Goal: Feedback & Contribution: Contribute content

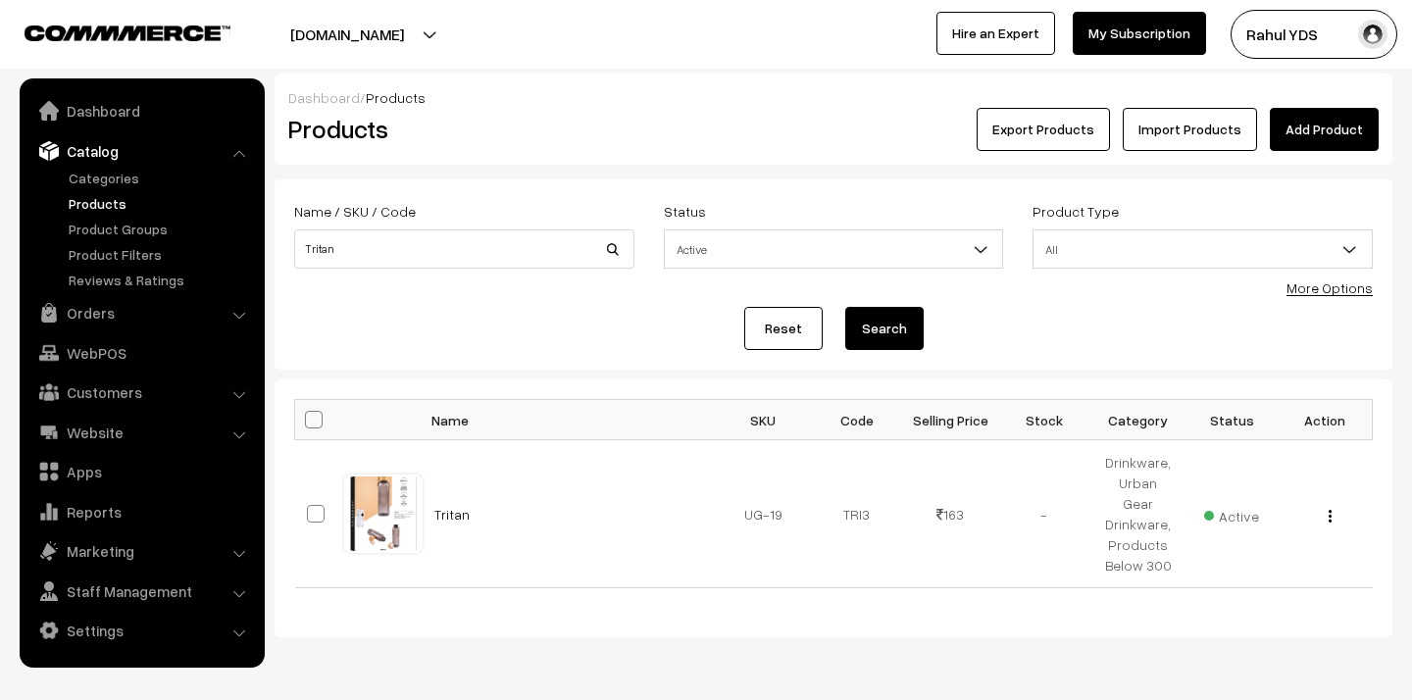
scroll to position [44, 0]
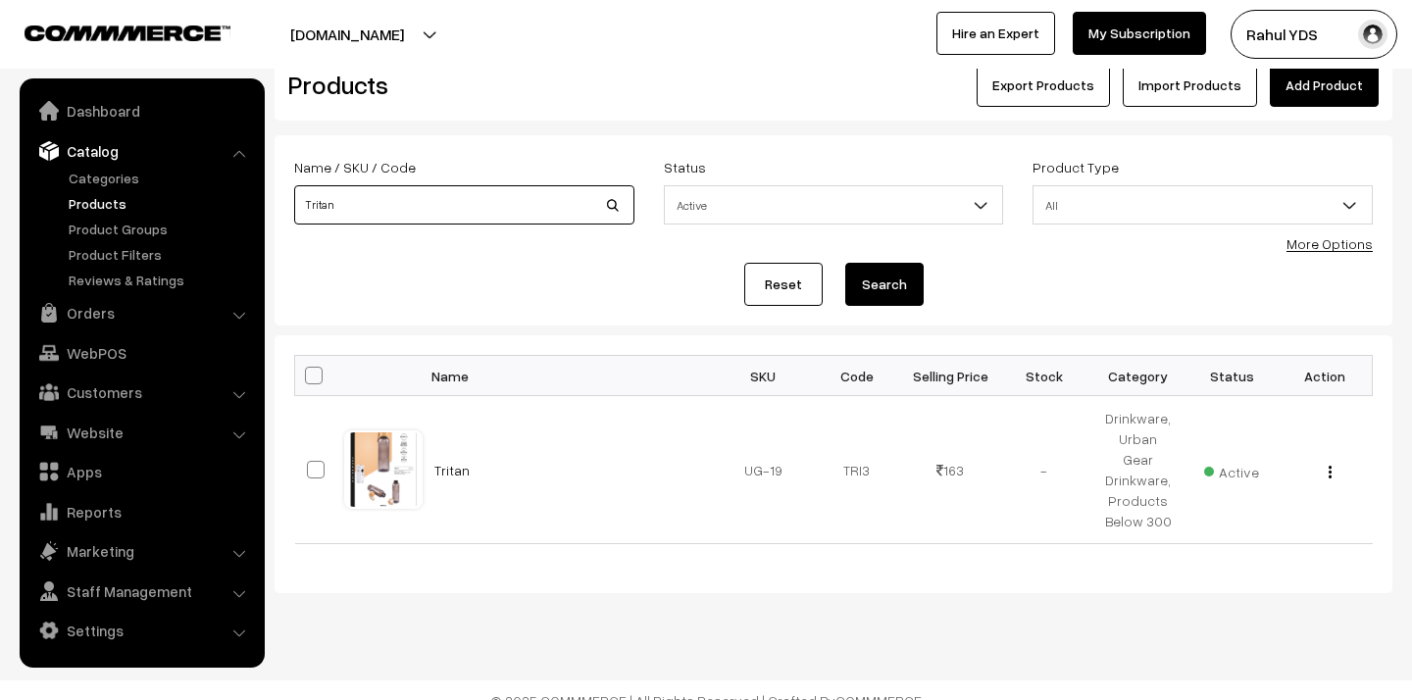
click at [457, 211] on input "Tritan" at bounding box center [464, 204] width 340 height 39
paste input "Silica"
type input "Silica"
click at [845, 263] on button "Search" at bounding box center [884, 284] width 78 height 43
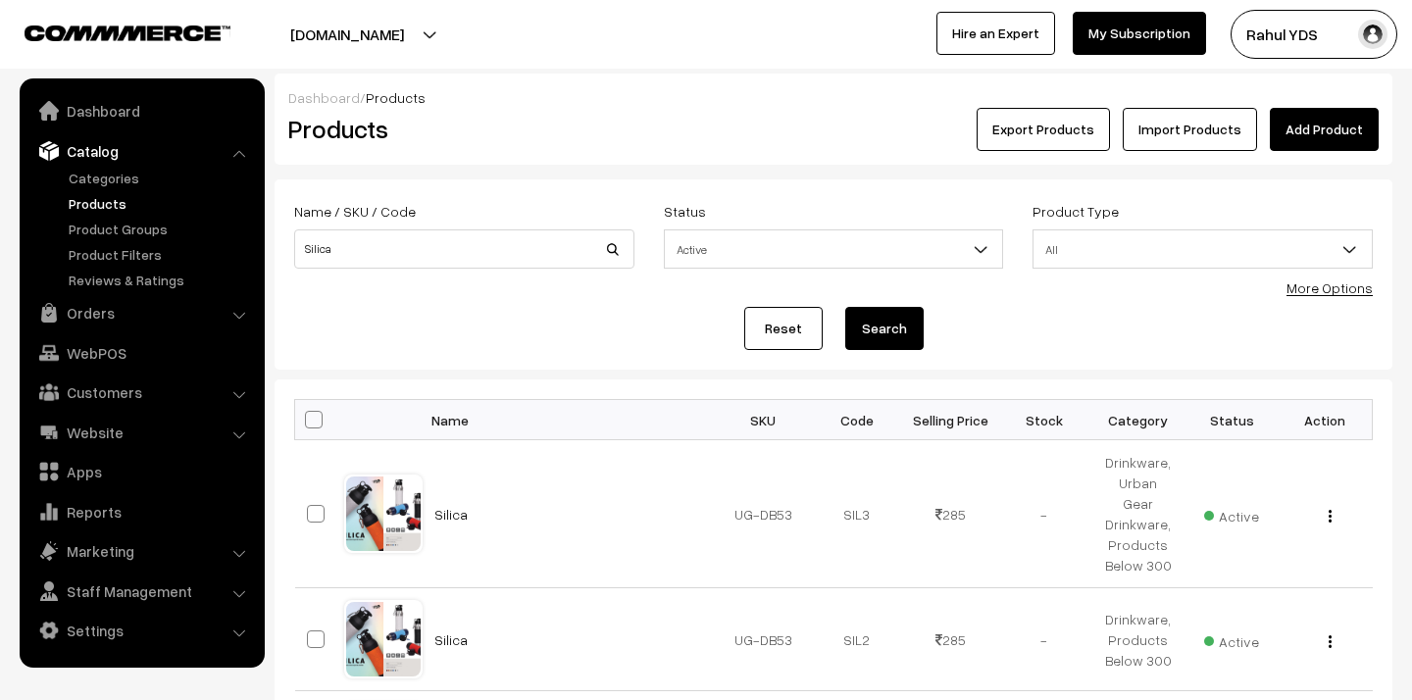
scroll to position [271, 0]
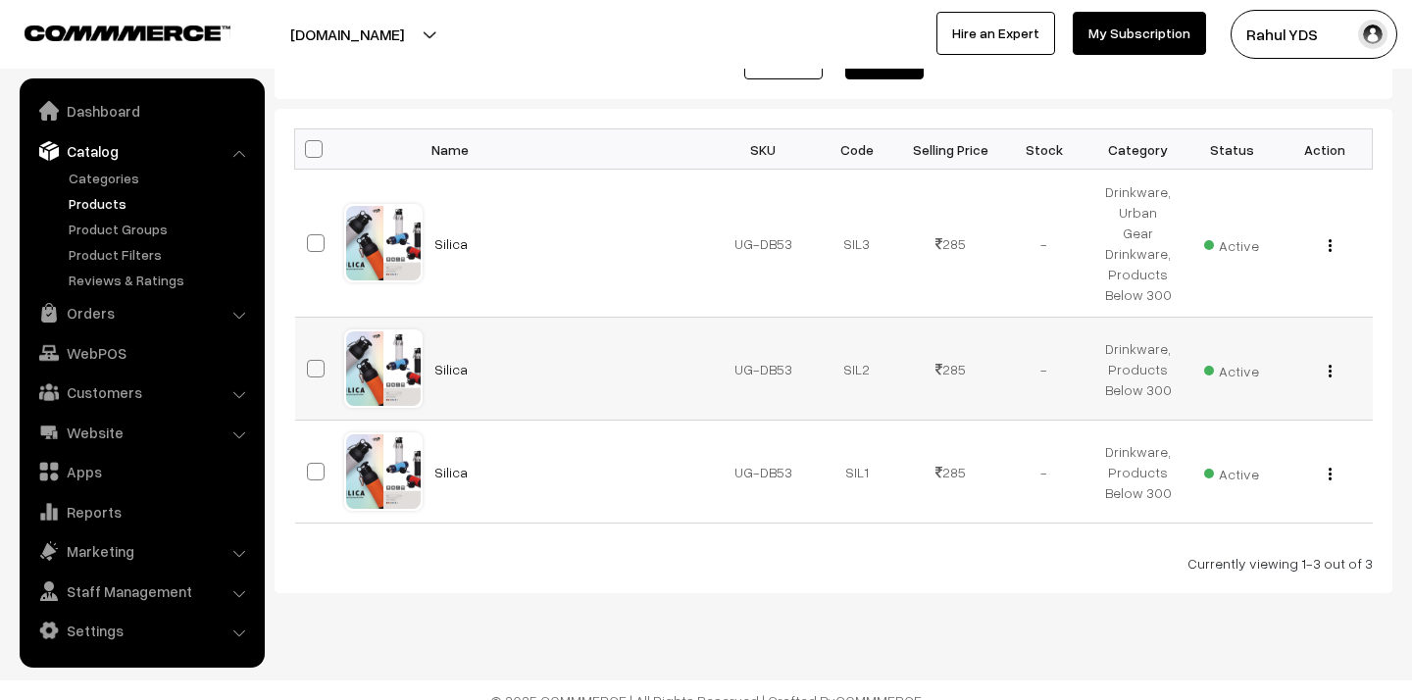
click at [315, 360] on span at bounding box center [316, 369] width 18 height 18
click at [310, 353] on input "checkbox" at bounding box center [303, 356] width 13 height 13
checkbox input "true"
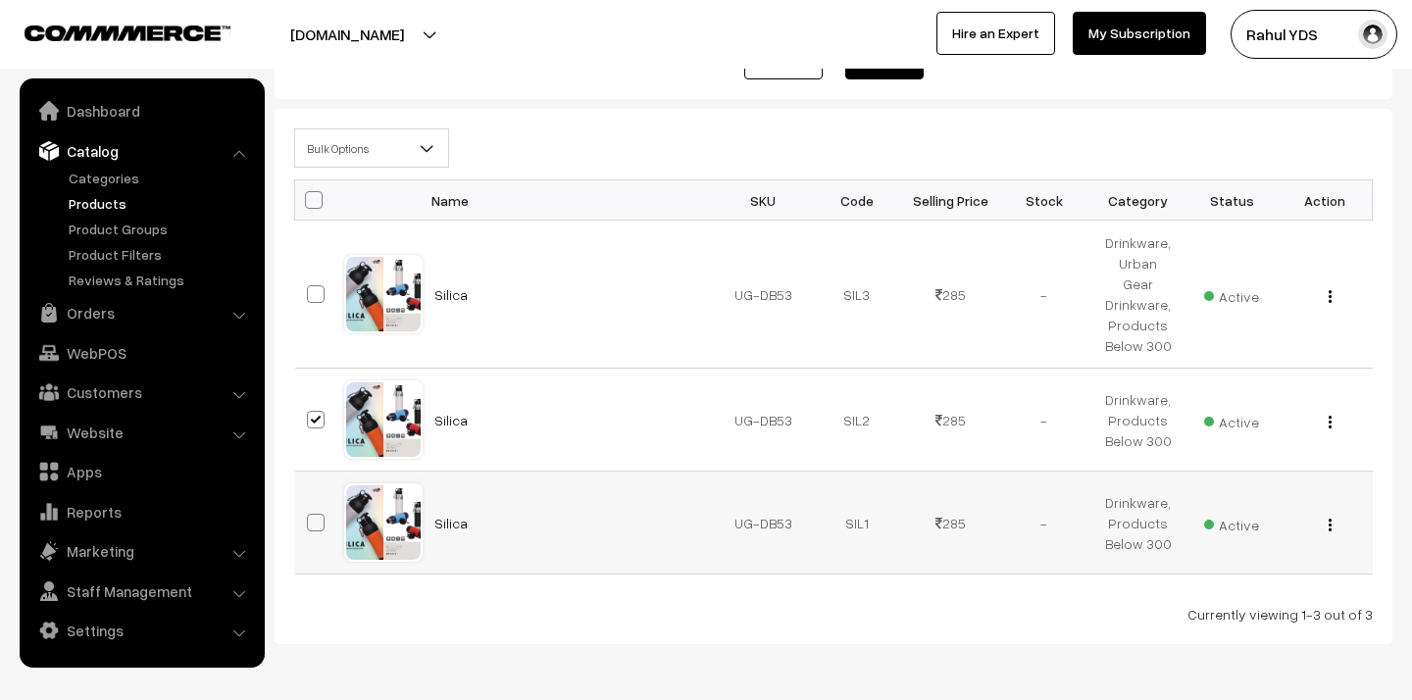
click at [318, 514] on span at bounding box center [316, 523] width 18 height 18
click at [310, 504] on input "checkbox" at bounding box center [303, 510] width 13 height 13
checkbox input "true"
click at [422, 144] on b at bounding box center [427, 148] width 20 height 20
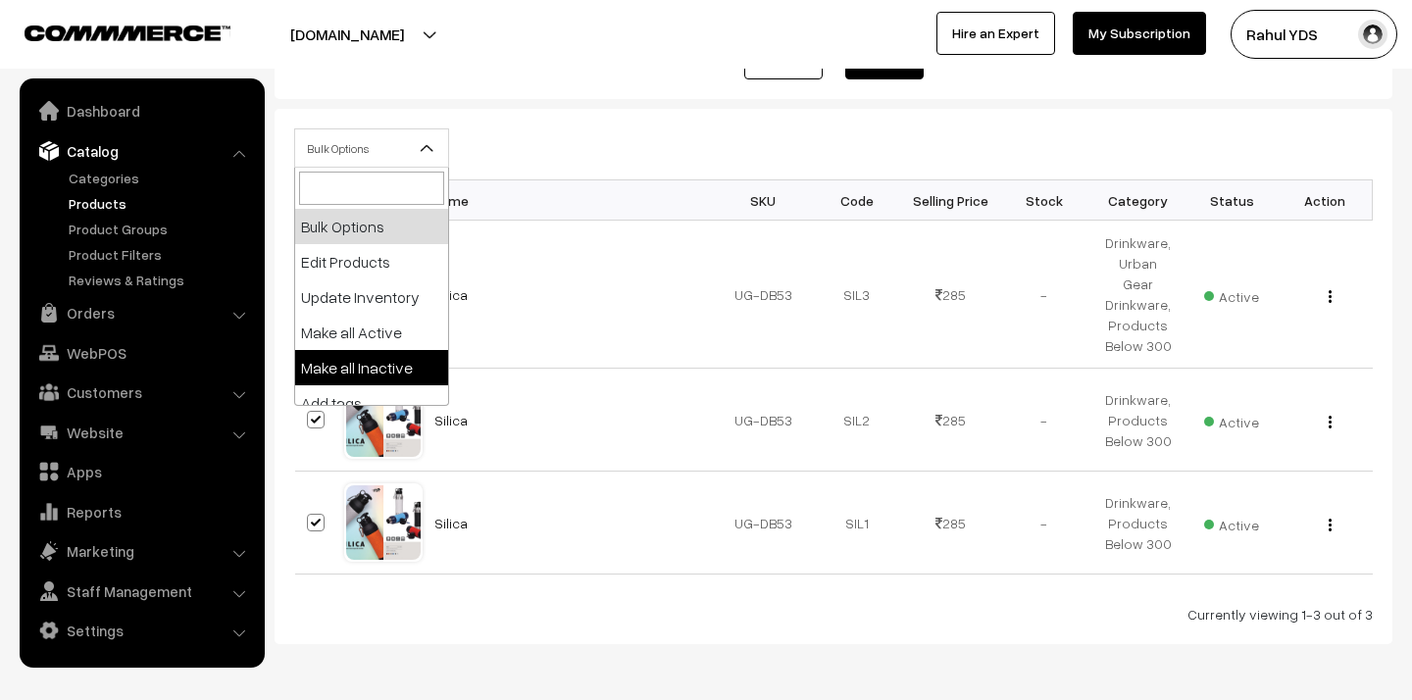
select select "inactive"
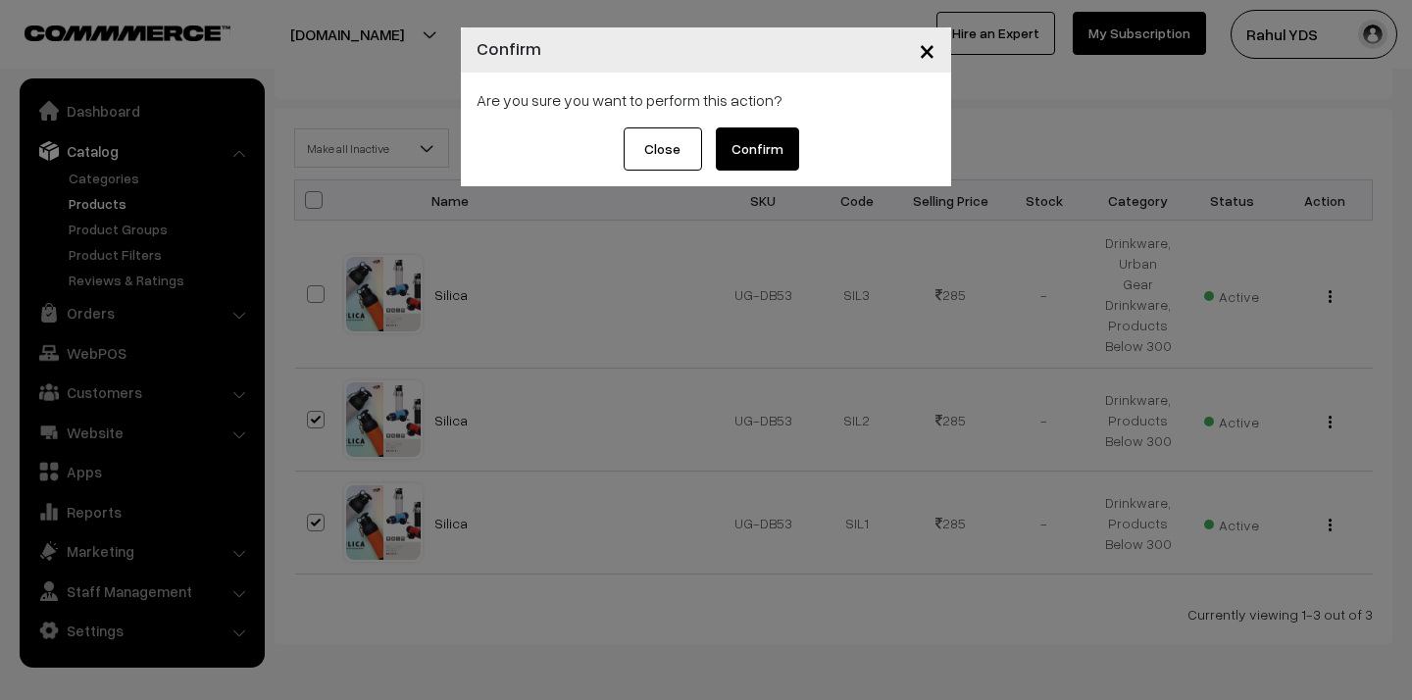
click at [765, 156] on button "Confirm" at bounding box center [757, 148] width 83 height 43
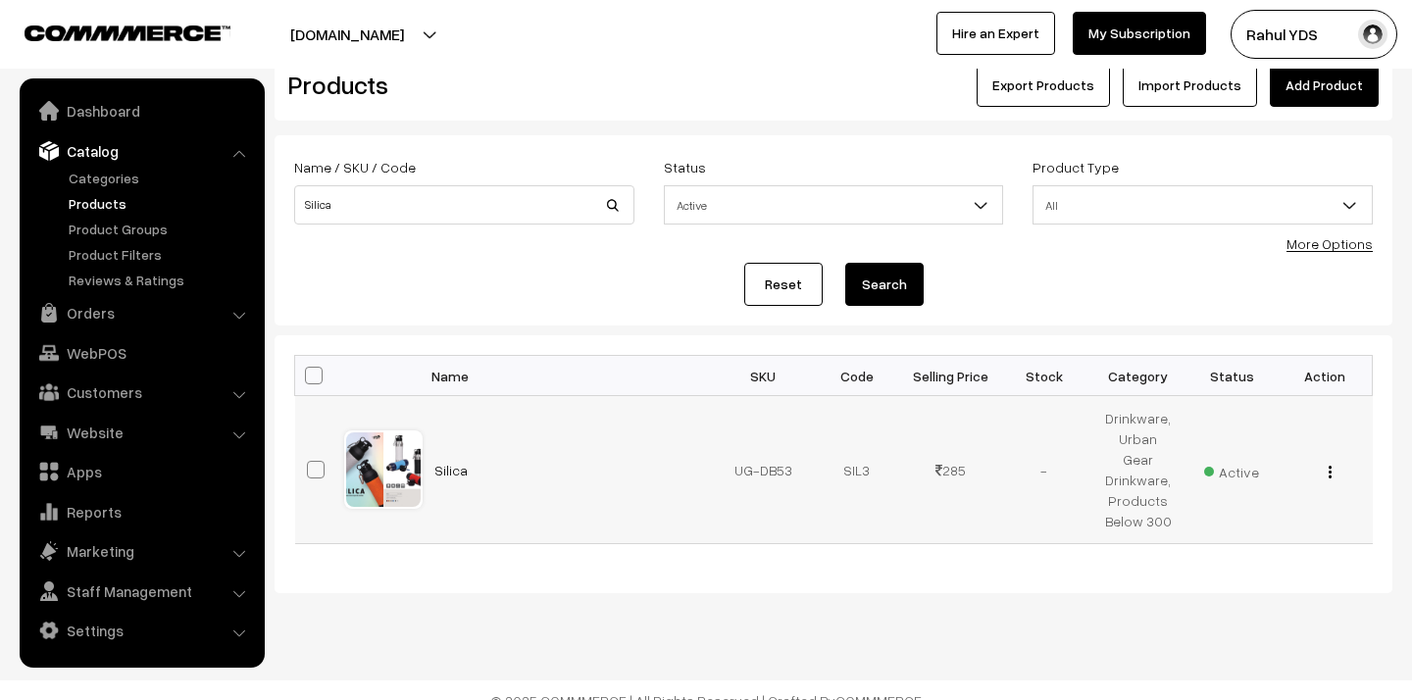
scroll to position [44, 0]
click at [490, 199] on input "Silica" at bounding box center [464, 204] width 340 height 39
paste input "Rose"
type input "Rose"
click at [845, 263] on button "Search" at bounding box center [884, 284] width 78 height 43
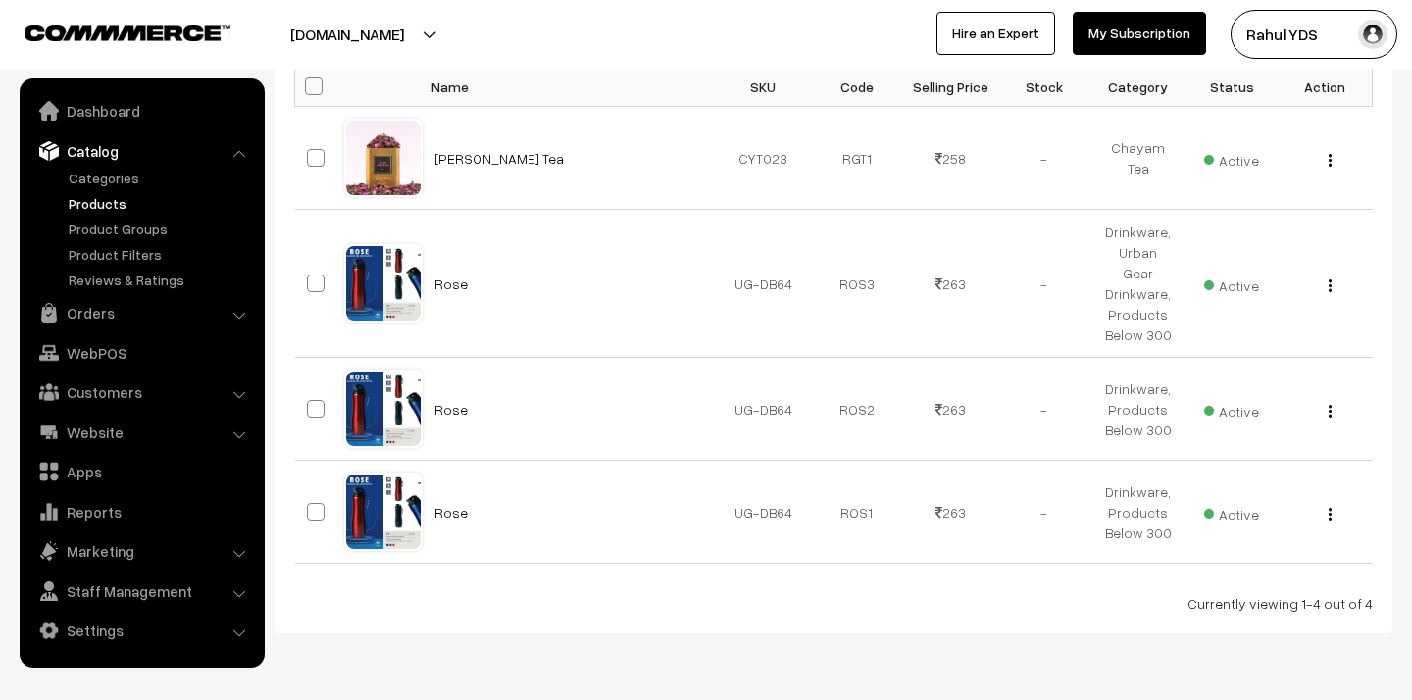
scroll to position [374, 0]
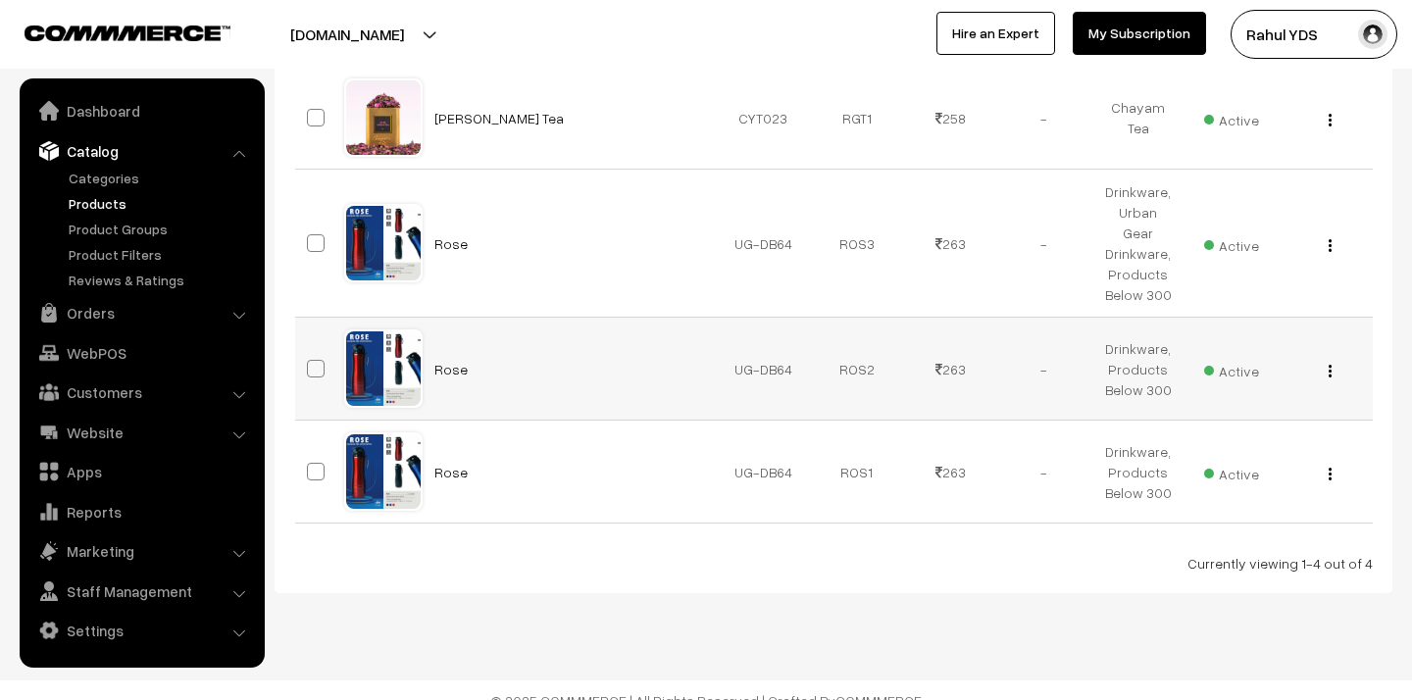
click at [315, 360] on span at bounding box center [316, 369] width 18 height 18
click at [310, 350] on input "checkbox" at bounding box center [303, 356] width 13 height 13
checkbox input "true"
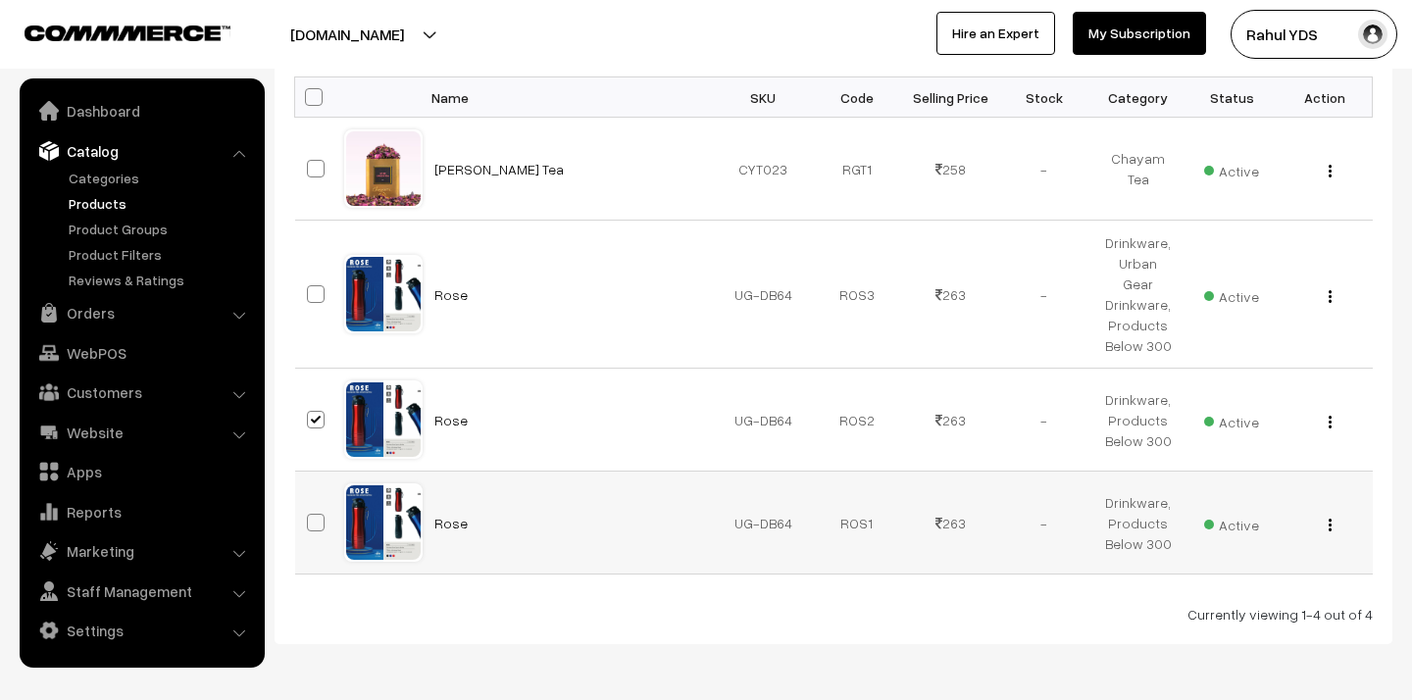
click at [318, 514] on span at bounding box center [316, 523] width 18 height 18
click at [310, 504] on input "checkbox" at bounding box center [303, 510] width 13 height 13
checkbox input "true"
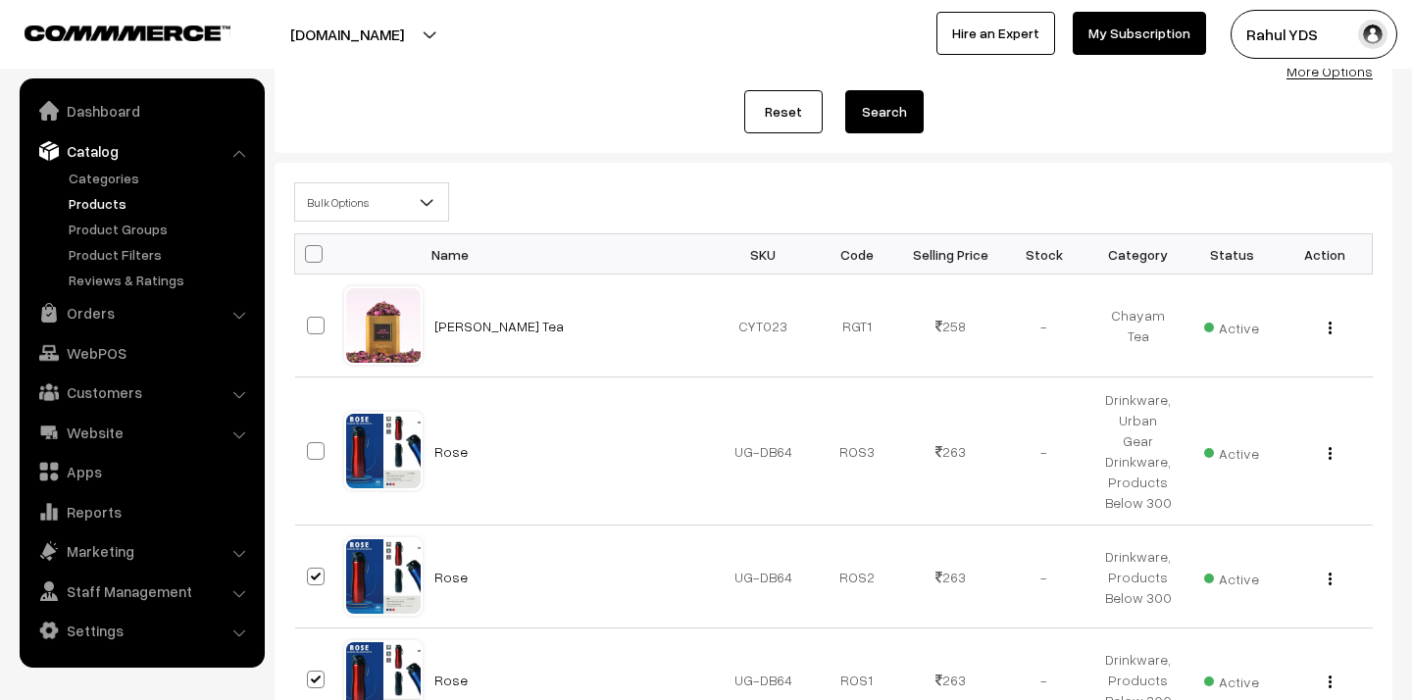
scroll to position [72, 0]
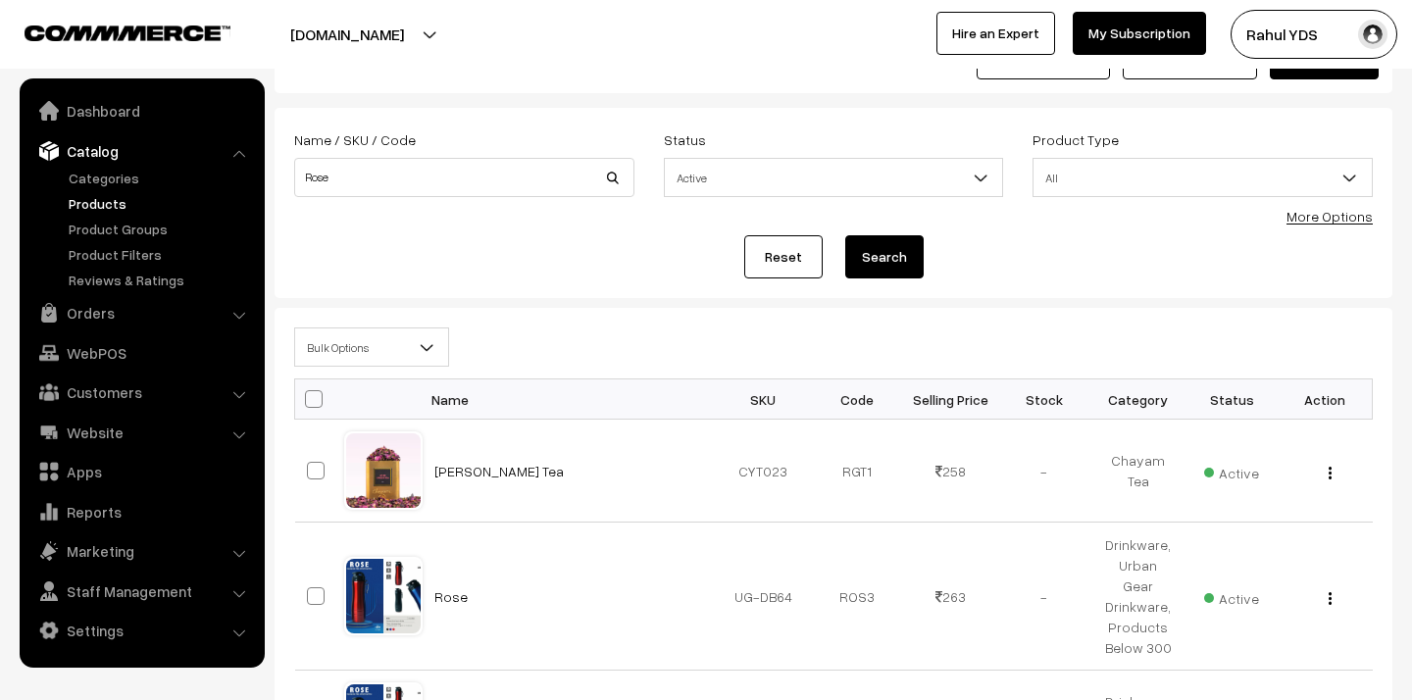
click at [370, 354] on span "Bulk Options" at bounding box center [371, 347] width 153 height 34
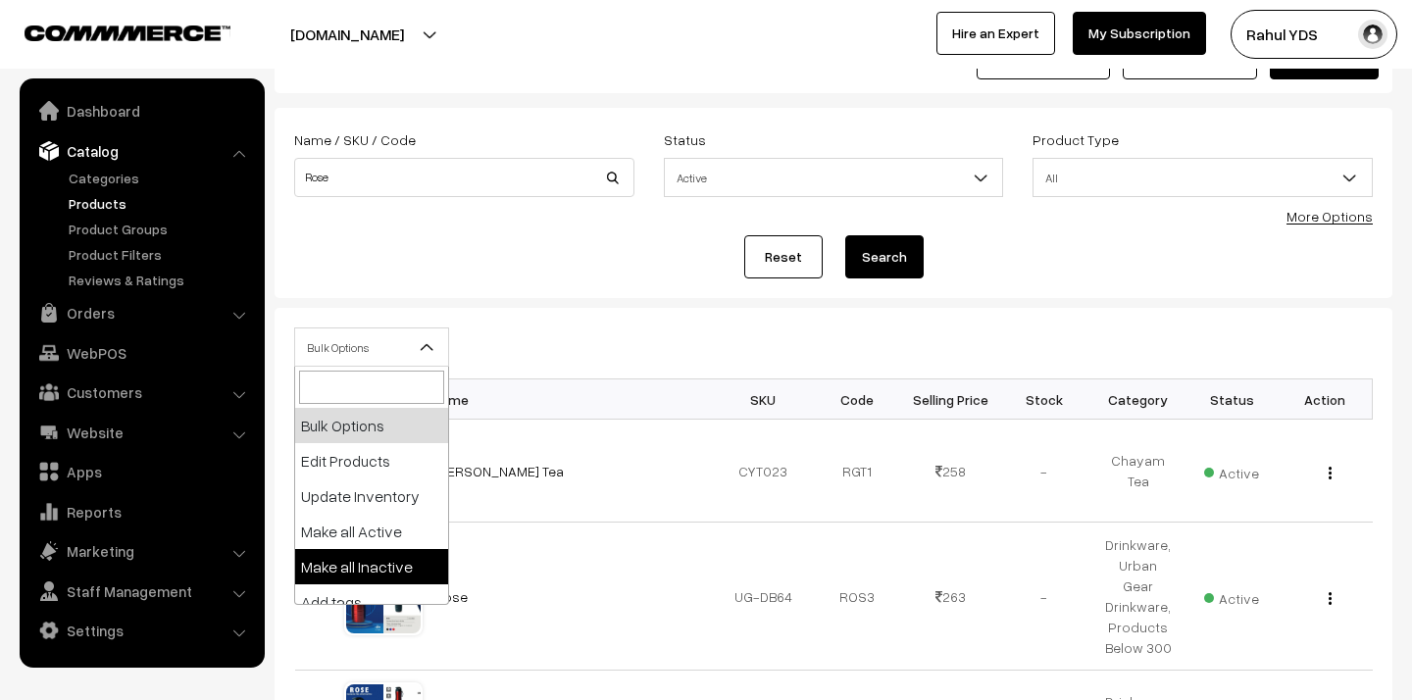
select select "inactive"
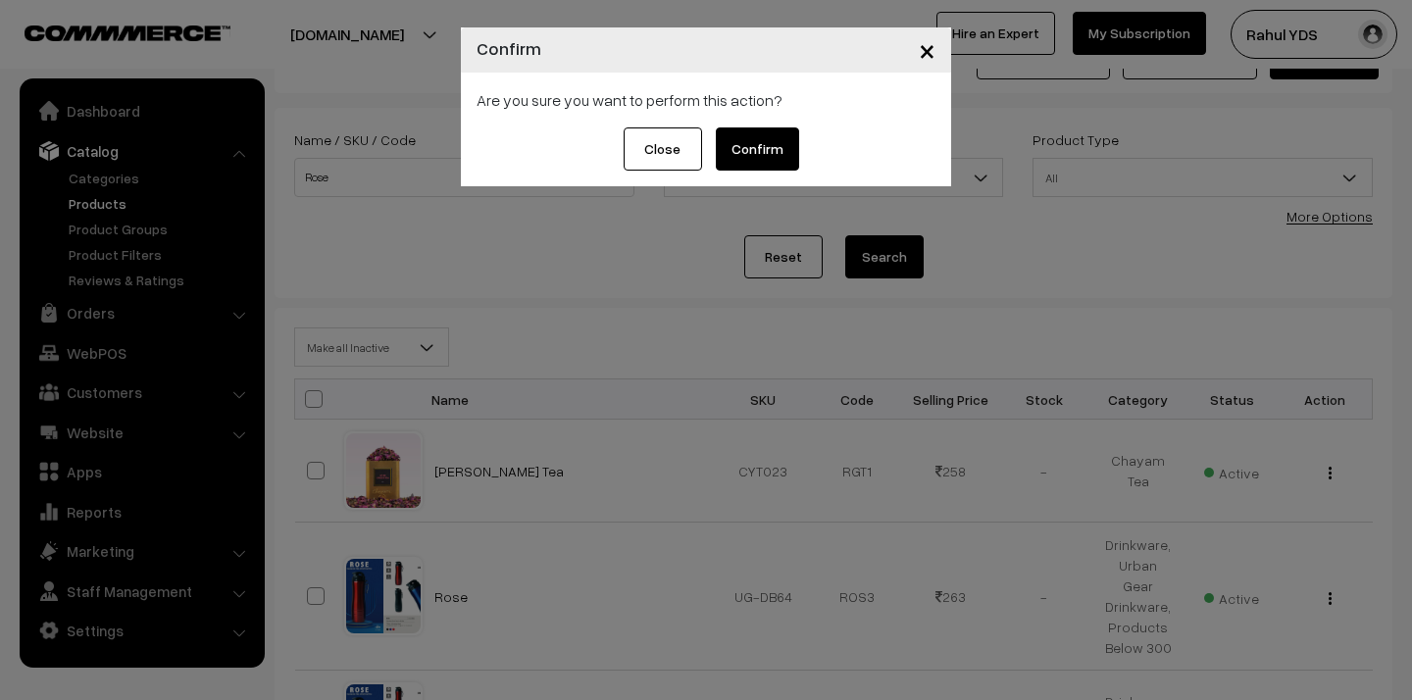
click at [763, 160] on button "Confirm" at bounding box center [757, 148] width 83 height 43
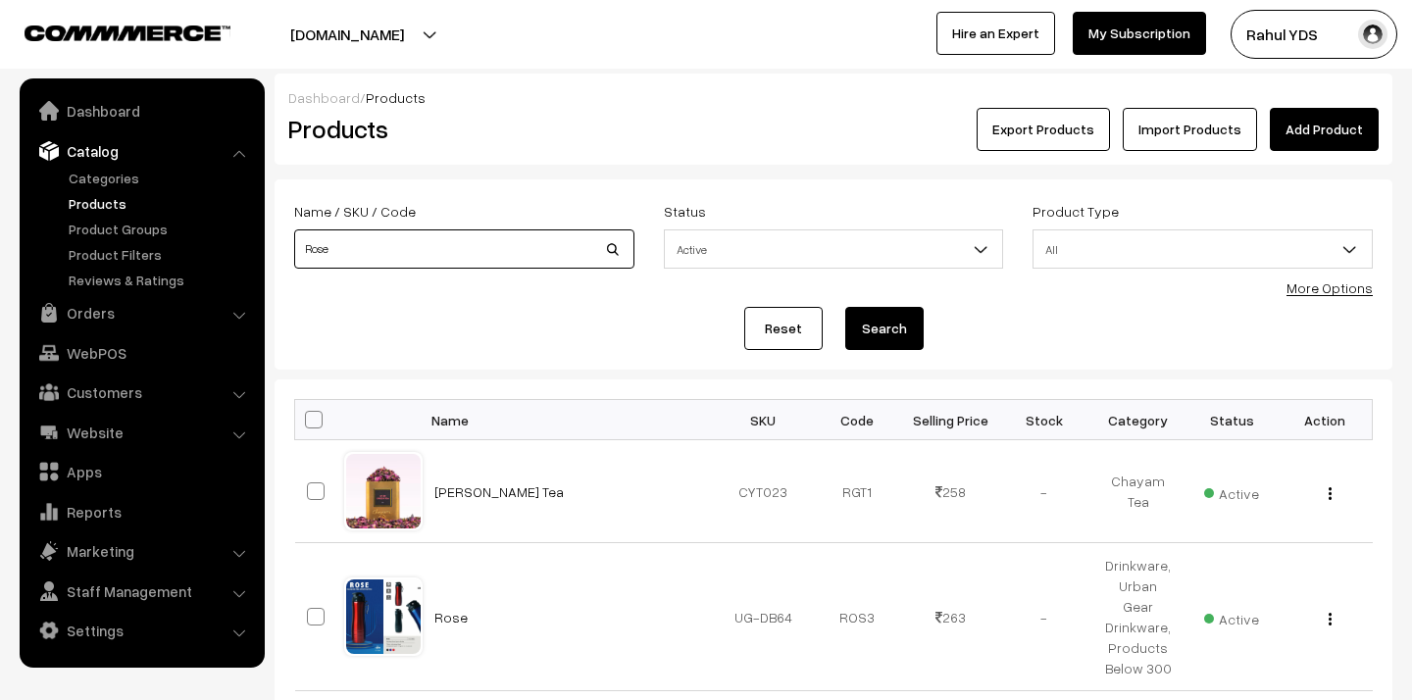
click at [434, 254] on input "Rose" at bounding box center [464, 248] width 340 height 39
paste input "Slendr"
type input "Slendr"
click at [845, 307] on button "Search" at bounding box center [884, 328] width 78 height 43
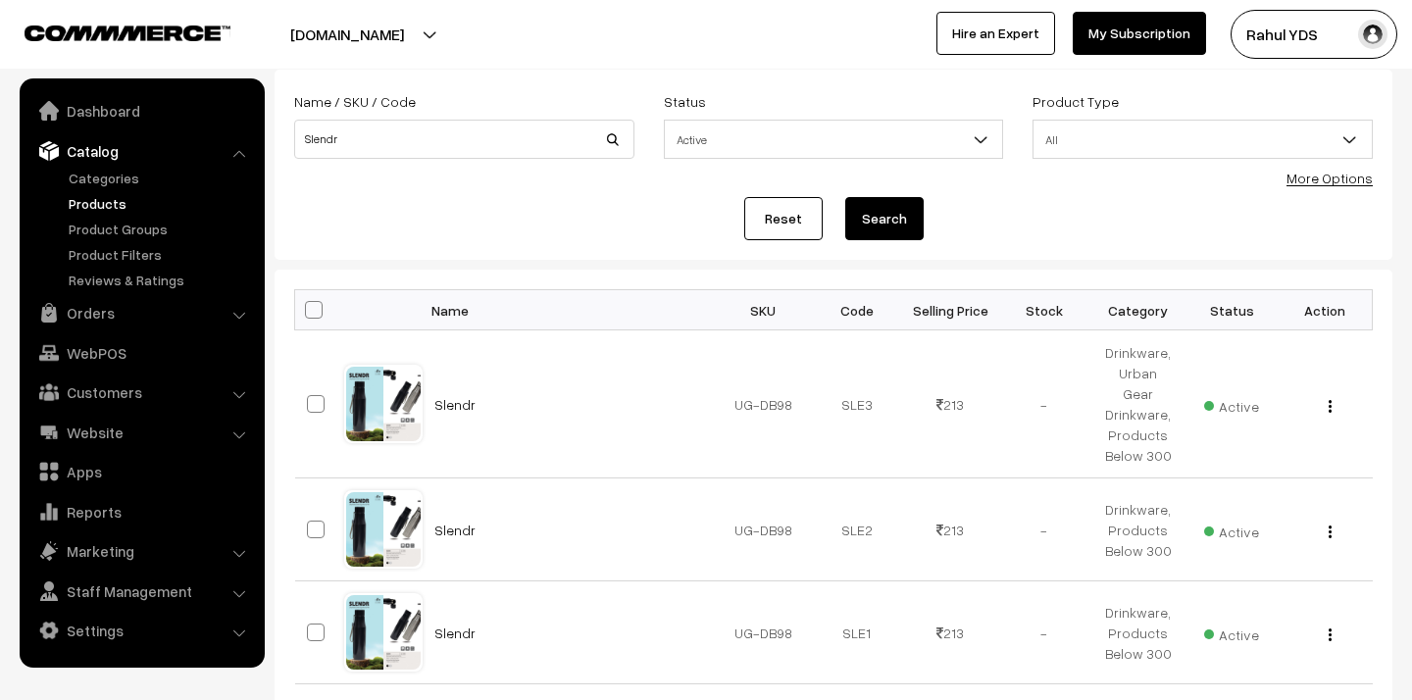
scroll to position [271, 0]
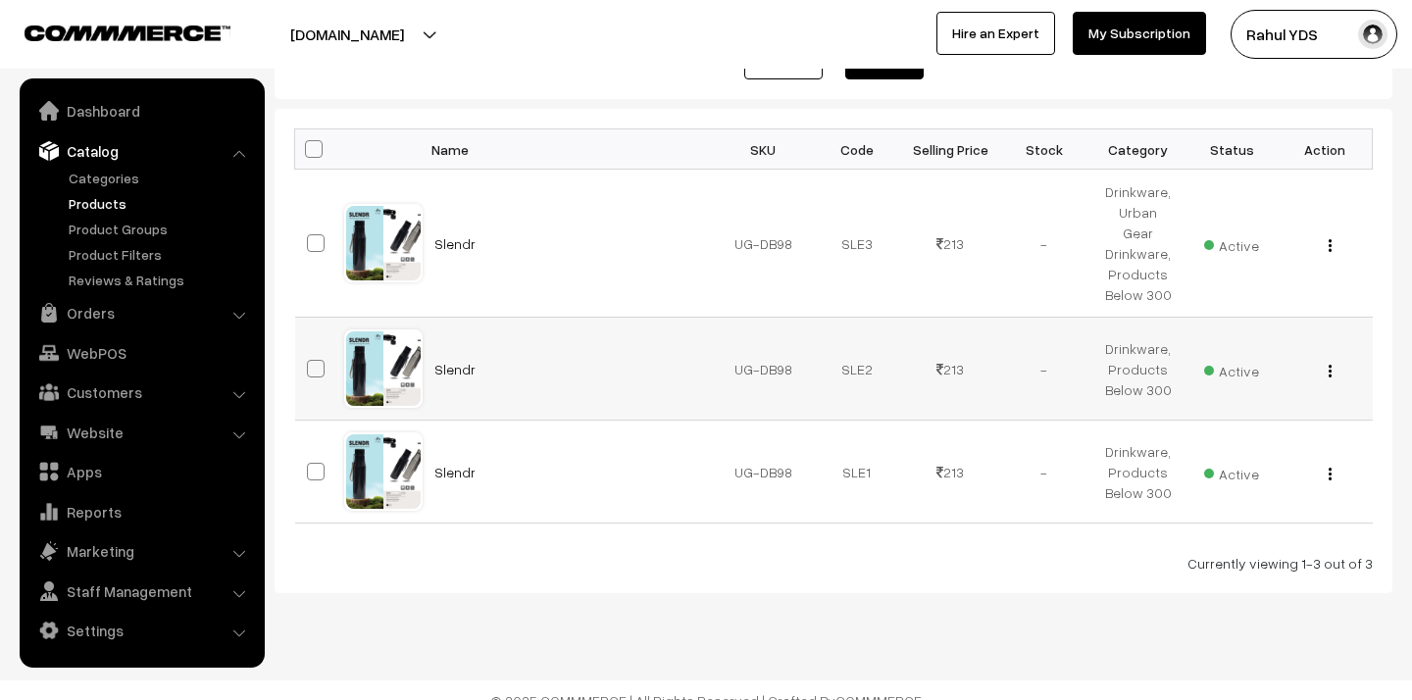
click at [309, 360] on span at bounding box center [316, 369] width 18 height 18
click at [309, 350] on input "checkbox" at bounding box center [303, 356] width 13 height 13
checkbox input "true"
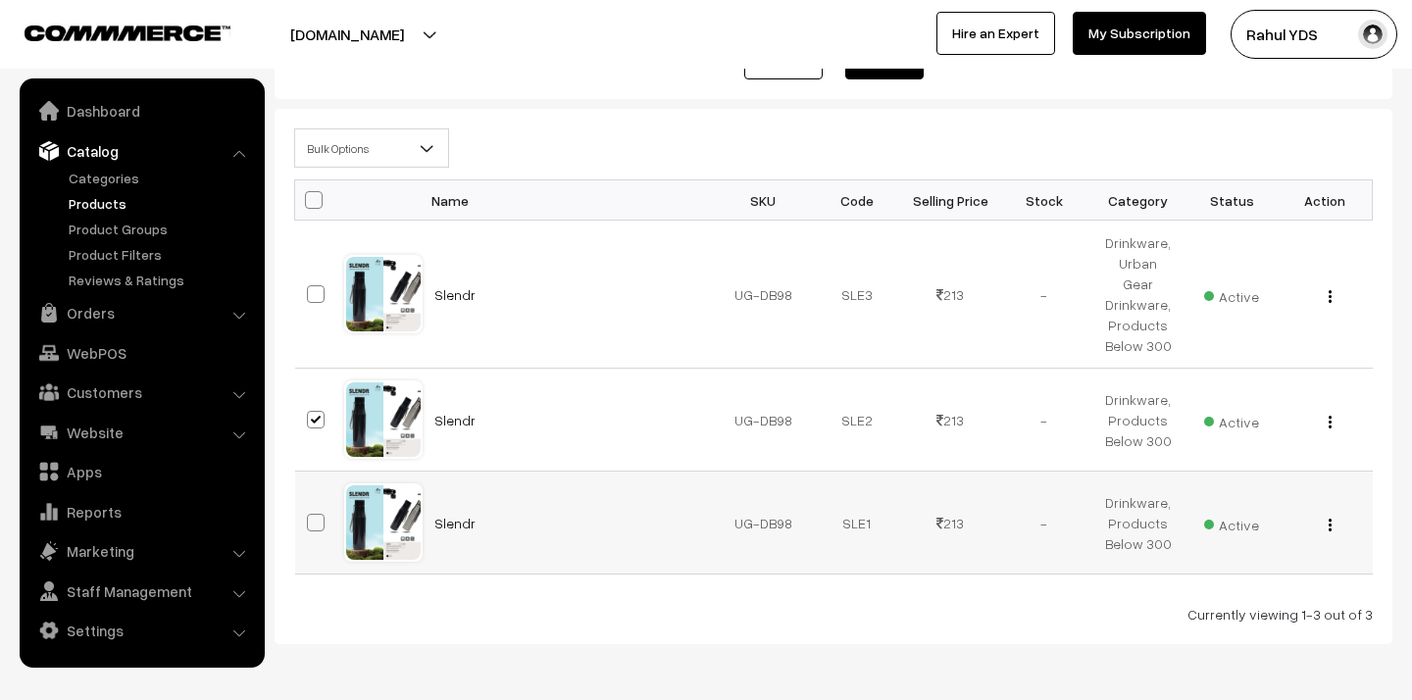
click at [317, 514] on span at bounding box center [316, 523] width 18 height 18
click at [310, 504] on input "checkbox" at bounding box center [303, 510] width 13 height 13
checkbox input "true"
click at [367, 149] on span "Bulk Options" at bounding box center [371, 148] width 153 height 34
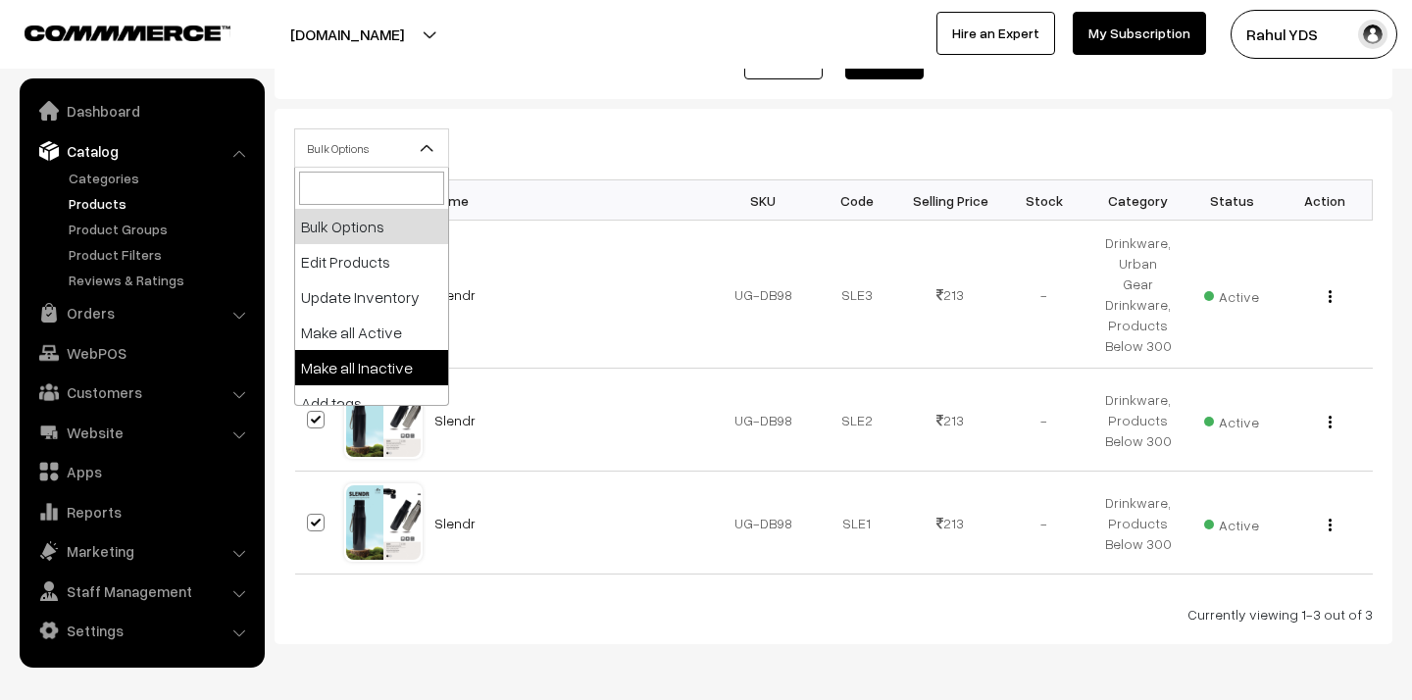
select select "inactive"
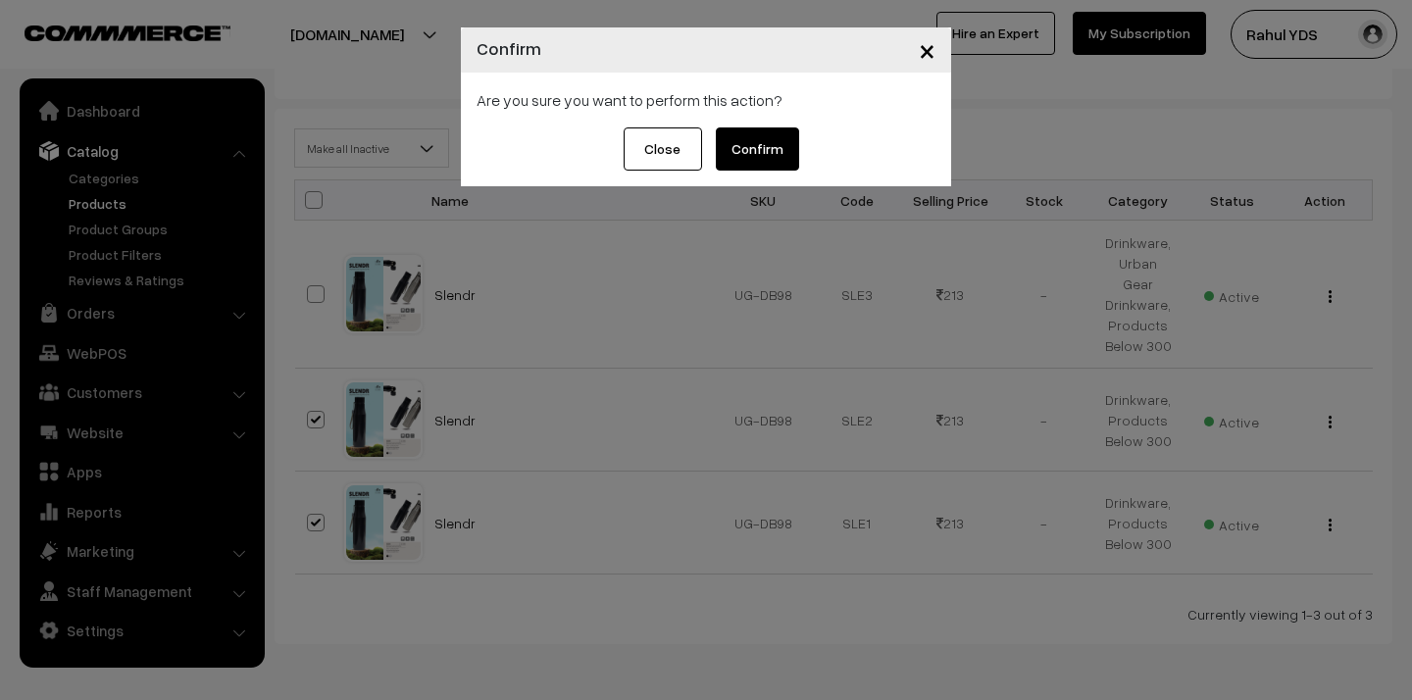
click at [776, 155] on button "Confirm" at bounding box center [757, 148] width 83 height 43
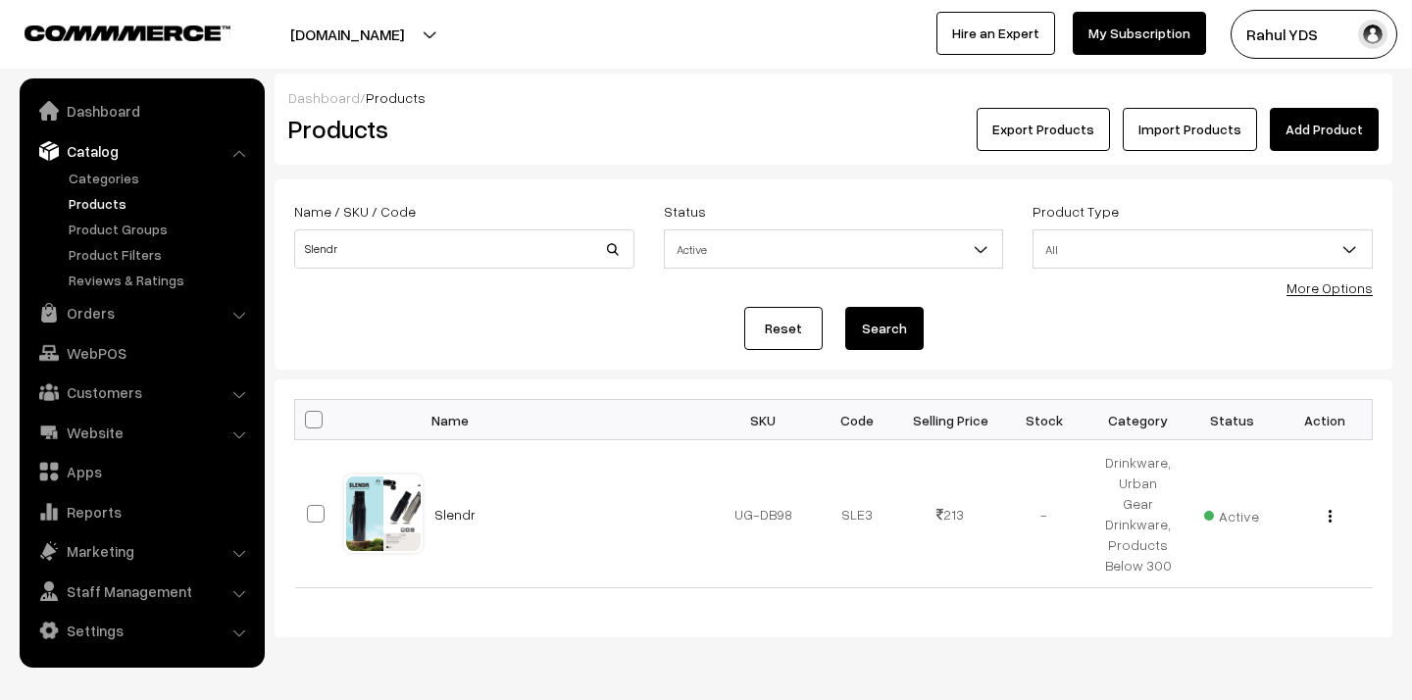
scroll to position [44, 0]
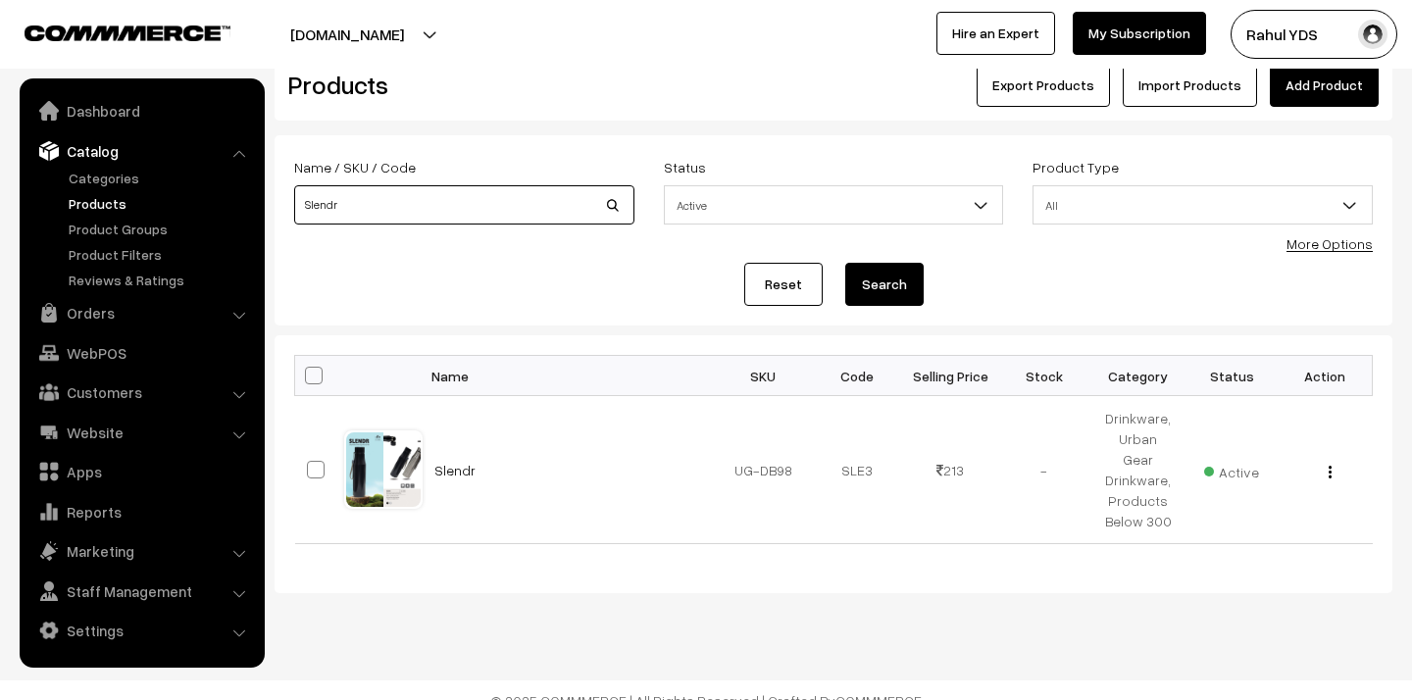
click at [429, 208] on input "Slendr" at bounding box center [464, 204] width 340 height 39
paste input "Zeta"
type input "Zeta"
click at [845, 263] on button "Search" at bounding box center [884, 284] width 78 height 43
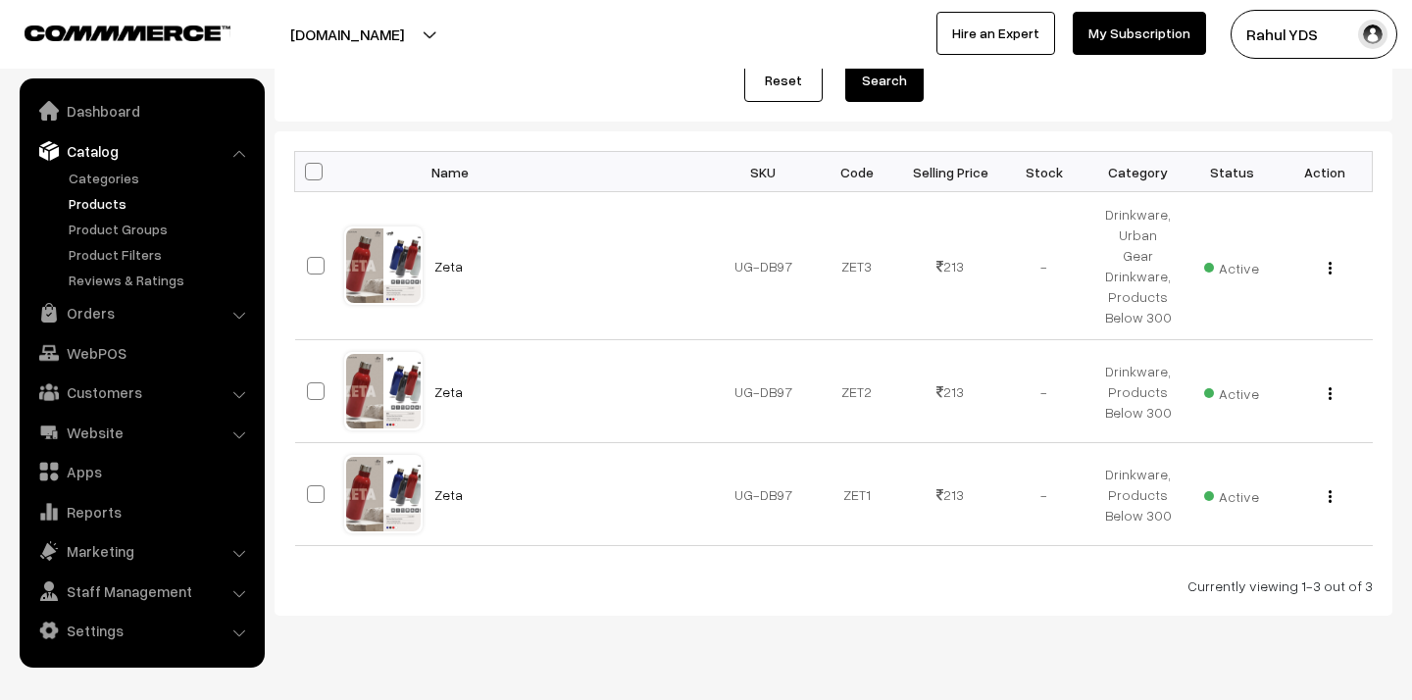
scroll to position [271, 0]
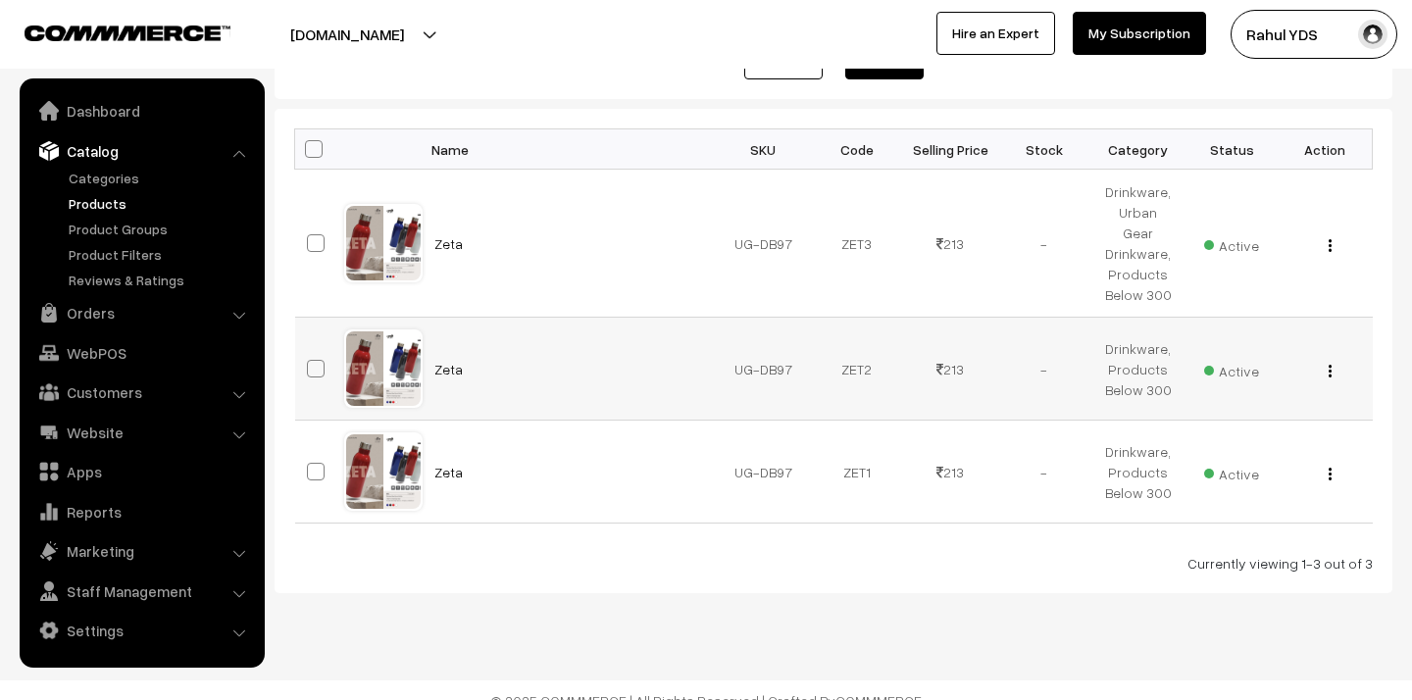
click at [317, 360] on span at bounding box center [316, 369] width 18 height 18
click at [310, 350] on input "checkbox" at bounding box center [303, 356] width 13 height 13
checkbox input "true"
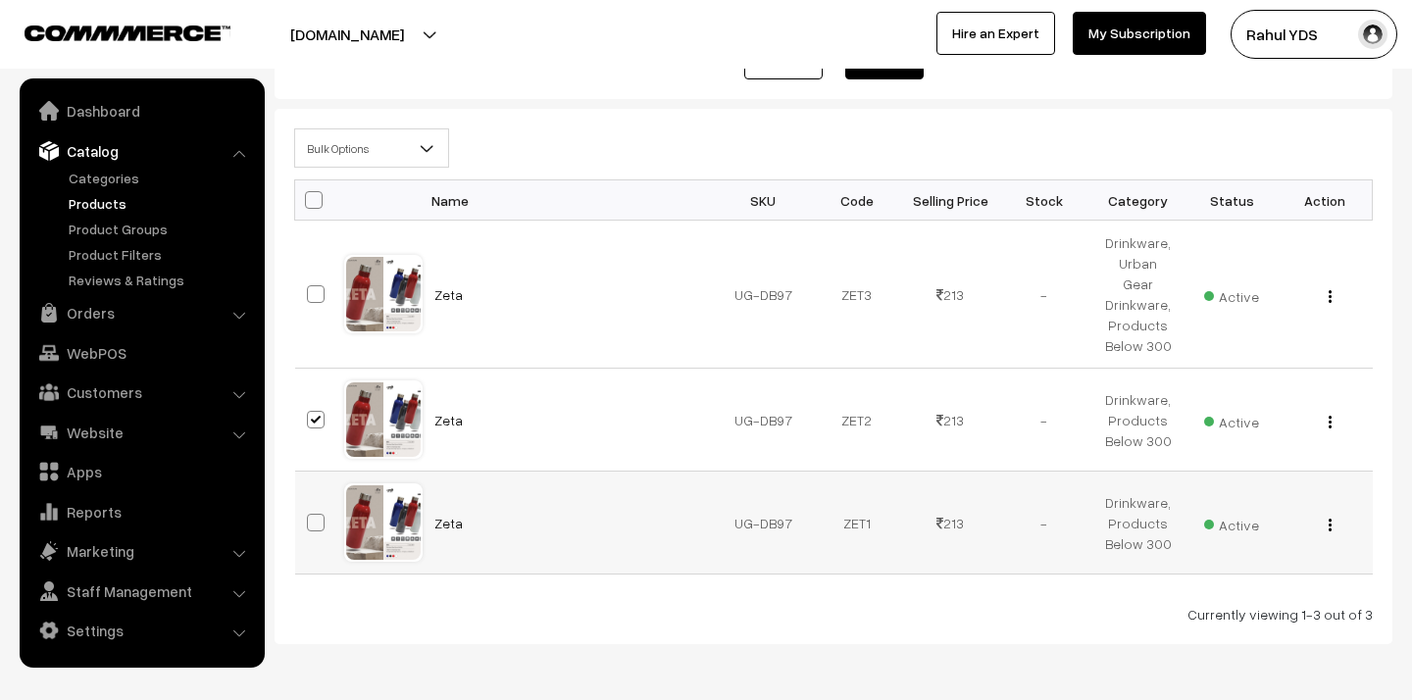
click at [318, 514] on span at bounding box center [316, 523] width 18 height 18
click at [310, 505] on input "checkbox" at bounding box center [303, 510] width 13 height 13
checkbox input "true"
click at [367, 148] on span "Bulk Options" at bounding box center [371, 148] width 153 height 34
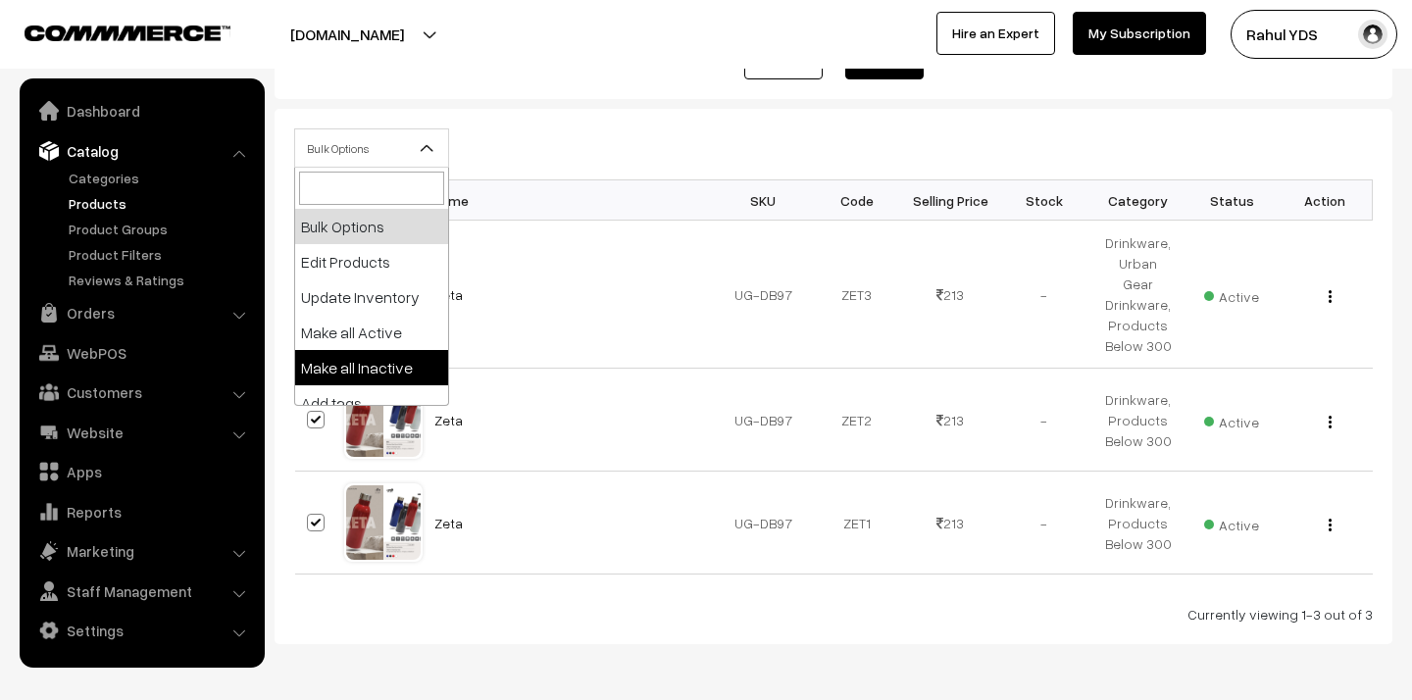
select select "inactive"
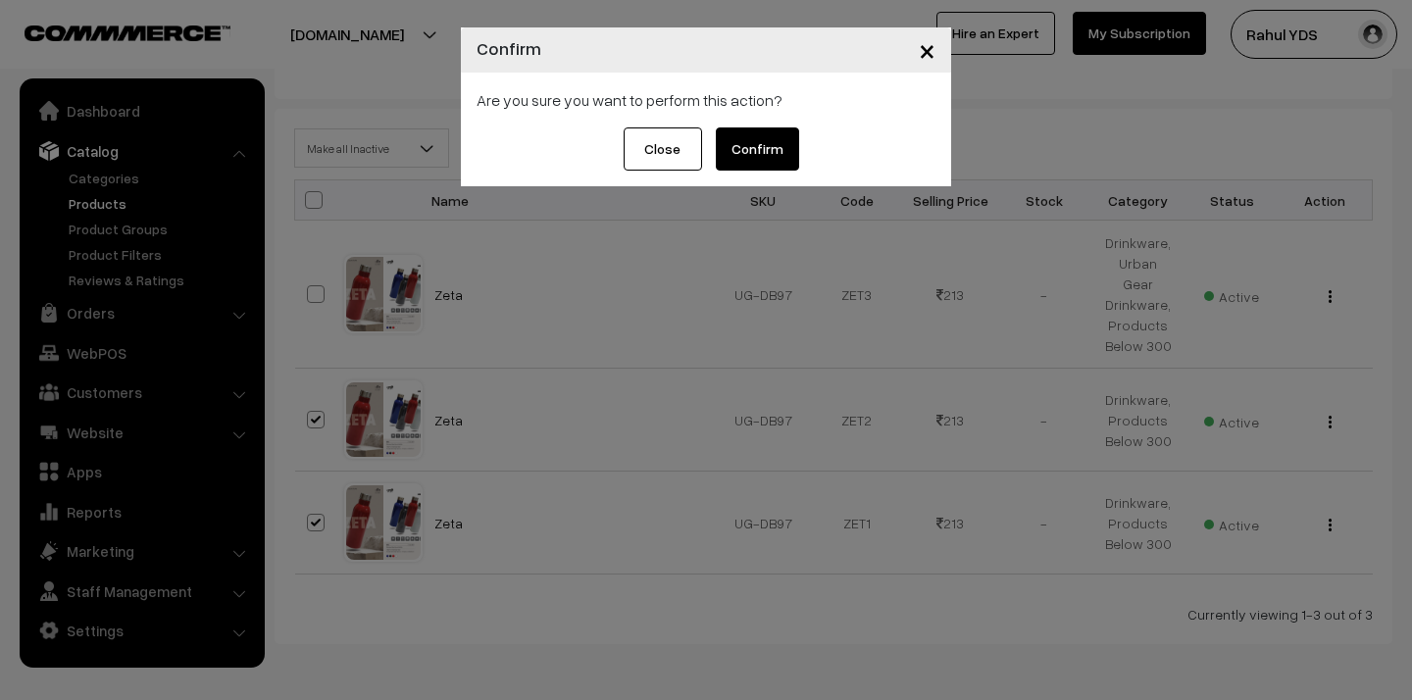
click at [766, 155] on button "Confirm" at bounding box center [757, 148] width 83 height 43
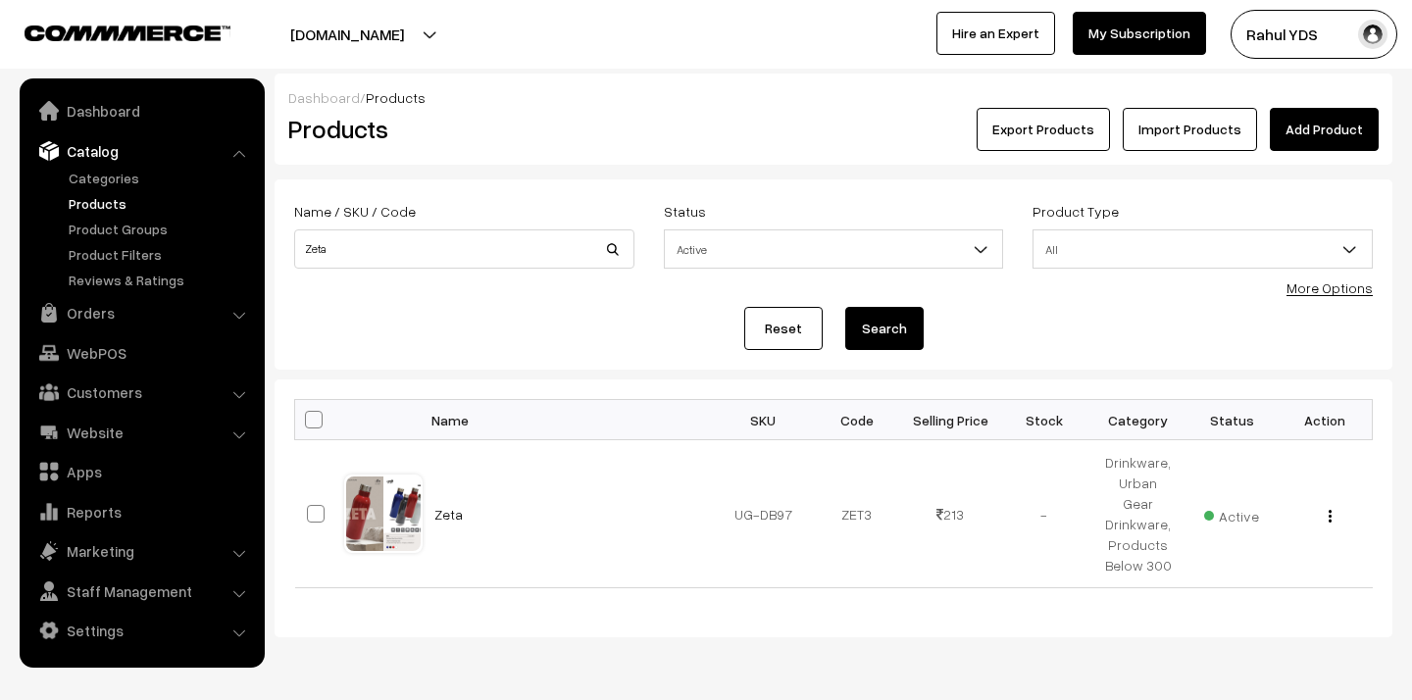
scroll to position [44, 0]
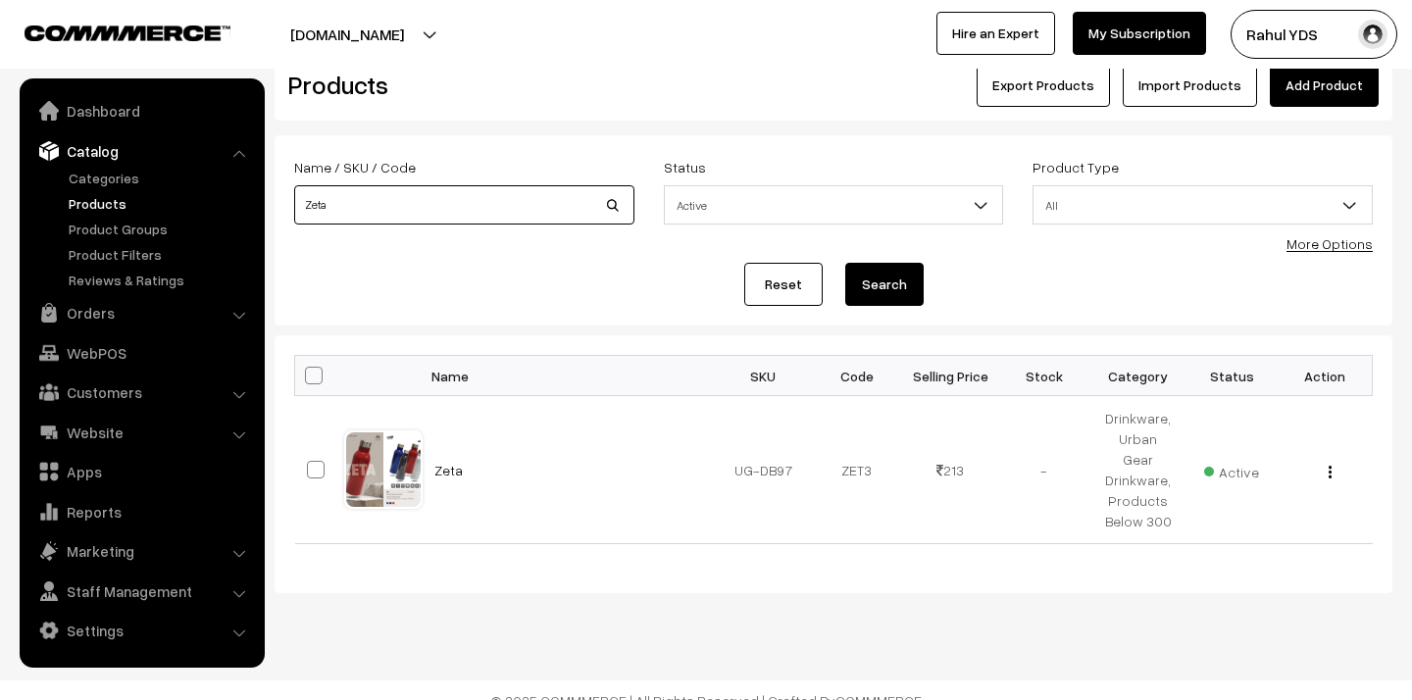
click at [434, 224] on input "Zeta" at bounding box center [464, 204] width 340 height 39
paste input "Flora"
type input "Flora"
click at [845, 263] on button "Search" at bounding box center [884, 284] width 78 height 43
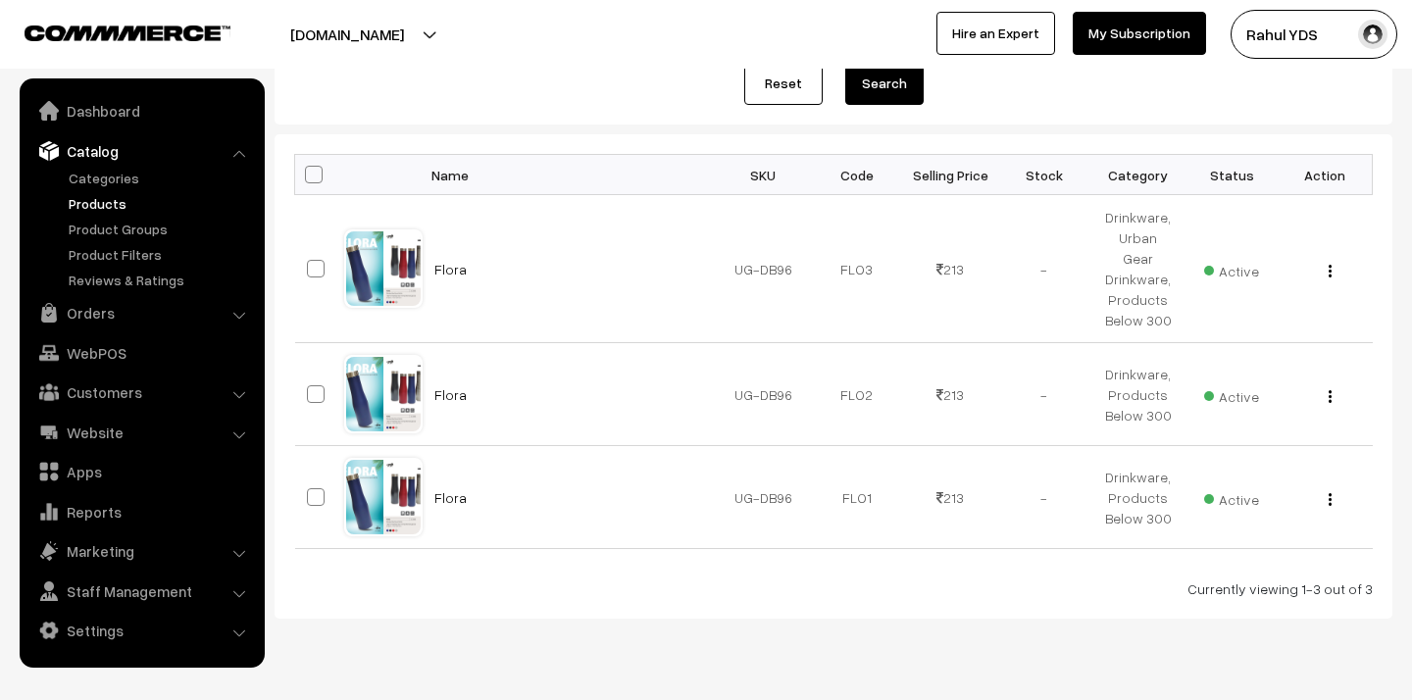
scroll to position [271, 0]
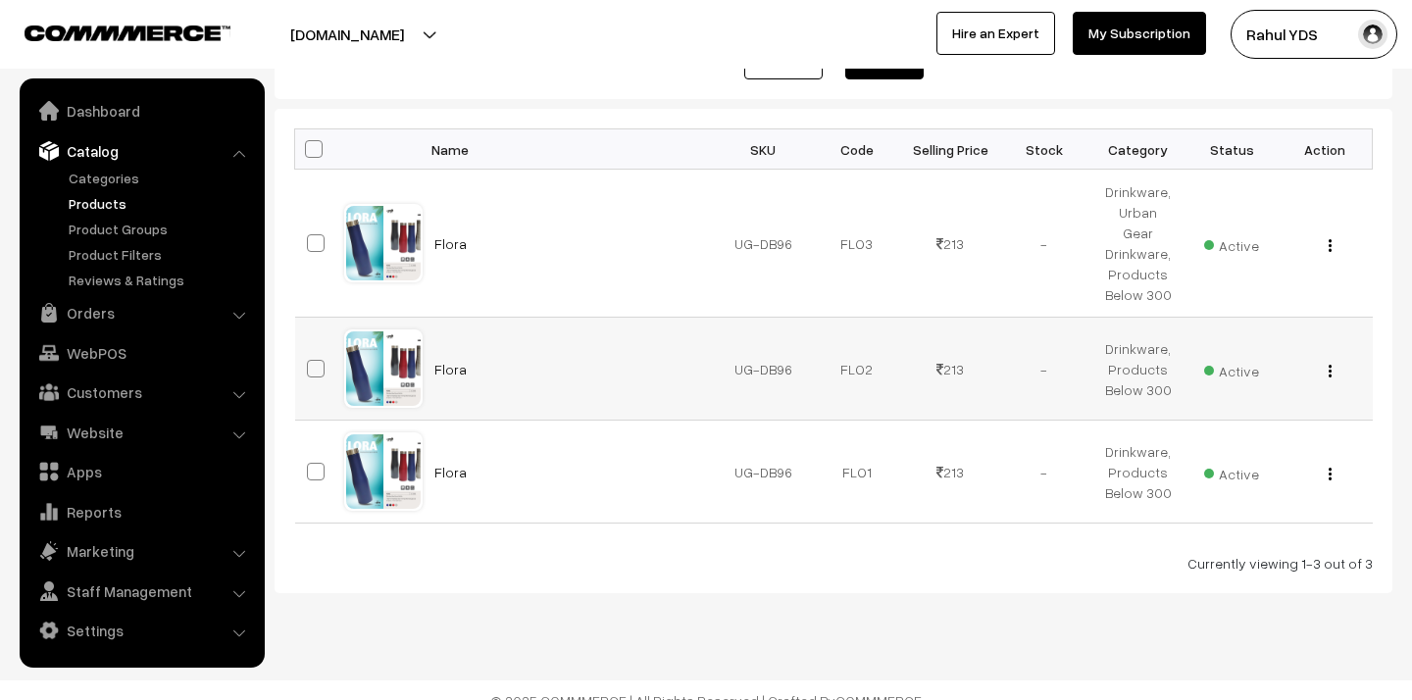
click at [318, 360] on span at bounding box center [316, 369] width 18 height 18
click at [310, 350] on input "checkbox" at bounding box center [303, 356] width 13 height 13
checkbox input "true"
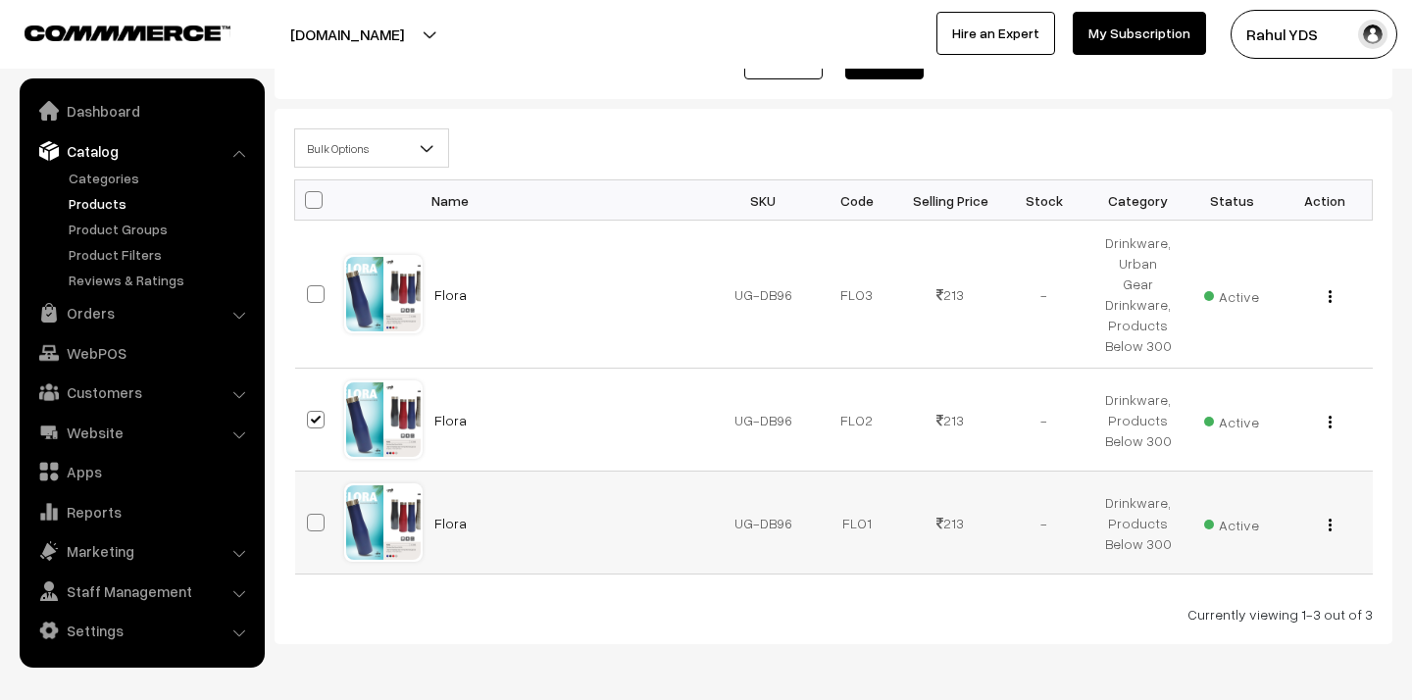
click at [319, 514] on span at bounding box center [316, 523] width 18 height 18
click at [310, 507] on input "checkbox" at bounding box center [303, 510] width 13 height 13
checkbox input "true"
click at [367, 143] on span "Bulk Options" at bounding box center [371, 148] width 153 height 34
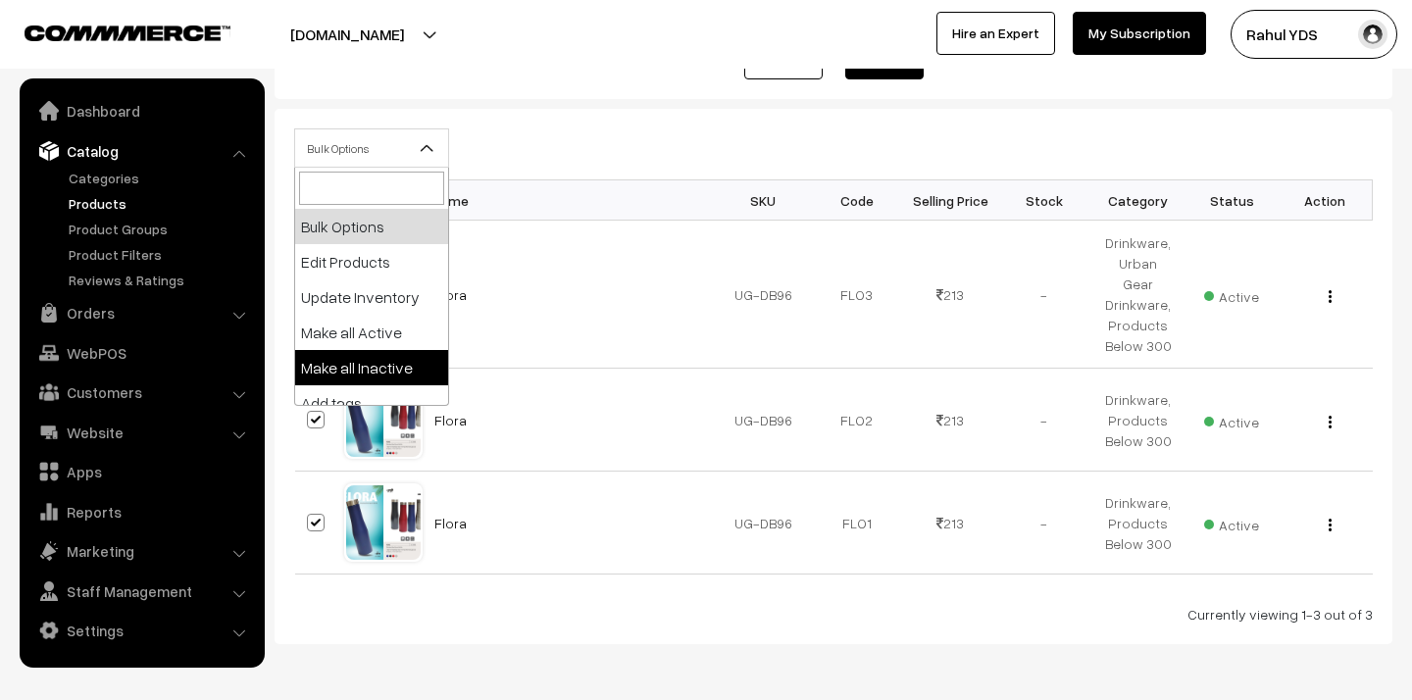
select select "inactive"
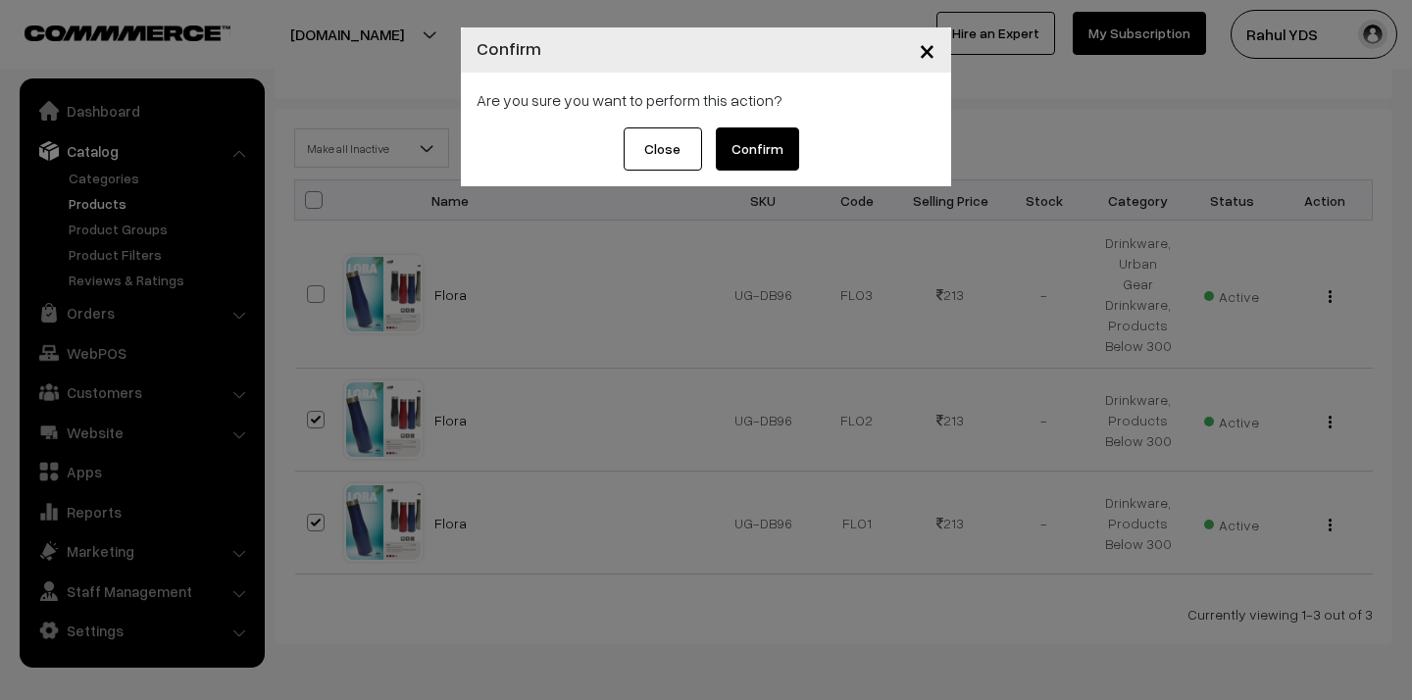
click at [748, 160] on button "Confirm" at bounding box center [757, 148] width 83 height 43
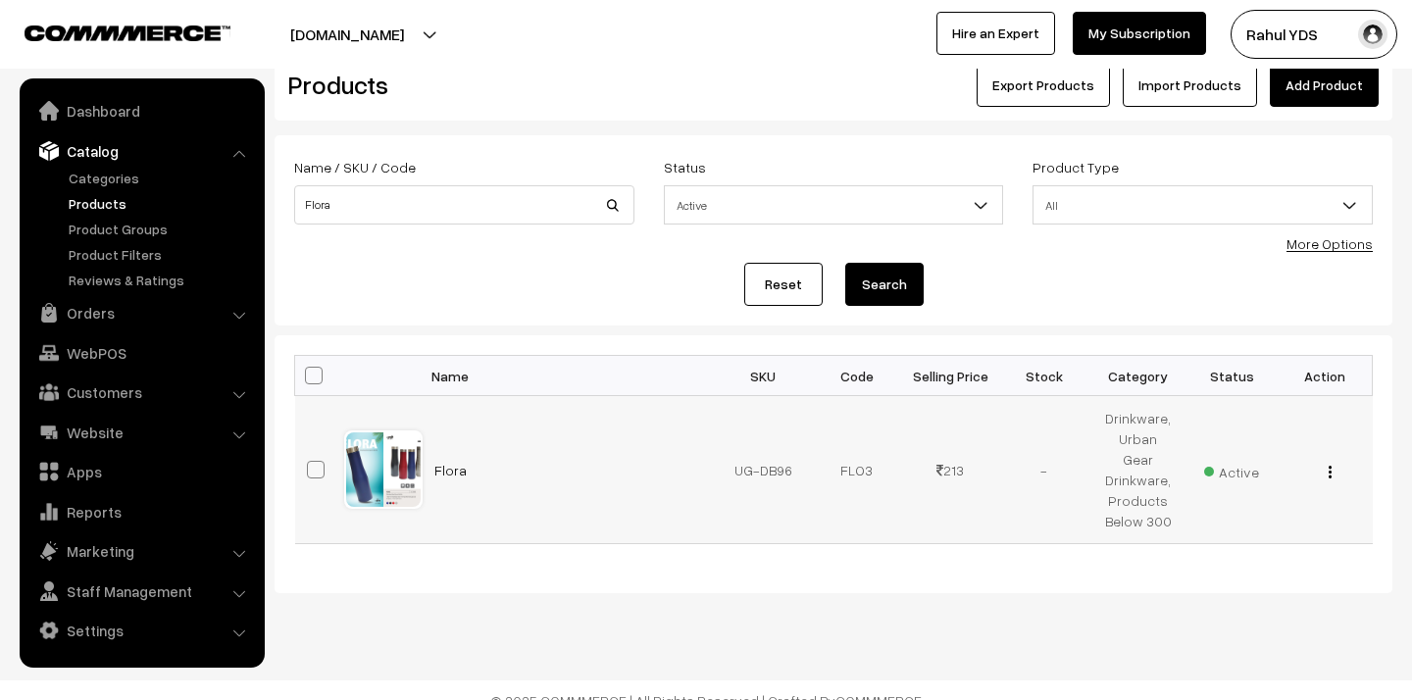
scroll to position [44, 0]
click at [506, 191] on input "Flora" at bounding box center [464, 204] width 340 height 39
paste input "Omega"
type input "Omega"
click at [845, 263] on button "Search" at bounding box center [884, 284] width 78 height 43
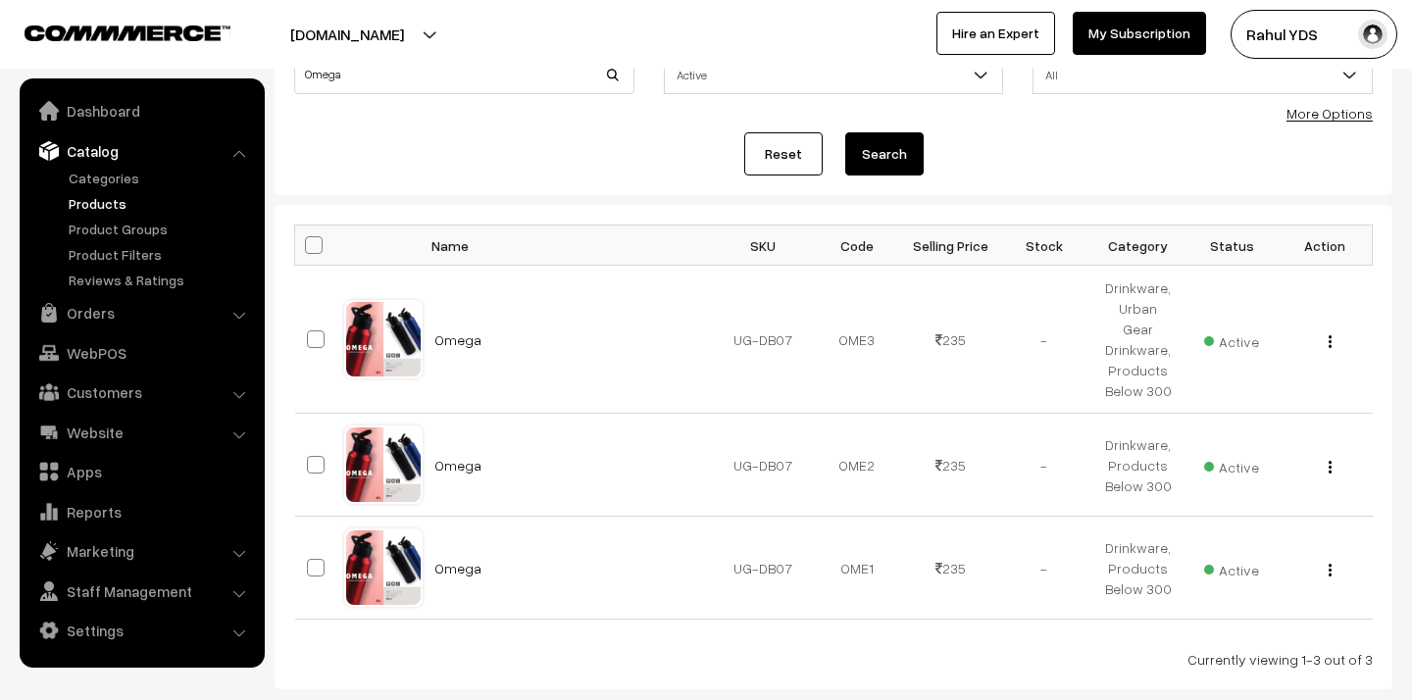
scroll to position [271, 0]
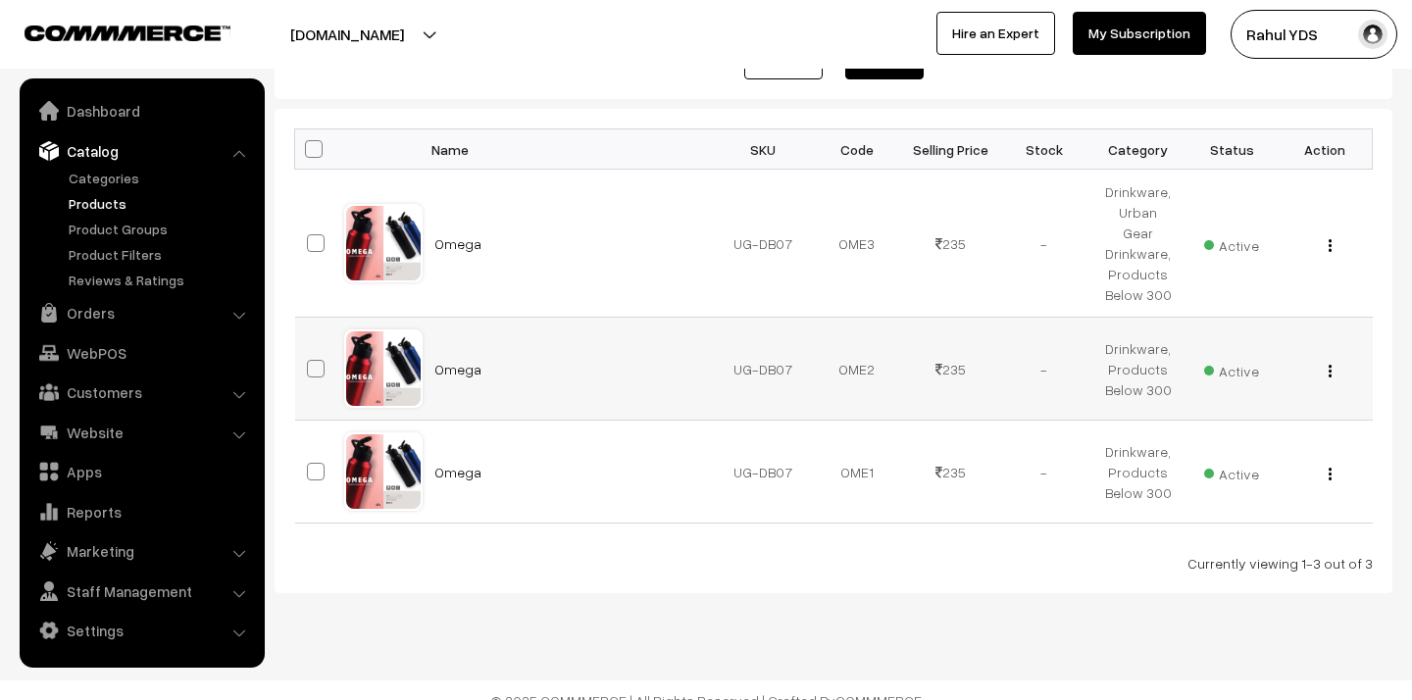
click at [313, 357] on label at bounding box center [319, 369] width 24 height 24
click at [310, 356] on input "checkbox" at bounding box center [303, 356] width 13 height 13
checkbox input "true"
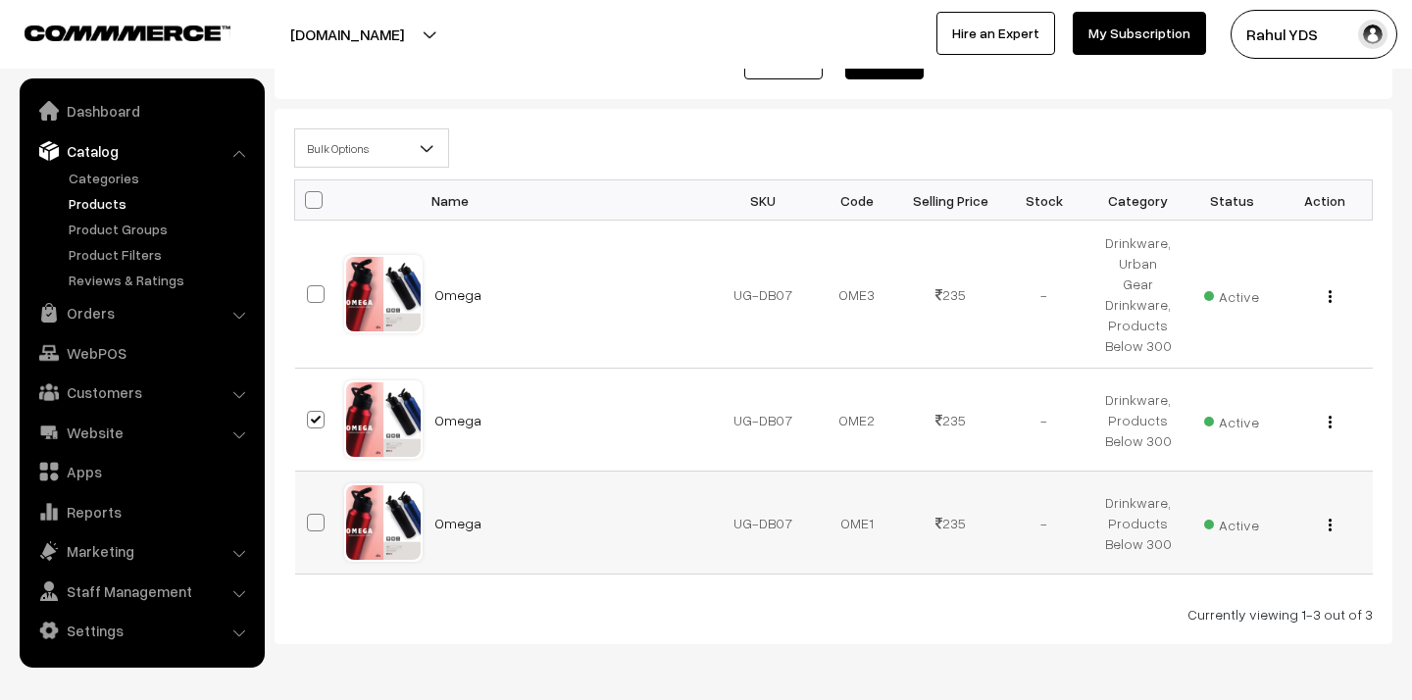
click at [318, 514] on span at bounding box center [316, 523] width 18 height 18
click at [310, 504] on input "checkbox" at bounding box center [303, 510] width 13 height 13
checkbox input "true"
click at [371, 148] on span "Bulk Options" at bounding box center [371, 148] width 153 height 34
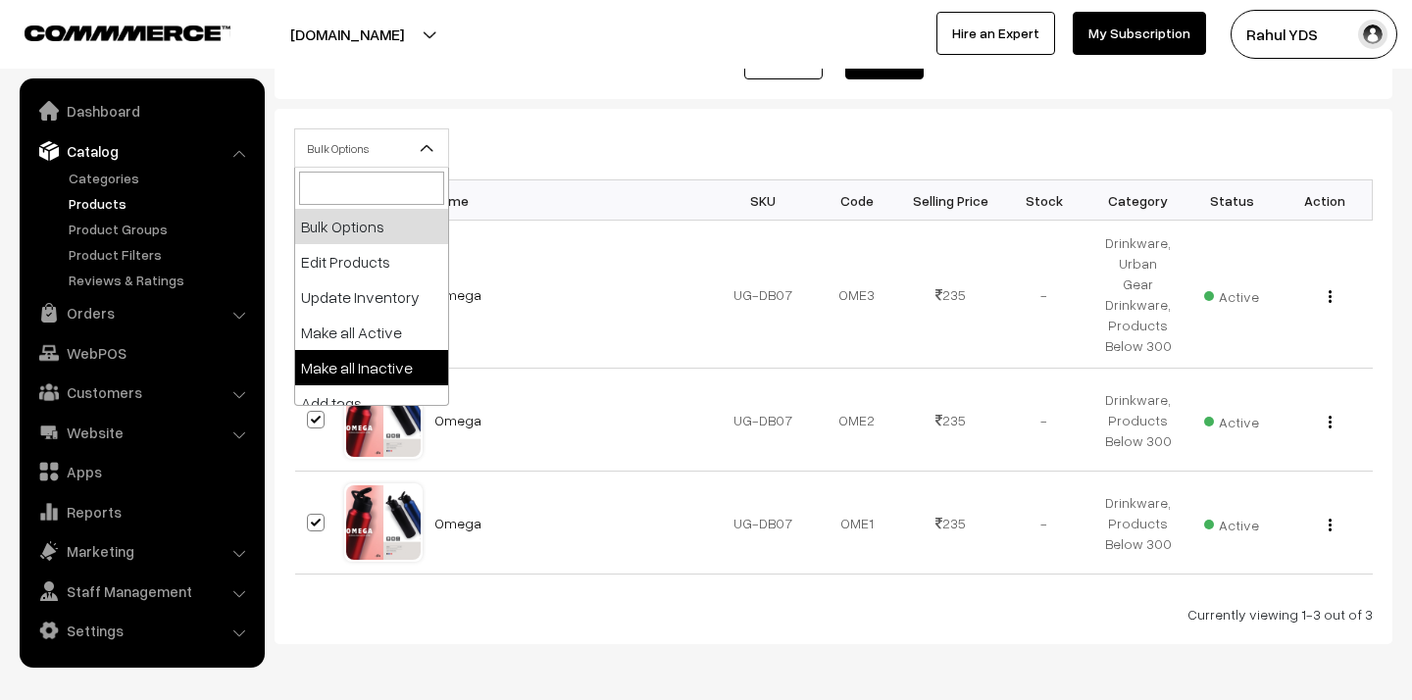
select select "inactive"
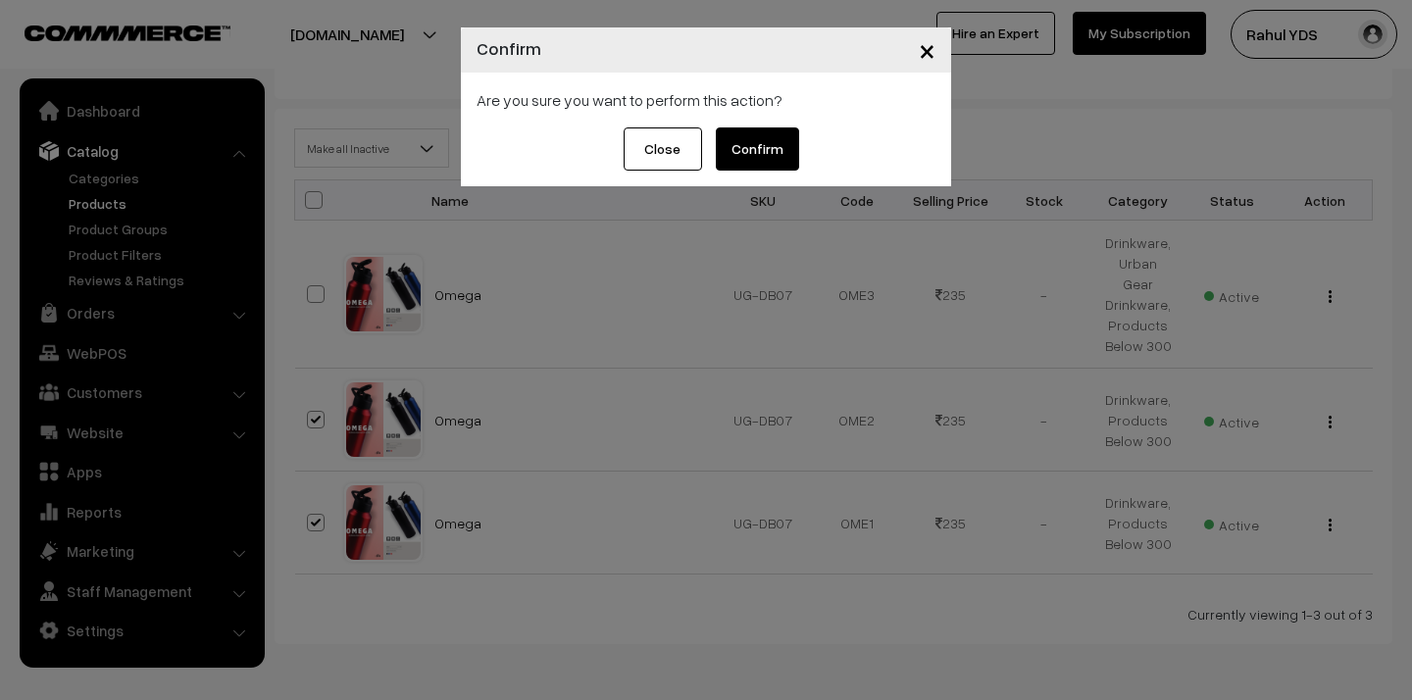
click at [781, 152] on button "Confirm" at bounding box center [757, 148] width 83 height 43
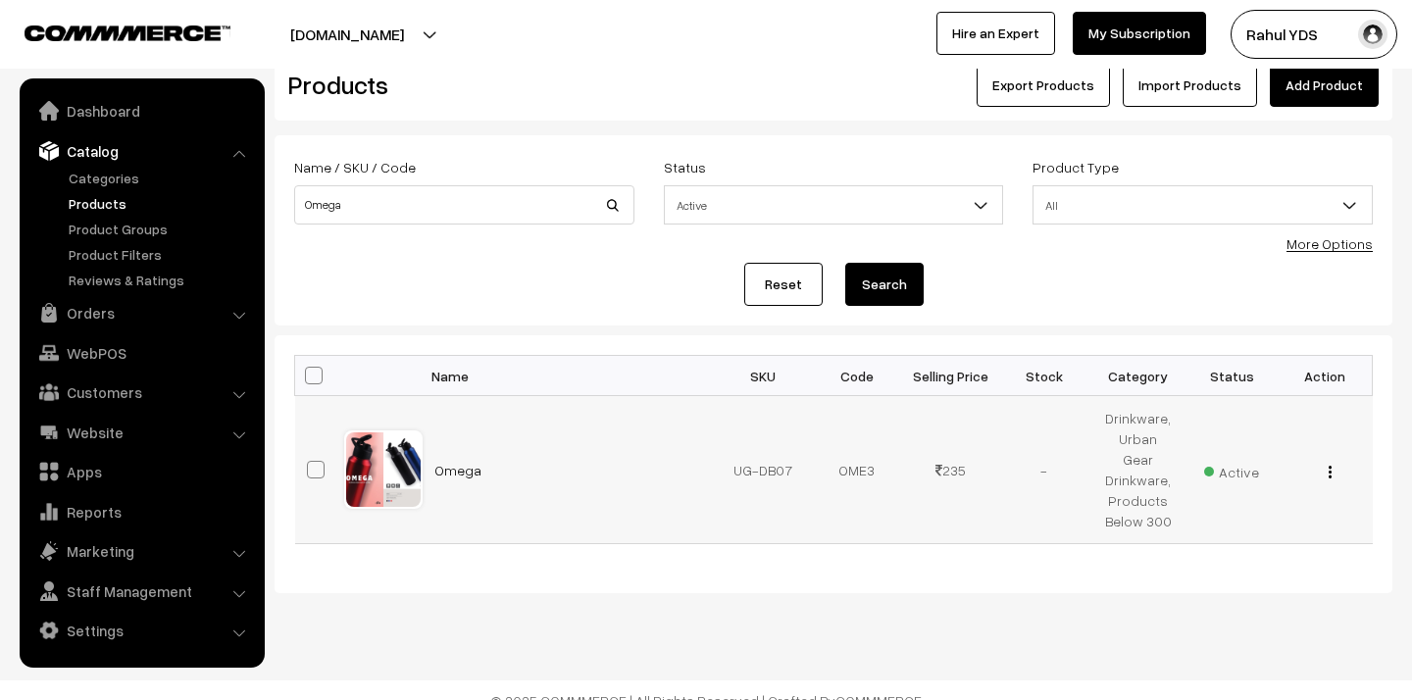
scroll to position [44, 0]
click at [422, 213] on input "Omega" at bounding box center [464, 204] width 340 height 39
paste input "Elektra Flip"
type input "Elektra Flip"
click at [845, 263] on button "Search" at bounding box center [884, 284] width 78 height 43
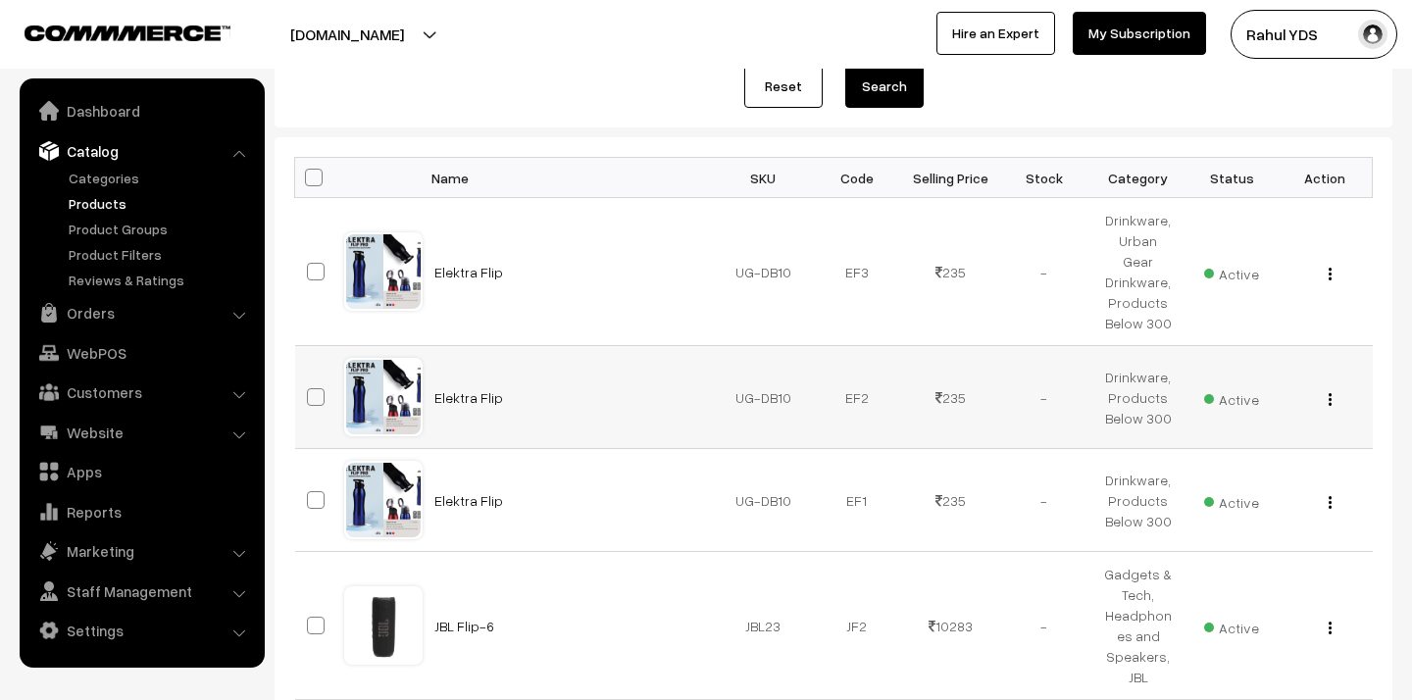
scroll to position [208, 0]
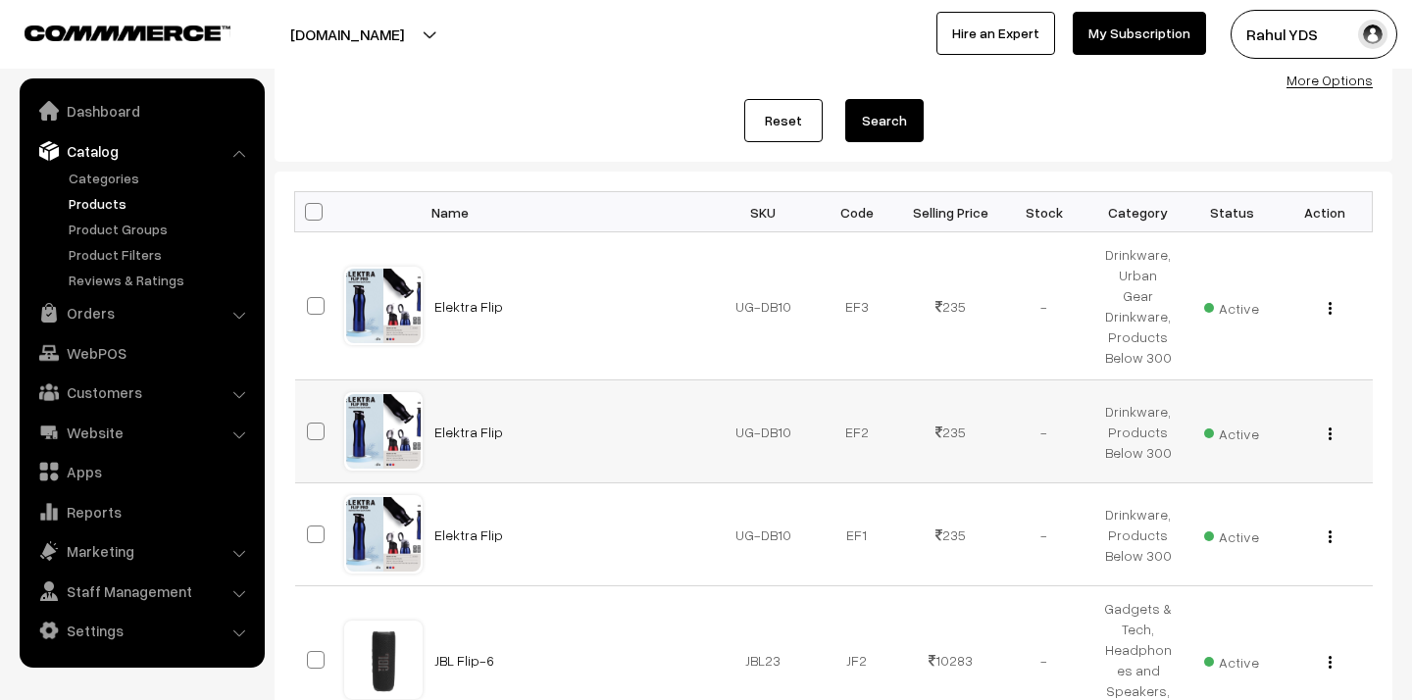
click at [316, 423] on span at bounding box center [316, 432] width 18 height 18
click at [310, 415] on input "checkbox" at bounding box center [303, 419] width 13 height 13
checkbox input "true"
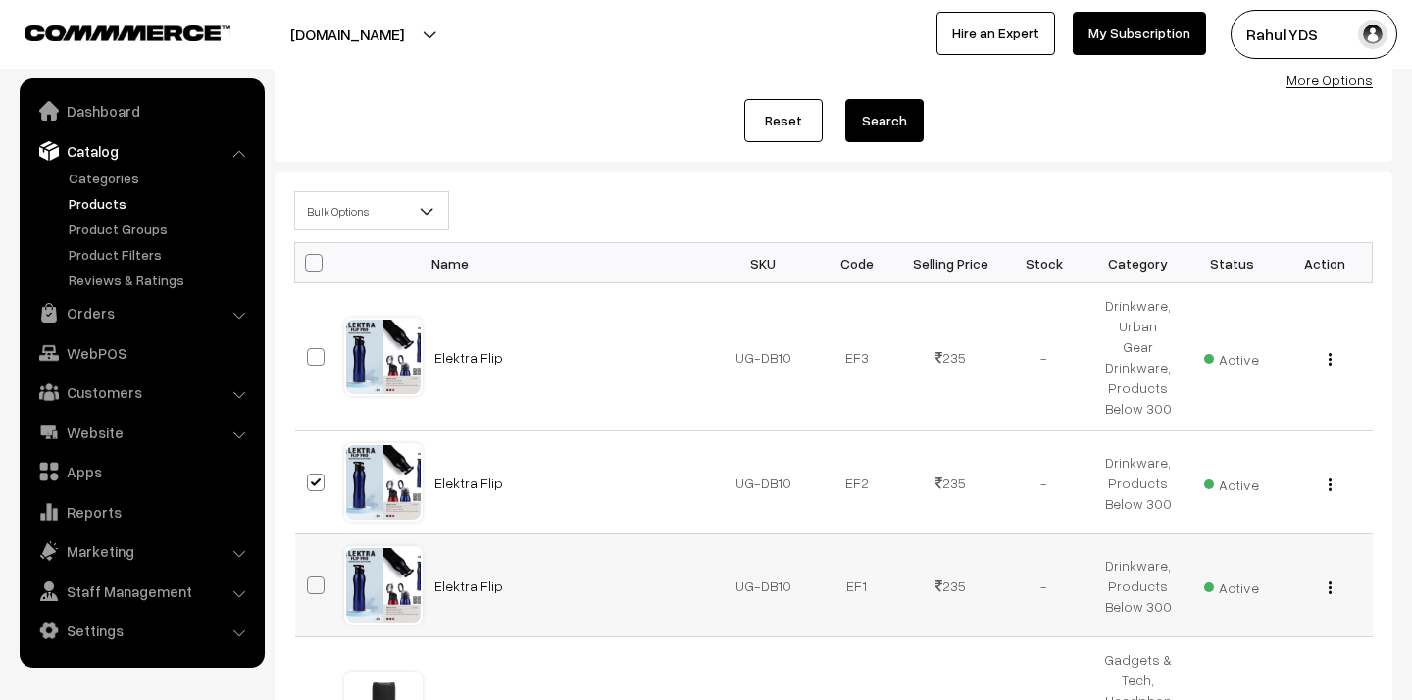
click at [317, 574] on label at bounding box center [319, 586] width 24 height 24
click at [310, 574] on input "checkbox" at bounding box center [303, 573] width 13 height 13
checkbox input "true"
click at [366, 203] on span "Bulk Options" at bounding box center [371, 211] width 153 height 34
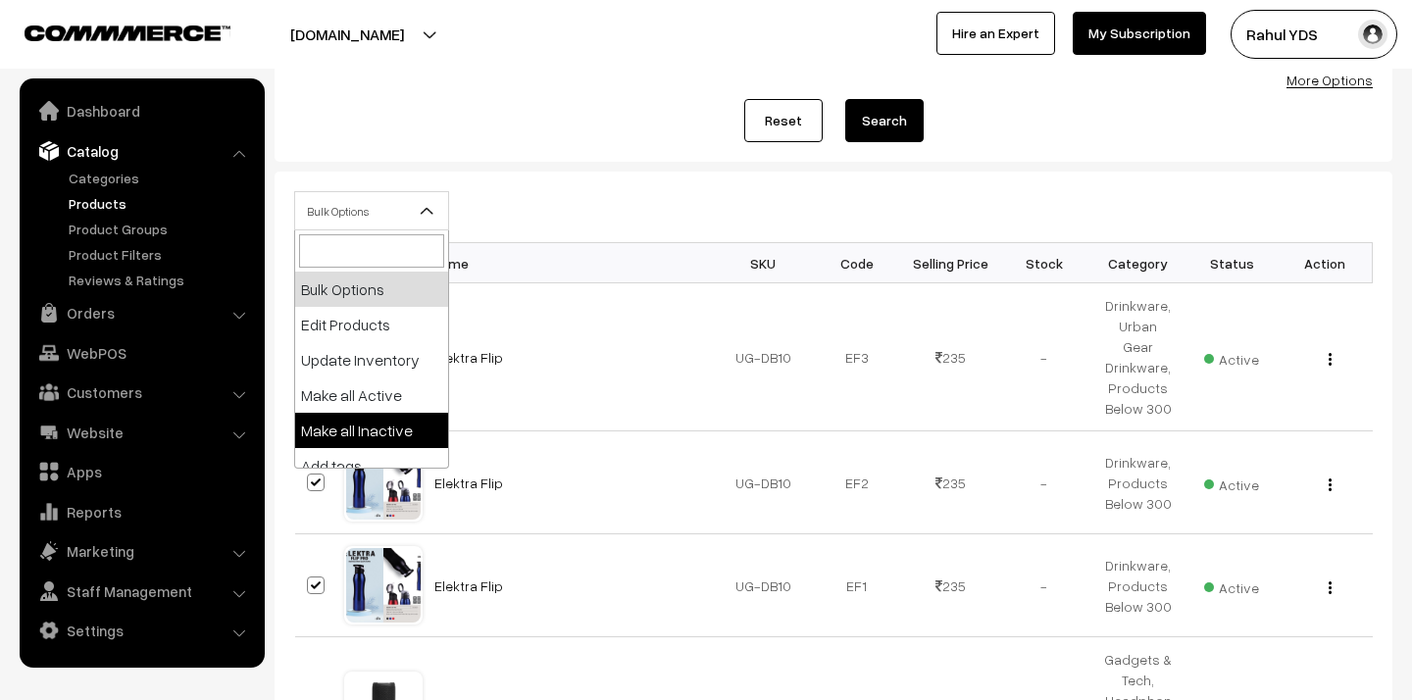
select select "inactive"
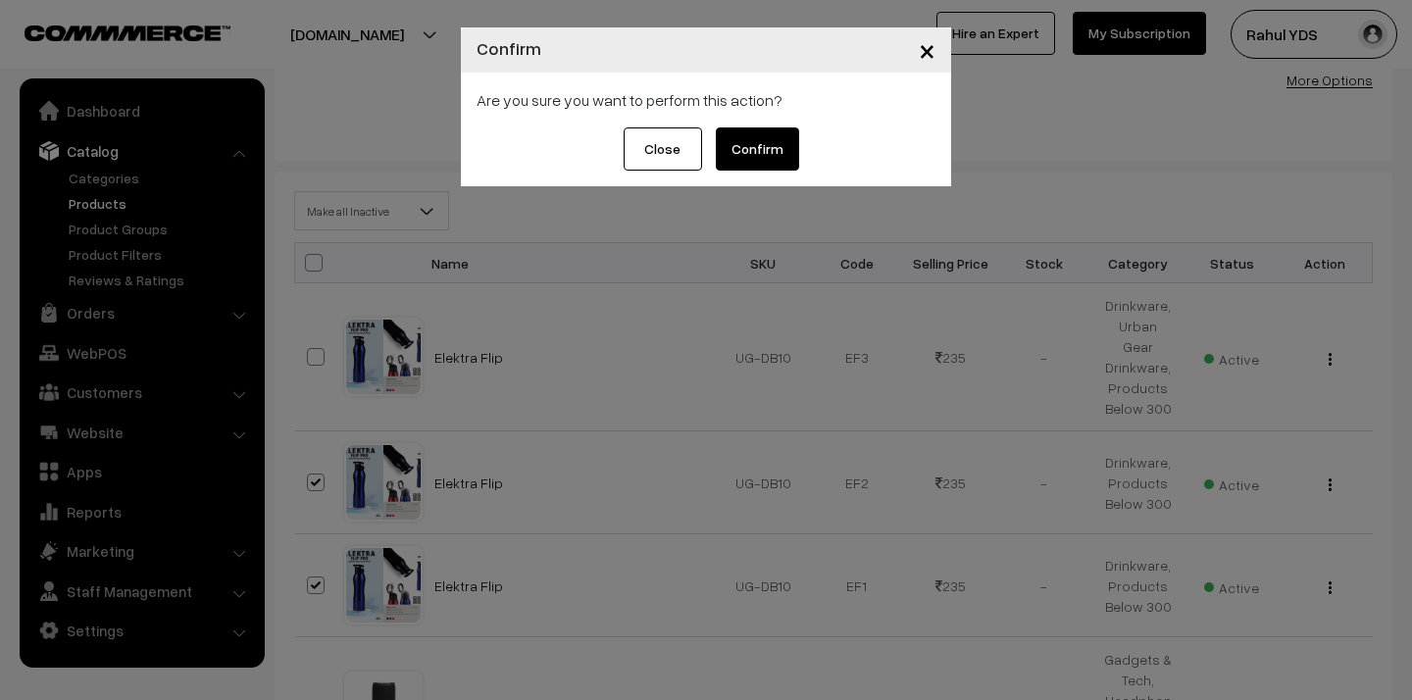
click at [763, 148] on button "Confirm" at bounding box center [757, 148] width 83 height 43
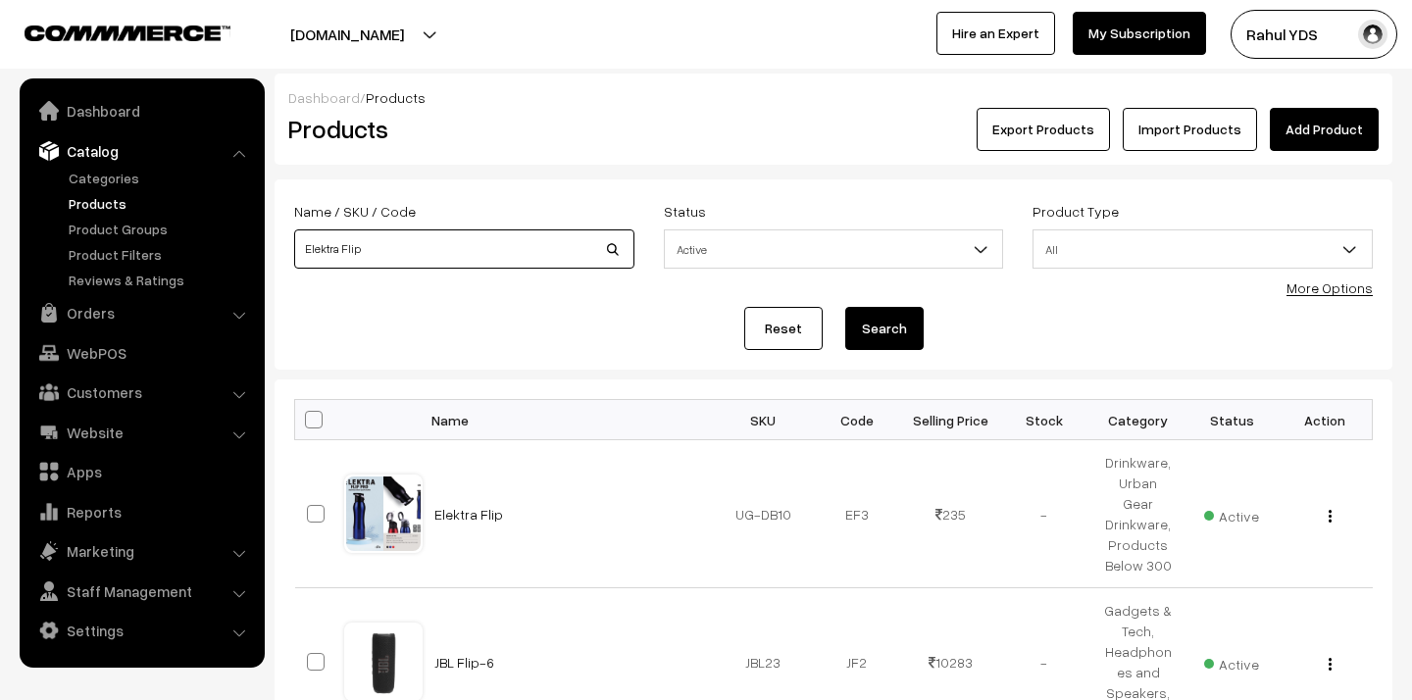
click at [411, 256] on input "Elektra Flip" at bounding box center [464, 248] width 340 height 39
paste input "Sigma"
type input "Sigma"
click at [845, 307] on button "Search" at bounding box center [884, 328] width 78 height 43
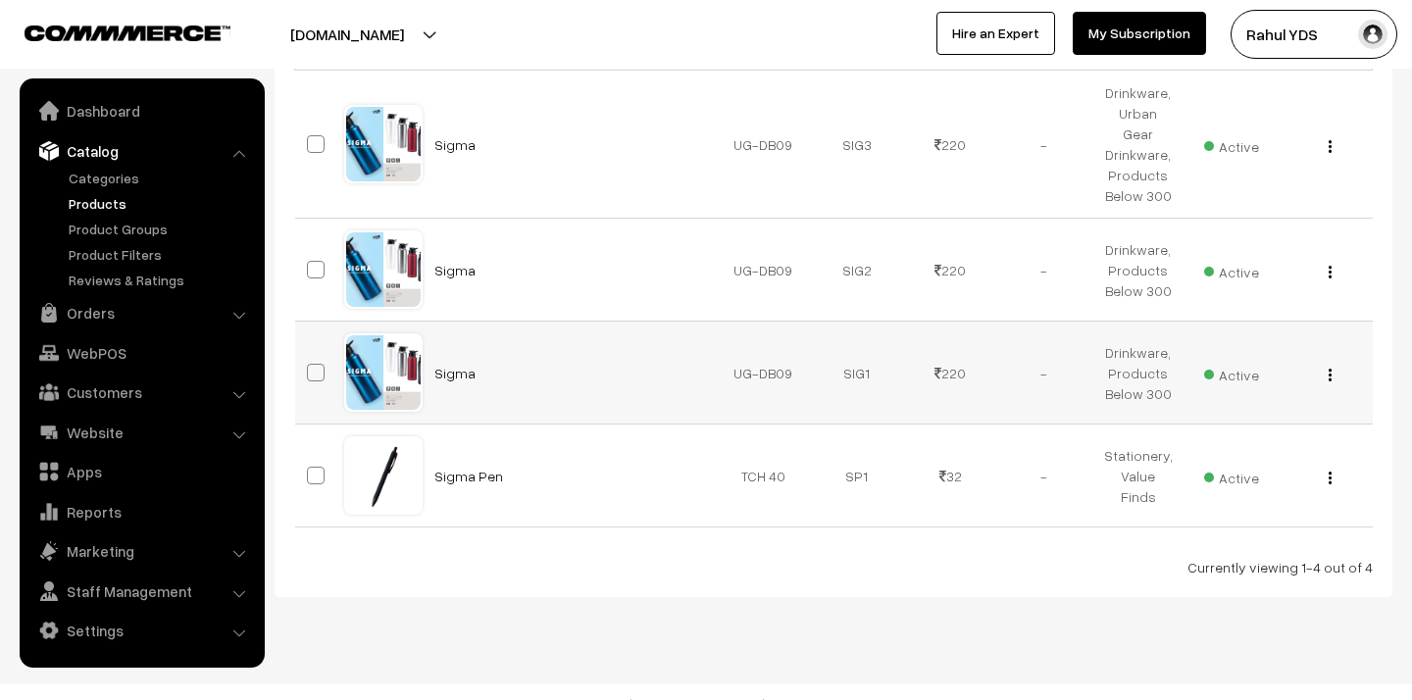
scroll to position [374, 0]
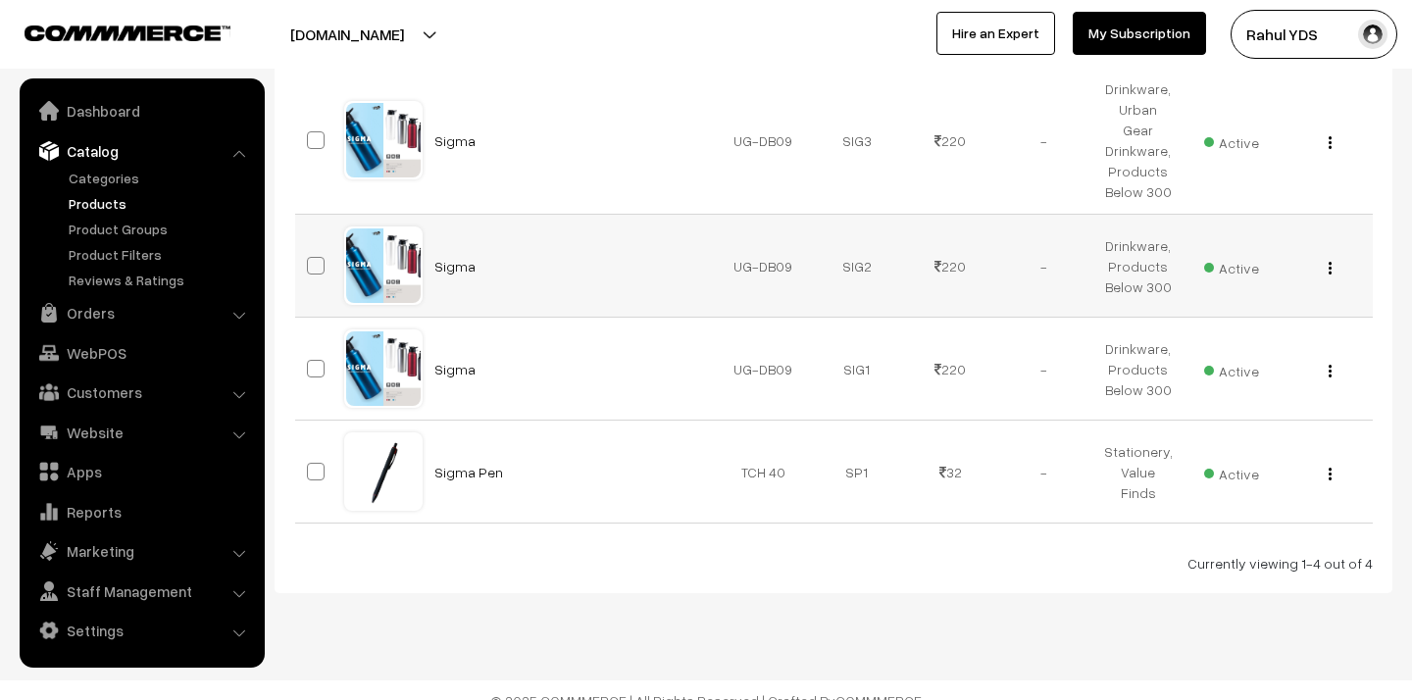
click at [324, 257] on span at bounding box center [316, 266] width 18 height 18
click at [310, 247] on input "checkbox" at bounding box center [303, 253] width 13 height 13
checkbox input "true"
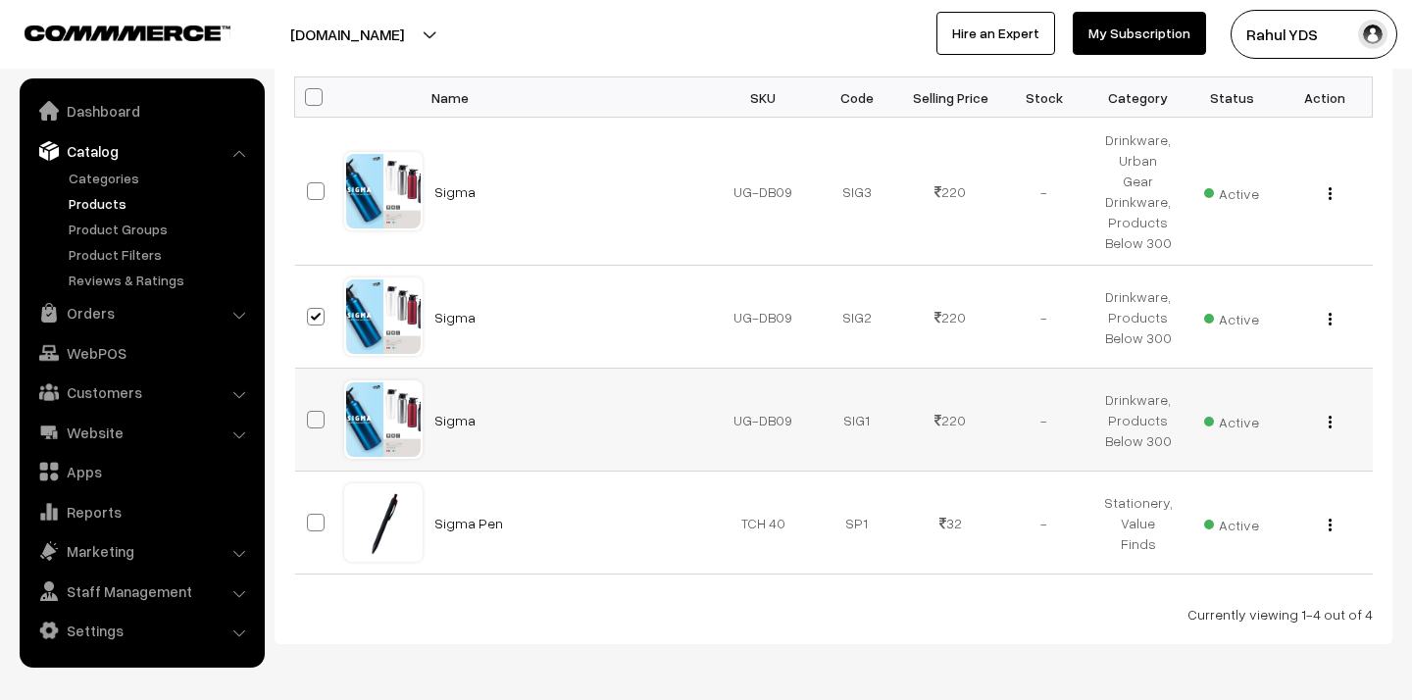
click at [317, 411] on span at bounding box center [316, 420] width 18 height 18
click at [310, 401] on input "checkbox" at bounding box center [303, 407] width 13 height 13
checkbox input "true"
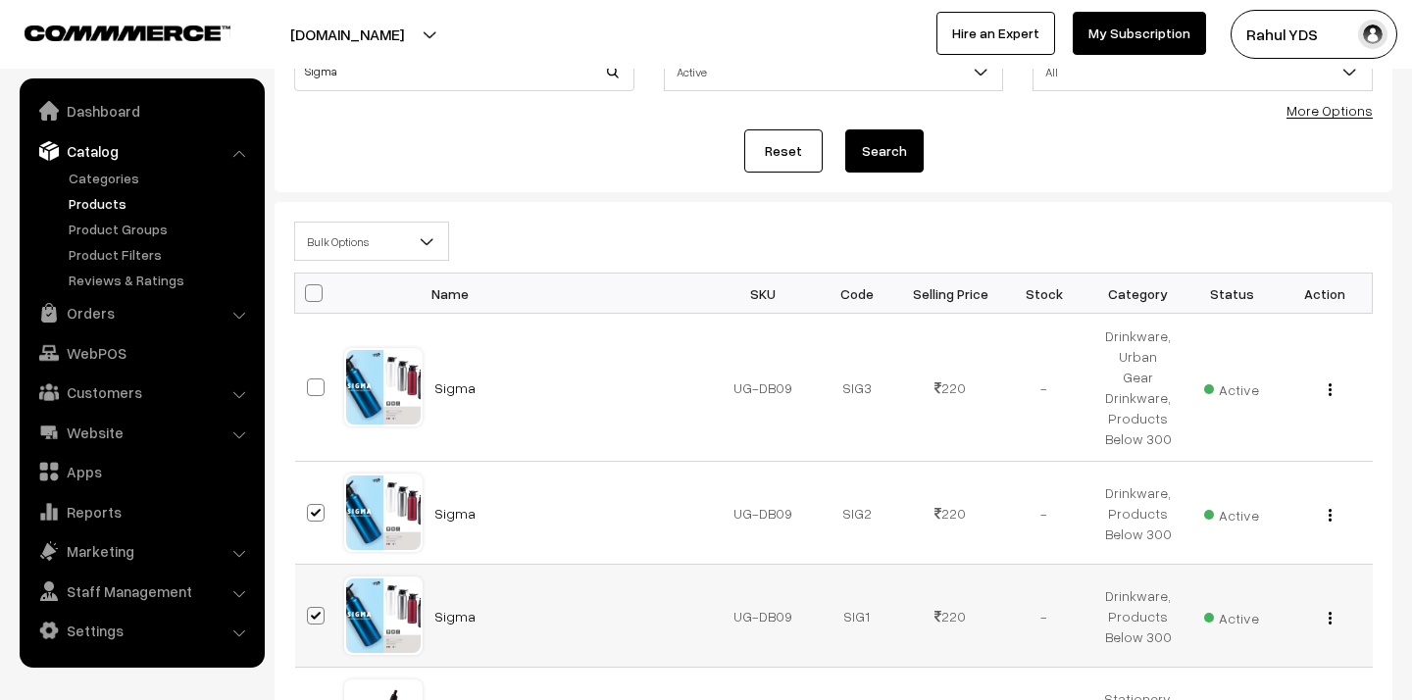
scroll to position [0, 0]
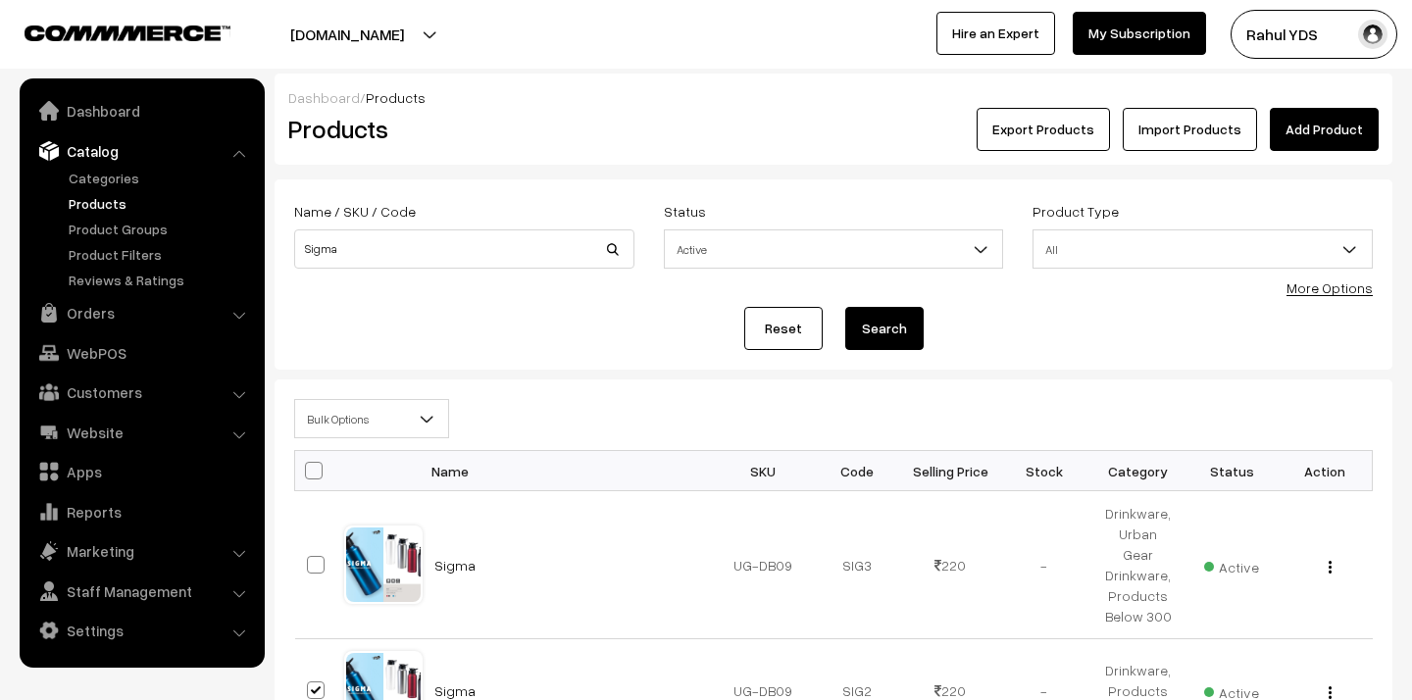
click at [390, 425] on span "Bulk Options" at bounding box center [371, 419] width 153 height 34
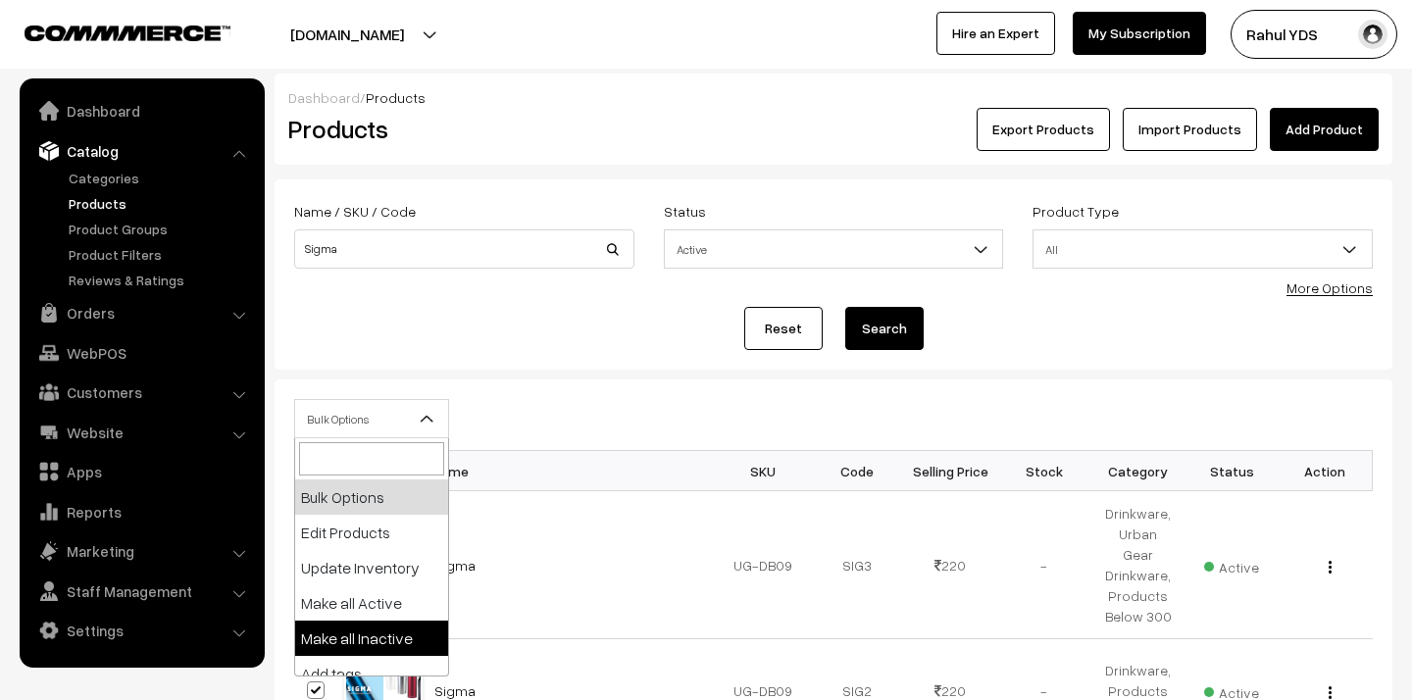
select select "inactive"
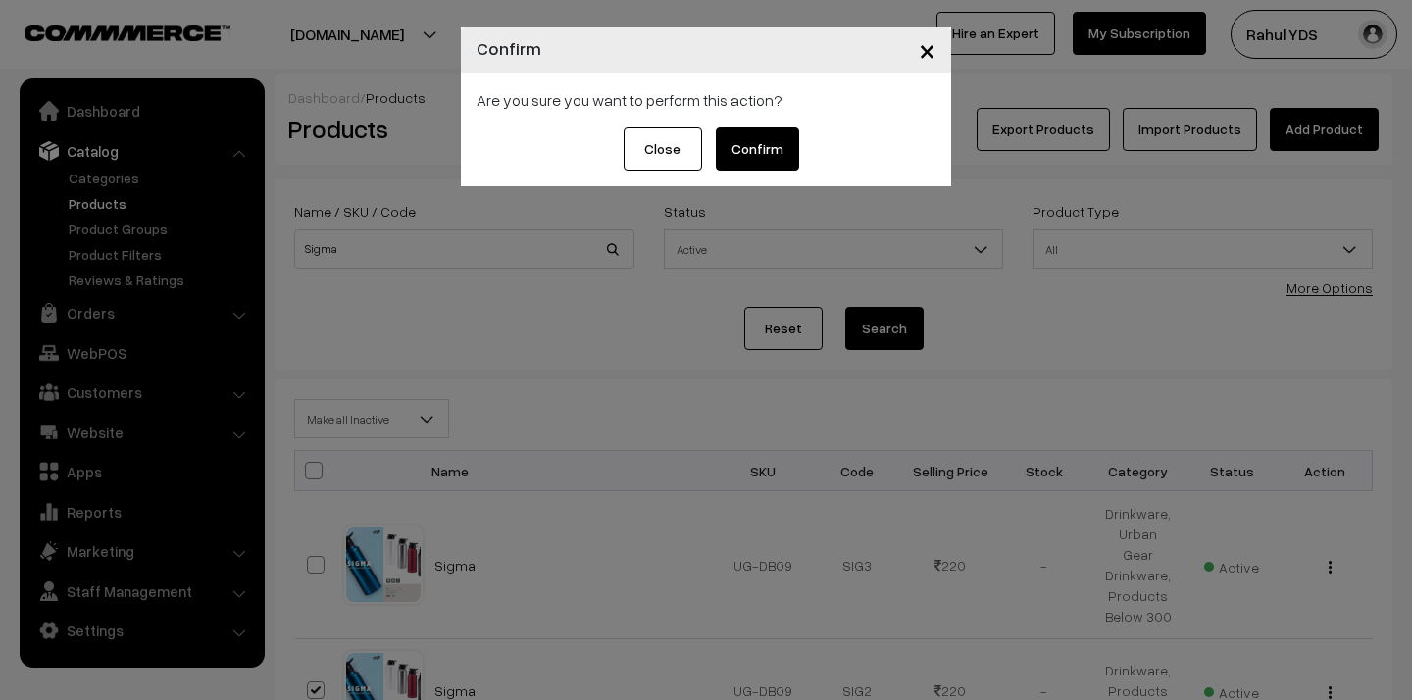
click at [749, 154] on button "Confirm" at bounding box center [757, 148] width 83 height 43
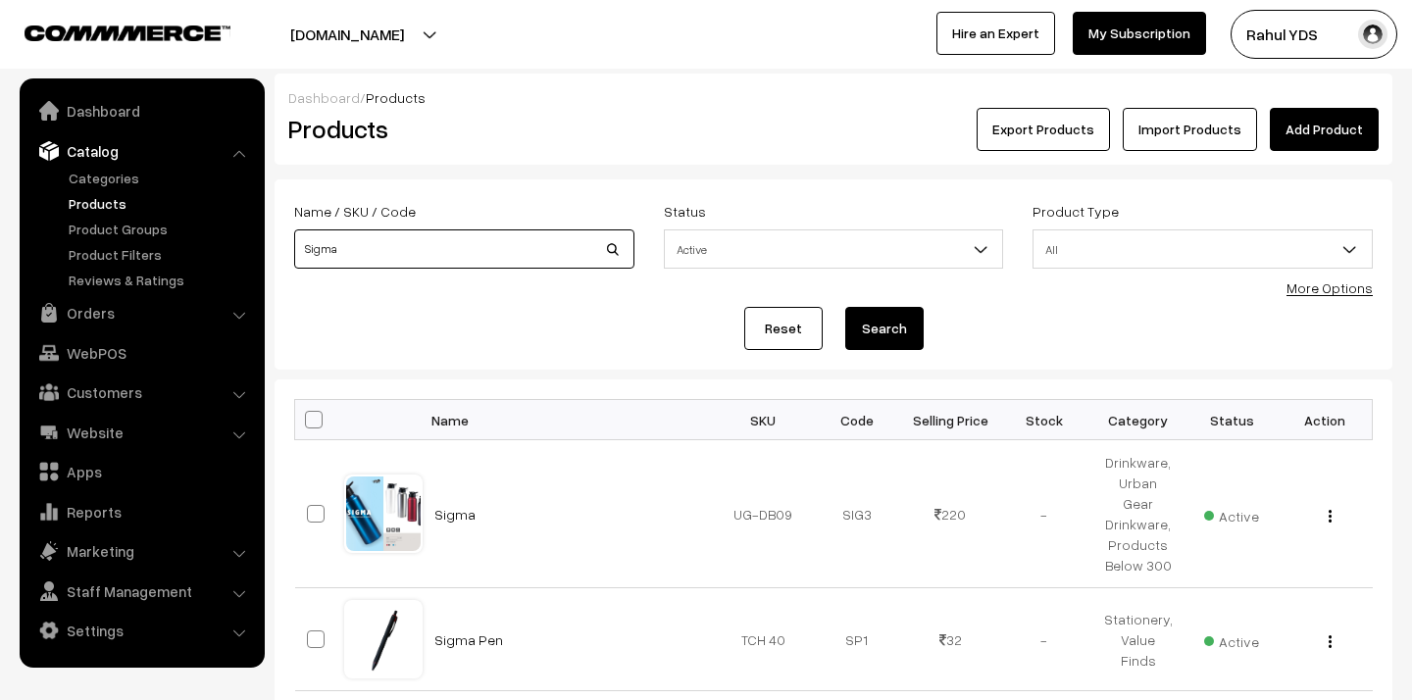
click at [499, 246] on input "Sigma" at bounding box center [464, 248] width 340 height 39
paste input "Flora"
type input "Flora"
click at [845, 307] on button "Search" at bounding box center [884, 328] width 78 height 43
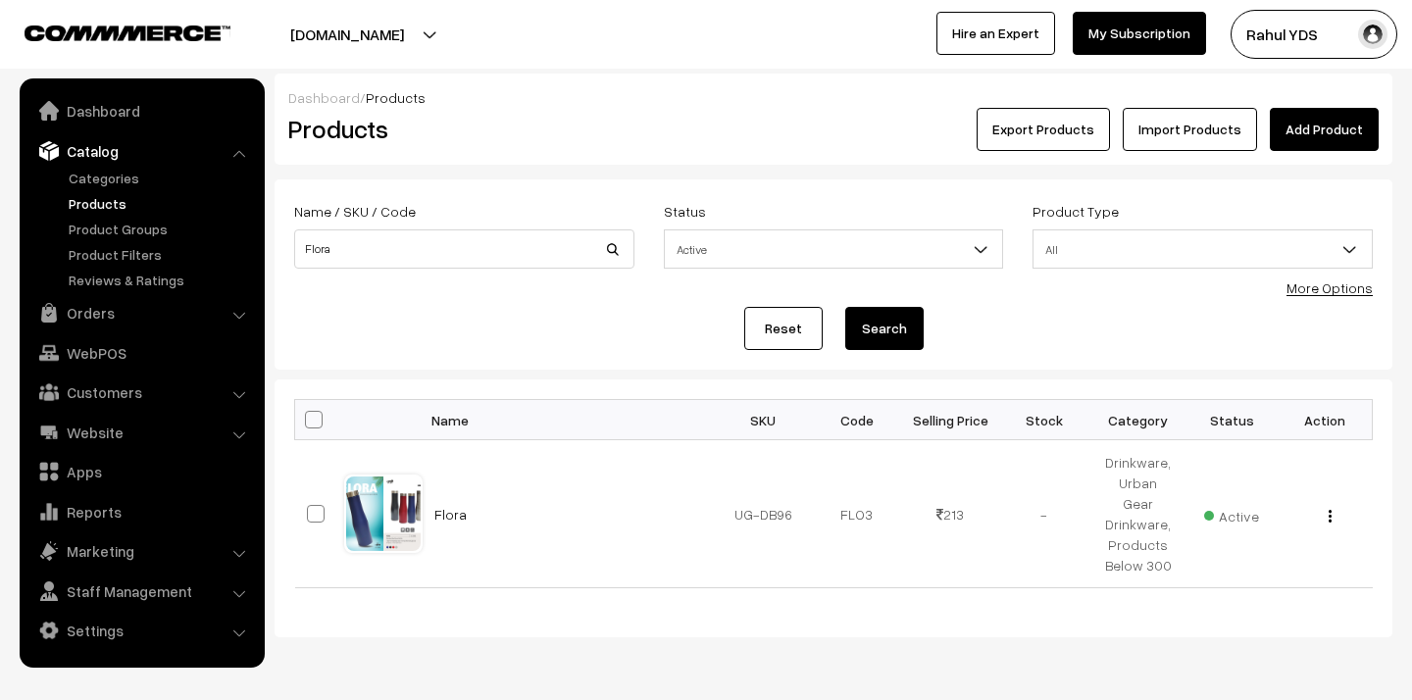
scroll to position [44, 0]
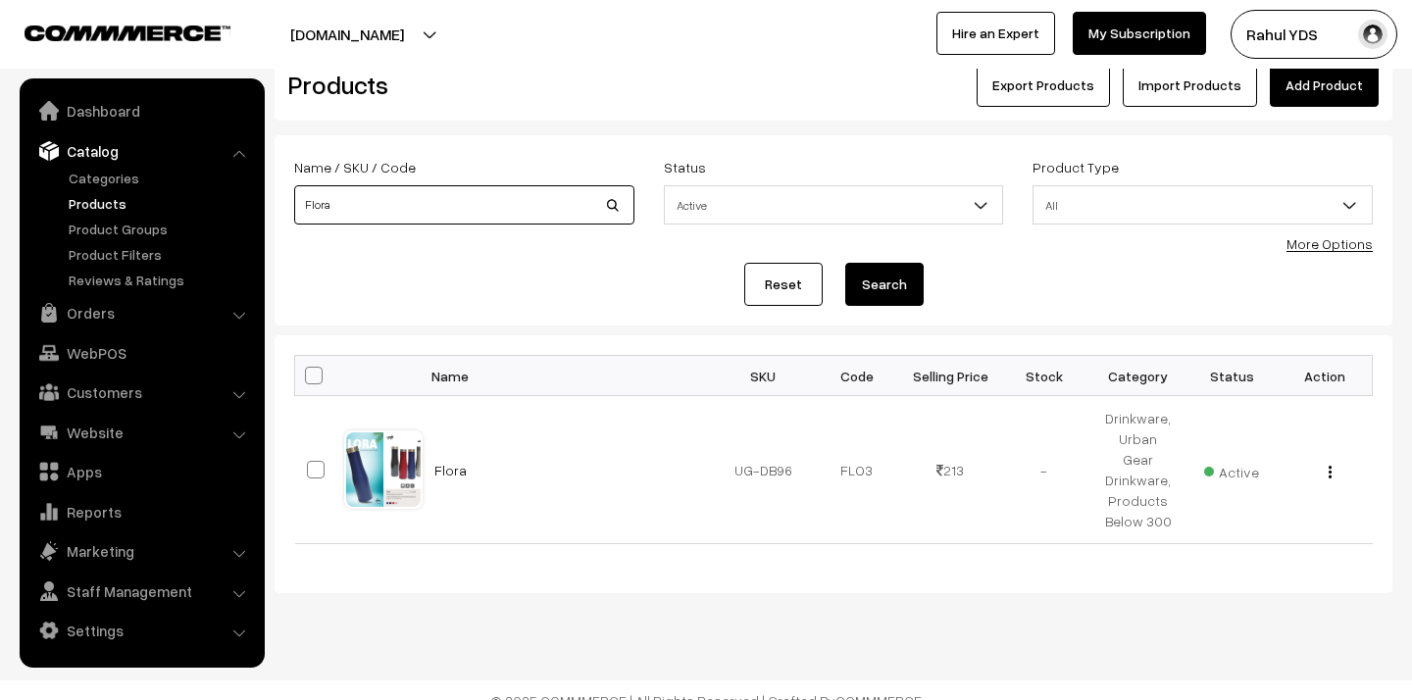
click at [446, 198] on input "Flora" at bounding box center [464, 204] width 340 height 39
paste input "Sporty Bottle"
type input "Sporty Bottle"
click at [845, 263] on button "Search" at bounding box center [884, 284] width 78 height 43
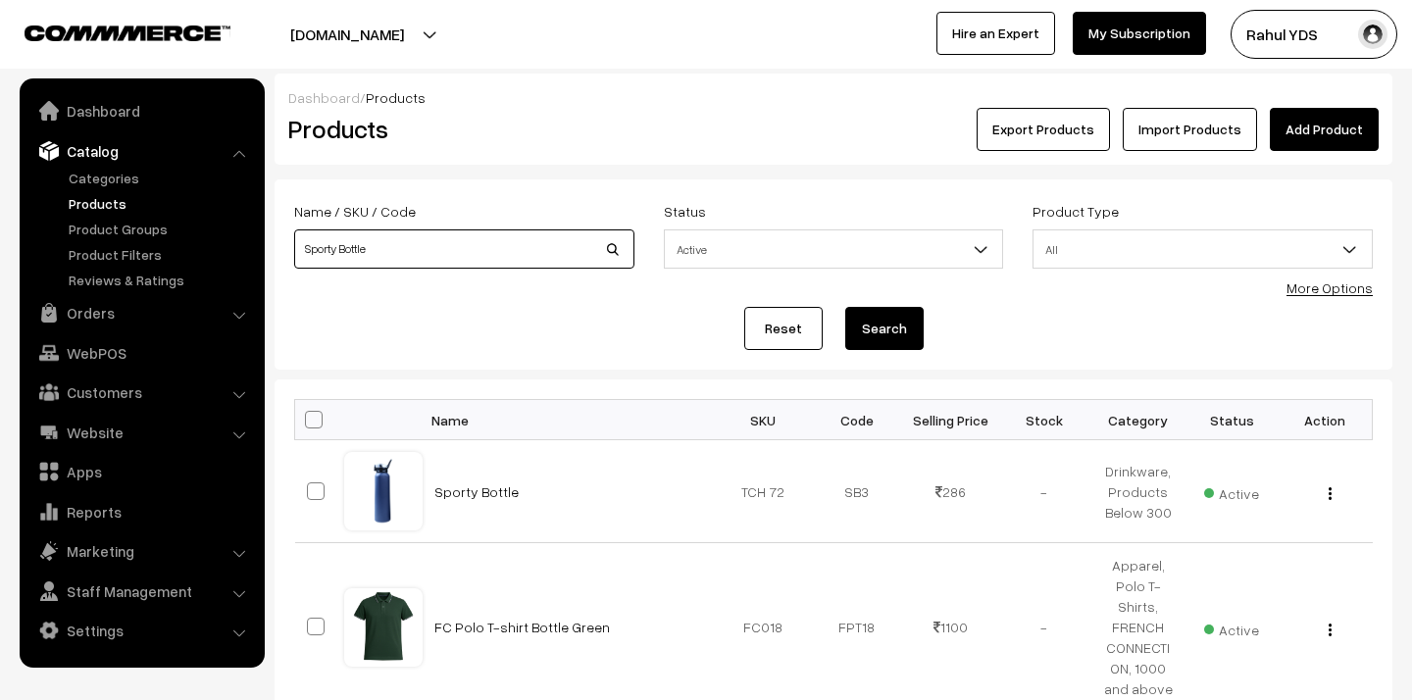
click at [520, 261] on input "Sporty Bottle" at bounding box center [464, 248] width 340 height 39
paste input "Breeze 2.0"
type input "Breeze 2.0"
click at [845, 307] on button "Search" at bounding box center [884, 328] width 78 height 43
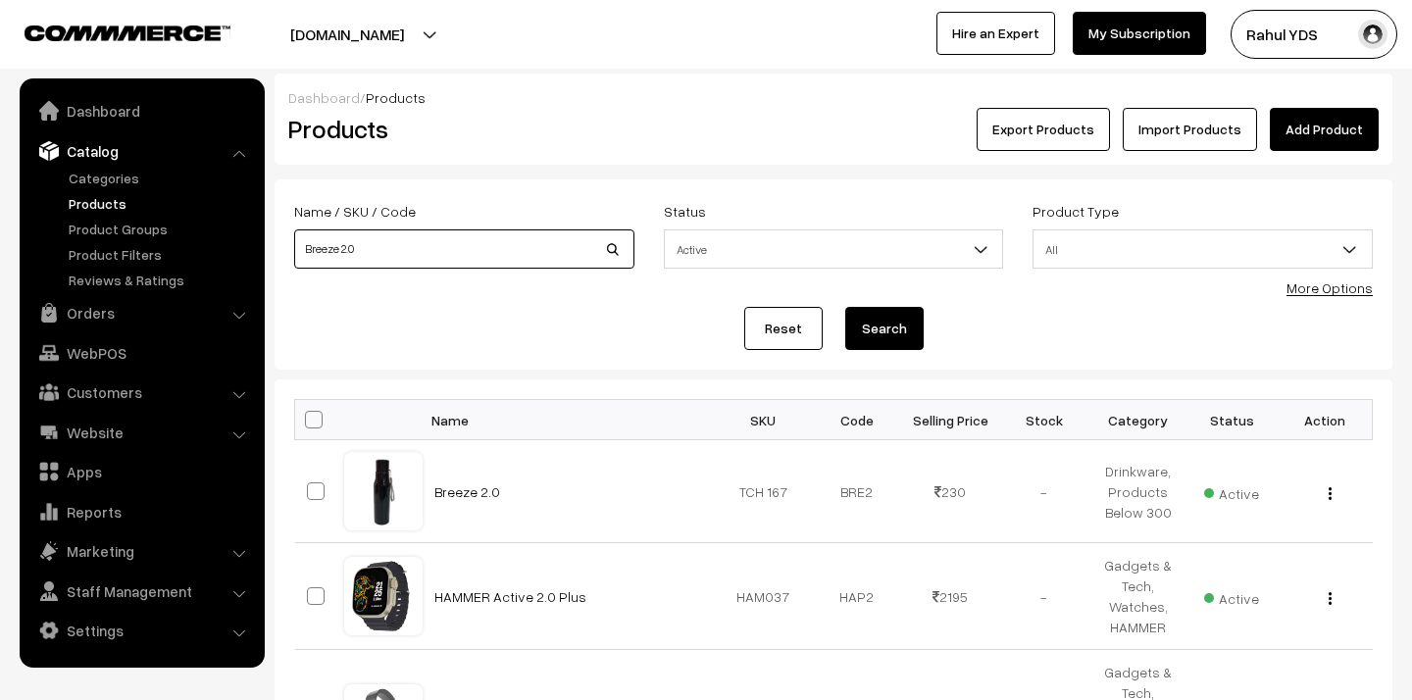
click at [469, 253] on input "Breeze 2.0" at bounding box center [464, 248] width 340 height 39
paste input "Steel Sip"
type input "Steel Sip"
click at [845, 307] on button "Search" at bounding box center [884, 328] width 78 height 43
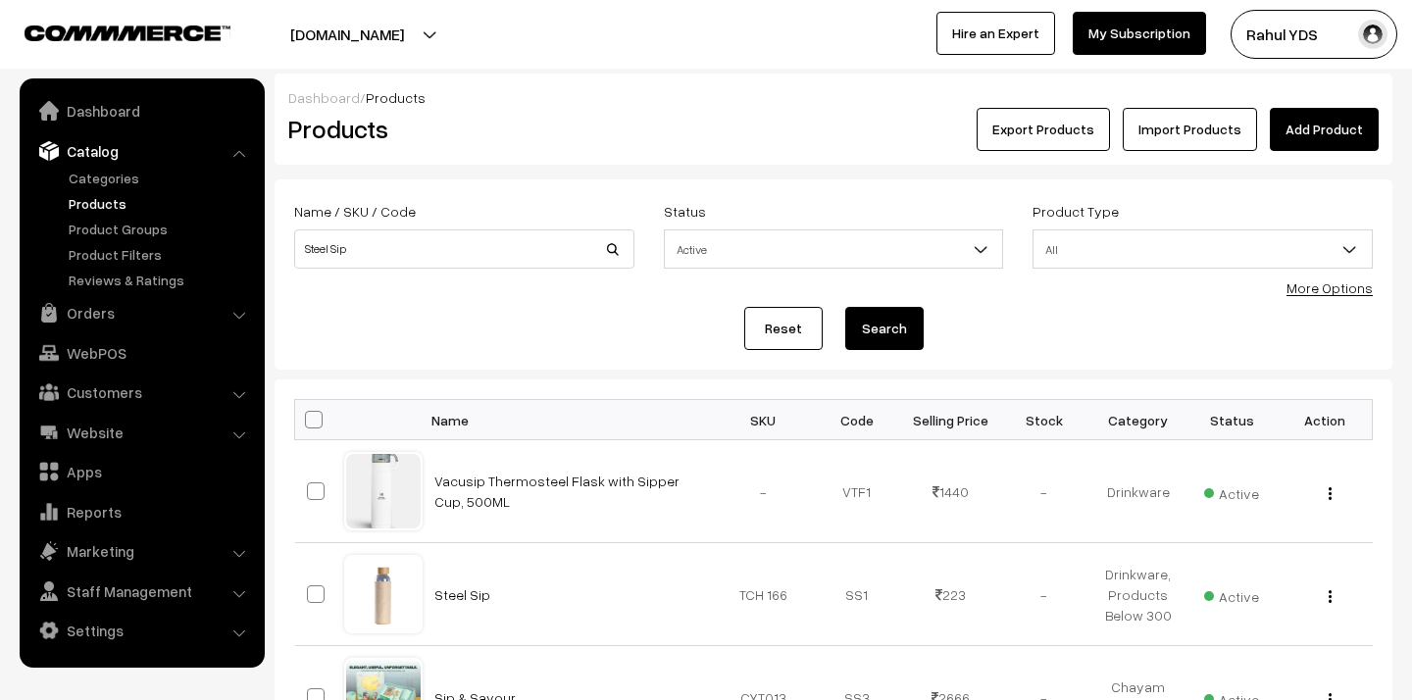
click at [795, 333] on link "Reset" at bounding box center [783, 328] width 78 height 43
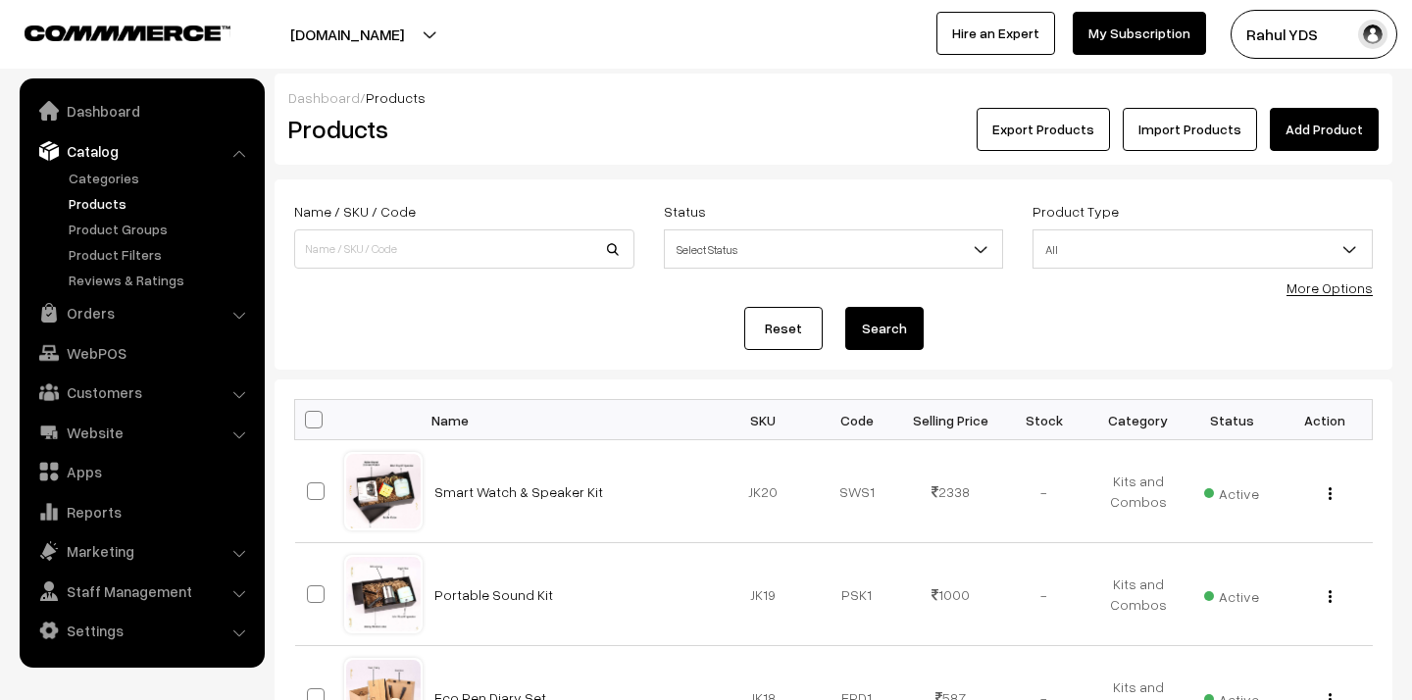
click at [1325, 288] on link "More Options" at bounding box center [1329, 287] width 86 height 17
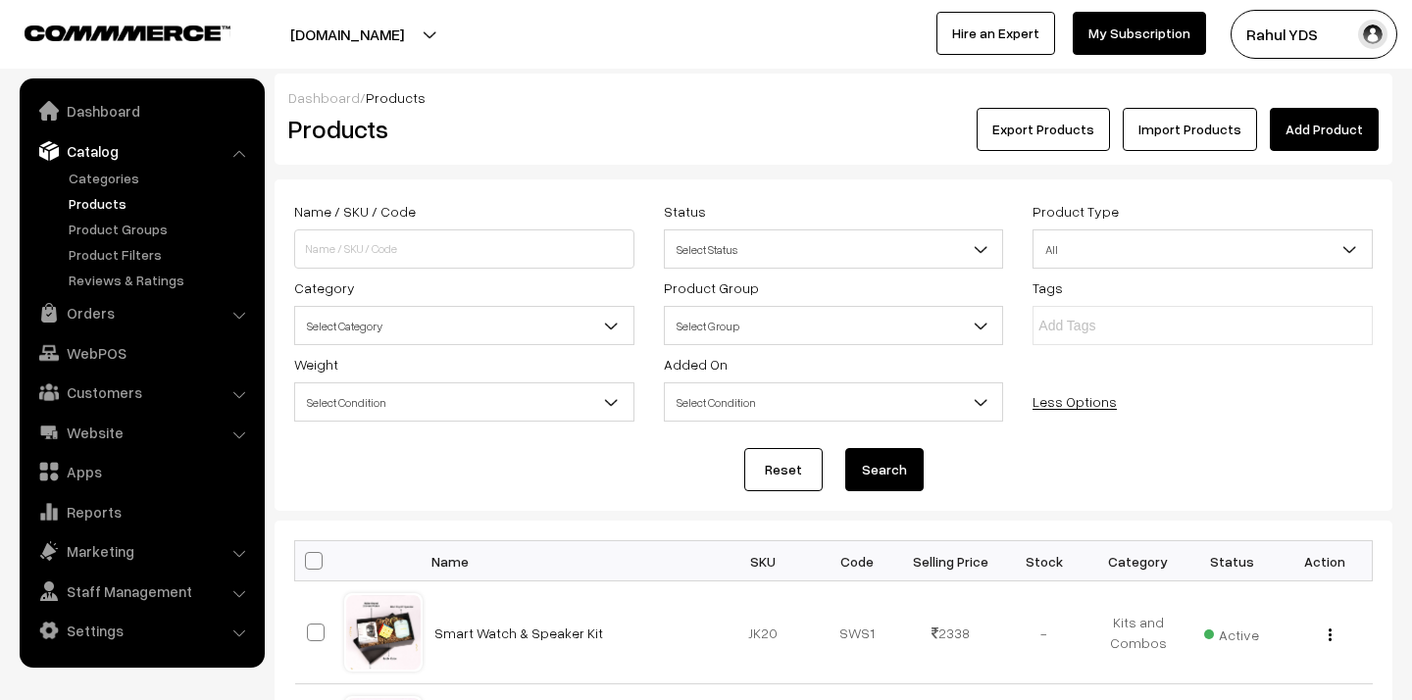
click at [553, 323] on span "Select Category" at bounding box center [464, 326] width 338 height 34
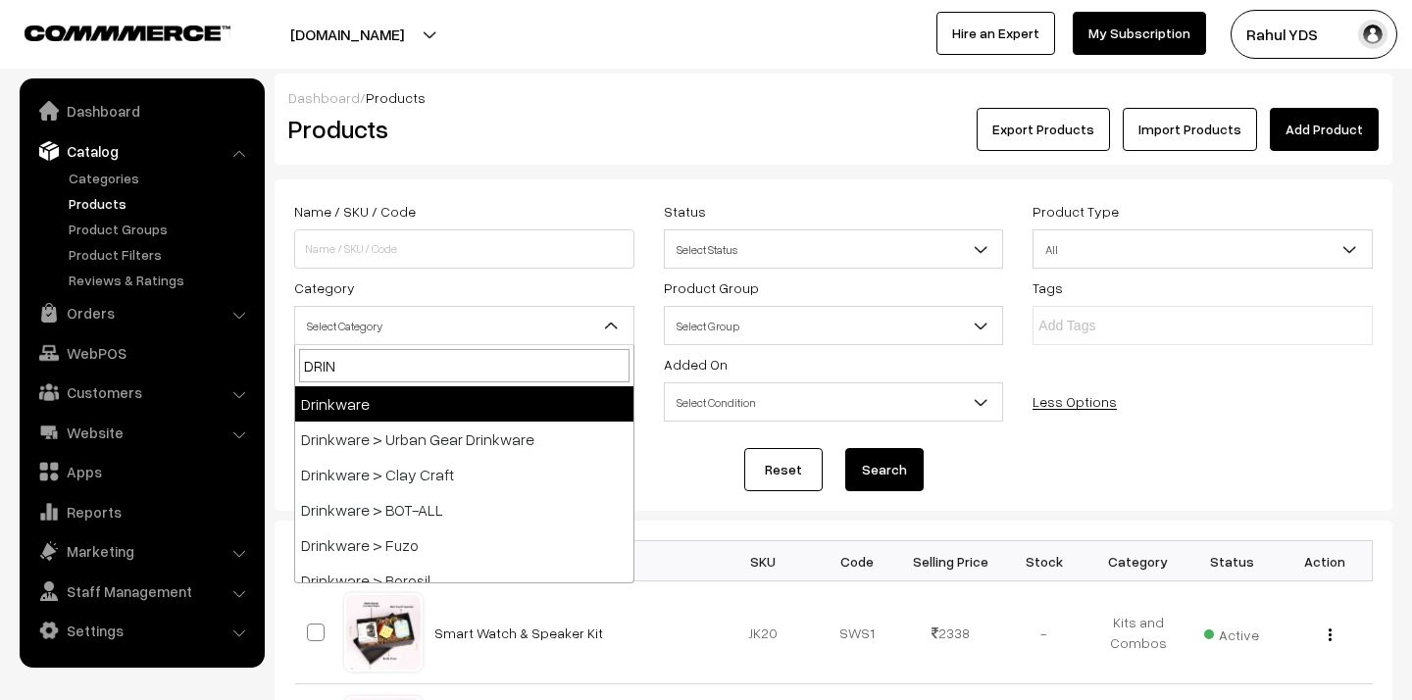
type input "DRINK"
select select "3"
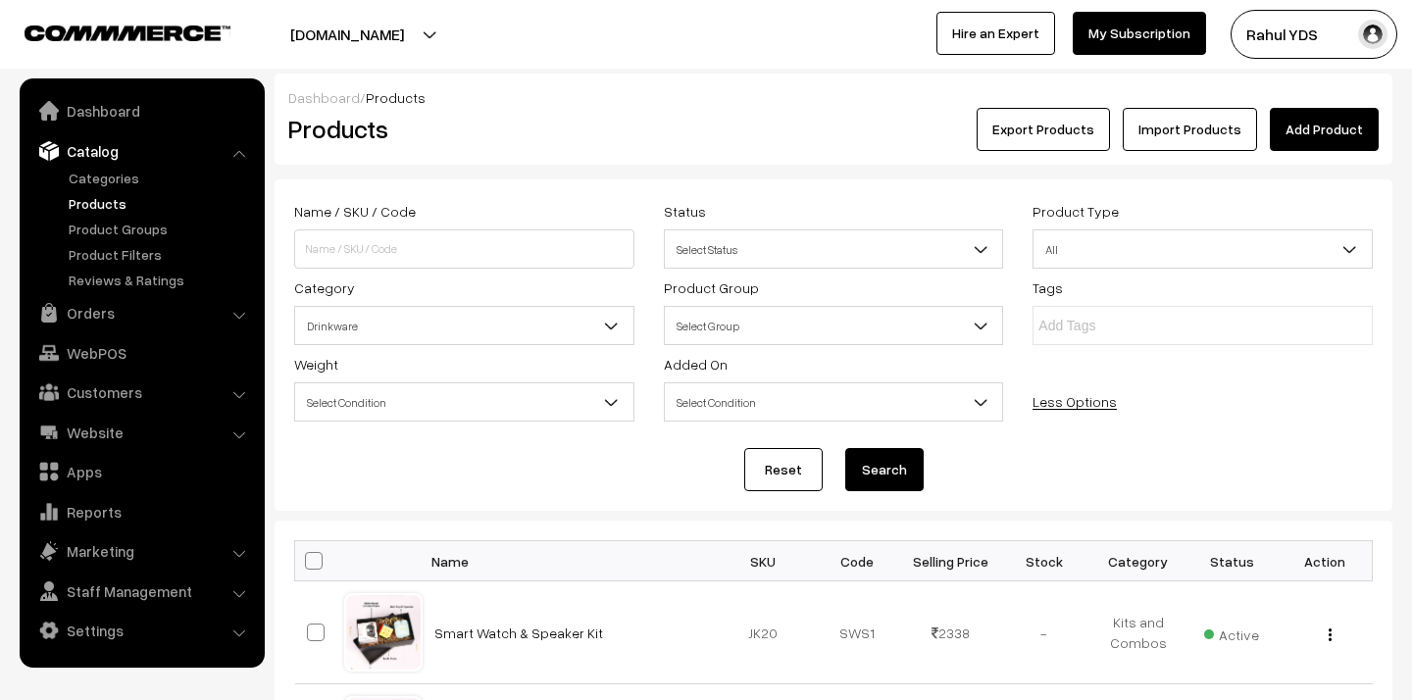
click at [889, 486] on button "Search" at bounding box center [884, 469] width 78 height 43
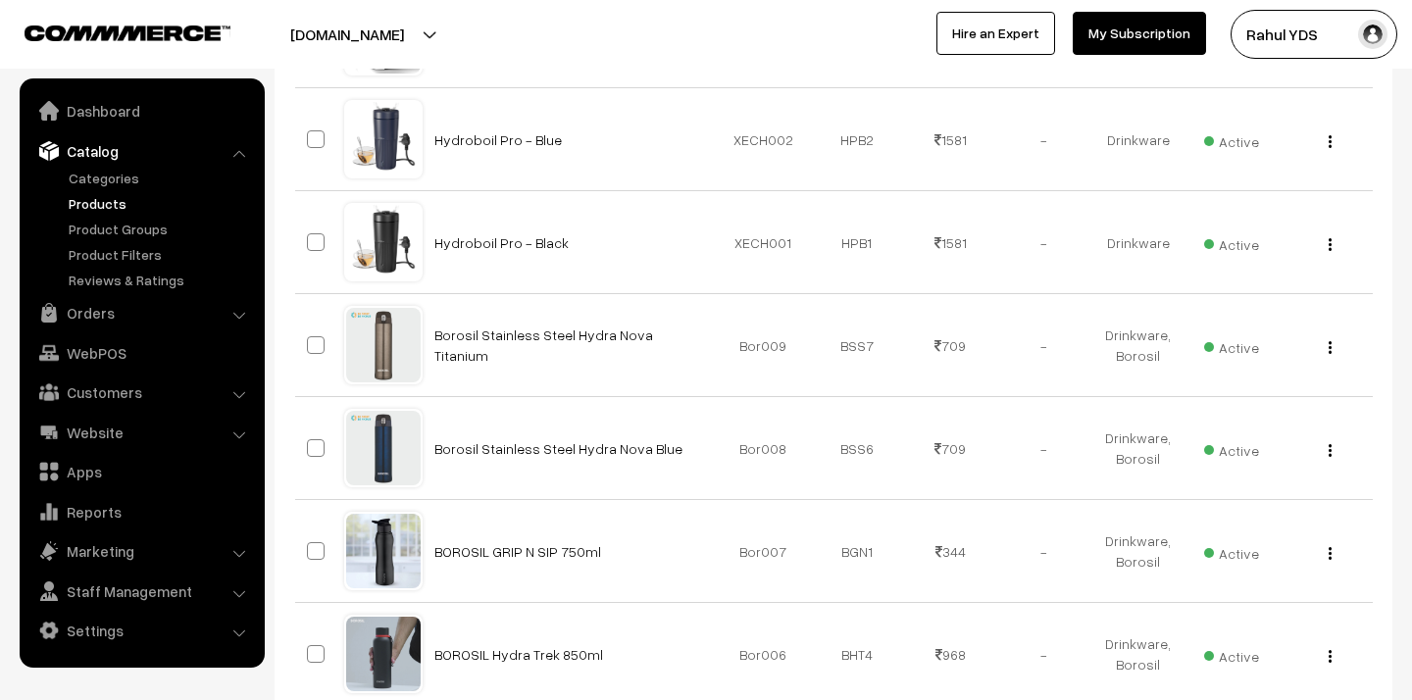
scroll to position [1157, 0]
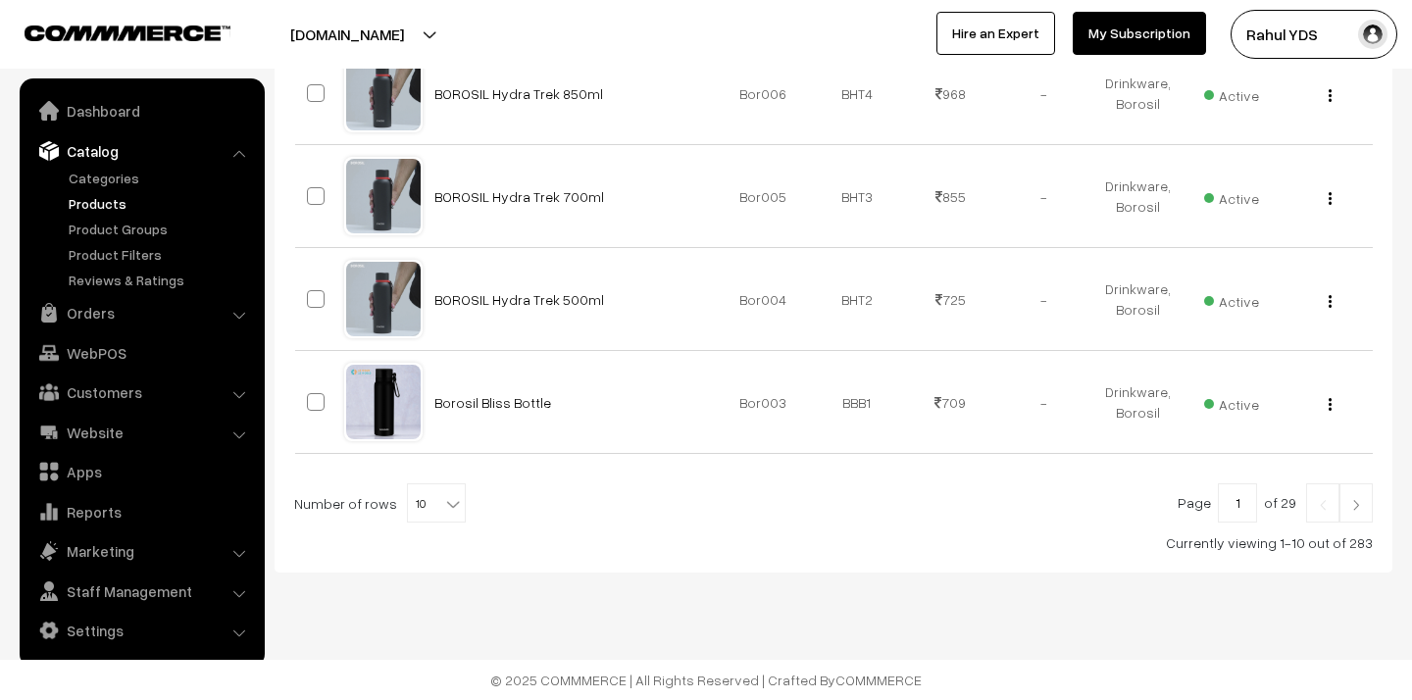
click at [445, 489] on span at bounding box center [455, 496] width 20 height 25
select select "100"
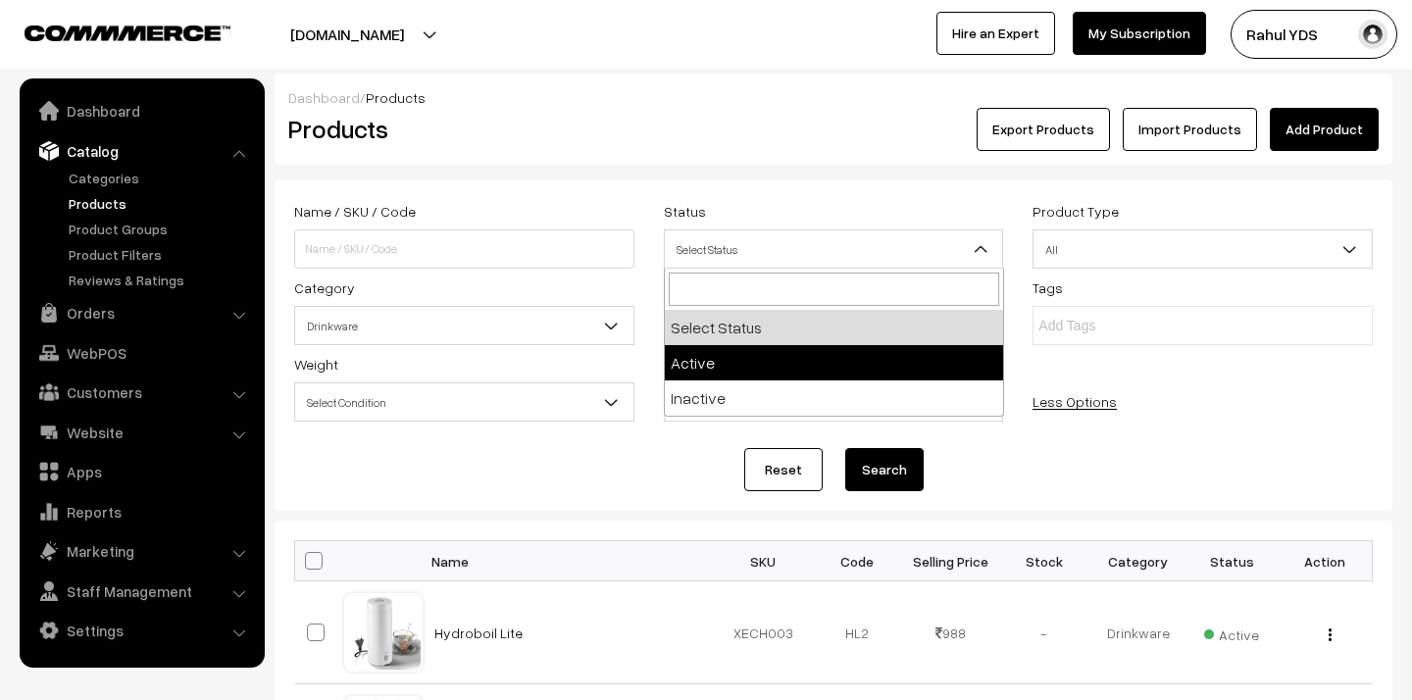
select select "inactive"
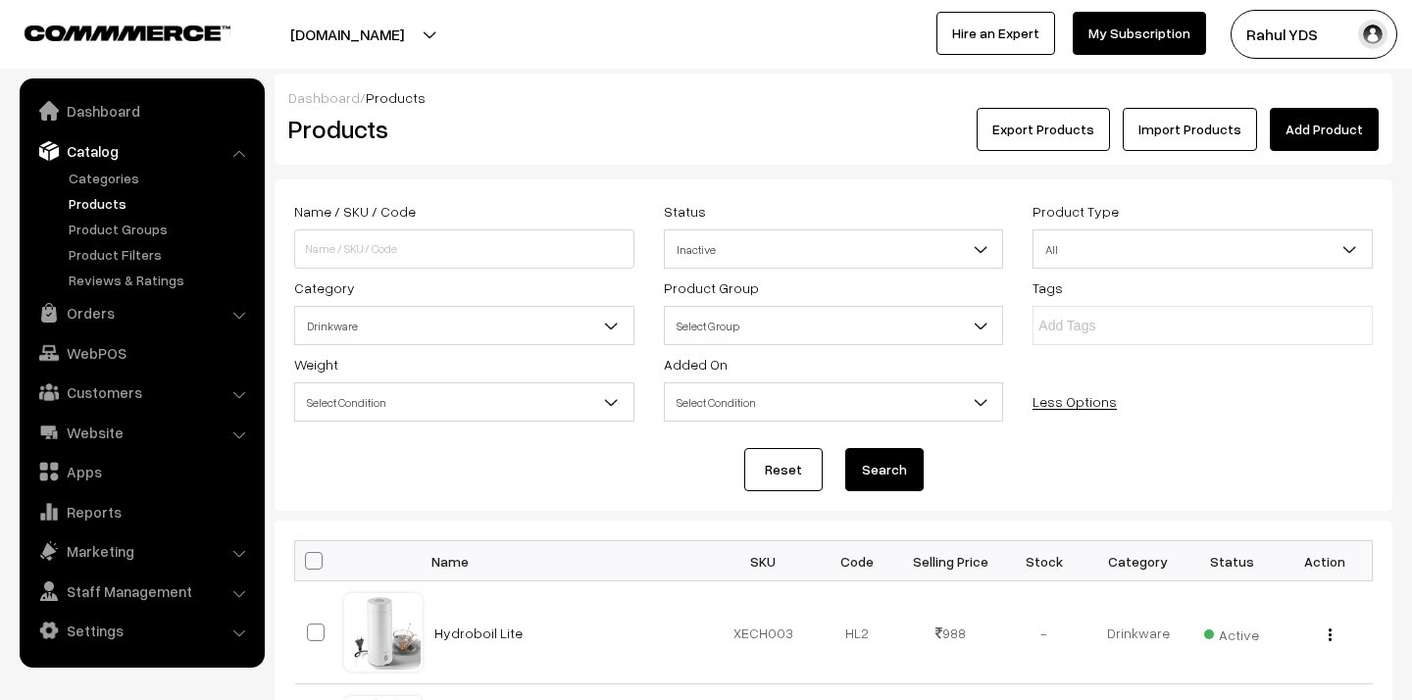
click at [867, 476] on button "Search" at bounding box center [884, 469] width 78 height 43
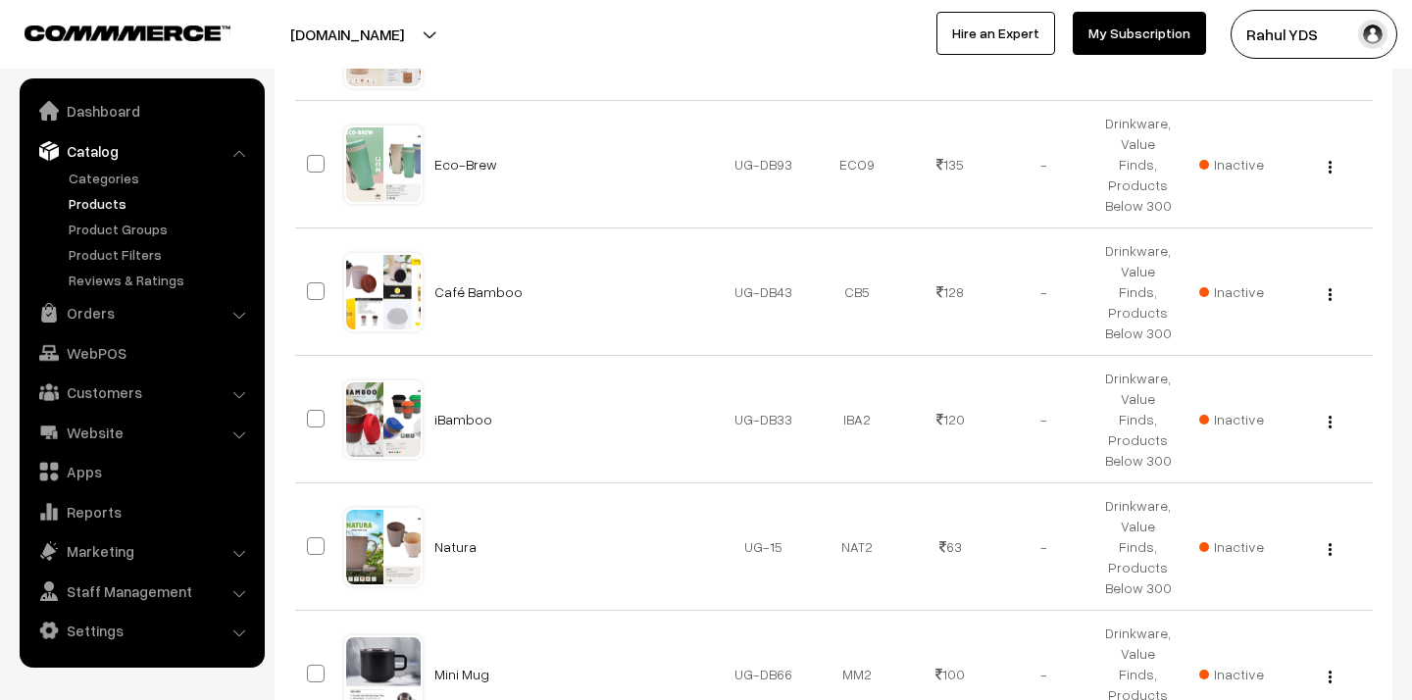
scroll to position [1201, 0]
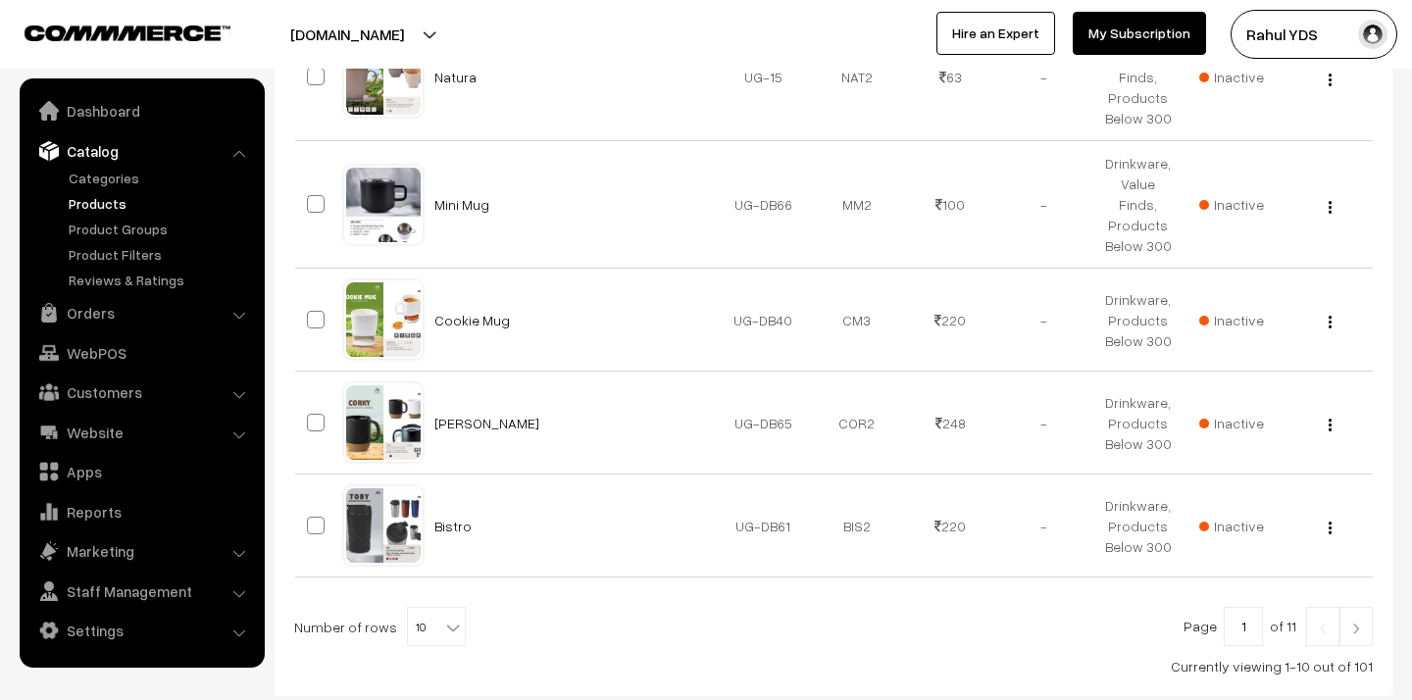
click at [429, 608] on span "10" at bounding box center [436, 627] width 57 height 39
select select "100"
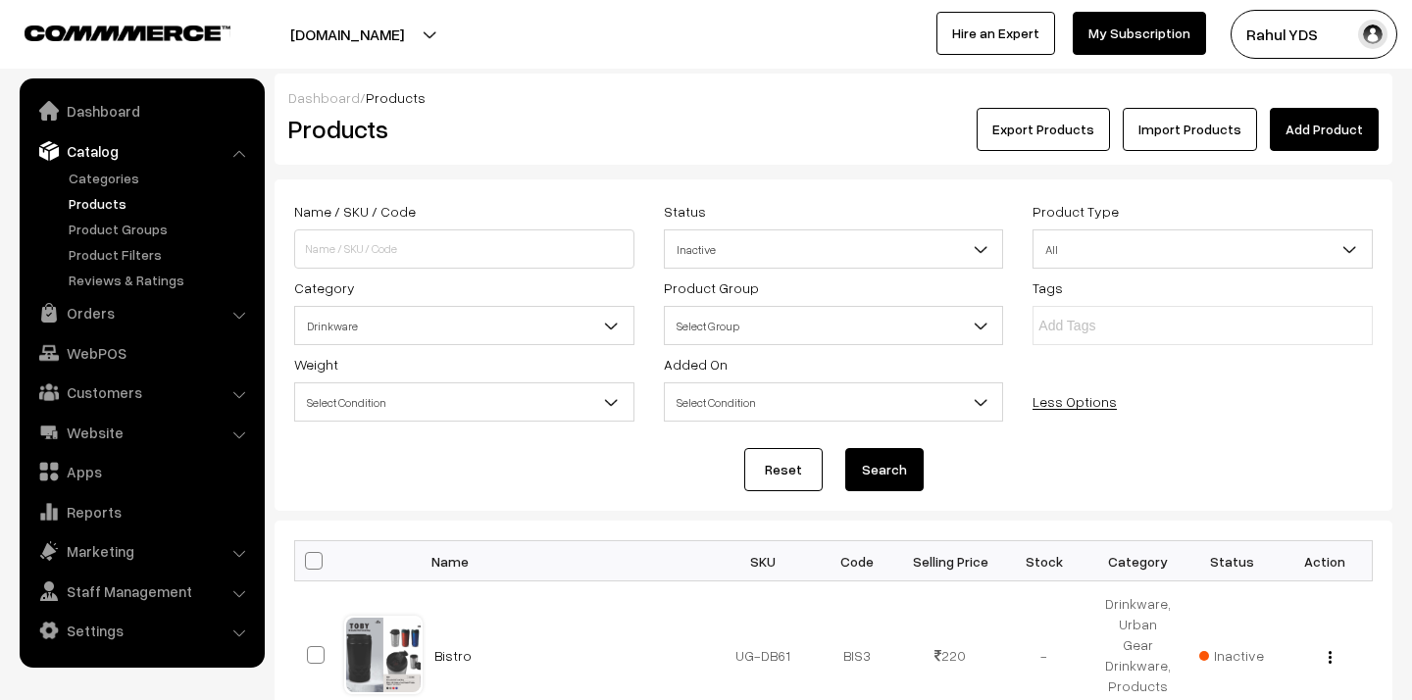
click at [315, 558] on span at bounding box center [314, 561] width 18 height 18
click at [308, 558] on input "checkbox" at bounding box center [301, 560] width 13 height 13
checkbox input "true"
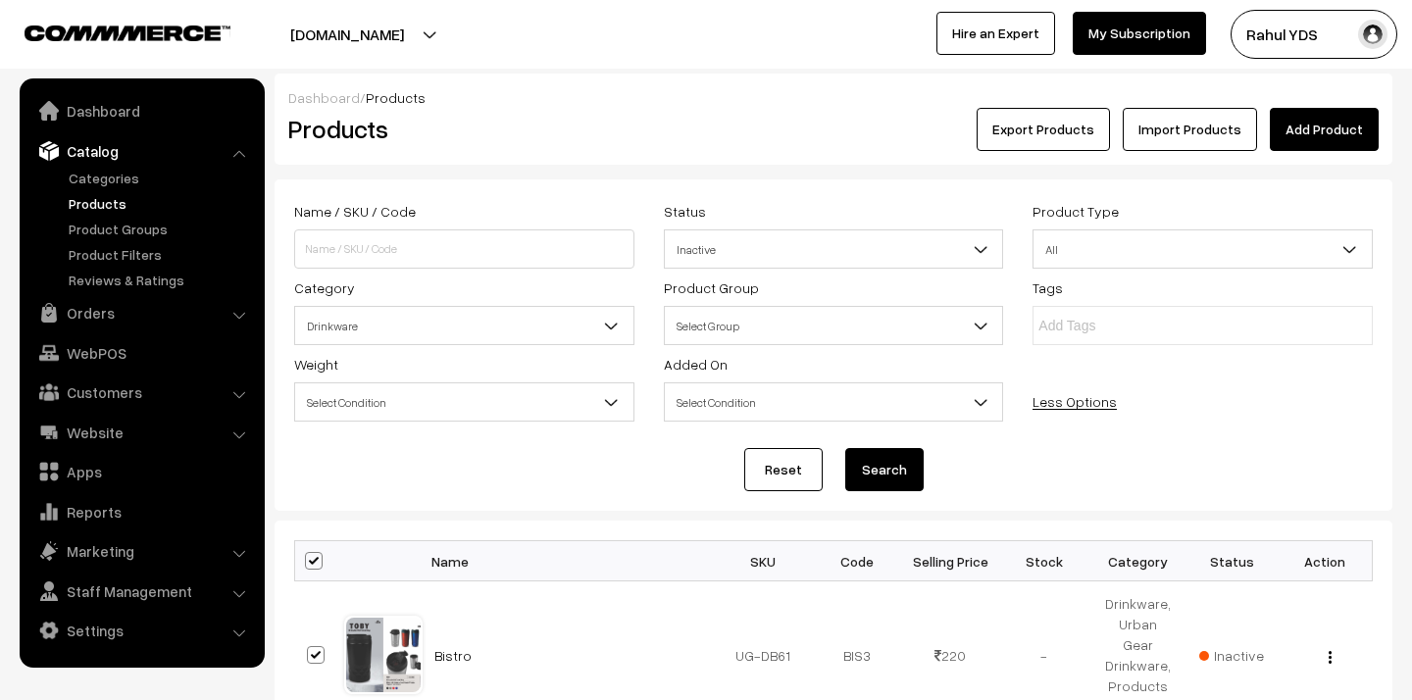
checkbox input "true"
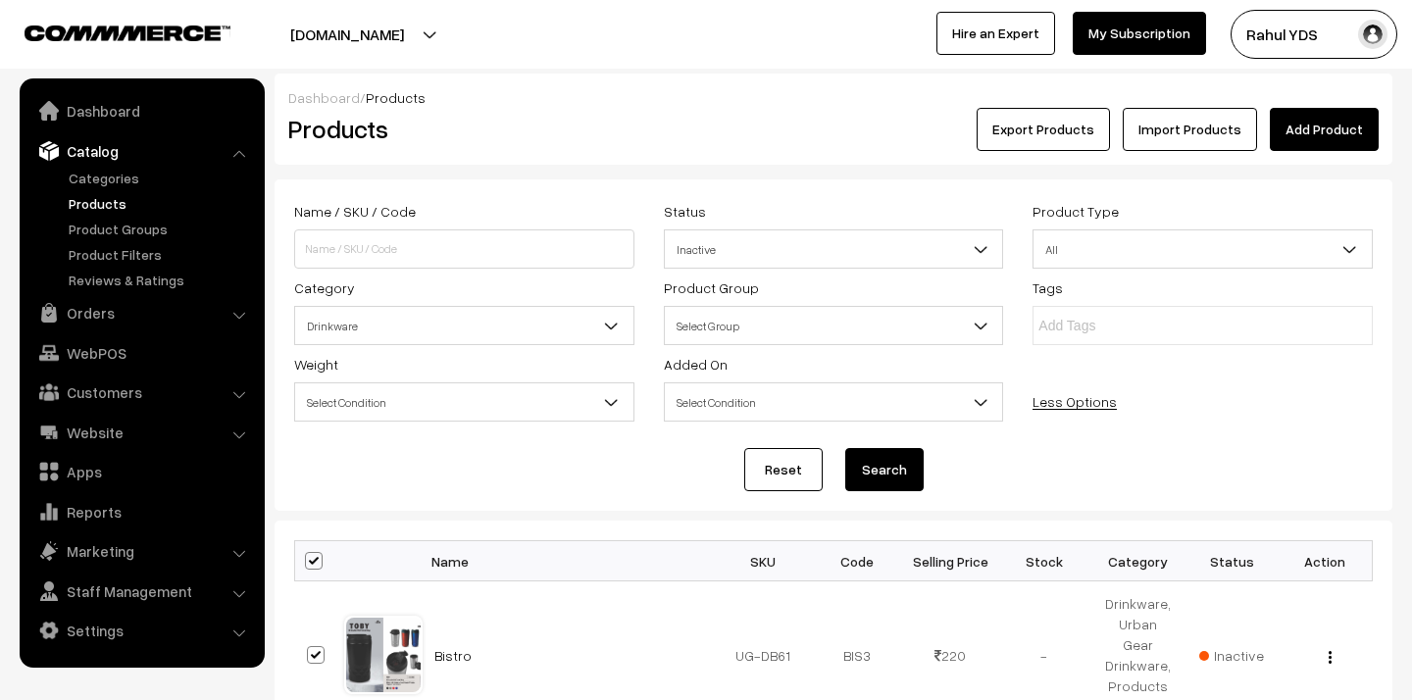
checkbox input "true"
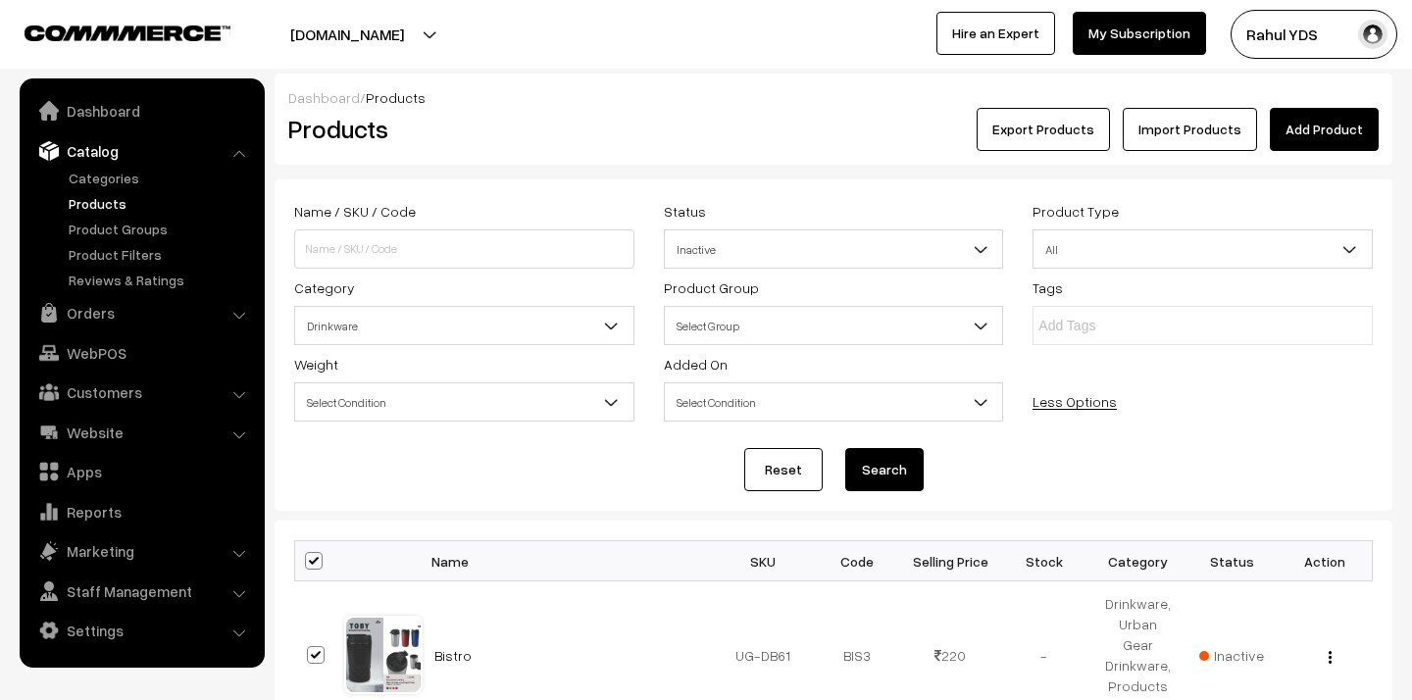
checkbox input "true"
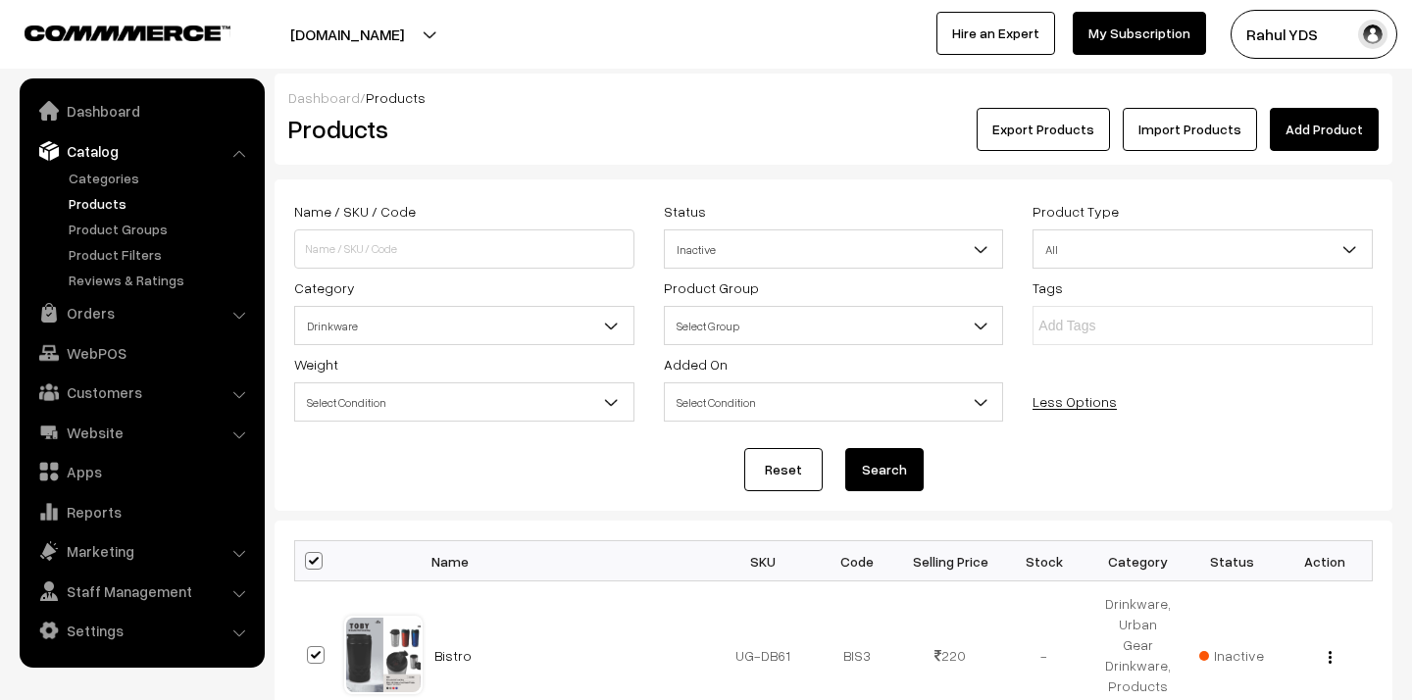
checkbox input "true"
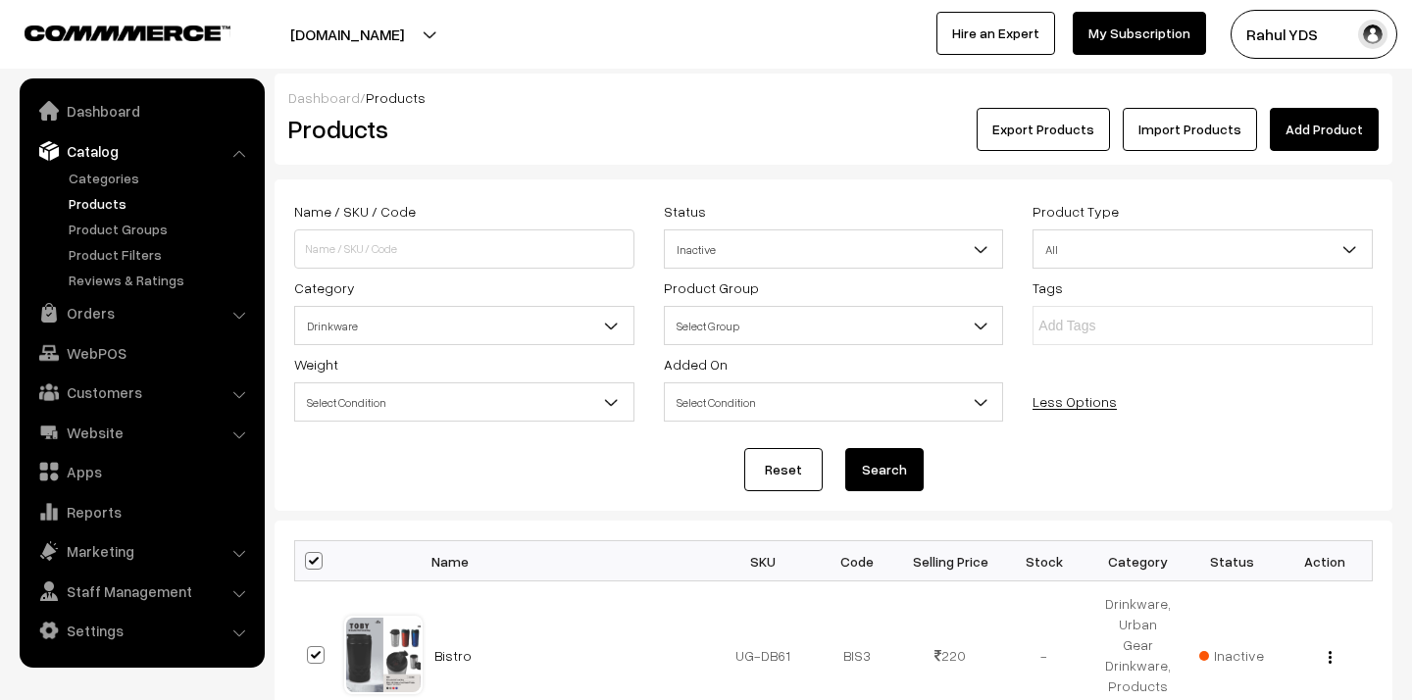
checkbox input "true"
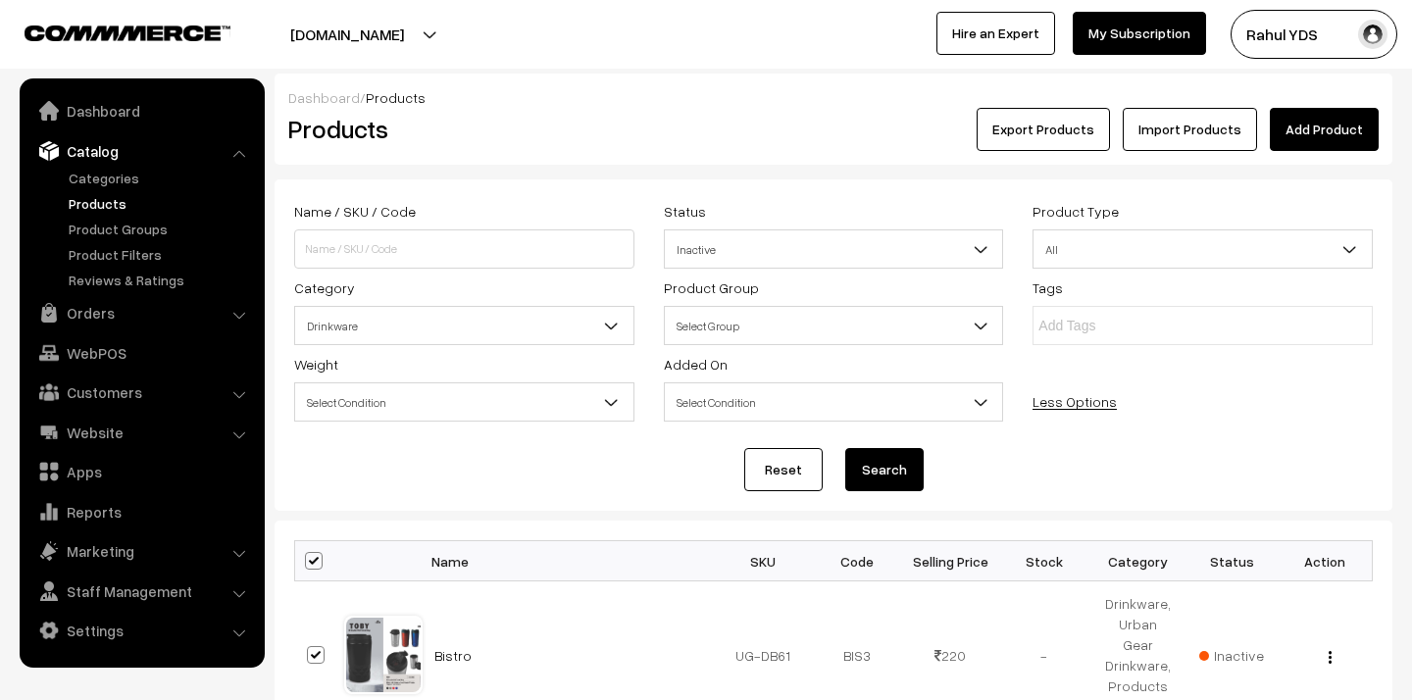
checkbox input "true"
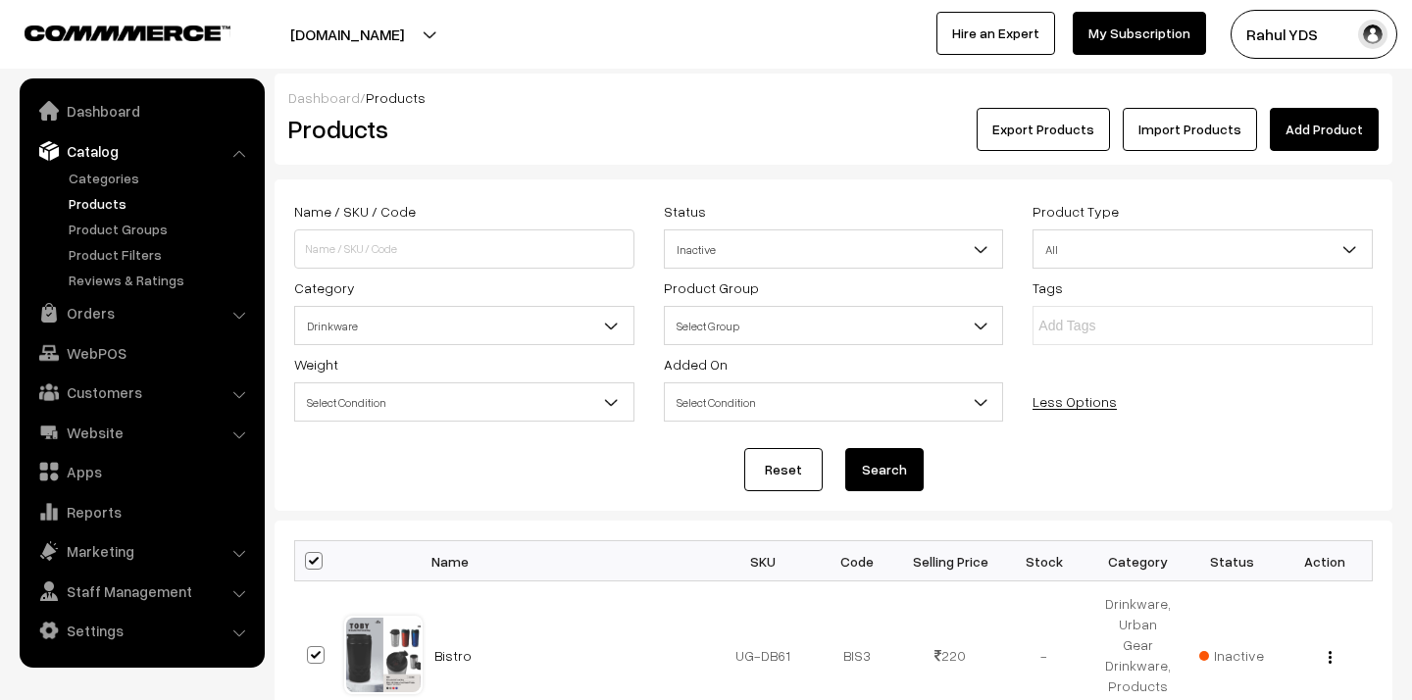
checkbox input "true"
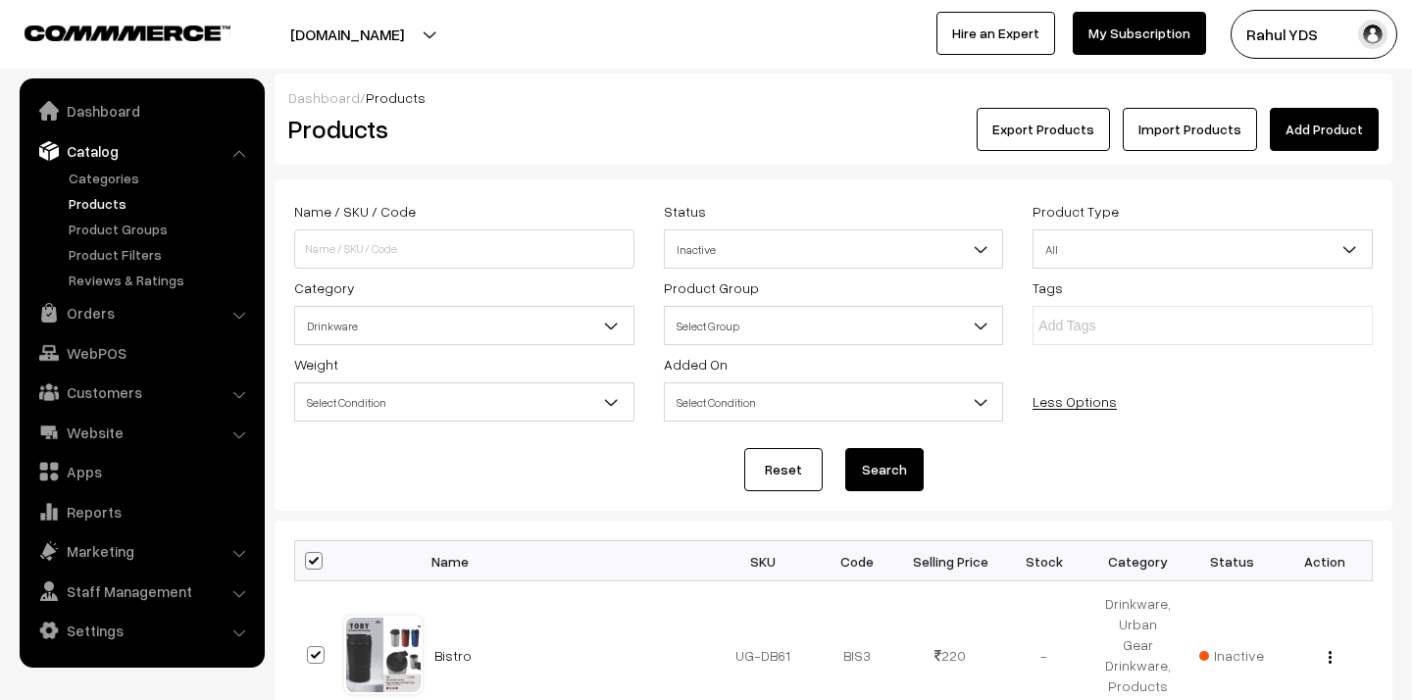
checkbox input "true"
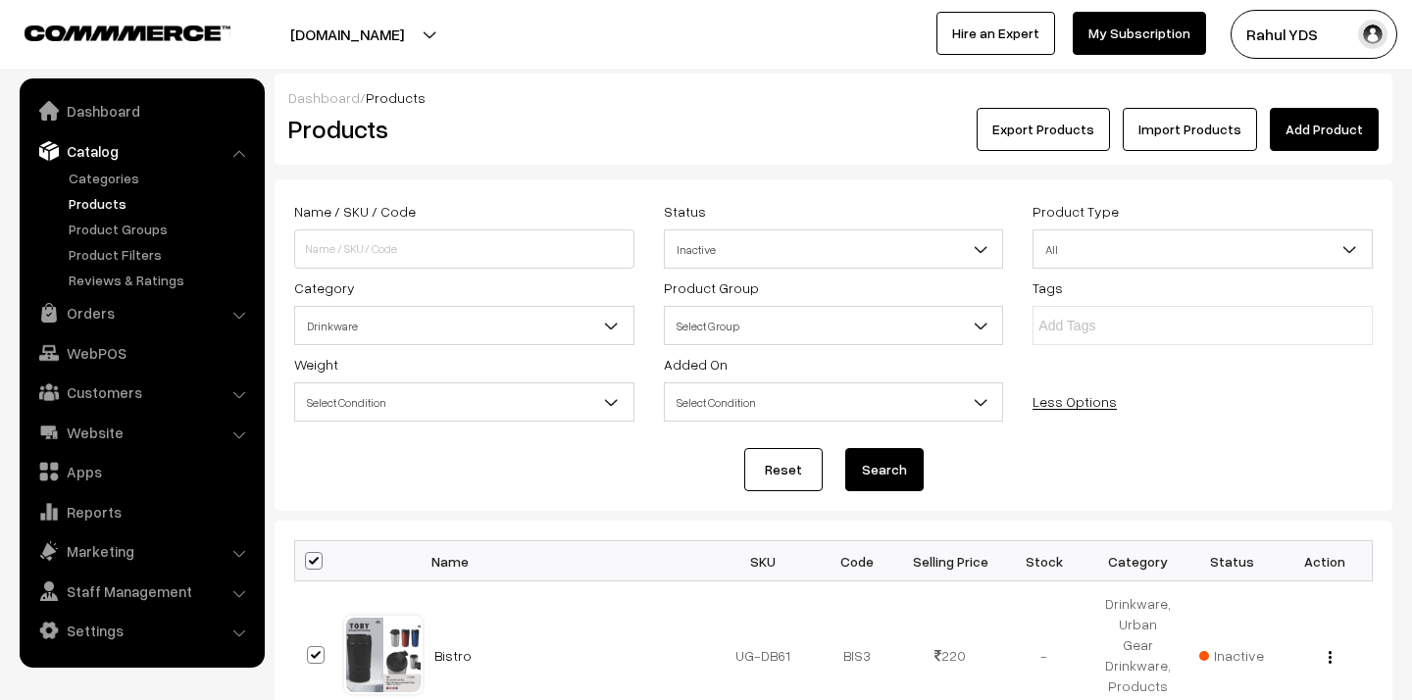
checkbox input "true"
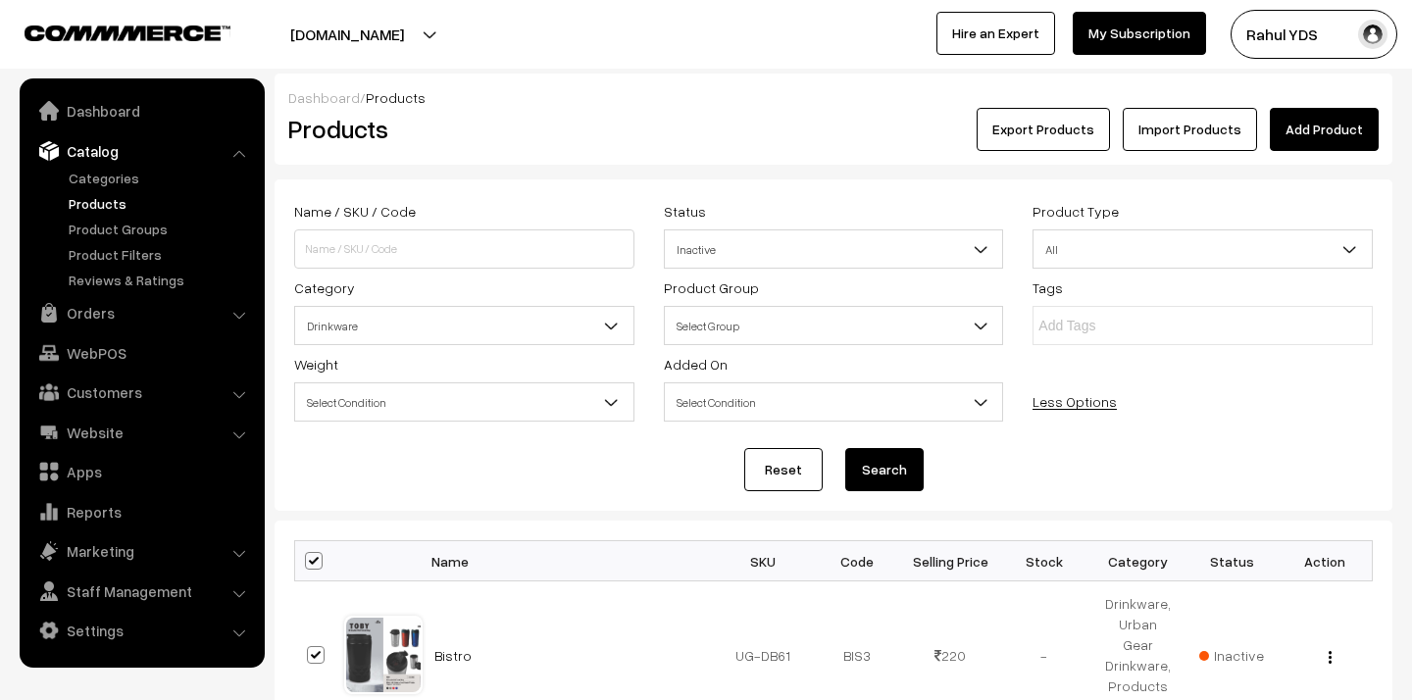
checkbox input "true"
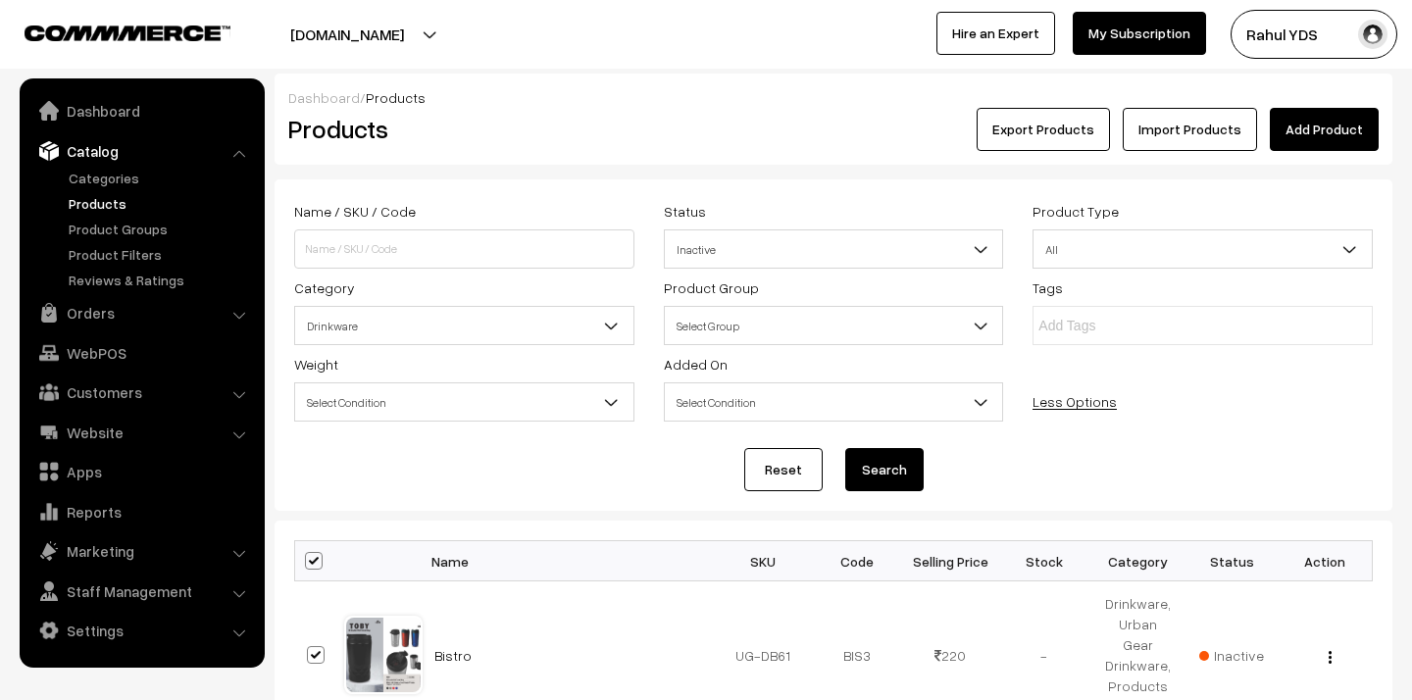
checkbox input "true"
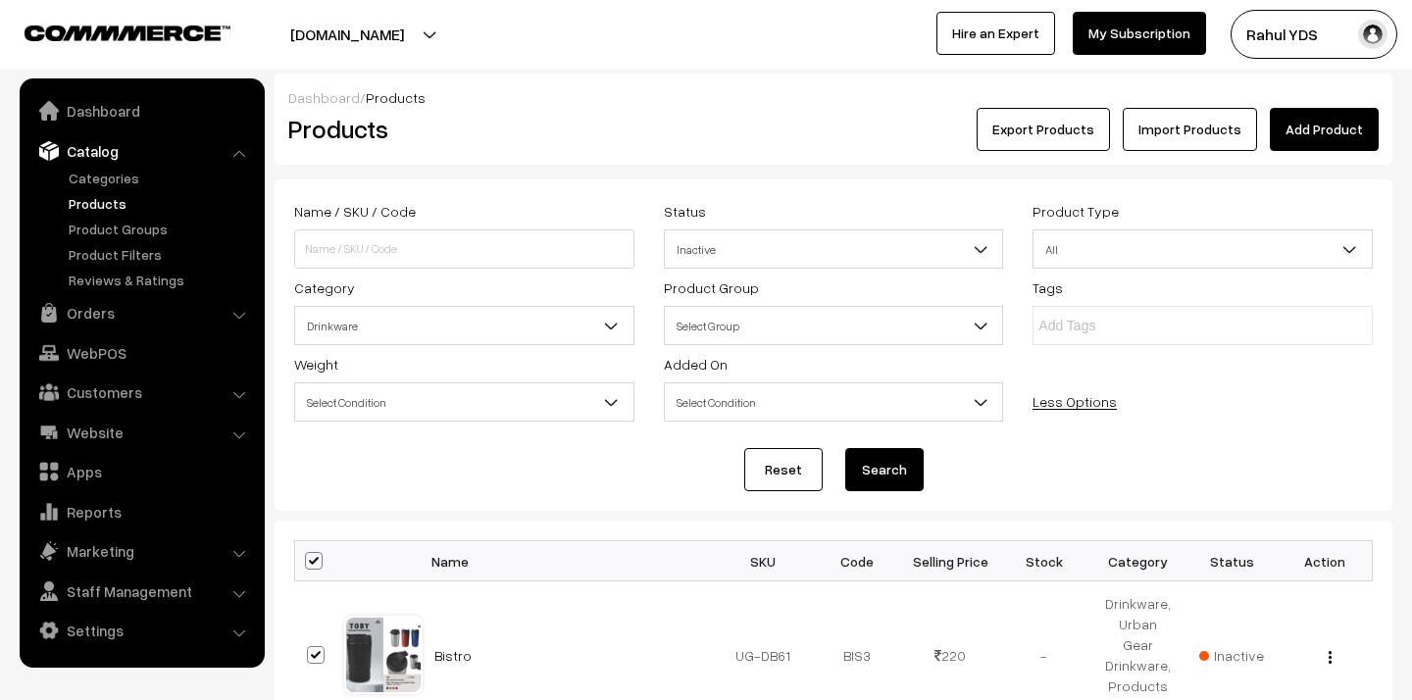
checkbox input "true"
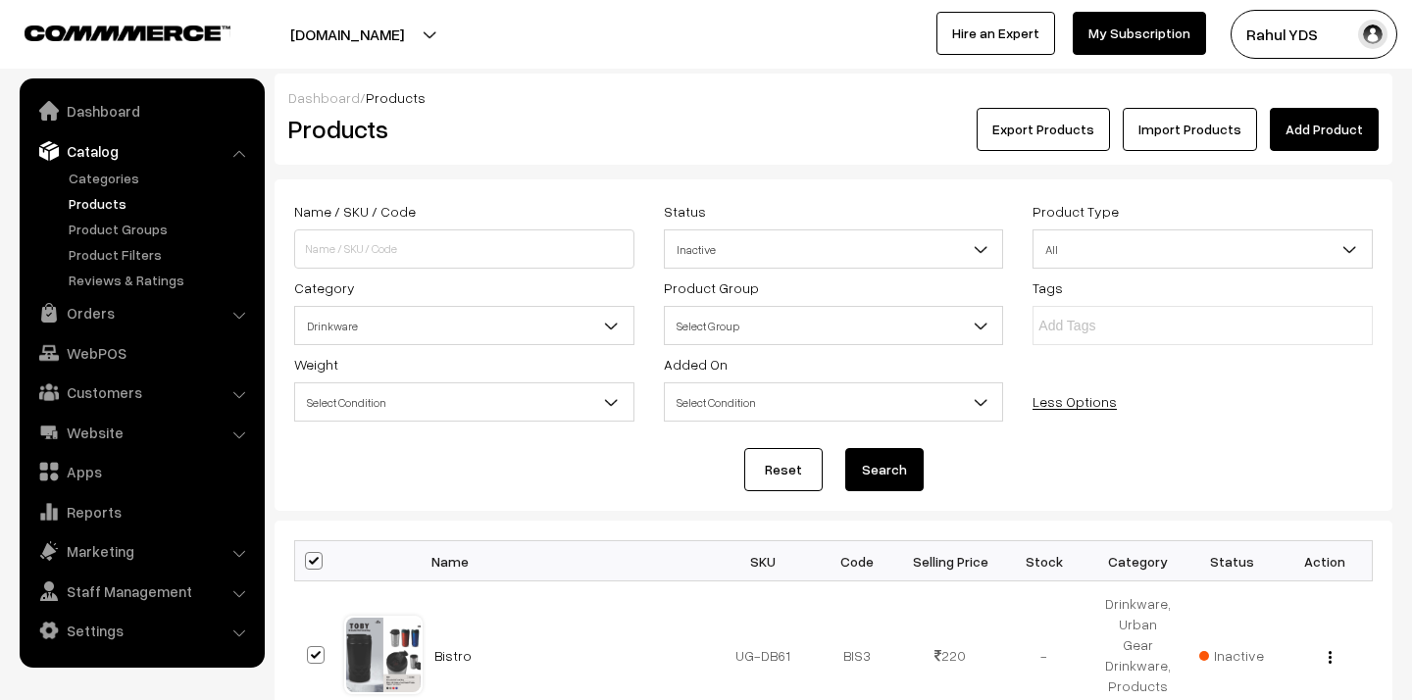
checkbox input "true"
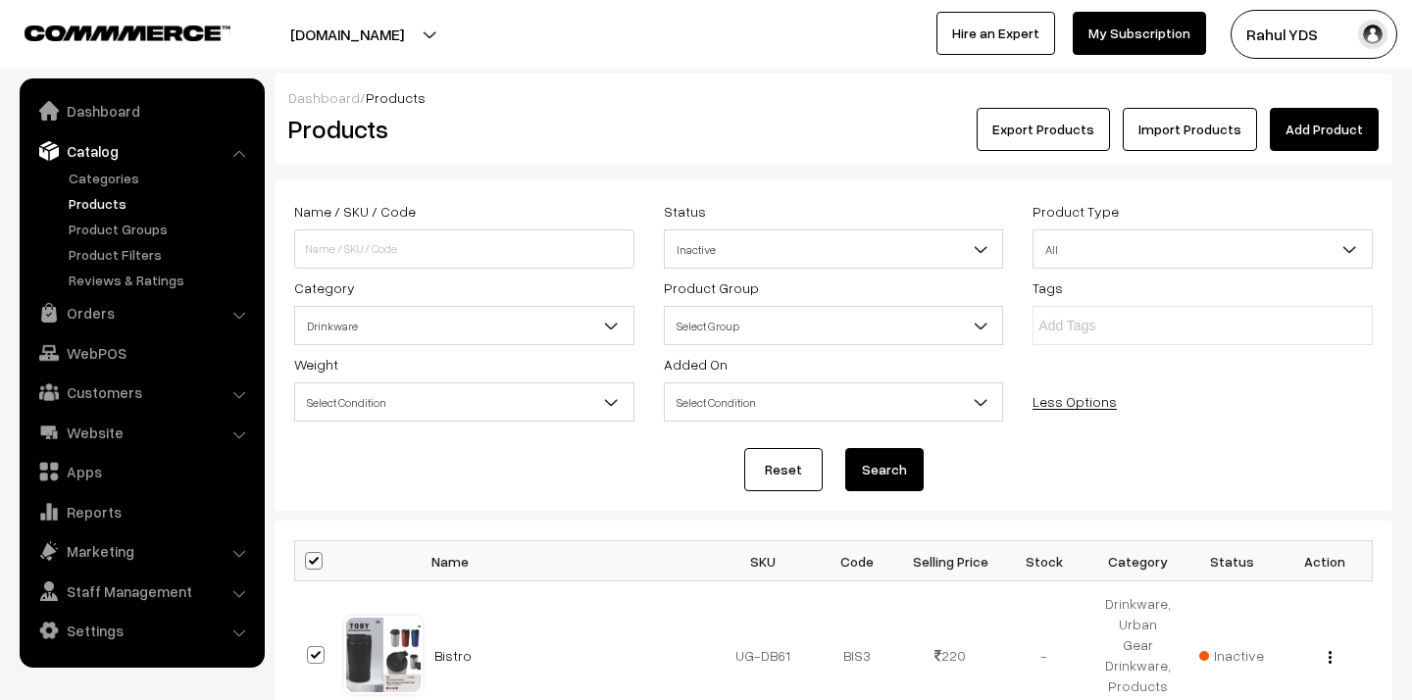
checkbox input "true"
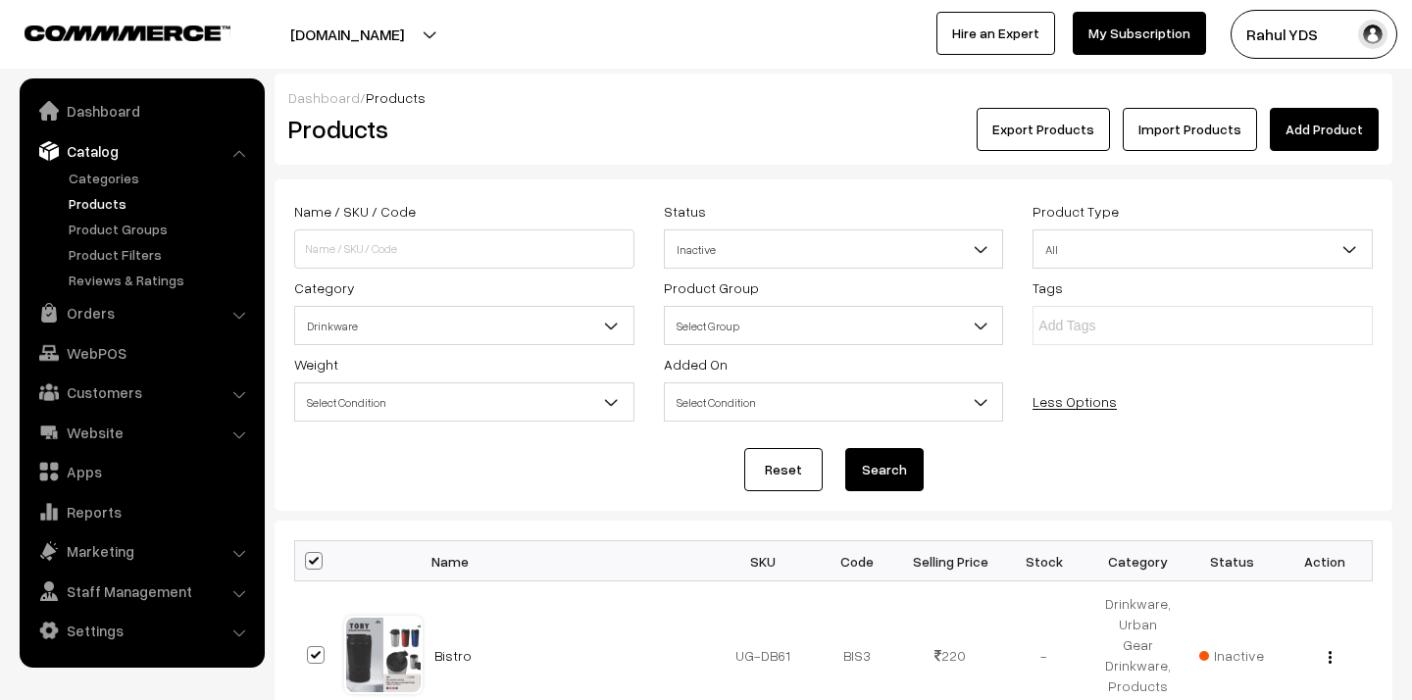
checkbox input "true"
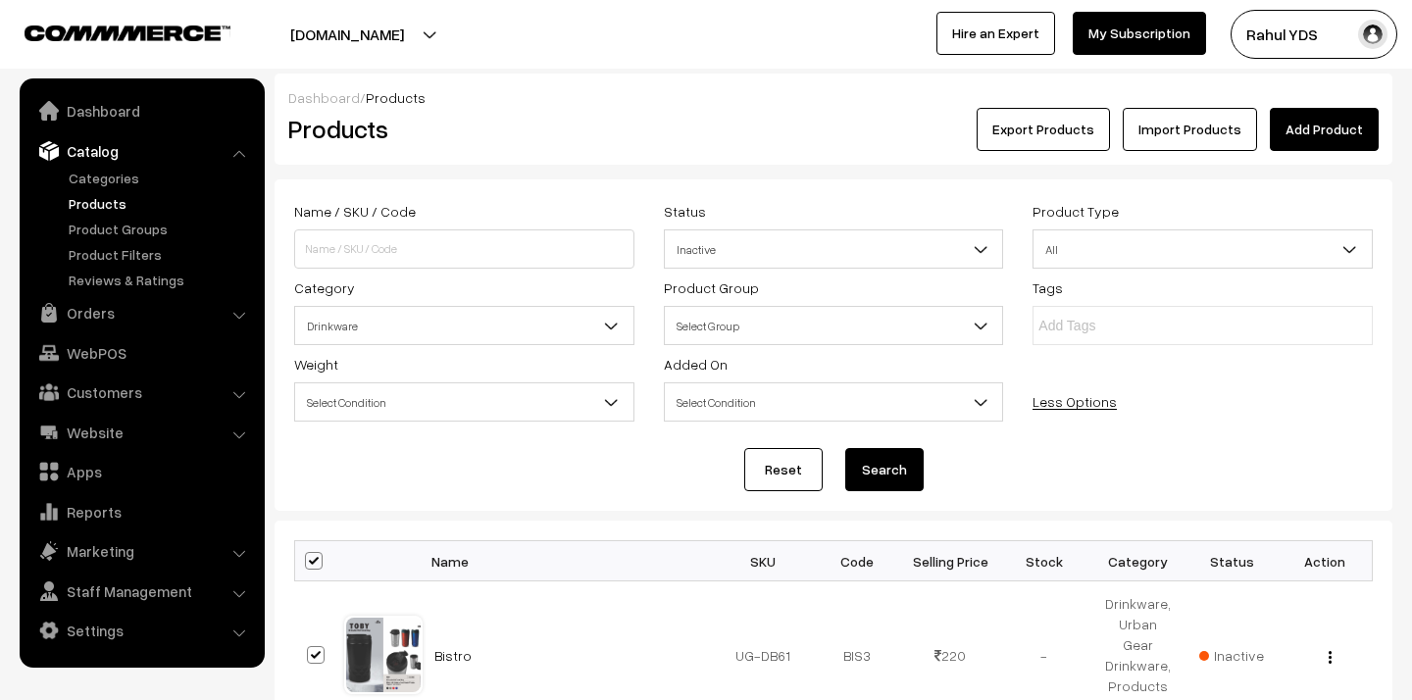
checkbox input "true"
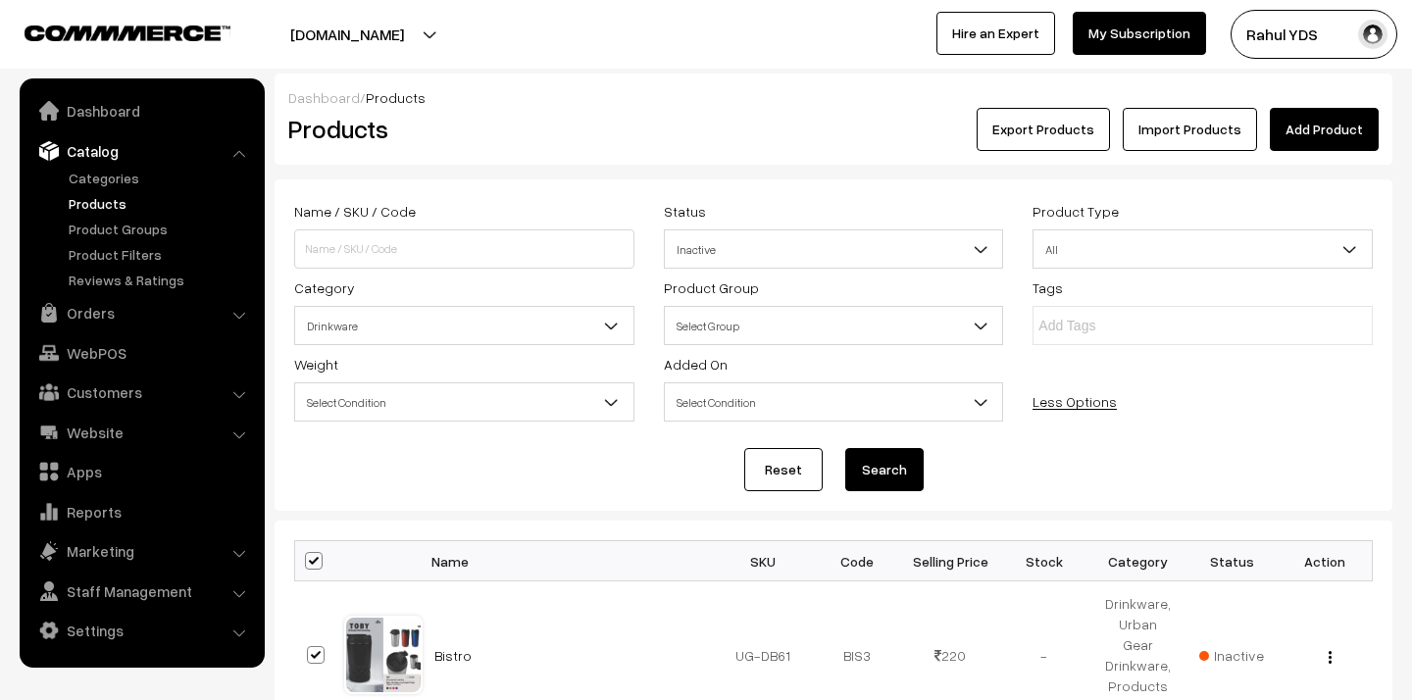
checkbox input "true"
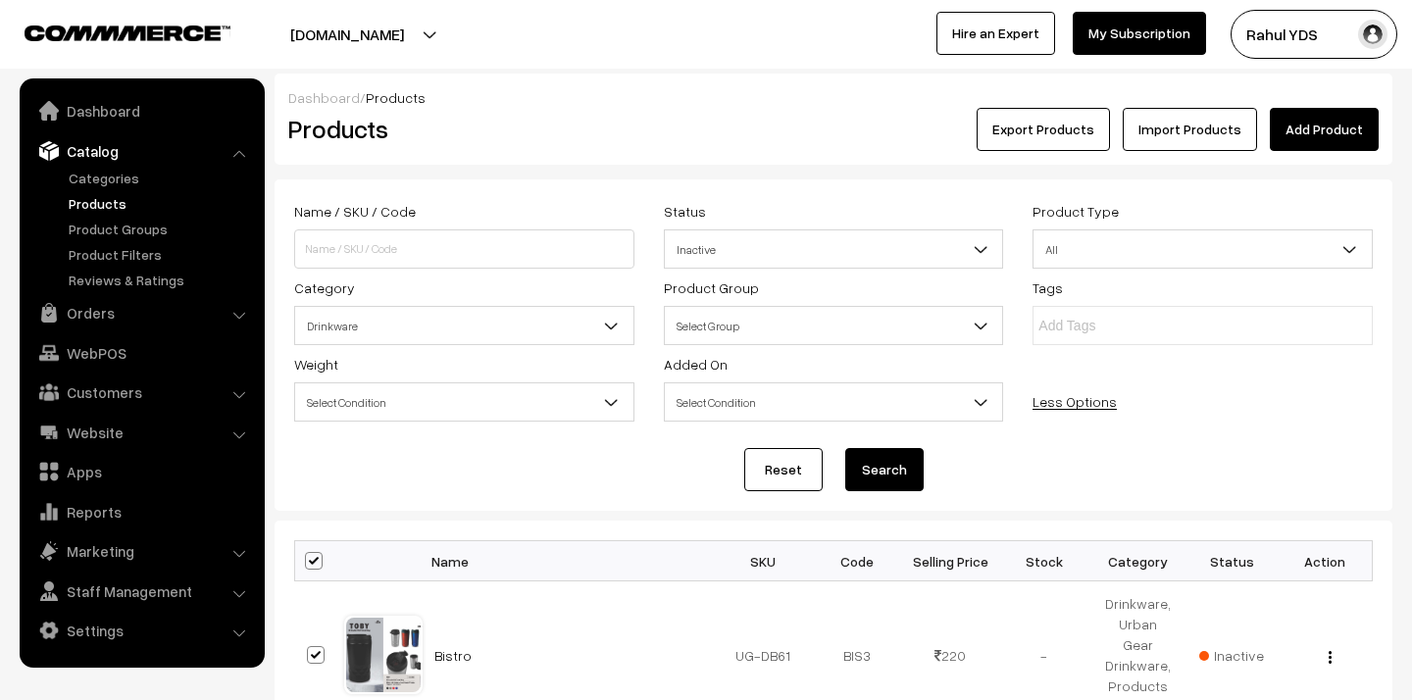
checkbox input "true"
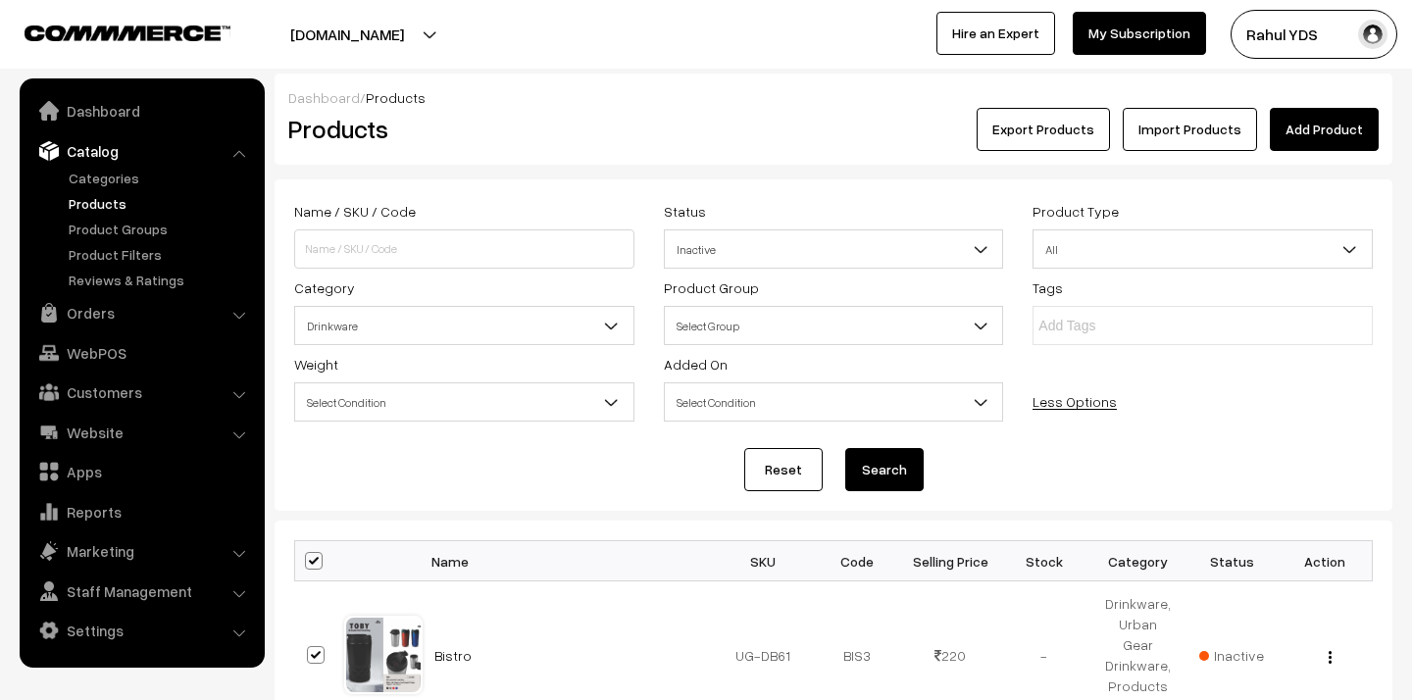
checkbox input "true"
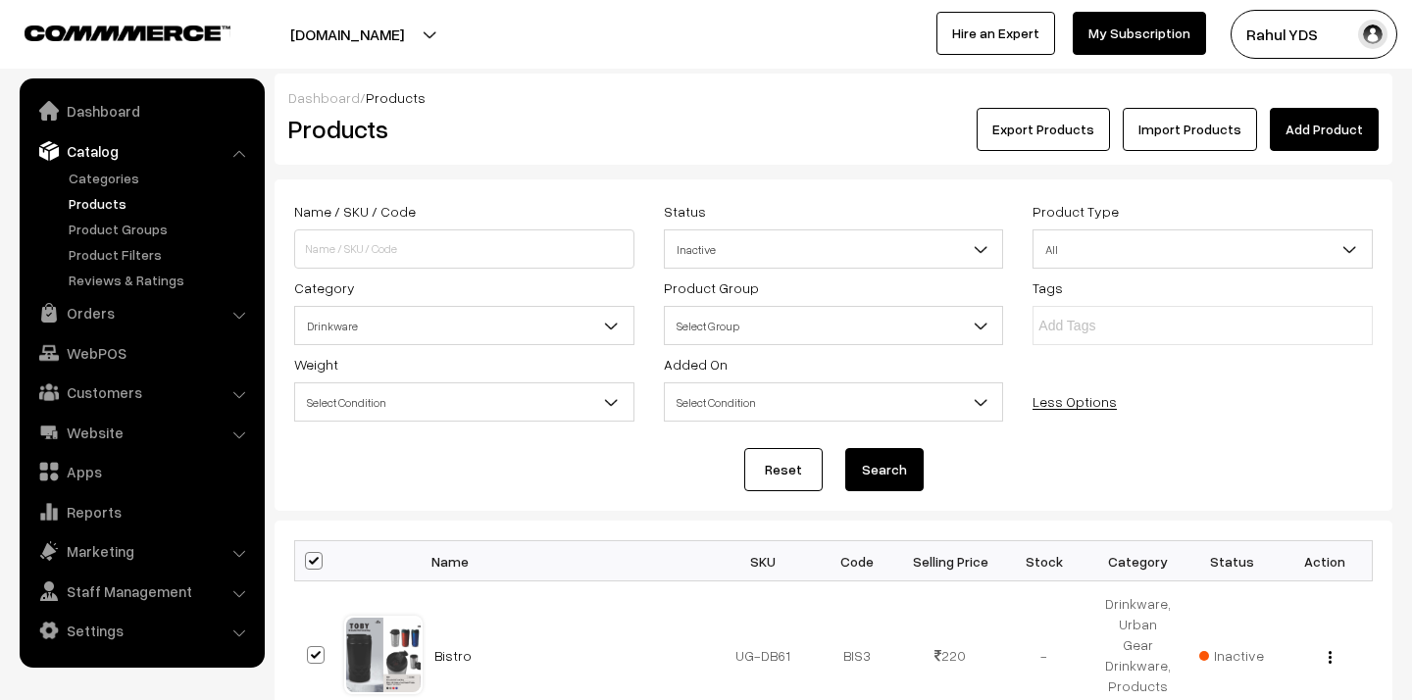
checkbox input "true"
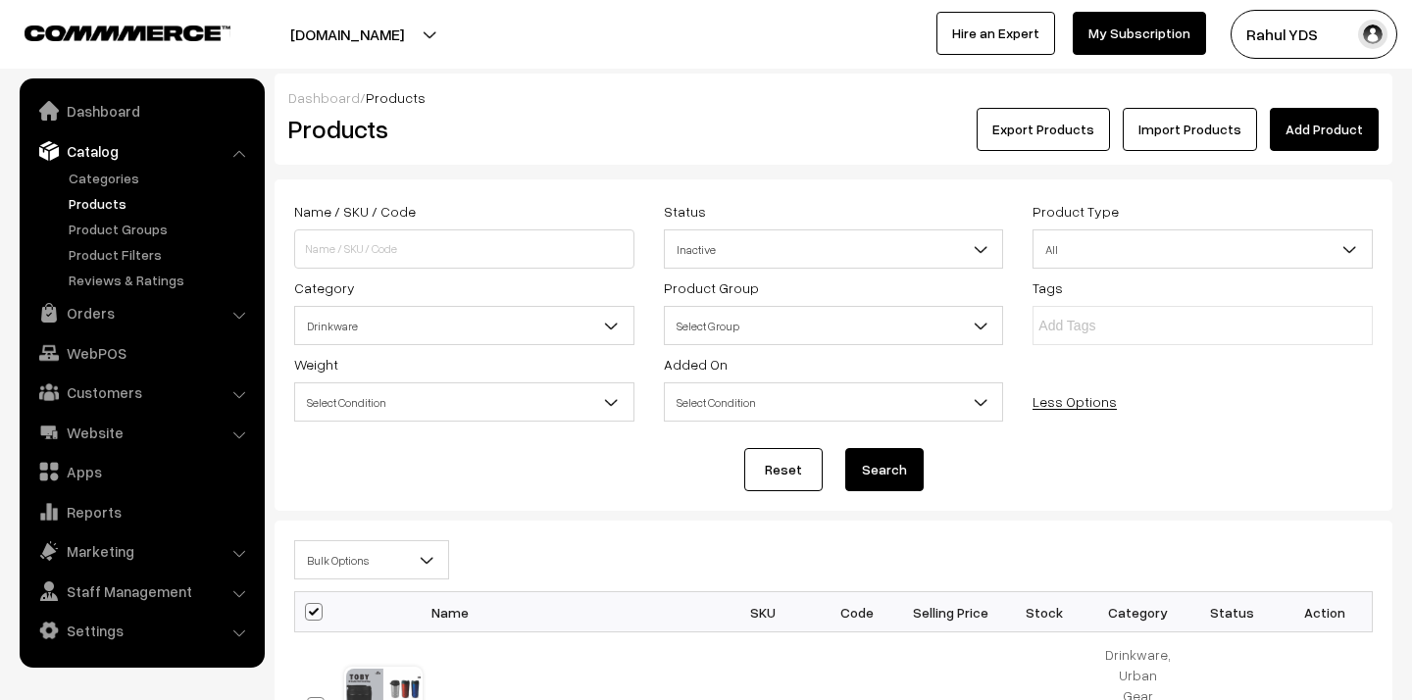
click at [348, 544] on span "Bulk Options" at bounding box center [371, 560] width 153 height 34
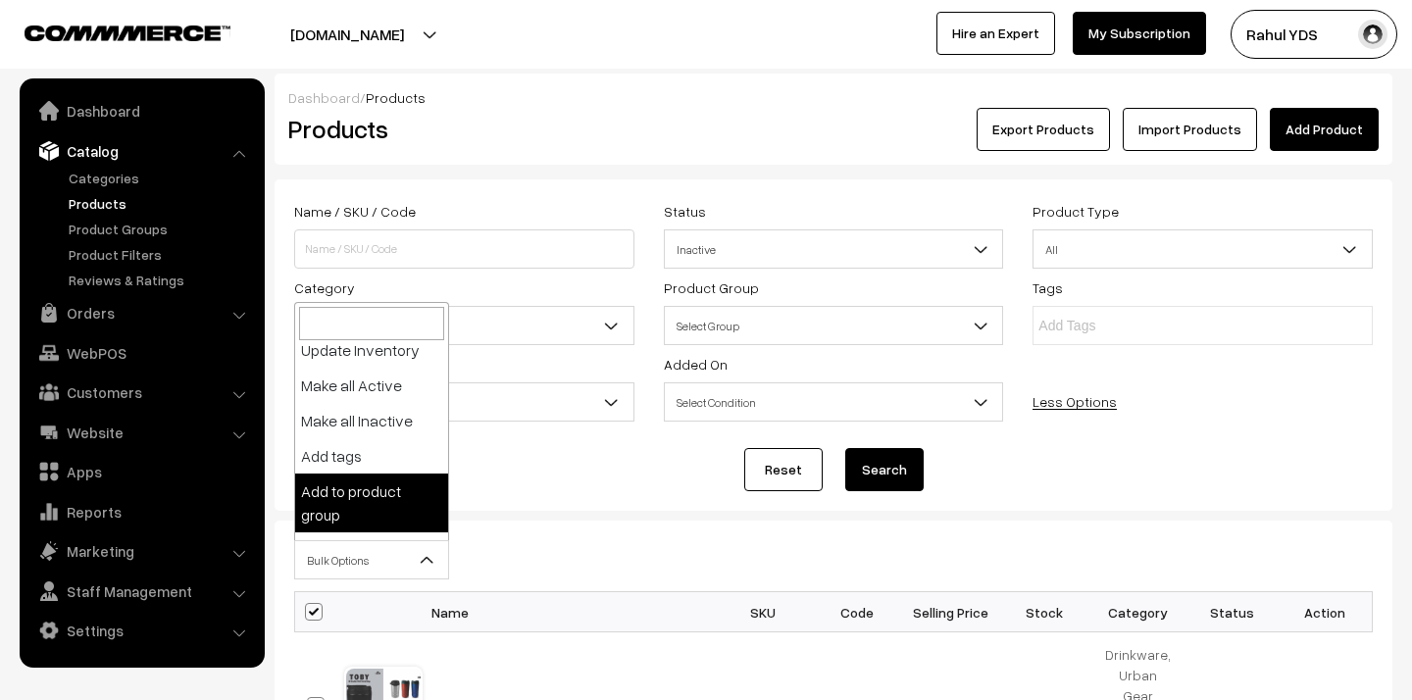
scroll to position [122, 0]
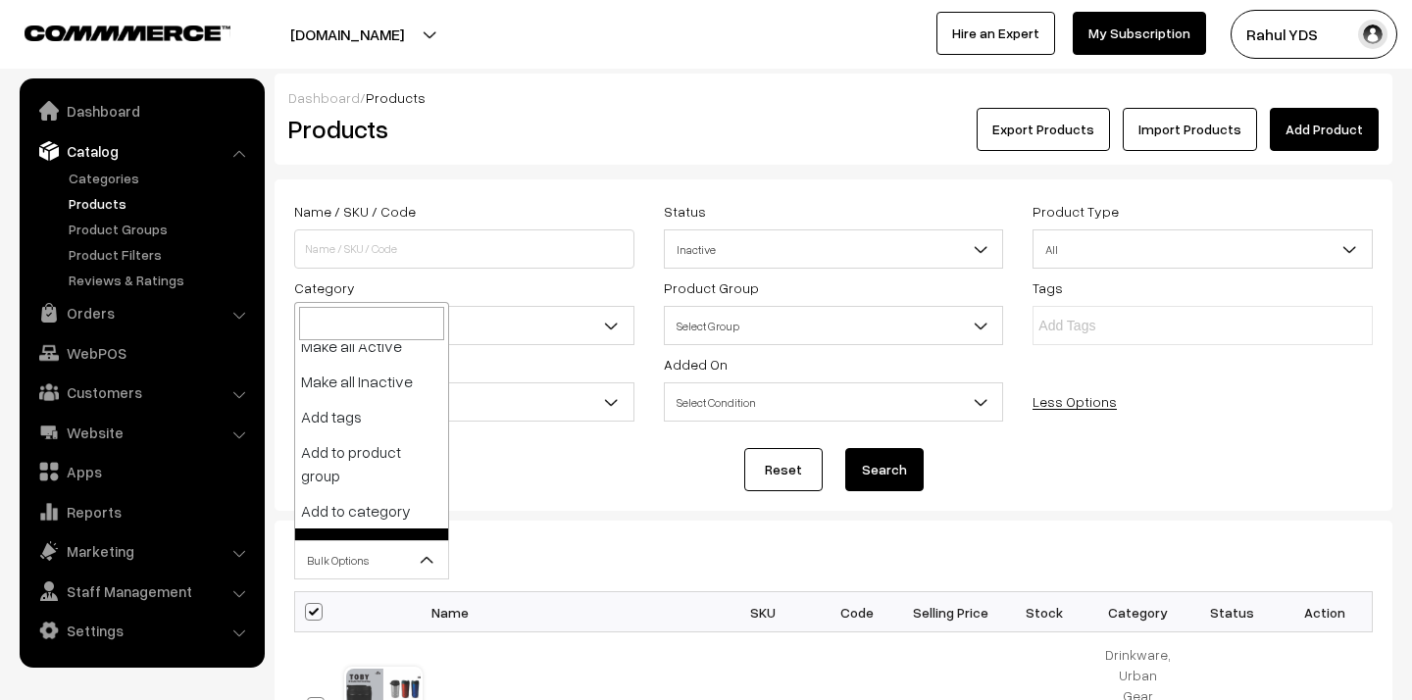
select select "delete"
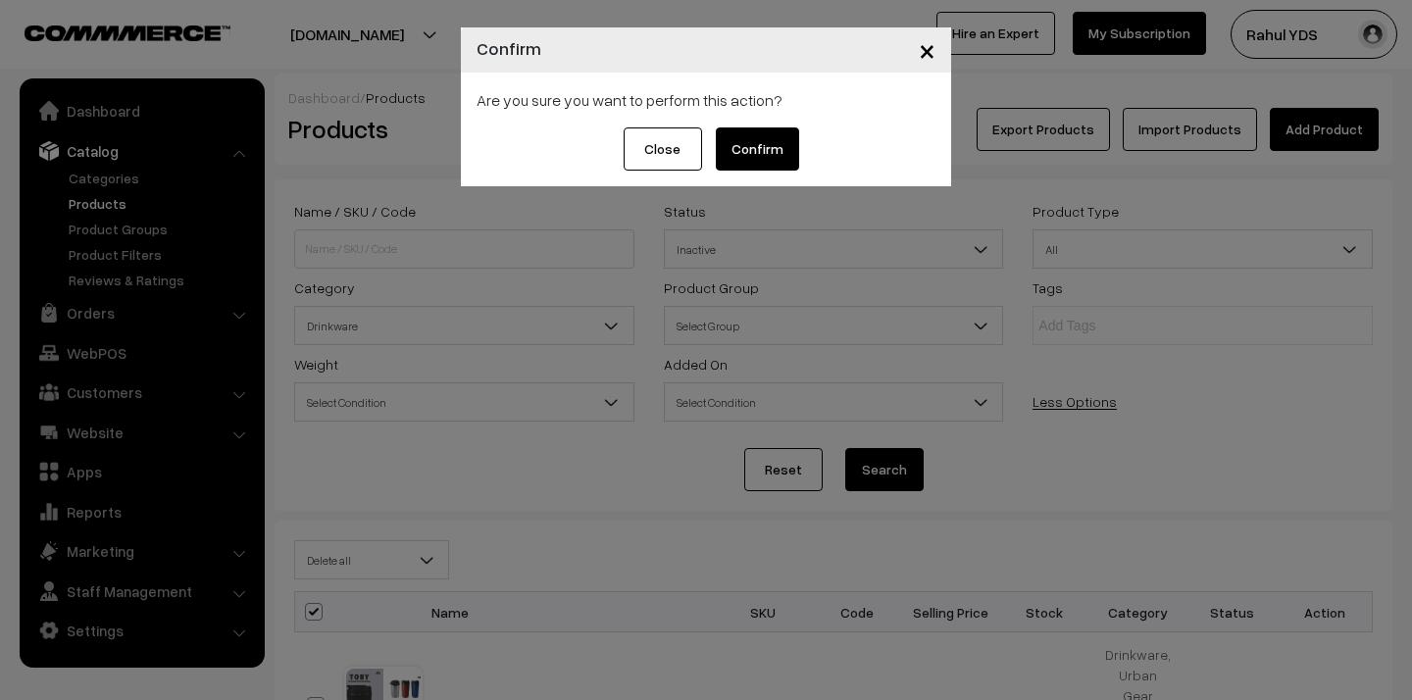
click at [759, 152] on button "Confirm" at bounding box center [757, 148] width 83 height 43
click at [927, 49] on span "×" at bounding box center [927, 49] width 17 height 36
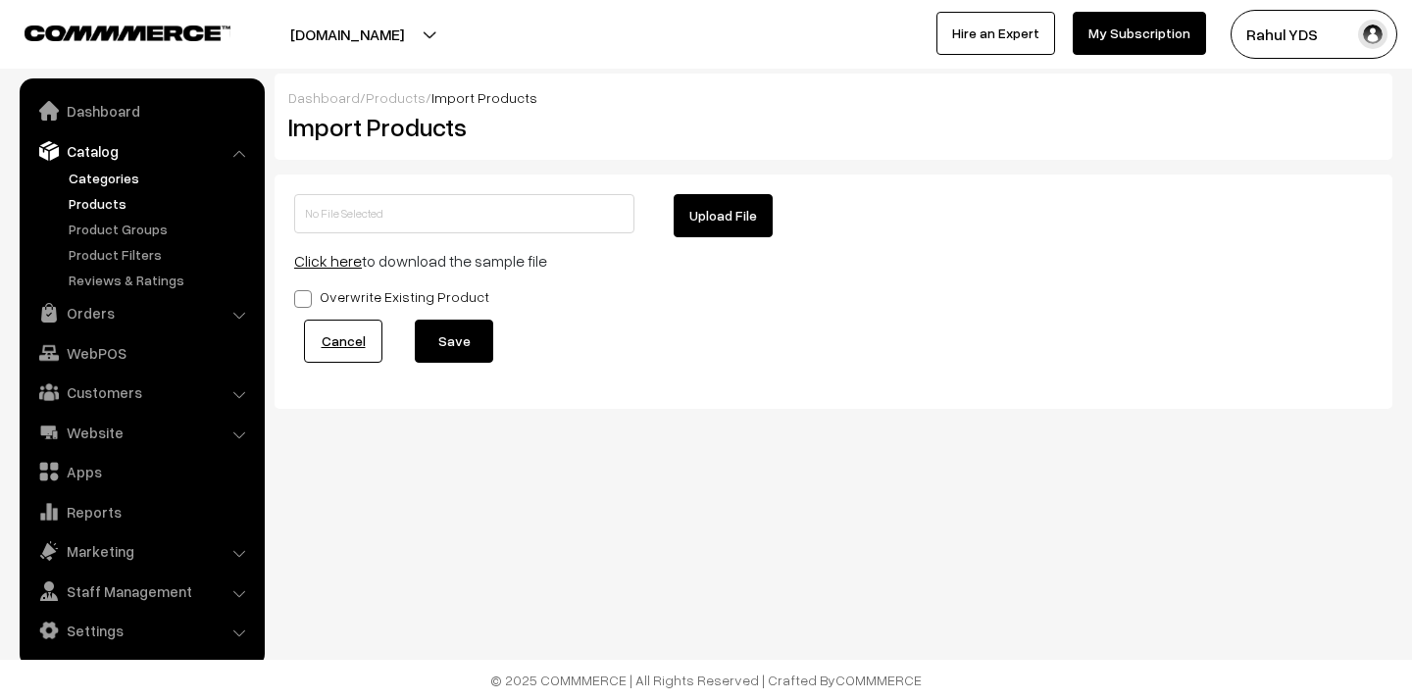
click at [99, 173] on link "Categories" at bounding box center [161, 178] width 194 height 21
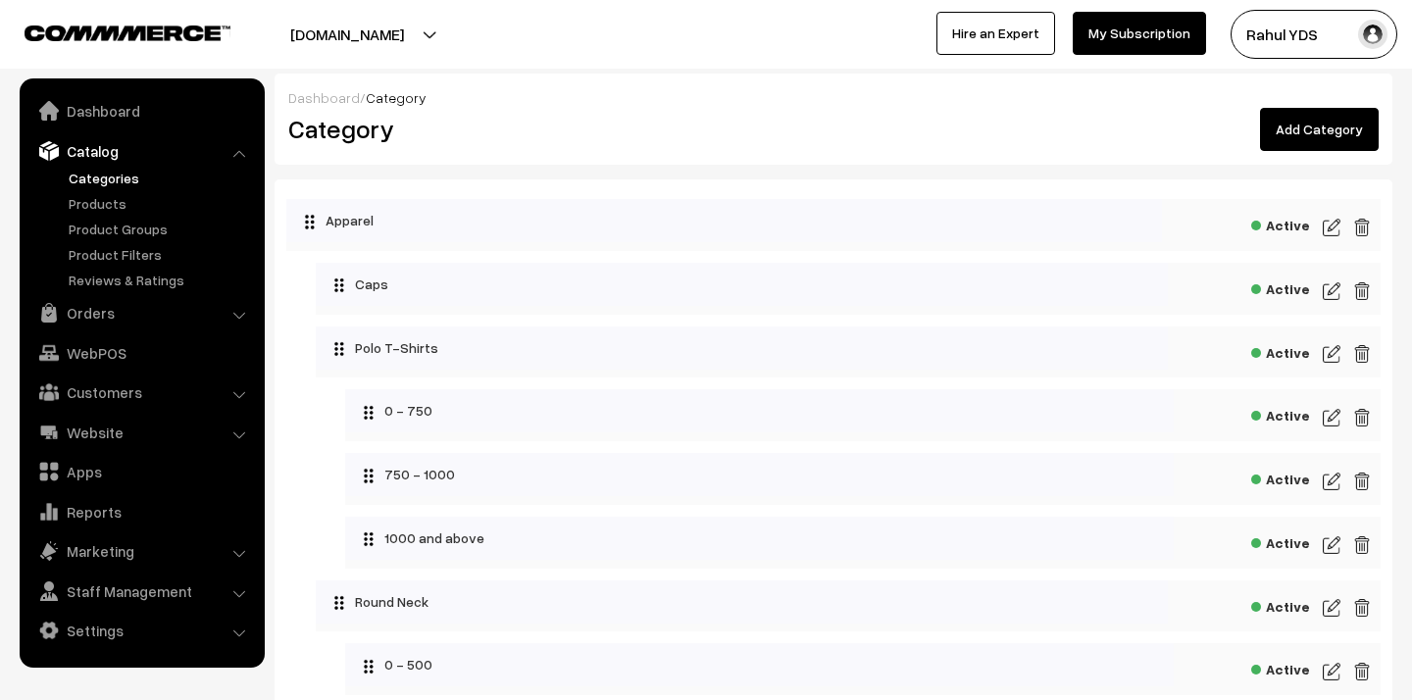
click at [1279, 133] on link "Add Category" at bounding box center [1319, 129] width 119 height 43
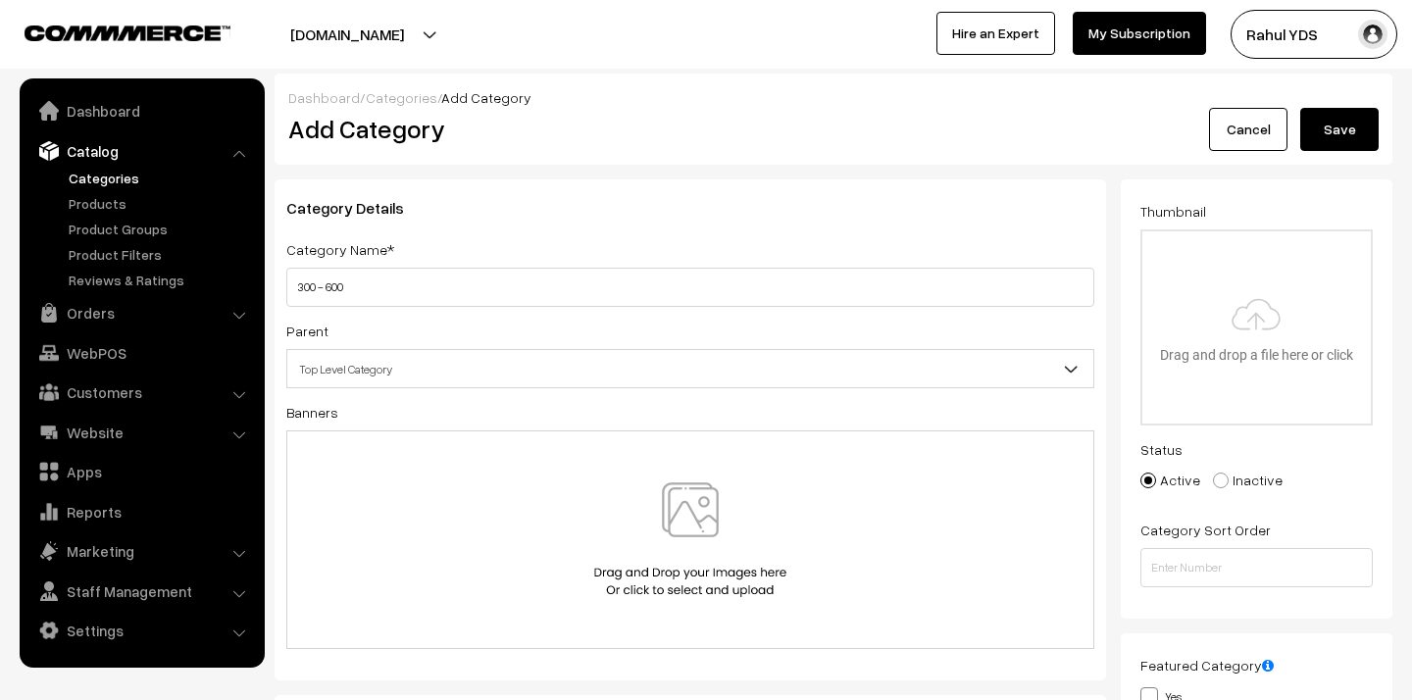
type input "300 - 600"
click at [793, 379] on span "Top Level Category" at bounding box center [690, 369] width 806 height 34
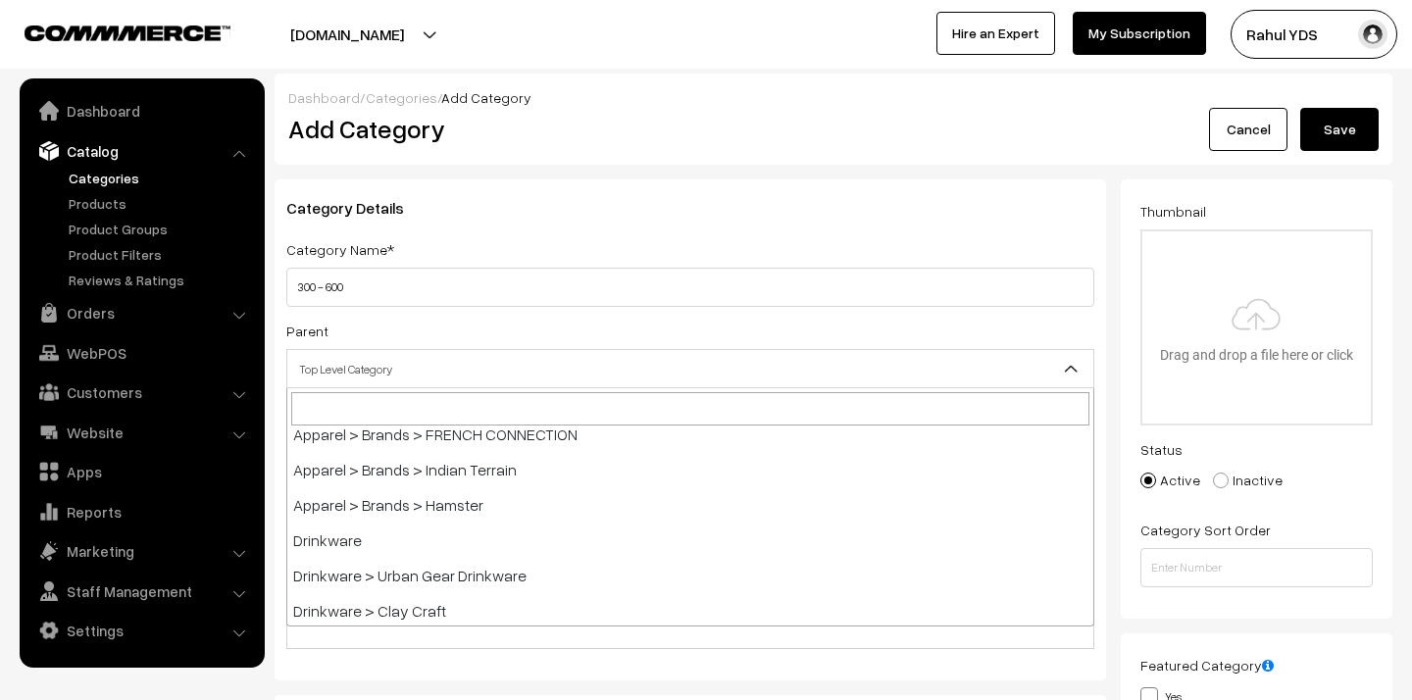
scroll to position [874, 0]
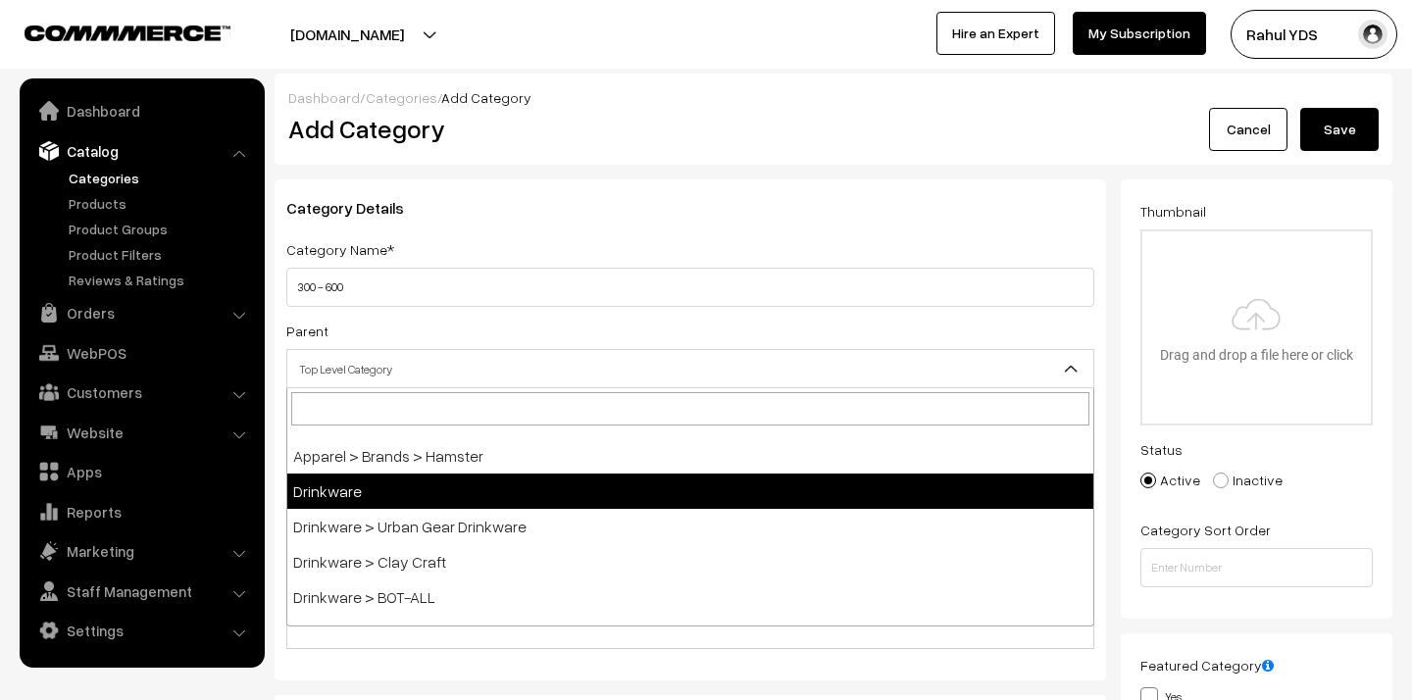
select select "3"
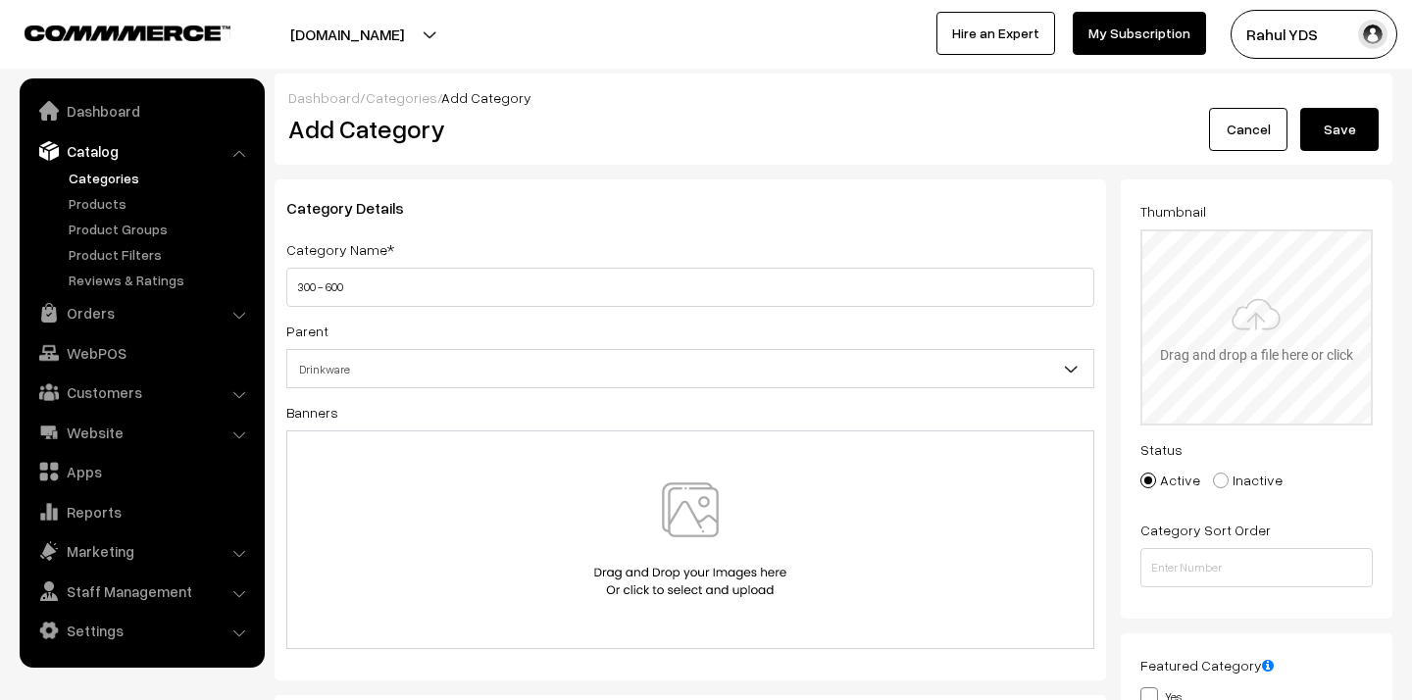
type input "C:\fakepath\300 - 600.png"
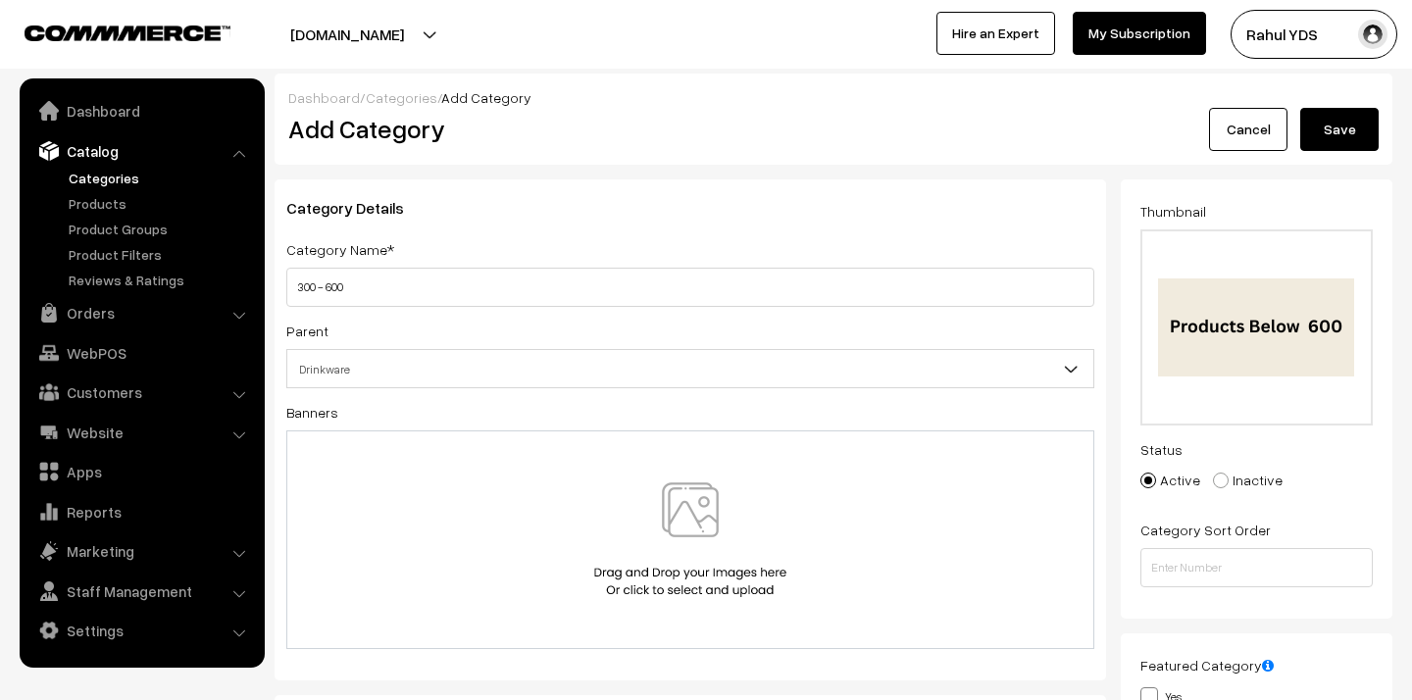
click at [1343, 129] on button "Save" at bounding box center [1339, 129] width 78 height 43
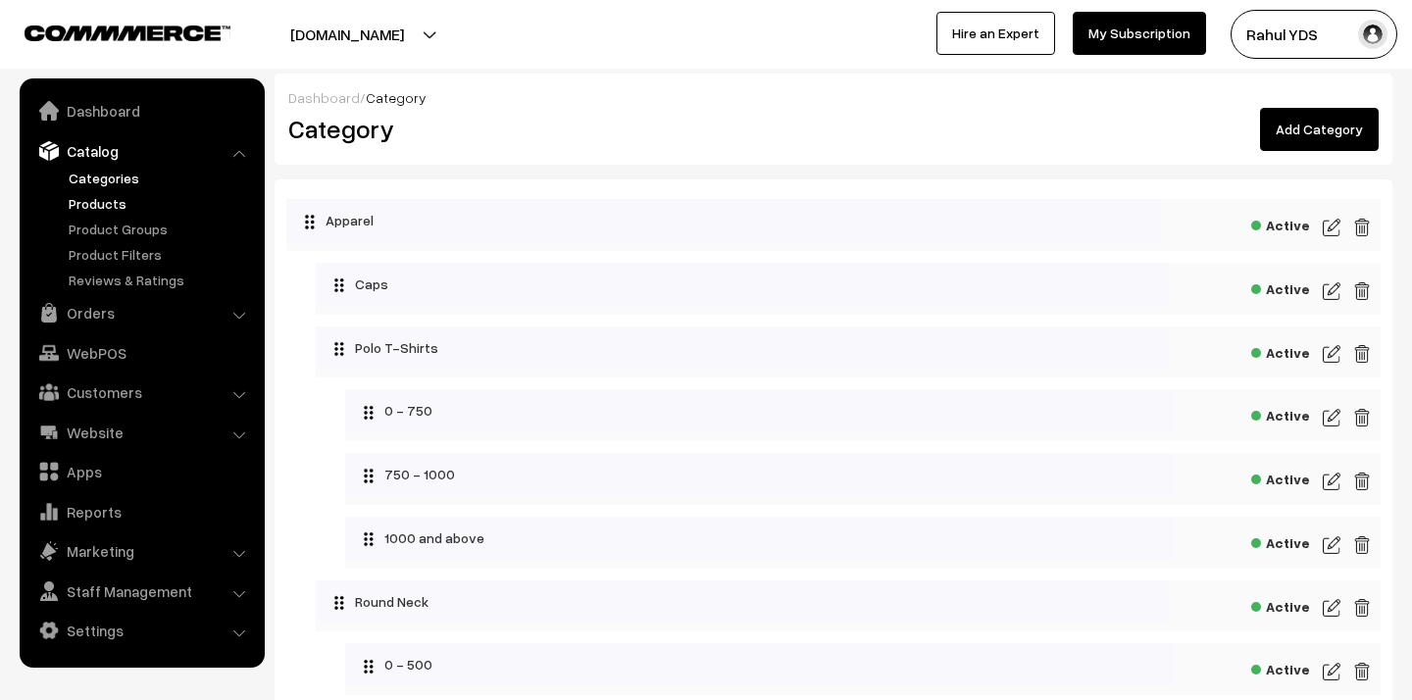
click at [82, 211] on link "Products" at bounding box center [161, 203] width 194 height 21
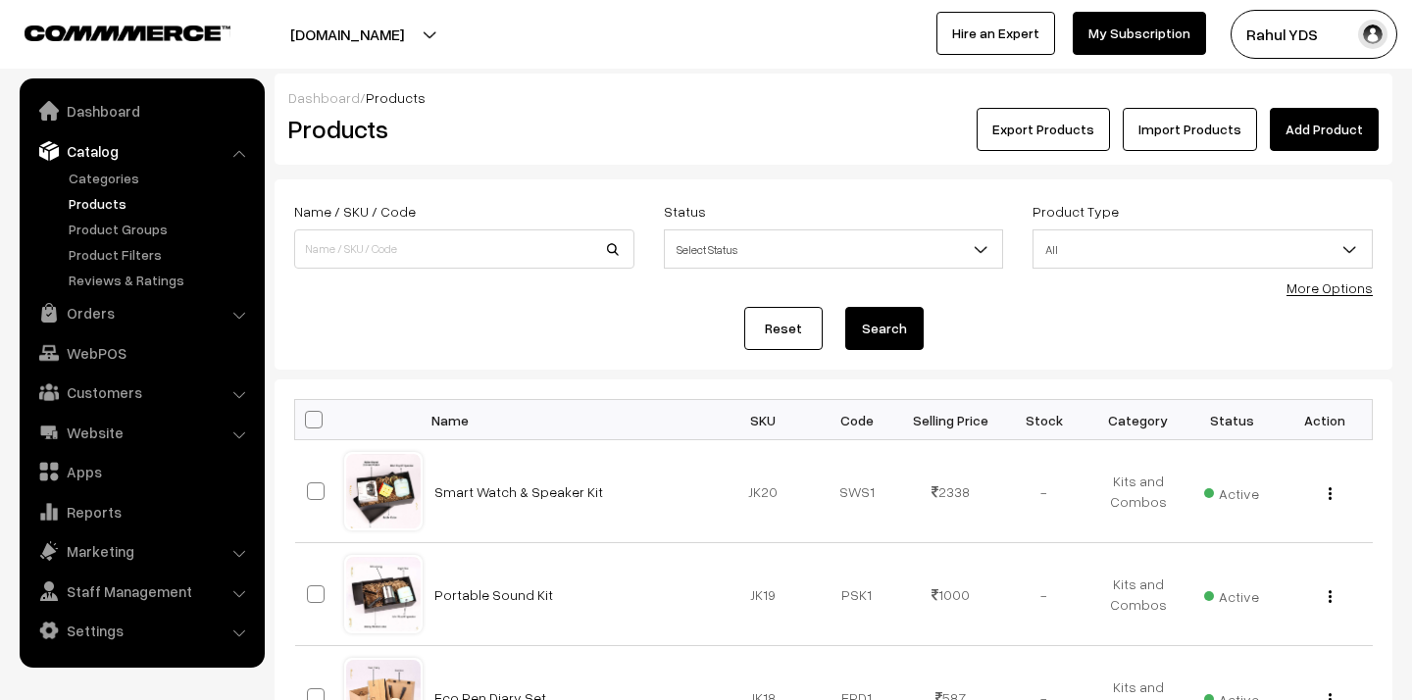
click at [1344, 293] on link "More Options" at bounding box center [1329, 287] width 86 height 17
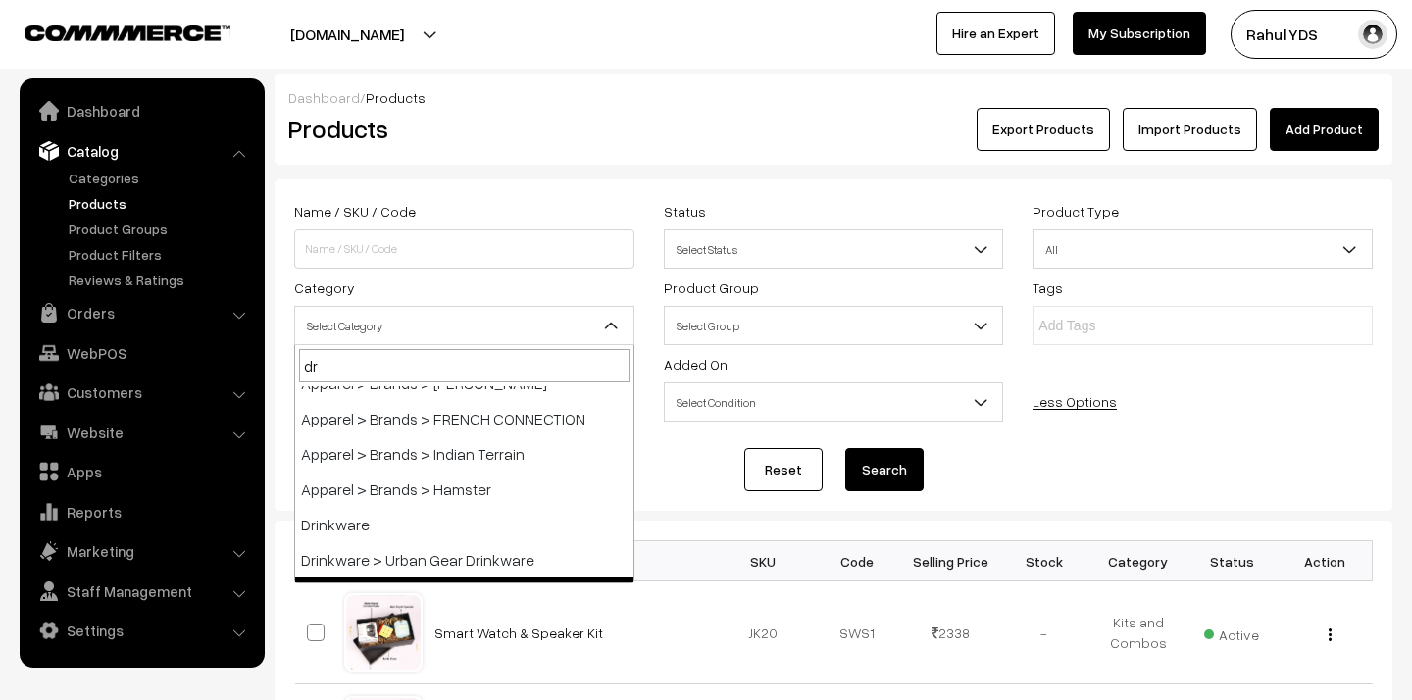
scroll to position [86, 0]
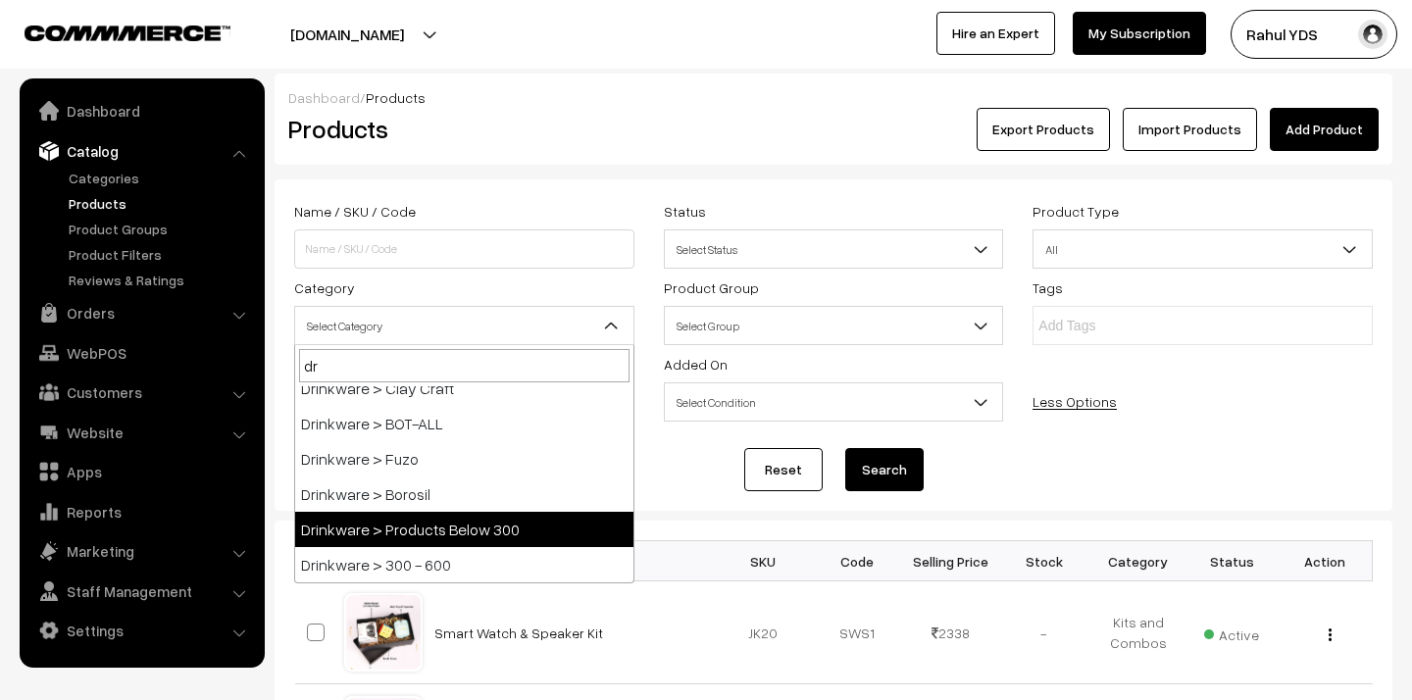
type input "dri"
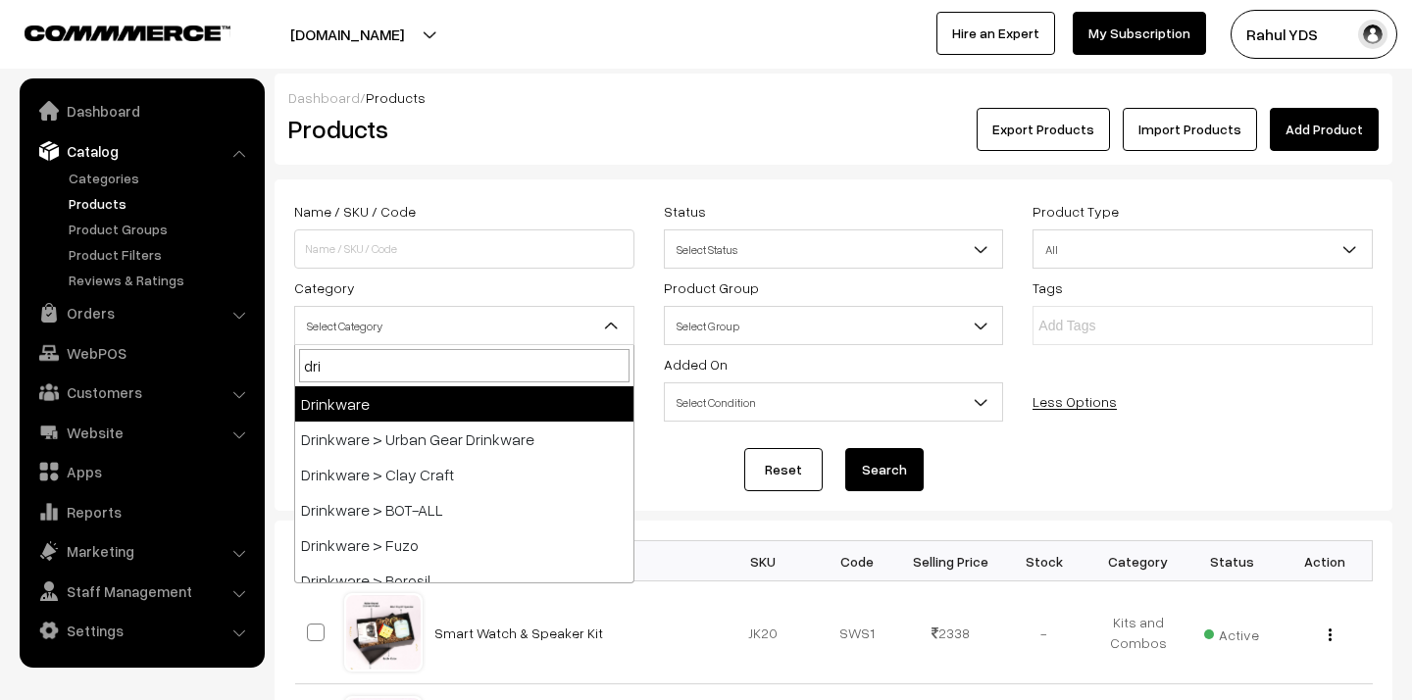
select select "3"
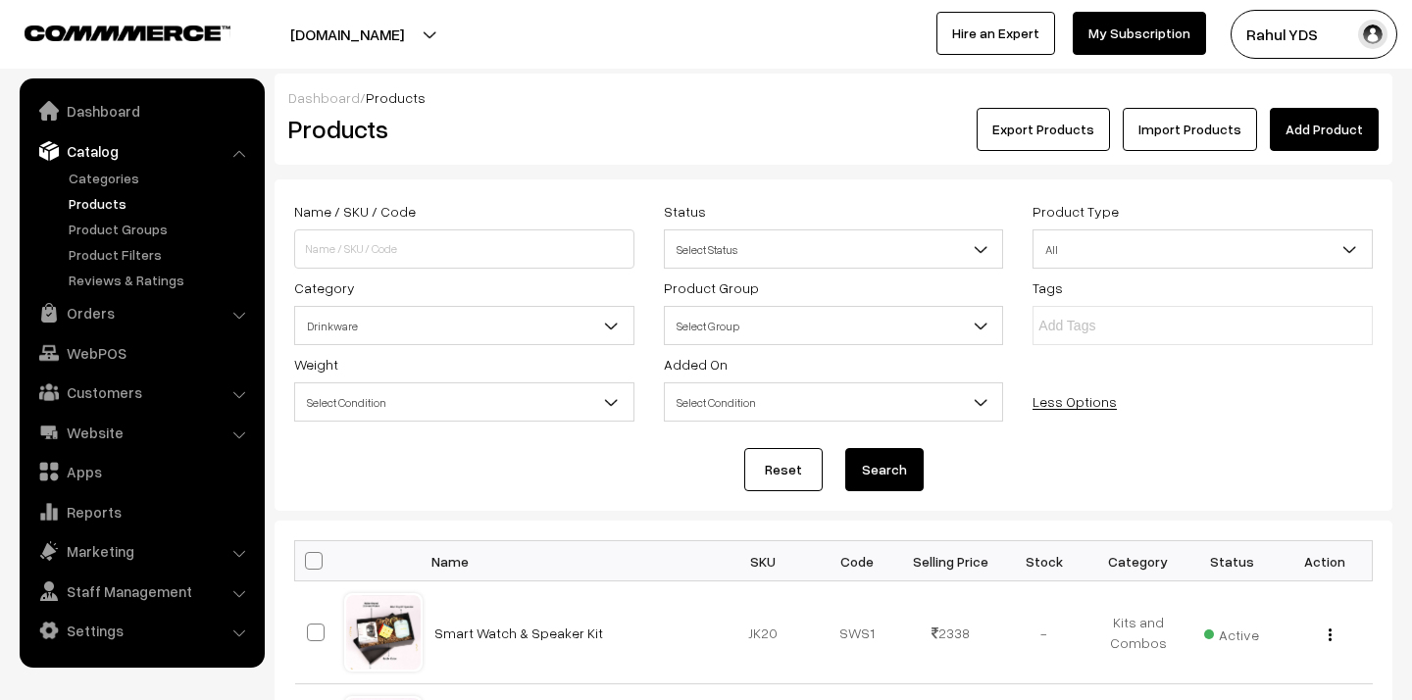
click at [879, 468] on button "Search" at bounding box center [884, 469] width 78 height 43
click at [732, 250] on span "Select Status" at bounding box center [834, 249] width 338 height 34
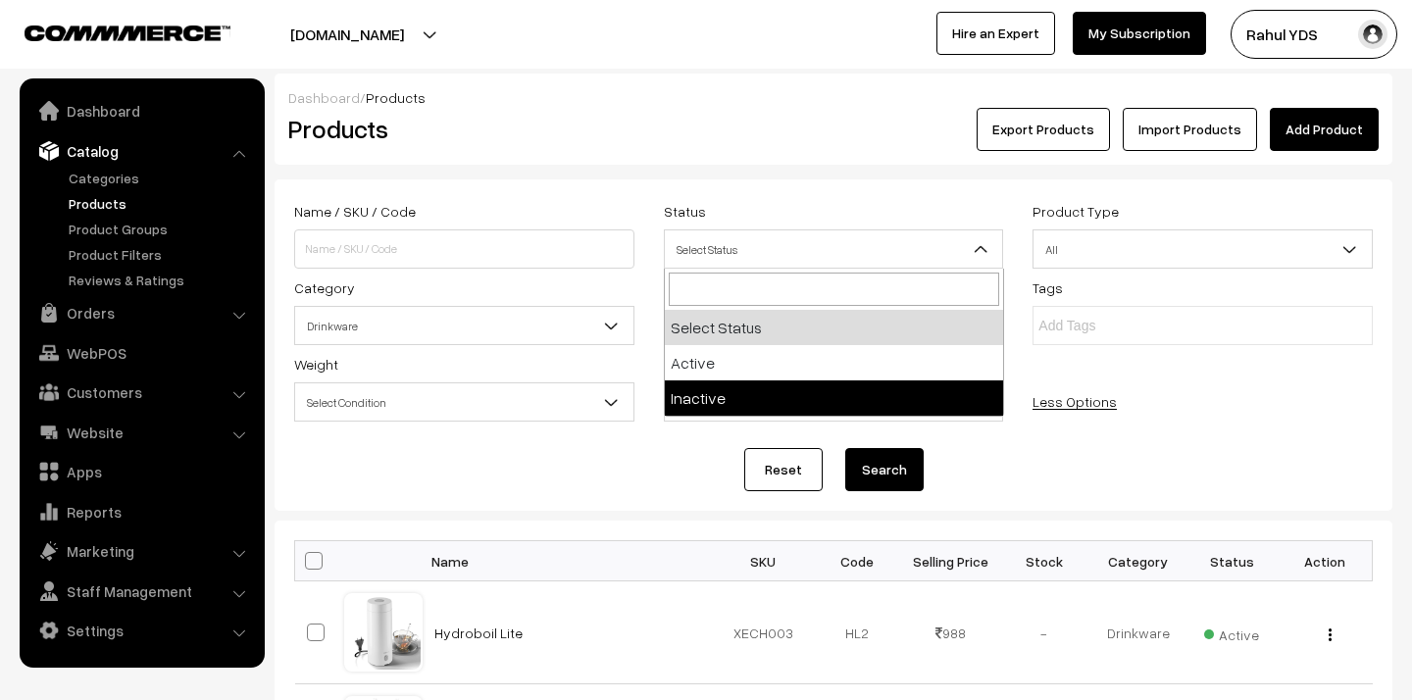
select select "inactive"
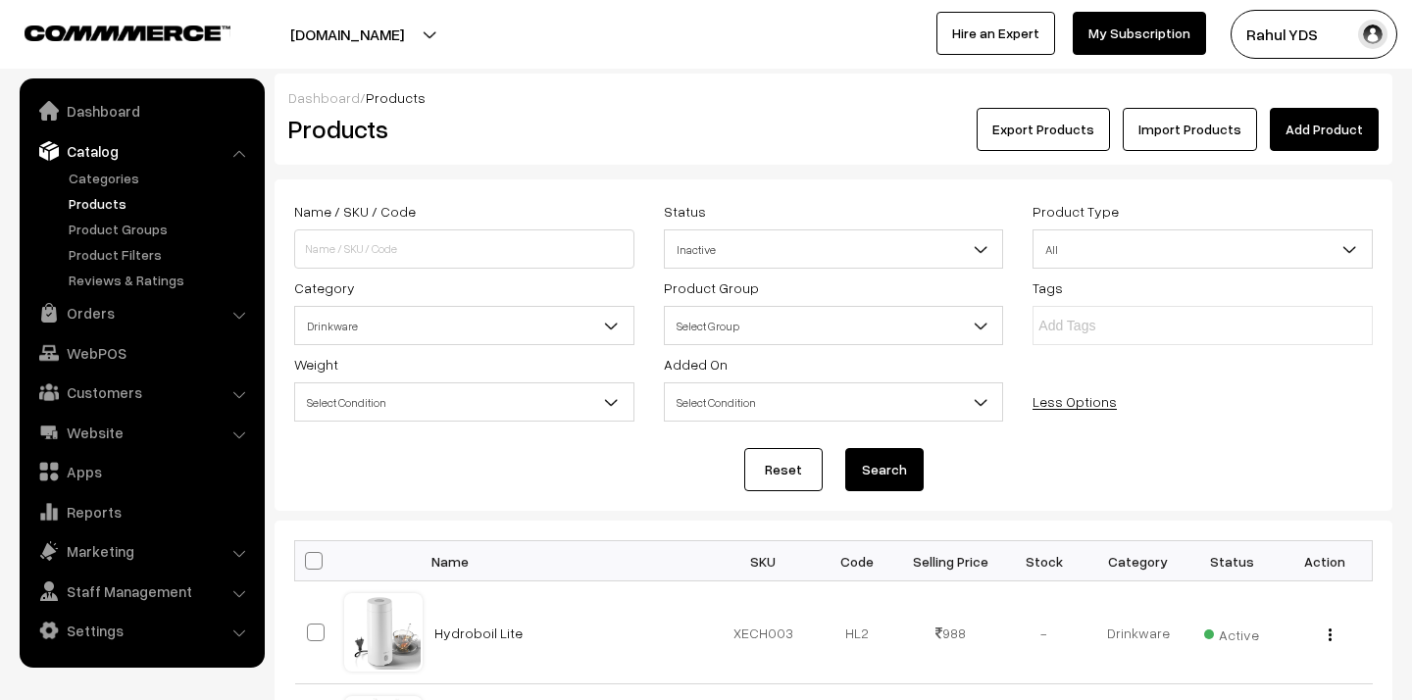
click at [887, 475] on button "Search" at bounding box center [884, 469] width 78 height 43
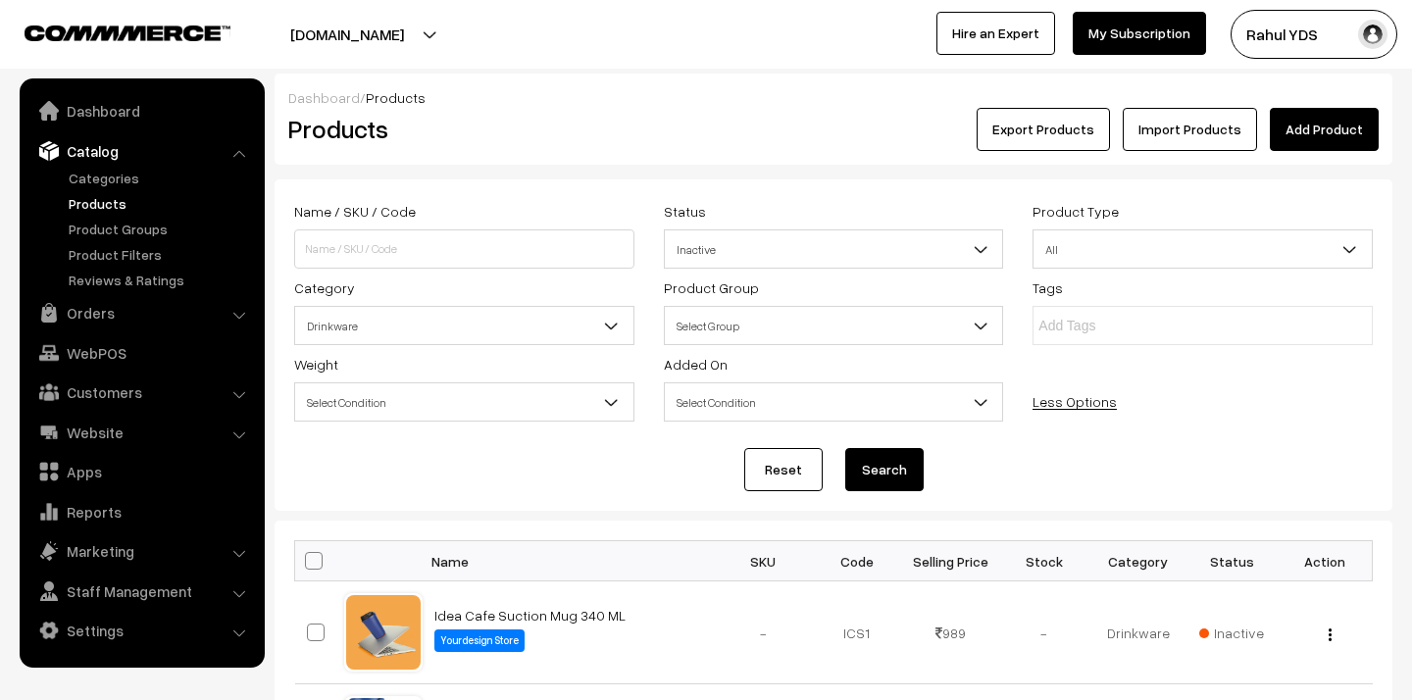
click at [807, 251] on span "Inactive" at bounding box center [834, 249] width 338 height 34
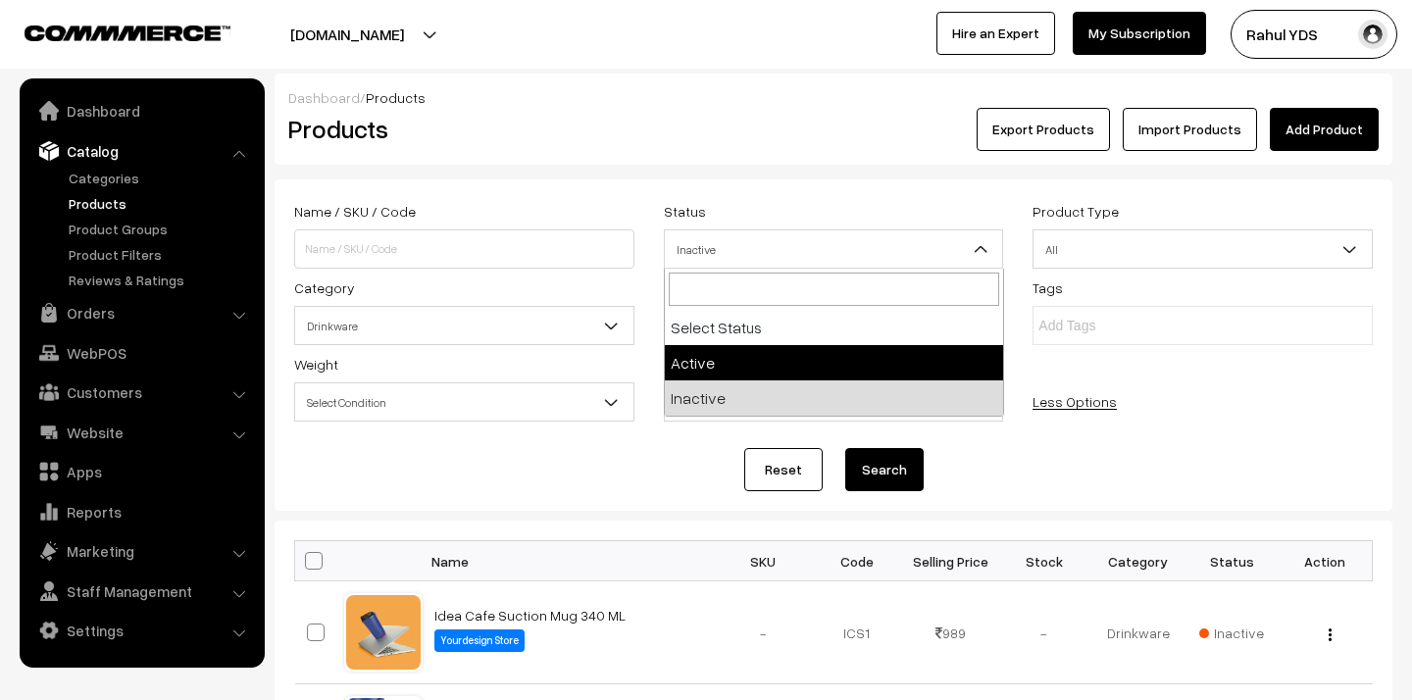
select select "active"
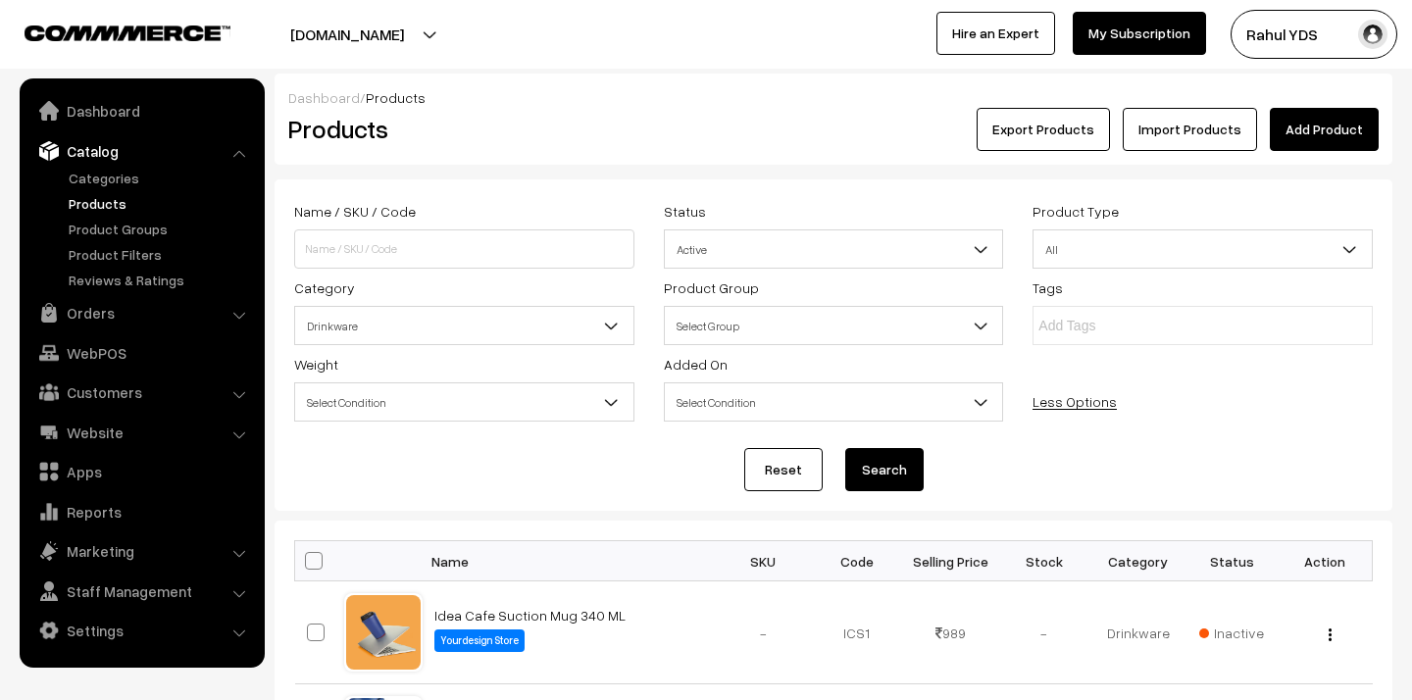
click at [898, 467] on button "Search" at bounding box center [884, 469] width 78 height 43
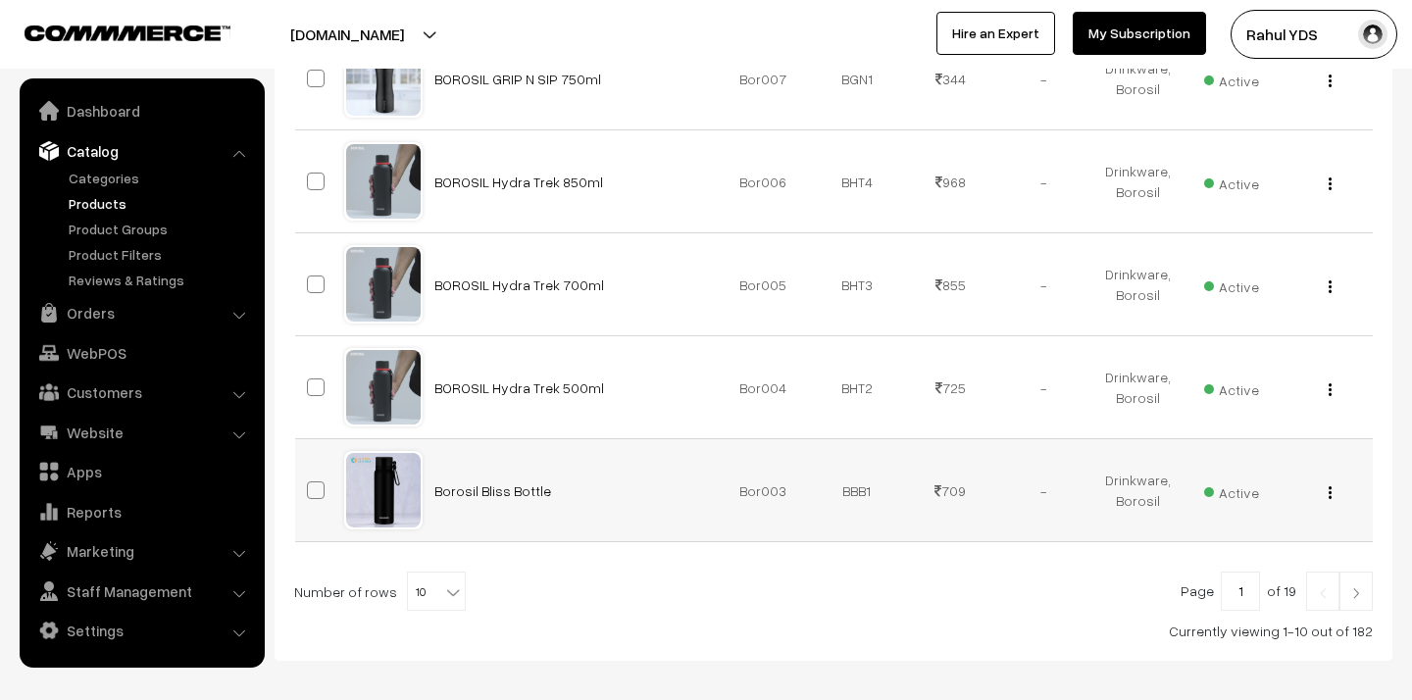
scroll to position [1157, 0]
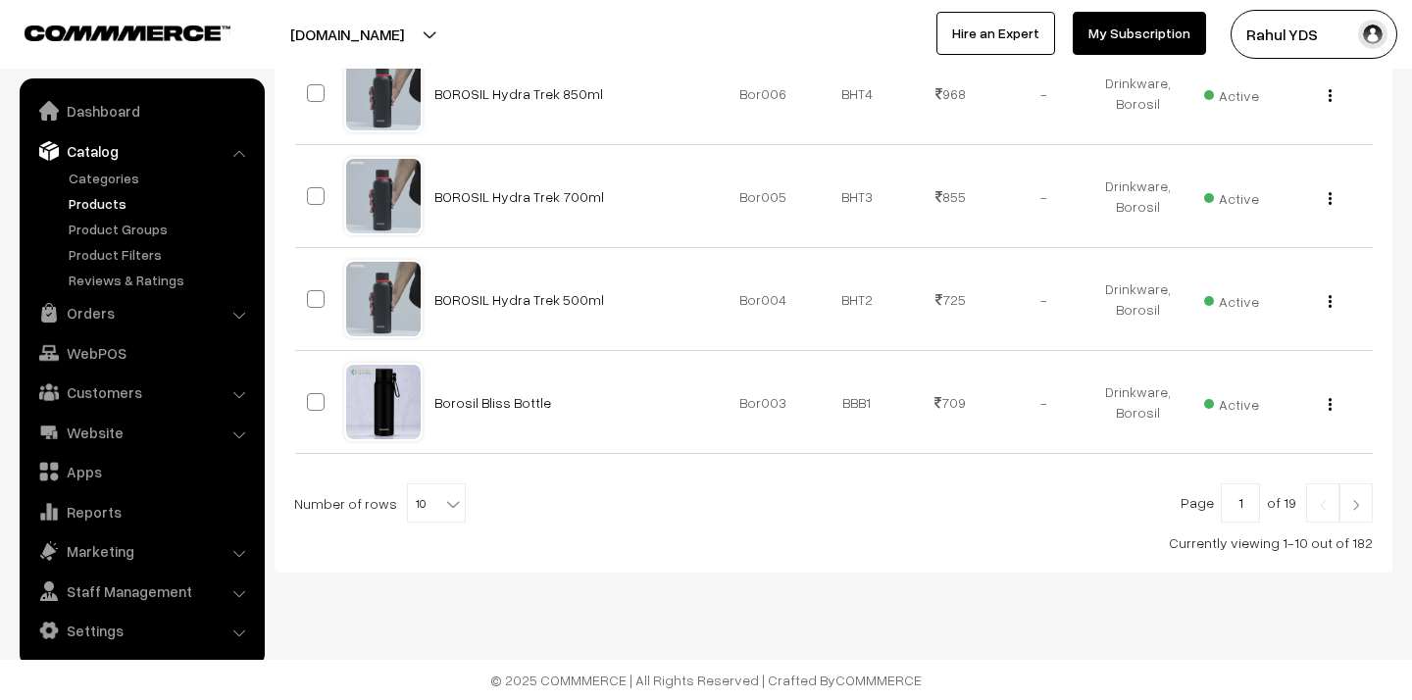
click at [420, 512] on span "10" at bounding box center [436, 503] width 57 height 39
select select "100"
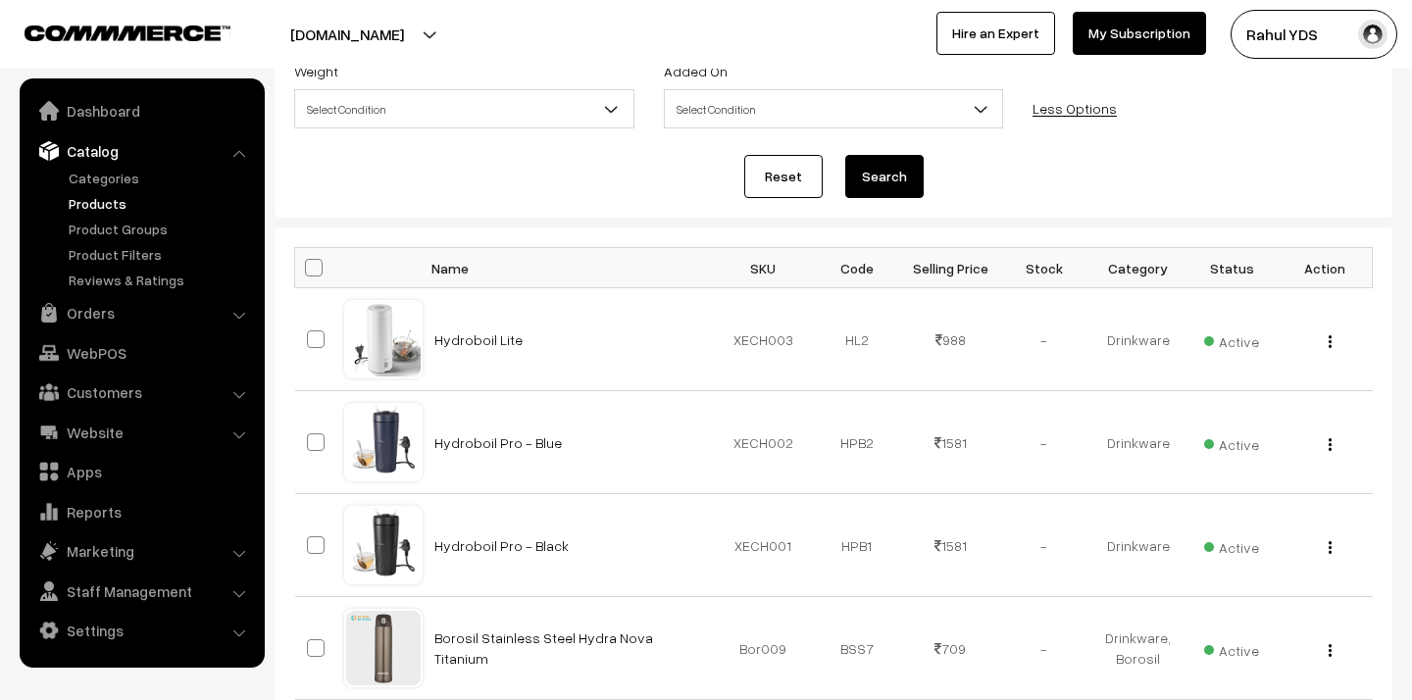
scroll to position [291, 0]
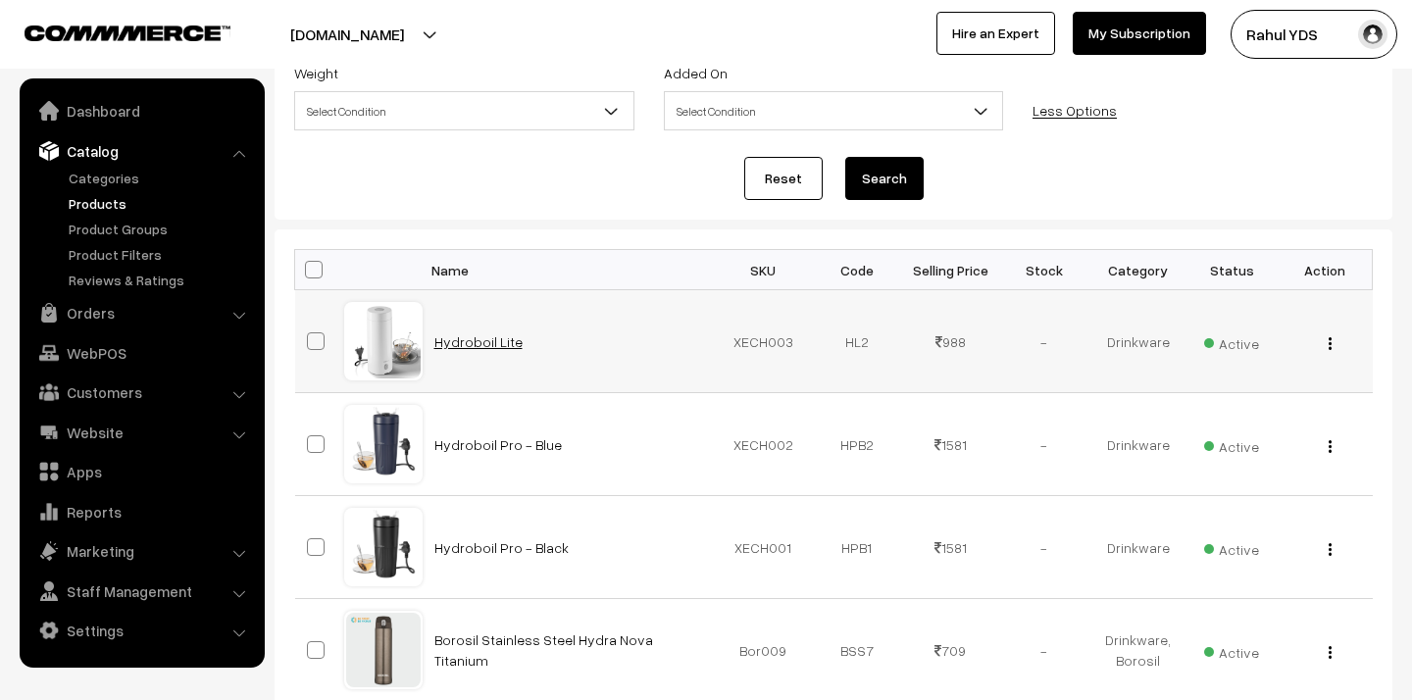
click at [451, 343] on link "Hydroboil Lite" at bounding box center [478, 341] width 88 height 17
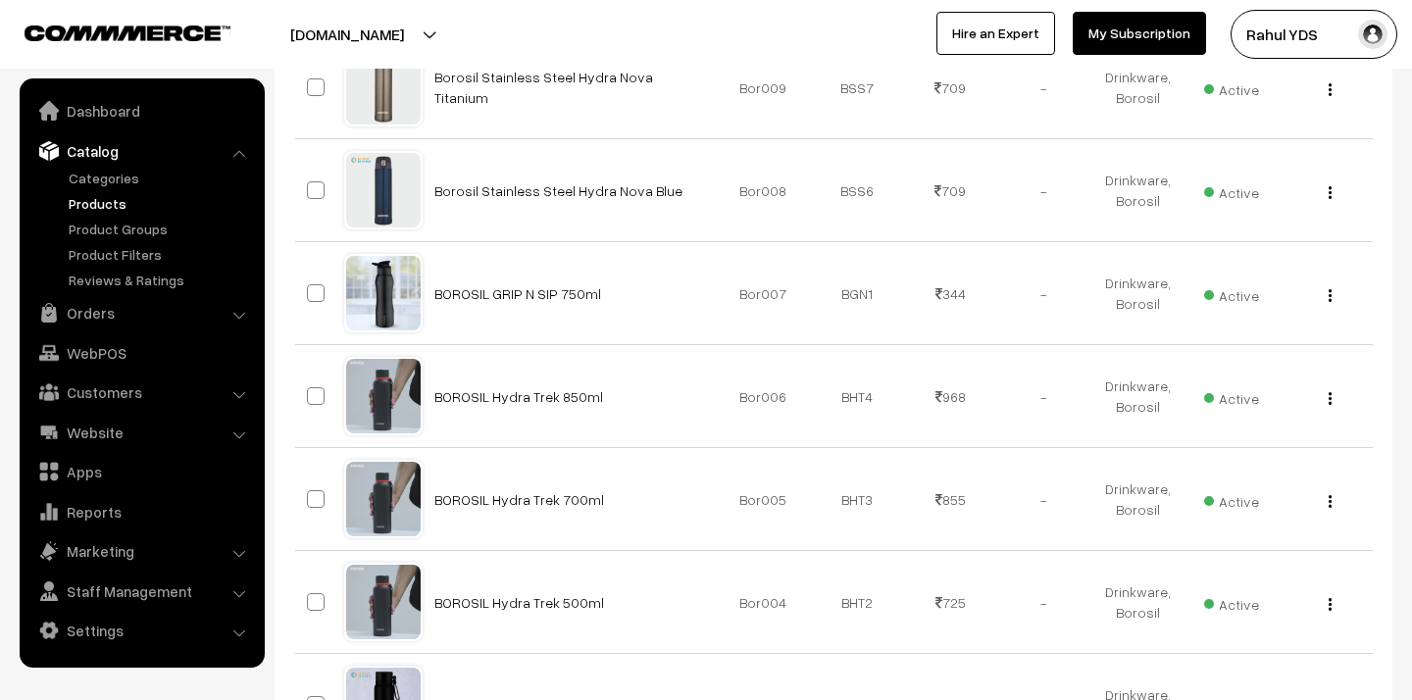
scroll to position [887, 0]
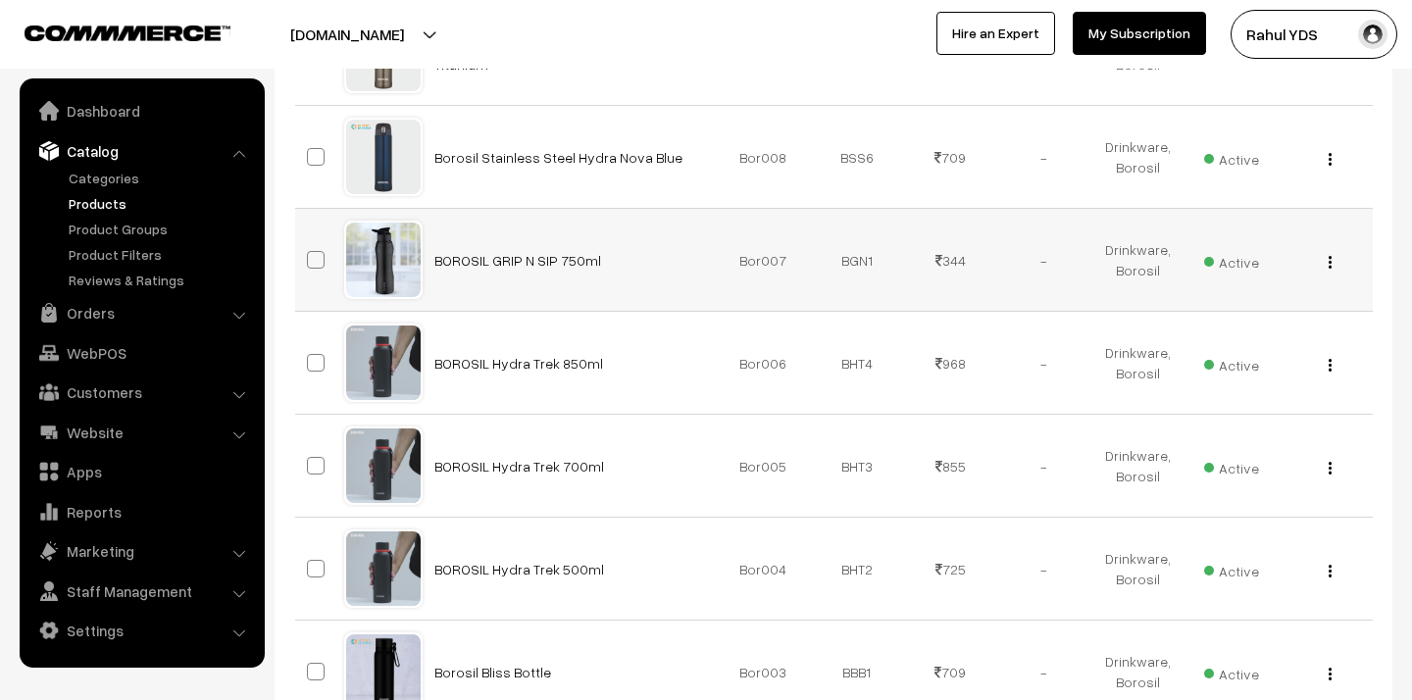
click at [317, 253] on span at bounding box center [316, 260] width 18 height 18
click at [310, 253] on input "checkbox" at bounding box center [303, 247] width 13 height 13
checkbox input "true"
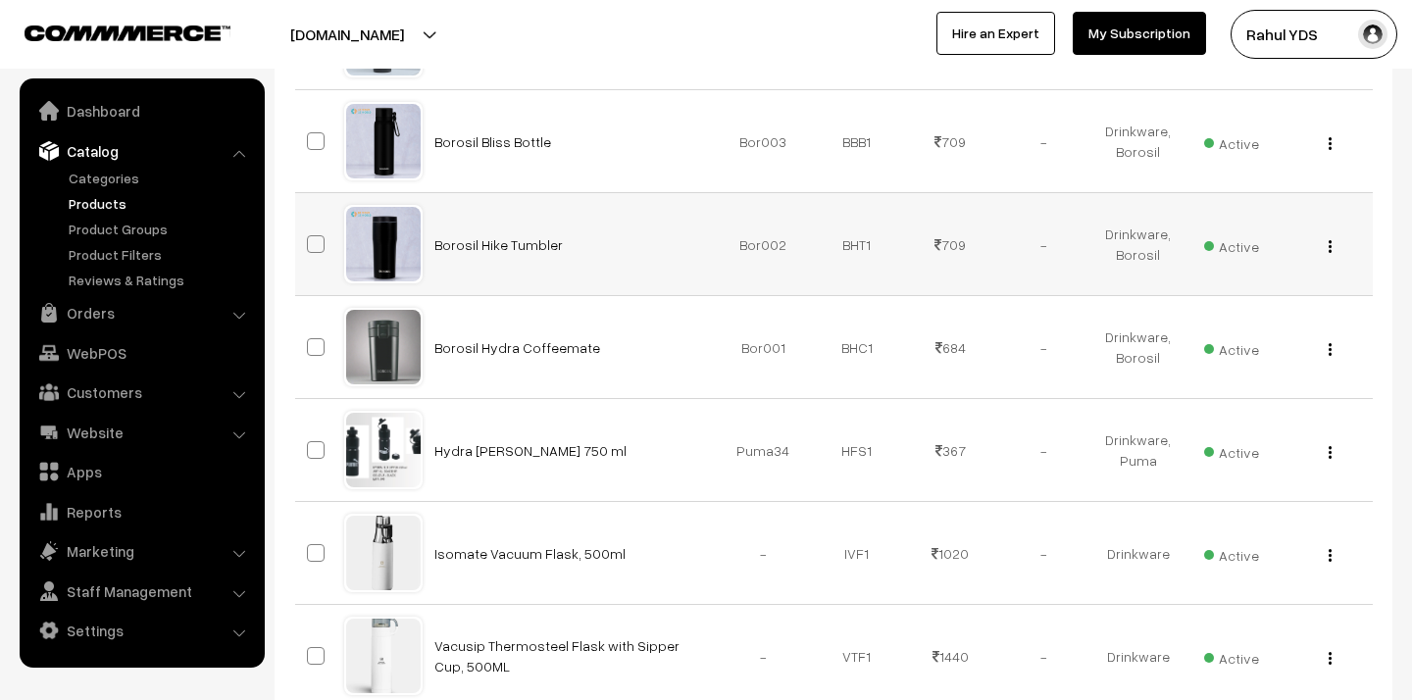
scroll to position [1470, 0]
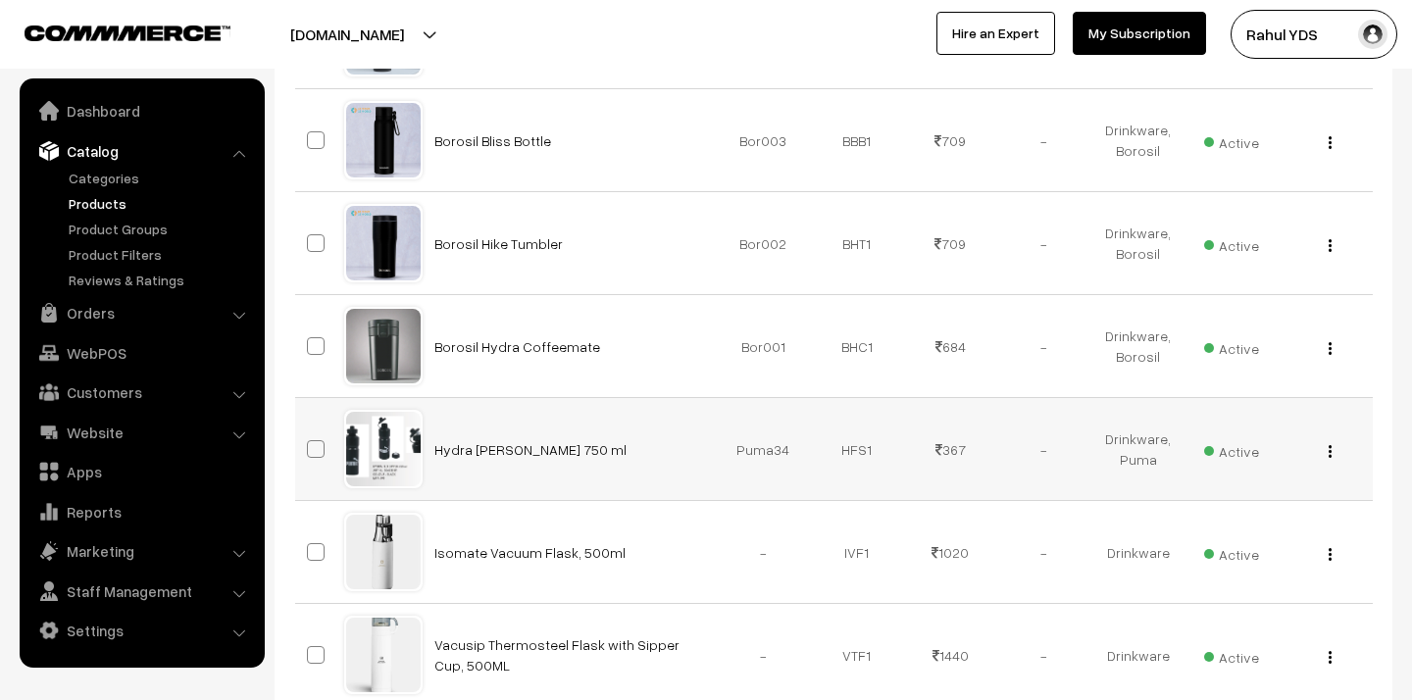
click at [315, 451] on span at bounding box center [316, 449] width 18 height 18
click at [310, 443] on input "checkbox" at bounding box center [303, 436] width 13 height 13
checkbox input "true"
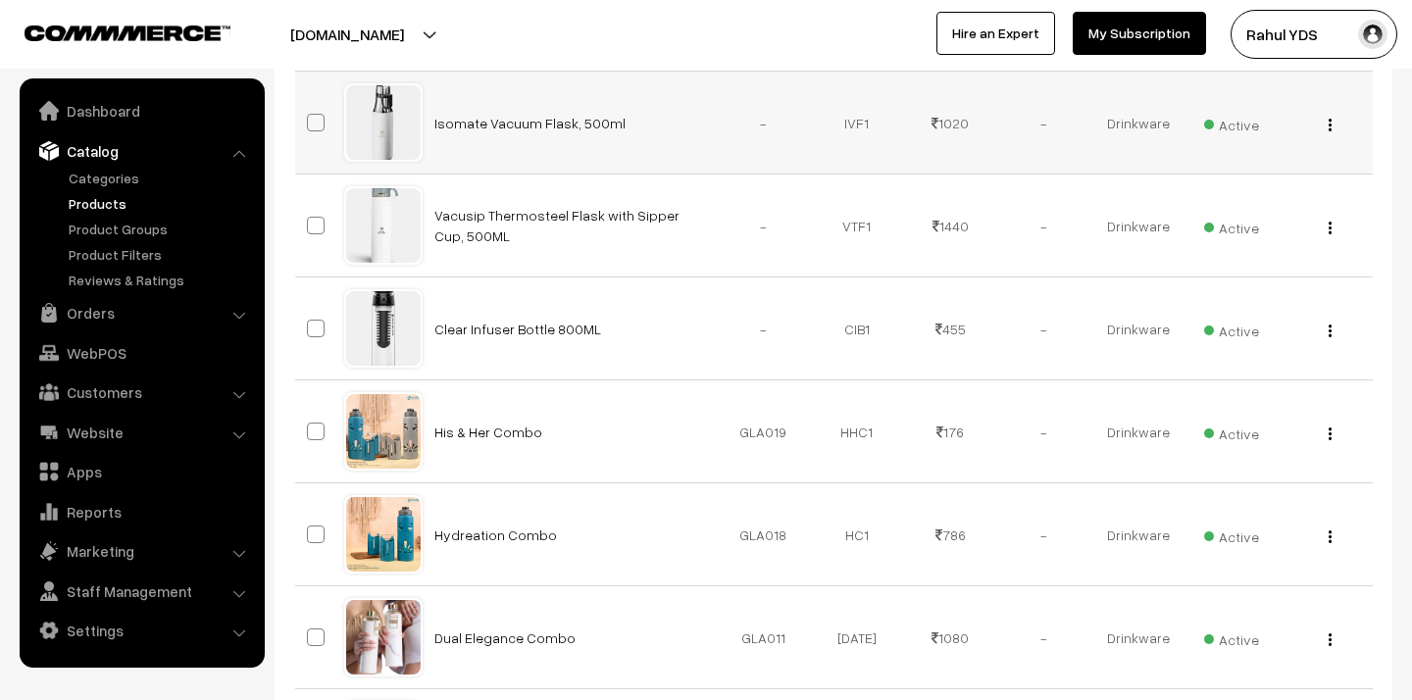
scroll to position [1914, 0]
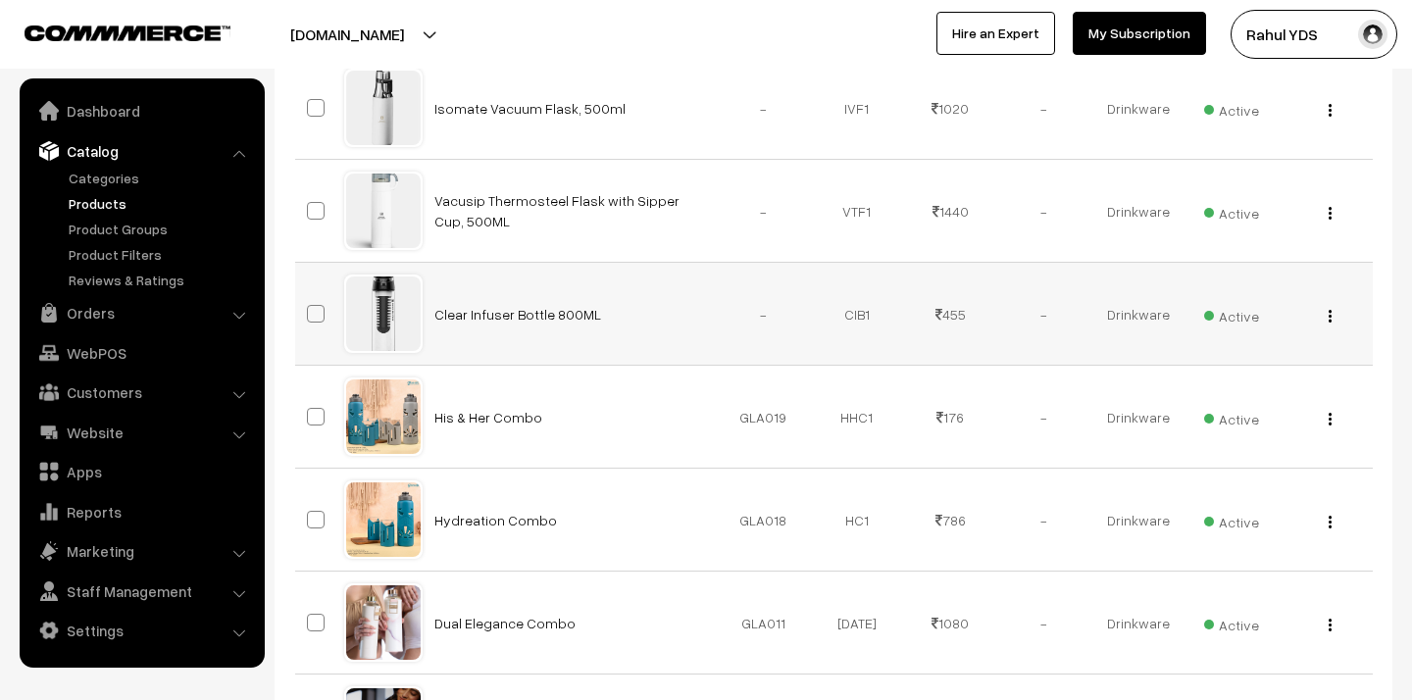
click at [319, 315] on span at bounding box center [316, 314] width 18 height 18
click at [310, 308] on input "checkbox" at bounding box center [303, 301] width 13 height 13
checkbox input "true"
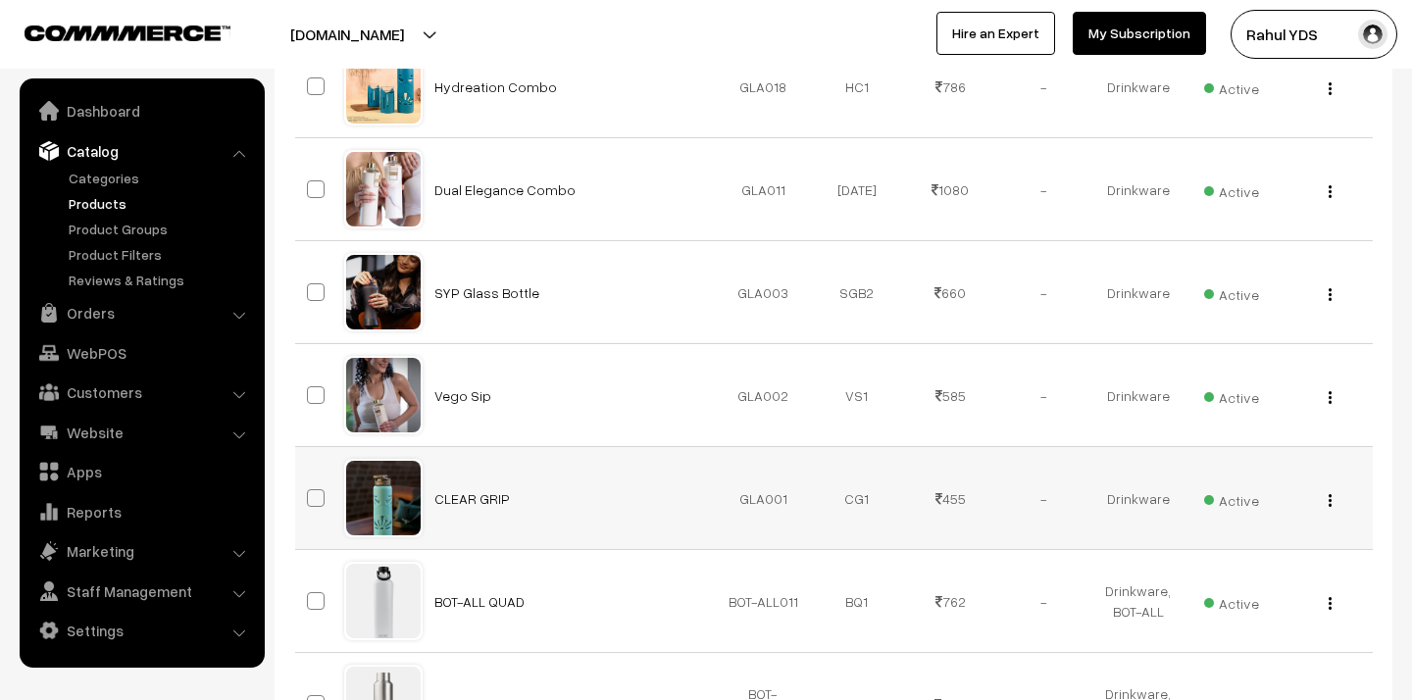
scroll to position [2355, 0]
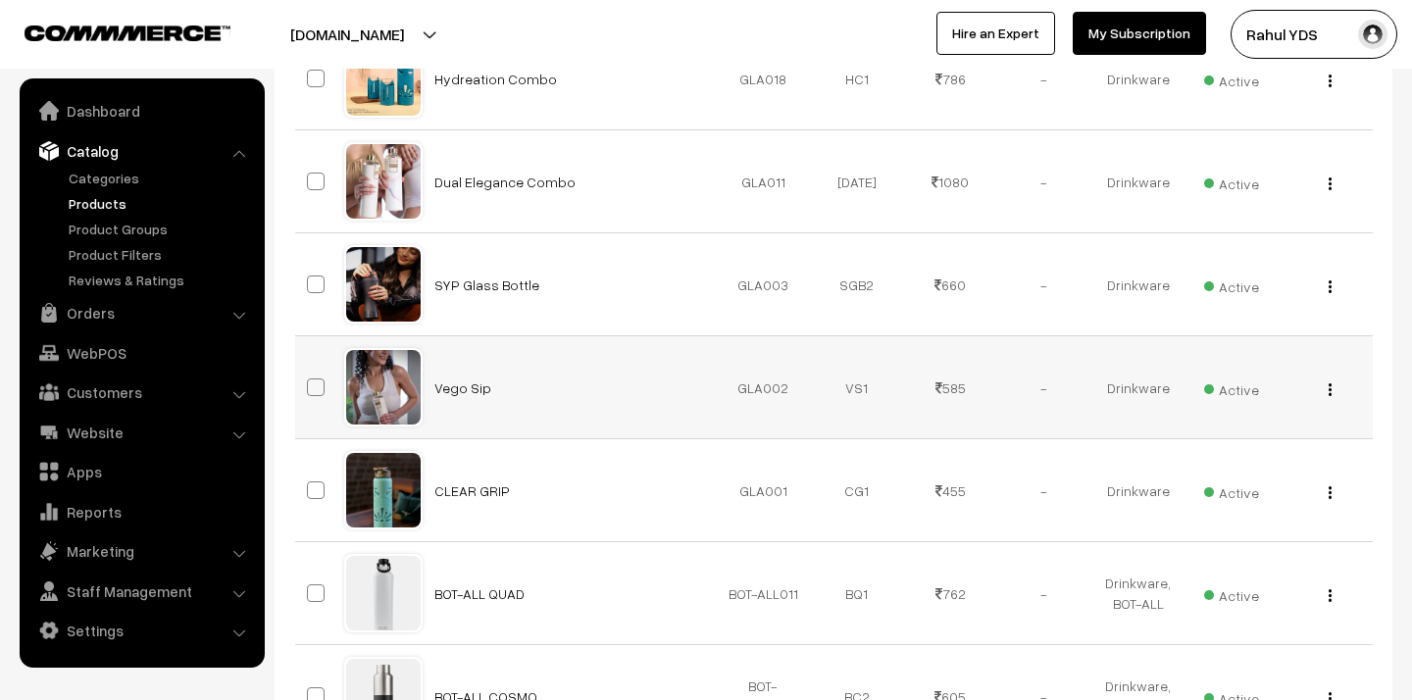
click at [319, 382] on span at bounding box center [316, 387] width 18 height 18
click at [310, 381] on input "checkbox" at bounding box center [303, 375] width 13 height 13
checkbox input "true"
click at [318, 490] on span at bounding box center [316, 490] width 18 height 18
click at [310, 484] on input "checkbox" at bounding box center [303, 478] width 13 height 13
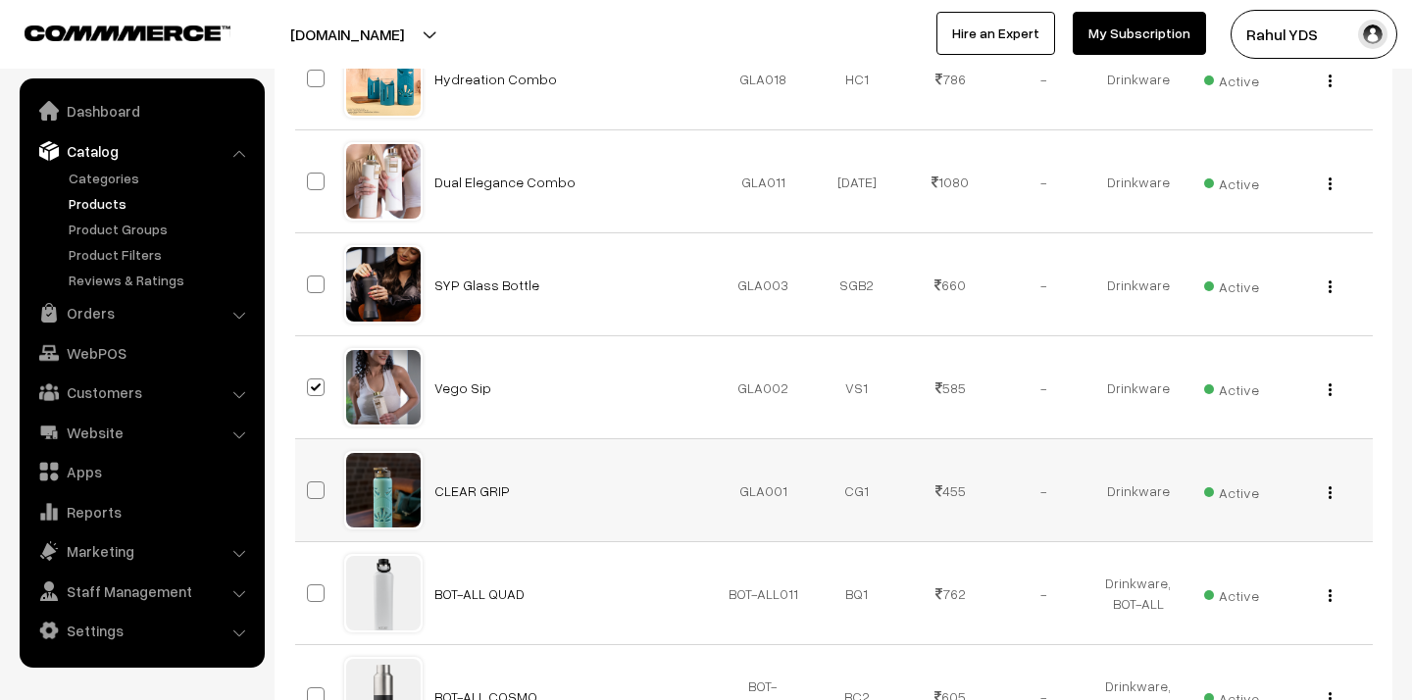
checkbox input "true"
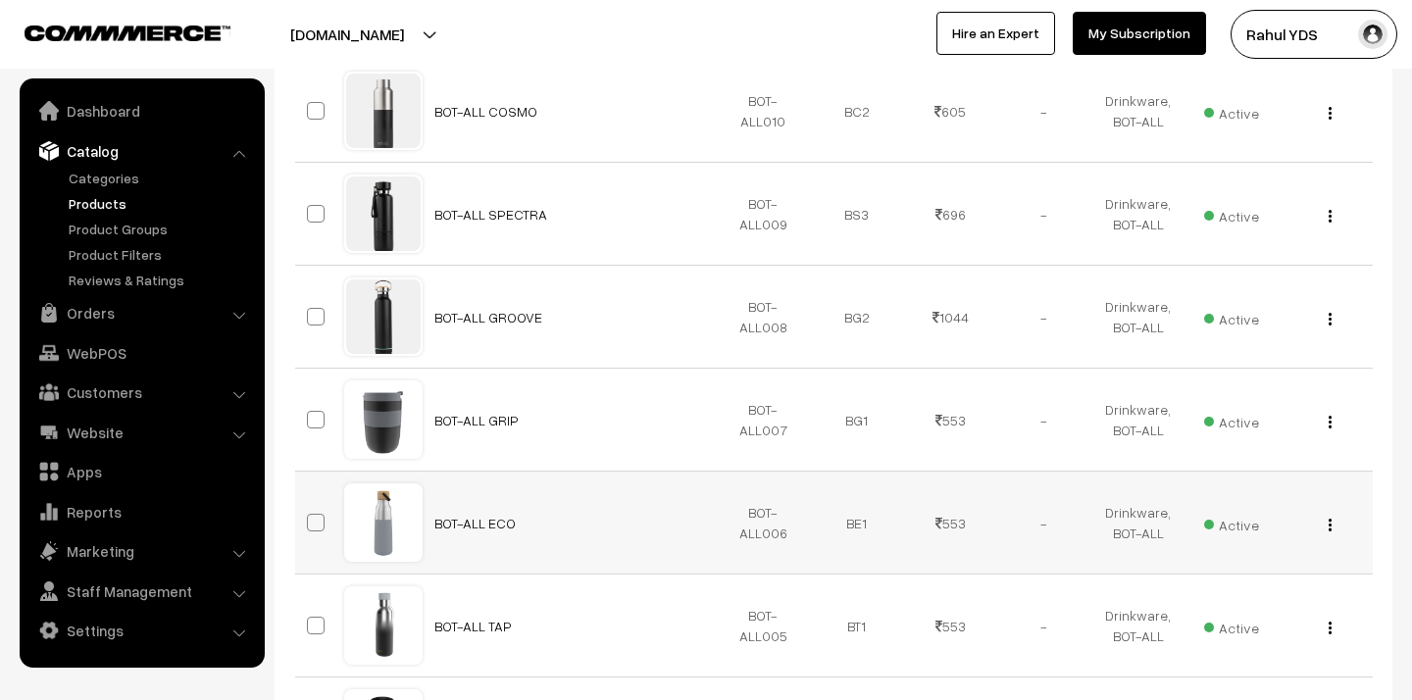
scroll to position [2942, 0]
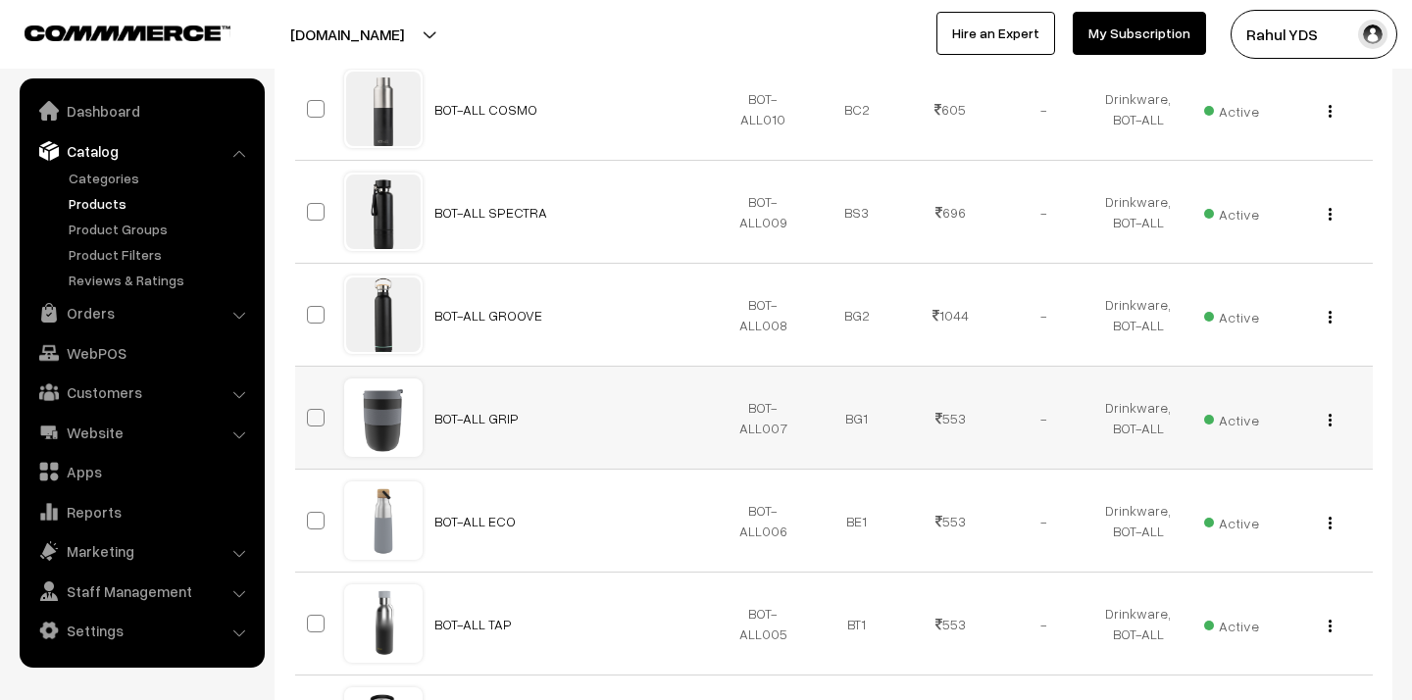
click at [313, 411] on span at bounding box center [316, 418] width 18 height 18
click at [310, 411] on input "checkbox" at bounding box center [303, 405] width 13 height 13
checkbox input "true"
click at [313, 517] on span at bounding box center [316, 521] width 18 height 18
click at [310, 515] on input "checkbox" at bounding box center [303, 508] width 13 height 13
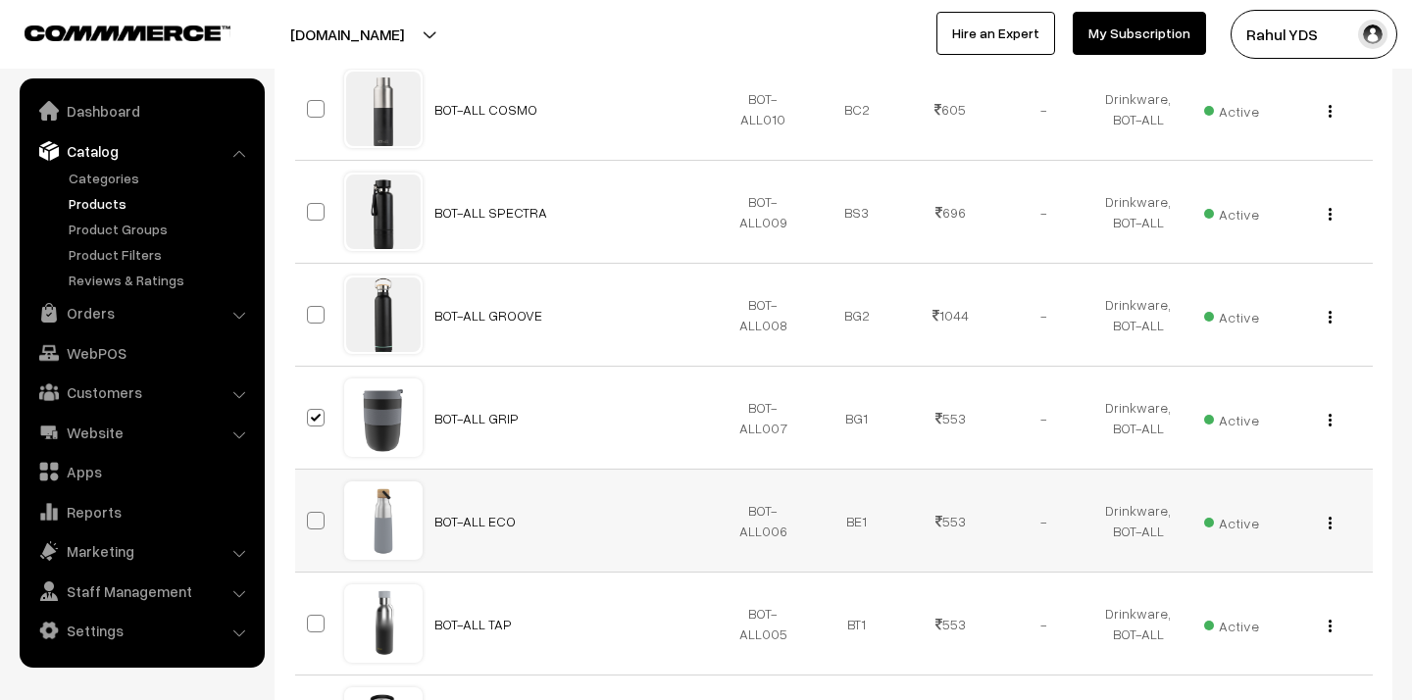
checkbox input "true"
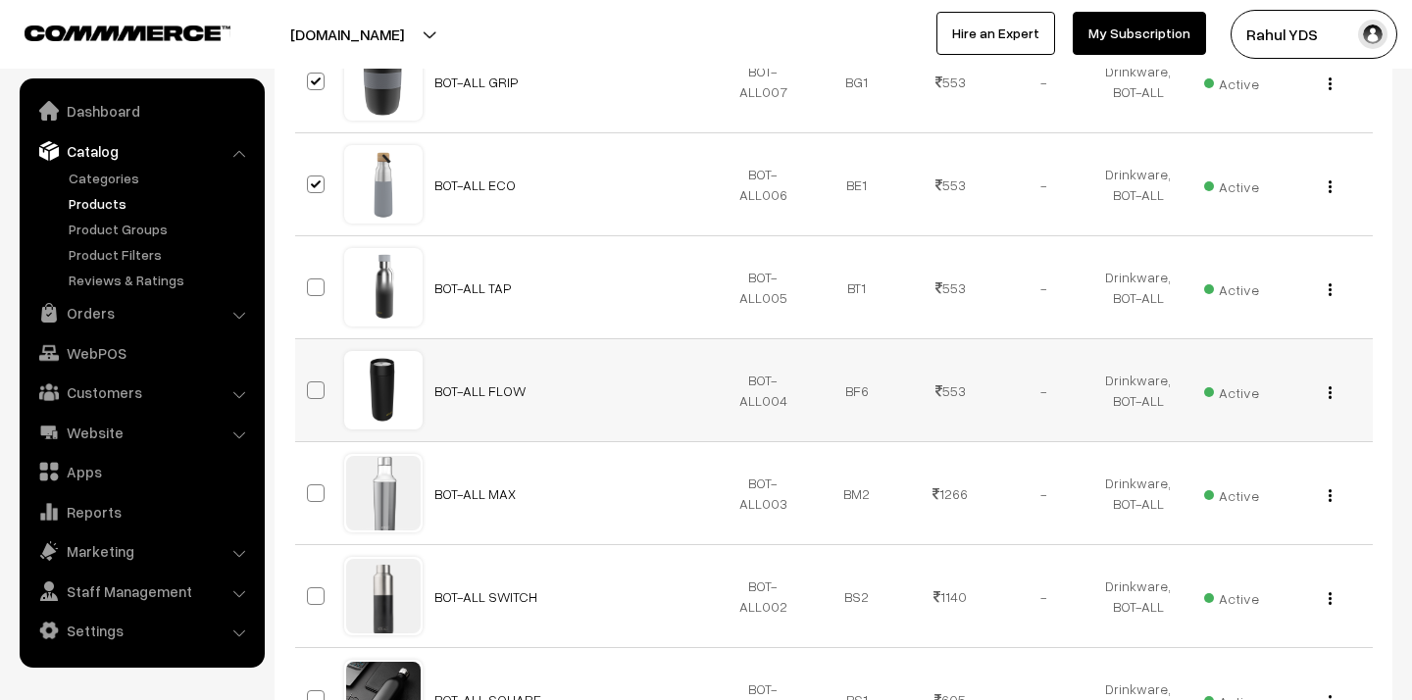
scroll to position [3295, 0]
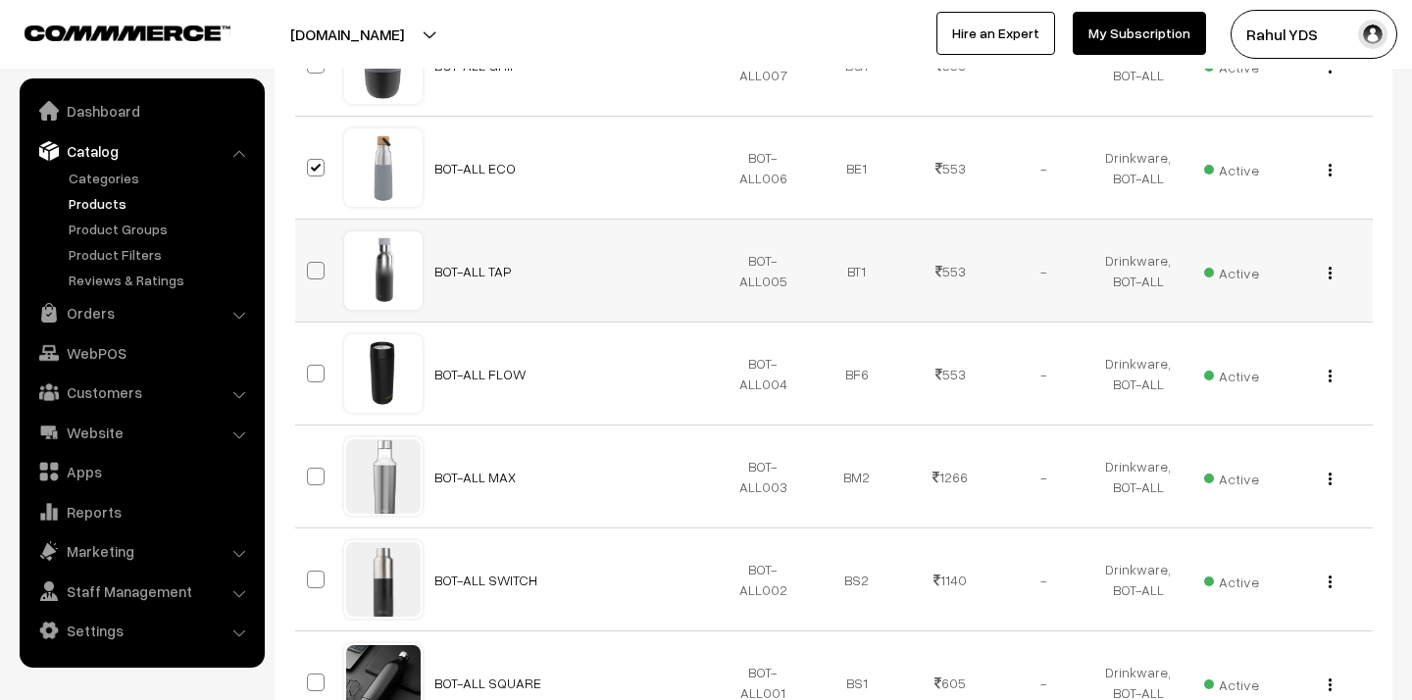
click at [310, 283] on td at bounding box center [319, 271] width 49 height 103
click at [319, 369] on span at bounding box center [316, 374] width 18 height 18
click at [310, 368] on input "checkbox" at bounding box center [303, 361] width 13 height 13
checkbox input "true"
click at [314, 270] on span at bounding box center [316, 271] width 18 height 18
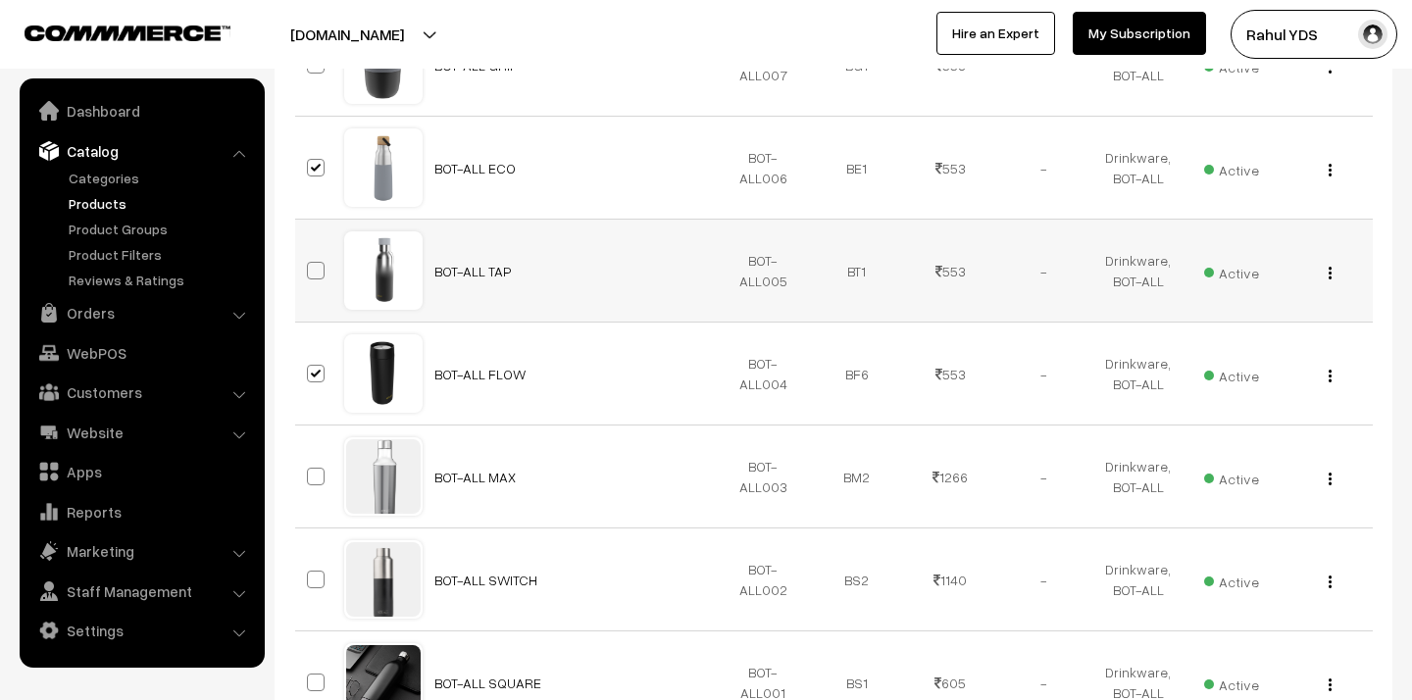
click at [310, 265] on input "checkbox" at bounding box center [303, 258] width 13 height 13
checkbox input "true"
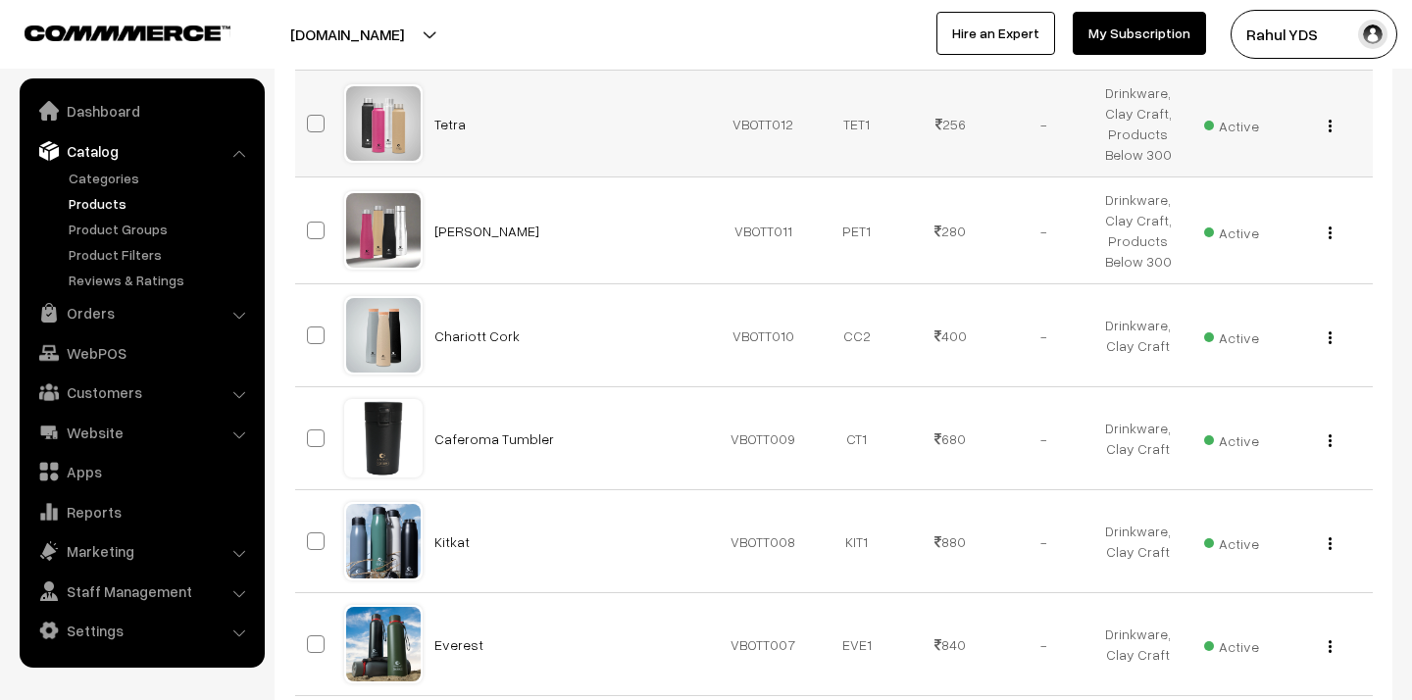
scroll to position [4277, 0]
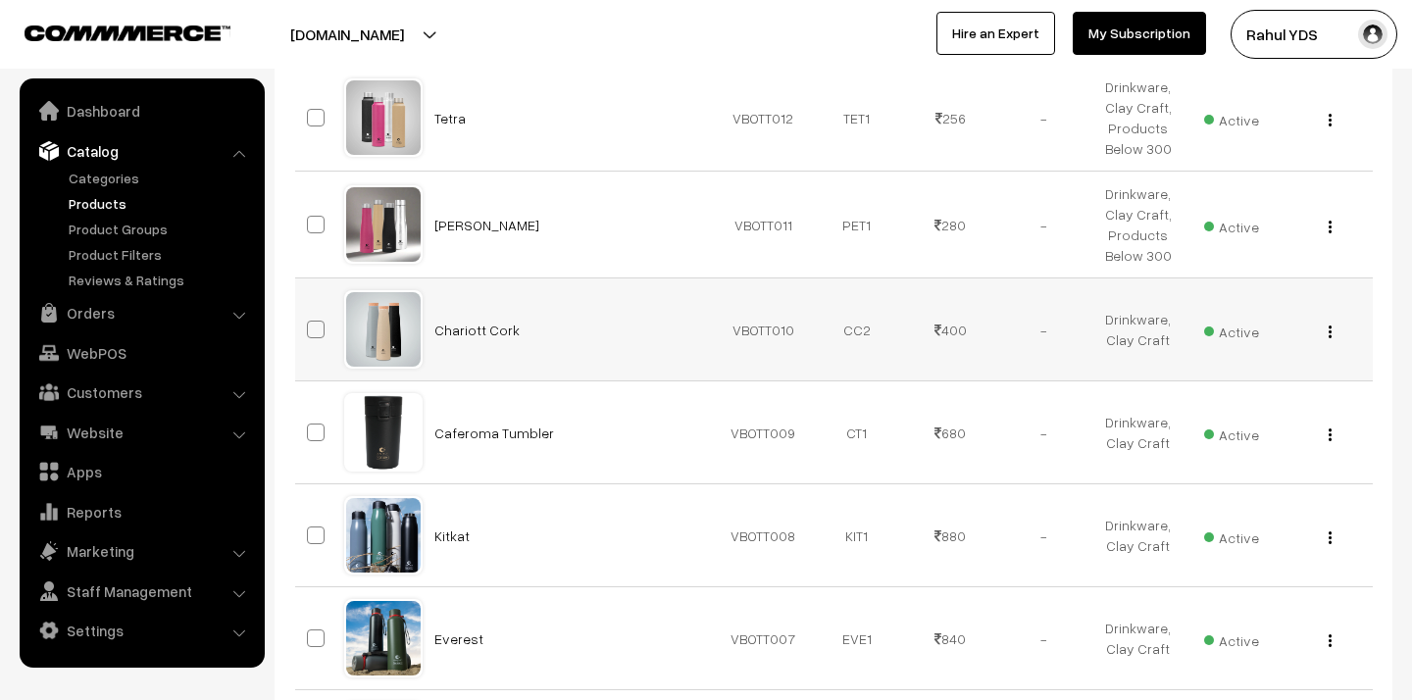
click at [313, 327] on span at bounding box center [316, 330] width 18 height 18
click at [310, 324] on input "checkbox" at bounding box center [303, 317] width 13 height 13
checkbox input "true"
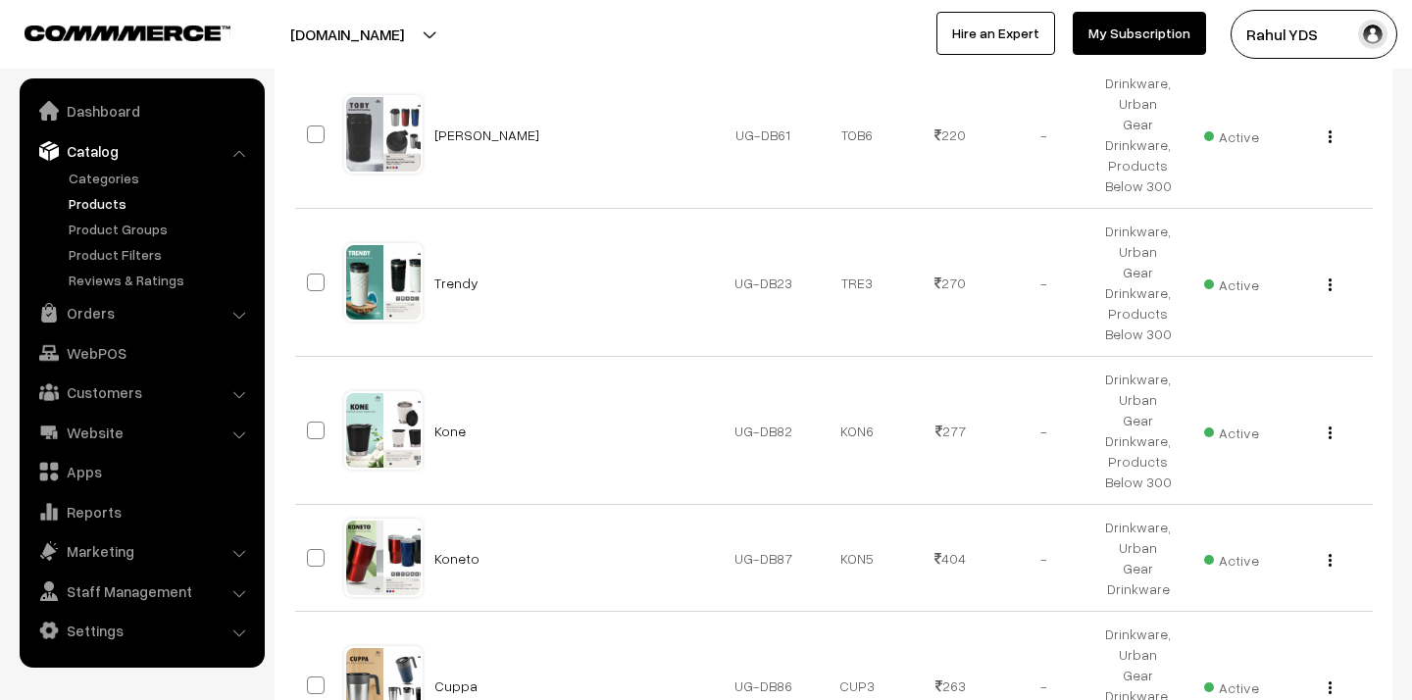
scroll to position [6716, 0]
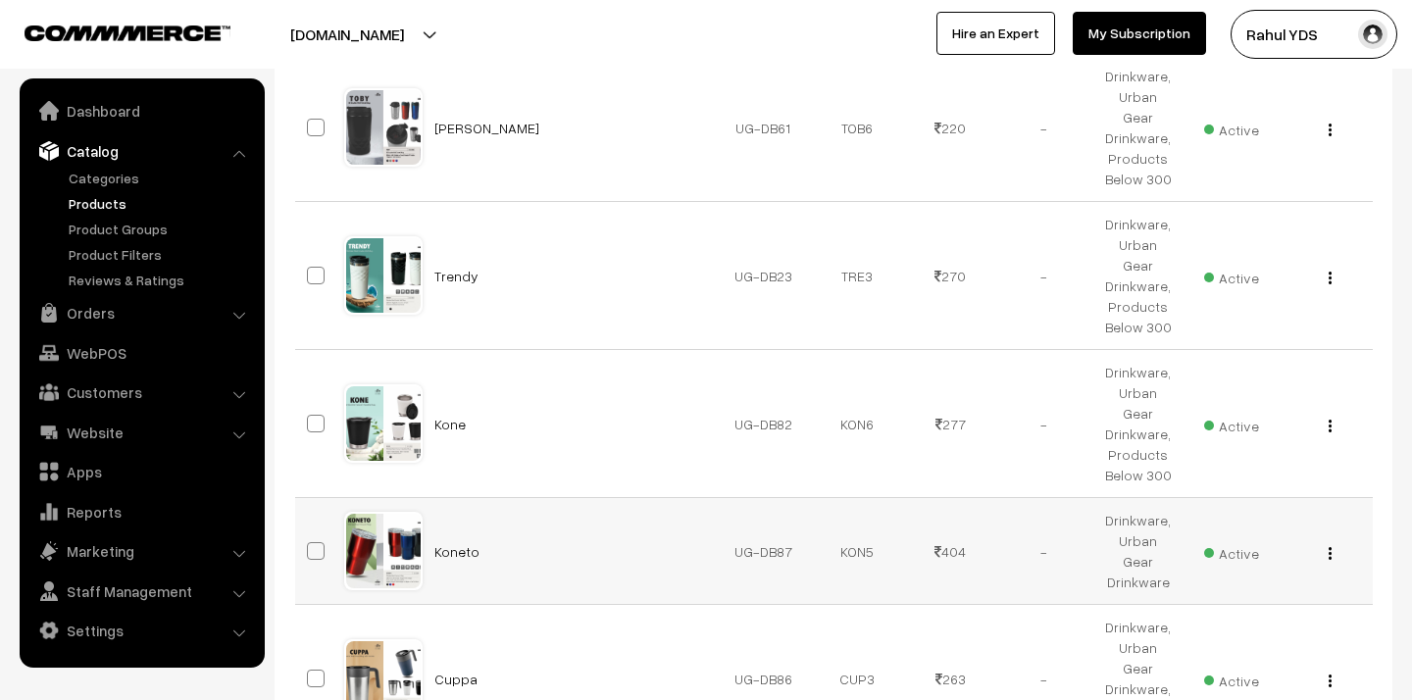
click at [308, 542] on span at bounding box center [316, 551] width 18 height 18
click at [308, 532] on input "checkbox" at bounding box center [303, 538] width 13 height 13
checkbox input "true"
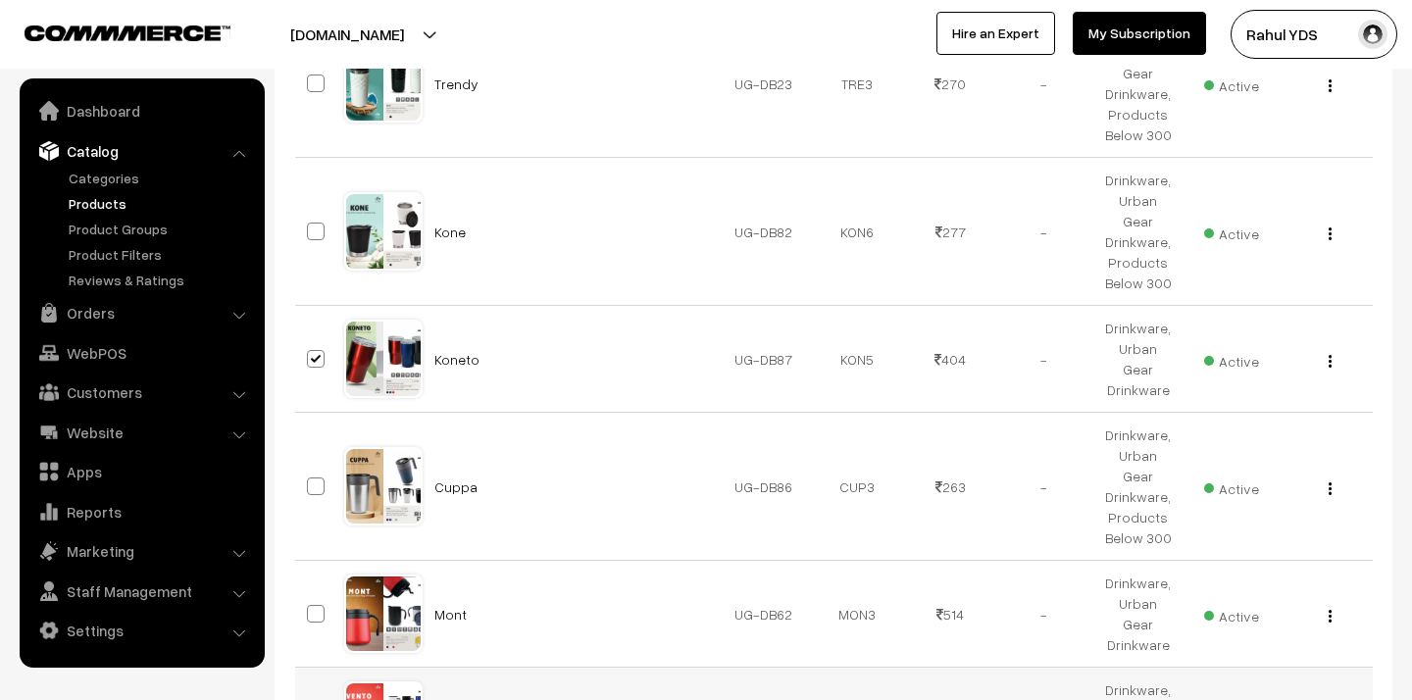
scroll to position [6924, 0]
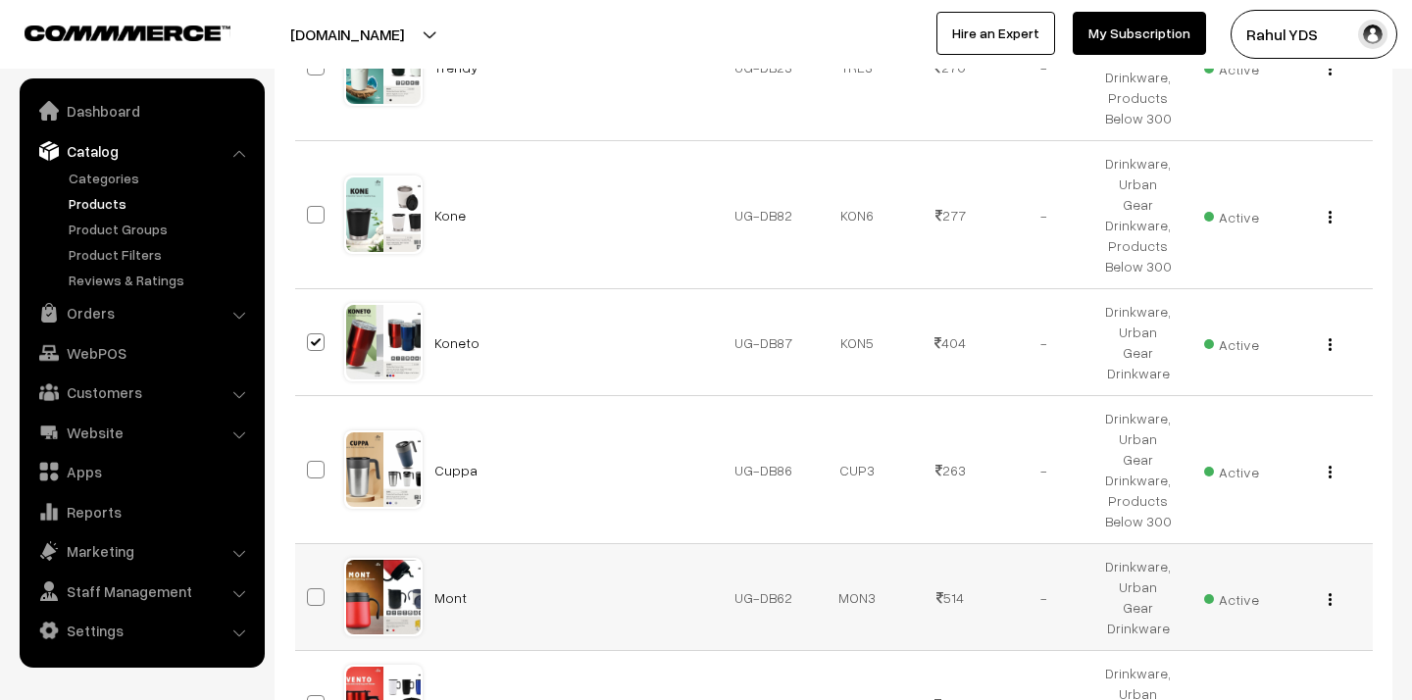
click at [315, 588] on span at bounding box center [316, 597] width 18 height 18
click at [310, 578] on input "checkbox" at bounding box center [303, 584] width 13 height 13
checkbox input "true"
click at [315, 695] on span at bounding box center [316, 704] width 18 height 18
click at [310, 685] on input "checkbox" at bounding box center [303, 691] width 13 height 13
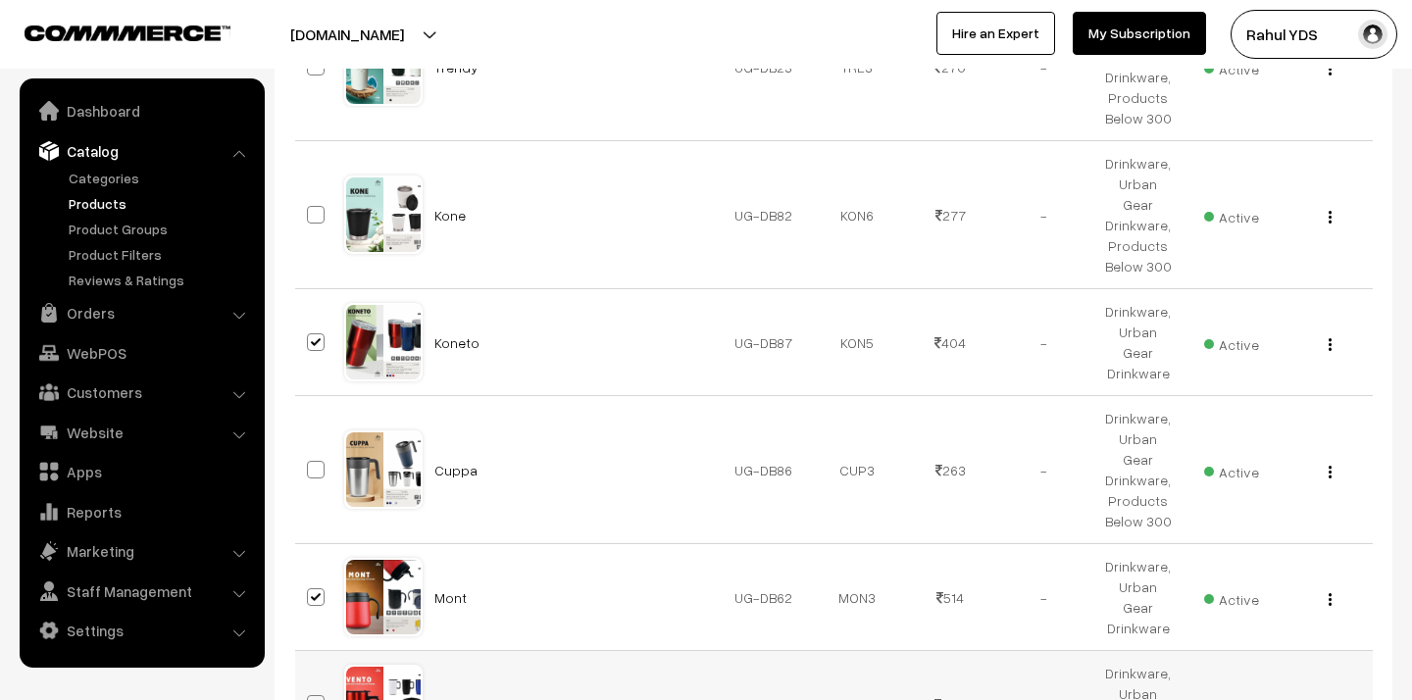
checkbox input "true"
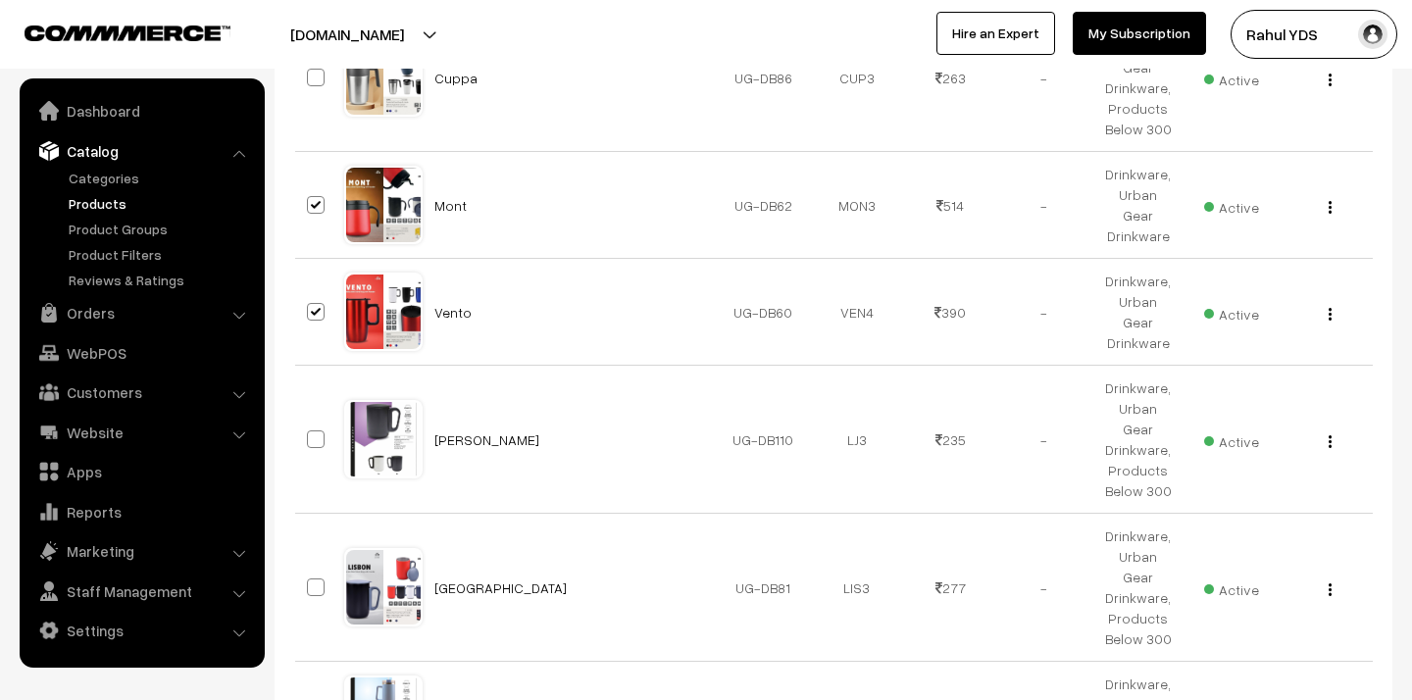
scroll to position [7338, 0]
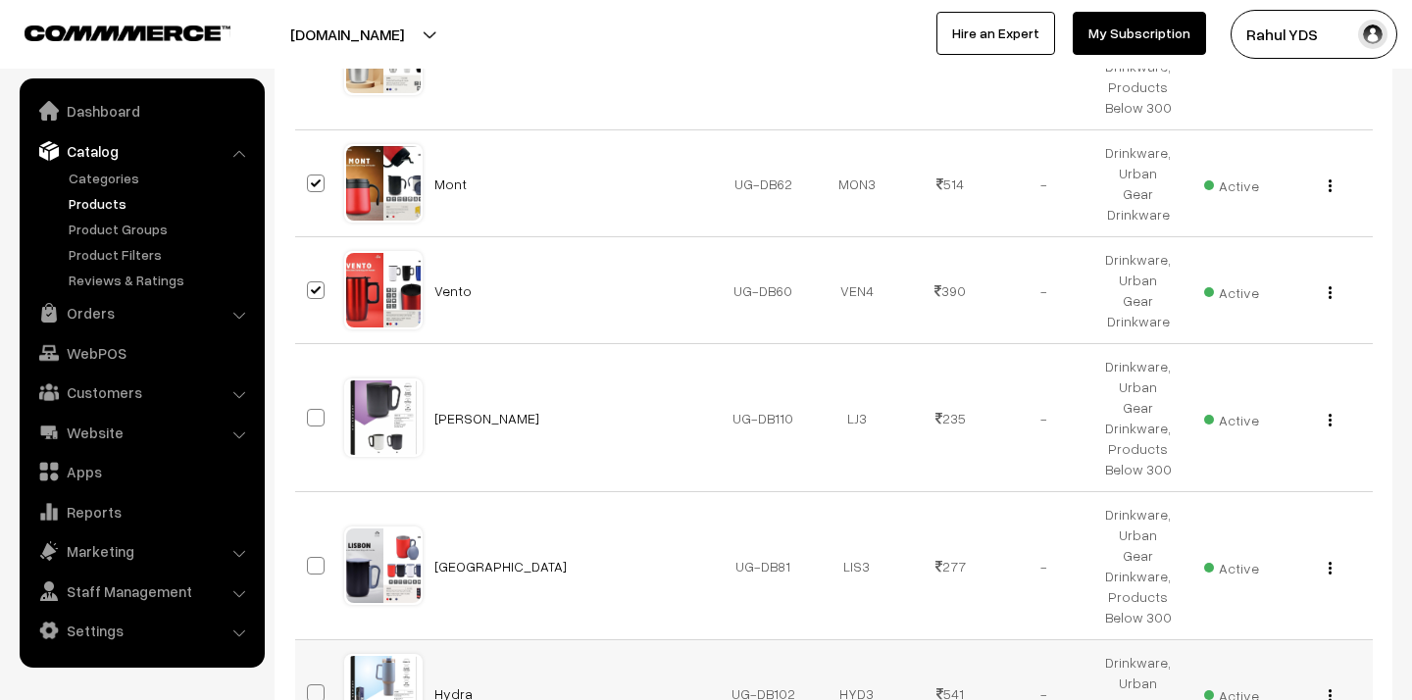
click at [312, 684] on span at bounding box center [316, 693] width 18 height 18
click at [310, 674] on input "checkbox" at bounding box center [303, 680] width 13 height 13
checkbox input "true"
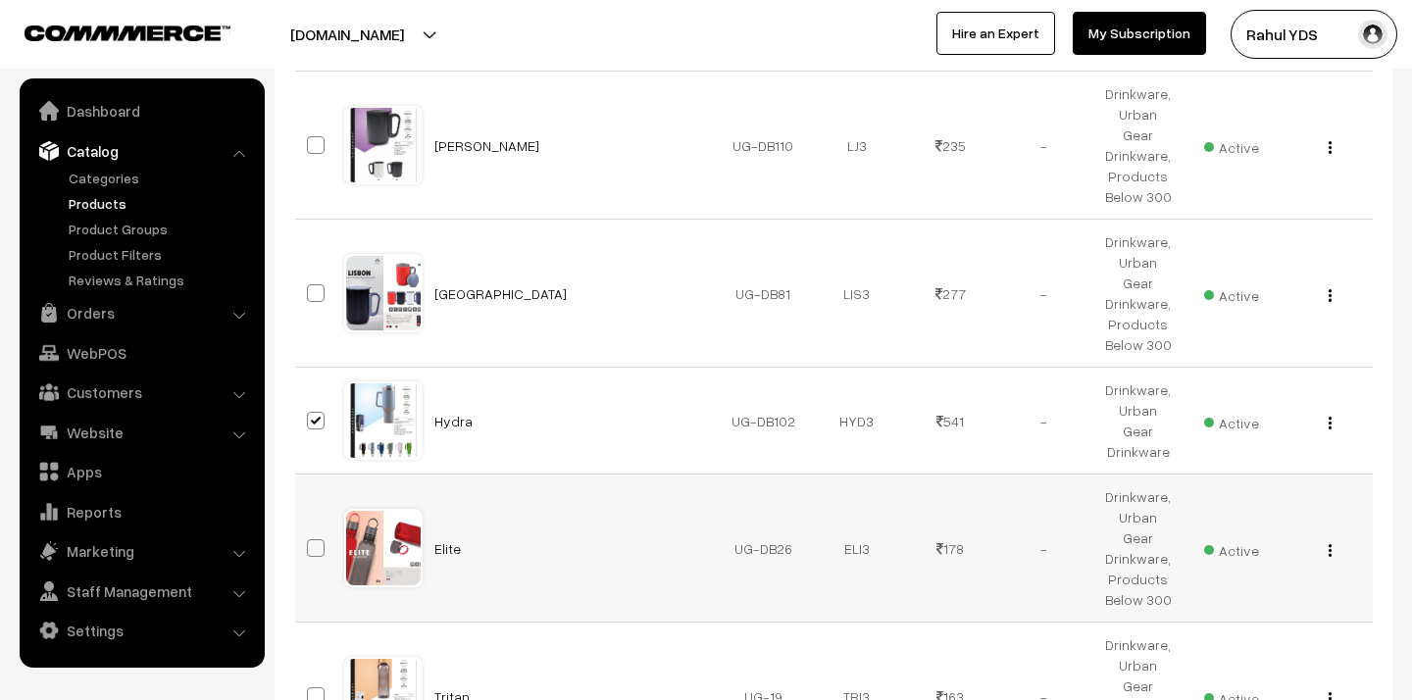
scroll to position [7615, 0]
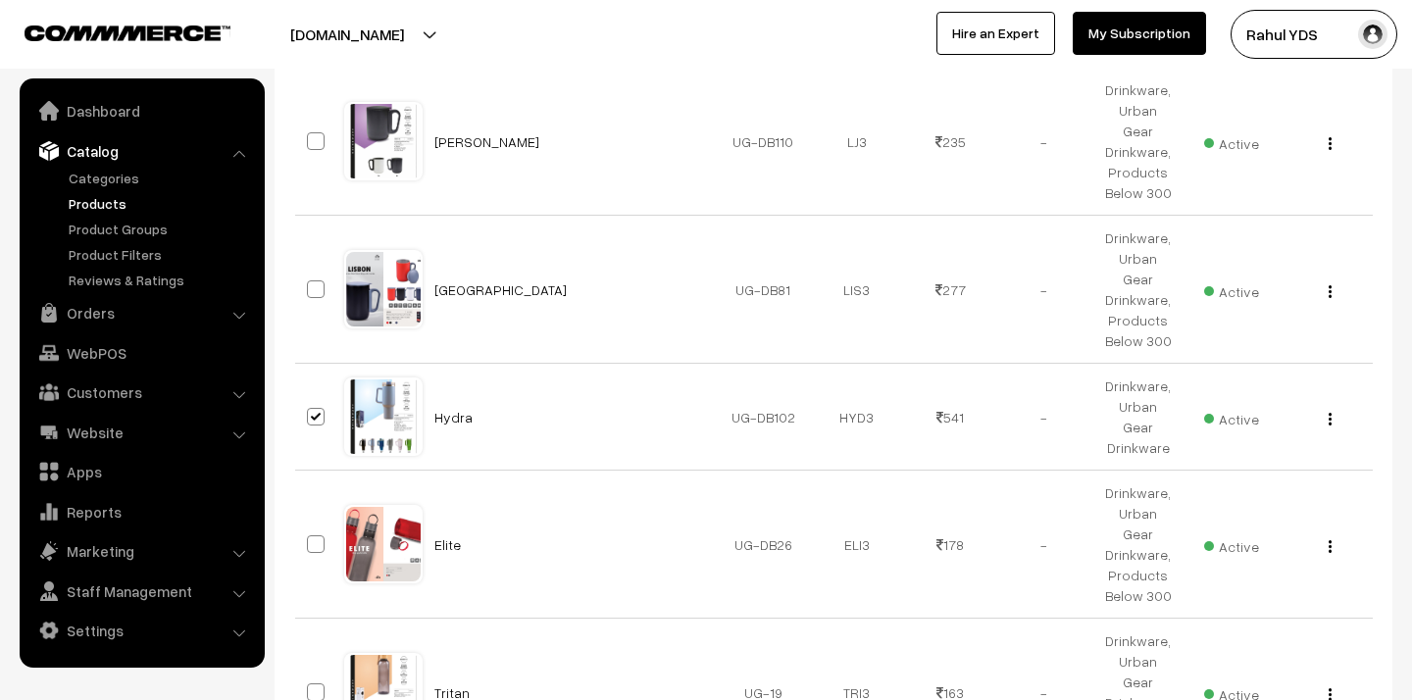
checkbox input "true"
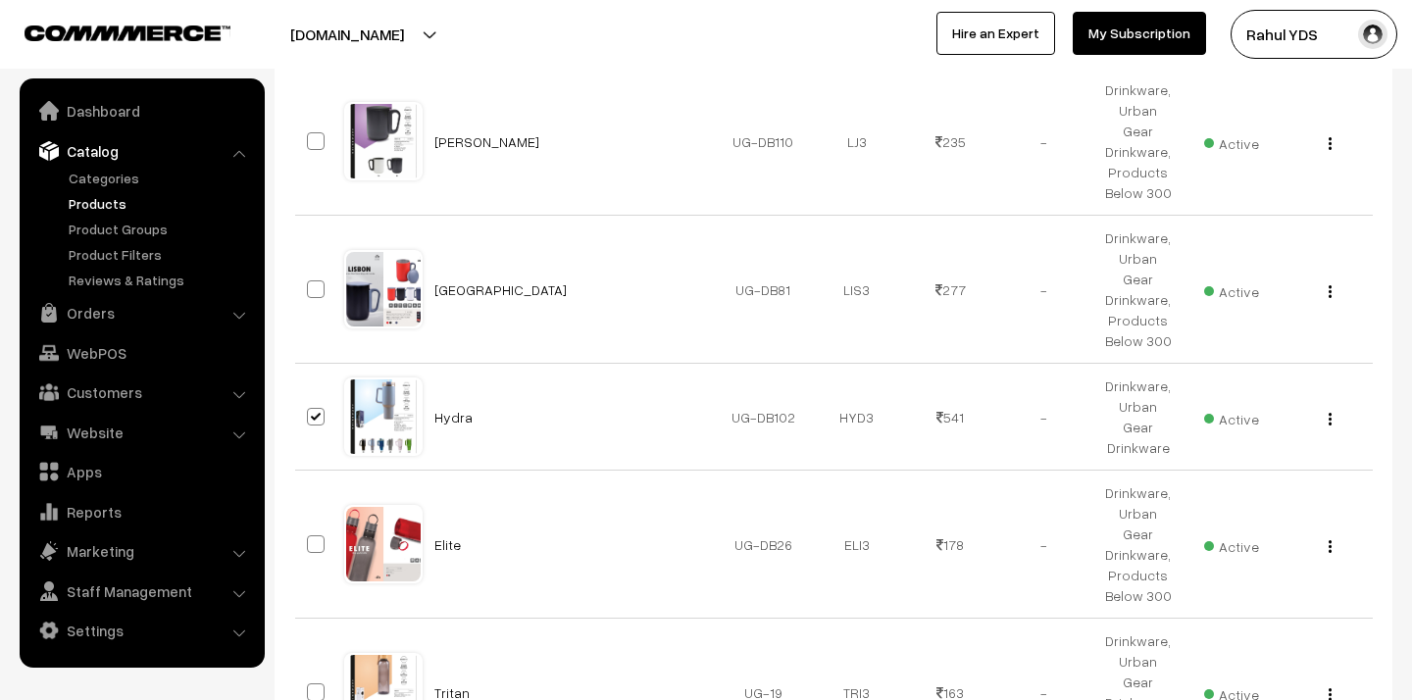
checkbox input "true"
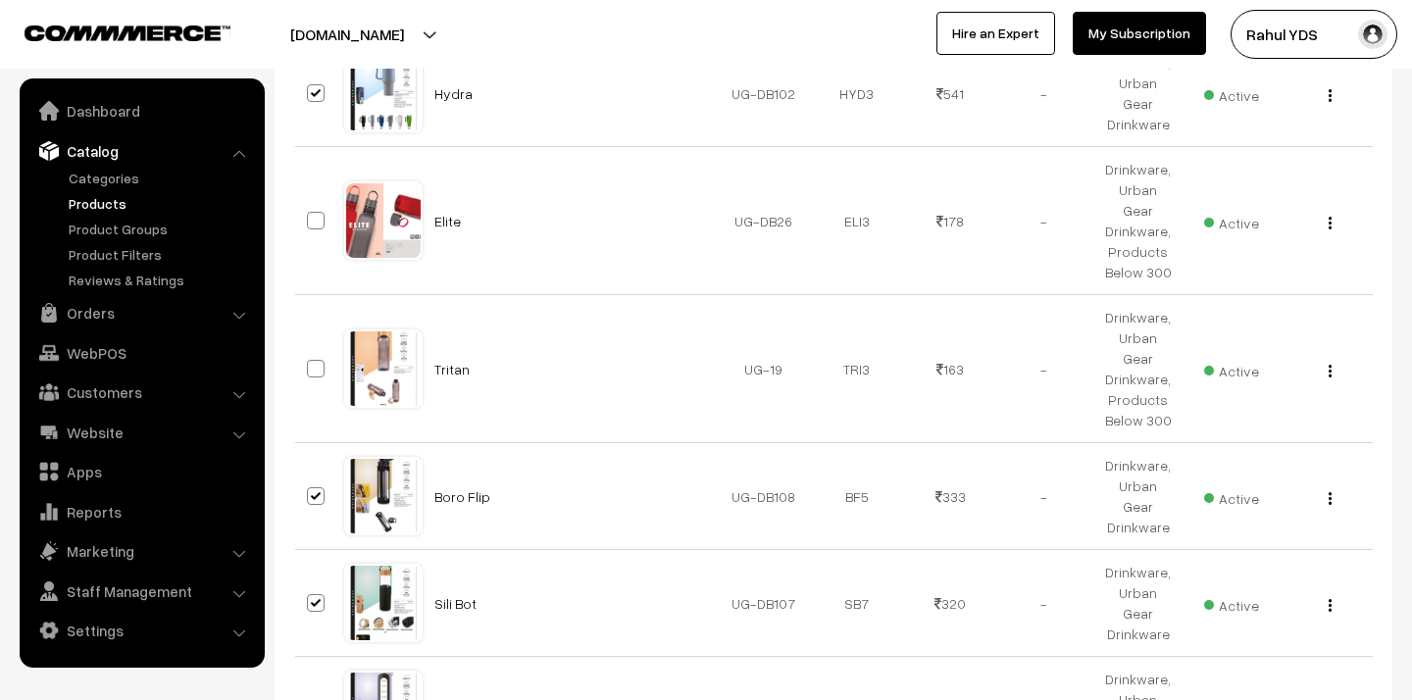
scroll to position [7945, 0]
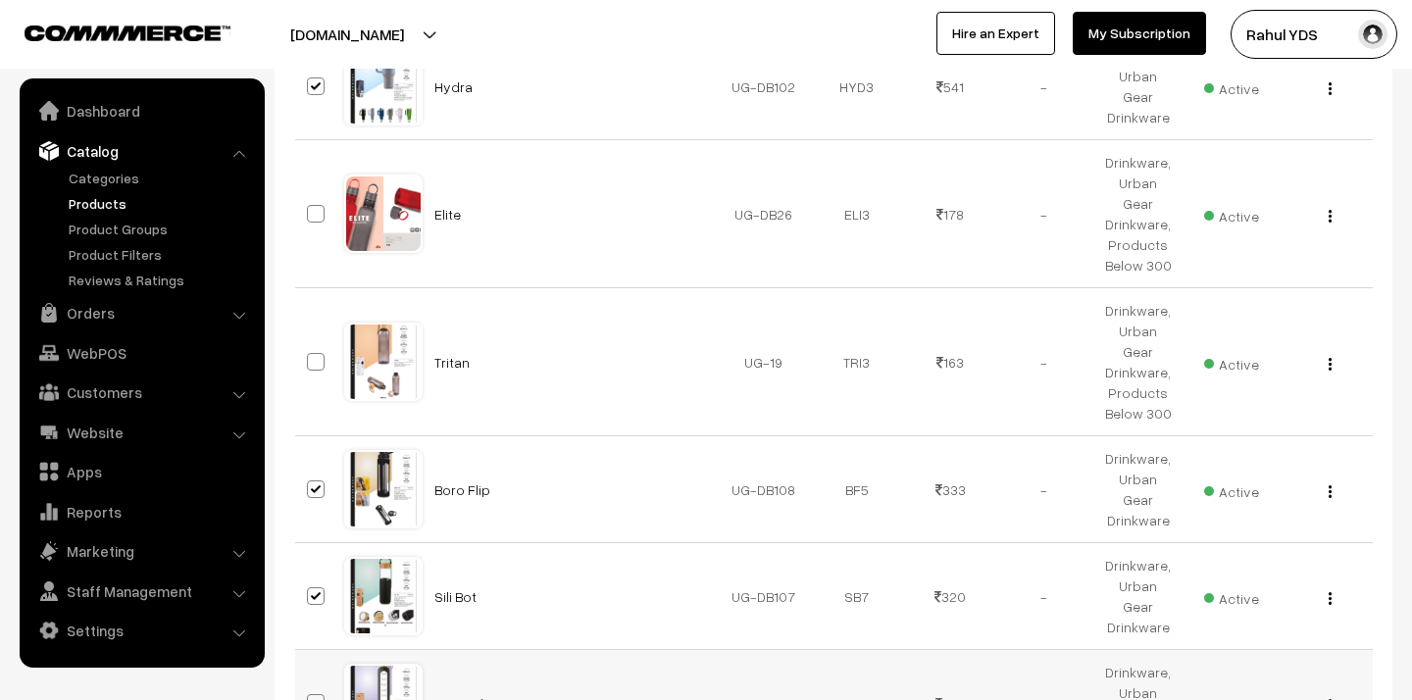
click at [316, 694] on span at bounding box center [316, 703] width 18 height 18
click at [310, 684] on input "checkbox" at bounding box center [303, 690] width 13 height 13
checkbox input "true"
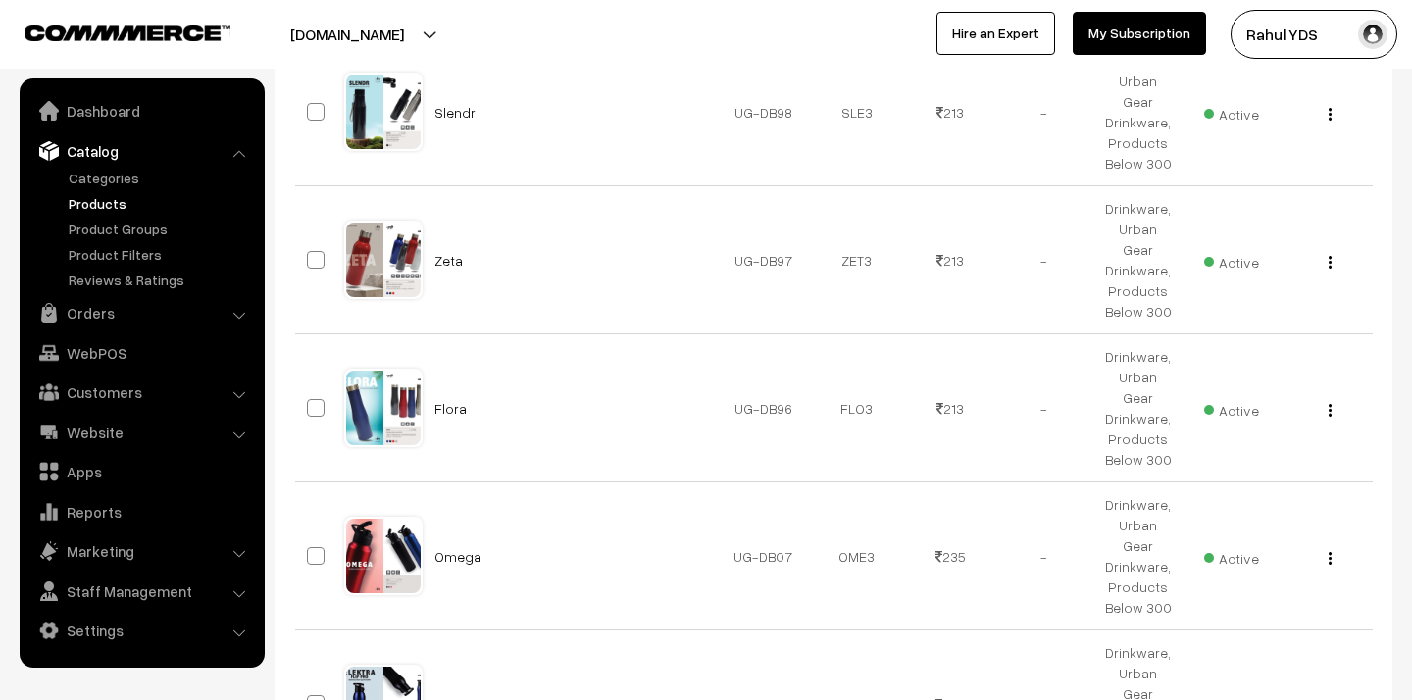
scroll to position [8964, 0]
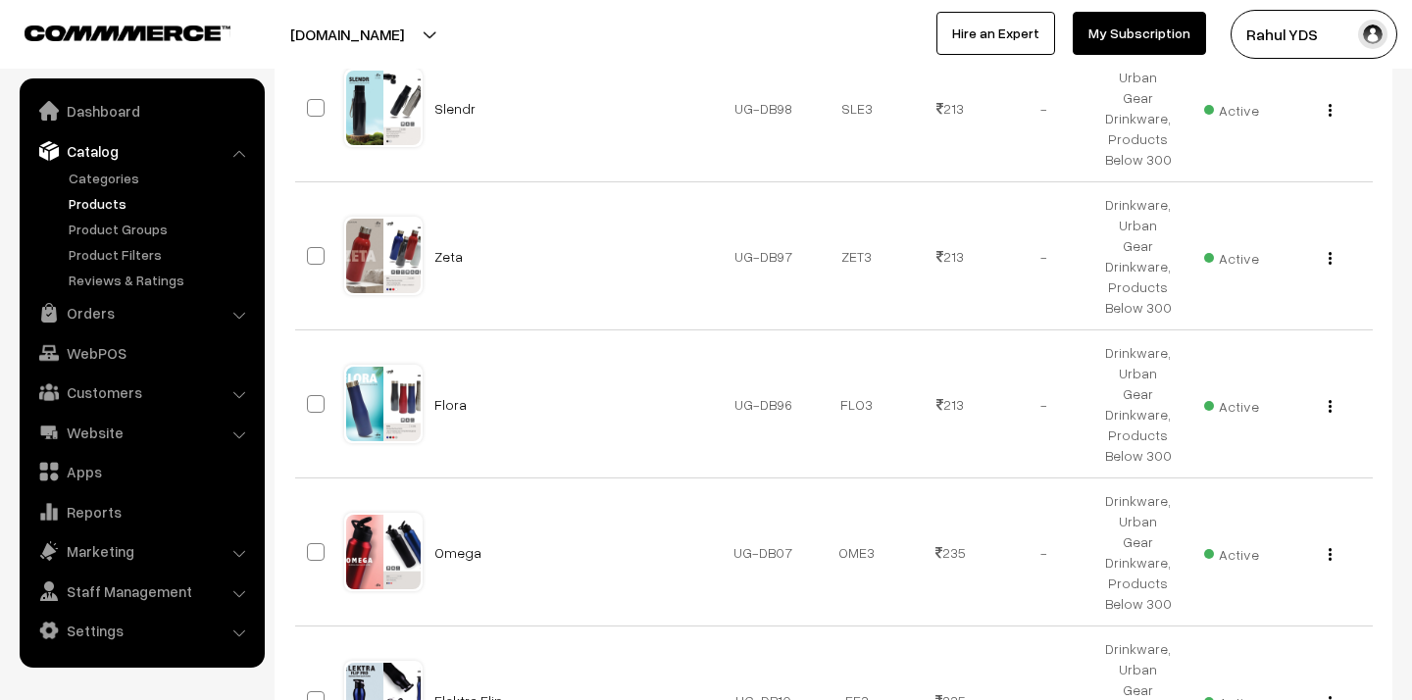
checkbox input "true"
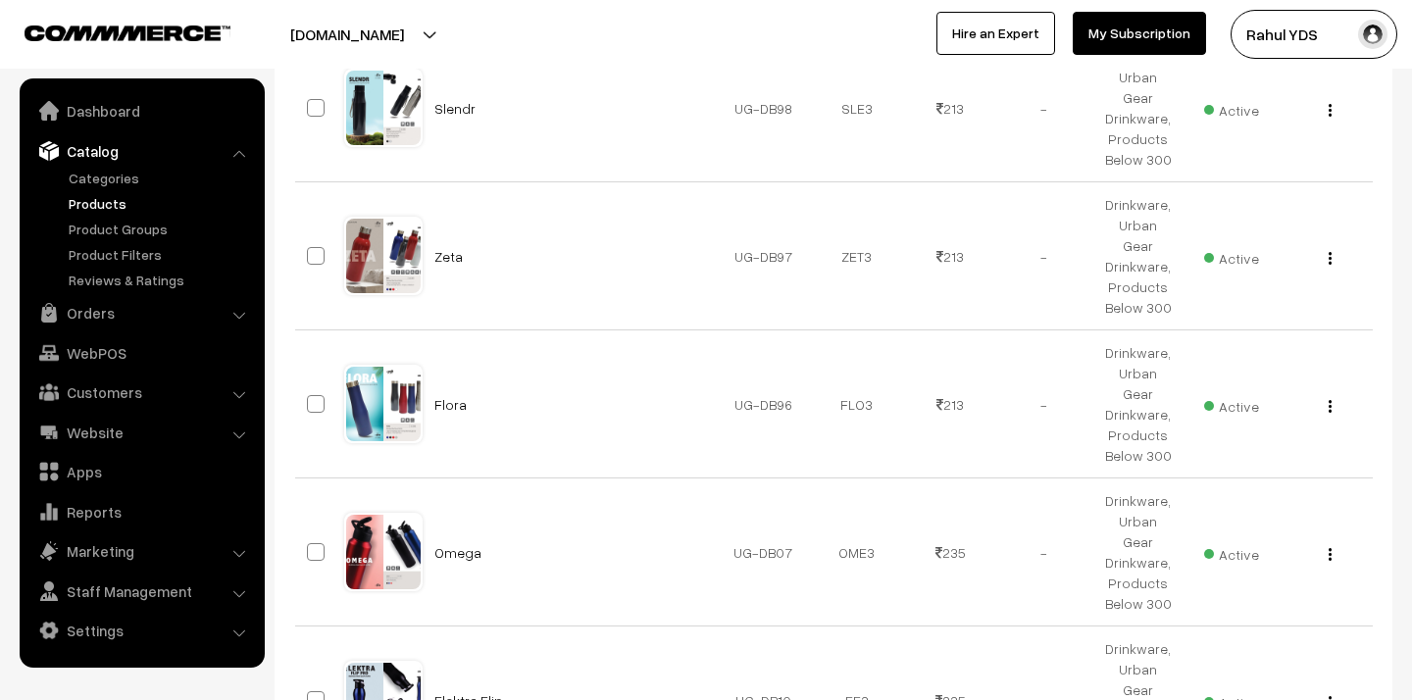
checkbox input "true"
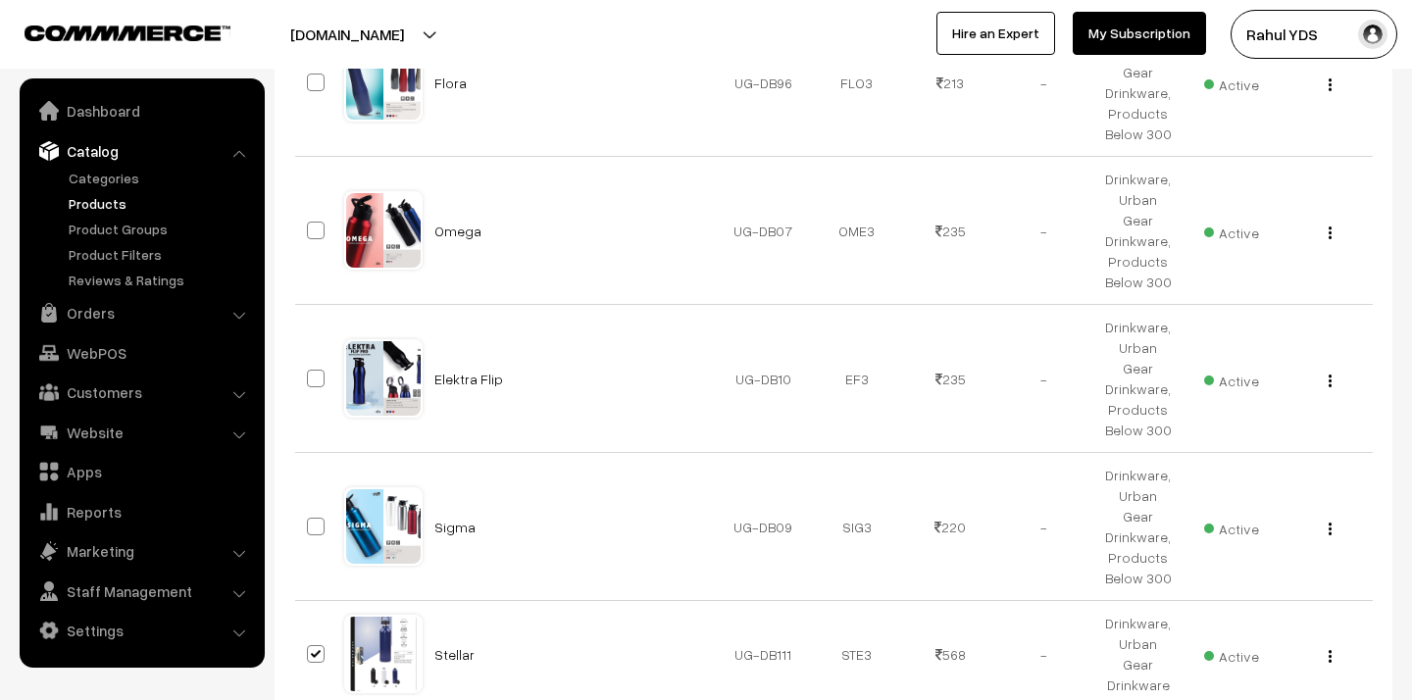
scroll to position [9301, 0]
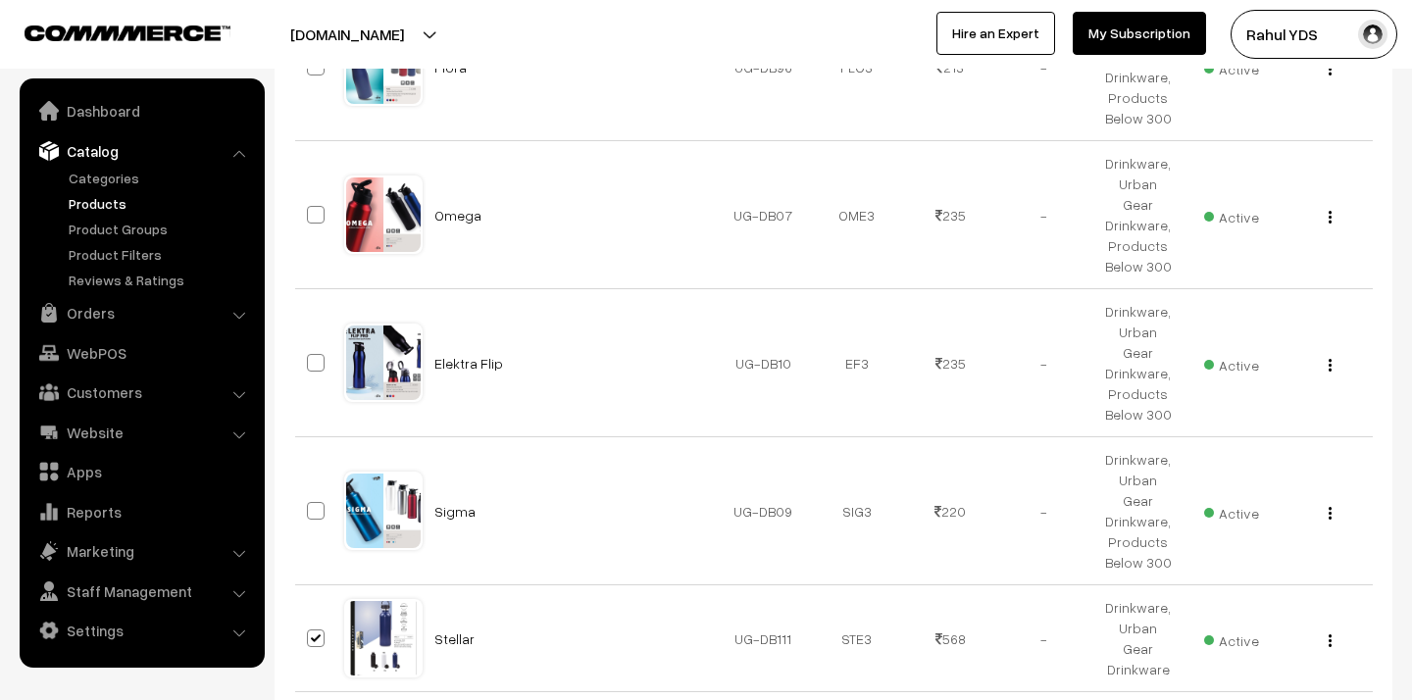
checkbox input "true"
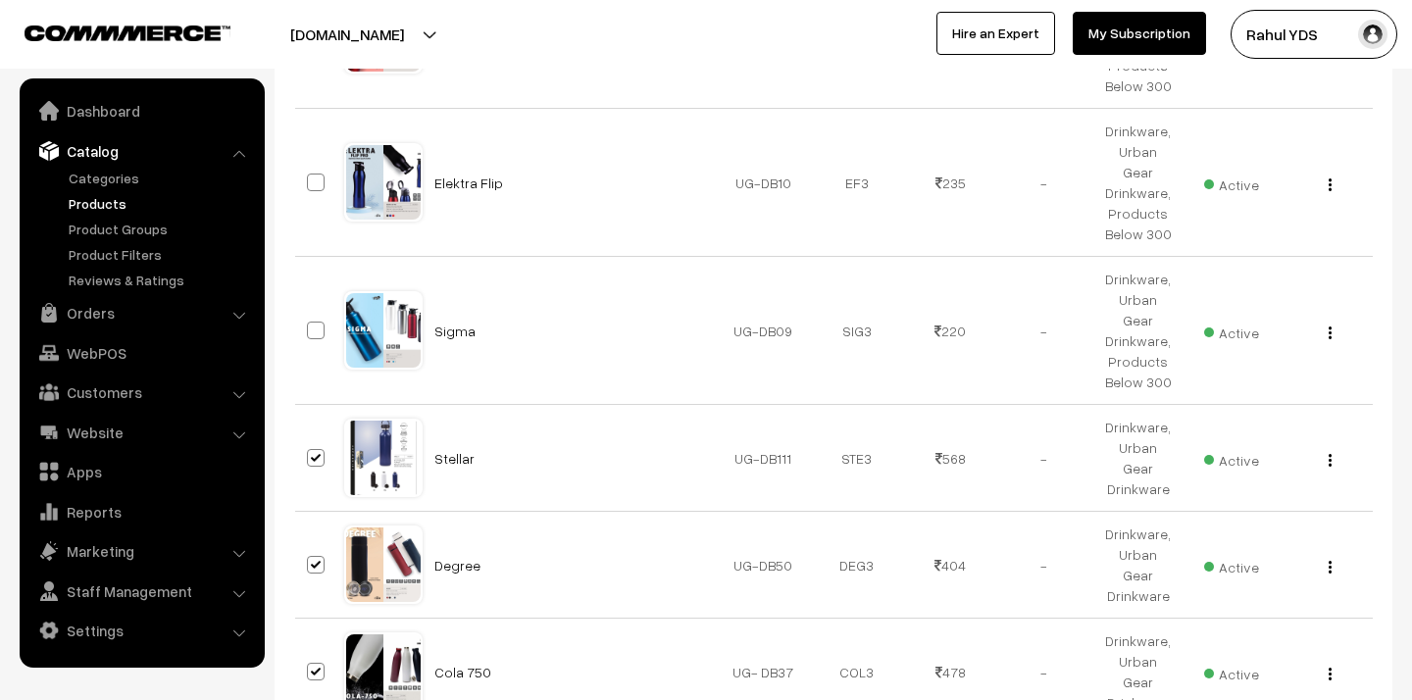
scroll to position [9538, 0]
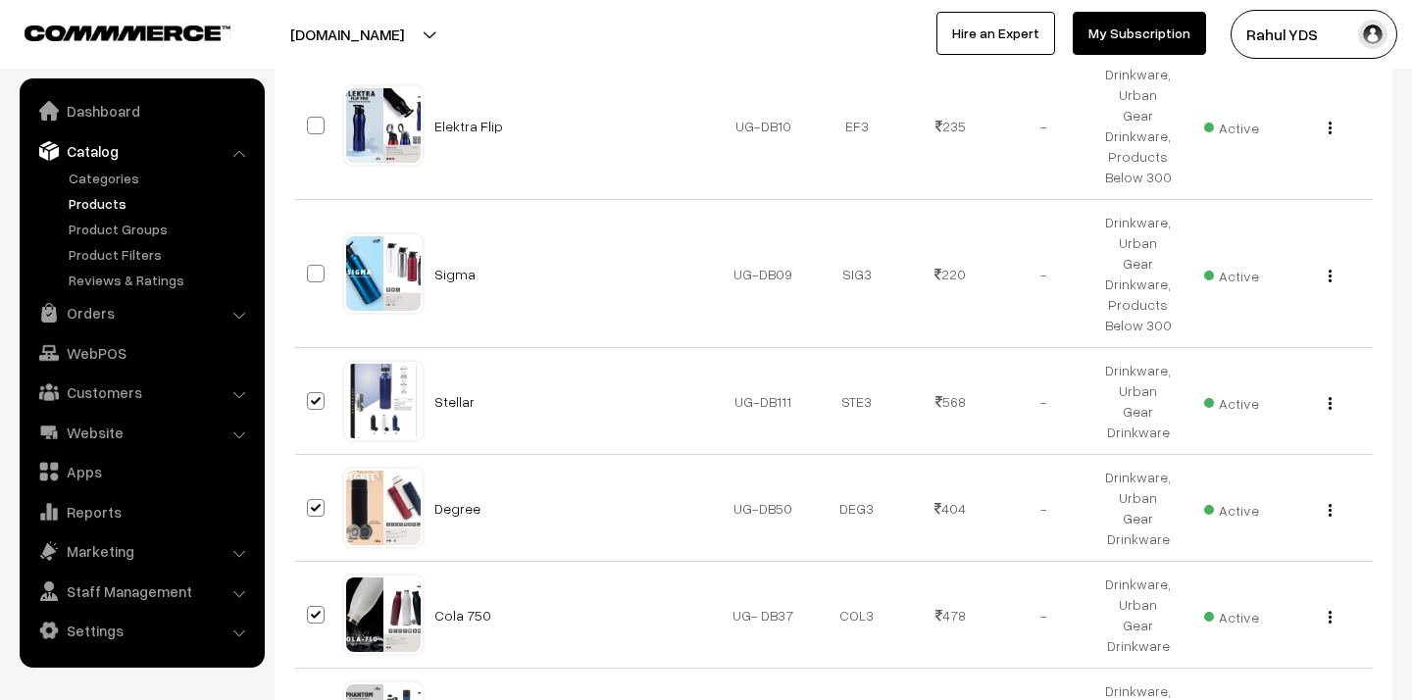
checkbox input "true"
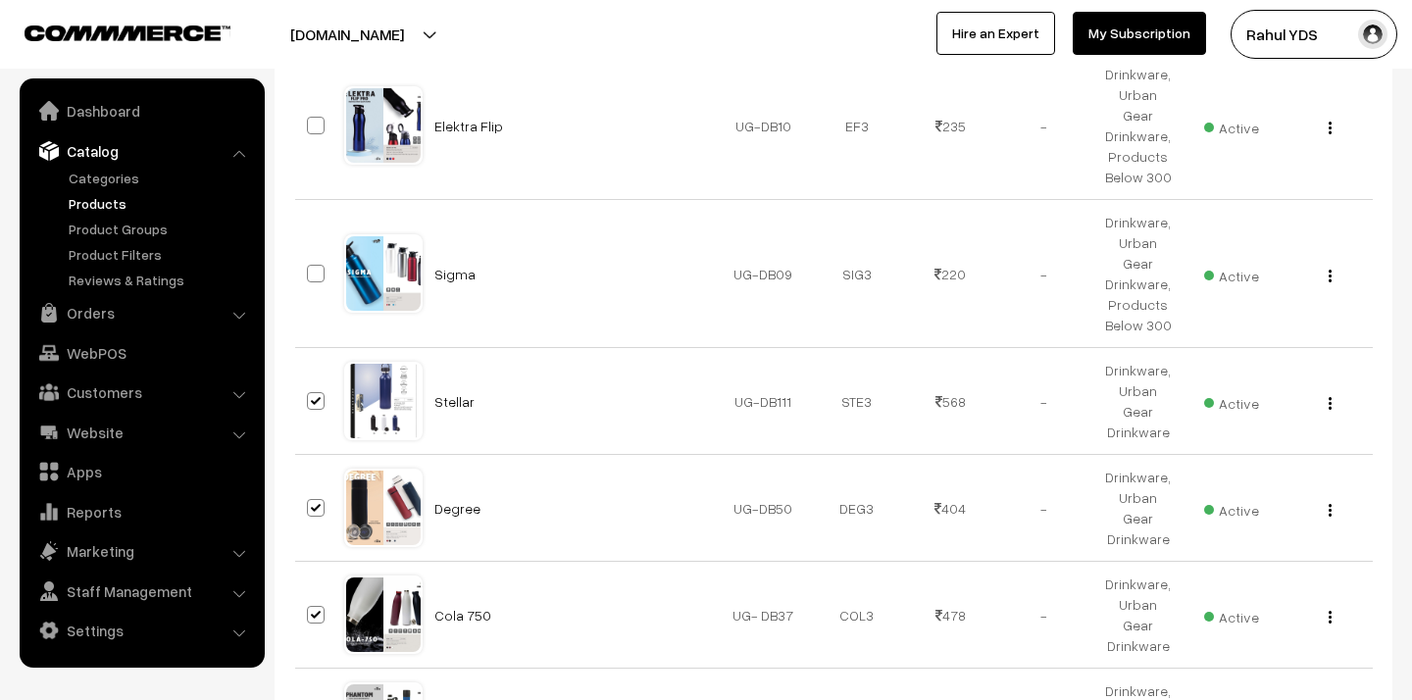
checkbox input "true"
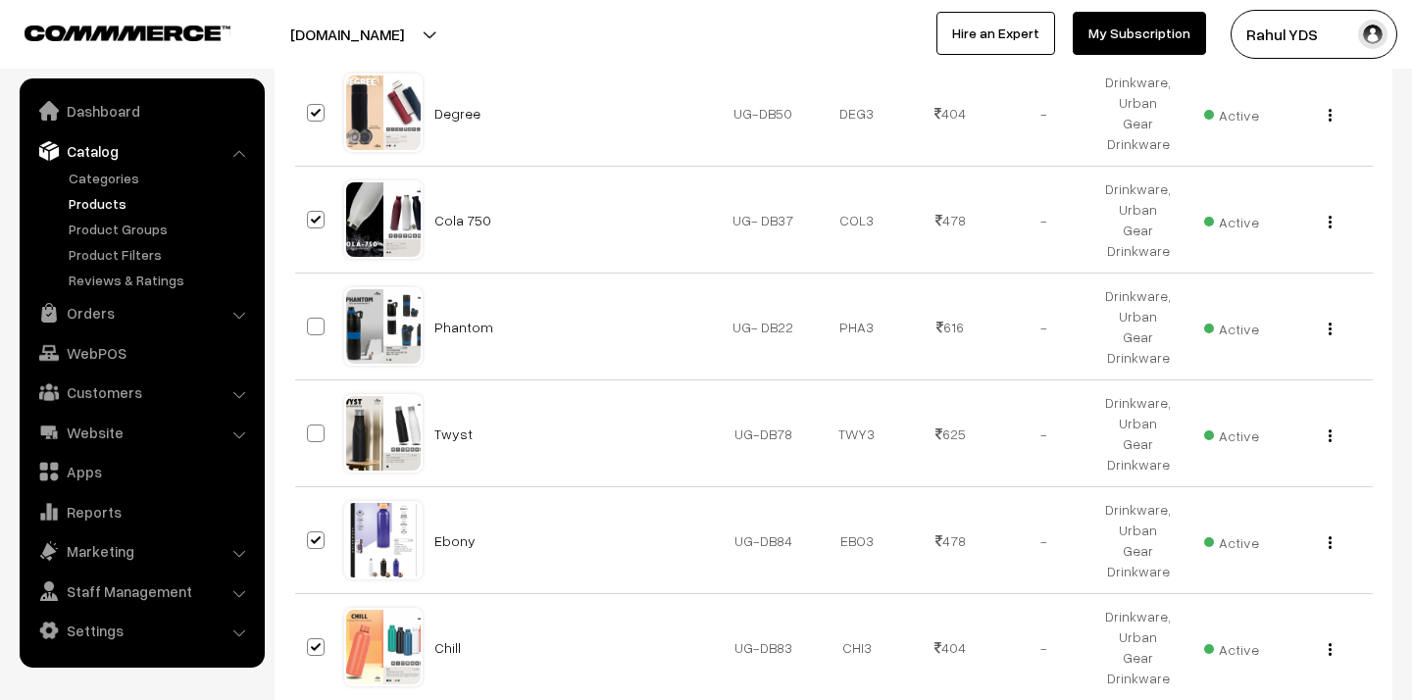
scroll to position [9946, 0]
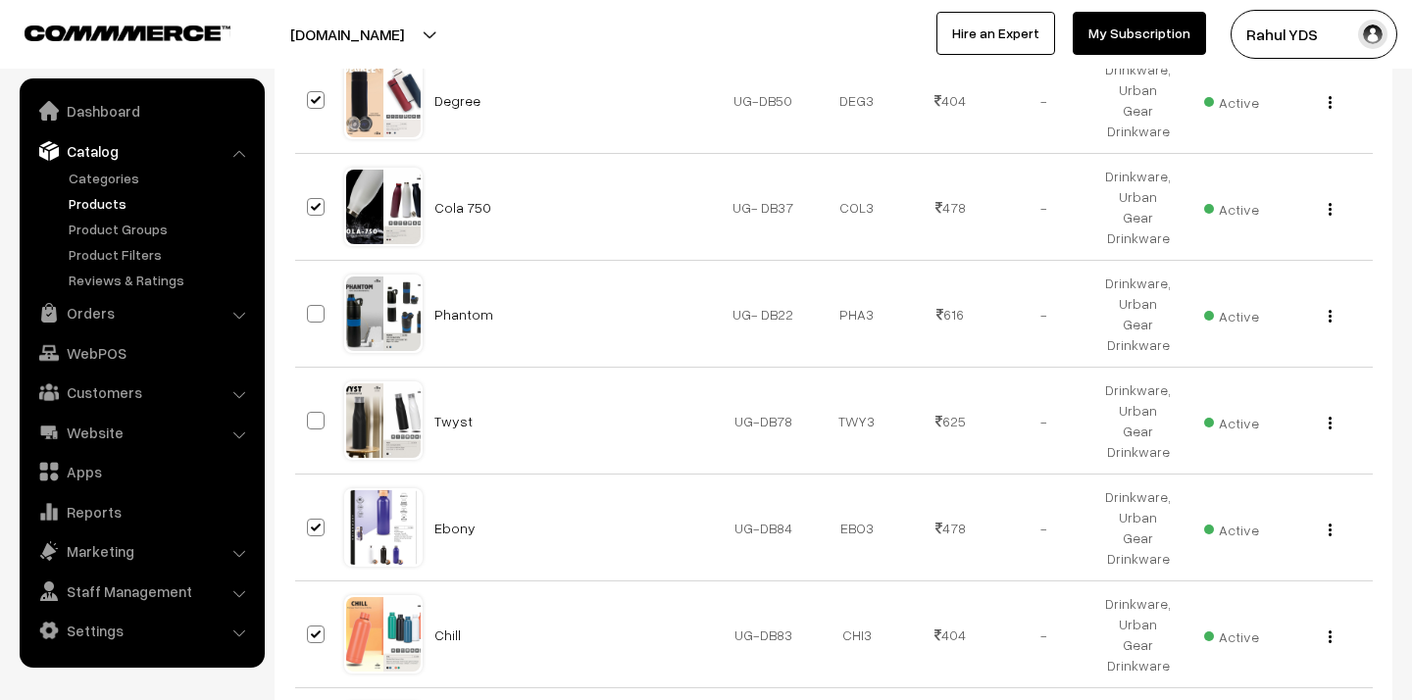
checkbox input "true"
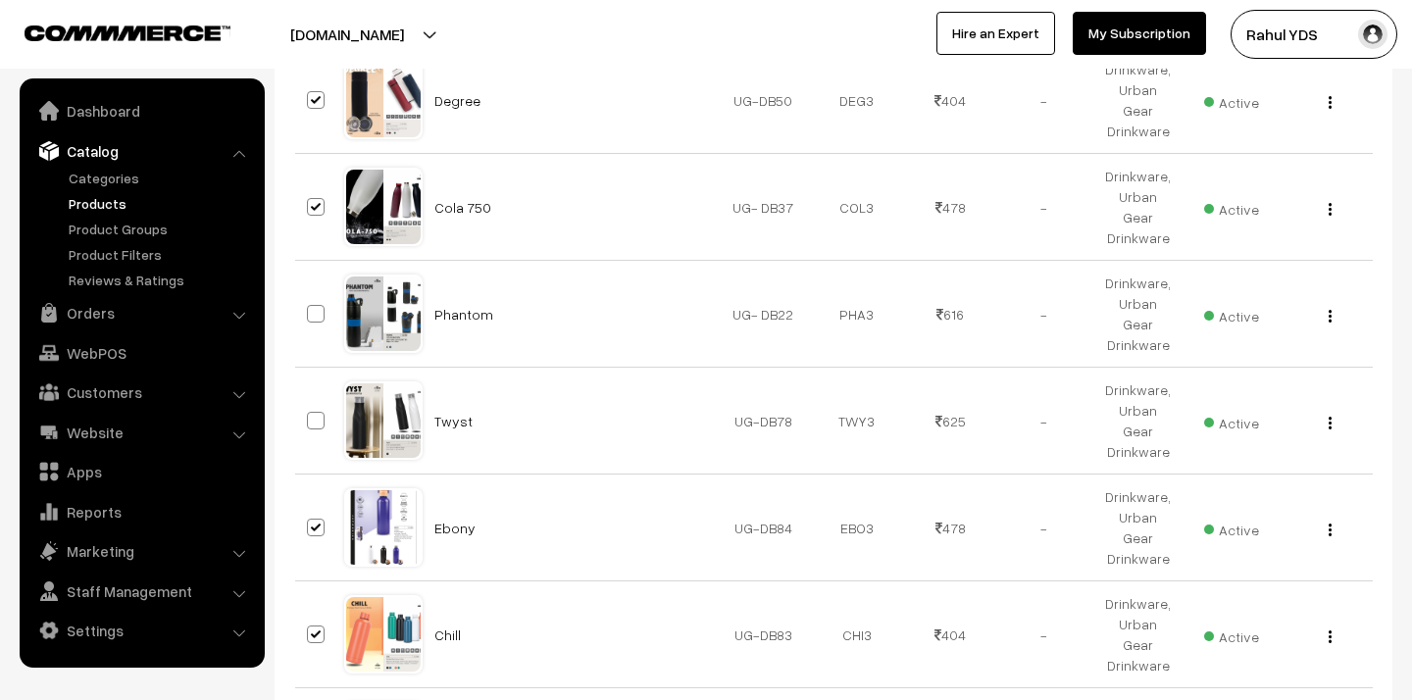
checkbox input "true"
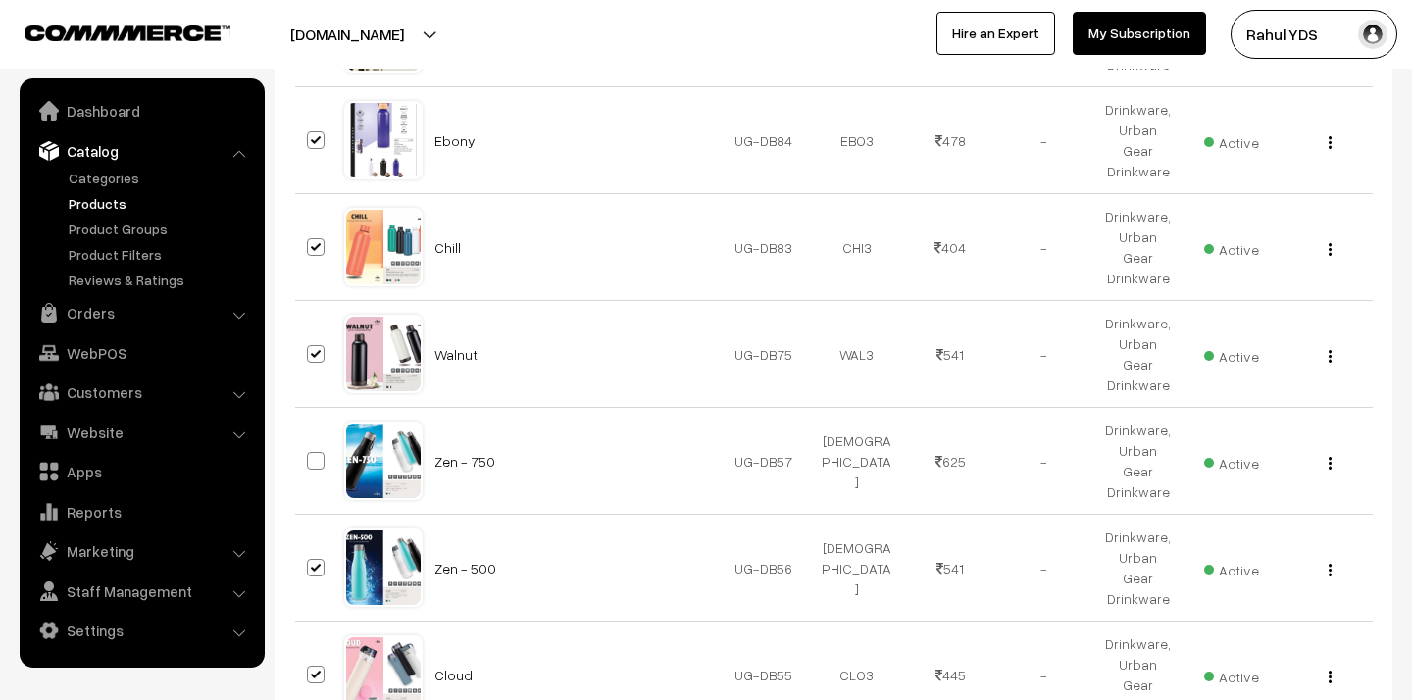
scroll to position [10364, 0]
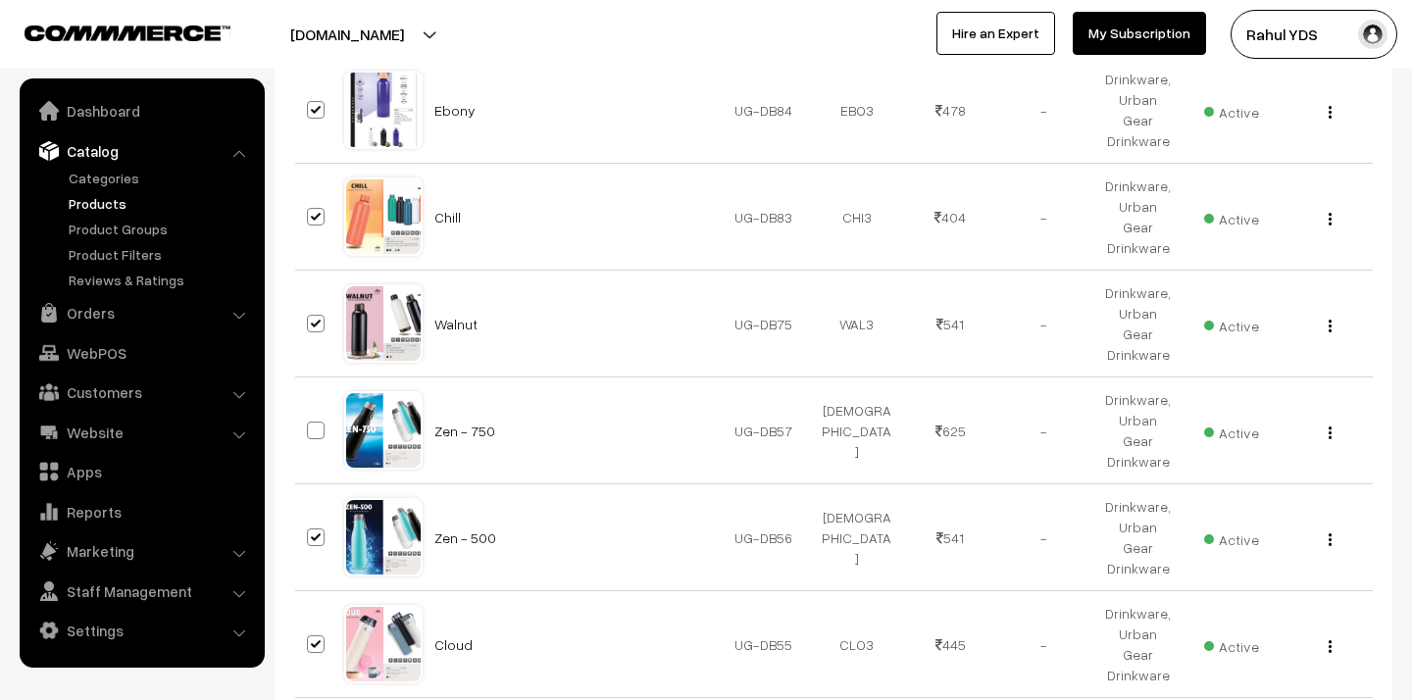
checkbox input "true"
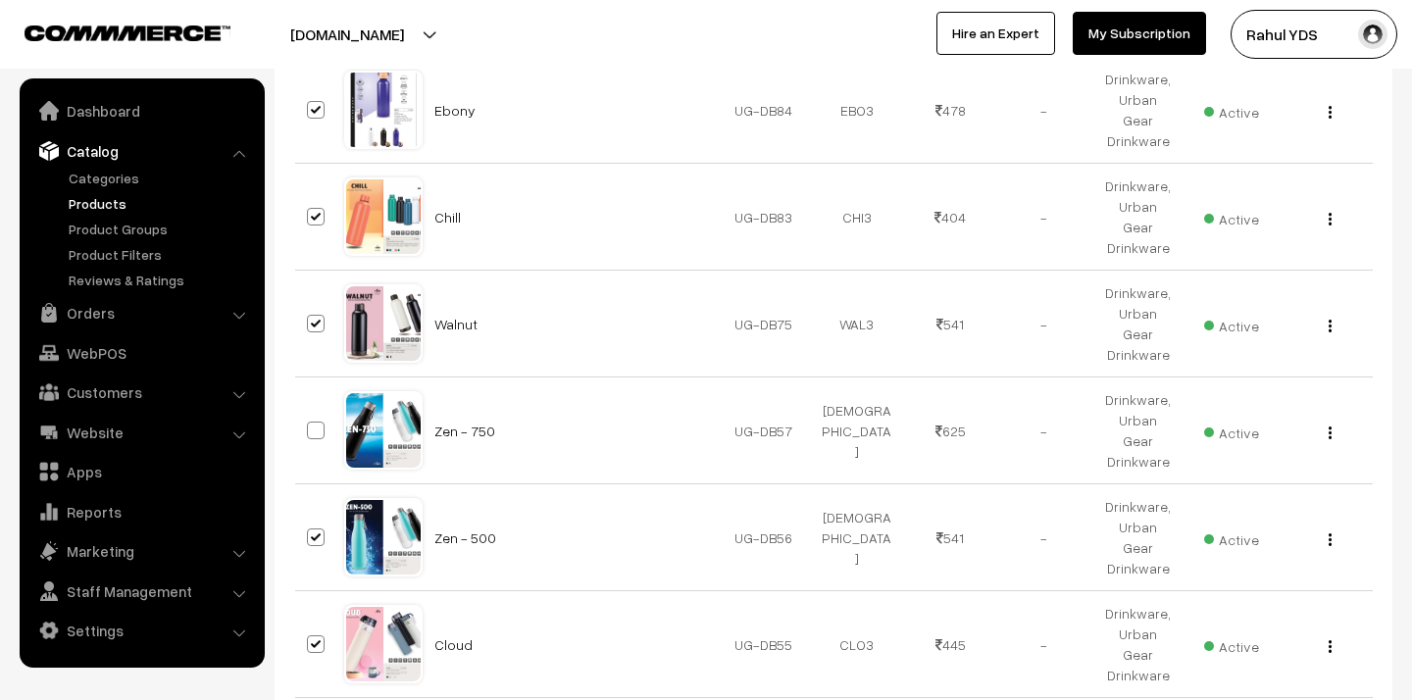
checkbox input "true"
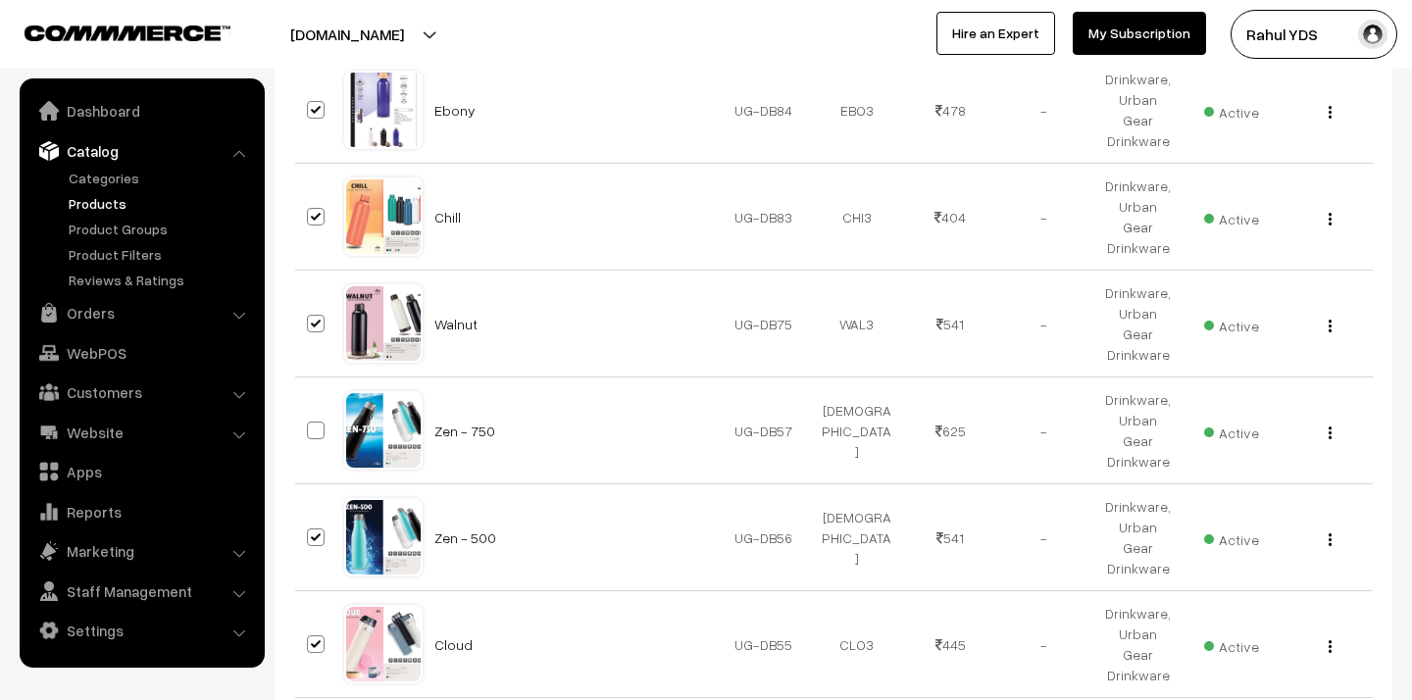
checkbox input "true"
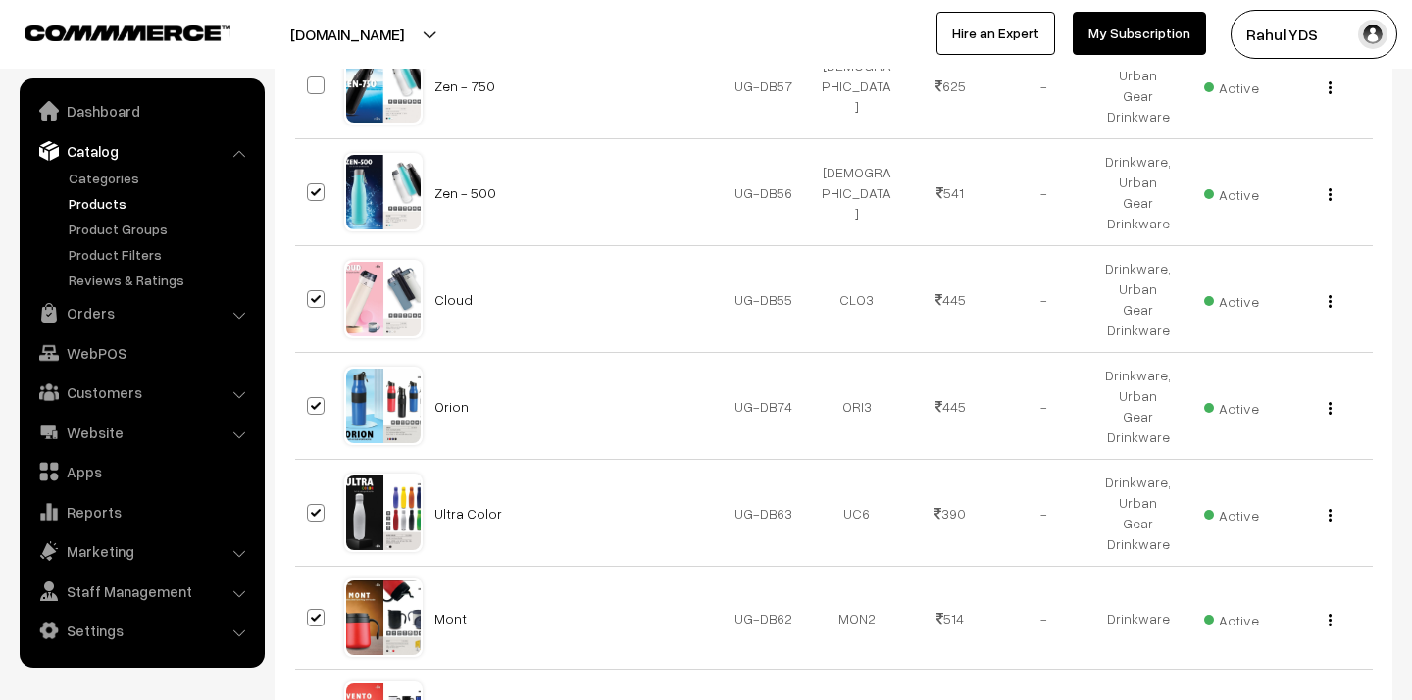
scroll to position [10738, 0]
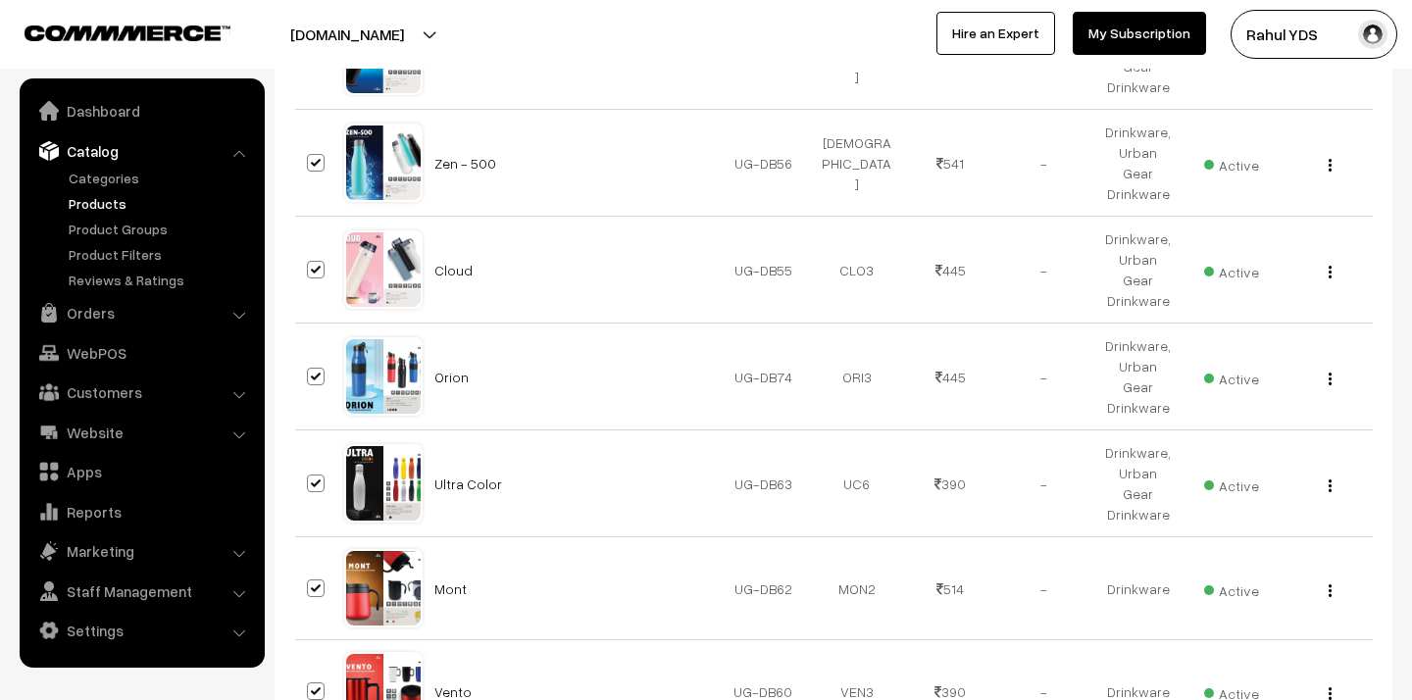
checkbox input "true"
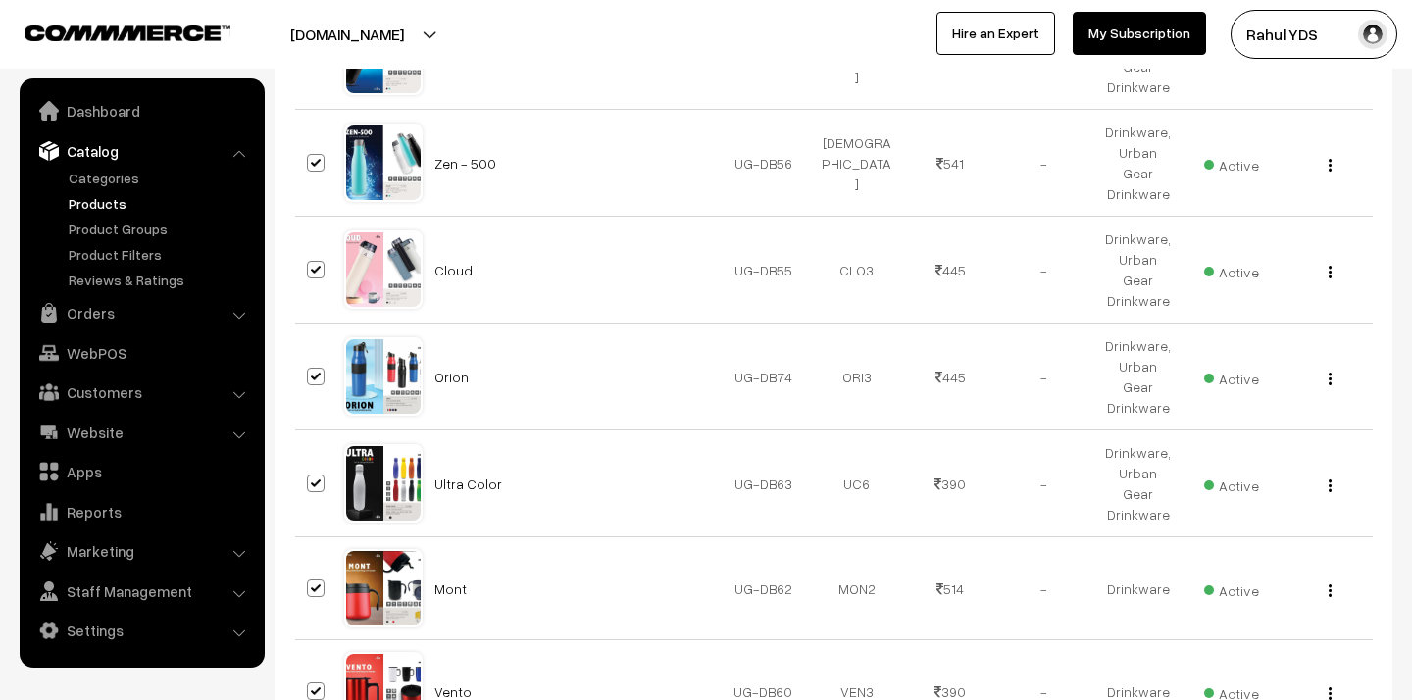
checkbox input "true"
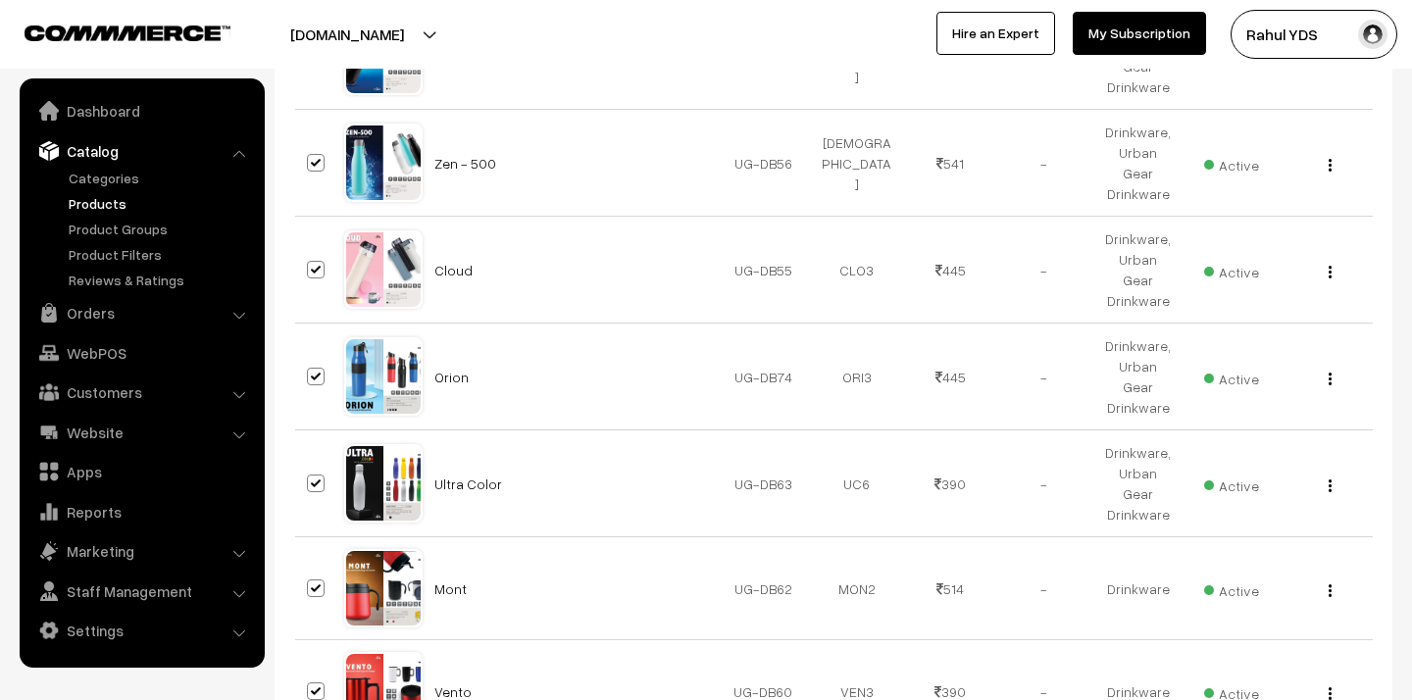
checkbox input "true"
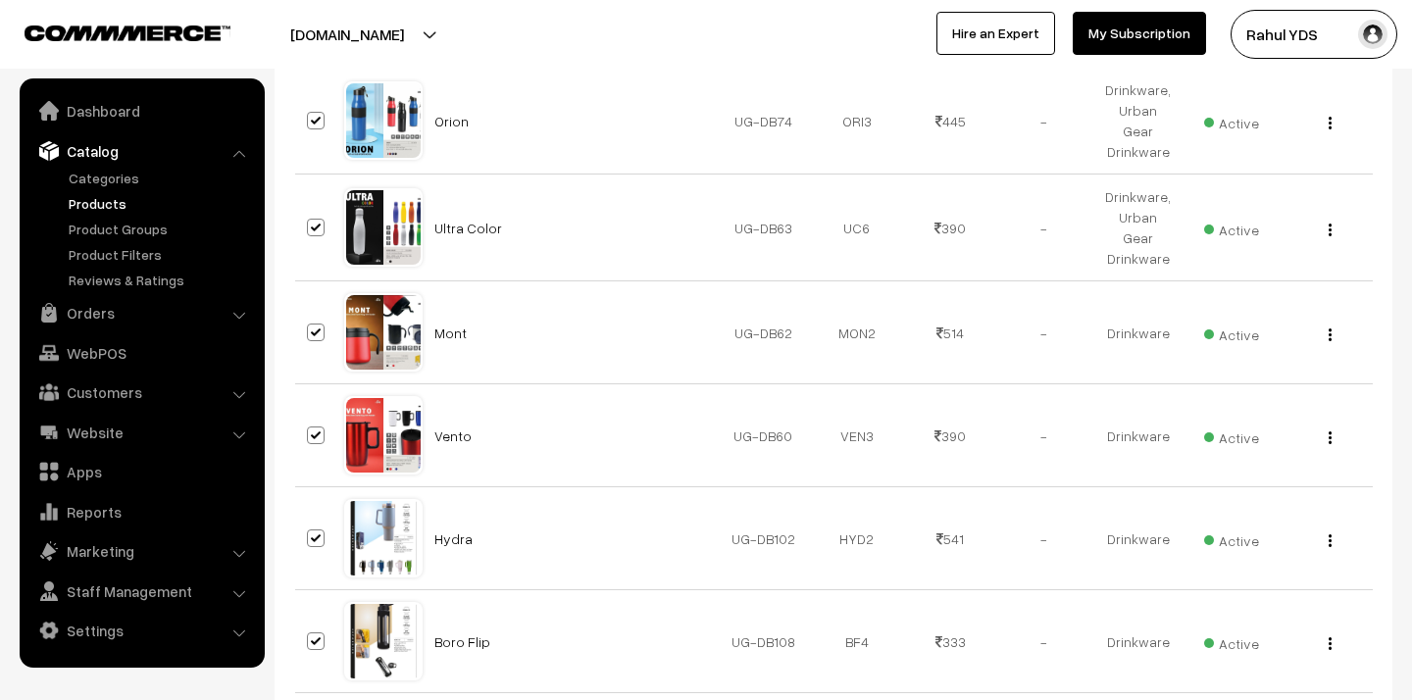
scroll to position [11001, 0]
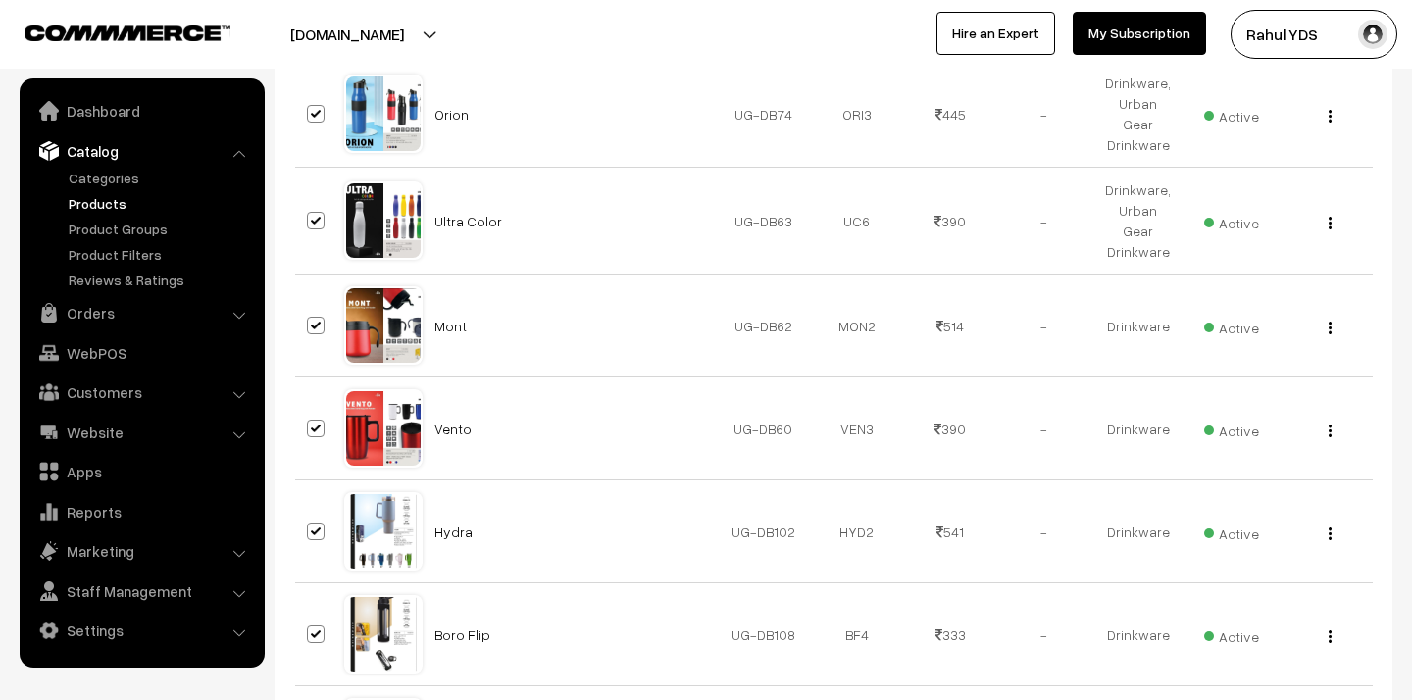
checkbox input "true"
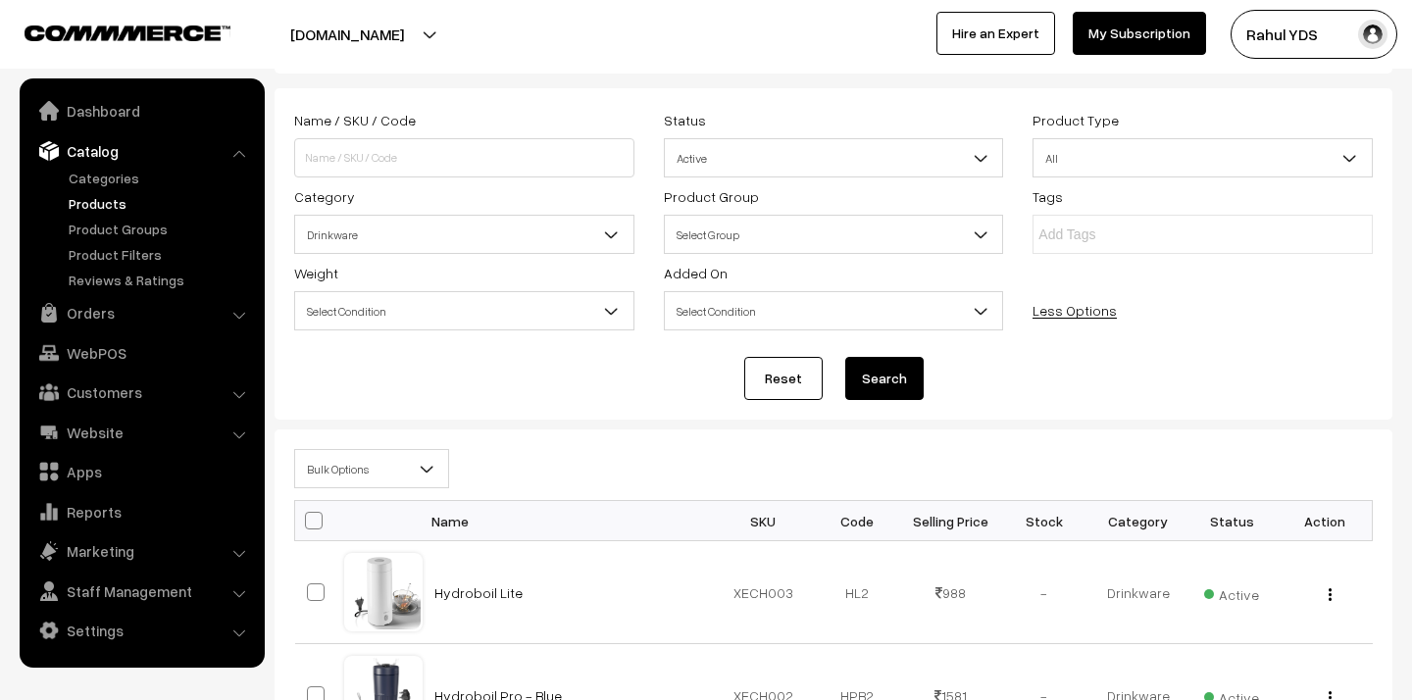
scroll to position [0, 0]
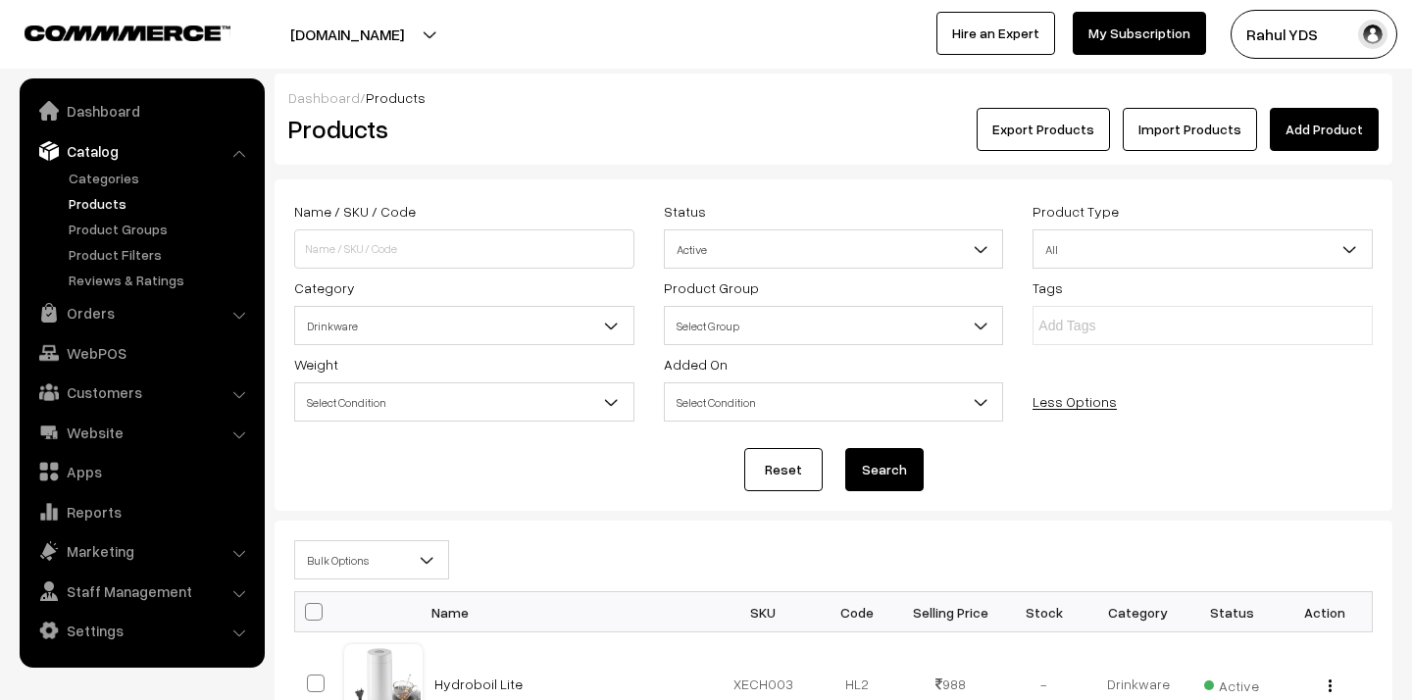
click at [369, 576] on span "Bulk Options" at bounding box center [371, 560] width 153 height 34
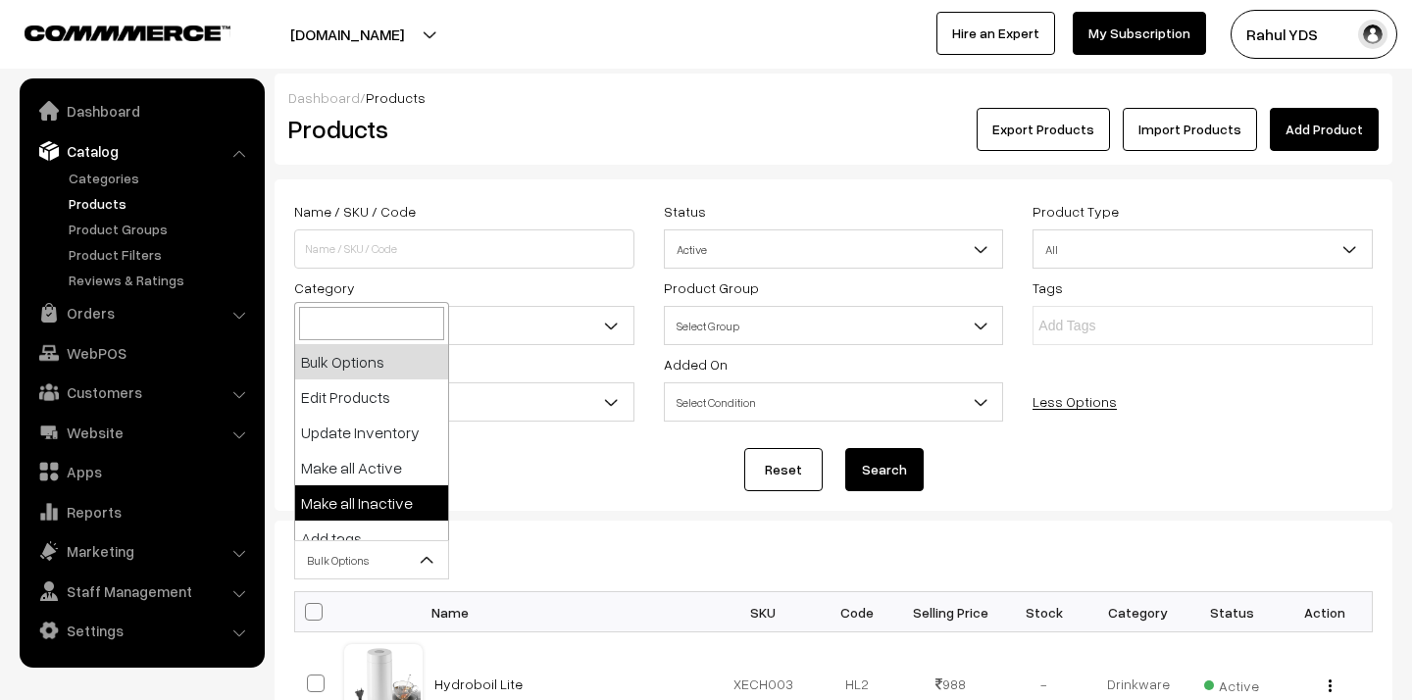
scroll to position [122, 0]
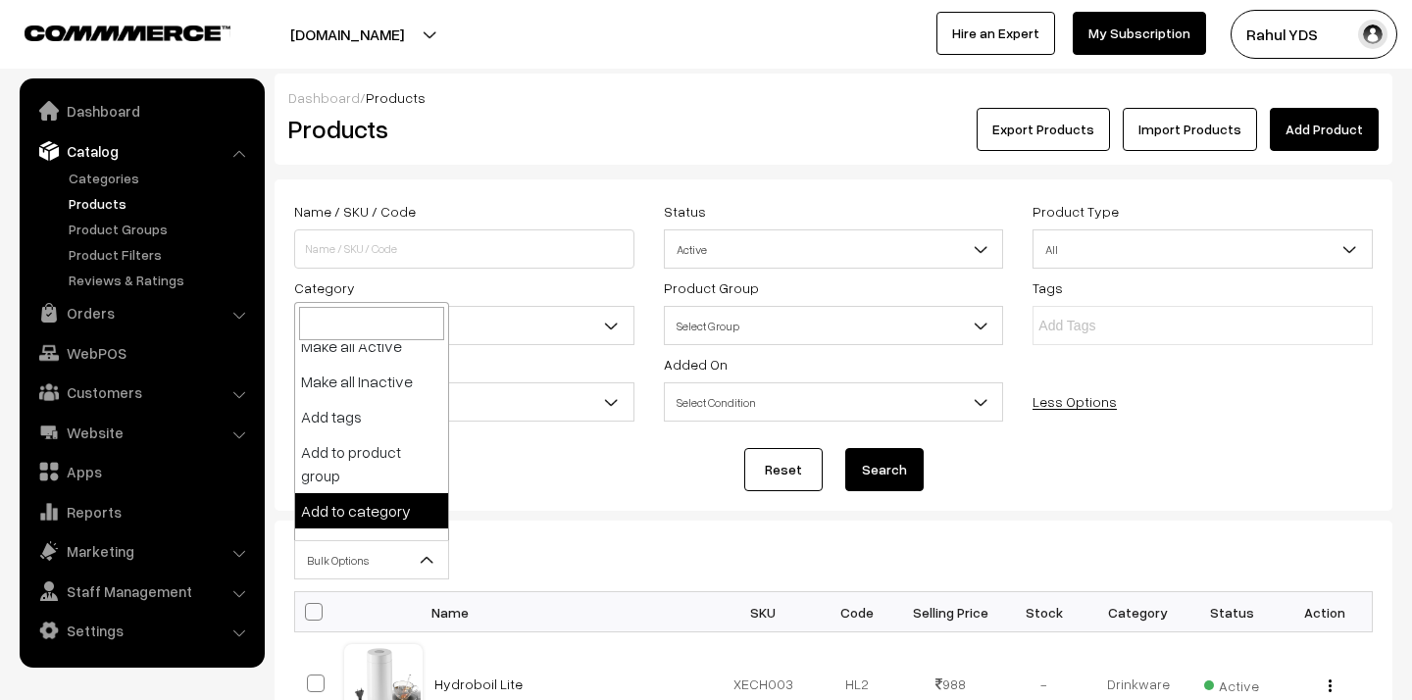
select select "category"
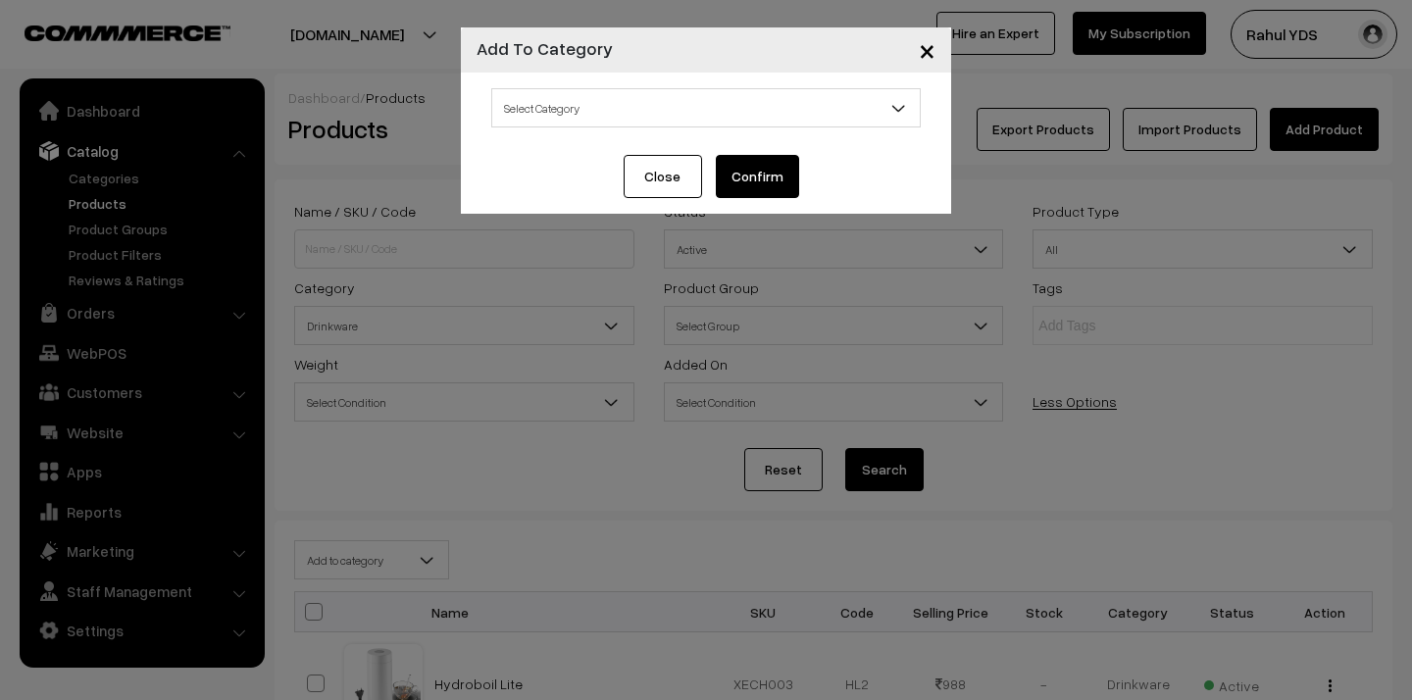
click at [624, 107] on span "Select Category" at bounding box center [705, 108] width 427 height 34
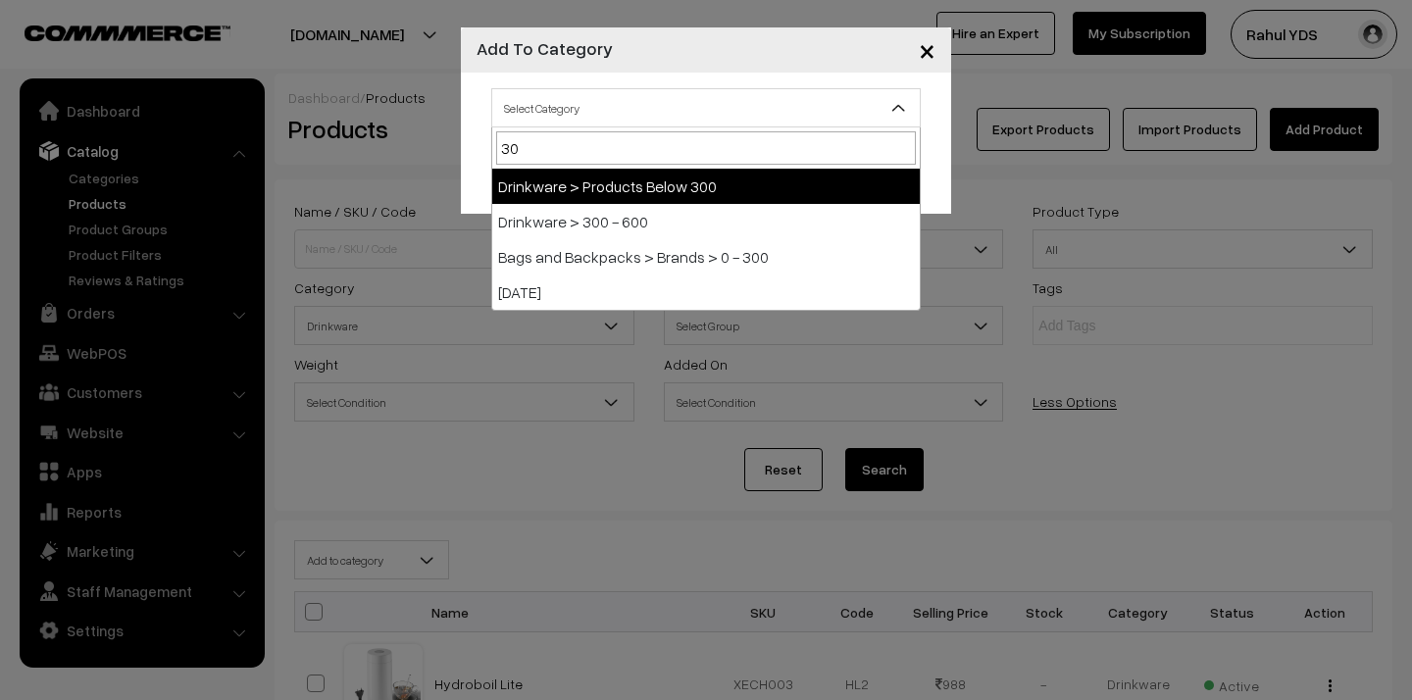
type input "300"
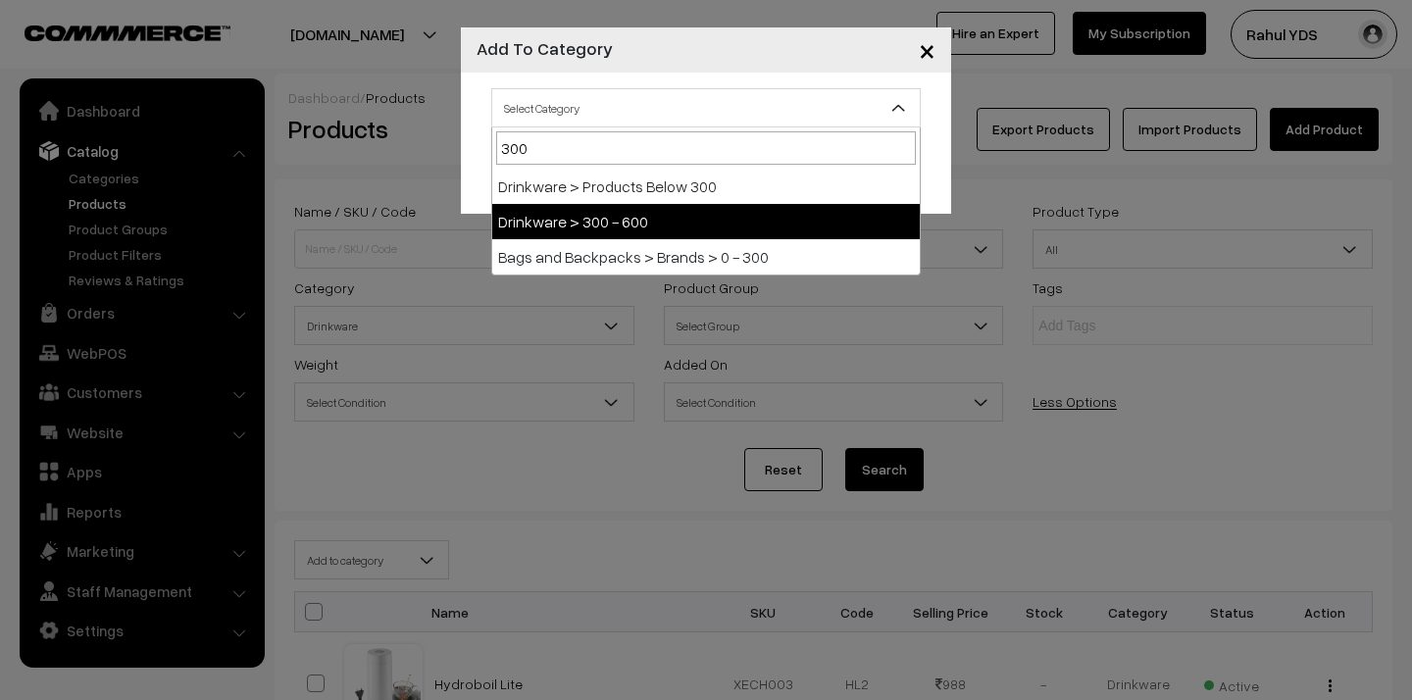
select select "130"
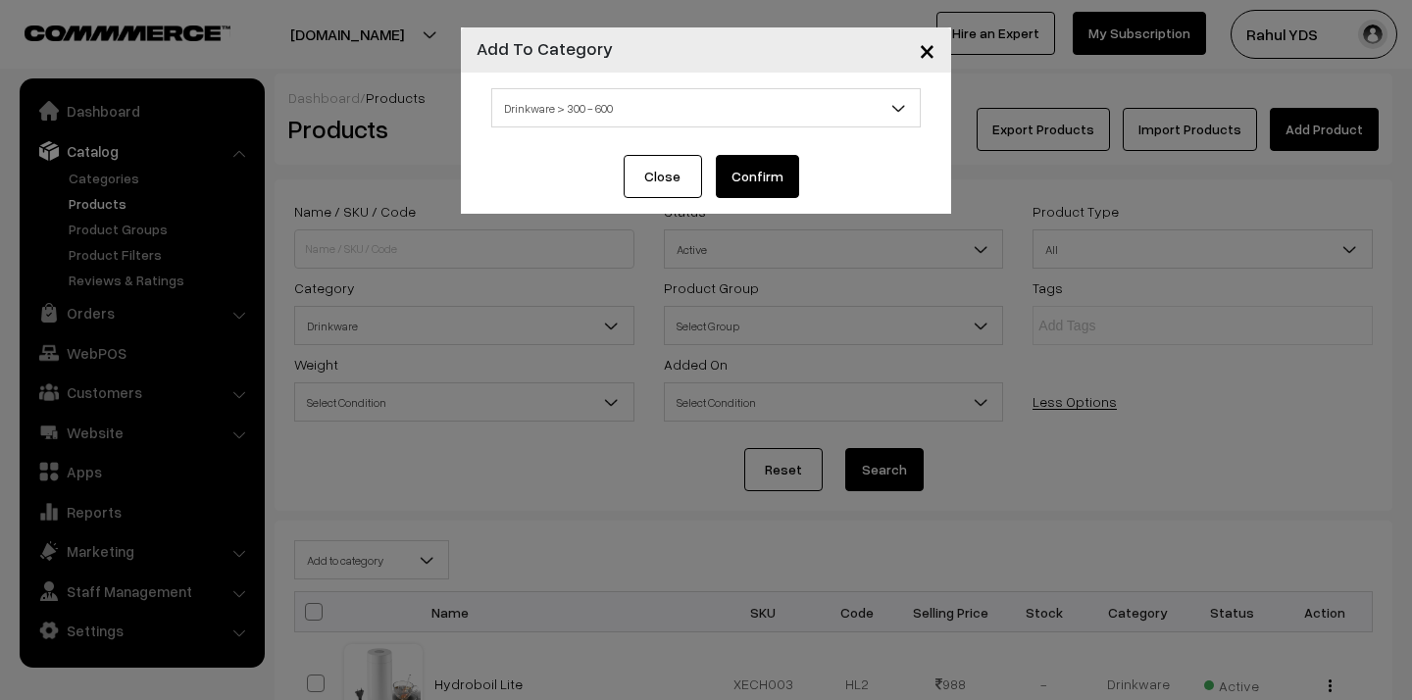
click at [766, 180] on button "Confirm" at bounding box center [757, 176] width 83 height 43
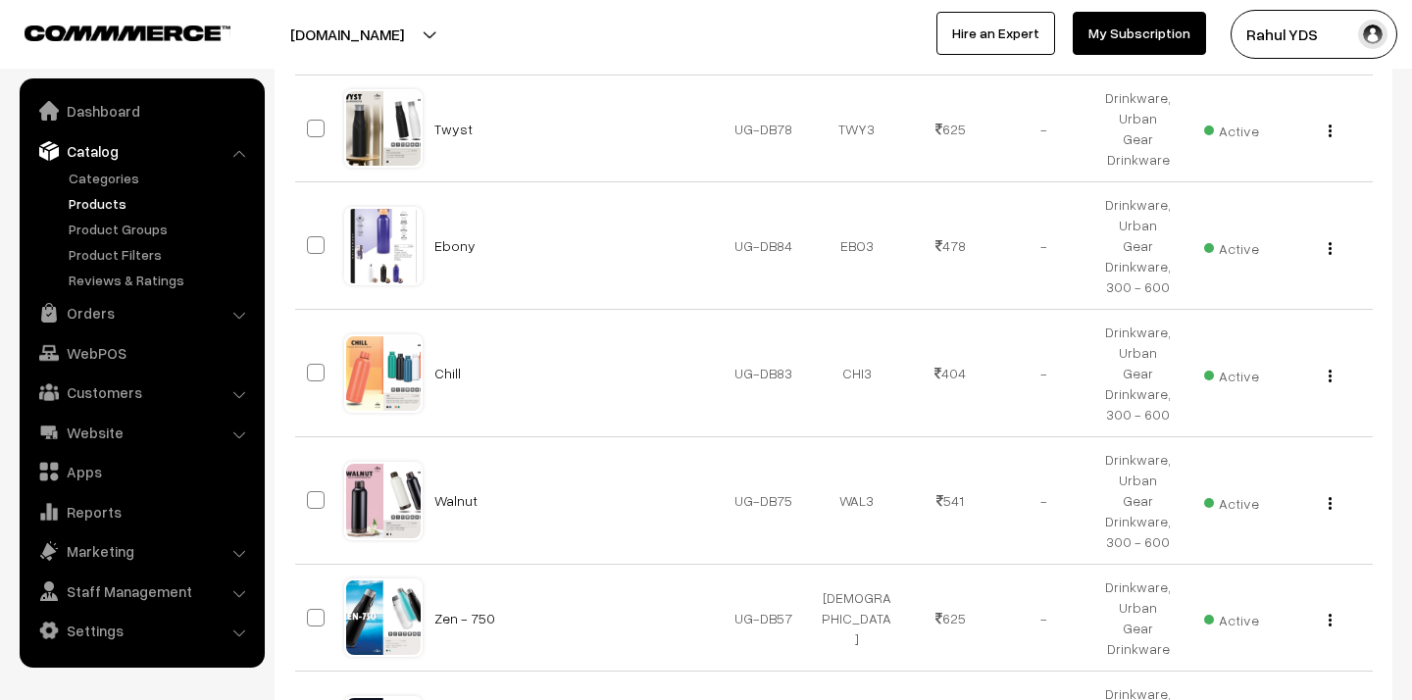
scroll to position [11088, 0]
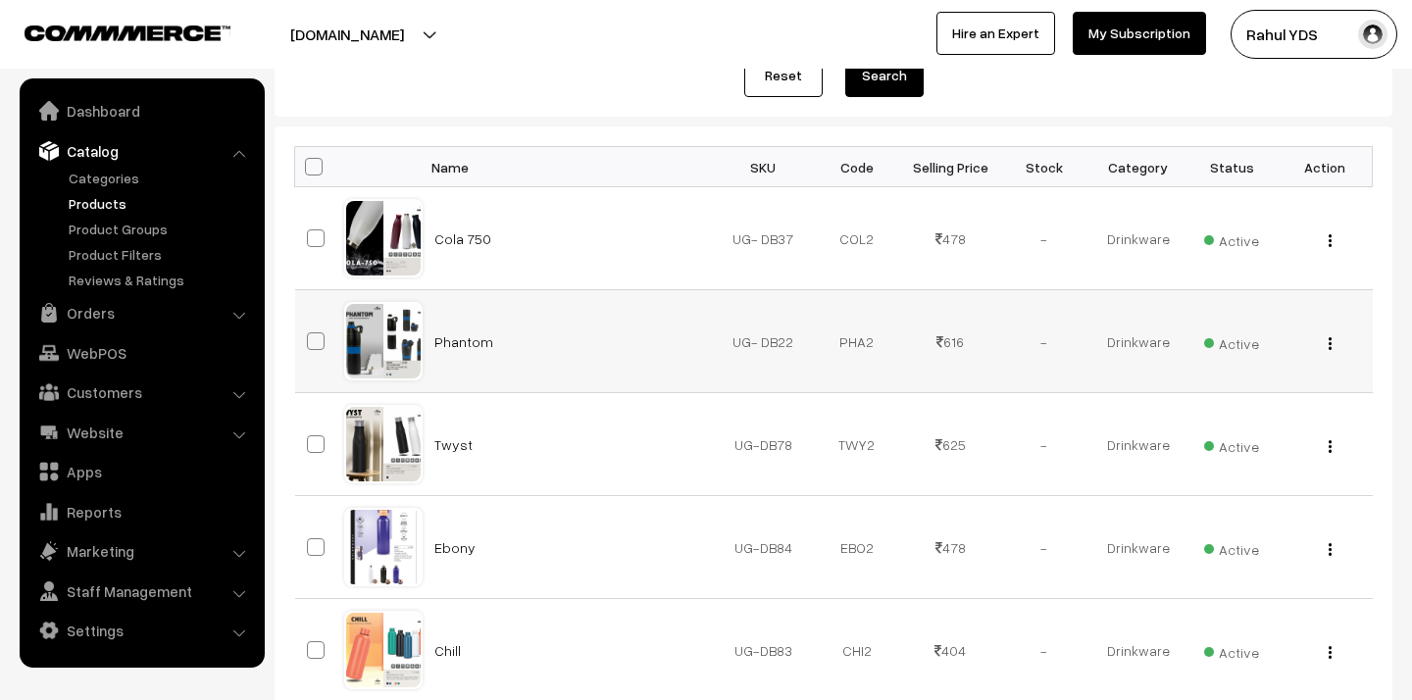
scroll to position [397, 0]
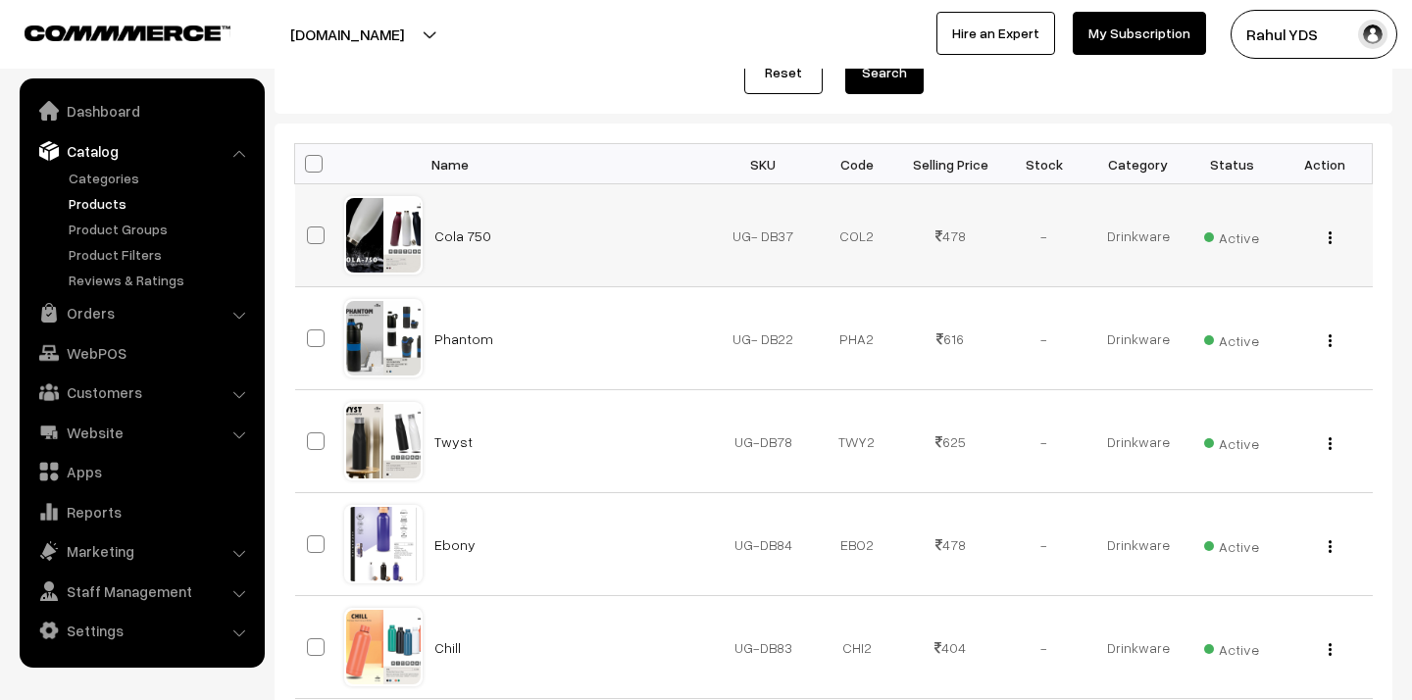
click at [313, 235] on span at bounding box center [316, 235] width 18 height 18
click at [310, 229] on input "checkbox" at bounding box center [303, 223] width 13 height 13
checkbox input "true"
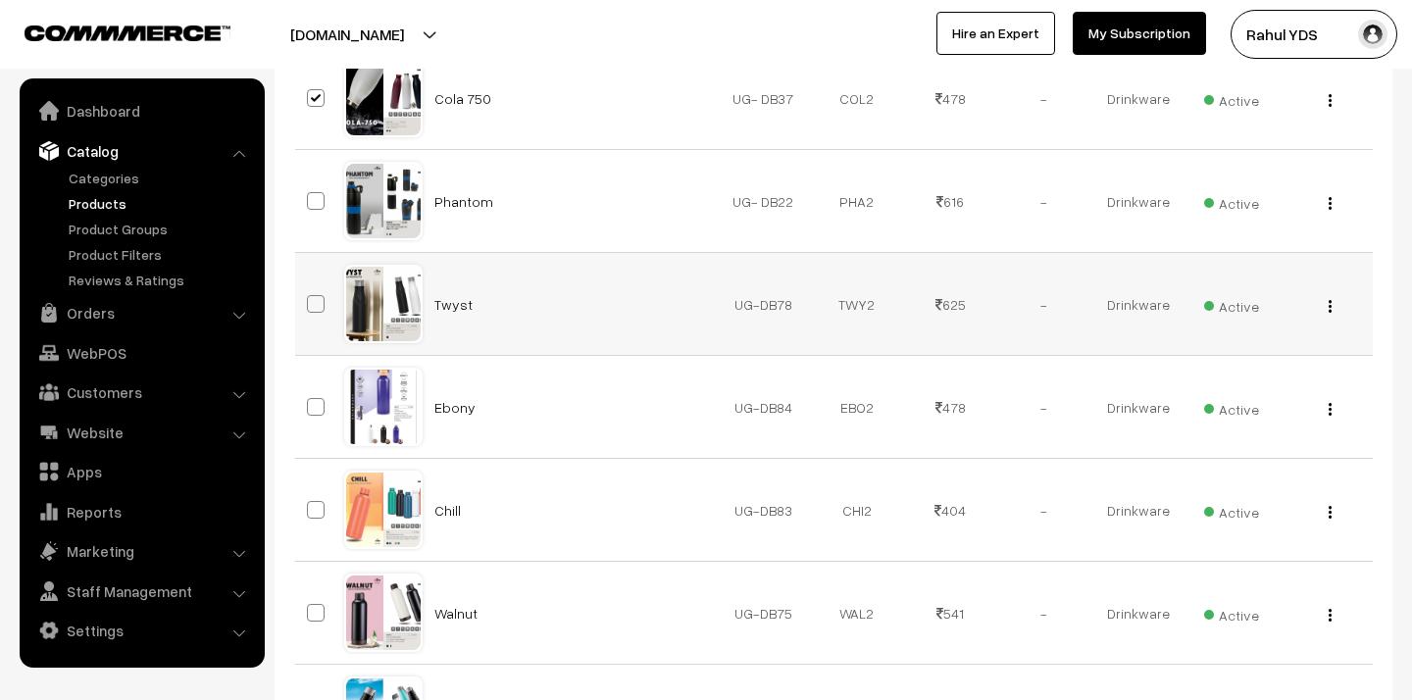
scroll to position [588, 0]
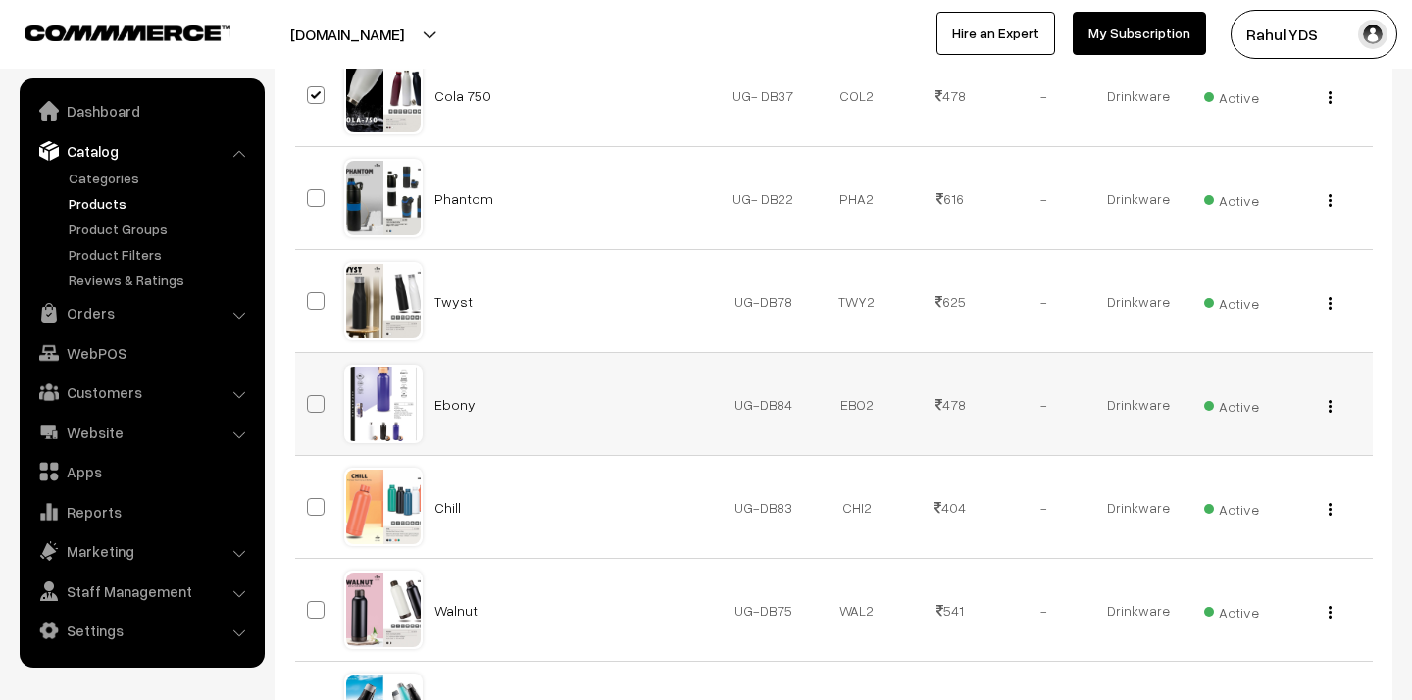
click at [319, 403] on span at bounding box center [316, 404] width 18 height 18
click at [310, 398] on input "checkbox" at bounding box center [303, 391] width 13 height 13
checkbox input "true"
click at [319, 508] on span at bounding box center [316, 507] width 18 height 18
click at [310, 501] on input "checkbox" at bounding box center [303, 494] width 13 height 13
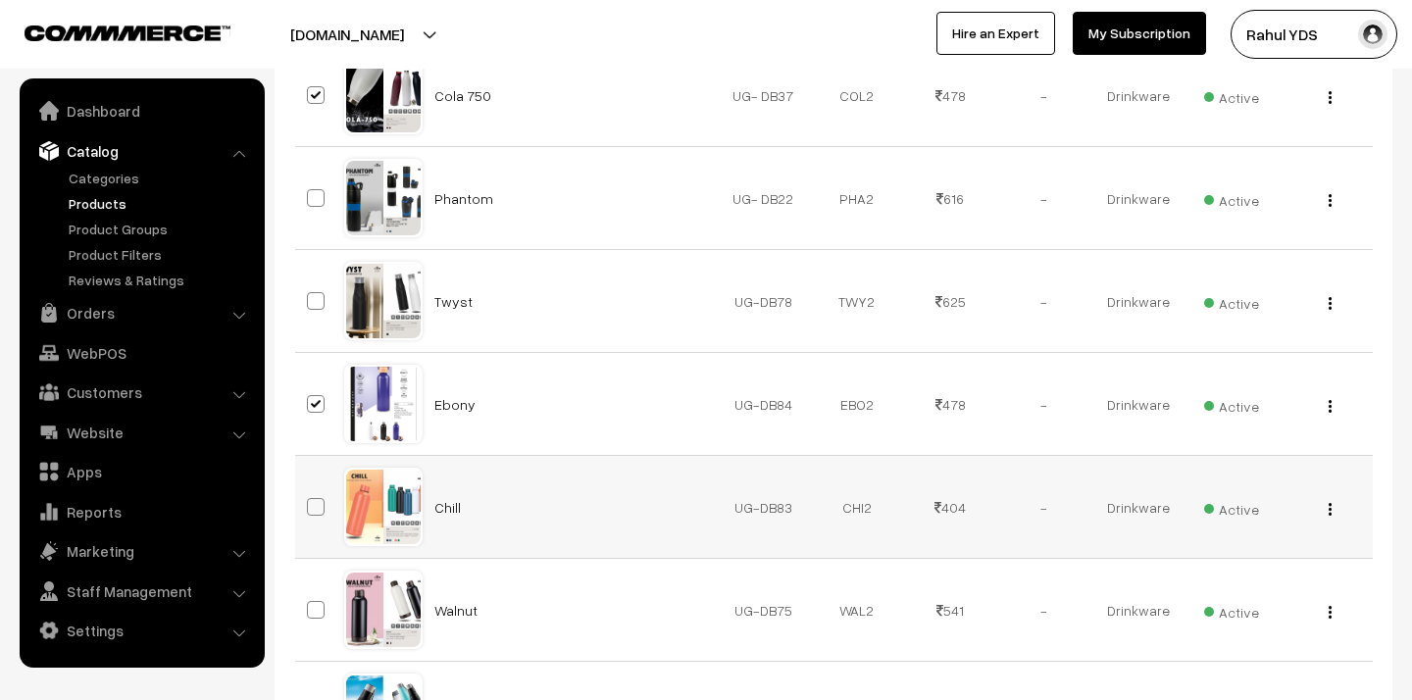
checkbox input "true"
click at [317, 609] on span at bounding box center [316, 610] width 18 height 18
click at [310, 604] on input "checkbox" at bounding box center [303, 597] width 13 height 13
checkbox input "true"
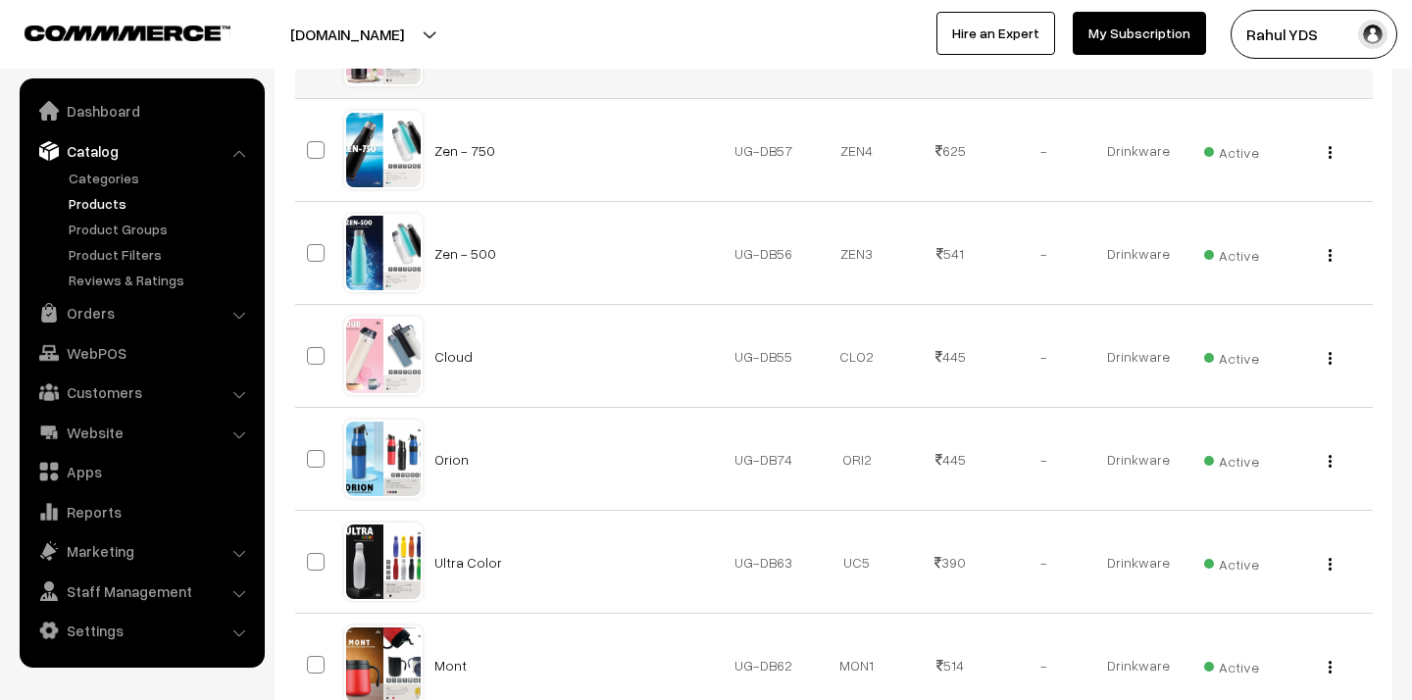
scroll to position [1152, 0]
click at [317, 248] on span at bounding box center [316, 252] width 18 height 18
click at [310, 246] on input "checkbox" at bounding box center [303, 239] width 13 height 13
checkbox input "true"
click at [315, 355] on span at bounding box center [316, 355] width 18 height 18
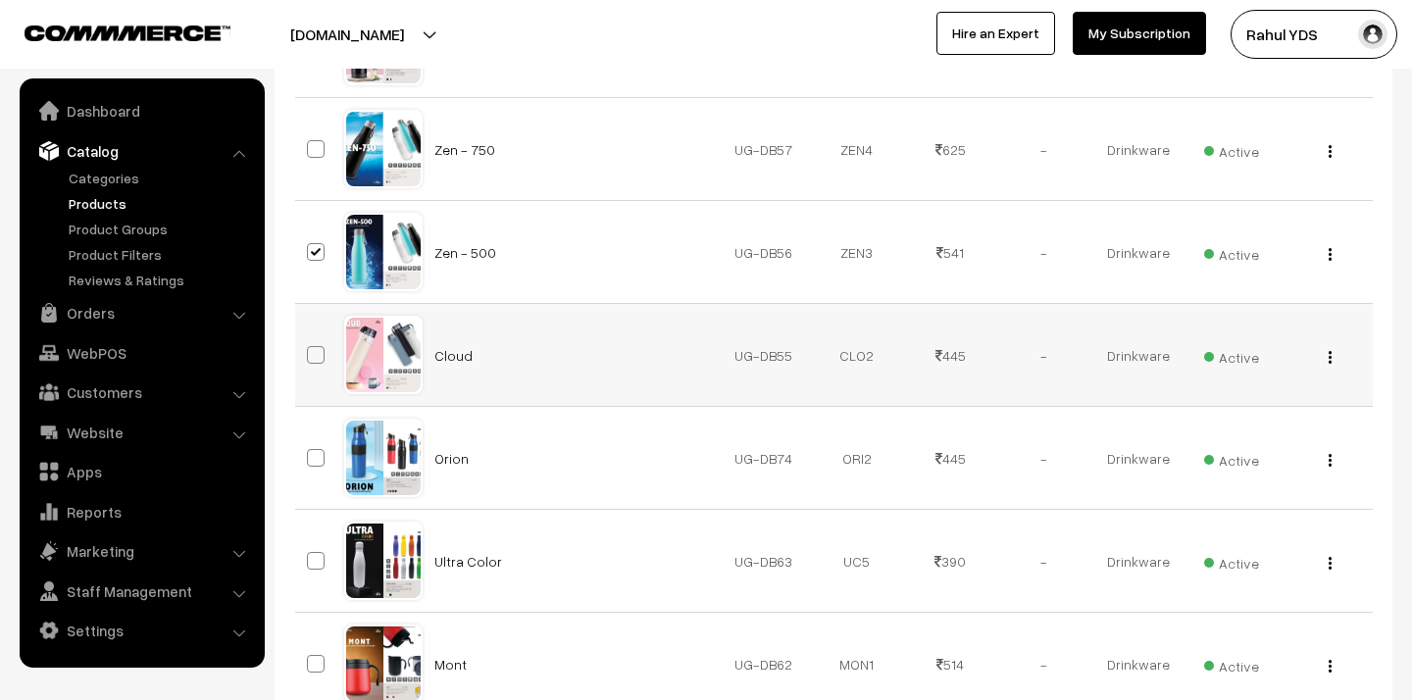
click at [310, 349] on input "checkbox" at bounding box center [303, 342] width 13 height 13
checkbox input "true"
click at [315, 463] on span at bounding box center [316, 458] width 18 height 18
click at [310, 452] on input "checkbox" at bounding box center [303, 445] width 13 height 13
checkbox input "true"
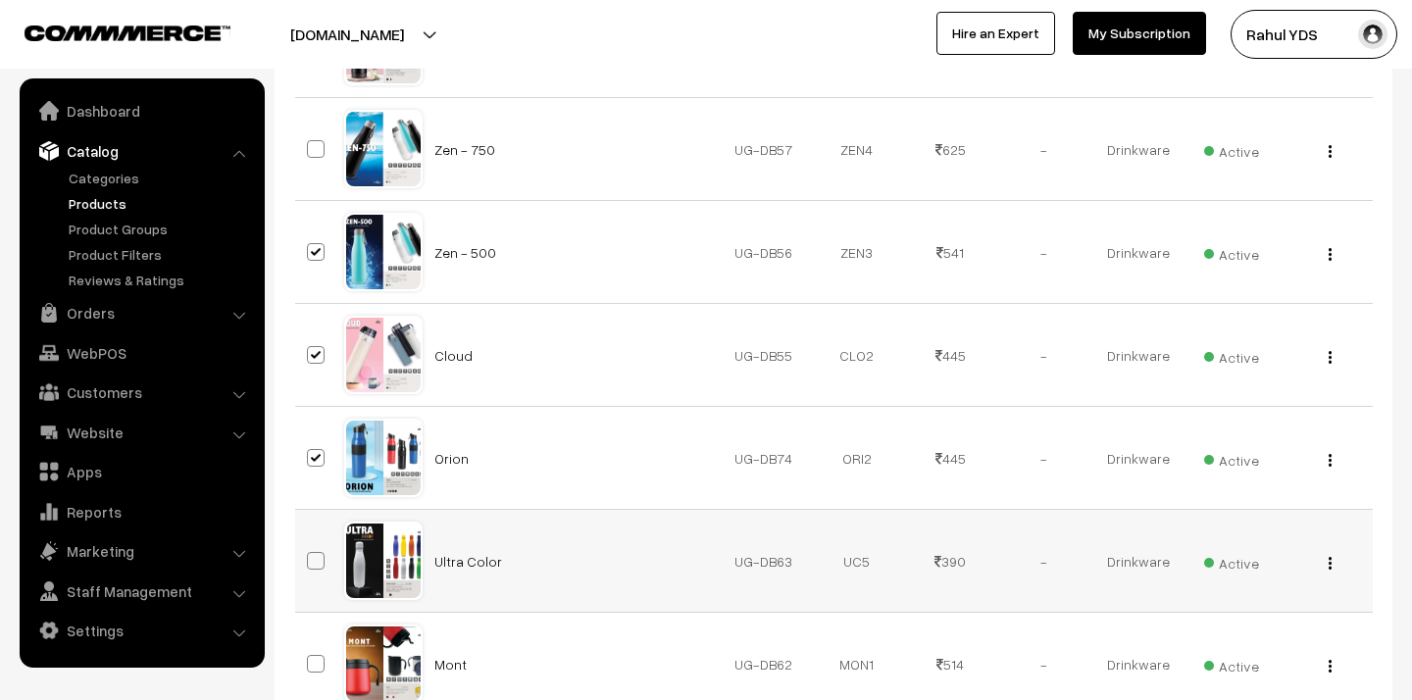
click at [316, 565] on span at bounding box center [316, 561] width 18 height 18
click at [310, 555] on input "checkbox" at bounding box center [303, 548] width 13 height 13
checkbox input "true"
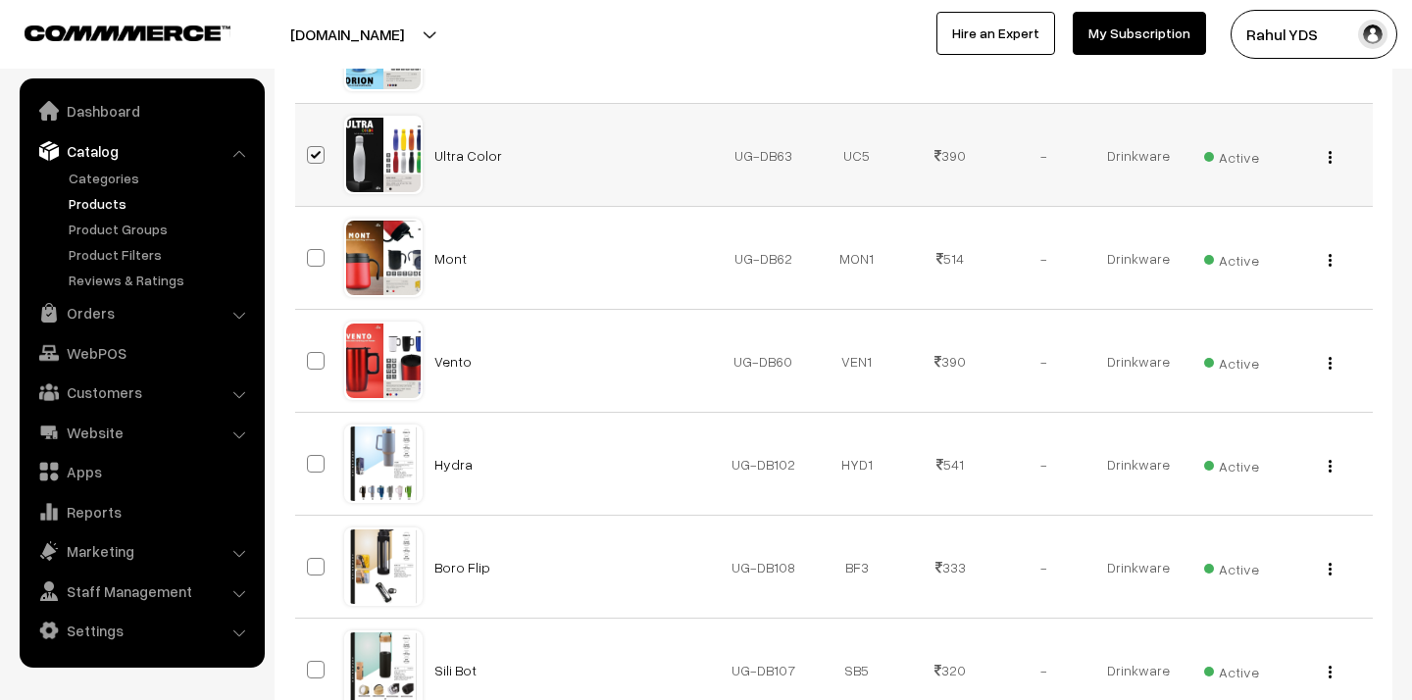
scroll to position [1557, 0]
click at [309, 256] on span at bounding box center [316, 259] width 18 height 18
click at [309, 253] on input "checkbox" at bounding box center [303, 246] width 13 height 13
checkbox input "true"
click at [321, 368] on span at bounding box center [316, 362] width 18 height 18
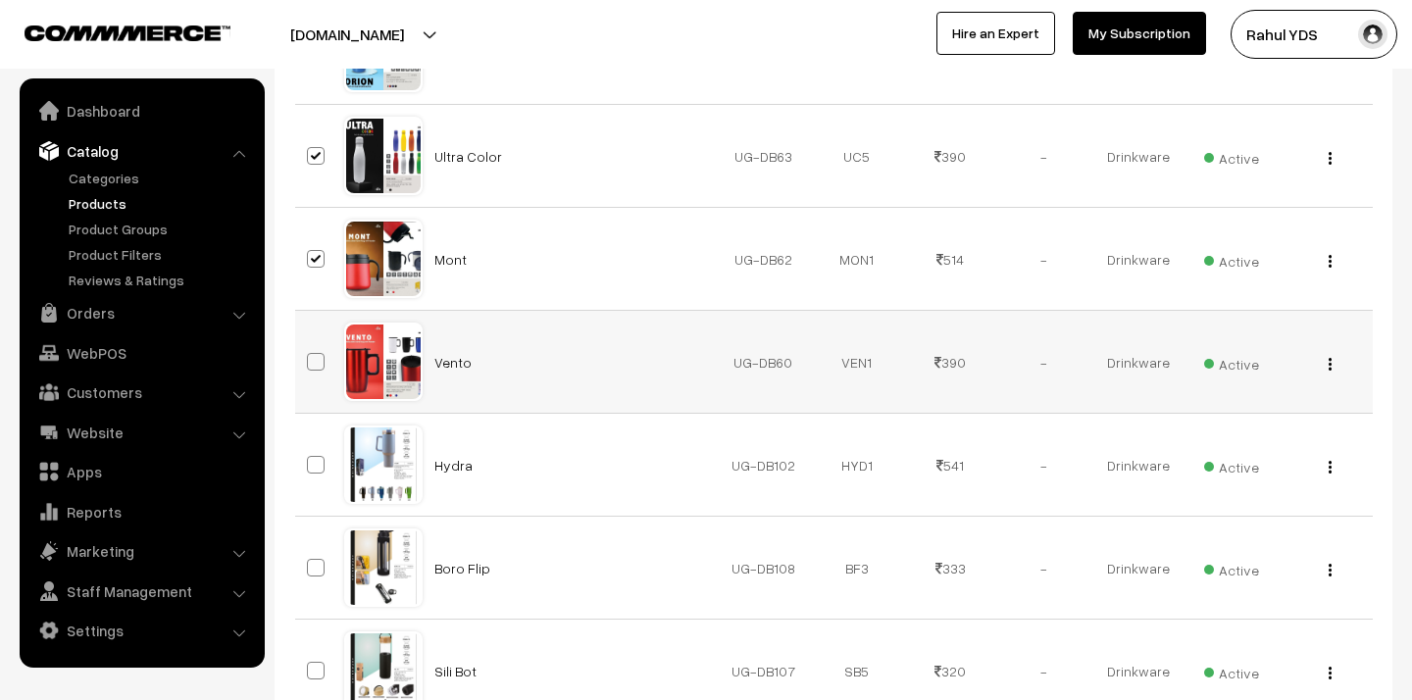
click at [310, 356] on input "checkbox" at bounding box center [303, 349] width 13 height 13
checkbox input "true"
click at [316, 470] on span at bounding box center [316, 465] width 18 height 18
click at [310, 459] on input "checkbox" at bounding box center [303, 452] width 13 height 13
checkbox input "true"
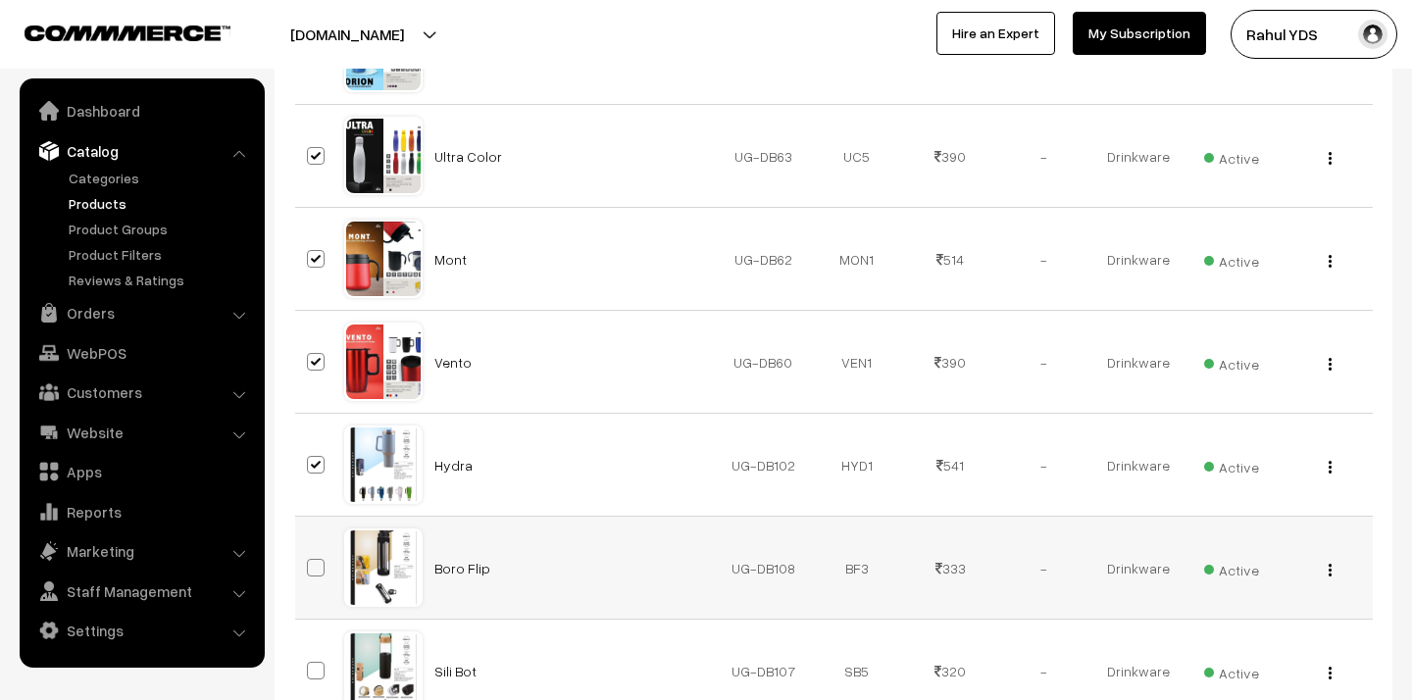
click at [316, 570] on span at bounding box center [316, 568] width 18 height 18
click at [310, 562] on input "checkbox" at bounding box center [303, 555] width 13 height 13
checkbox input "true"
click at [311, 666] on span at bounding box center [316, 671] width 18 height 18
click at [310, 665] on input "checkbox" at bounding box center [303, 658] width 13 height 13
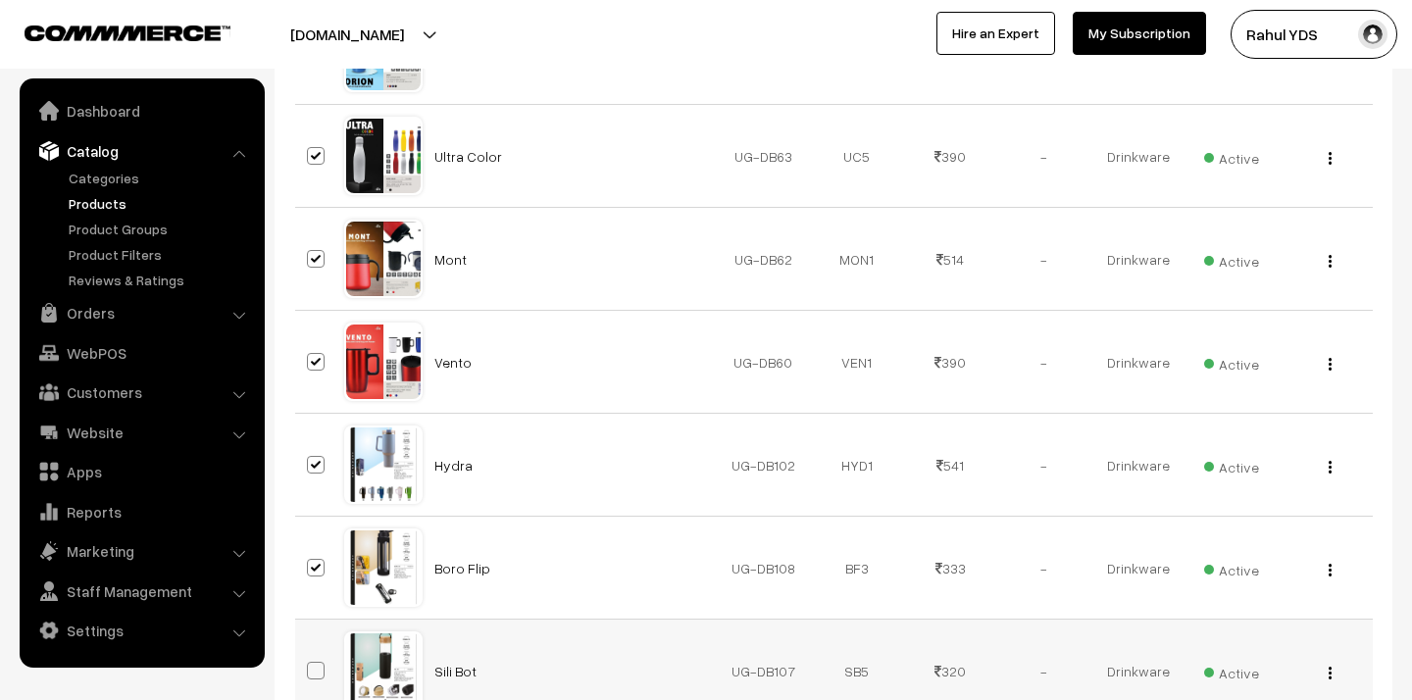
checkbox input "true"
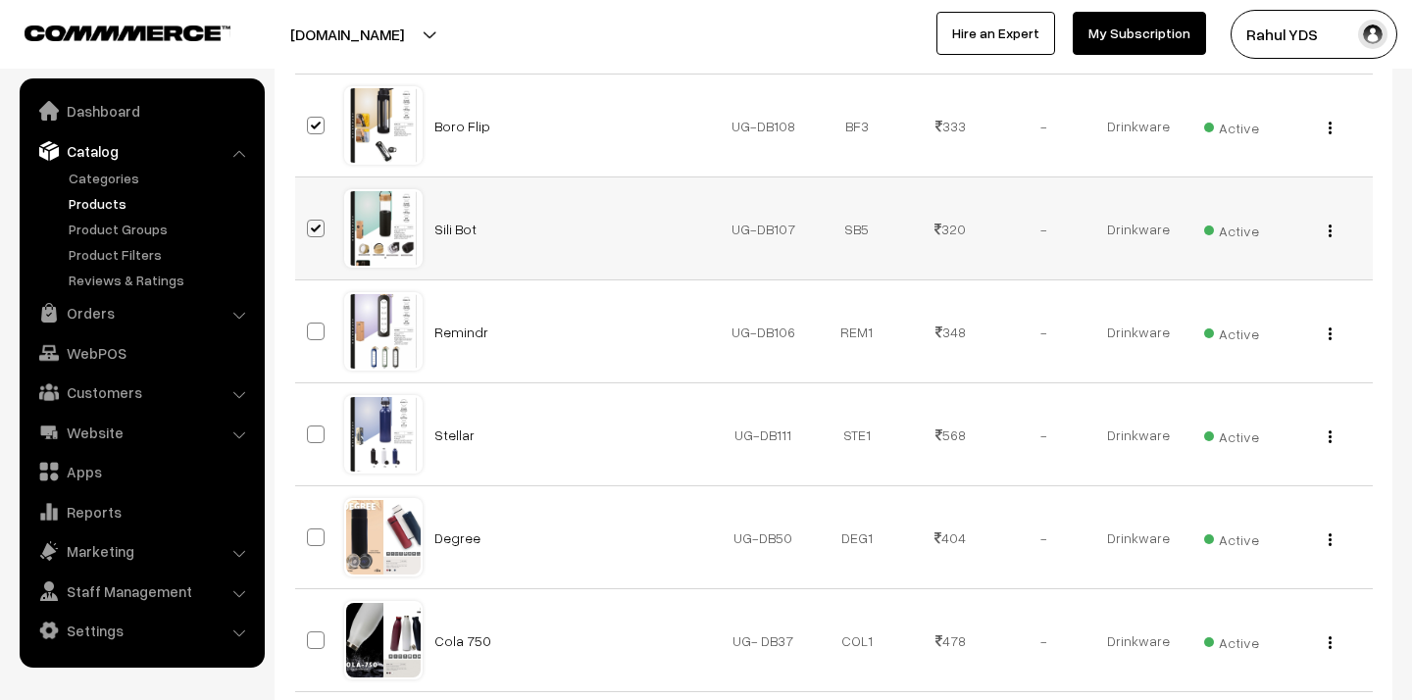
scroll to position [2005, 0]
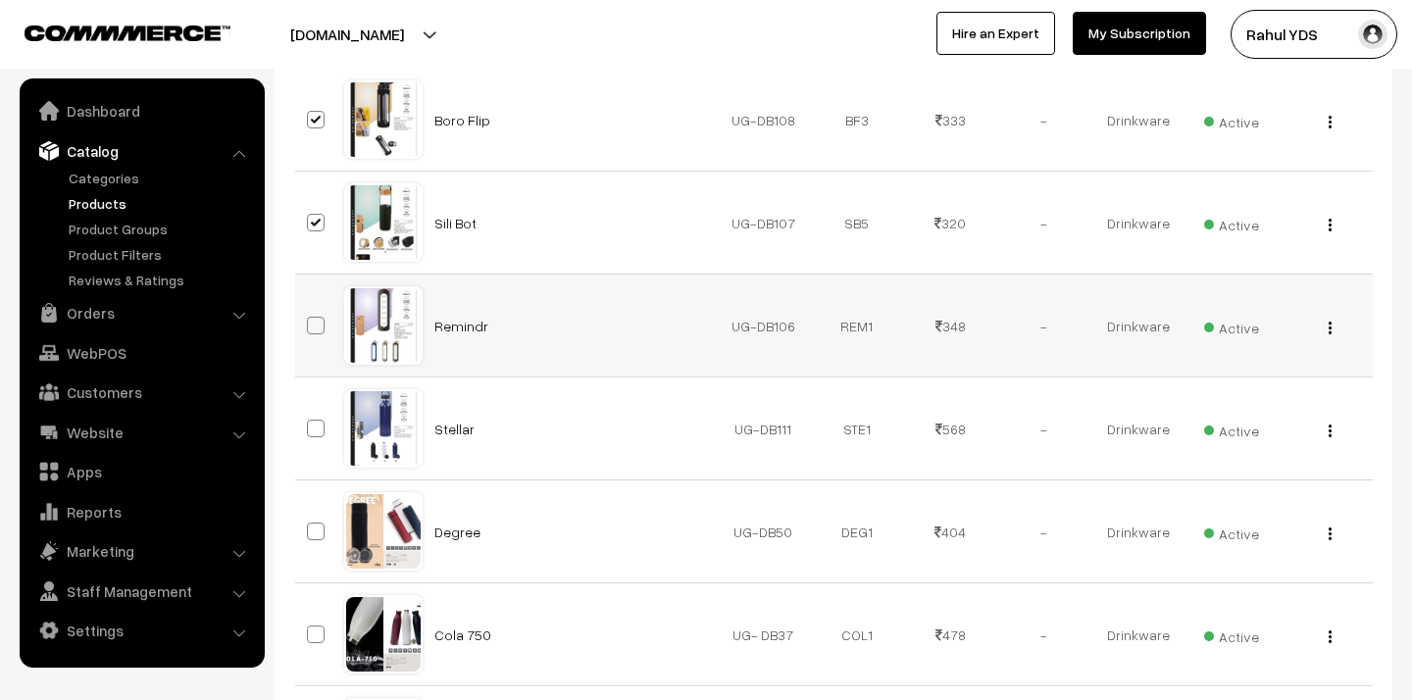
click at [310, 329] on span at bounding box center [316, 326] width 18 height 18
click at [310, 320] on input "checkbox" at bounding box center [303, 313] width 13 height 13
checkbox input "true"
click at [314, 429] on span at bounding box center [316, 429] width 18 height 18
click at [310, 423] on input "checkbox" at bounding box center [303, 416] width 13 height 13
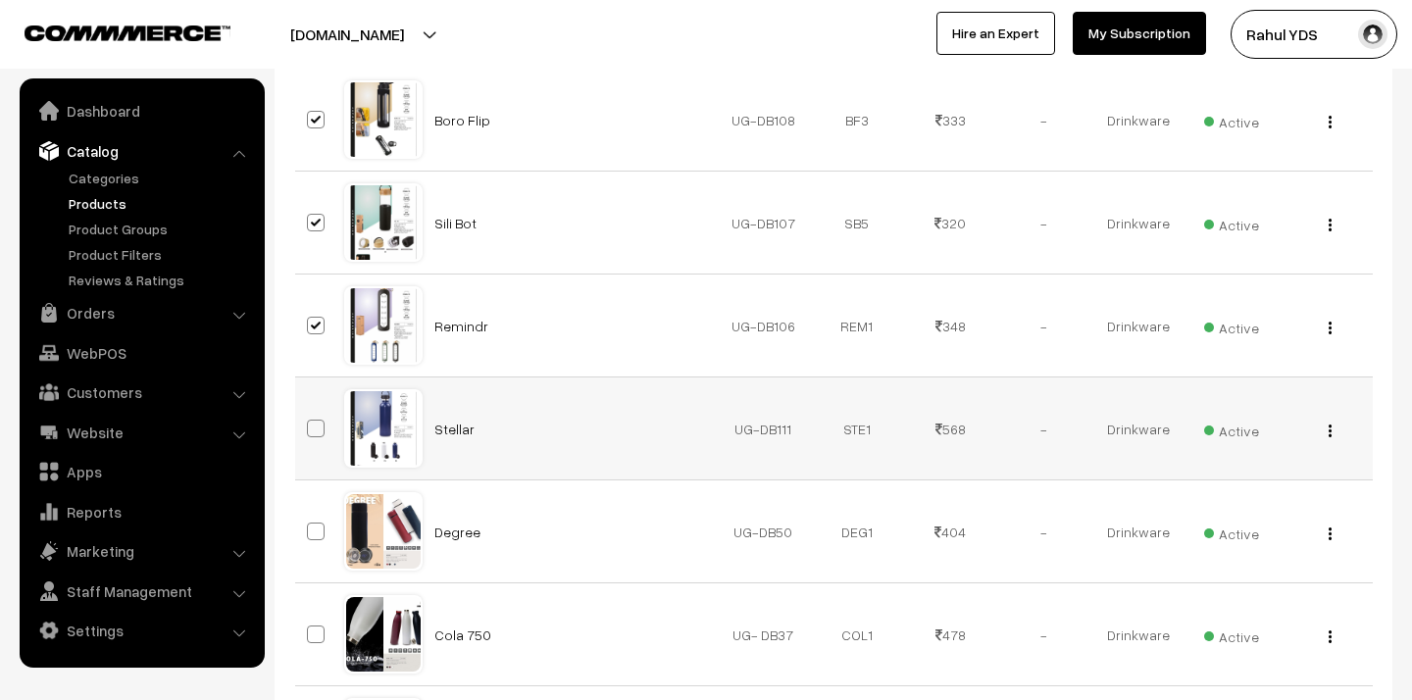
checkbox input "true"
click at [313, 530] on span at bounding box center [316, 532] width 18 height 18
click at [310, 525] on input "checkbox" at bounding box center [303, 519] width 13 height 13
checkbox input "true"
click at [316, 635] on span at bounding box center [316, 634] width 18 height 18
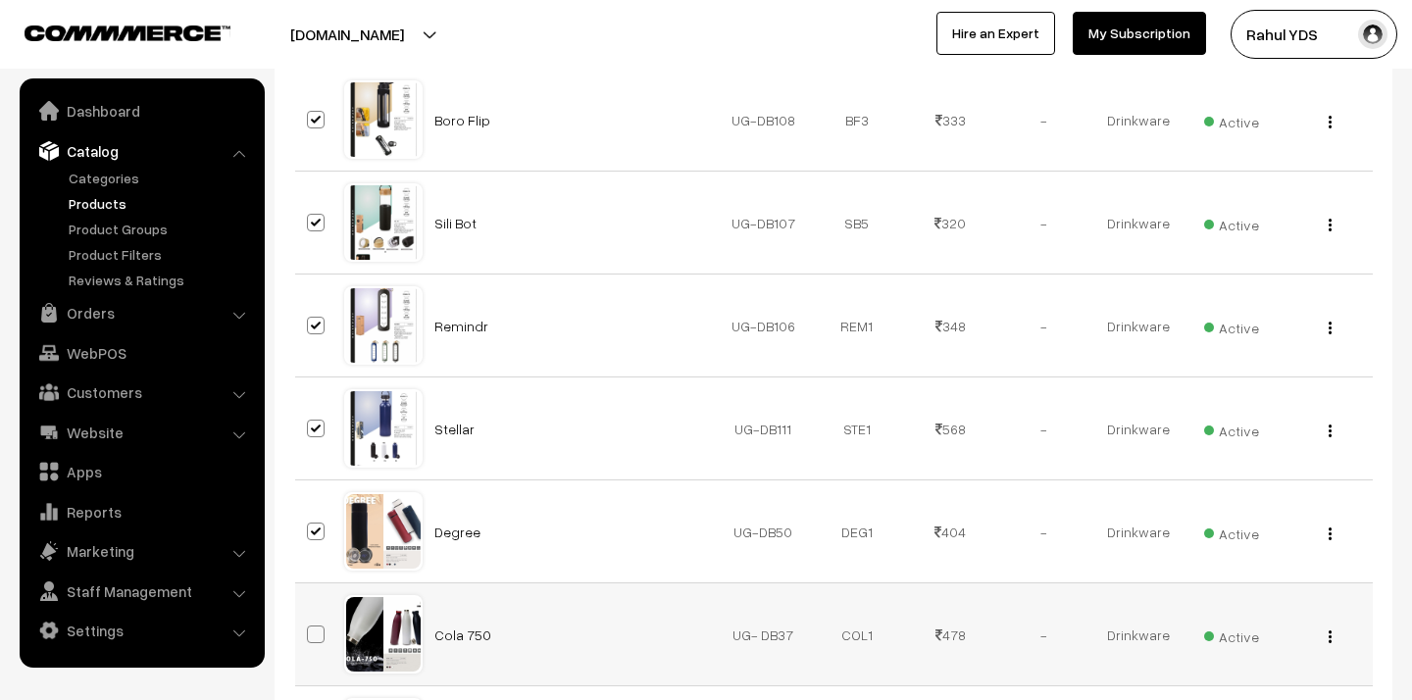
click at [310, 628] on input "checkbox" at bounding box center [303, 622] width 13 height 13
checkbox input "true"
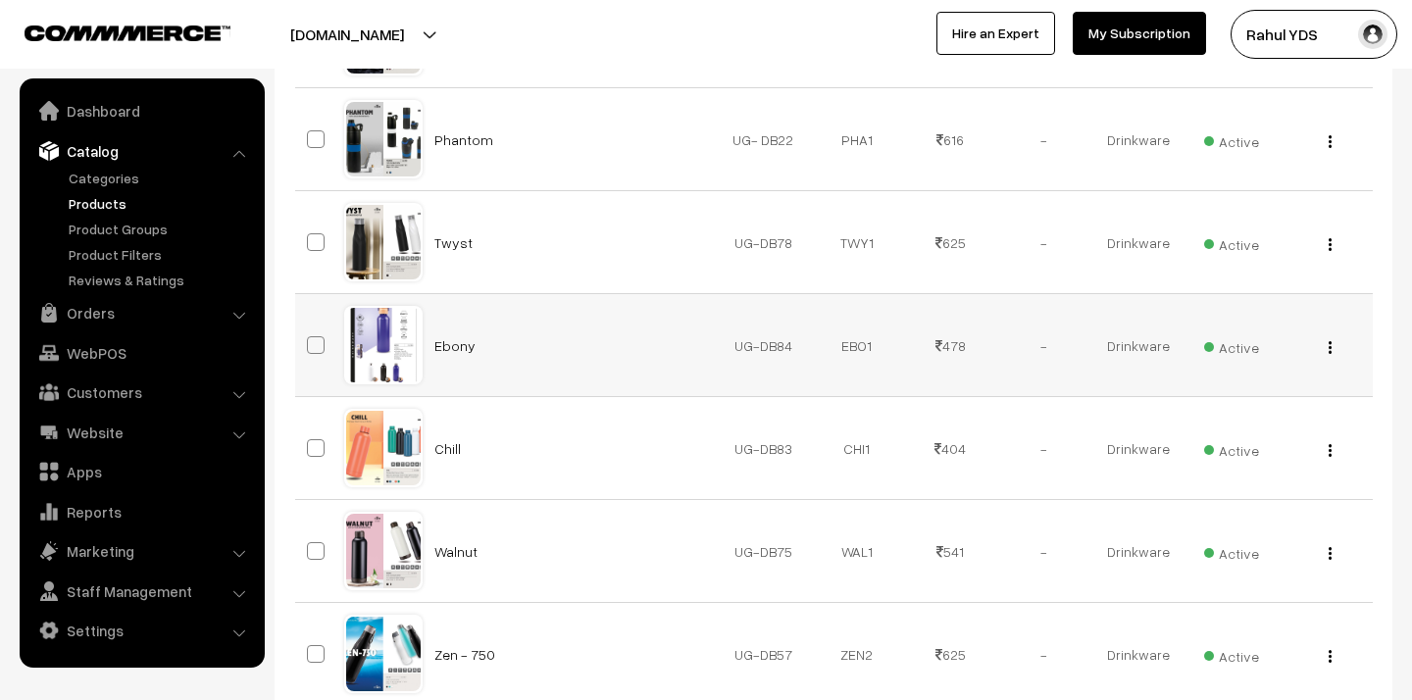
scroll to position [2607, 0]
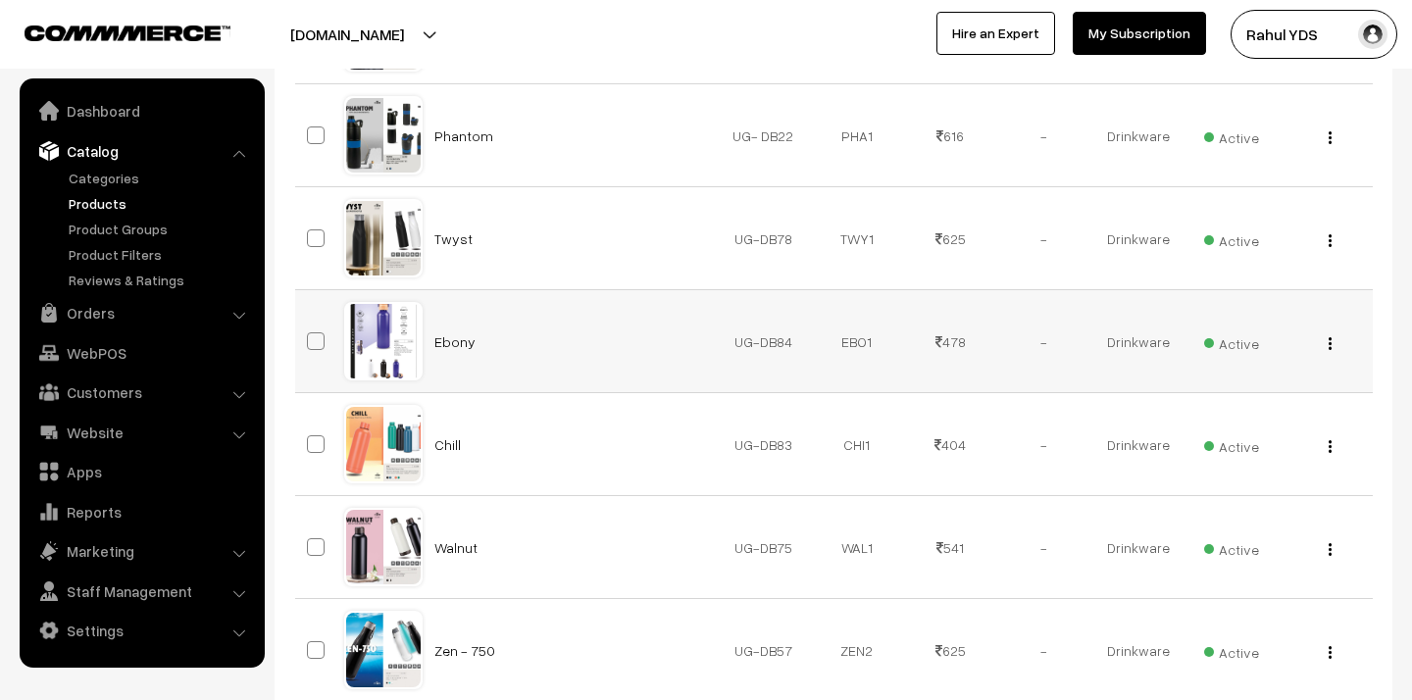
click at [308, 341] on span at bounding box center [316, 341] width 18 height 18
click at [308, 335] on input "checkbox" at bounding box center [303, 329] width 13 height 13
checkbox input "true"
click at [314, 450] on span at bounding box center [316, 444] width 18 height 18
click at [310, 438] on input "checkbox" at bounding box center [303, 431] width 13 height 13
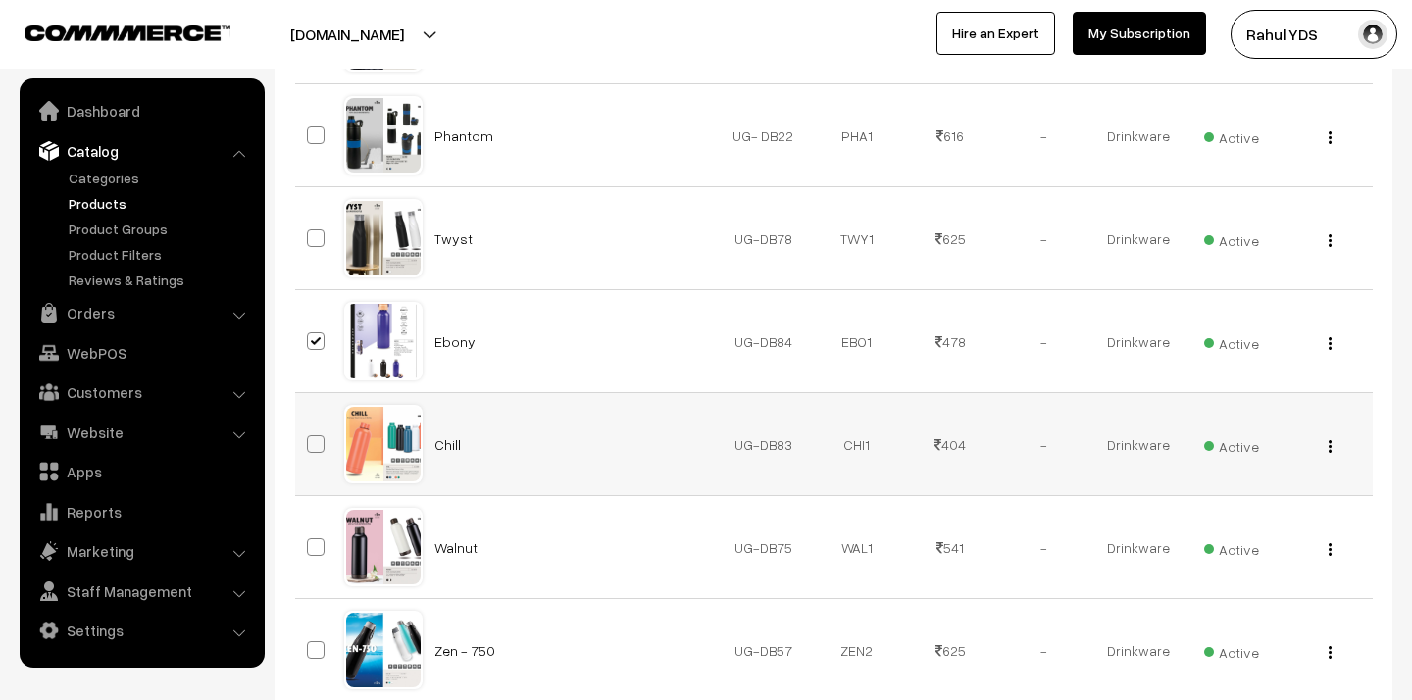
checkbox input "true"
click at [316, 553] on span at bounding box center [316, 547] width 18 height 18
click at [310, 541] on input "checkbox" at bounding box center [303, 534] width 13 height 13
checkbox input "true"
click at [319, 662] on td at bounding box center [319, 650] width 49 height 103
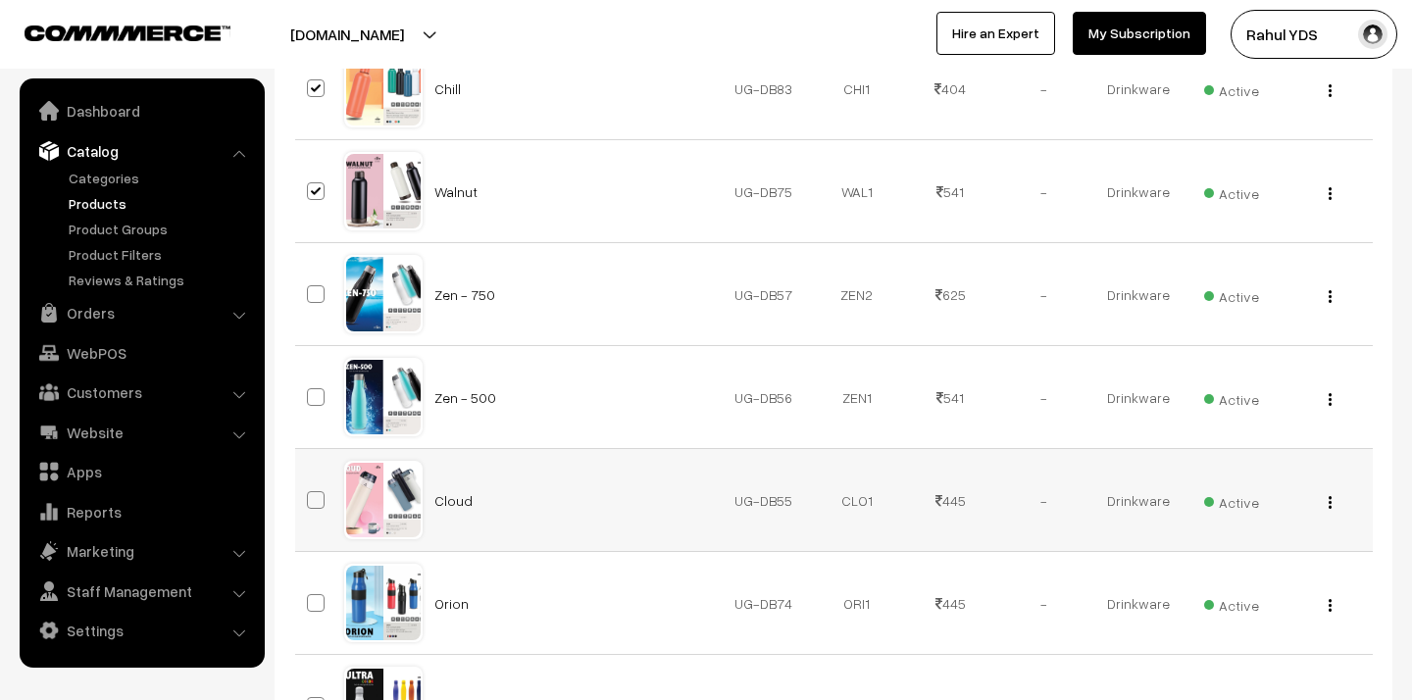
scroll to position [2964, 0]
click at [316, 395] on span at bounding box center [316, 396] width 18 height 18
click at [310, 390] on input "checkbox" at bounding box center [303, 383] width 13 height 13
checkbox input "true"
click at [318, 503] on span at bounding box center [316, 499] width 18 height 18
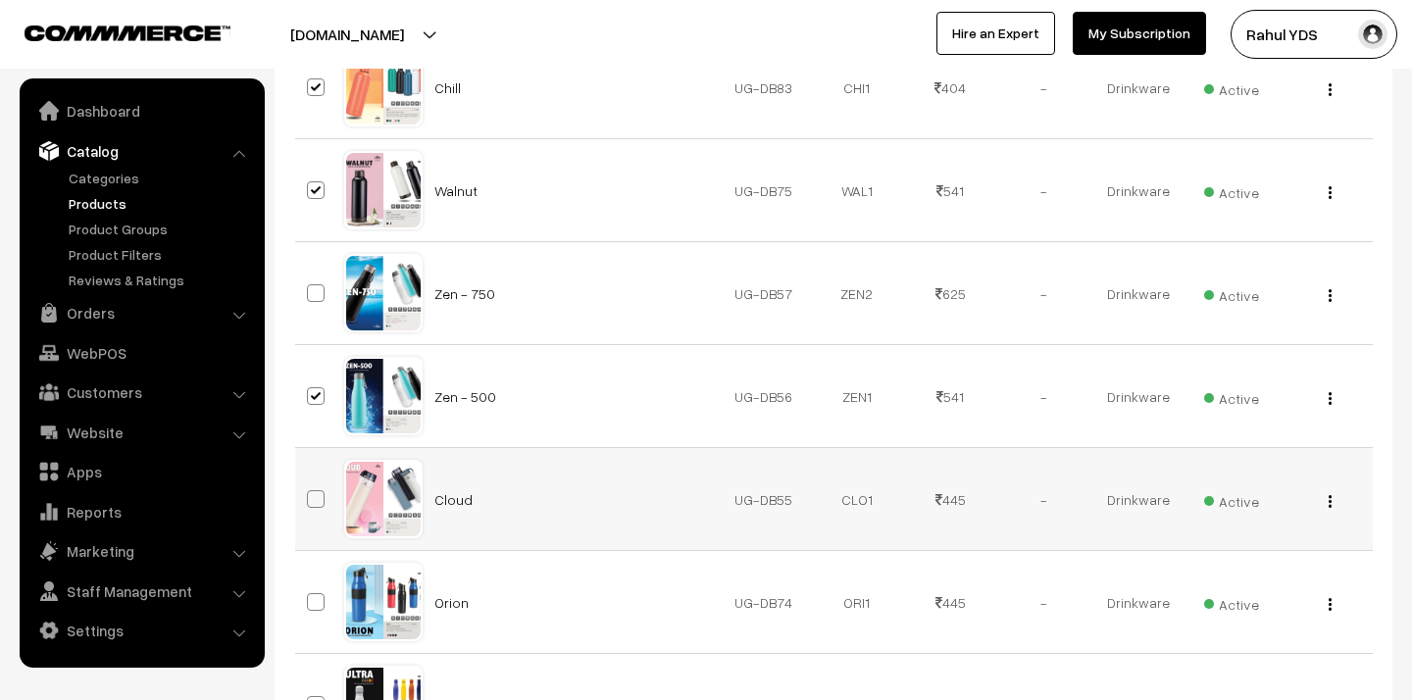
click at [310, 493] on input "checkbox" at bounding box center [303, 486] width 13 height 13
checkbox input "true"
click at [317, 607] on span at bounding box center [316, 602] width 18 height 18
click at [310, 596] on input "checkbox" at bounding box center [303, 589] width 13 height 13
checkbox input "true"
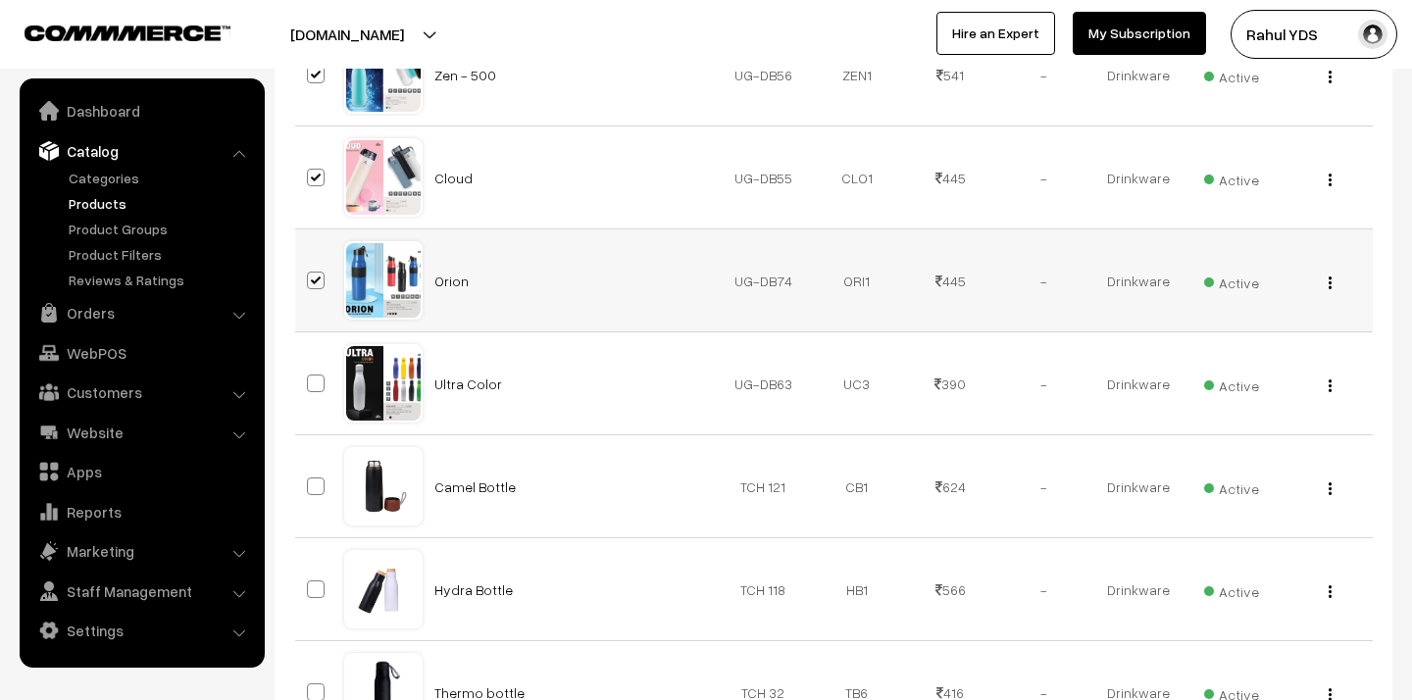
scroll to position [3296, 0]
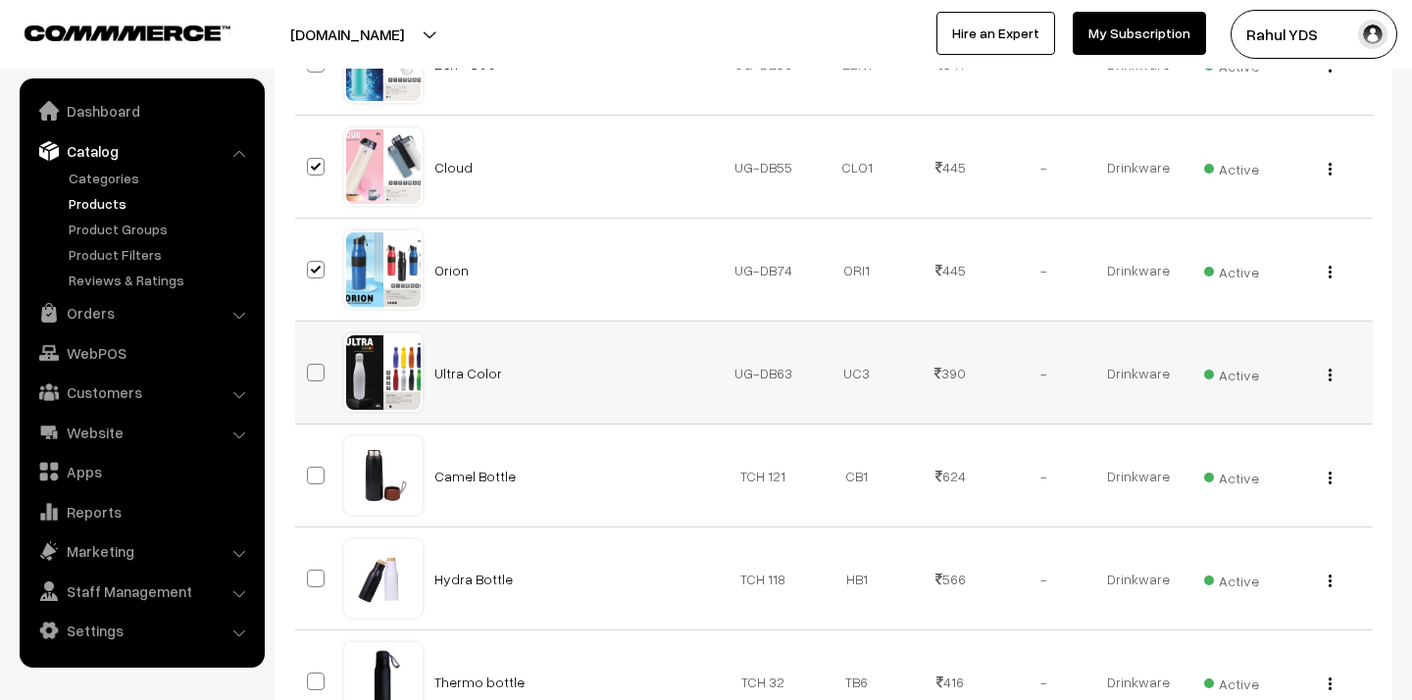
click at [316, 371] on span at bounding box center [316, 373] width 18 height 18
click at [310, 367] on input "checkbox" at bounding box center [303, 360] width 13 height 13
checkbox input "true"
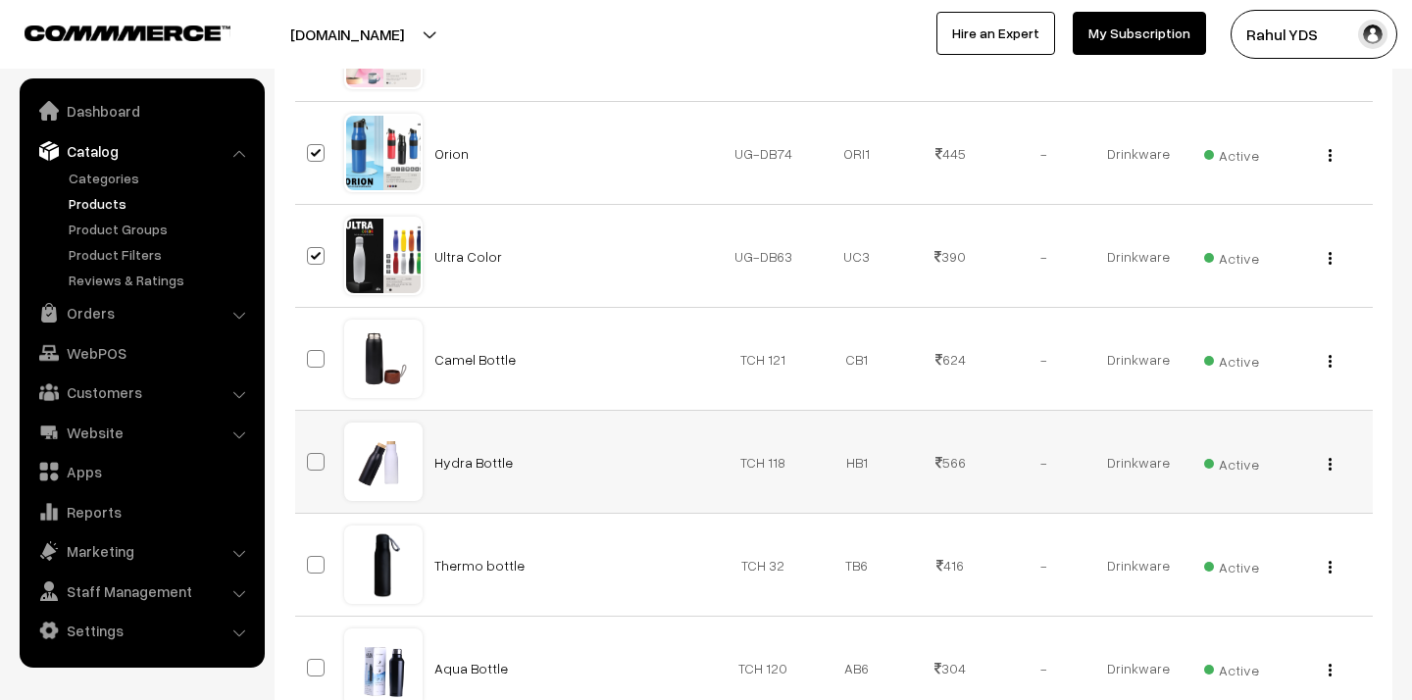
scroll to position [3418, 0]
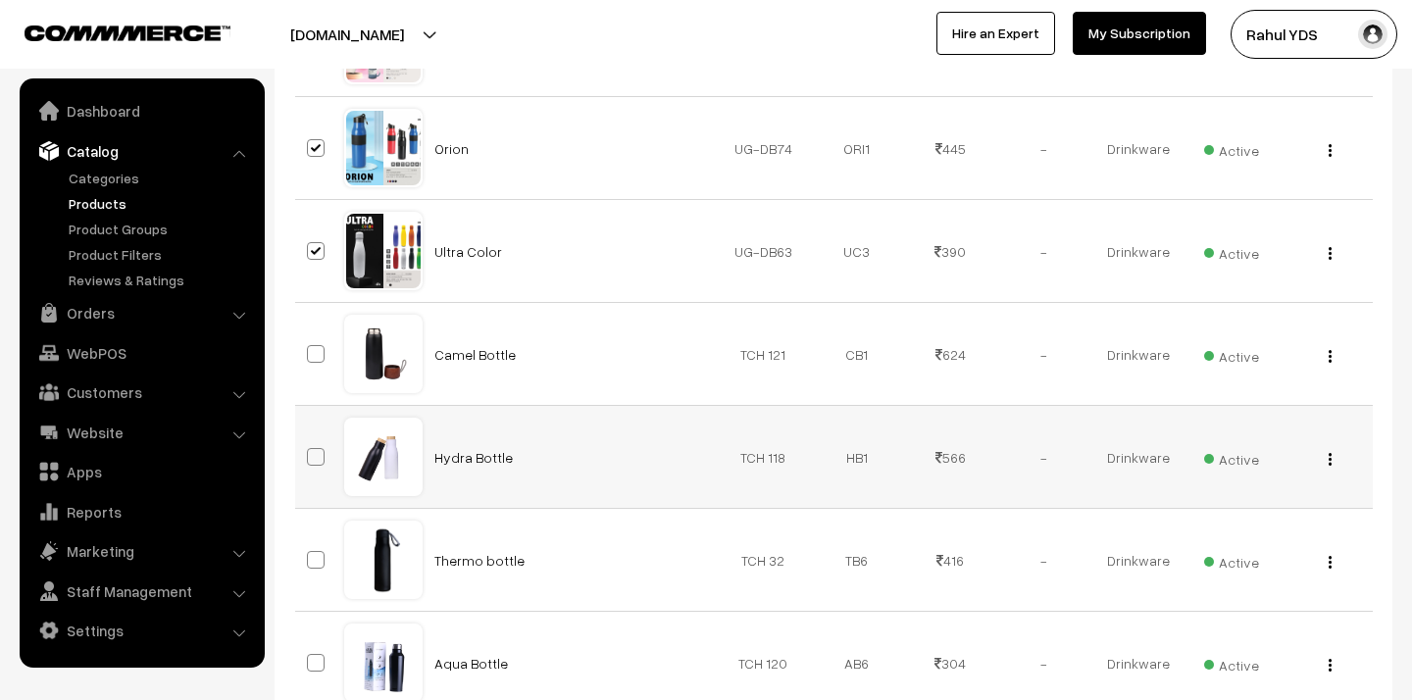
click at [312, 456] on span at bounding box center [316, 457] width 18 height 18
click at [310, 451] on input "checkbox" at bounding box center [303, 444] width 13 height 13
checkbox input "true"
click at [316, 554] on span at bounding box center [316, 560] width 18 height 18
click at [310, 554] on input "checkbox" at bounding box center [303, 547] width 13 height 13
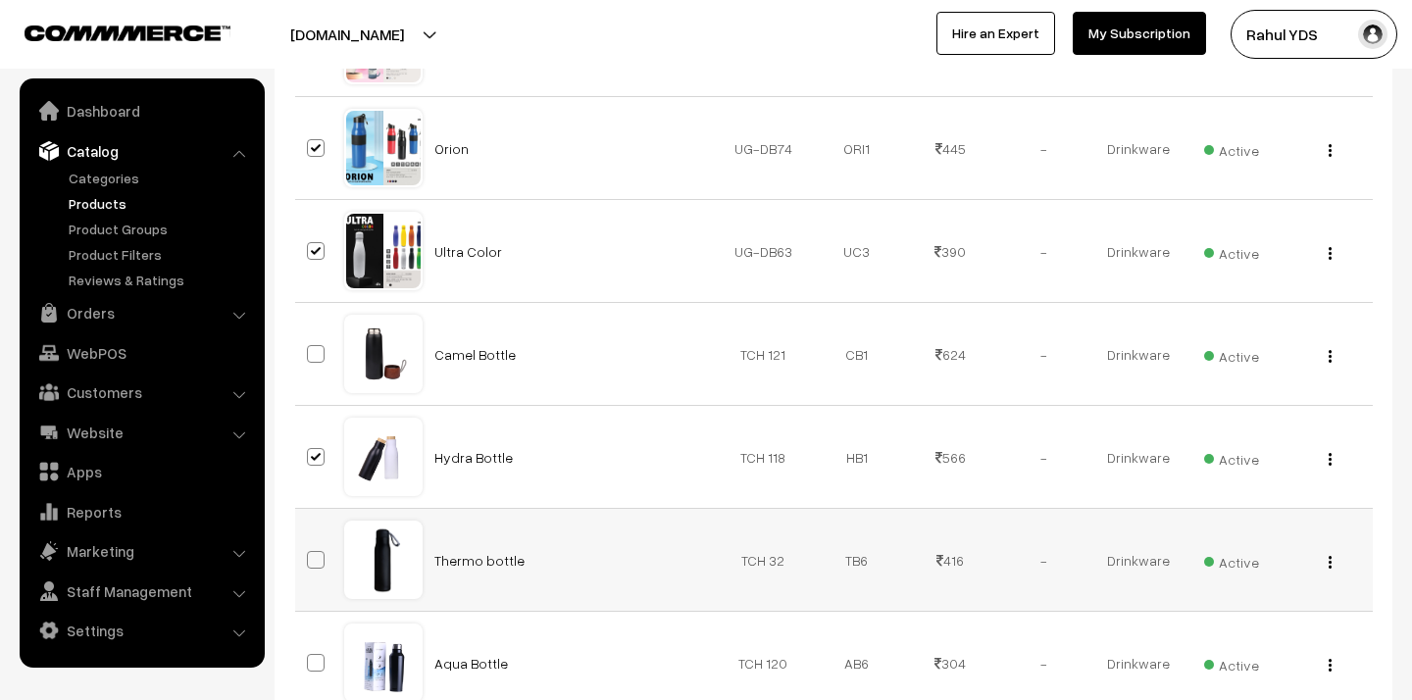
checkbox input "true"
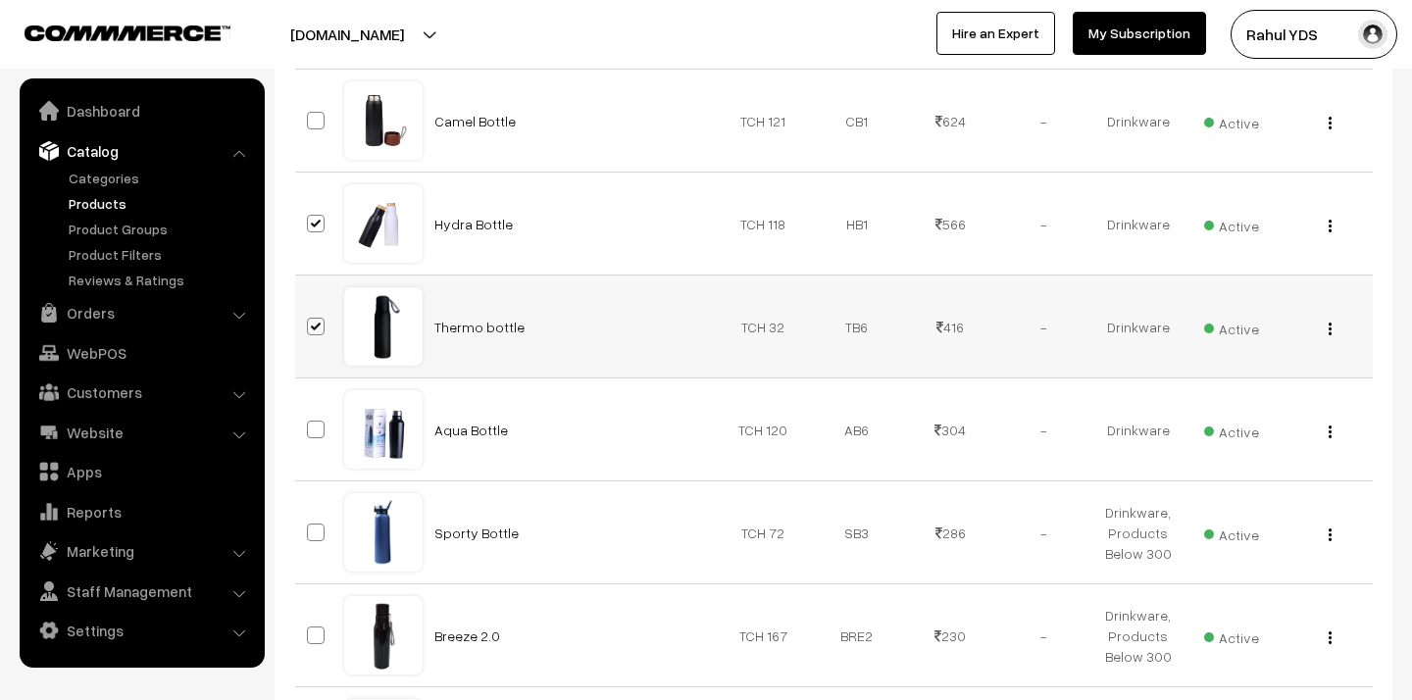
scroll to position [3665, 0]
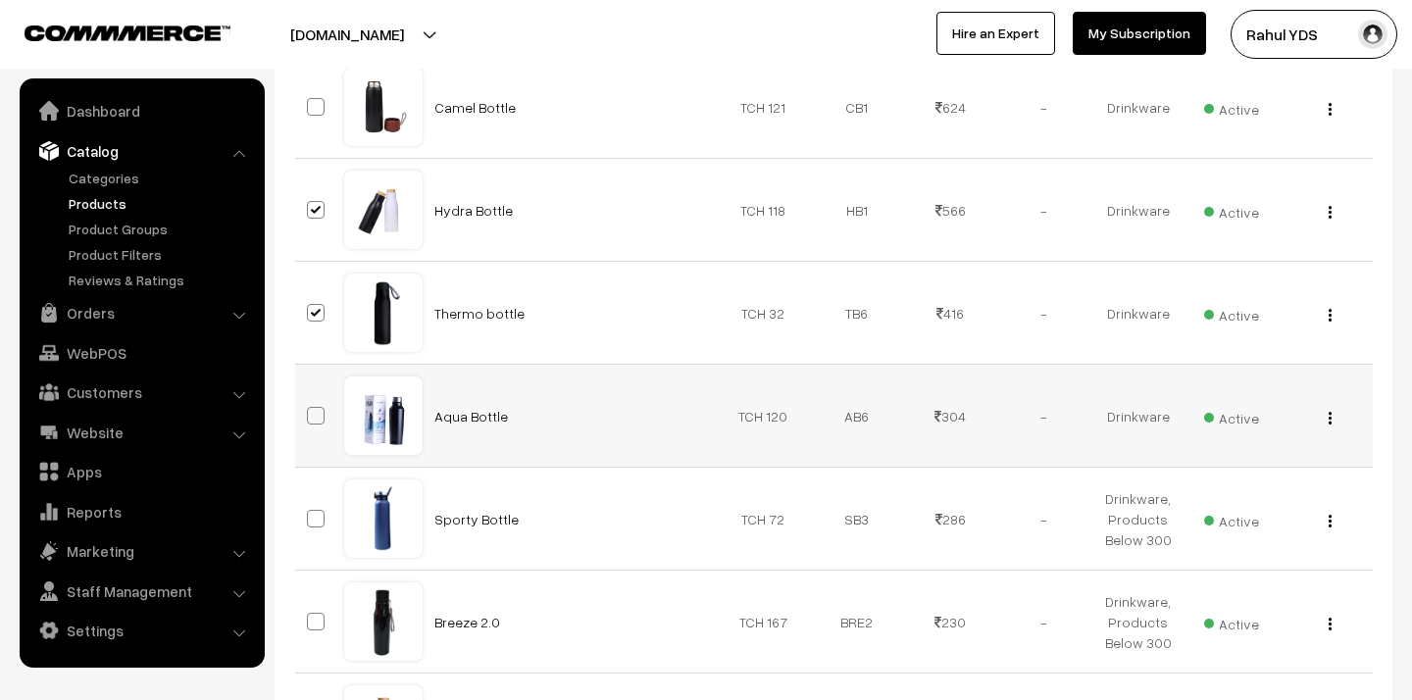
click at [317, 419] on span at bounding box center [316, 416] width 18 height 18
click at [310, 410] on input "checkbox" at bounding box center [303, 403] width 13 height 13
checkbox input "true"
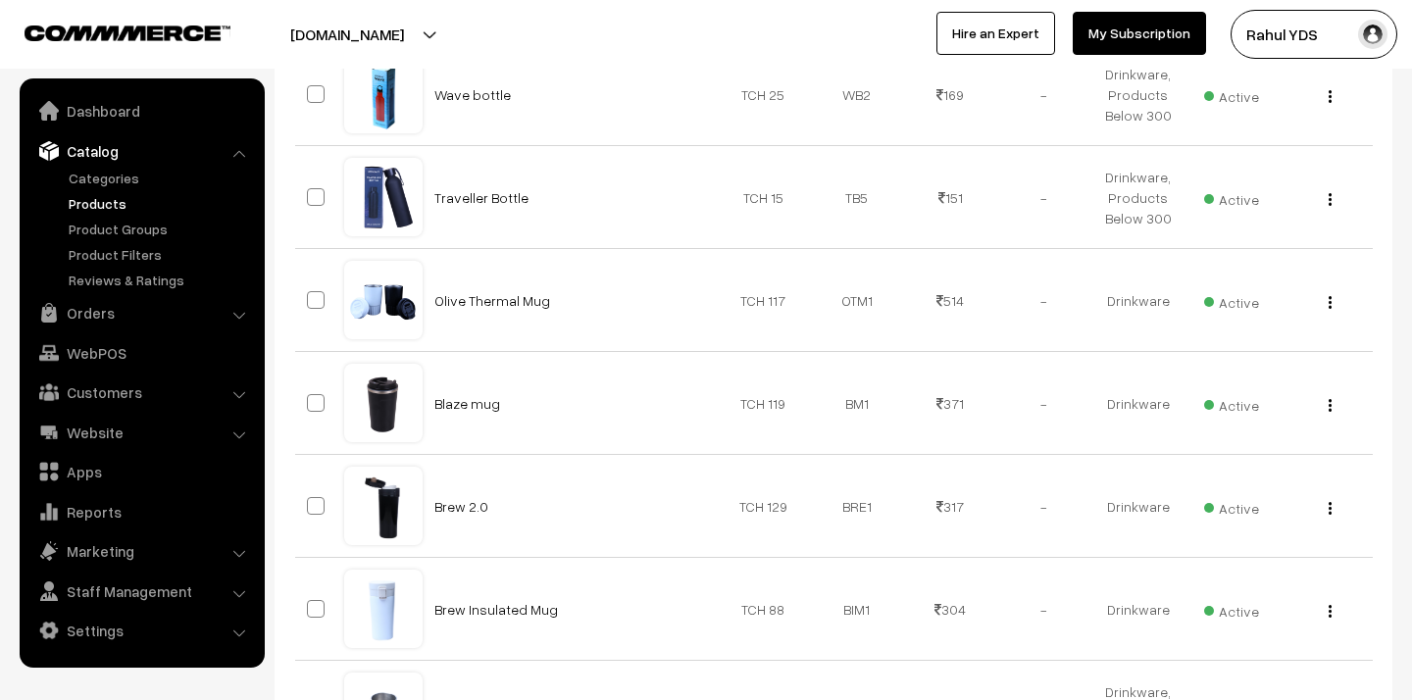
scroll to position [4508, 0]
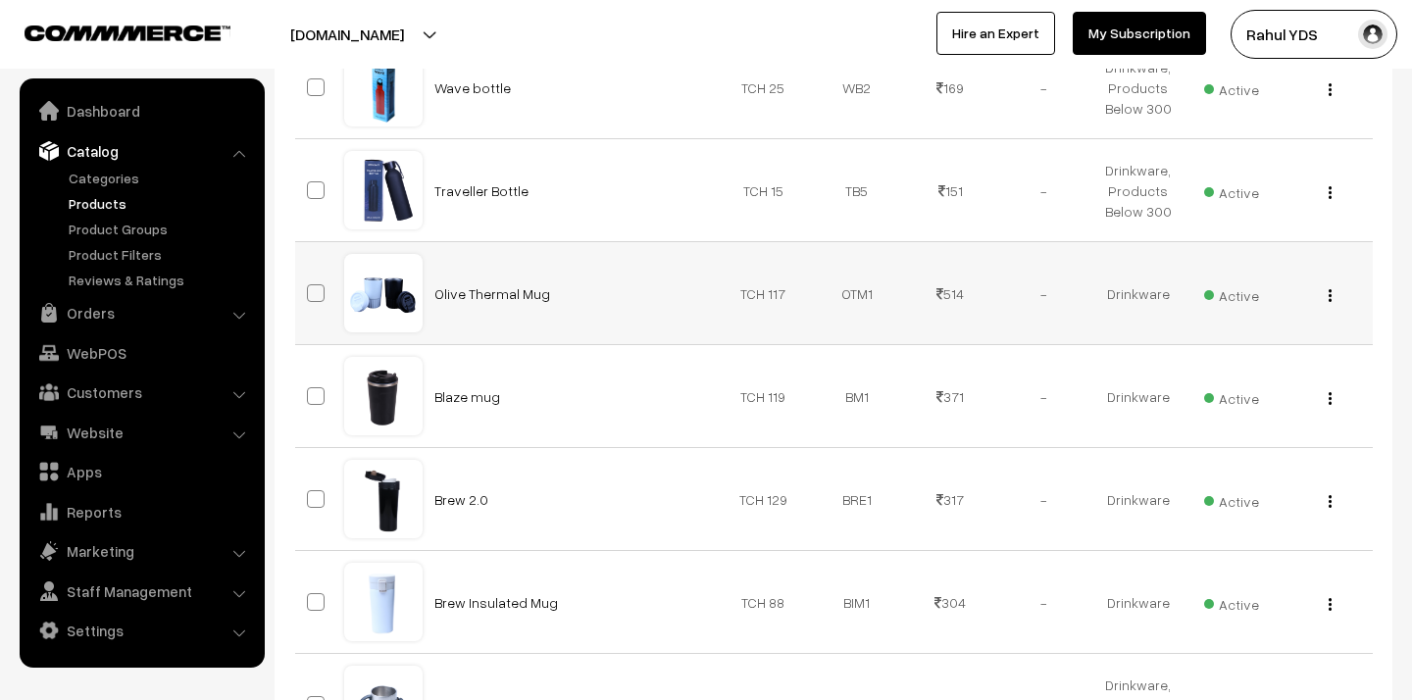
click at [316, 290] on span at bounding box center [316, 293] width 18 height 18
click at [310, 287] on input "checkbox" at bounding box center [303, 281] width 13 height 13
checkbox input "true"
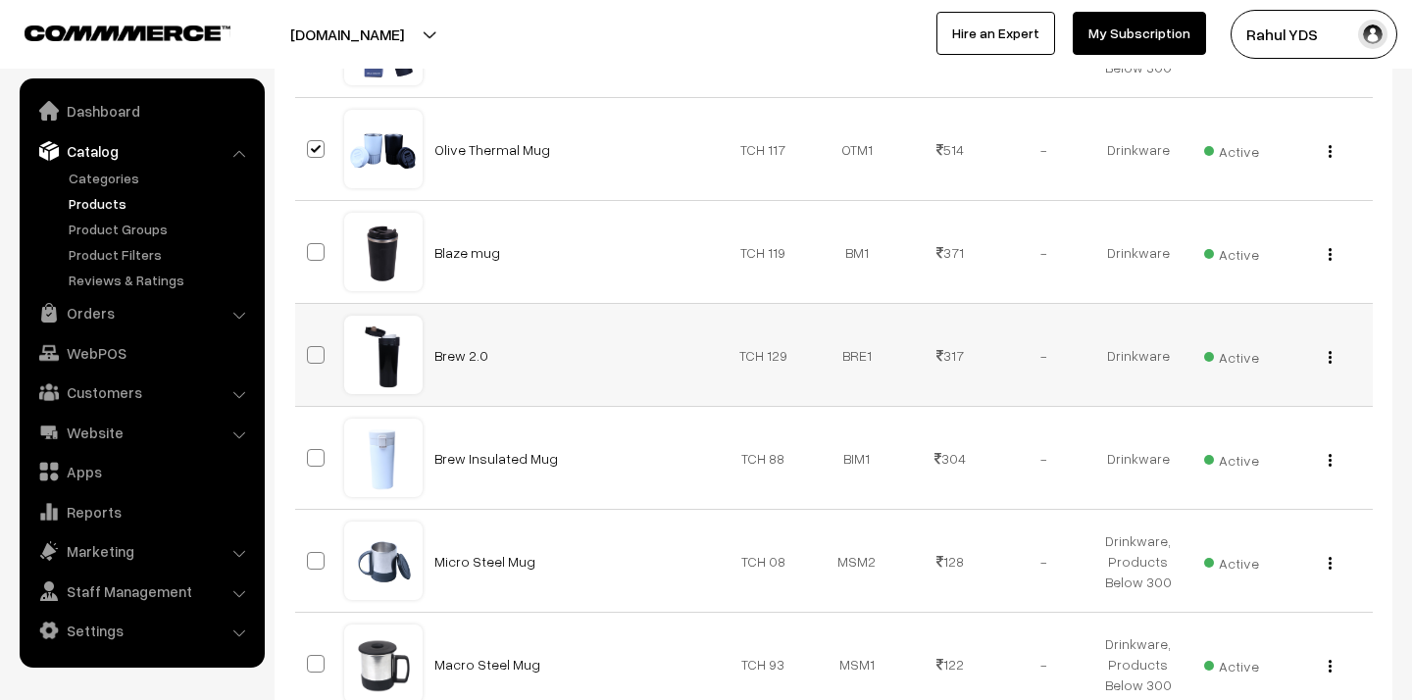
scroll to position [4654, 0]
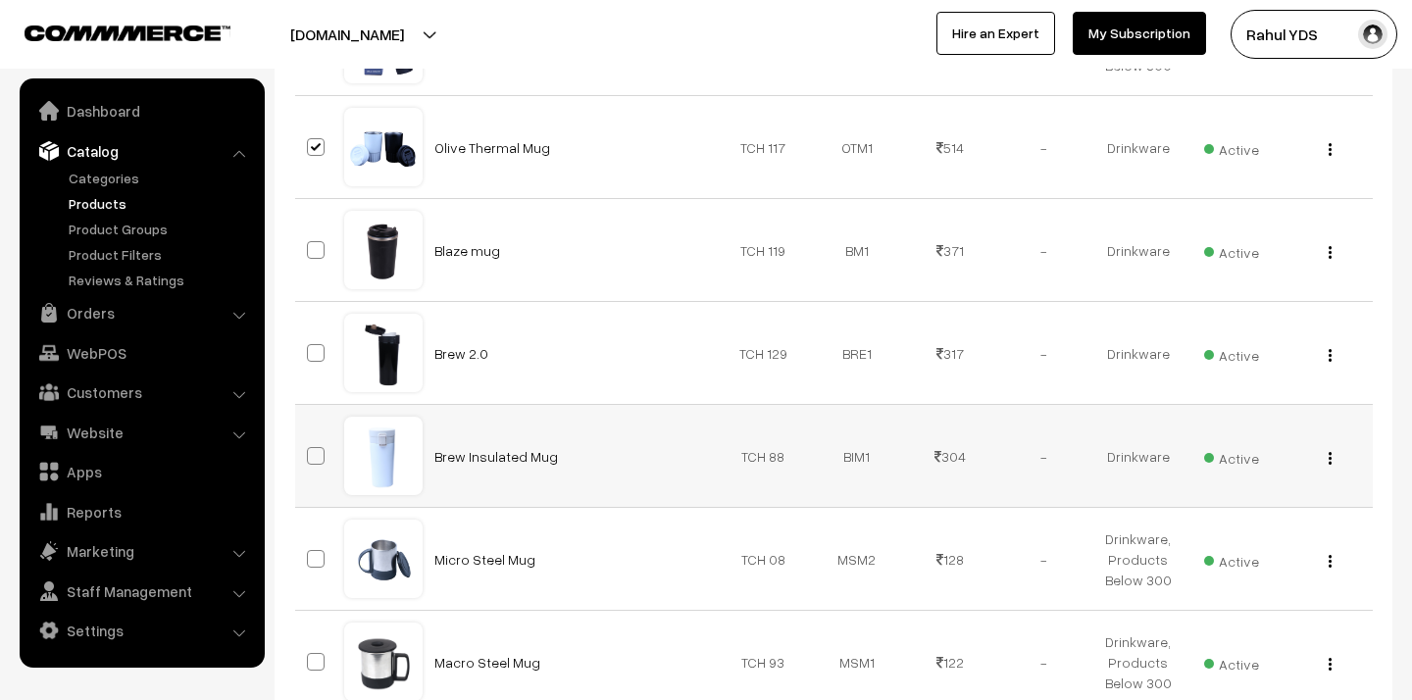
click at [313, 457] on span at bounding box center [316, 456] width 18 height 18
click at [310, 450] on input "checkbox" at bounding box center [303, 443] width 13 height 13
checkbox input "true"
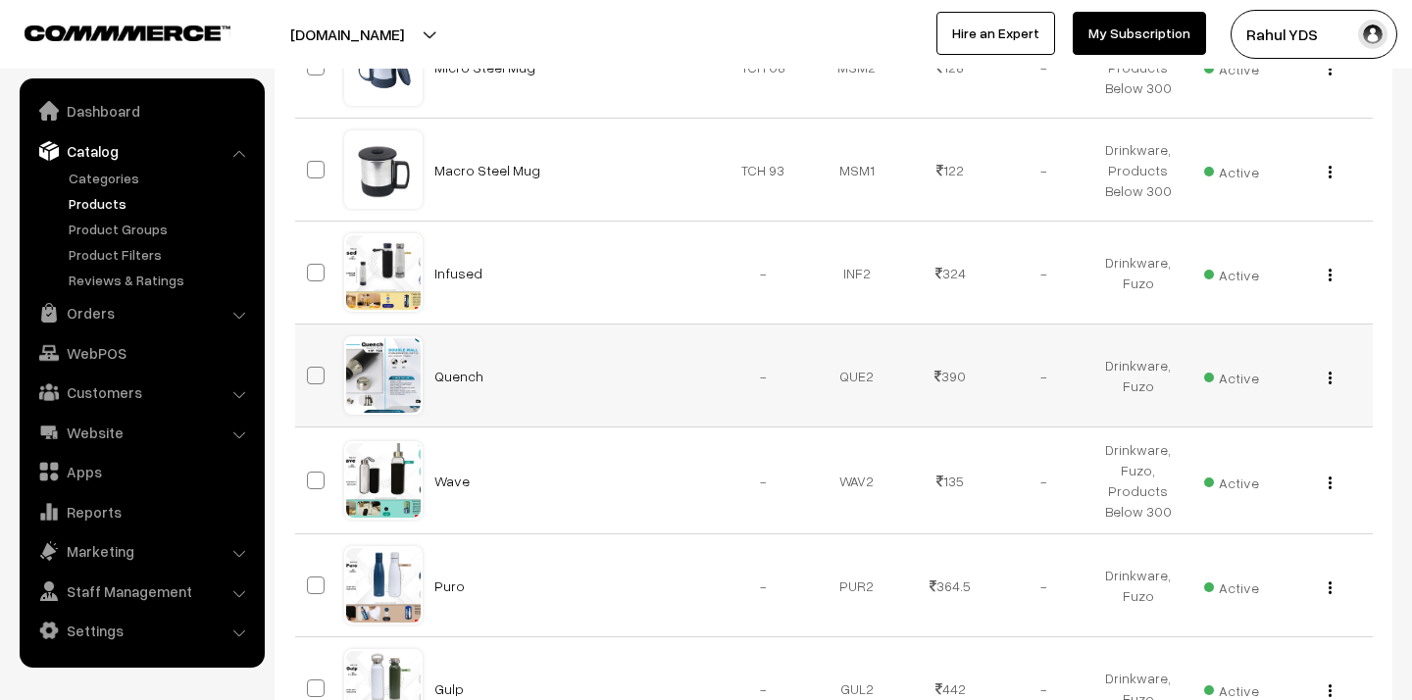
scroll to position [5152, 0]
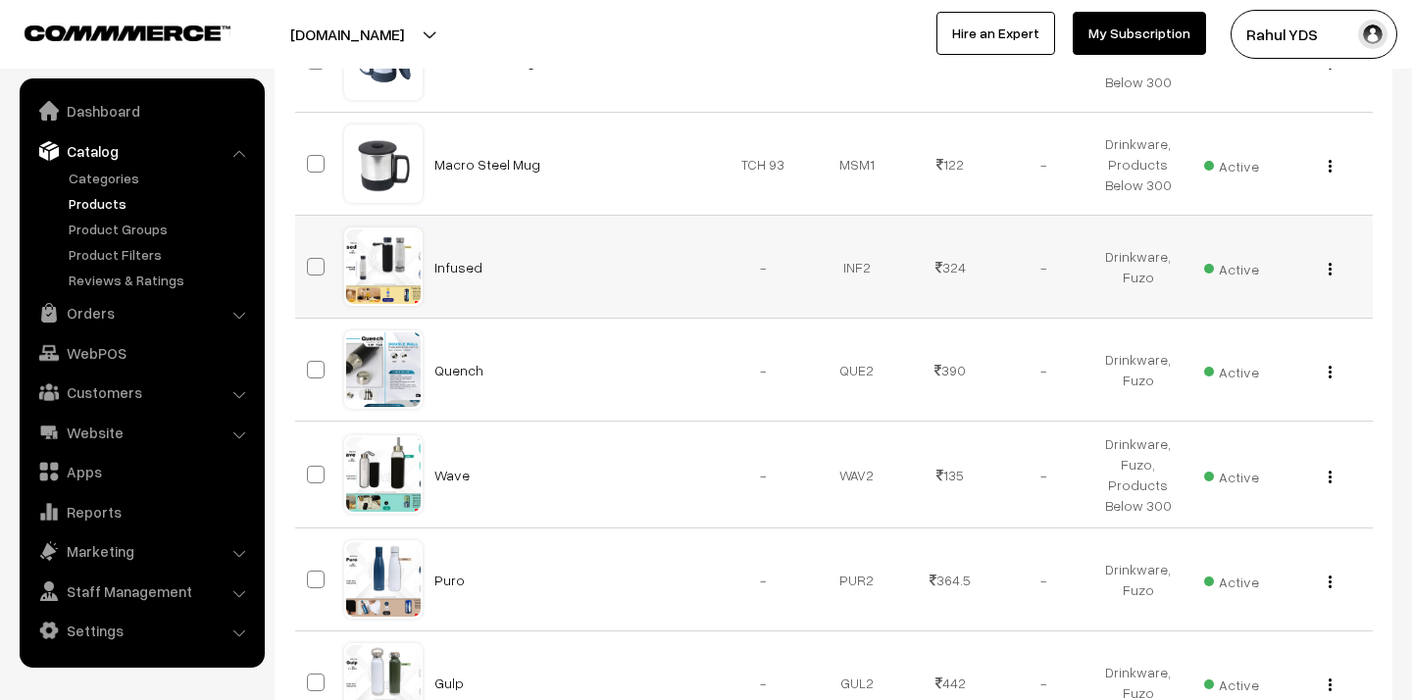
click at [315, 272] on span at bounding box center [316, 267] width 18 height 18
click at [310, 261] on input "checkbox" at bounding box center [303, 254] width 13 height 13
checkbox input "true"
click at [313, 371] on span at bounding box center [316, 370] width 18 height 18
click at [310, 364] on input "checkbox" at bounding box center [303, 357] width 13 height 13
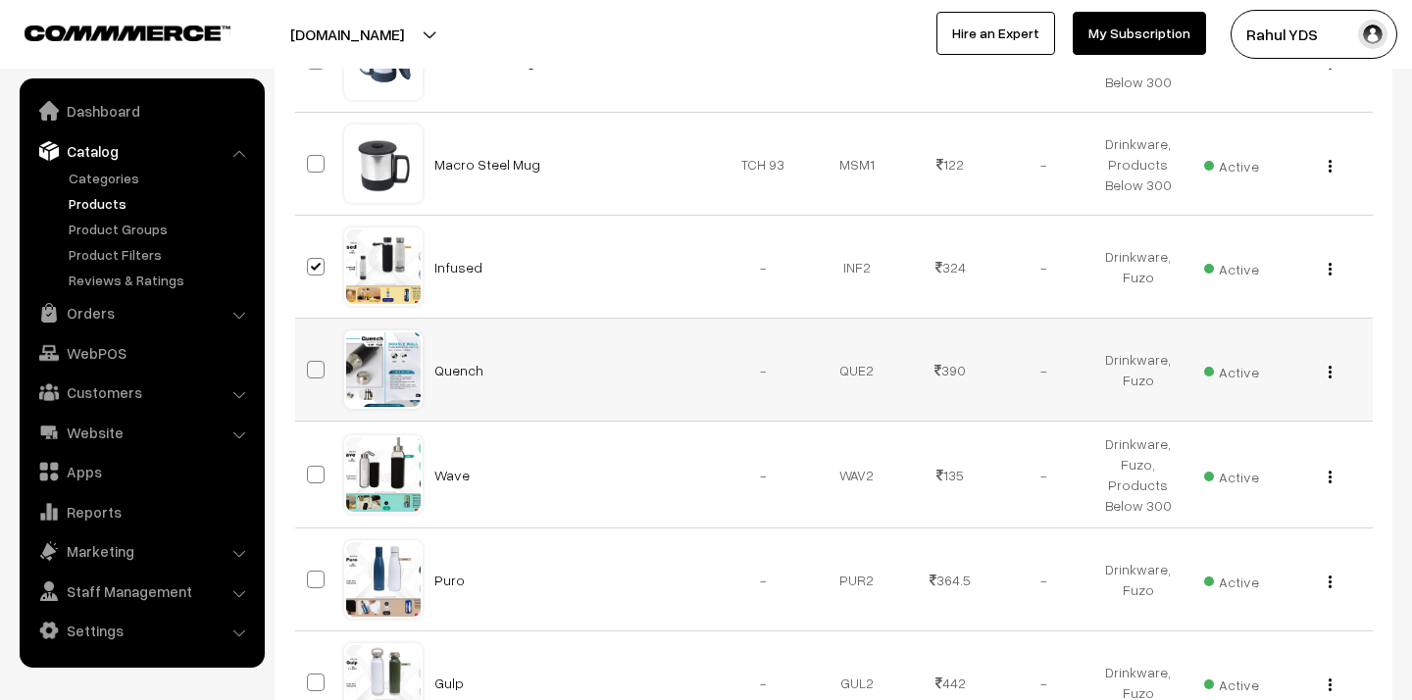
checkbox input "true"
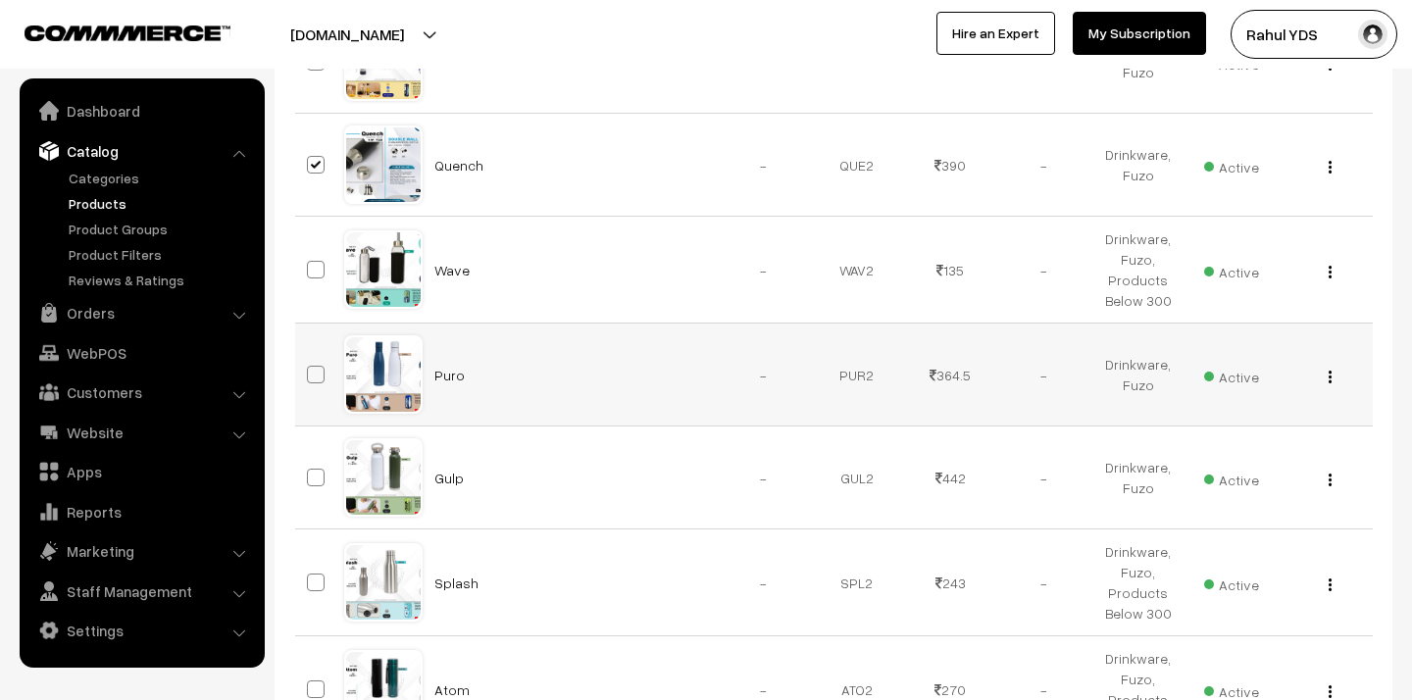
scroll to position [5360, 0]
click at [316, 381] on label at bounding box center [319, 372] width 24 height 24
click at [310, 366] on input "checkbox" at bounding box center [303, 359] width 13 height 13
checkbox input "true"
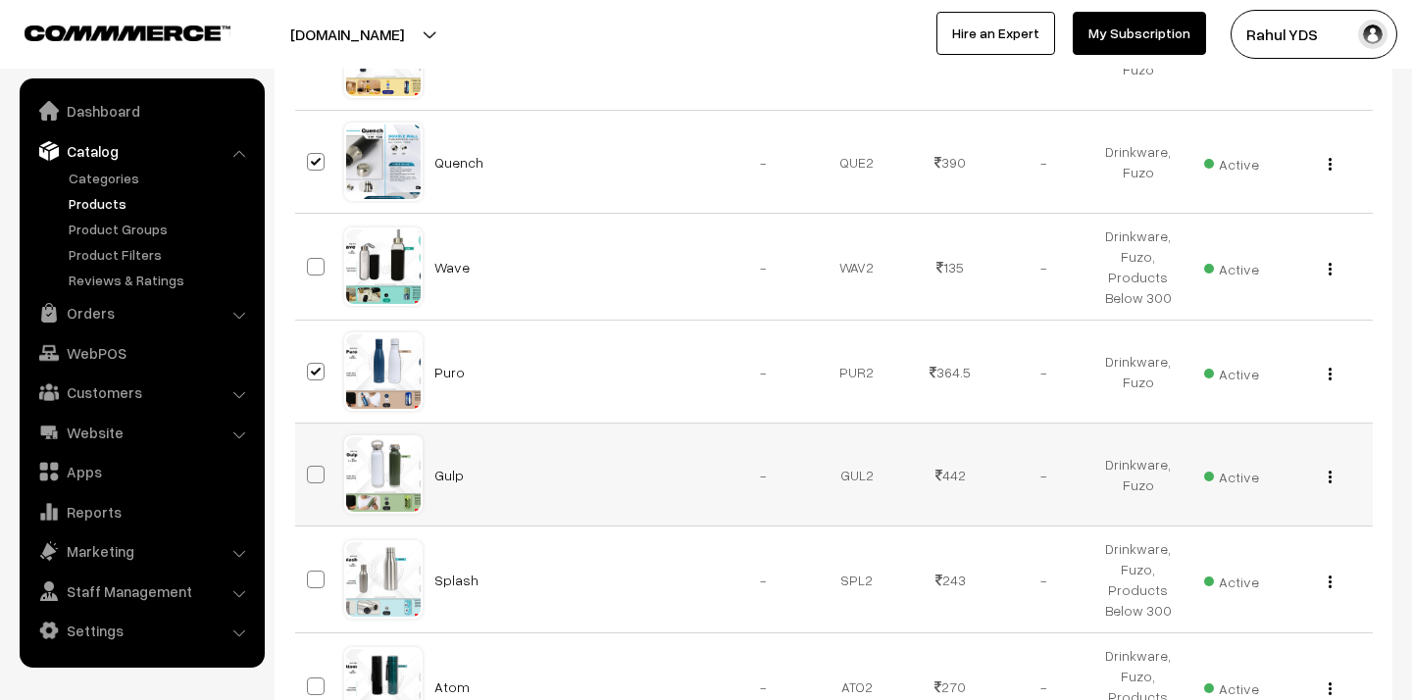
click at [312, 479] on span at bounding box center [316, 475] width 18 height 18
click at [310, 469] on input "checkbox" at bounding box center [303, 462] width 13 height 13
checkbox input "true"
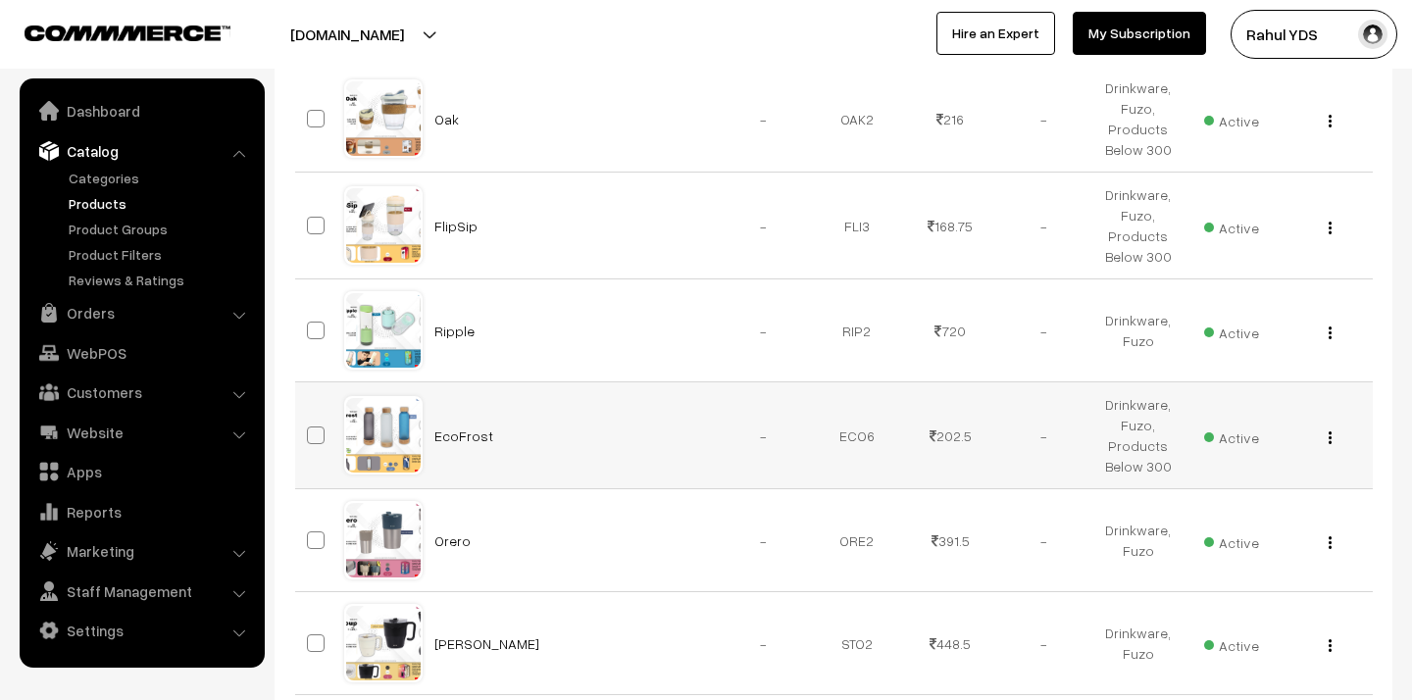
scroll to position [6047, 0]
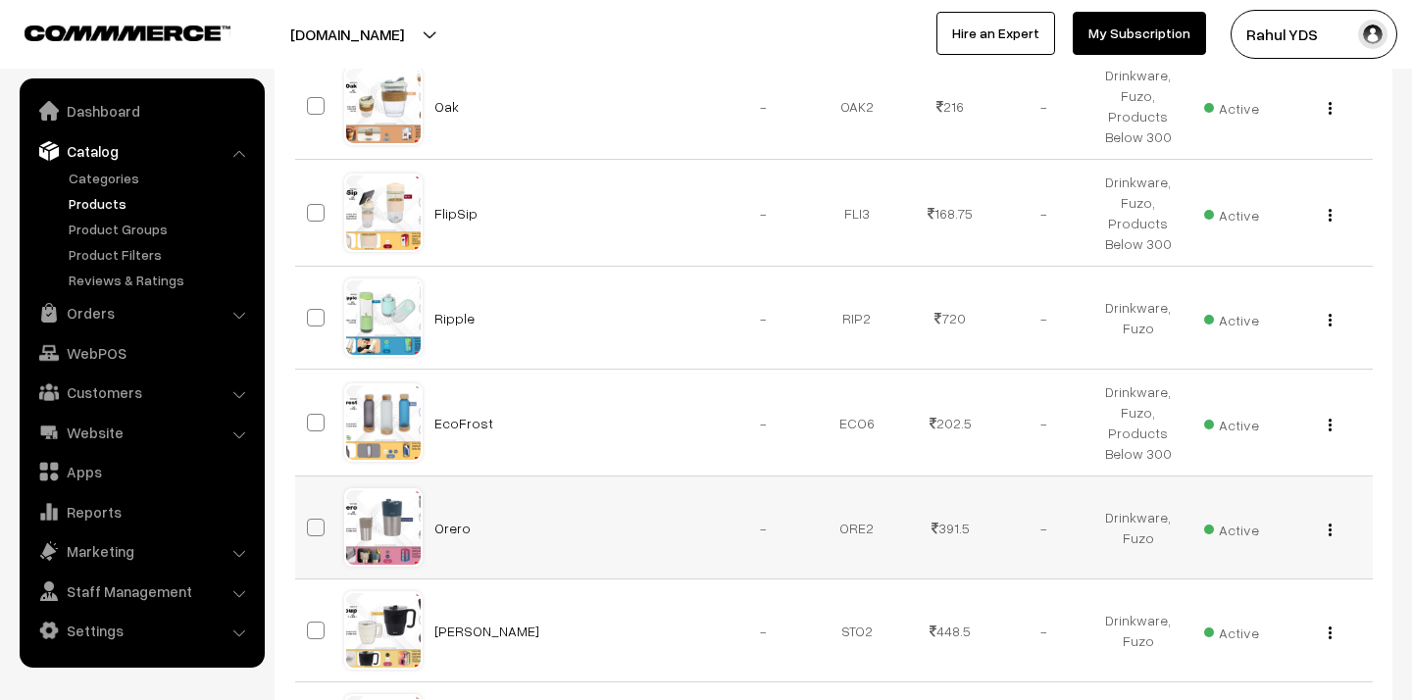
click at [314, 524] on span at bounding box center [316, 528] width 18 height 18
click at [310, 522] on input "checkbox" at bounding box center [303, 515] width 13 height 13
checkbox input "true"
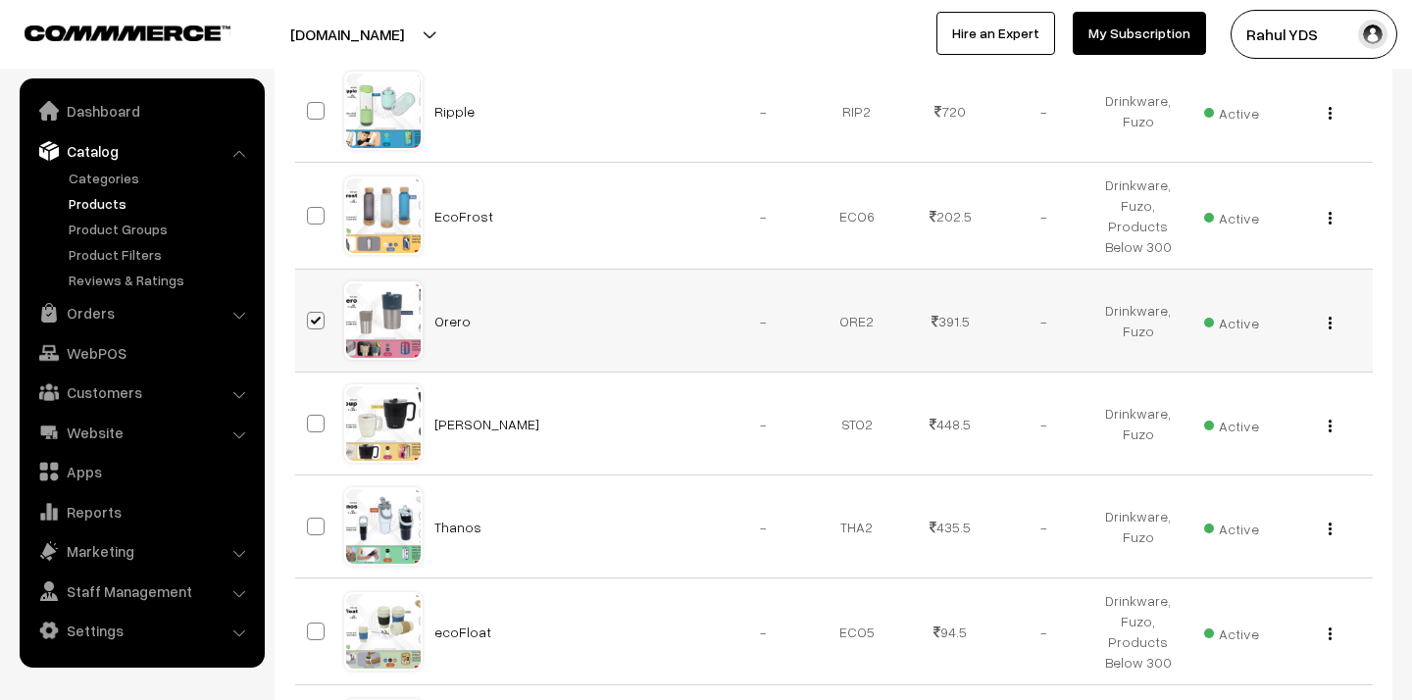
scroll to position [6261, 0]
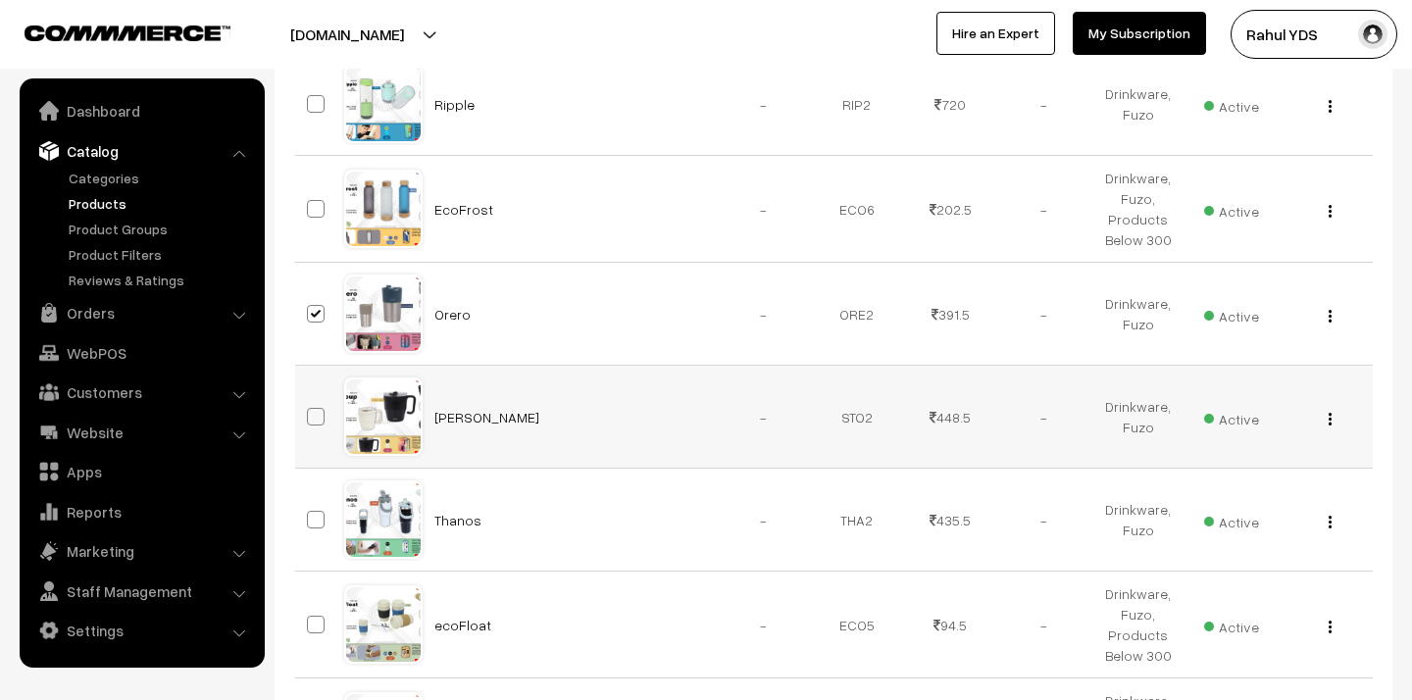
click at [313, 417] on span at bounding box center [316, 417] width 18 height 18
click at [310, 411] on input "checkbox" at bounding box center [303, 404] width 13 height 13
checkbox input "true"
click at [315, 518] on span at bounding box center [316, 520] width 18 height 18
click at [310, 514] on input "checkbox" at bounding box center [303, 507] width 13 height 13
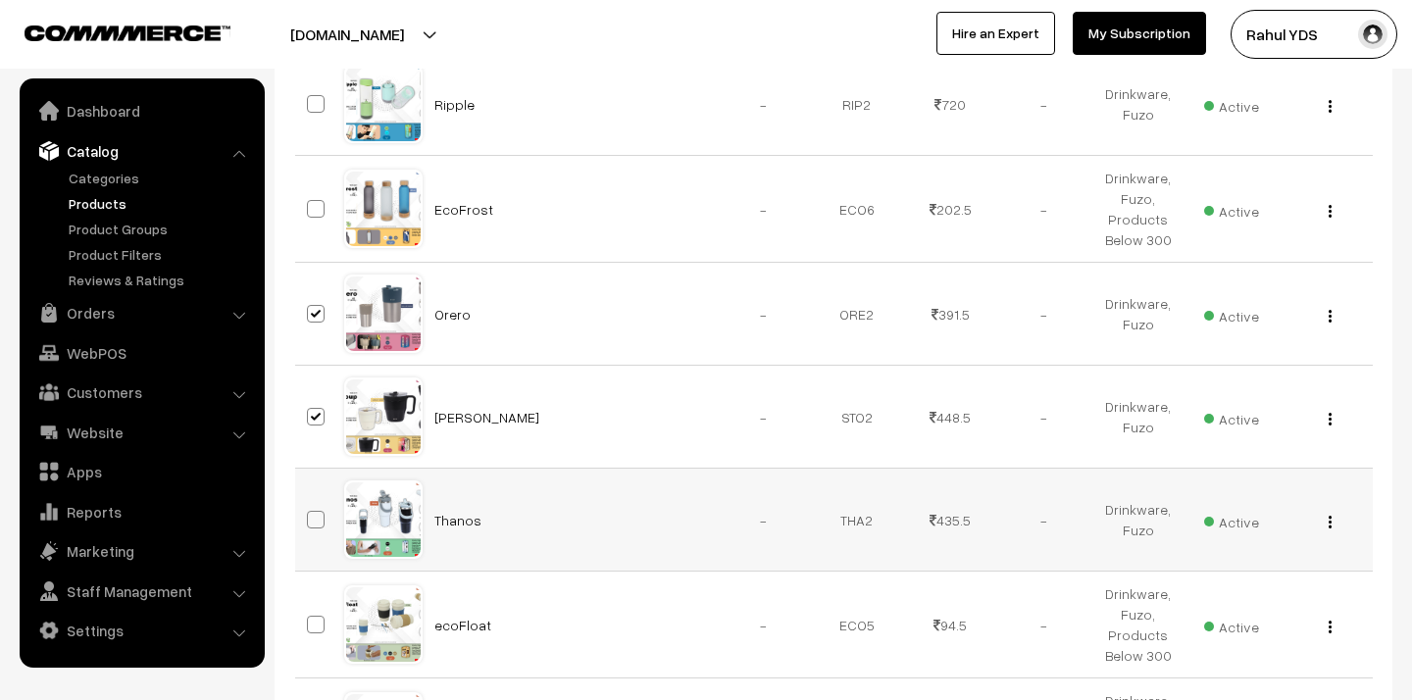
checkbox input "true"
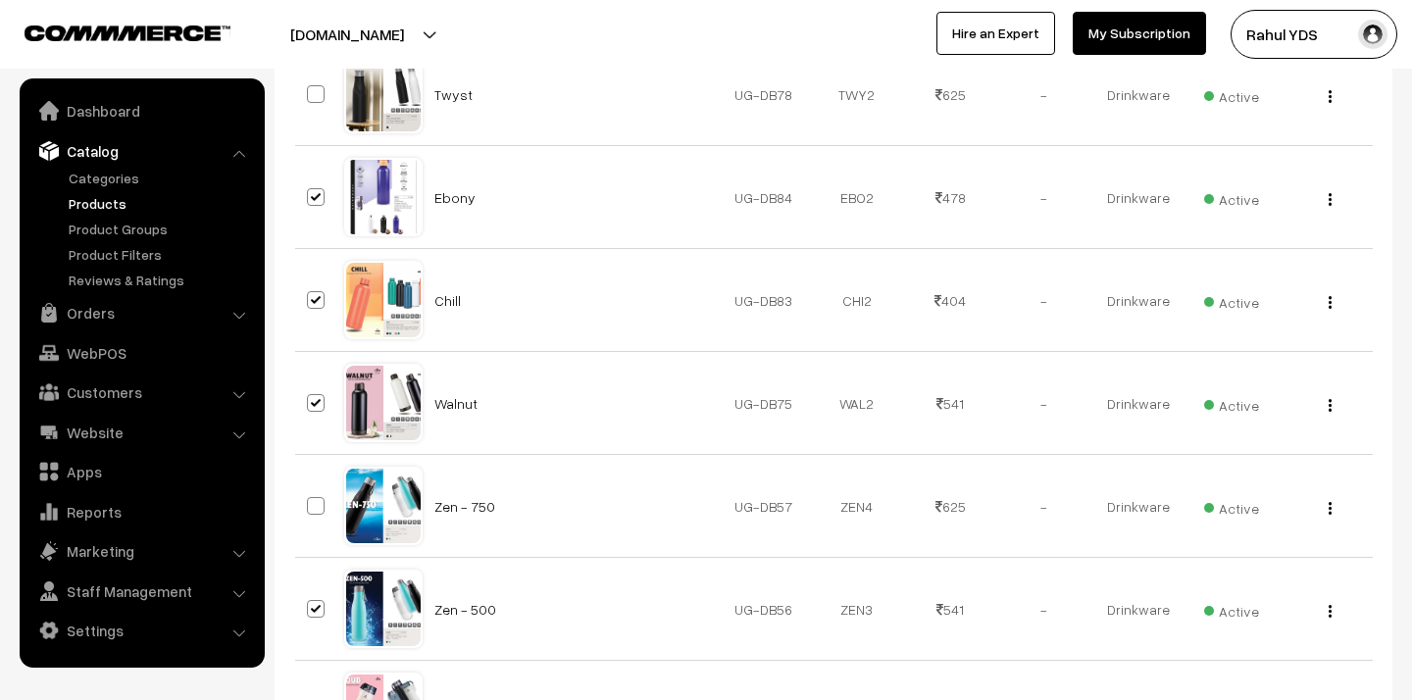
scroll to position [0, 0]
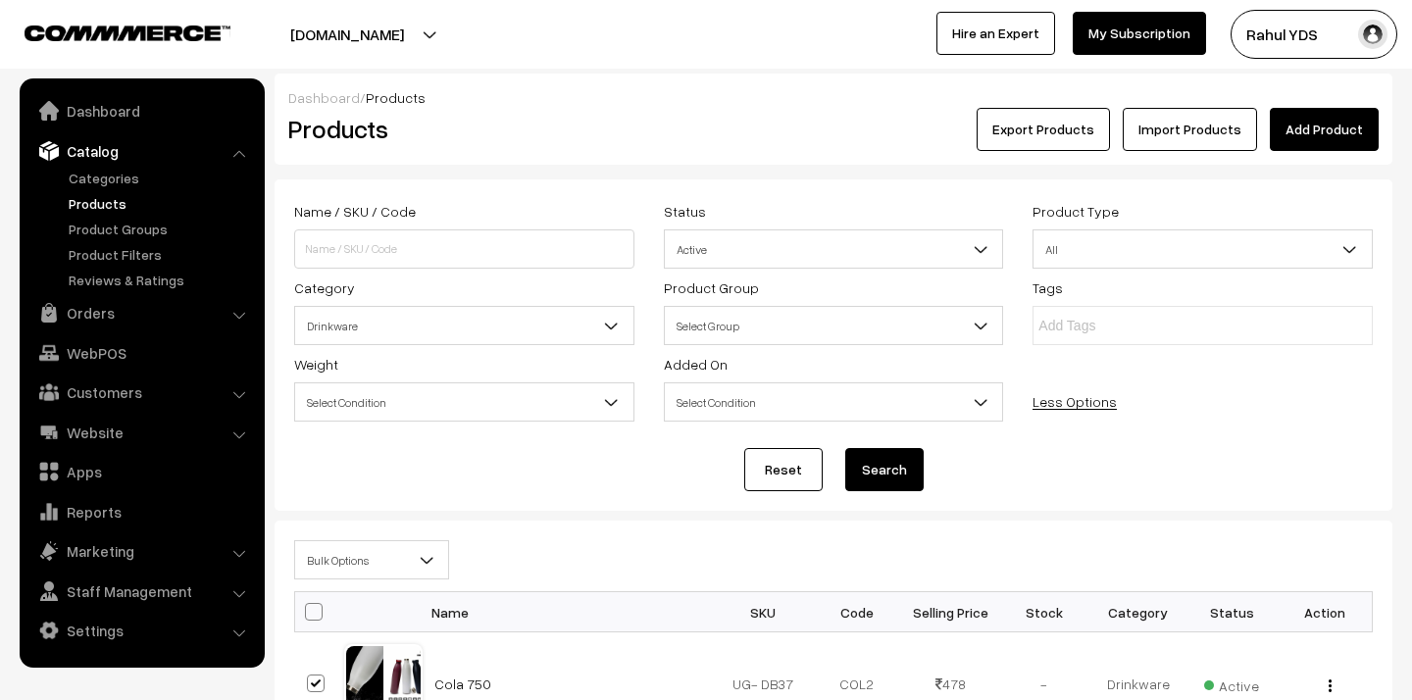
click at [358, 574] on span "Bulk Options" at bounding box center [371, 560] width 153 height 34
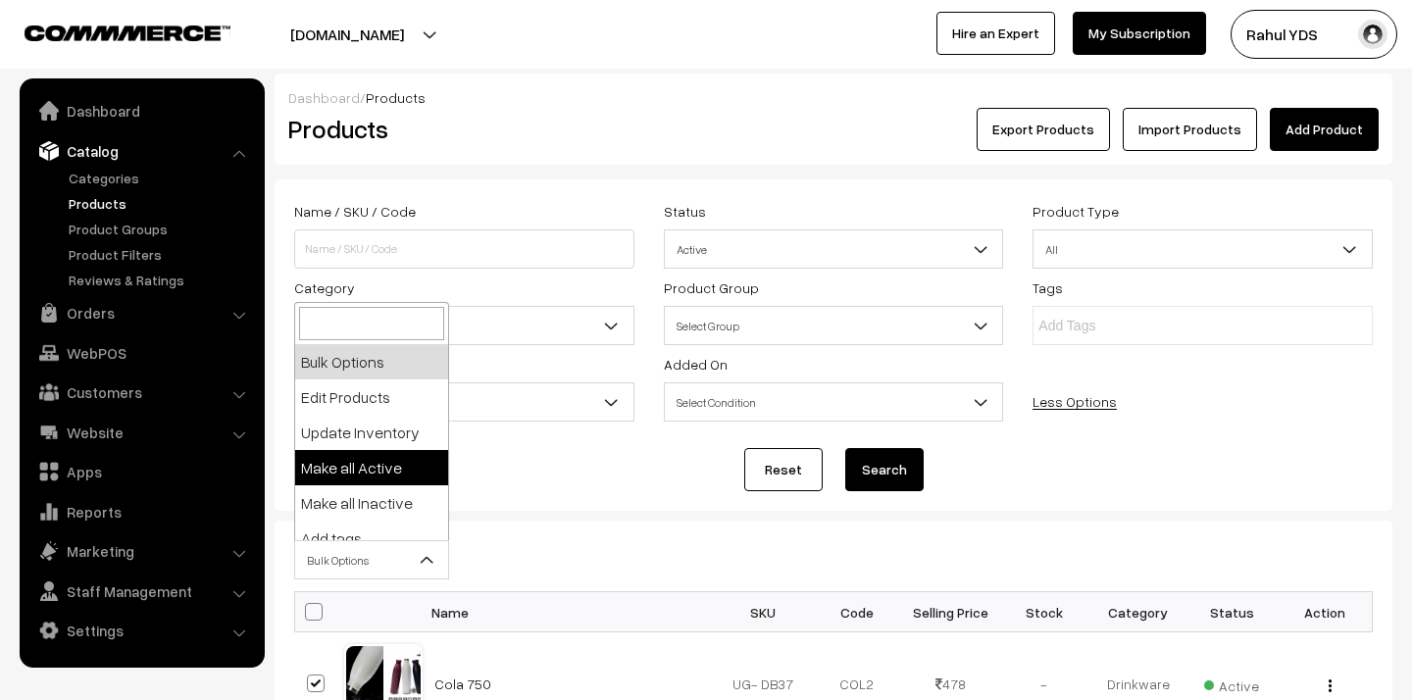
scroll to position [122, 0]
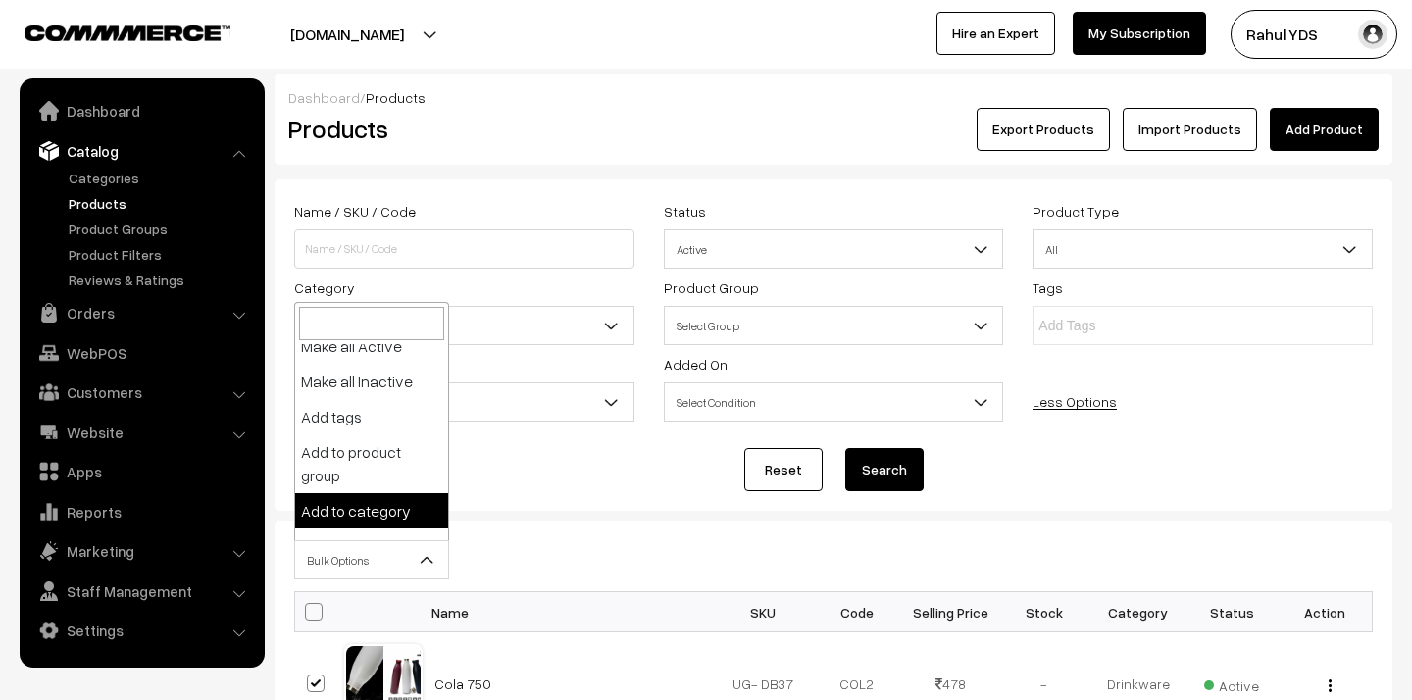
select select "category"
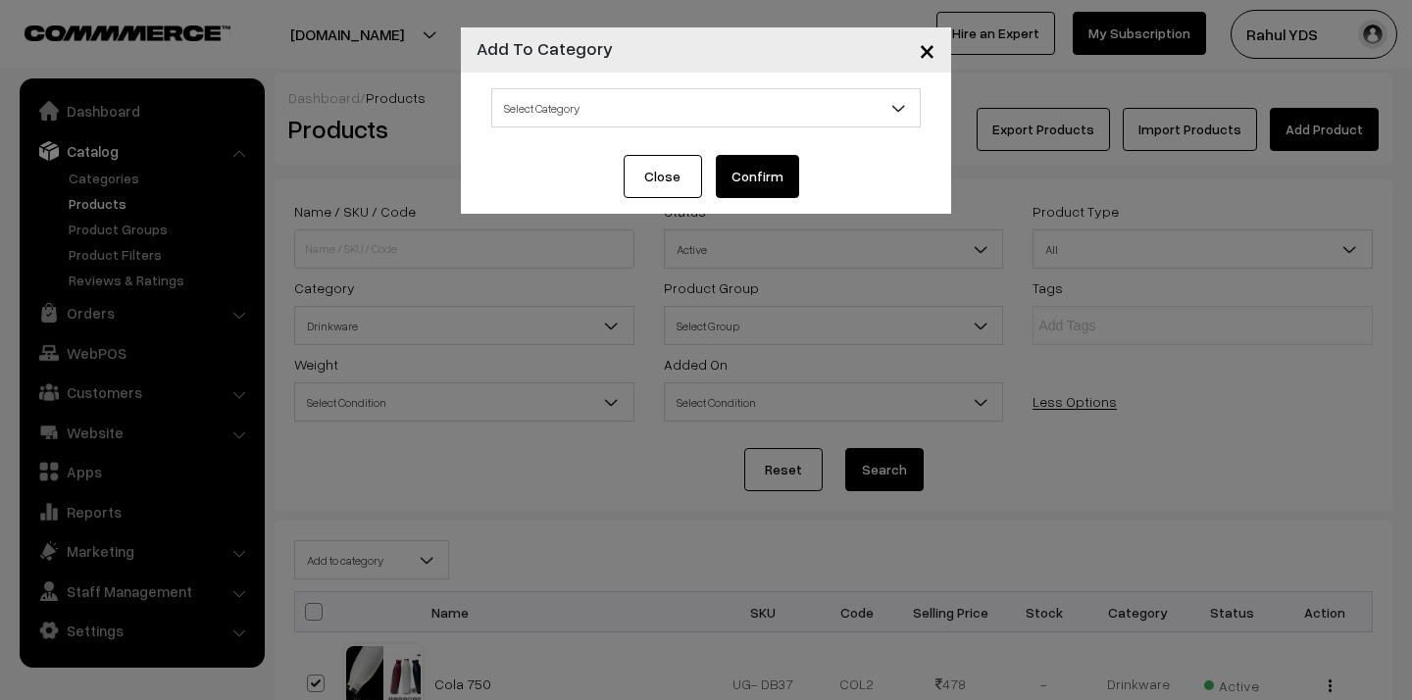
click at [711, 120] on span "Select Category" at bounding box center [705, 108] width 427 height 34
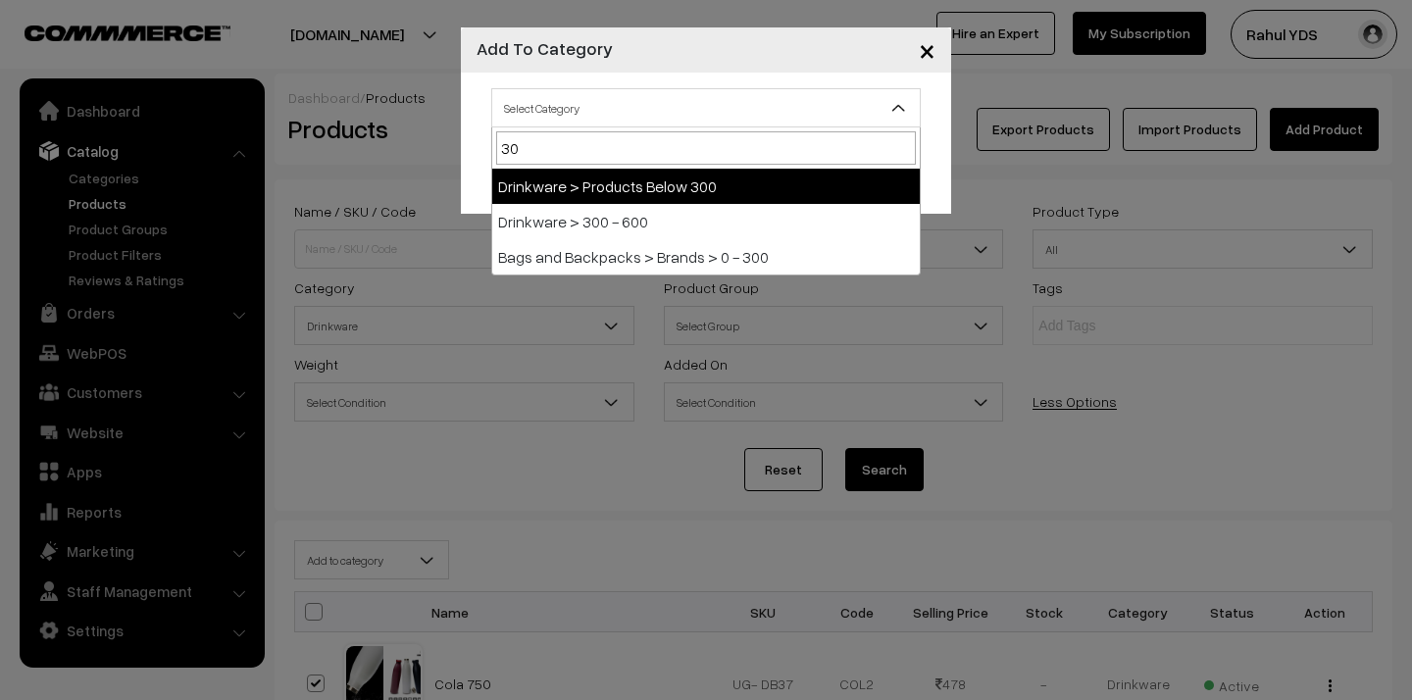
type input "300"
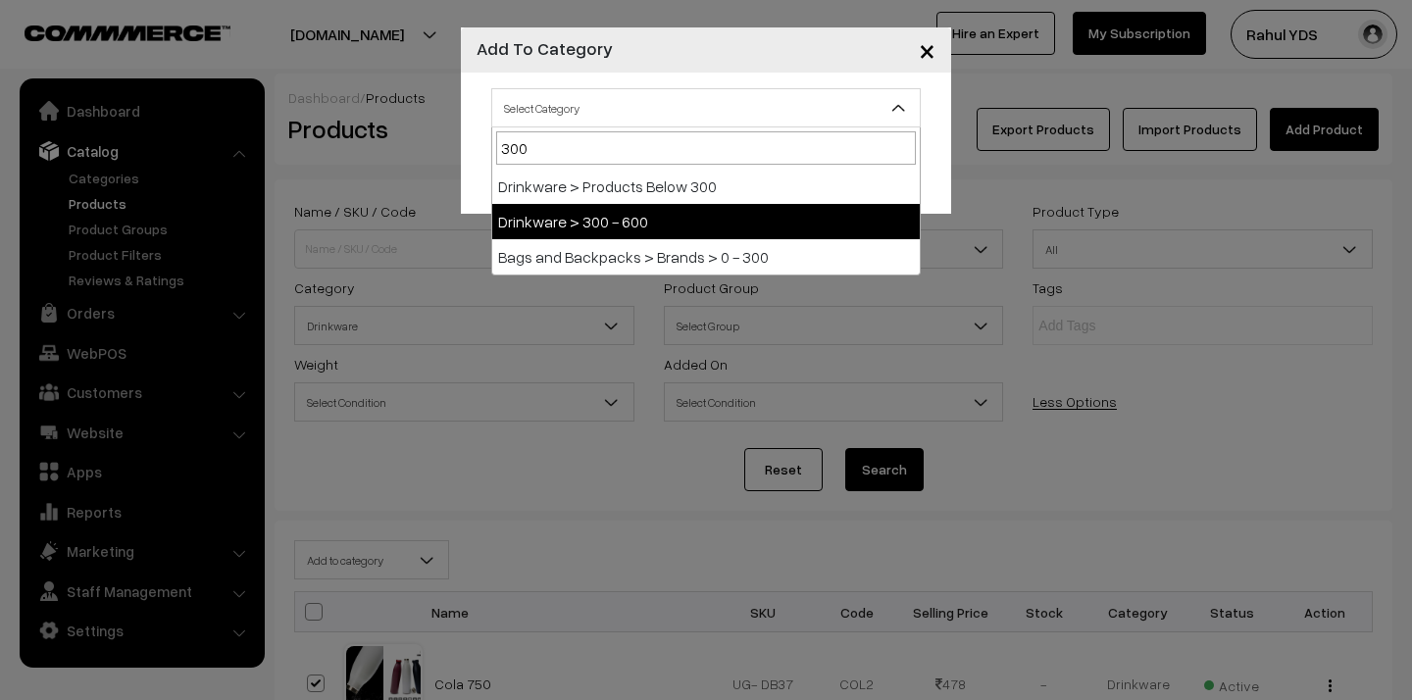
select select "130"
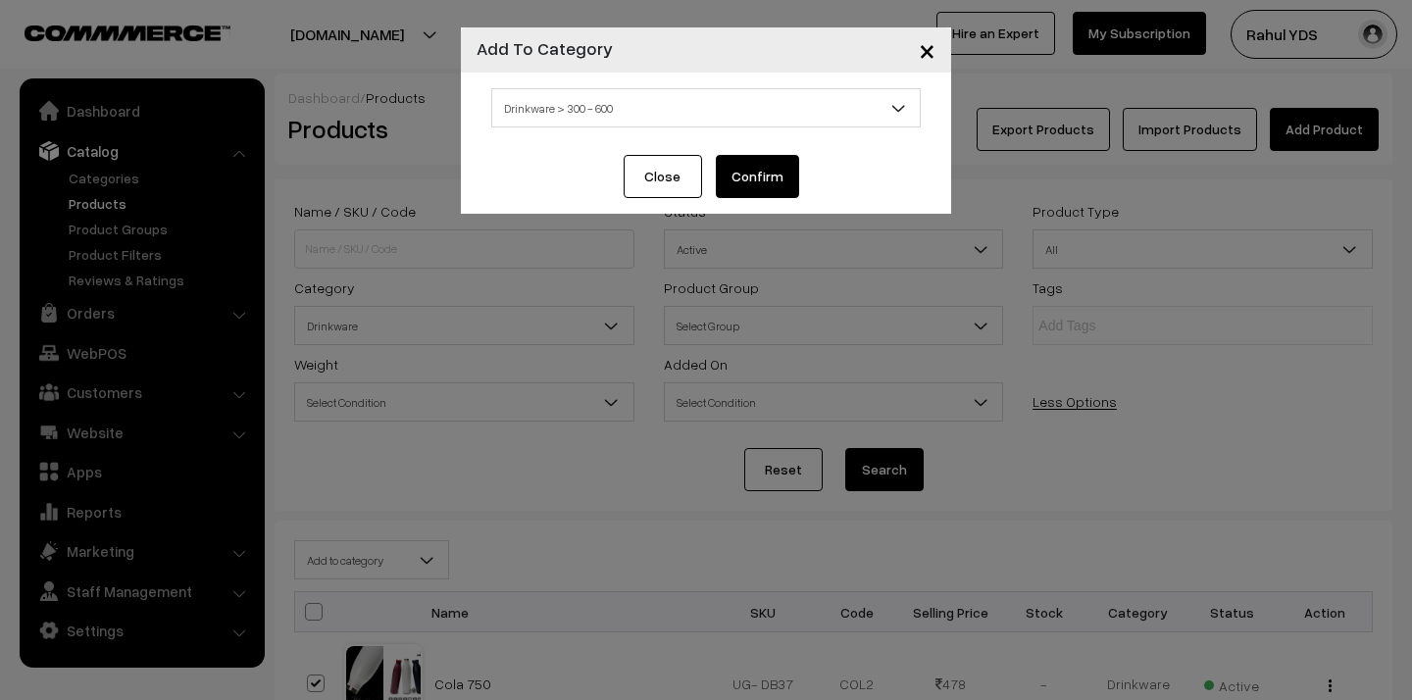
click at [752, 186] on button "Confirm" at bounding box center [757, 176] width 83 height 43
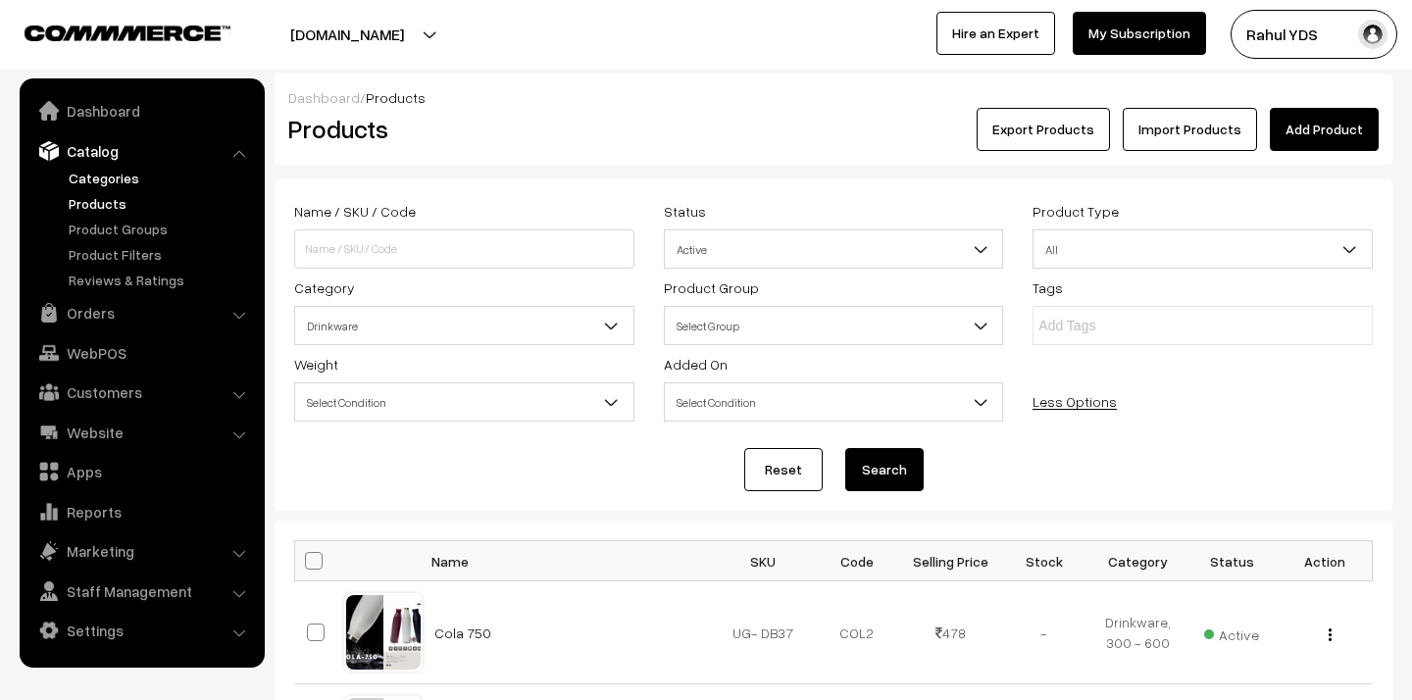
click at [103, 182] on link "Categories" at bounding box center [161, 178] width 194 height 21
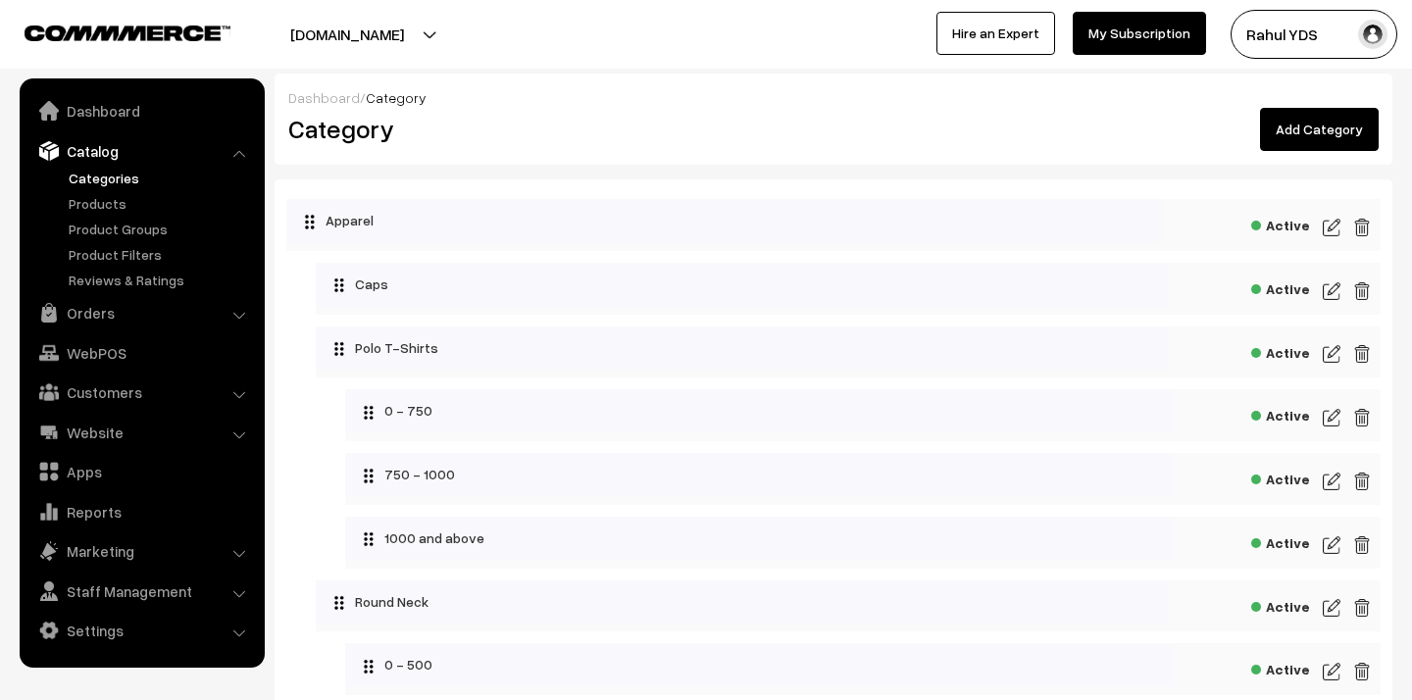
click at [1346, 133] on link "Add Category" at bounding box center [1319, 129] width 119 height 43
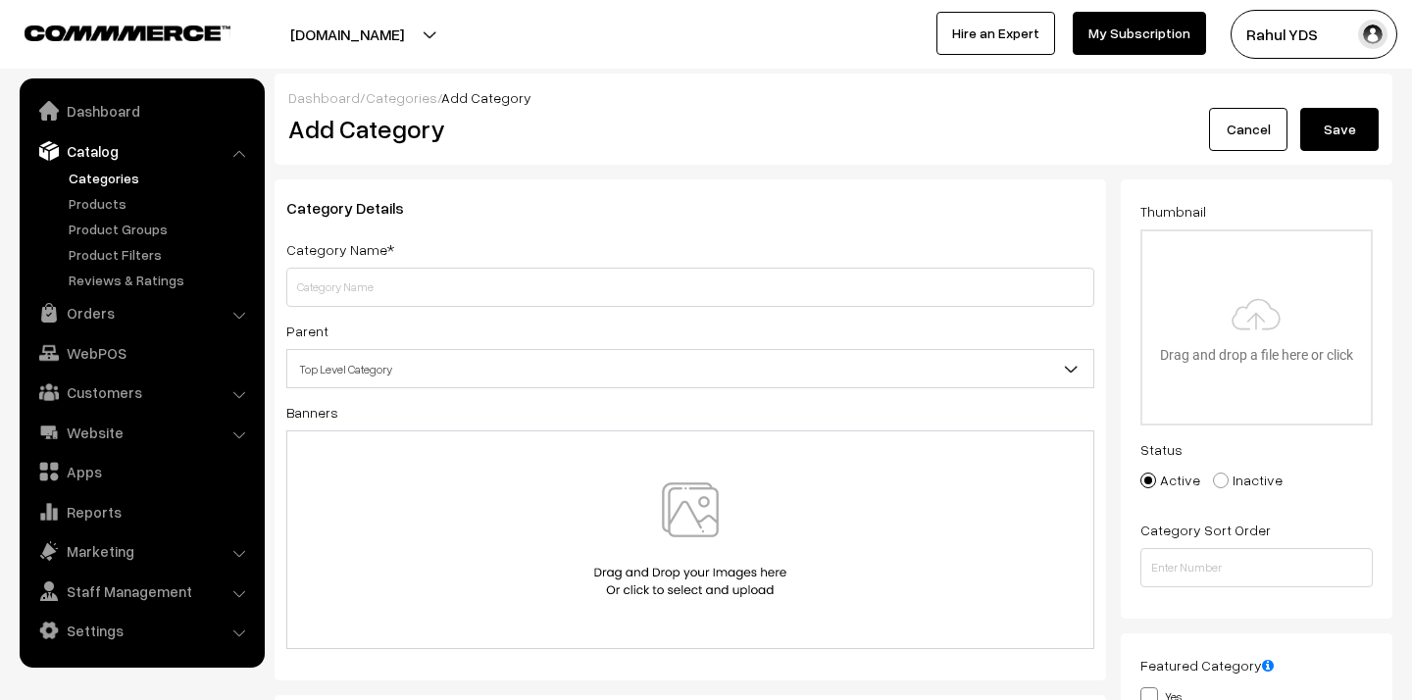
click at [511, 289] on input "text" at bounding box center [690, 287] width 808 height 39
type input "a"
type input "Product Above 600"
click at [560, 370] on span "Top Level Category" at bounding box center [690, 369] width 806 height 34
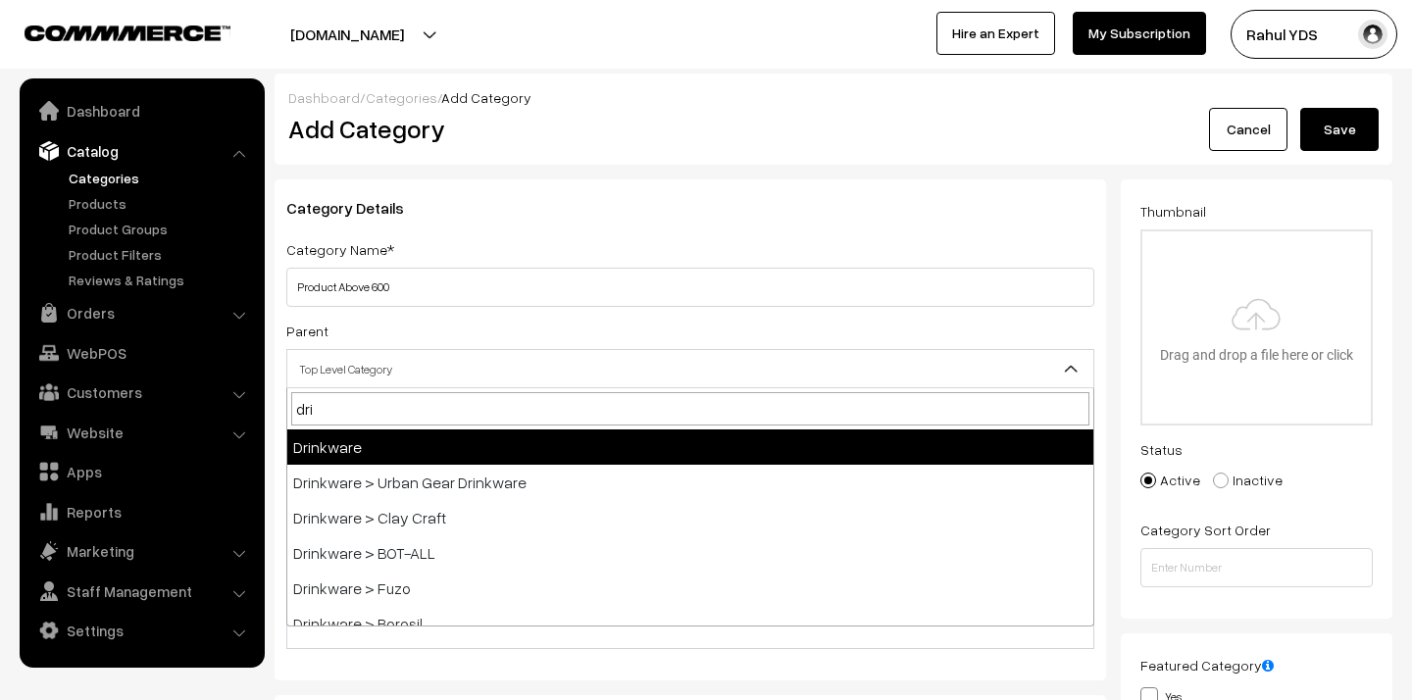
type input "drin"
select select "3"
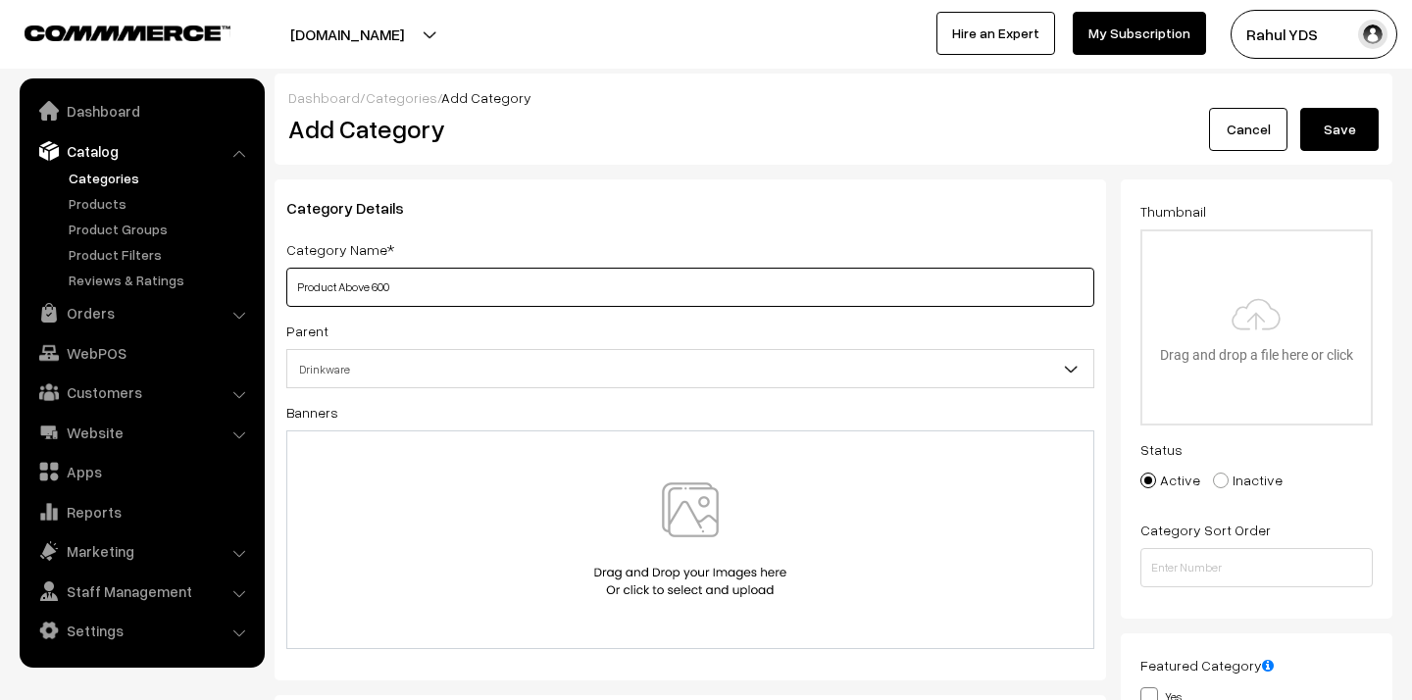
click at [470, 292] on input "Product Above 600" at bounding box center [690, 287] width 808 height 39
type input "P"
type input "600 and Above"
type input "C:\fakepath\600 and above .png"
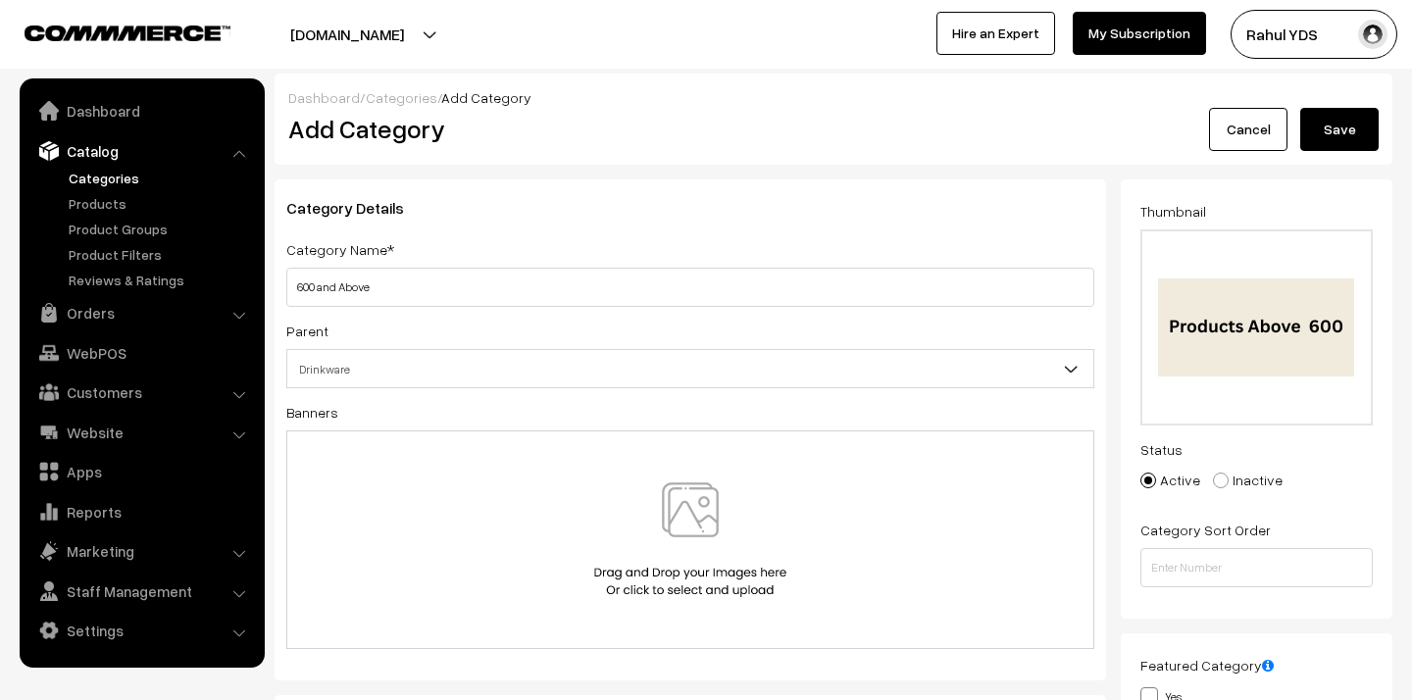
click at [1326, 128] on button "Save" at bounding box center [1339, 129] width 78 height 43
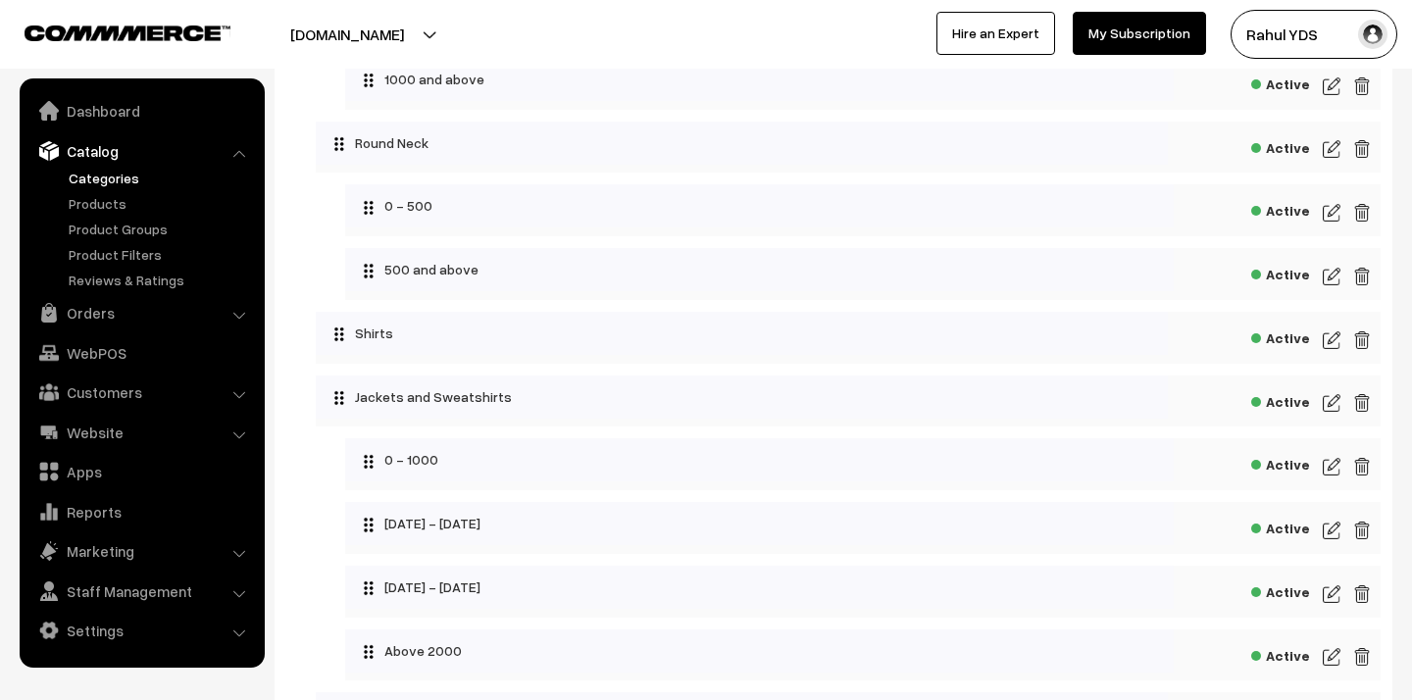
scroll to position [598, 0]
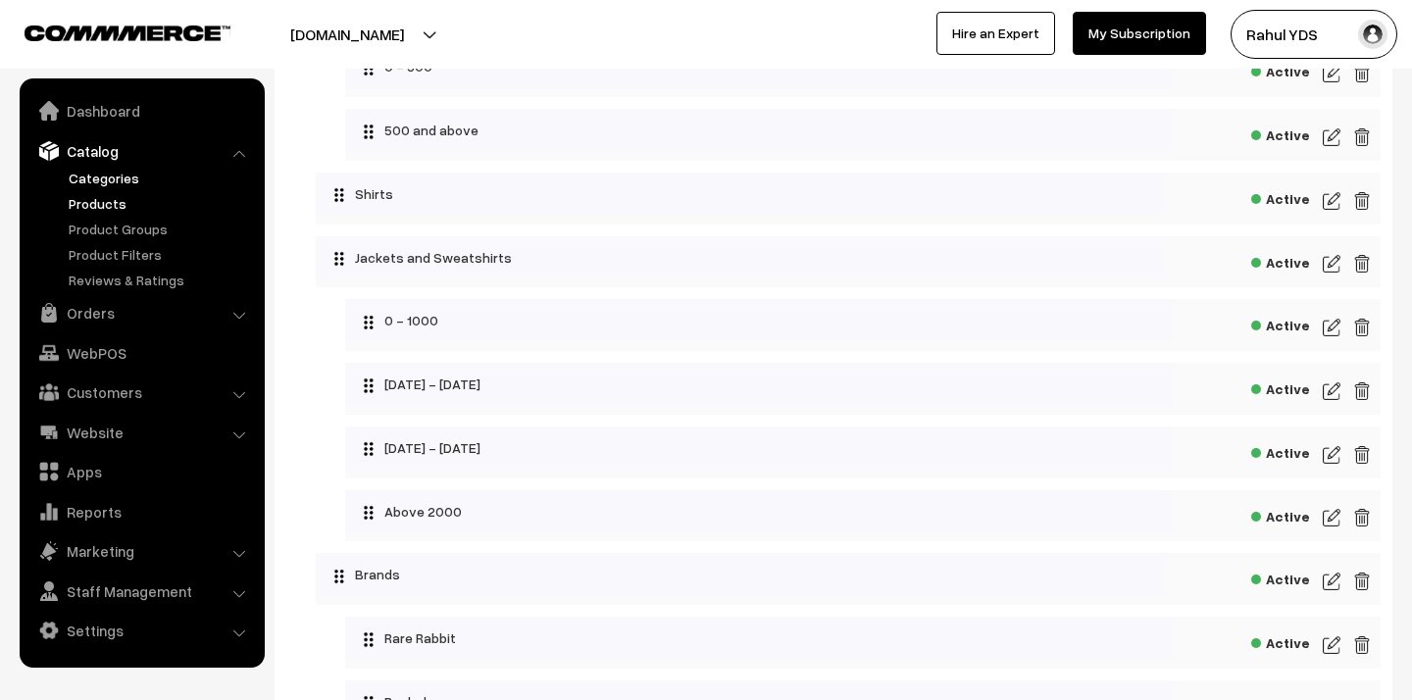
click at [106, 212] on link "Products" at bounding box center [161, 203] width 194 height 21
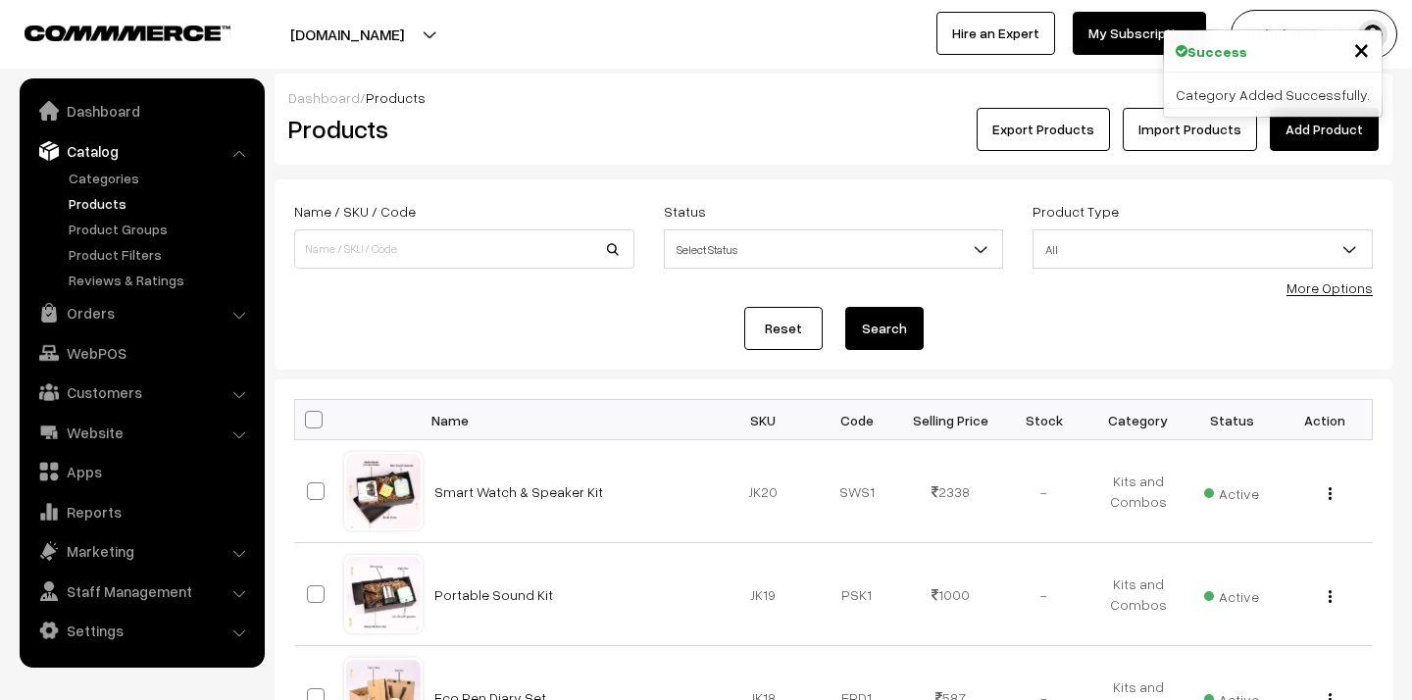
click at [1324, 288] on link "More Options" at bounding box center [1329, 287] width 86 height 17
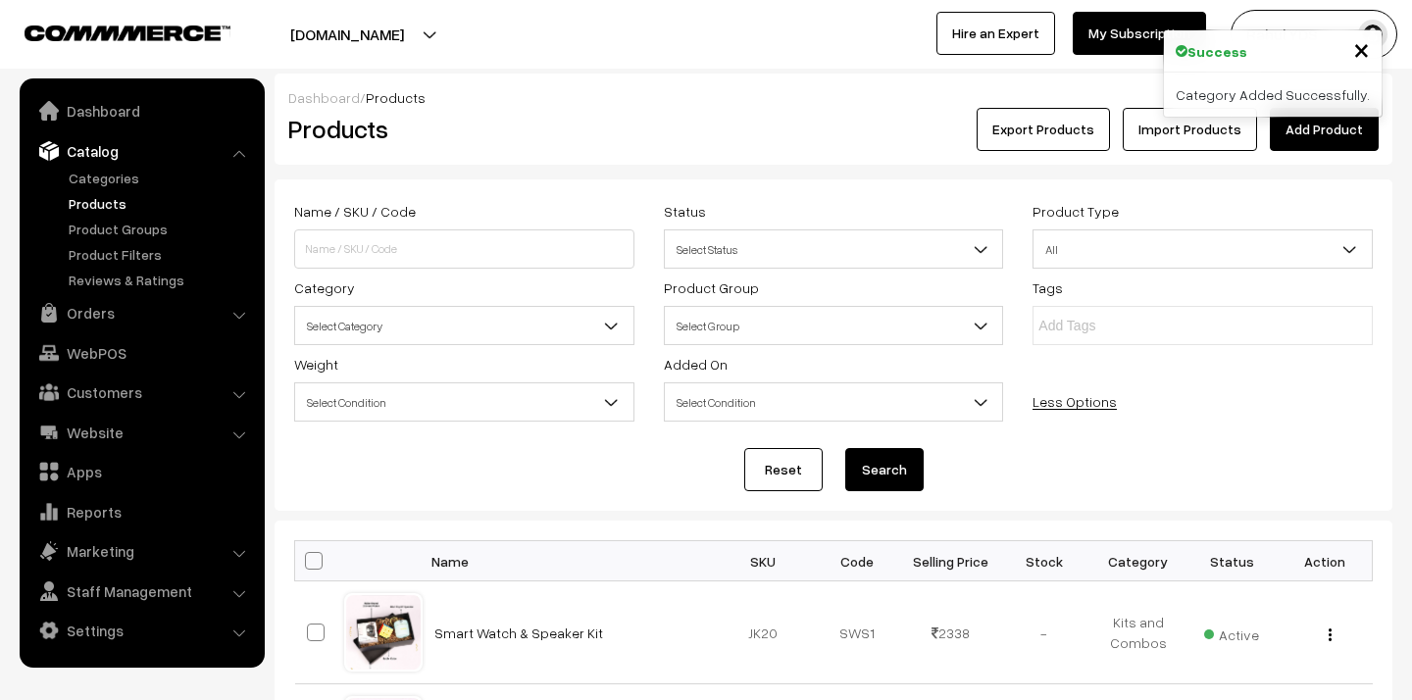
click at [436, 340] on span "Select Category" at bounding box center [464, 326] width 338 height 34
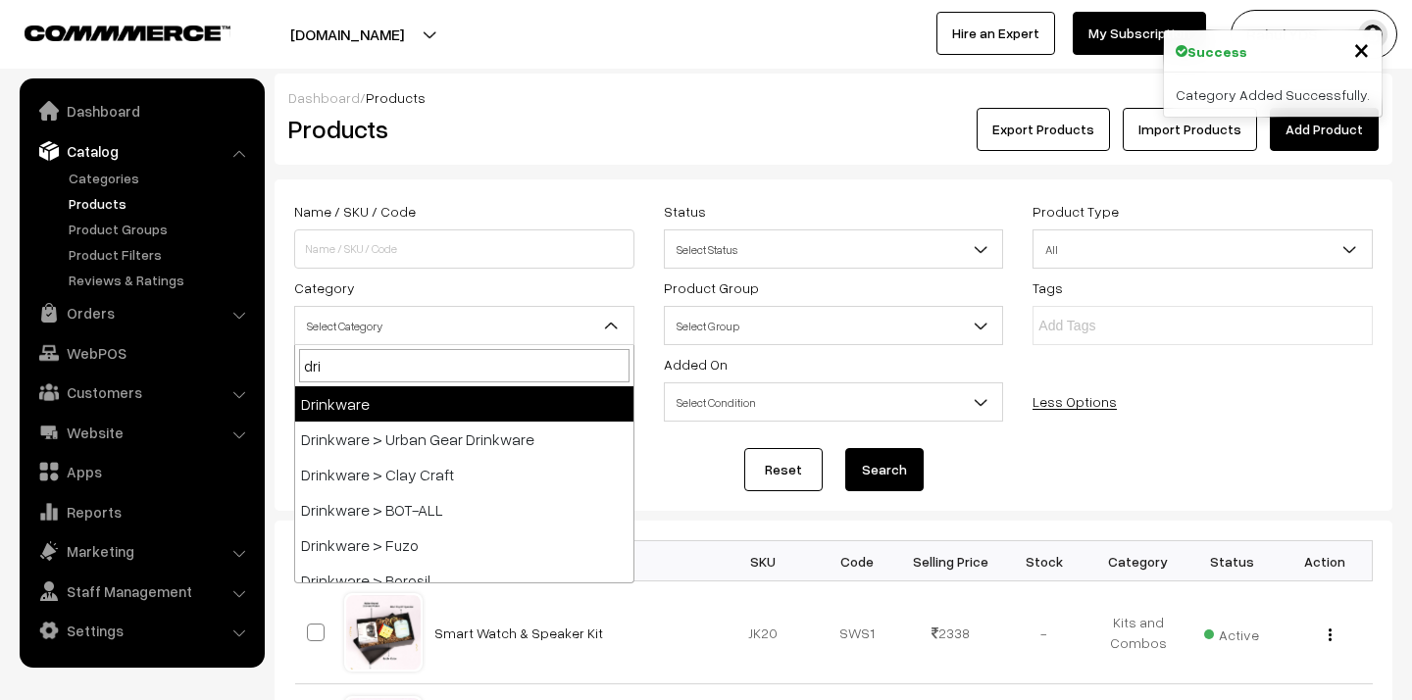
type input "drin"
select select "3"
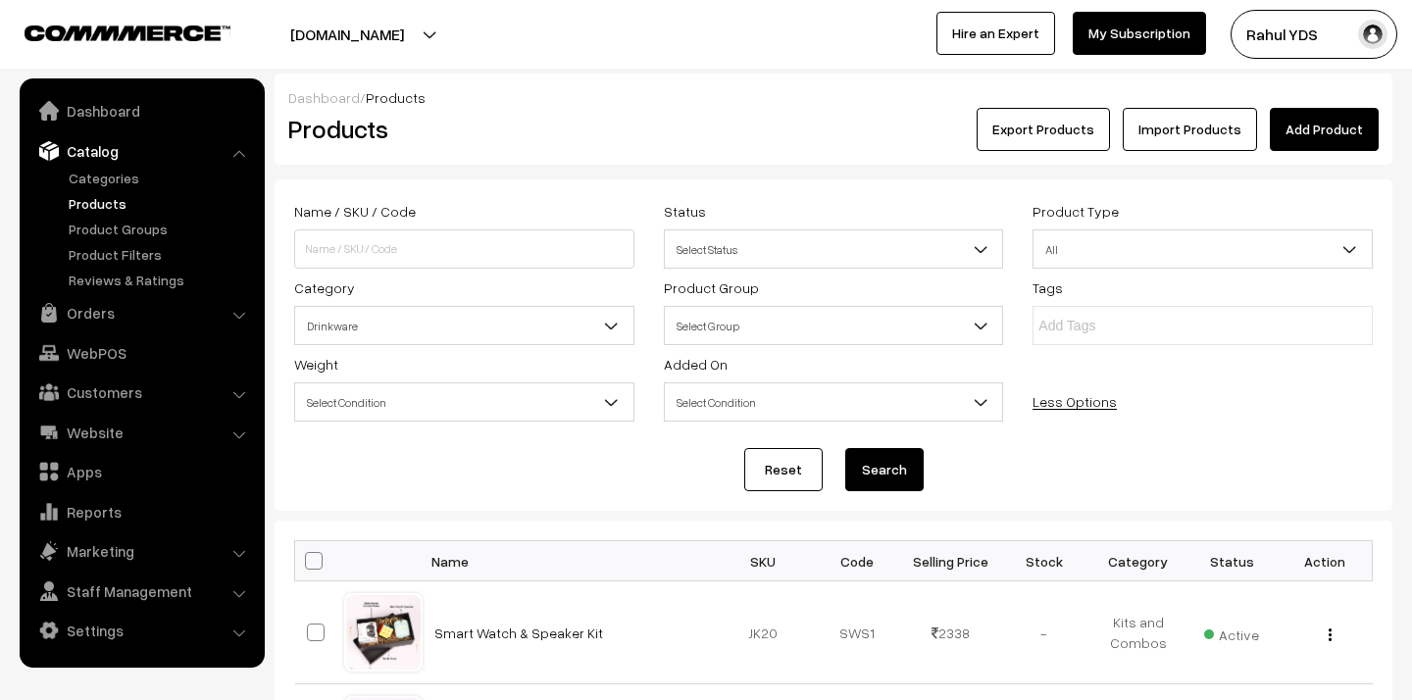
click at [884, 473] on button "Search" at bounding box center [884, 469] width 78 height 43
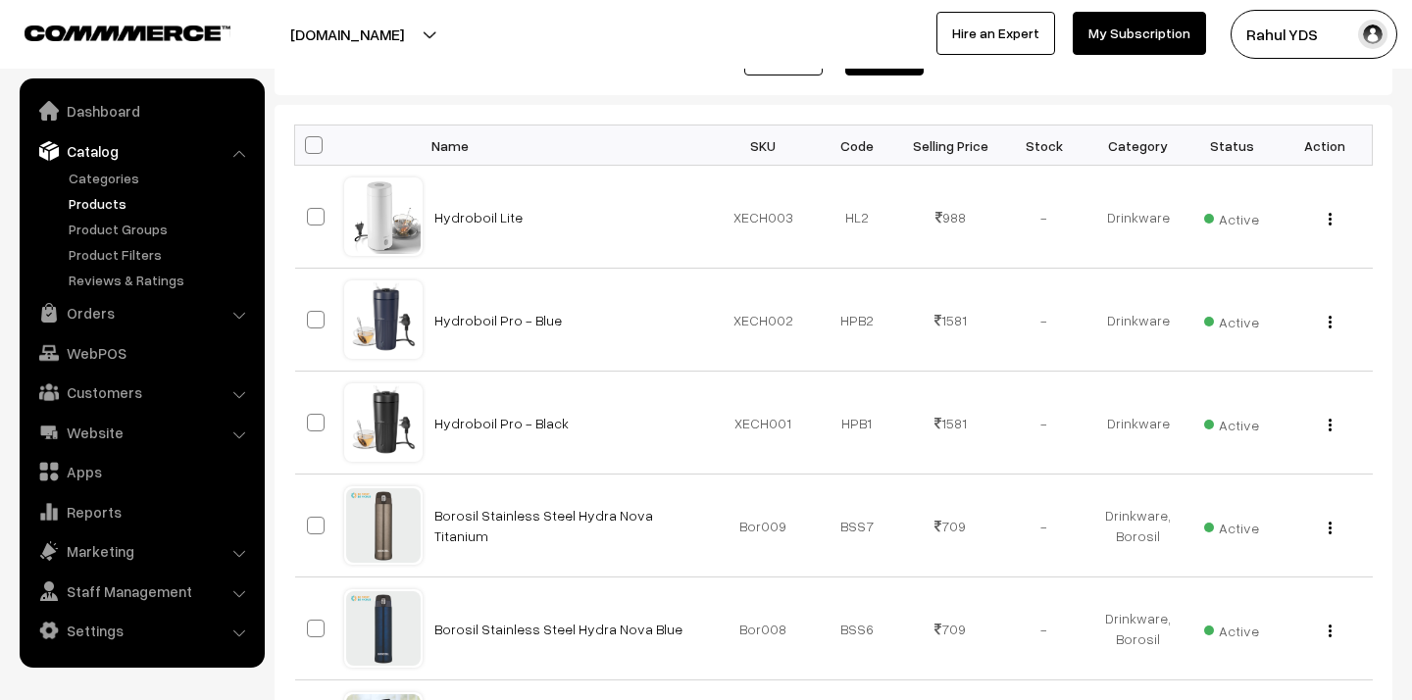
scroll to position [1157, 0]
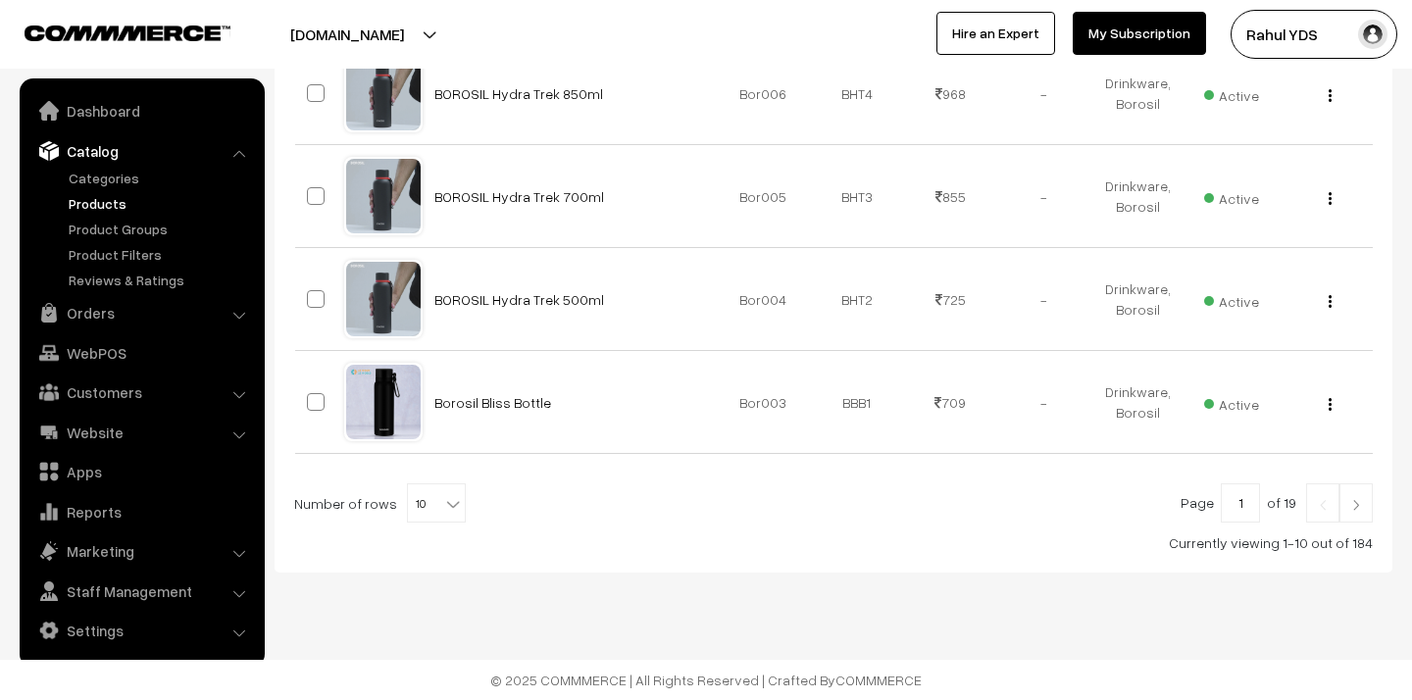
click at [443, 505] on b at bounding box center [453, 504] width 20 height 20
select select "100"
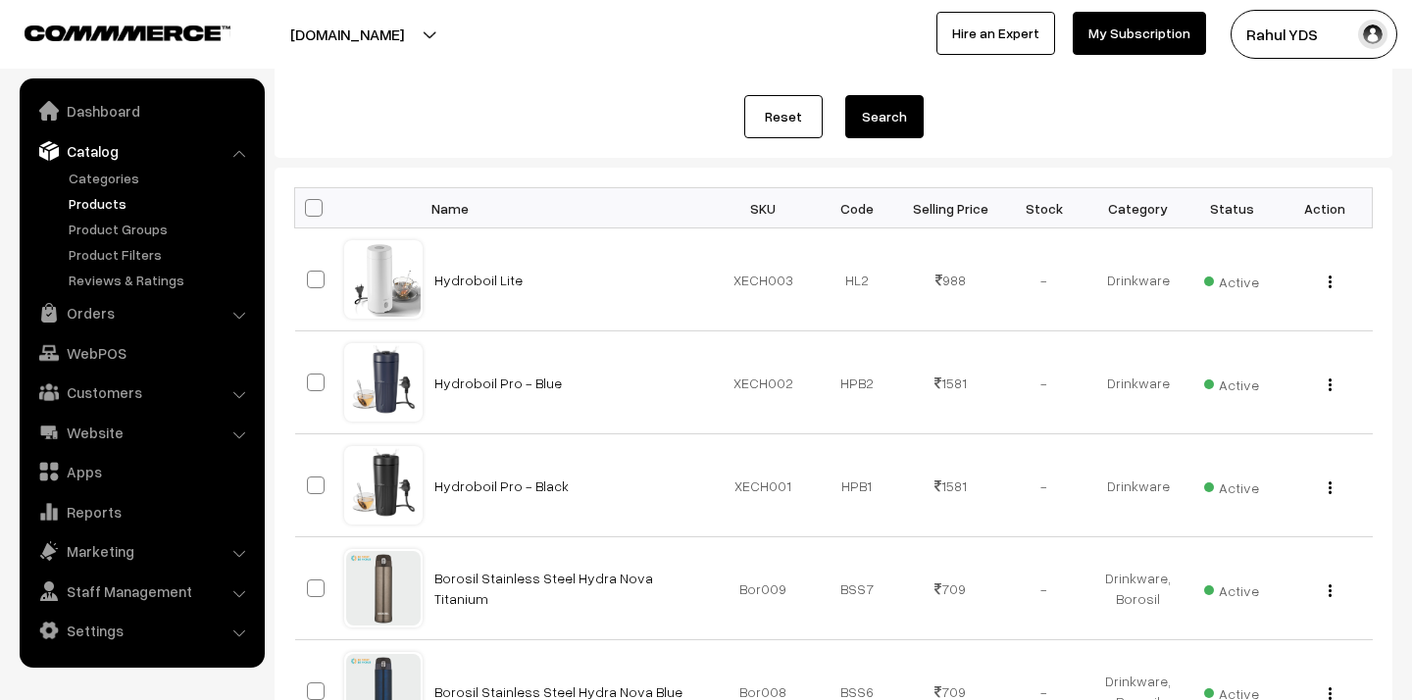
scroll to position [355, 0]
click at [312, 279] on span at bounding box center [316, 278] width 18 height 18
click at [310, 272] on input "checkbox" at bounding box center [303, 265] width 13 height 13
checkbox input "true"
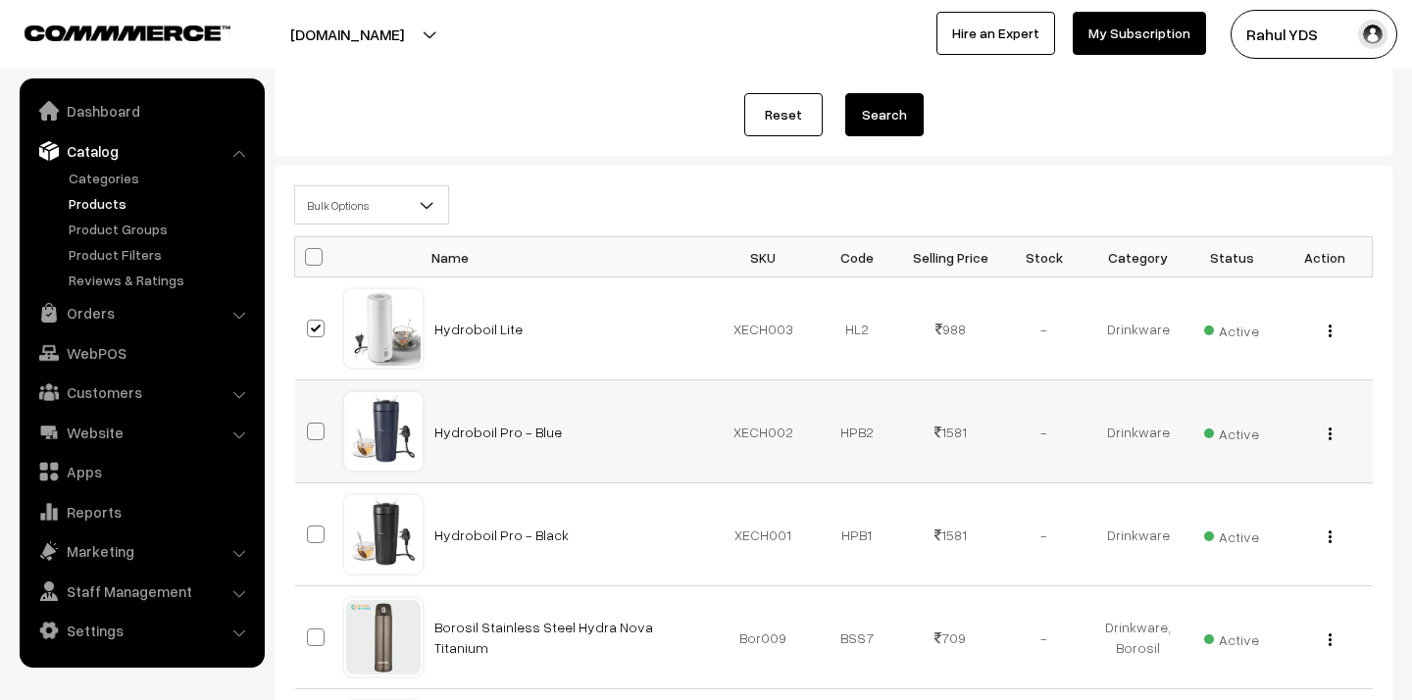
click at [316, 423] on span at bounding box center [316, 432] width 18 height 18
click at [310, 423] on input "checkbox" at bounding box center [303, 419] width 13 height 13
checkbox input "true"
click at [314, 536] on span at bounding box center [316, 534] width 18 height 18
click at [310, 528] on input "checkbox" at bounding box center [303, 522] width 13 height 13
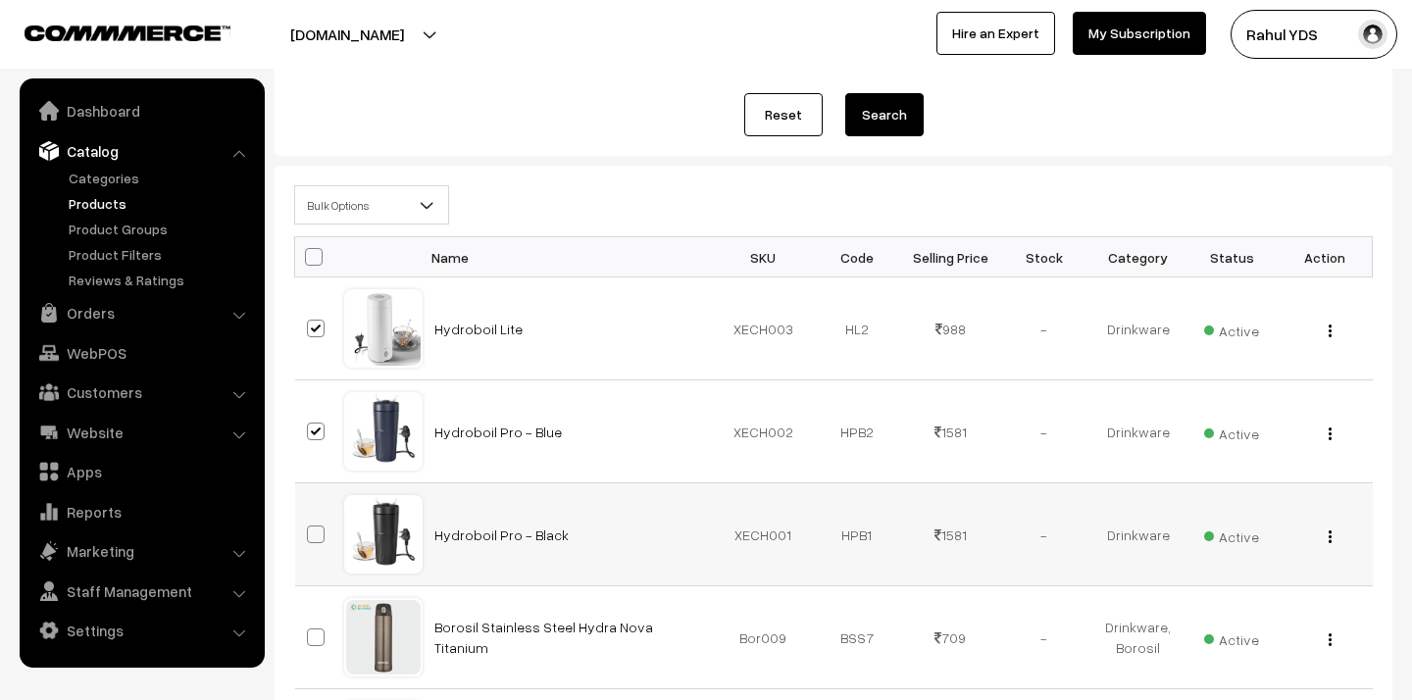
checkbox input "true"
click at [313, 643] on span at bounding box center [316, 637] width 18 height 18
click at [310, 631] on input "checkbox" at bounding box center [303, 625] width 13 height 13
checkbox input "true"
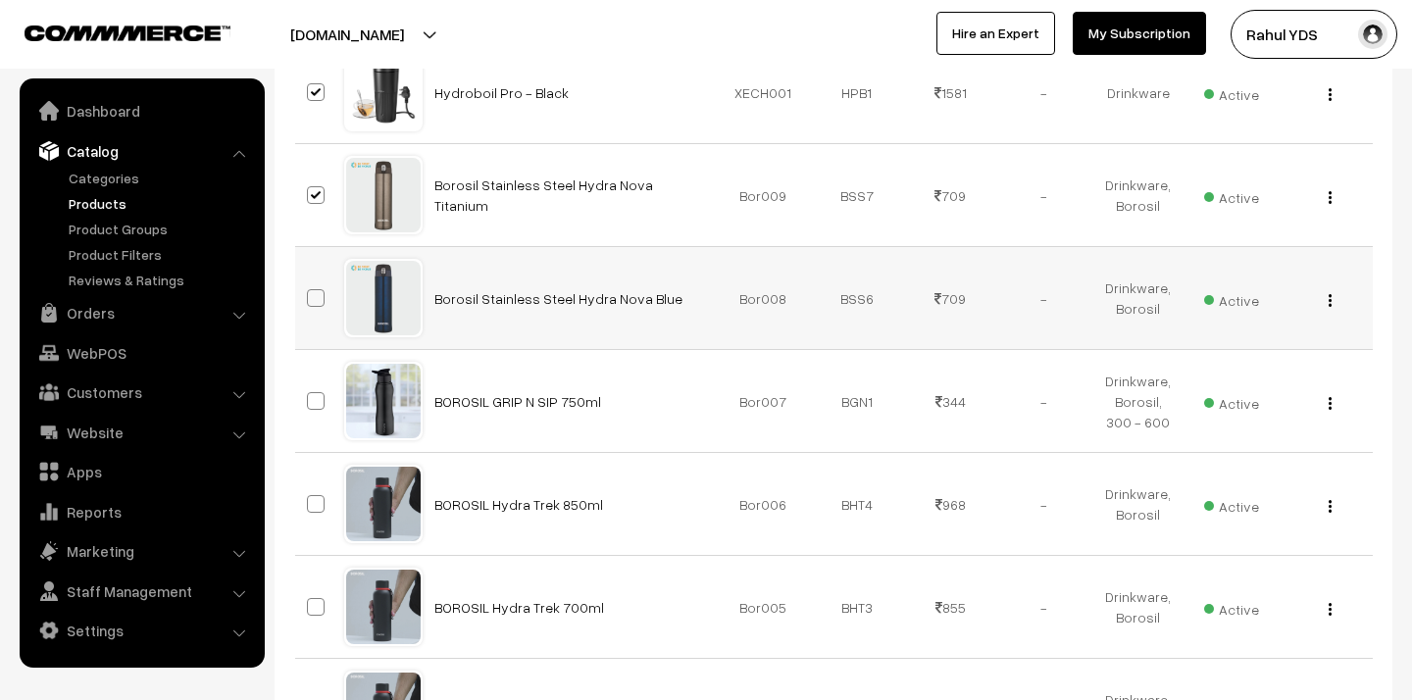
scroll to position [799, 0]
click at [310, 300] on span at bounding box center [316, 296] width 18 height 18
click at [310, 290] on input "checkbox" at bounding box center [303, 283] width 13 height 13
checkbox input "true"
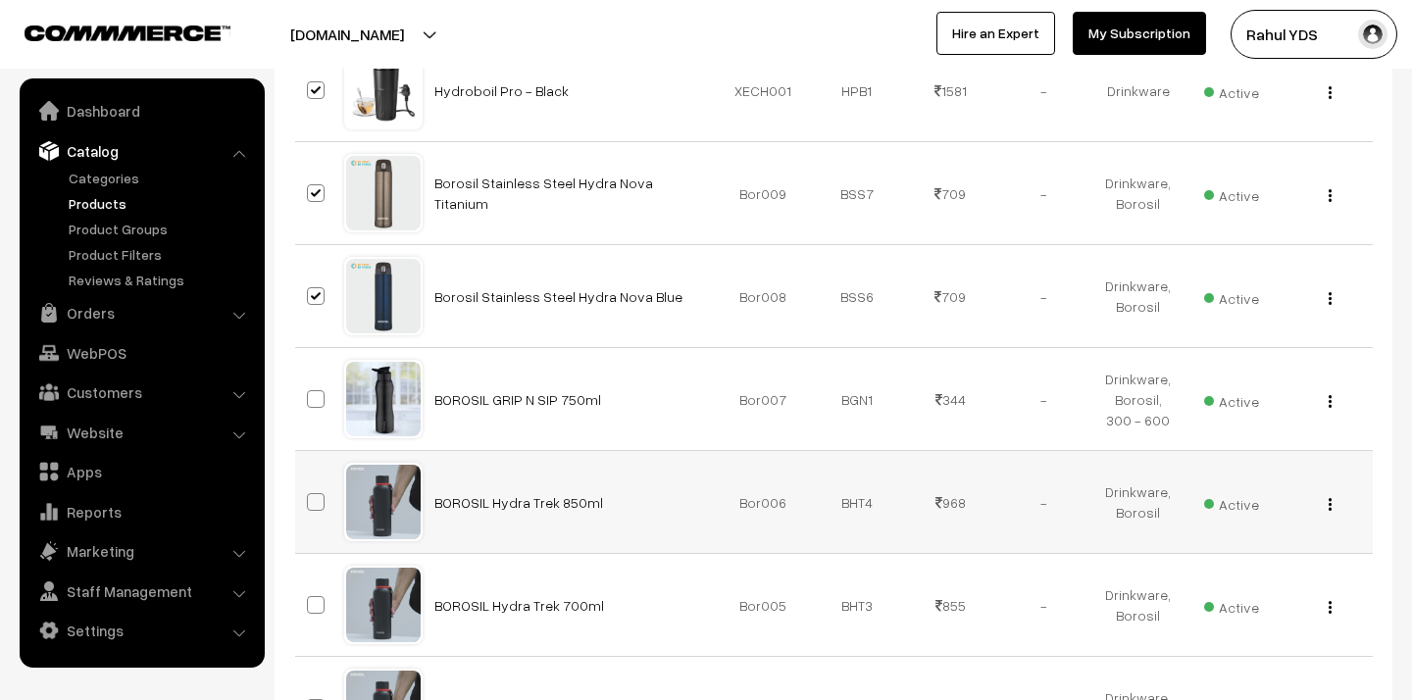
click at [317, 500] on span at bounding box center [316, 502] width 18 height 18
click at [310, 496] on input "checkbox" at bounding box center [303, 489] width 13 height 13
checkbox input "true"
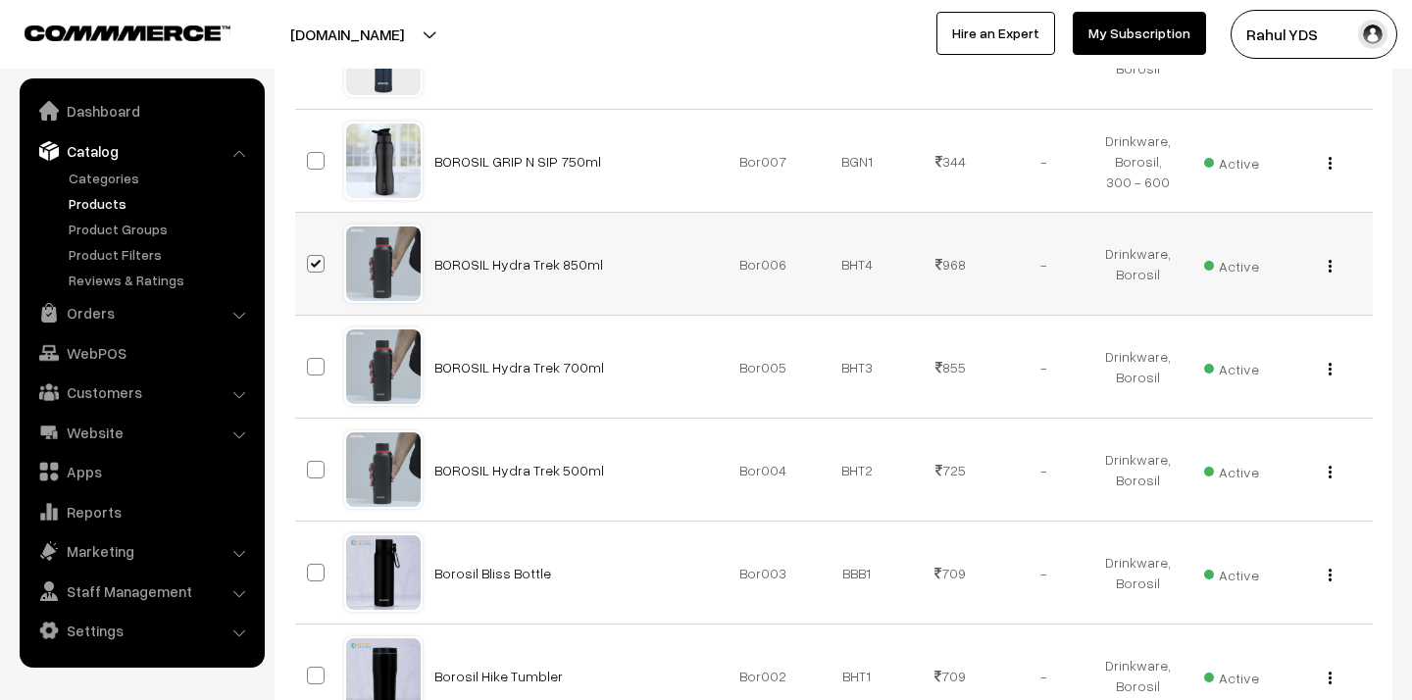
scroll to position [1051, 0]
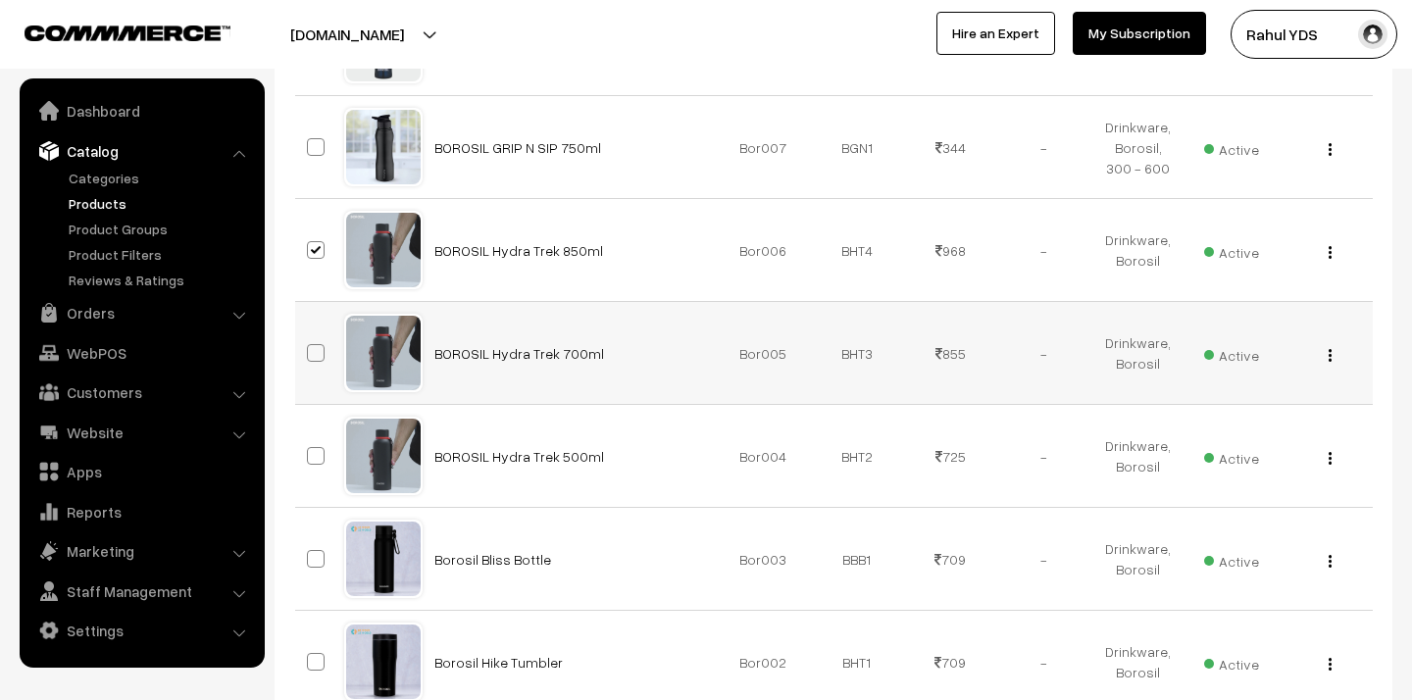
click at [312, 352] on span at bounding box center [316, 353] width 18 height 18
click at [310, 347] on input "checkbox" at bounding box center [303, 340] width 13 height 13
checkbox input "true"
click at [316, 463] on span at bounding box center [316, 456] width 18 height 18
click at [310, 450] on input "checkbox" at bounding box center [303, 443] width 13 height 13
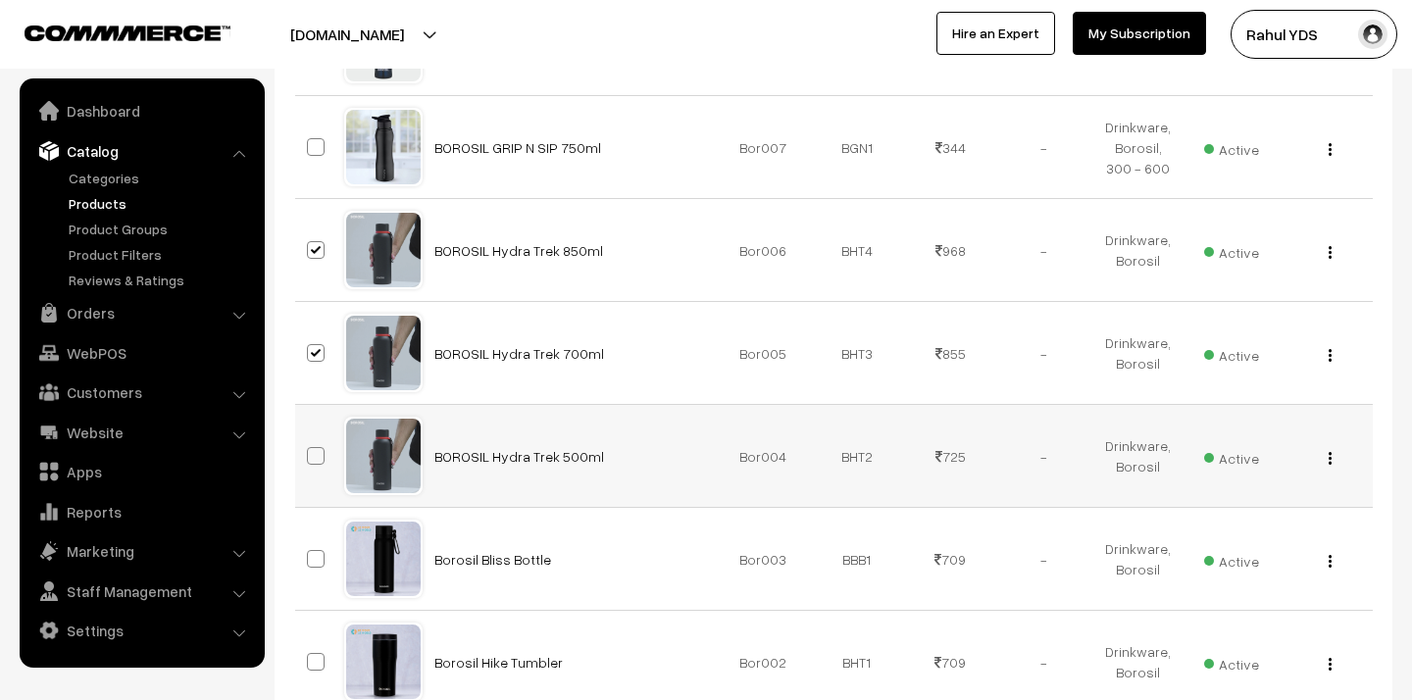
checkbox input "true"
click at [313, 563] on span at bounding box center [316, 559] width 18 height 18
click at [310, 553] on input "checkbox" at bounding box center [303, 546] width 13 height 13
checkbox input "true"
click at [319, 662] on span at bounding box center [316, 662] width 18 height 18
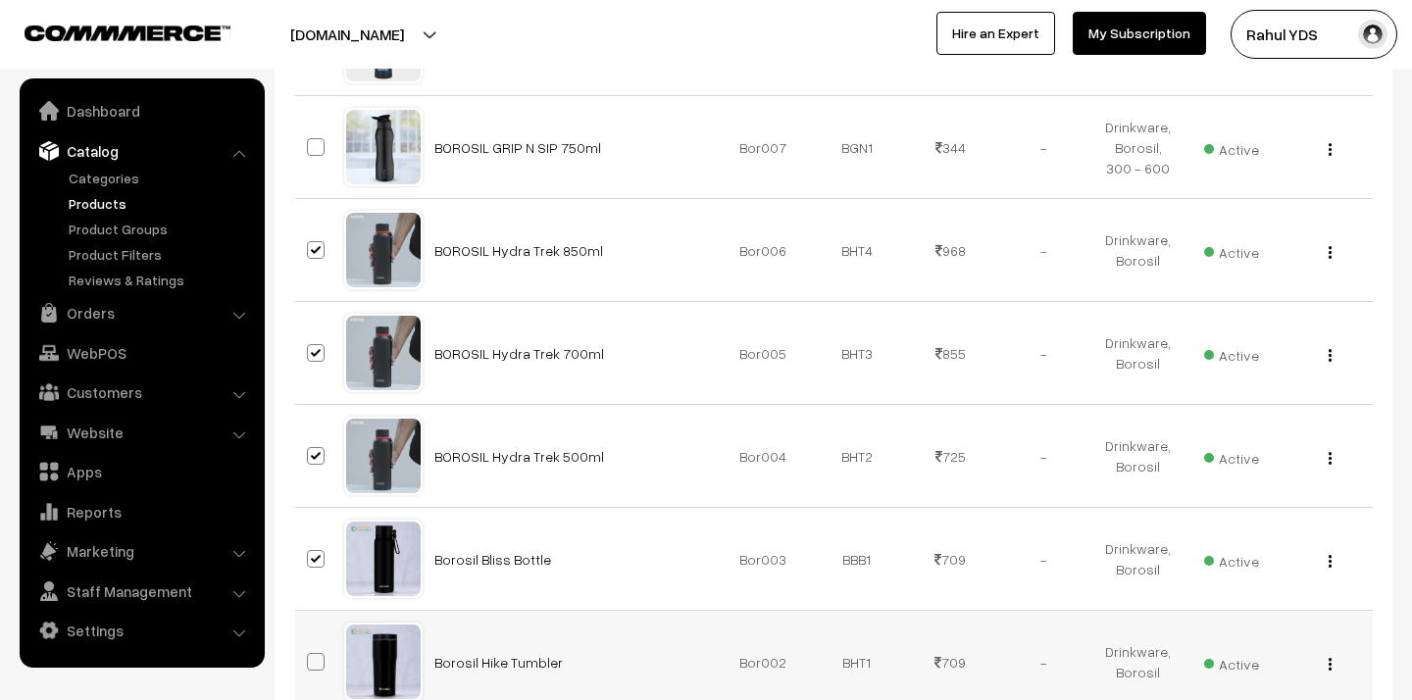
click at [310, 656] on input "checkbox" at bounding box center [303, 649] width 13 height 13
checkbox input "true"
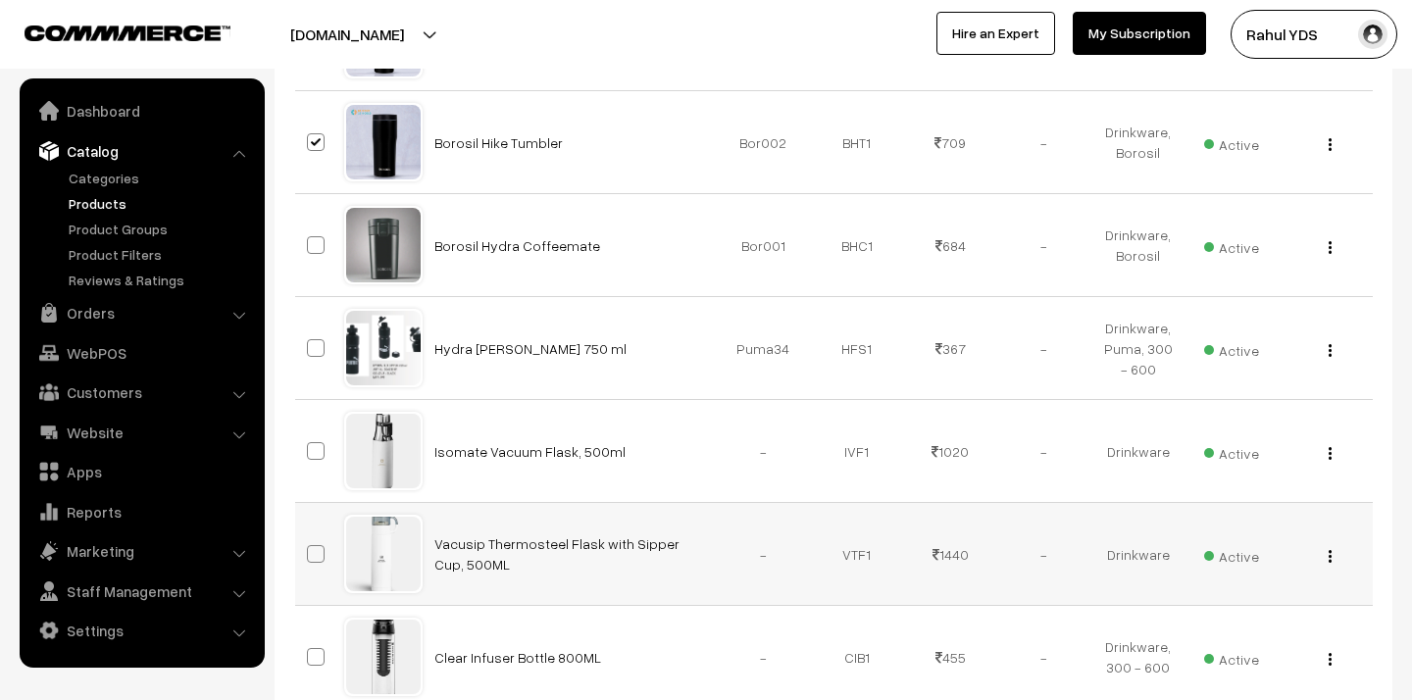
scroll to position [1583, 0]
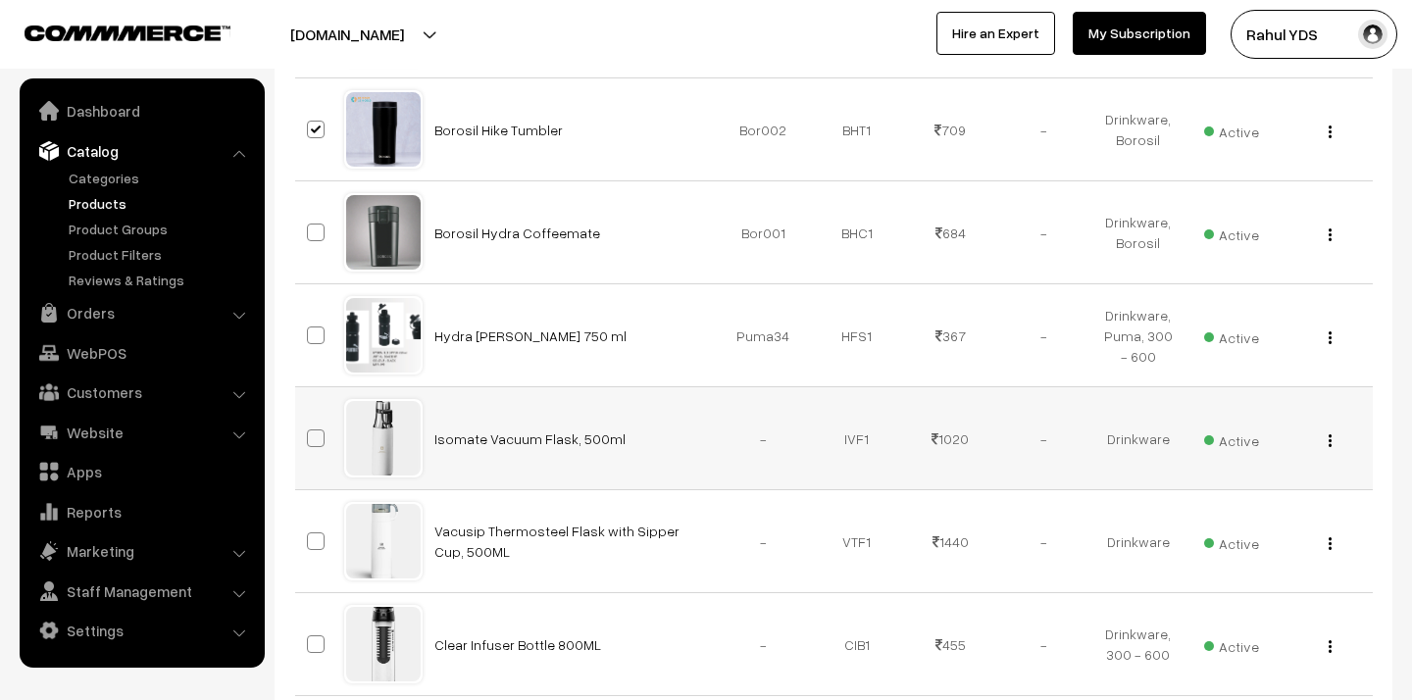
click at [314, 439] on span at bounding box center [316, 438] width 18 height 18
click at [310, 432] on input "checkbox" at bounding box center [303, 426] width 13 height 13
checkbox input "true"
click at [310, 554] on td at bounding box center [319, 541] width 49 height 103
click at [312, 542] on span at bounding box center [316, 541] width 18 height 18
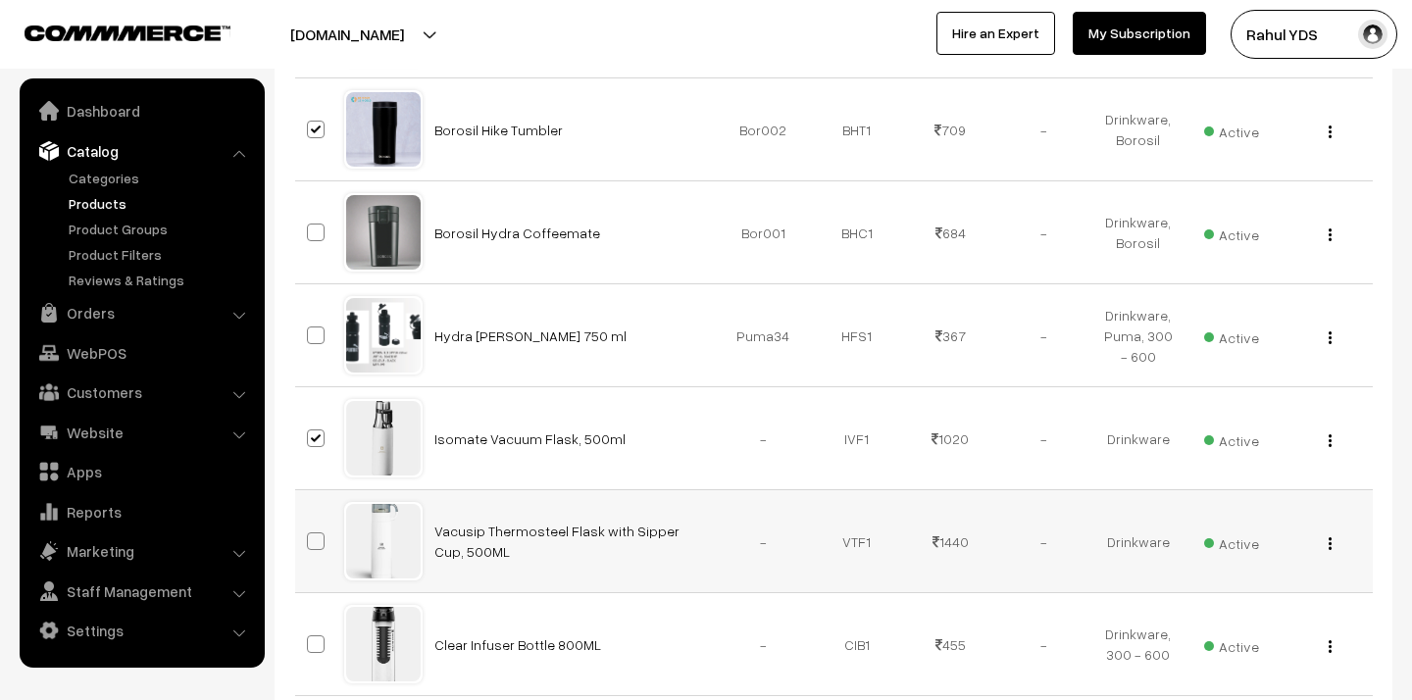
click at [310, 535] on input "checkbox" at bounding box center [303, 529] width 13 height 13
checkbox input "true"
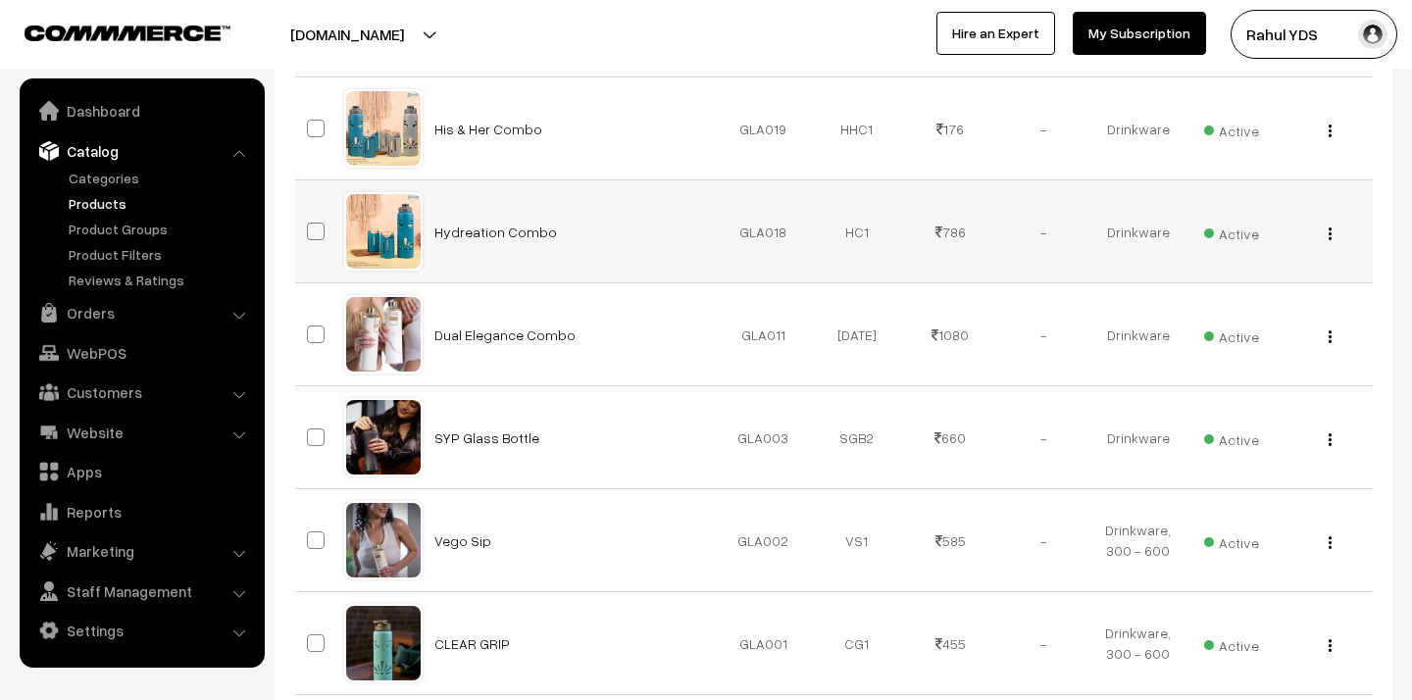
scroll to position [2205, 0]
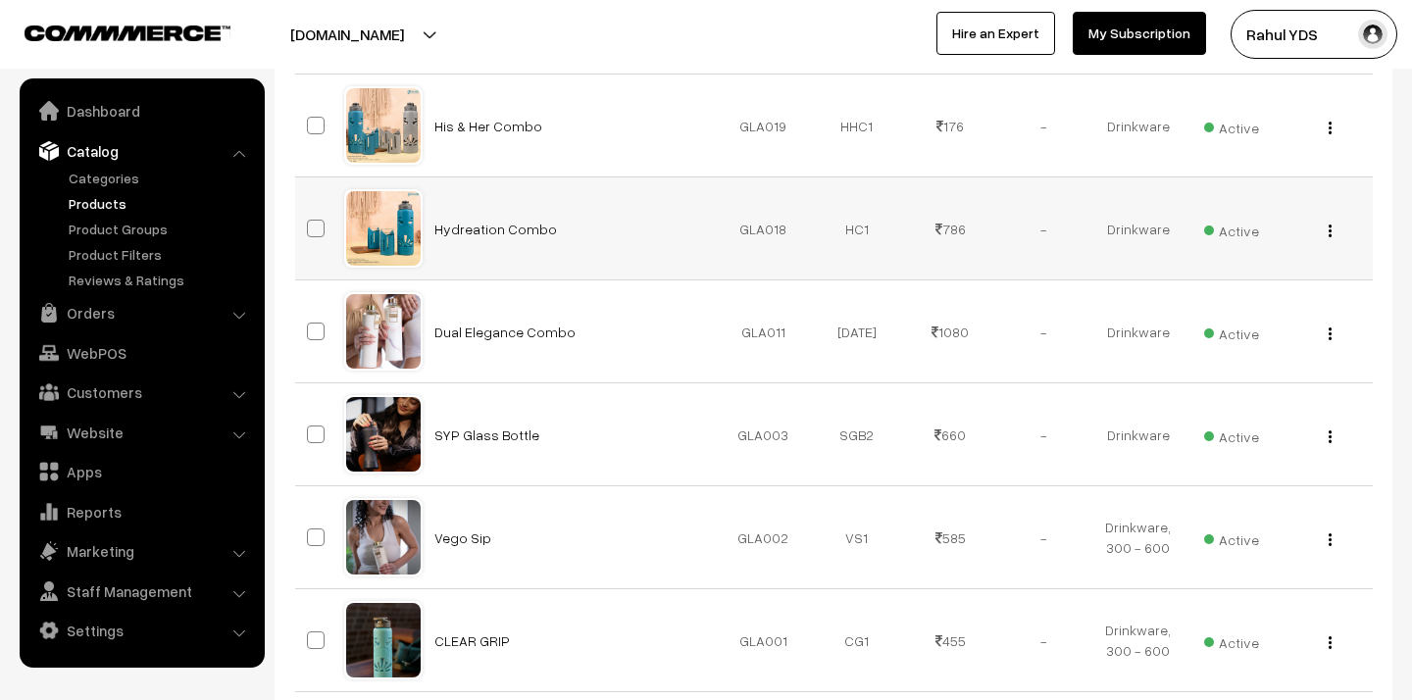
click at [313, 234] on span at bounding box center [316, 229] width 18 height 18
click at [310, 223] on input "checkbox" at bounding box center [303, 216] width 13 height 13
checkbox input "true"
click at [315, 340] on label at bounding box center [319, 332] width 24 height 24
click at [310, 325] on input "checkbox" at bounding box center [303, 319] width 13 height 13
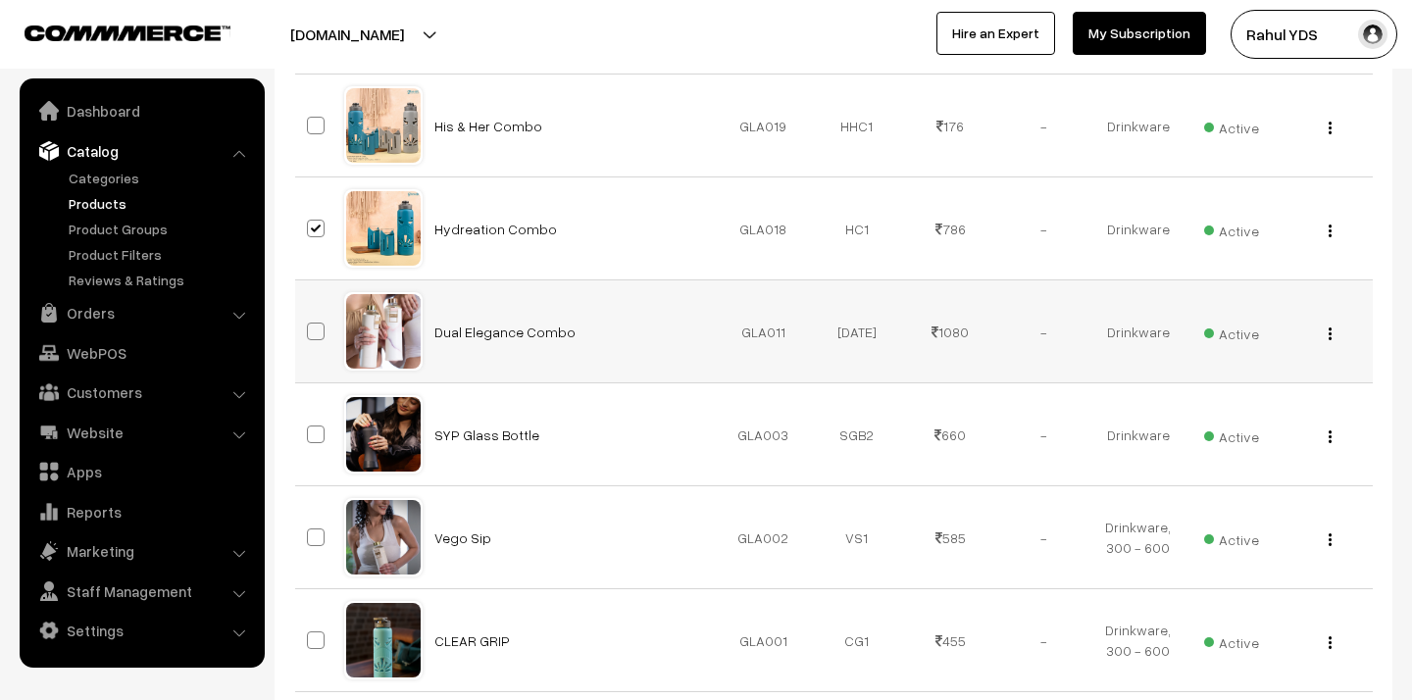
checkbox input "true"
click at [314, 437] on span at bounding box center [316, 434] width 18 height 18
click at [310, 428] on input "checkbox" at bounding box center [303, 422] width 13 height 13
checkbox input "true"
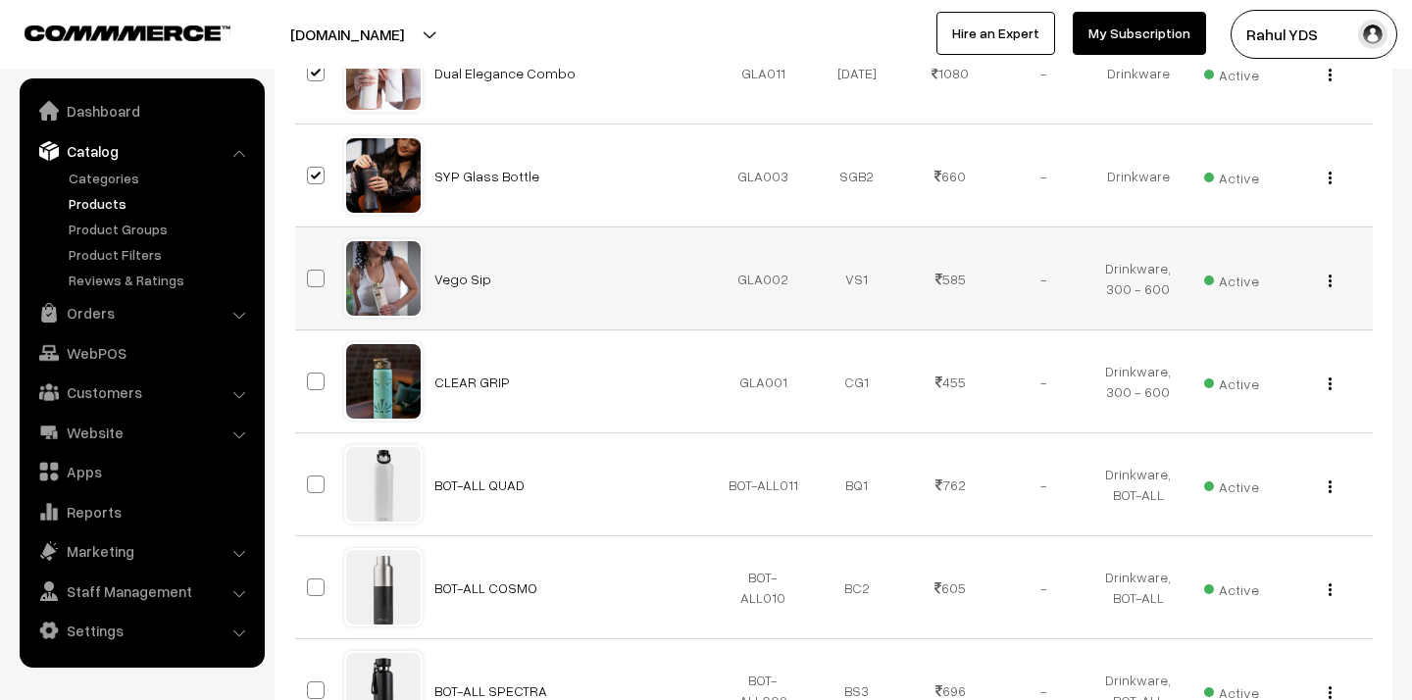
scroll to position [2574, 0]
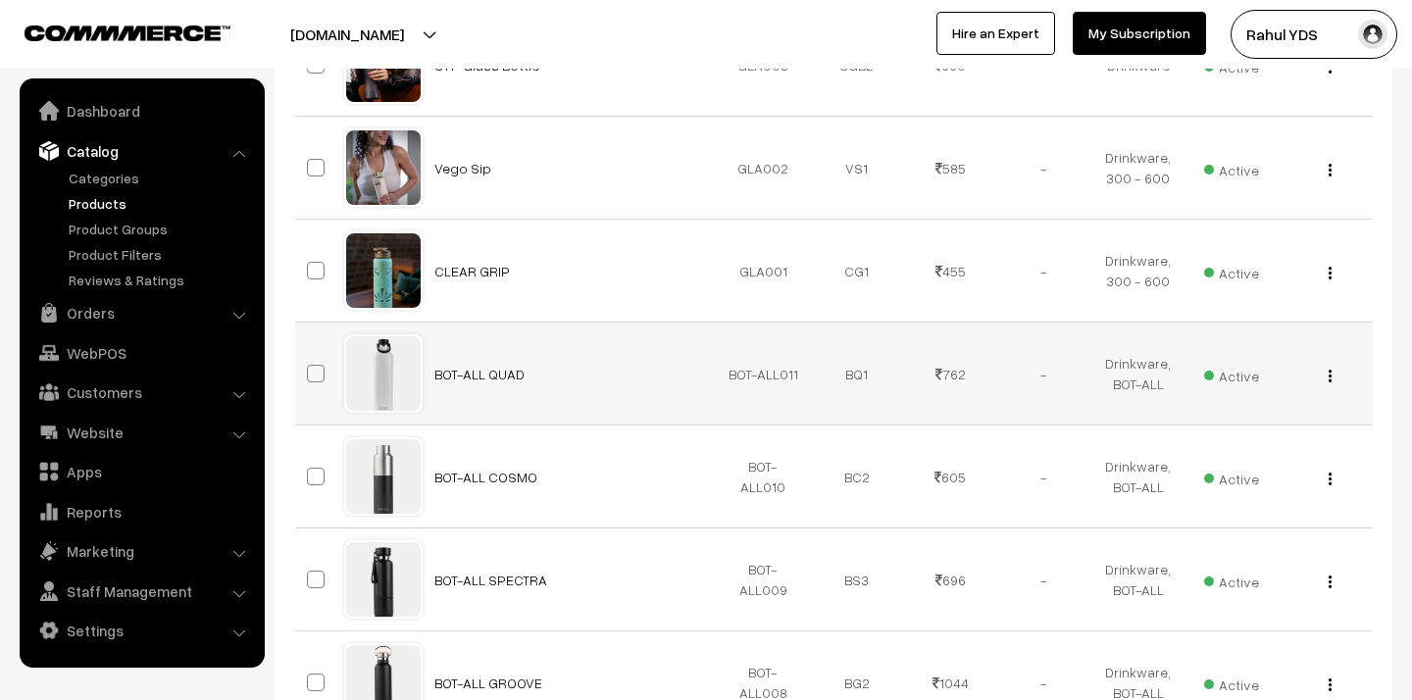
click at [317, 377] on span at bounding box center [316, 374] width 18 height 18
click at [310, 368] on input "checkbox" at bounding box center [303, 361] width 13 height 13
checkbox input "true"
click at [312, 562] on td at bounding box center [319, 579] width 49 height 103
click at [314, 471] on span at bounding box center [316, 477] width 18 height 18
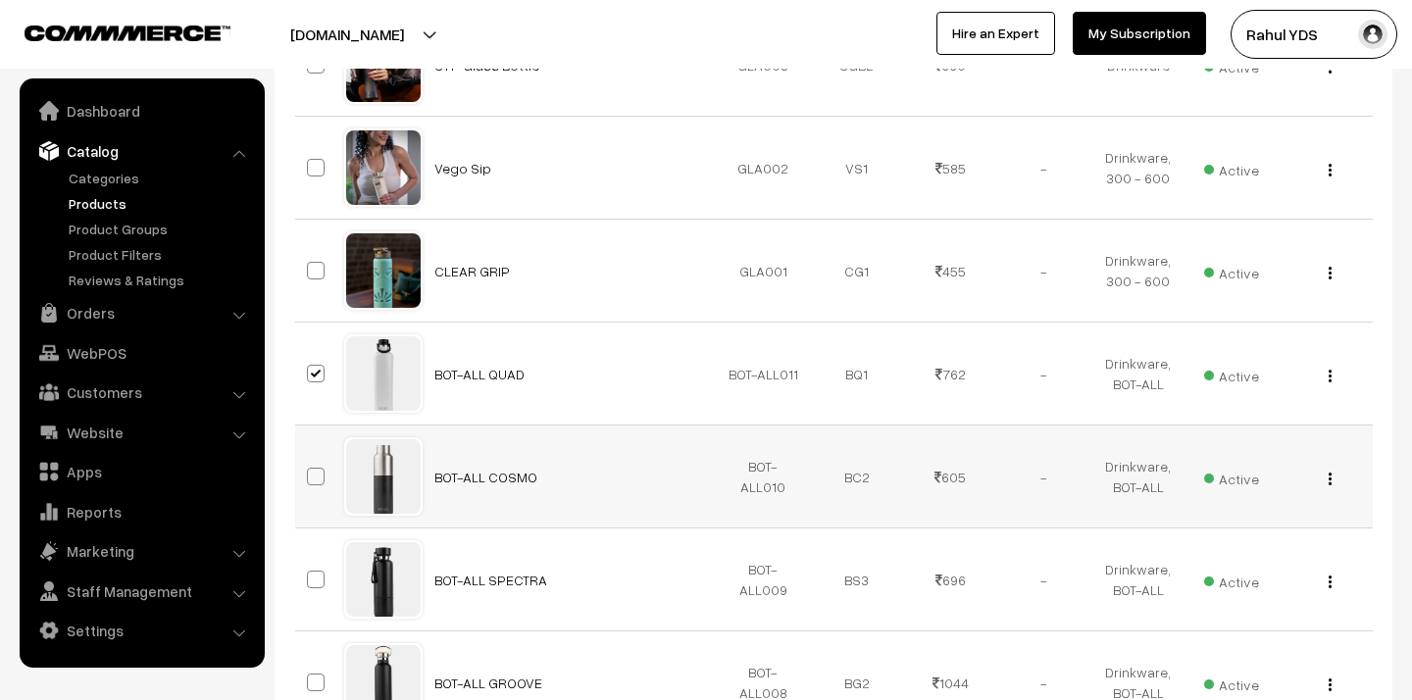
click at [310, 471] on input "checkbox" at bounding box center [303, 464] width 13 height 13
checkbox input "true"
click at [317, 581] on span at bounding box center [316, 580] width 18 height 18
click at [310, 574] on input "checkbox" at bounding box center [303, 567] width 13 height 13
checkbox input "true"
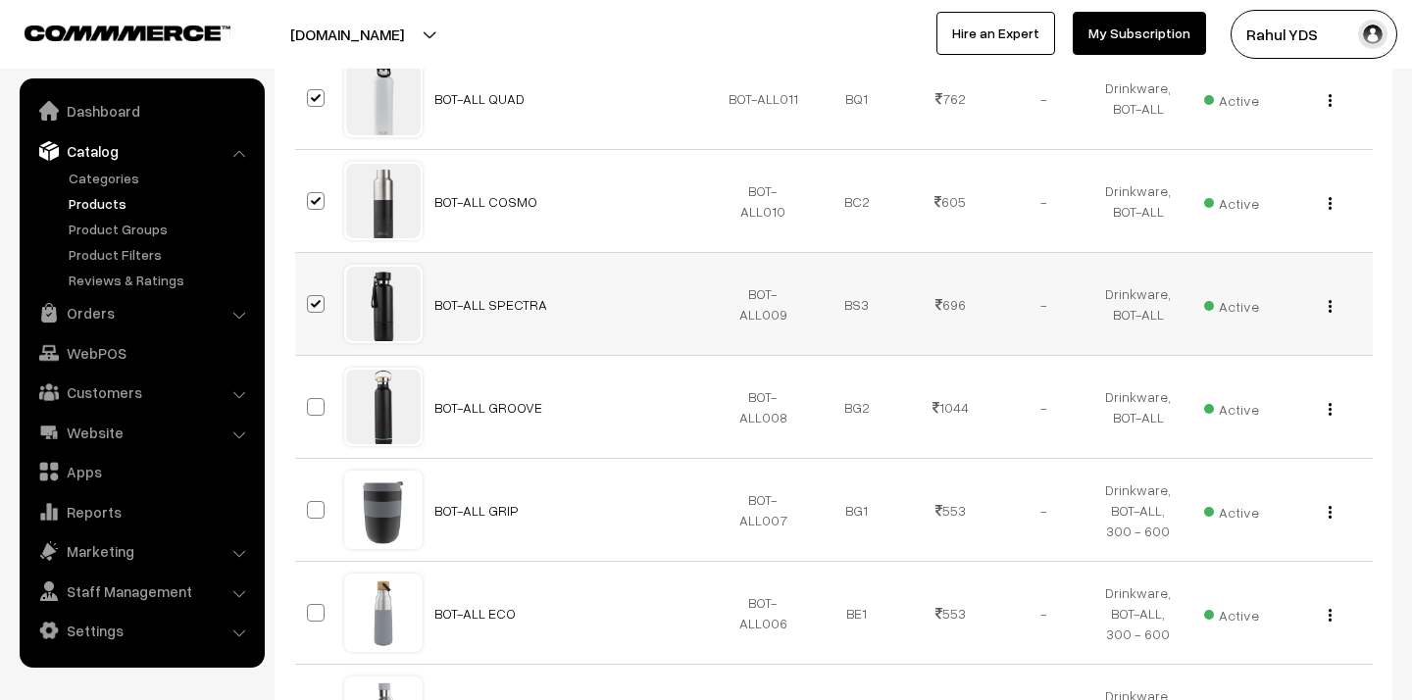
scroll to position [2893, 0]
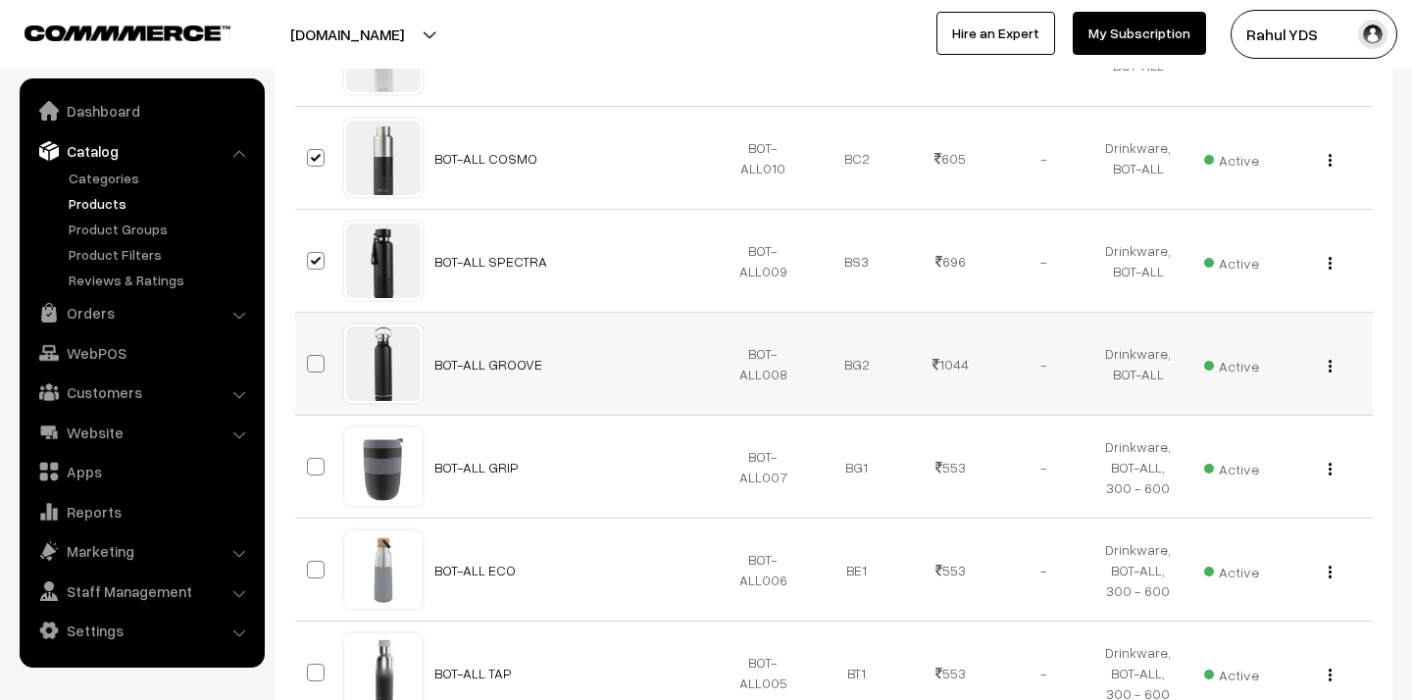
click at [311, 367] on span at bounding box center [316, 364] width 18 height 18
click at [310, 358] on input "checkbox" at bounding box center [303, 351] width 13 height 13
checkbox input "true"
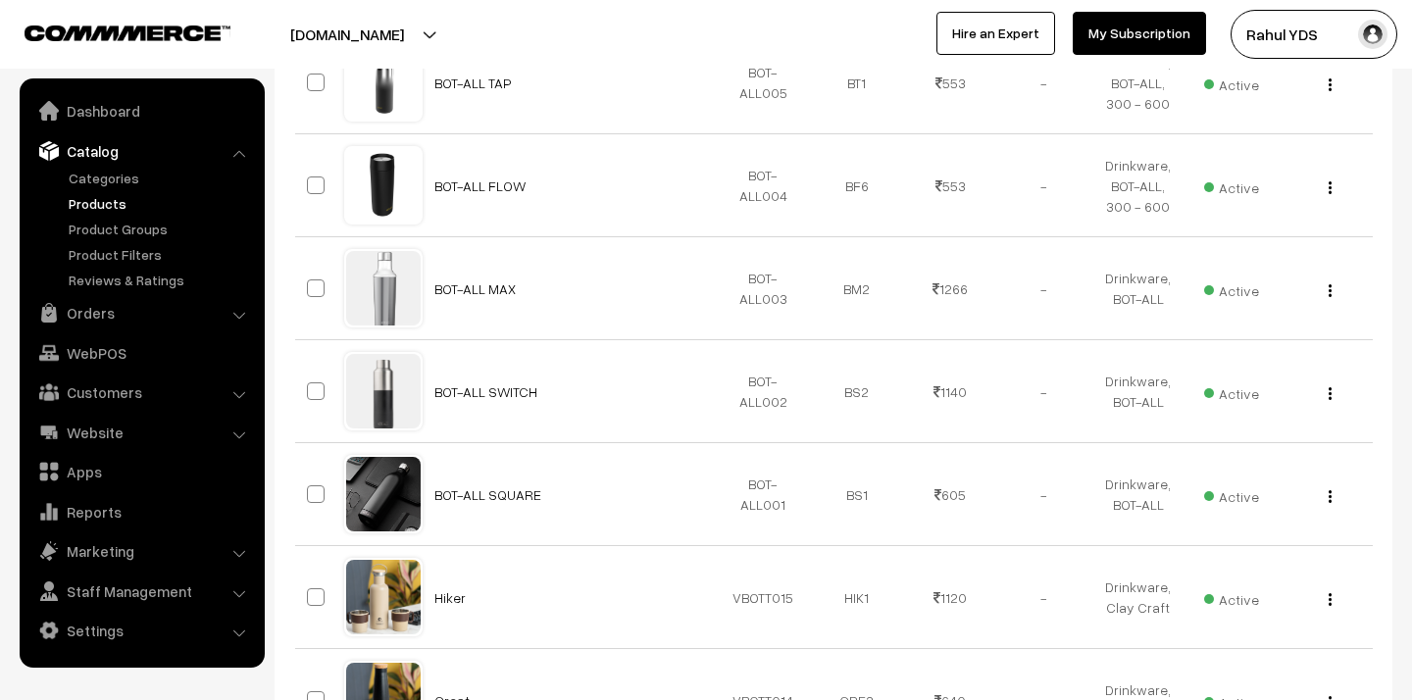
scroll to position [3495, 0]
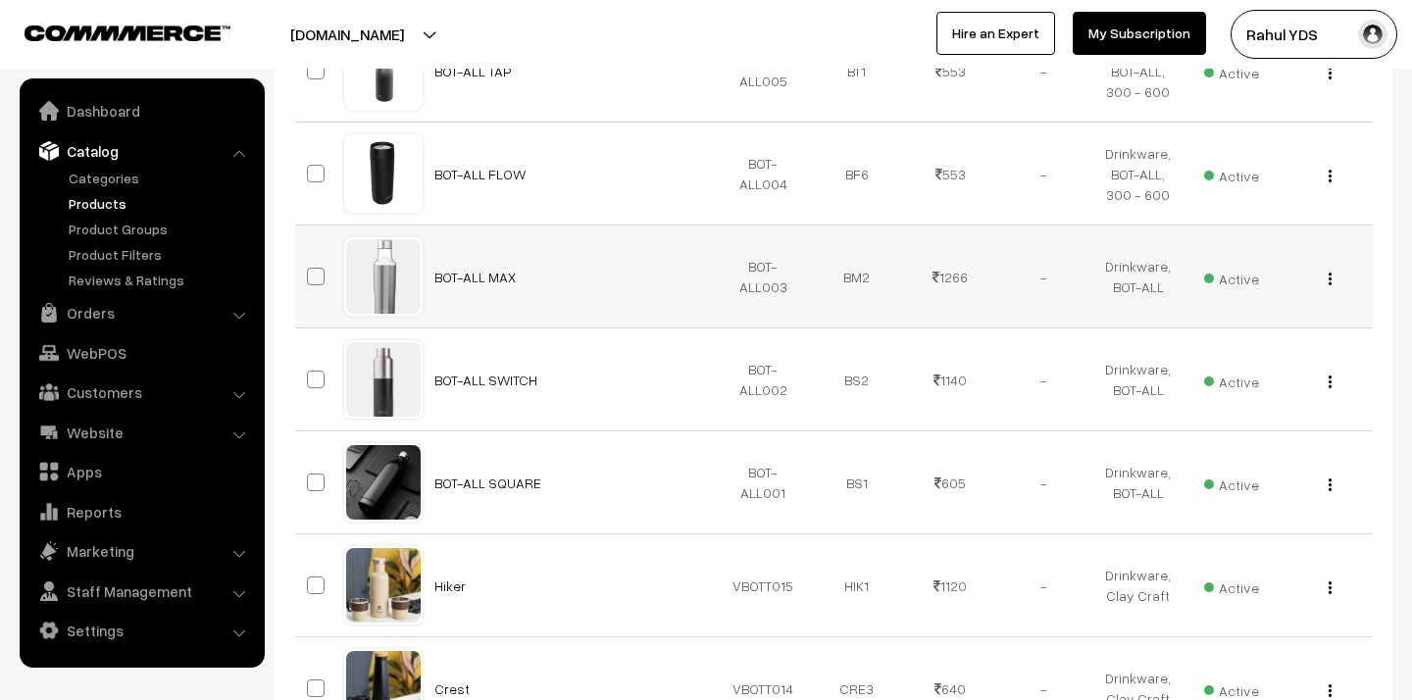
click at [313, 279] on span at bounding box center [316, 277] width 18 height 18
click at [310, 271] on input "checkbox" at bounding box center [303, 264] width 13 height 13
checkbox input "true"
click at [313, 379] on span at bounding box center [316, 380] width 18 height 18
click at [310, 374] on input "checkbox" at bounding box center [303, 367] width 13 height 13
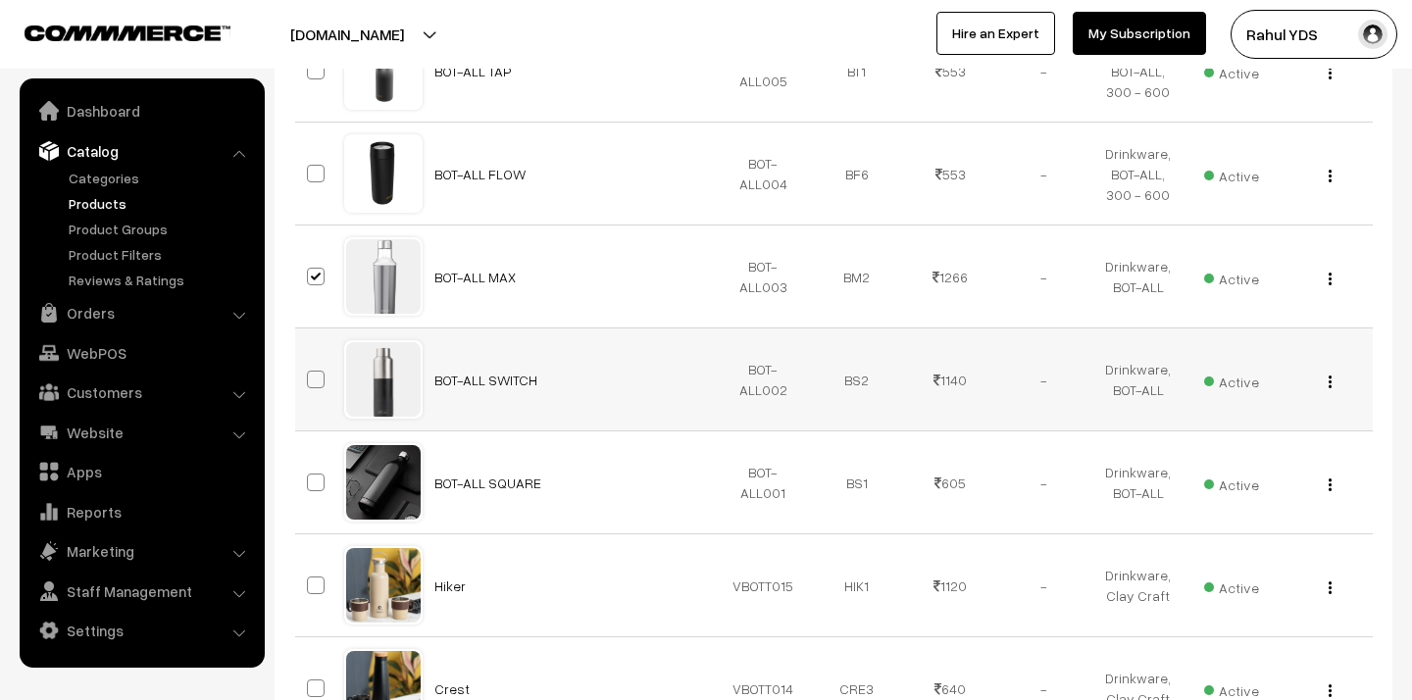
checkbox input "true"
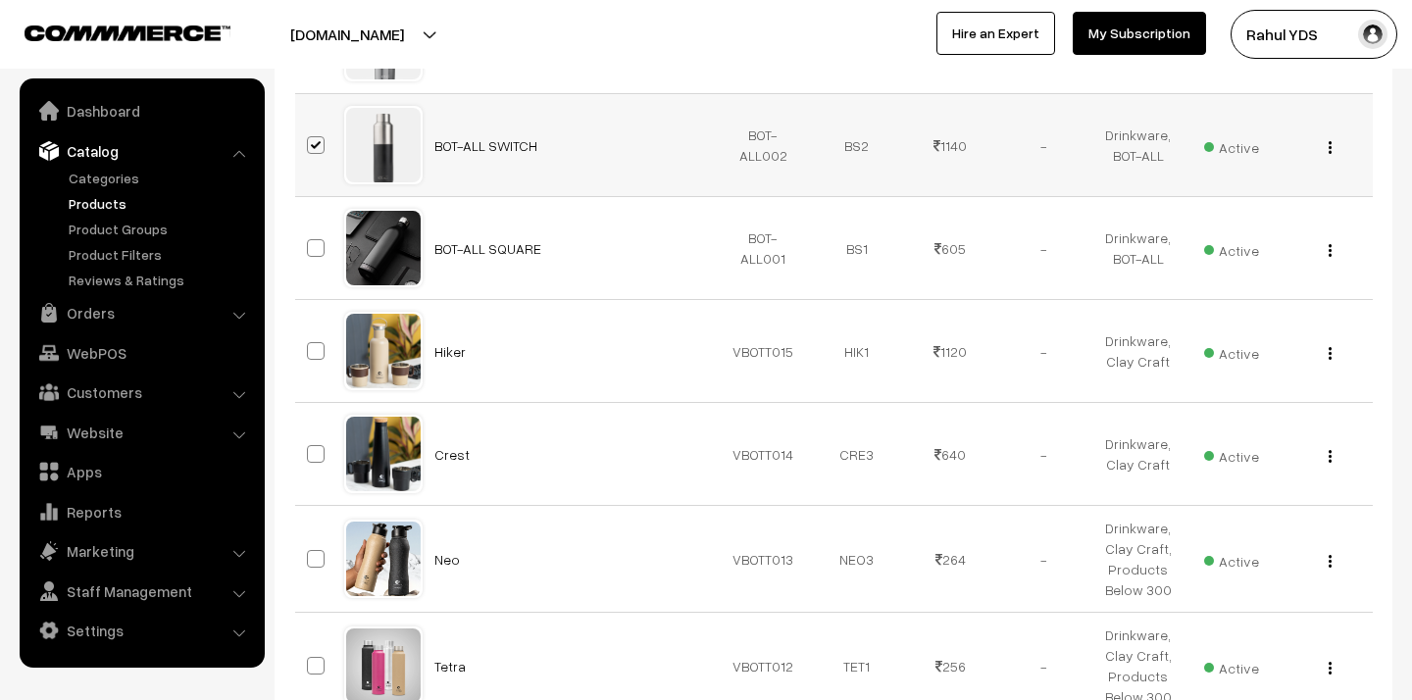
scroll to position [3741, 0]
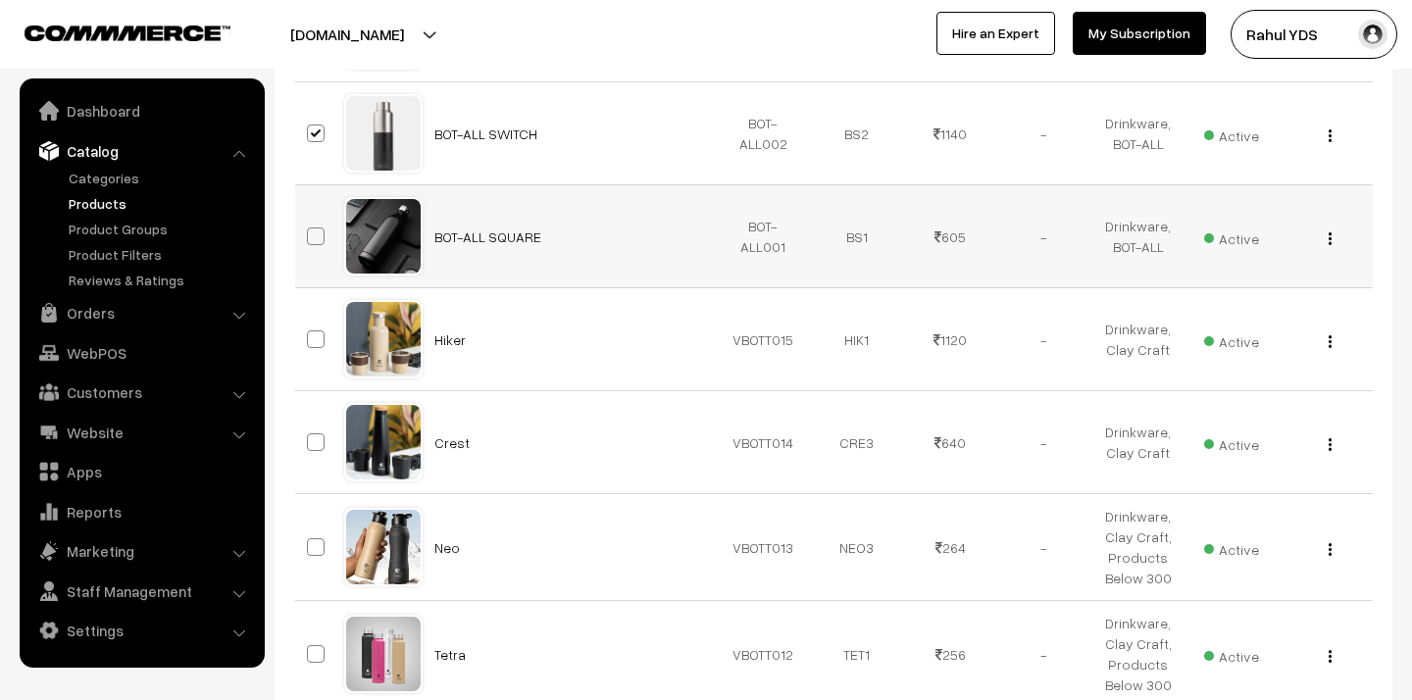
click at [314, 240] on span at bounding box center [316, 236] width 18 height 18
click at [310, 230] on input "checkbox" at bounding box center [303, 224] width 13 height 13
checkbox input "true"
click at [318, 339] on span at bounding box center [316, 339] width 18 height 18
click at [310, 333] on input "checkbox" at bounding box center [303, 327] width 13 height 13
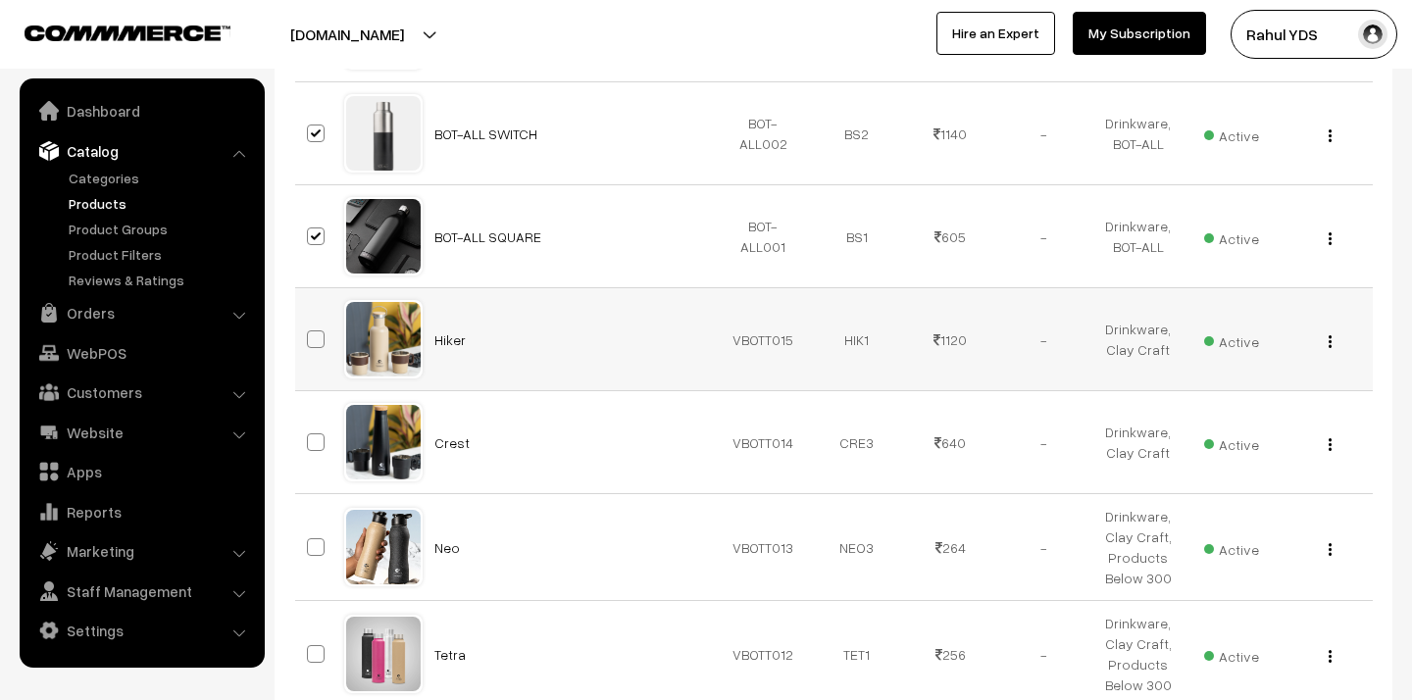
checkbox input "true"
click at [311, 448] on span at bounding box center [316, 442] width 18 height 18
click at [310, 436] on input "checkbox" at bounding box center [303, 430] width 13 height 13
checkbox input "true"
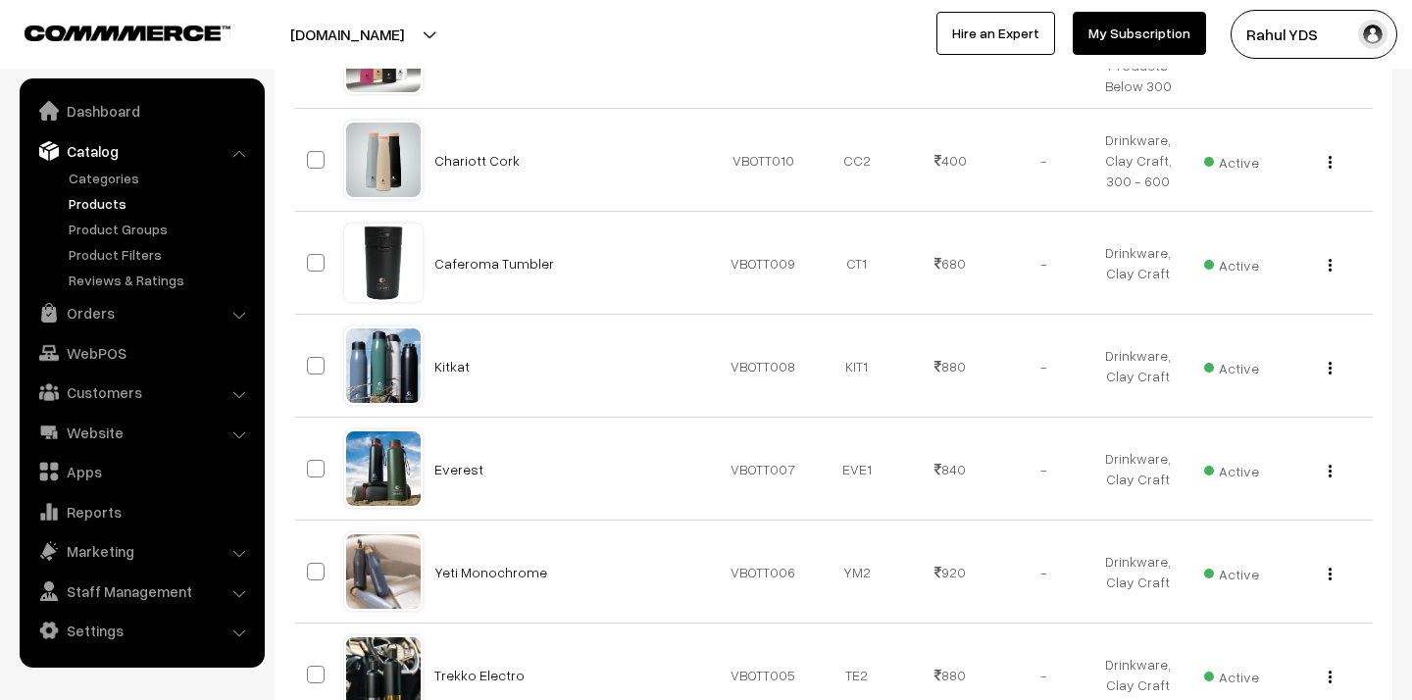
scroll to position [4449, 0]
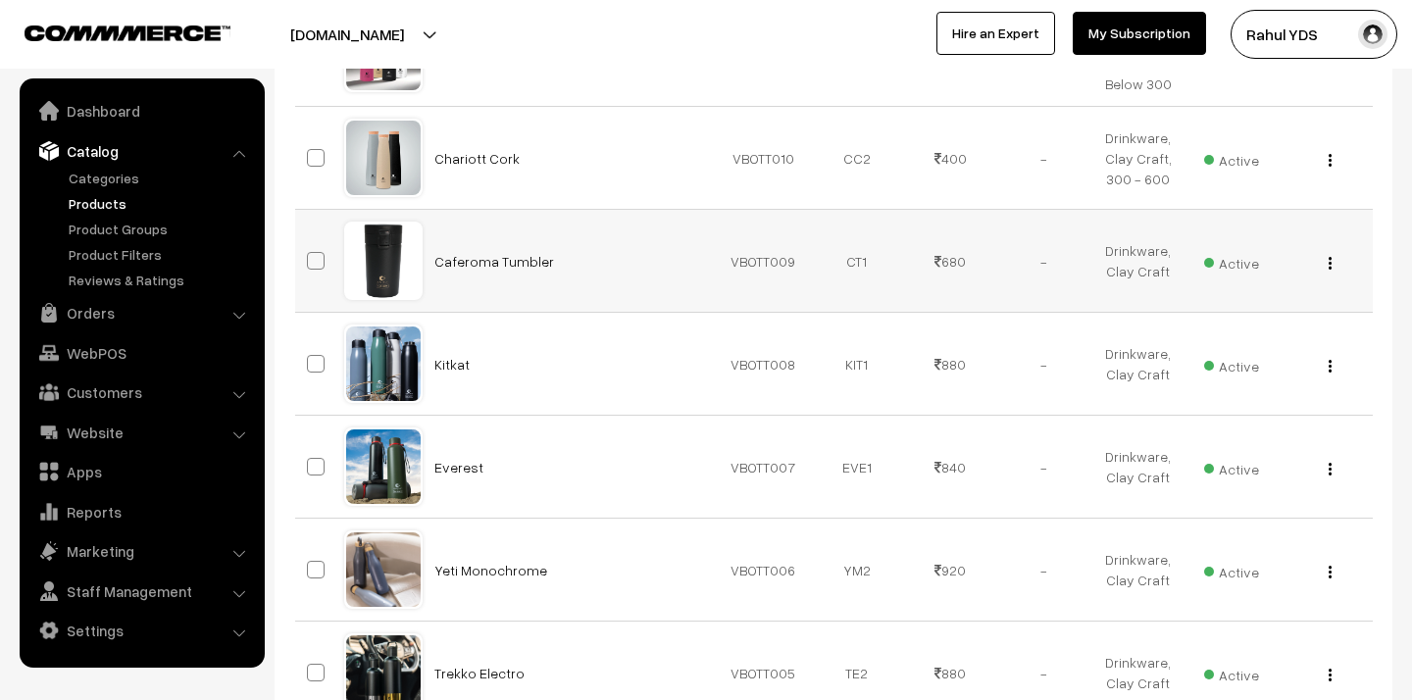
click at [315, 261] on span at bounding box center [316, 261] width 18 height 18
click at [310, 255] on input "checkbox" at bounding box center [303, 248] width 13 height 13
checkbox input "true"
click at [314, 366] on span at bounding box center [316, 364] width 18 height 18
click at [310, 358] on input "checkbox" at bounding box center [303, 351] width 13 height 13
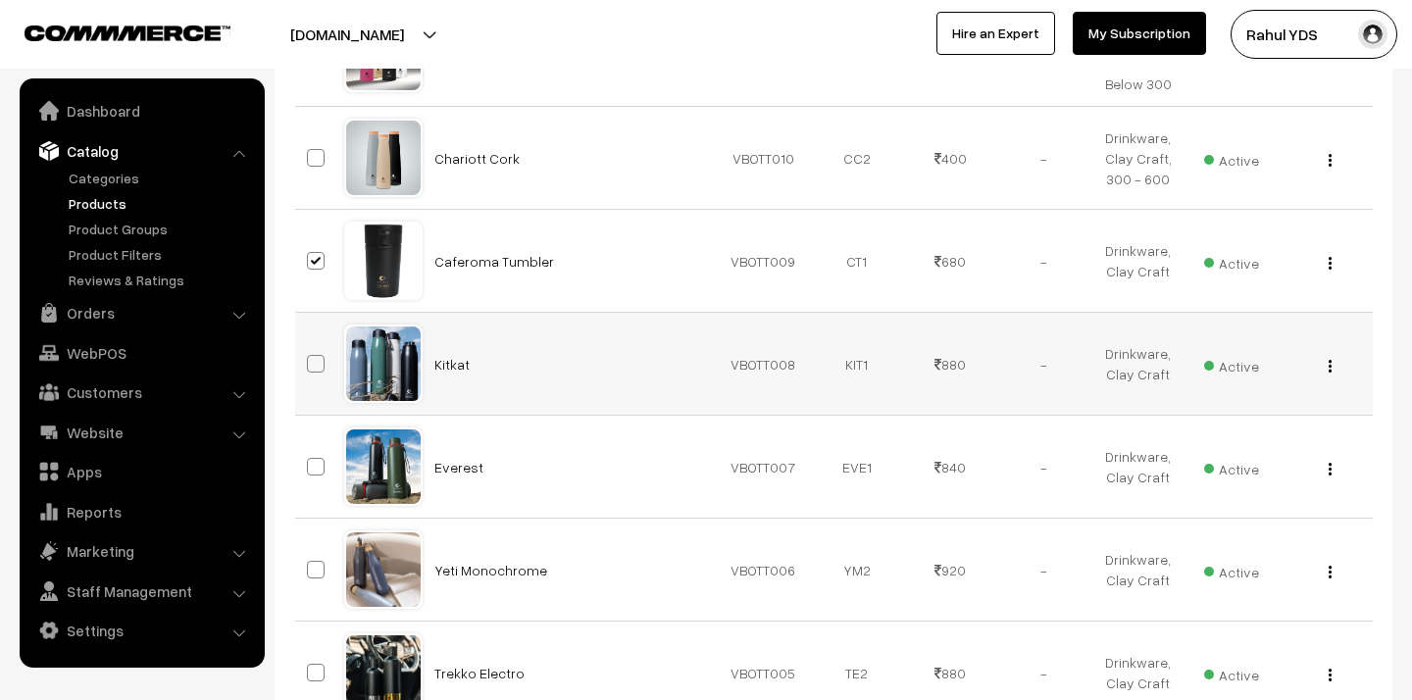
checkbox input "true"
click at [311, 472] on span at bounding box center [316, 467] width 18 height 18
click at [310, 461] on input "checkbox" at bounding box center [303, 454] width 13 height 13
checkbox input "true"
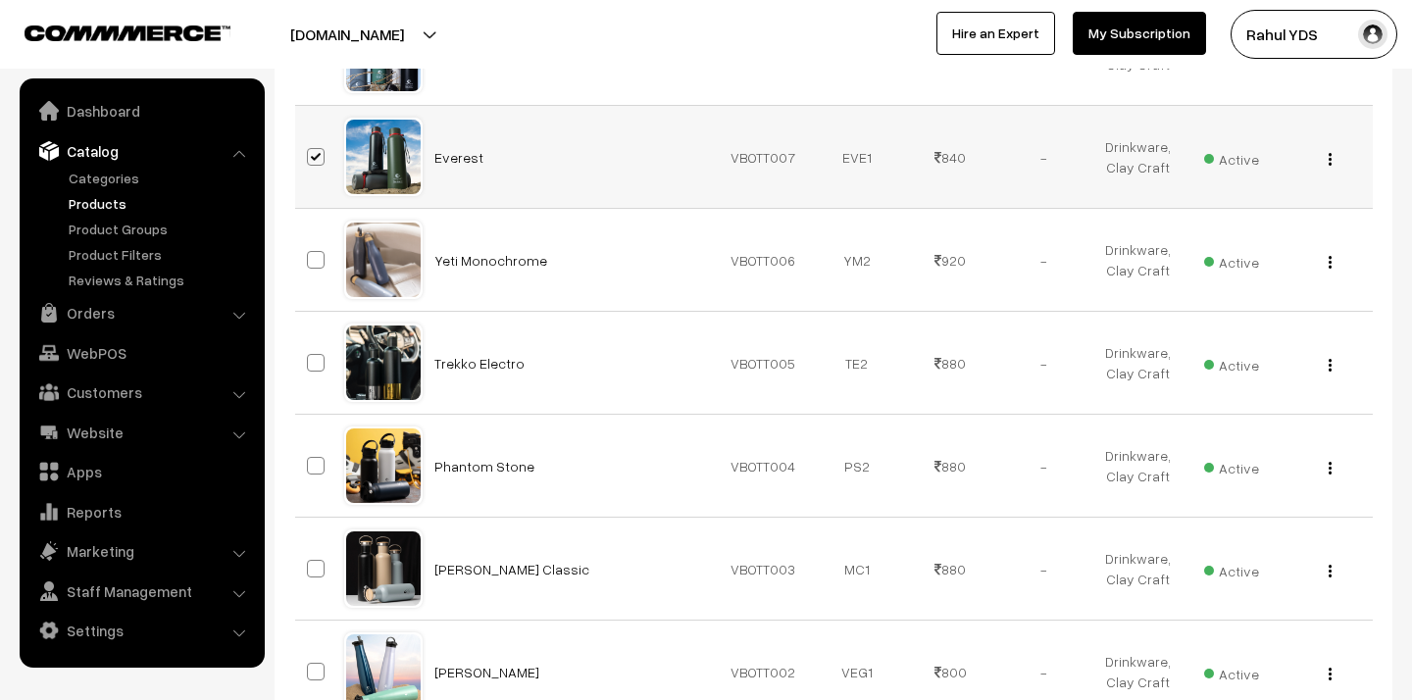
scroll to position [4776, 0]
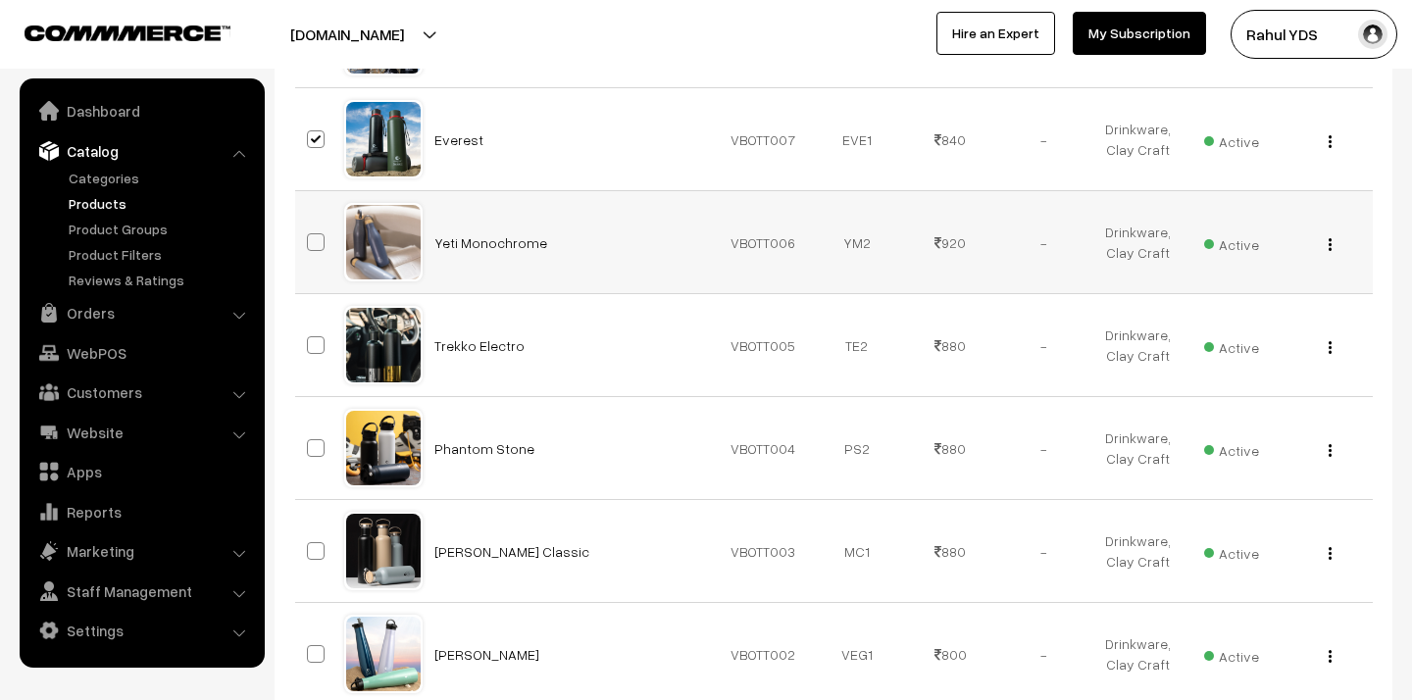
click at [321, 233] on span at bounding box center [316, 242] width 18 height 18
click at [310, 233] on input "checkbox" at bounding box center [303, 230] width 13 height 13
checkbox input "true"
click at [311, 342] on span at bounding box center [316, 345] width 18 height 18
click at [310, 339] on input "checkbox" at bounding box center [303, 332] width 13 height 13
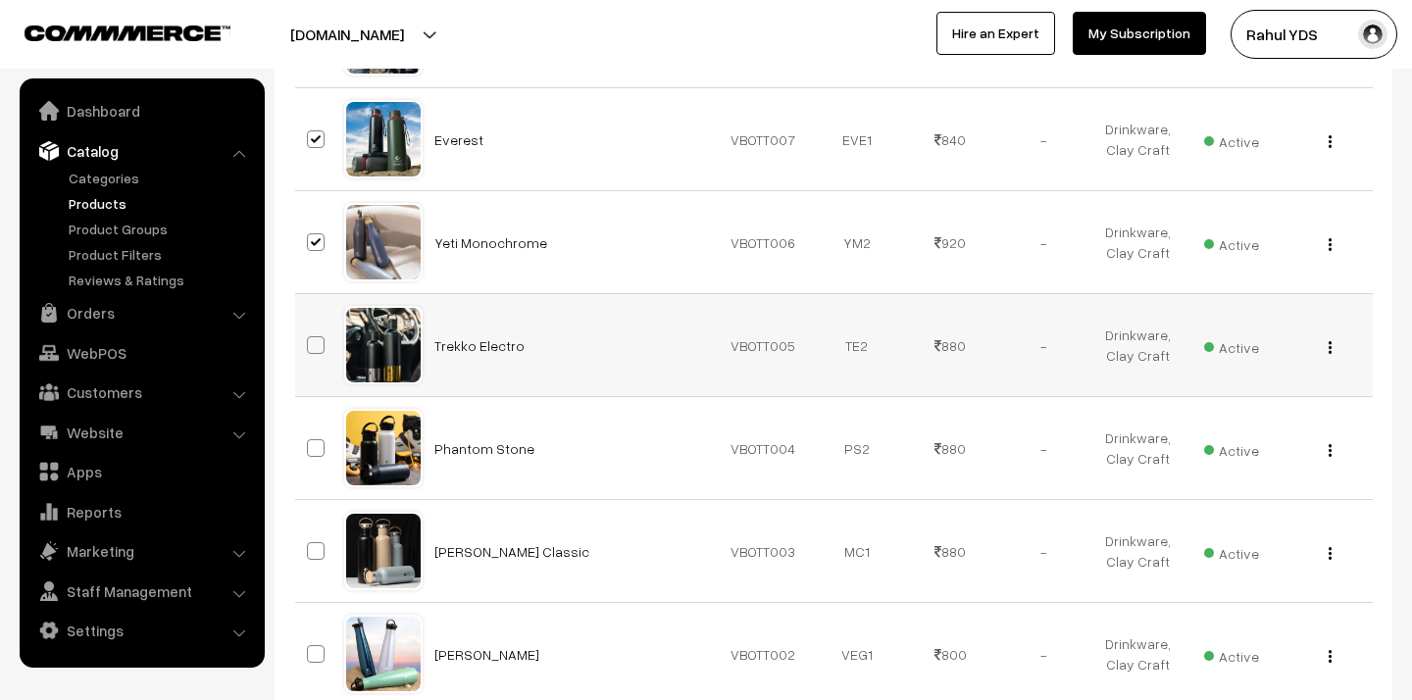
checkbox input "true"
click at [310, 451] on span at bounding box center [316, 448] width 18 height 18
click at [310, 442] on input "checkbox" at bounding box center [303, 435] width 13 height 13
checkbox input "true"
click at [316, 548] on span at bounding box center [316, 551] width 18 height 18
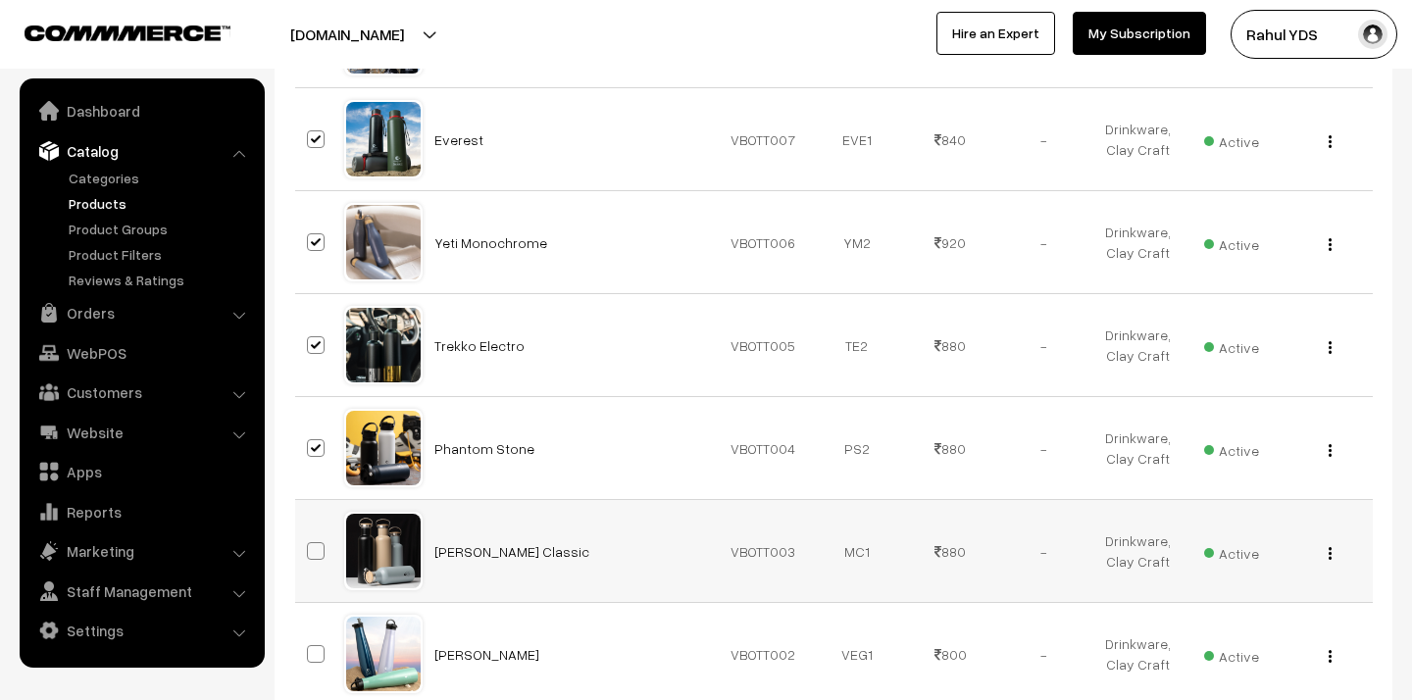
click at [310, 545] on input "checkbox" at bounding box center [303, 538] width 13 height 13
checkbox input "true"
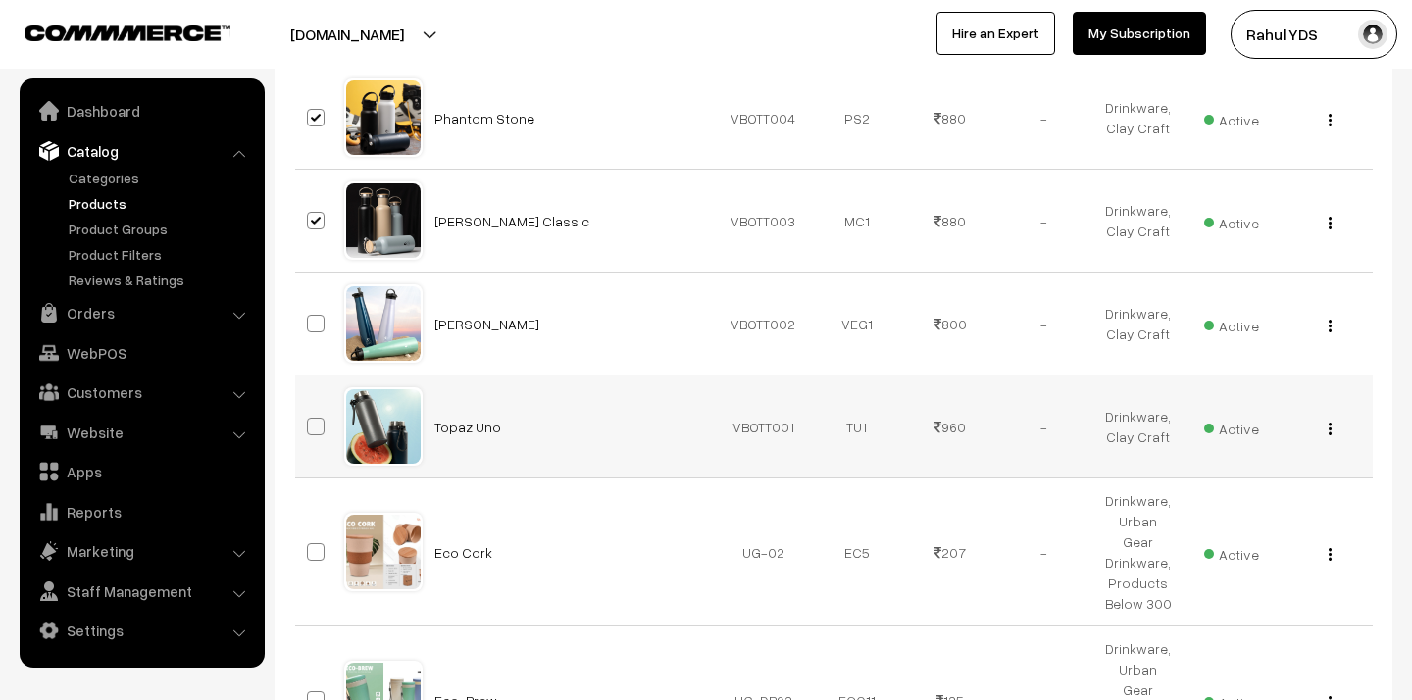
scroll to position [5111, 0]
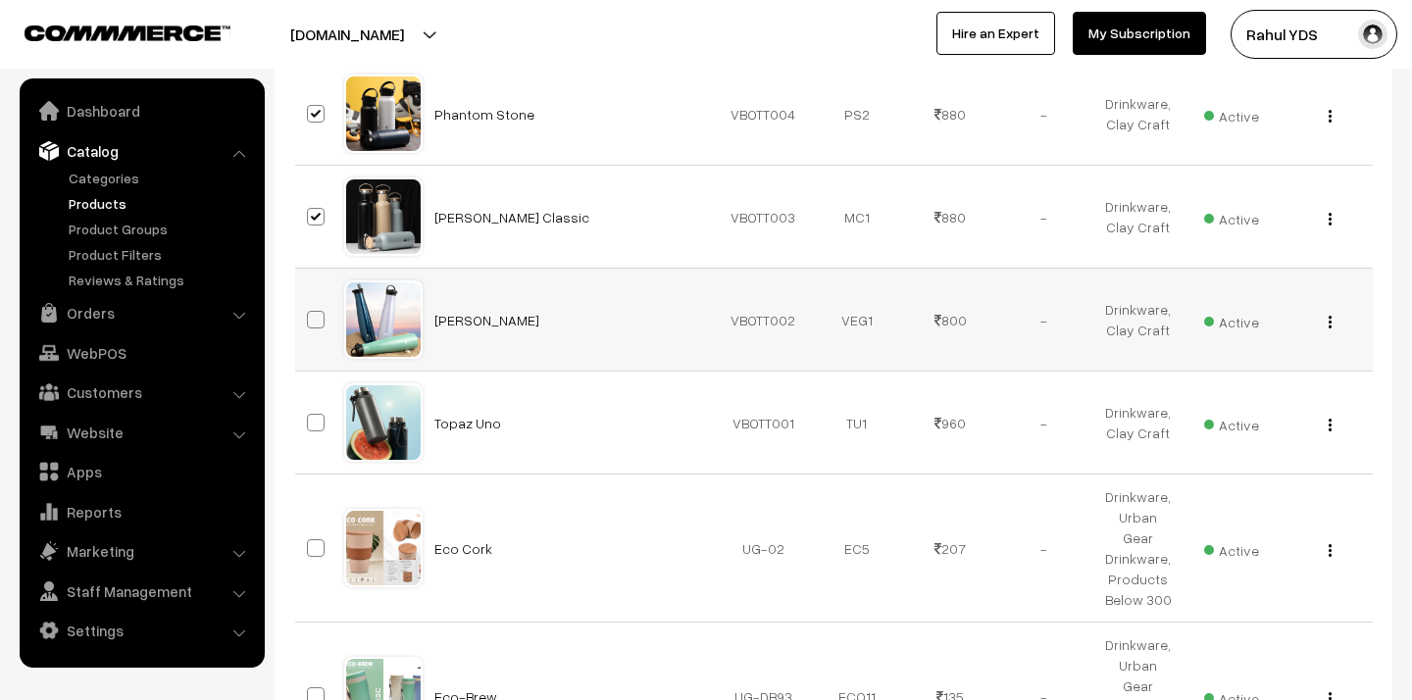
click at [314, 322] on span at bounding box center [316, 320] width 18 height 18
click at [310, 314] on input "checkbox" at bounding box center [303, 307] width 13 height 13
checkbox input "true"
click at [316, 424] on span at bounding box center [316, 423] width 18 height 18
click at [310, 417] on input "checkbox" at bounding box center [303, 410] width 13 height 13
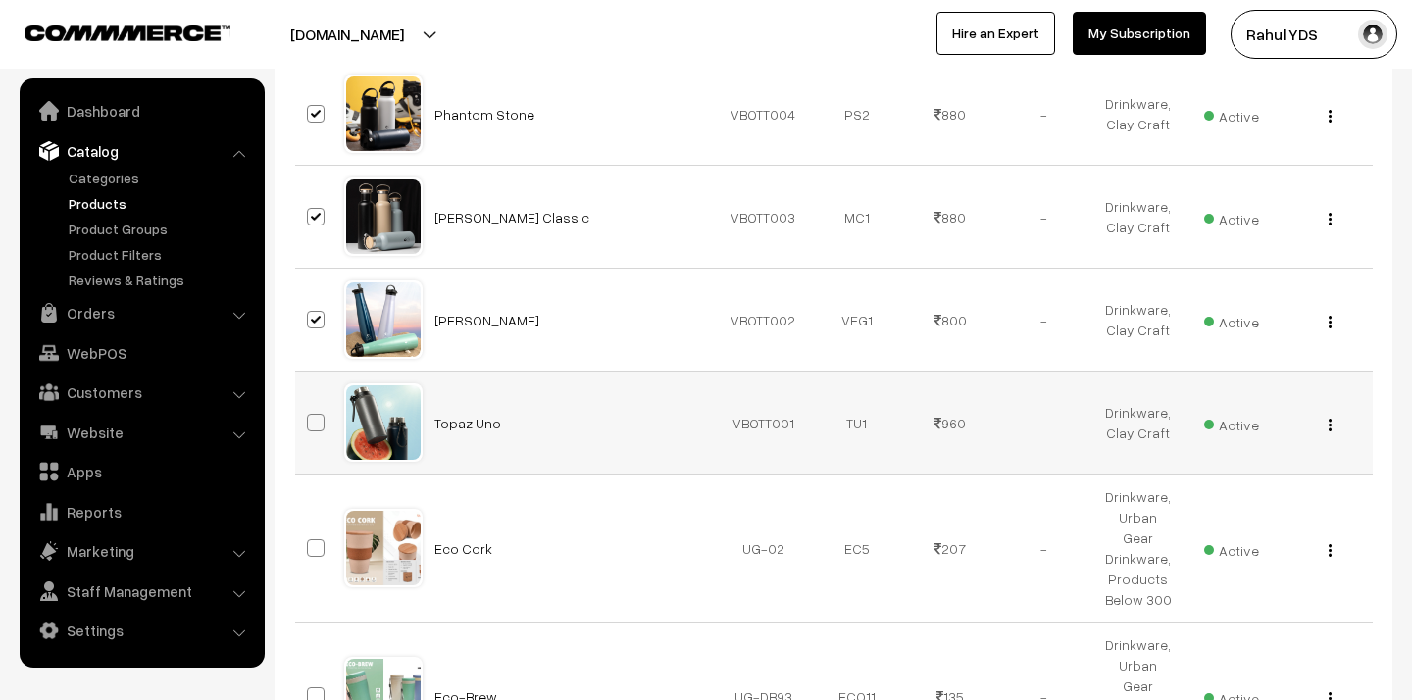
checkbox input "true"
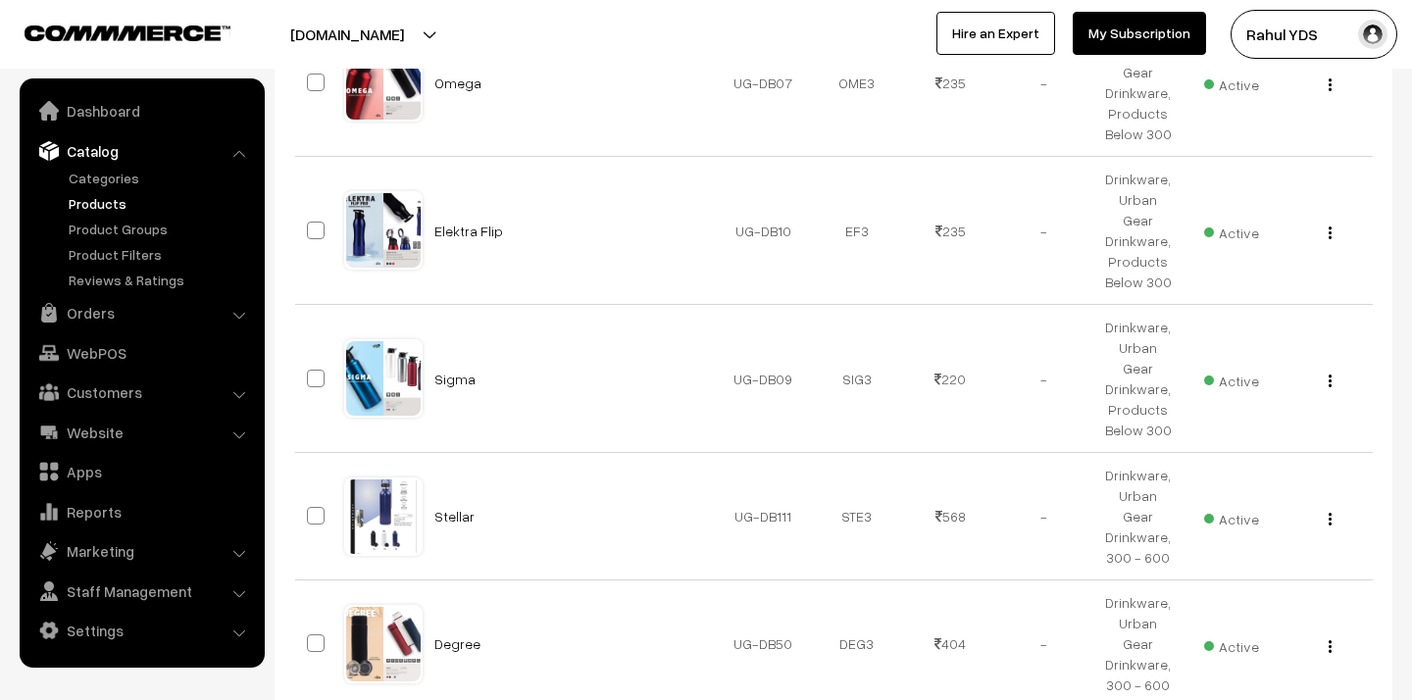
scroll to position [9582, 0]
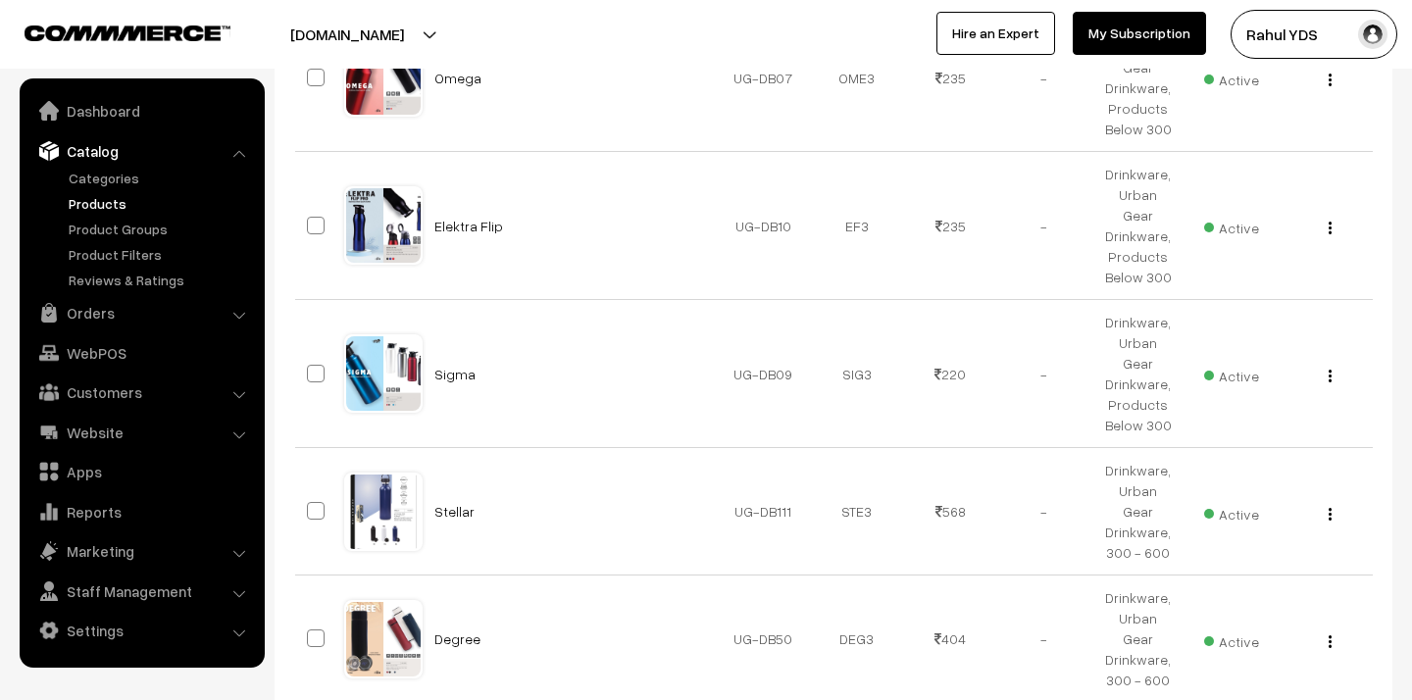
checkbox input "true"
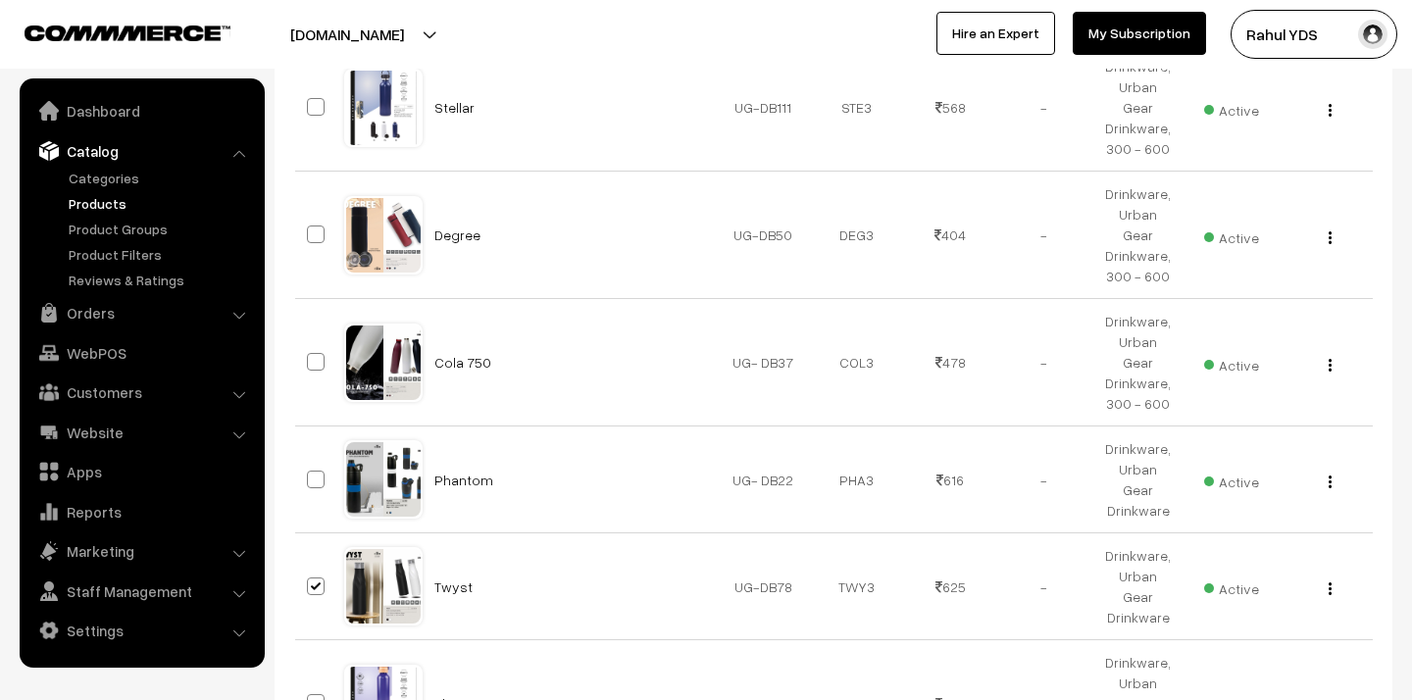
scroll to position [9994, 0]
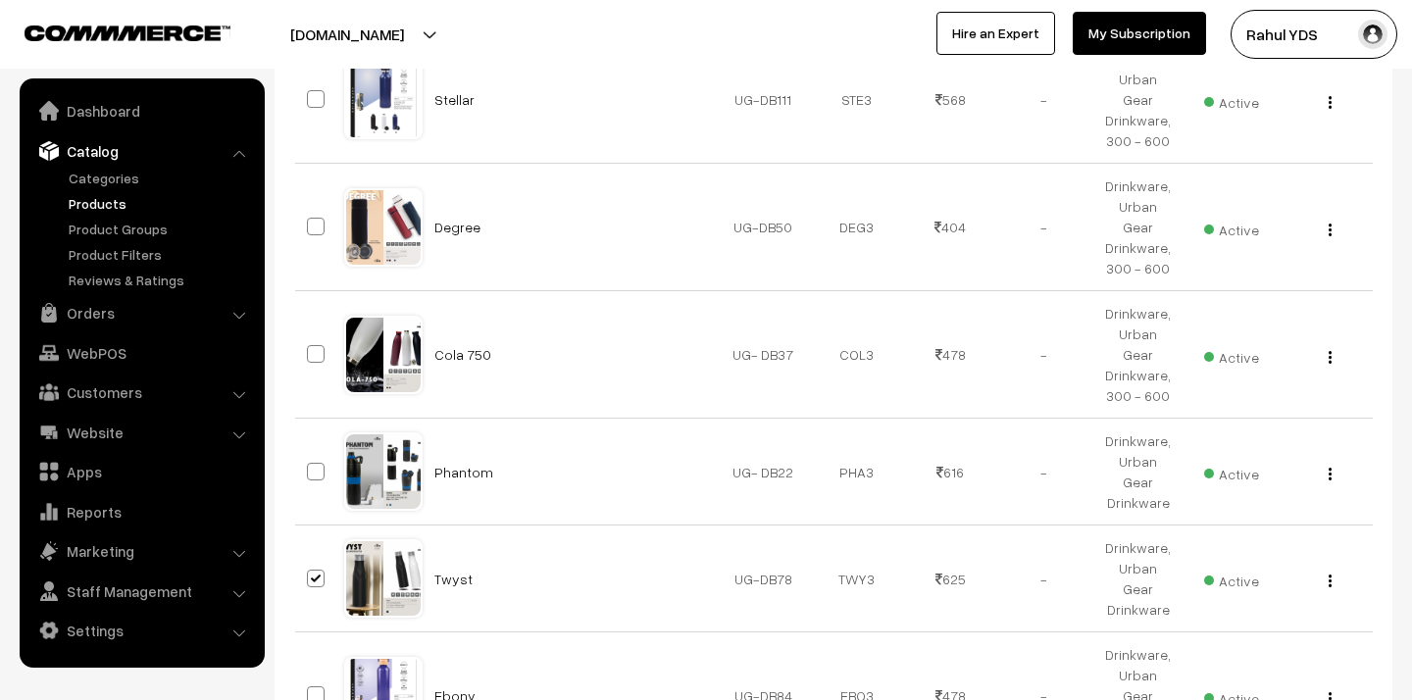
checkbox input "true"
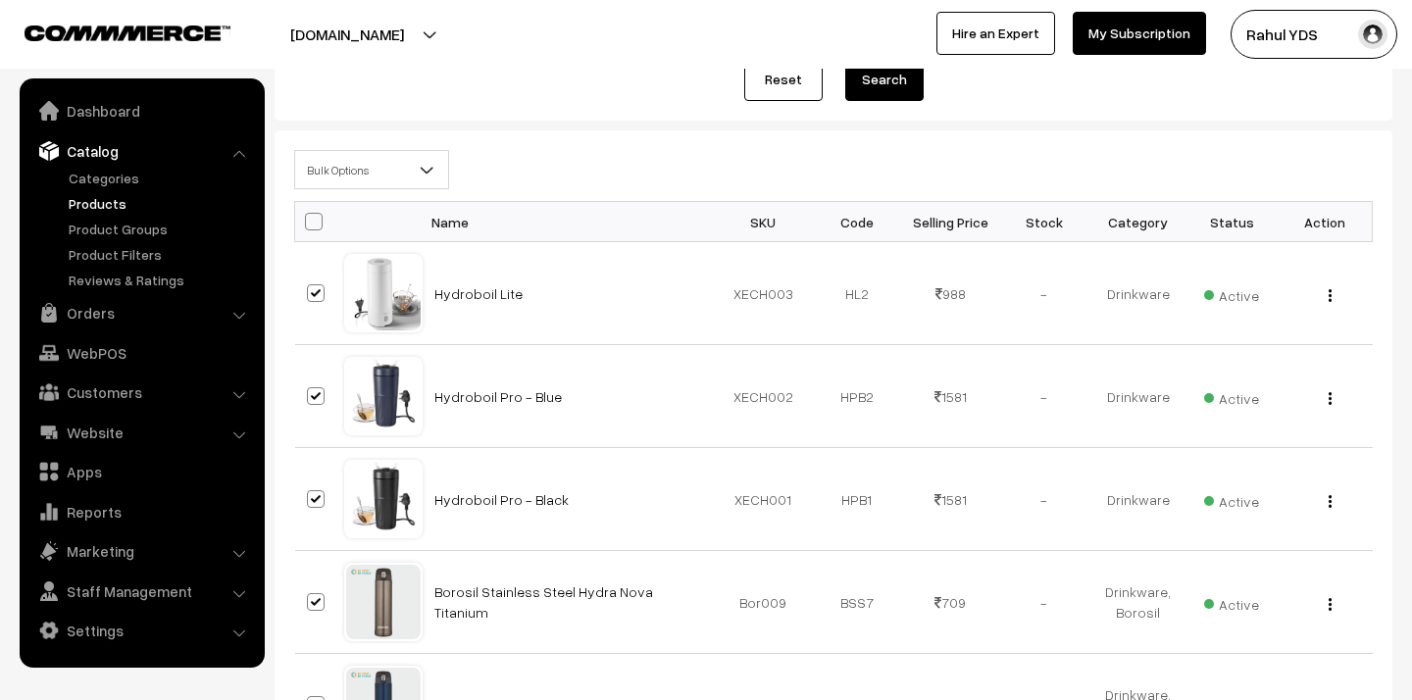
scroll to position [0, 0]
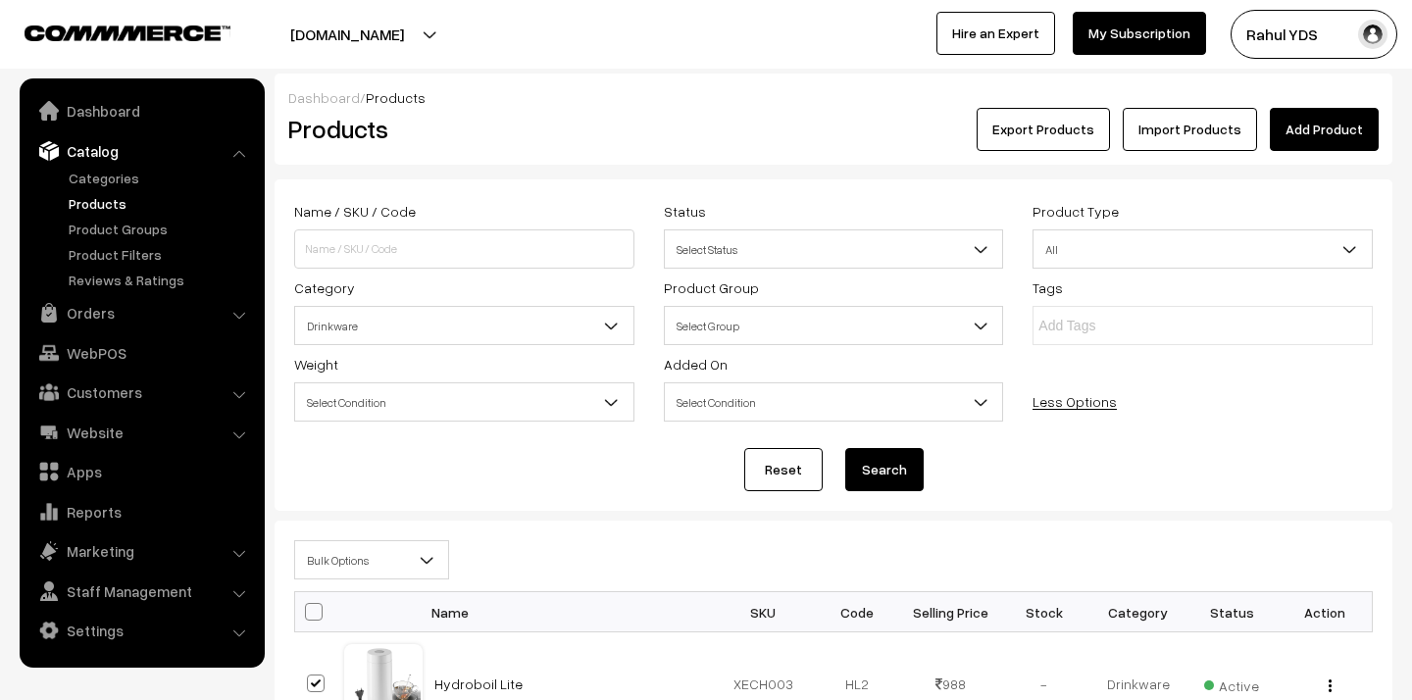
click at [398, 562] on span "Bulk Options" at bounding box center [371, 560] width 153 height 34
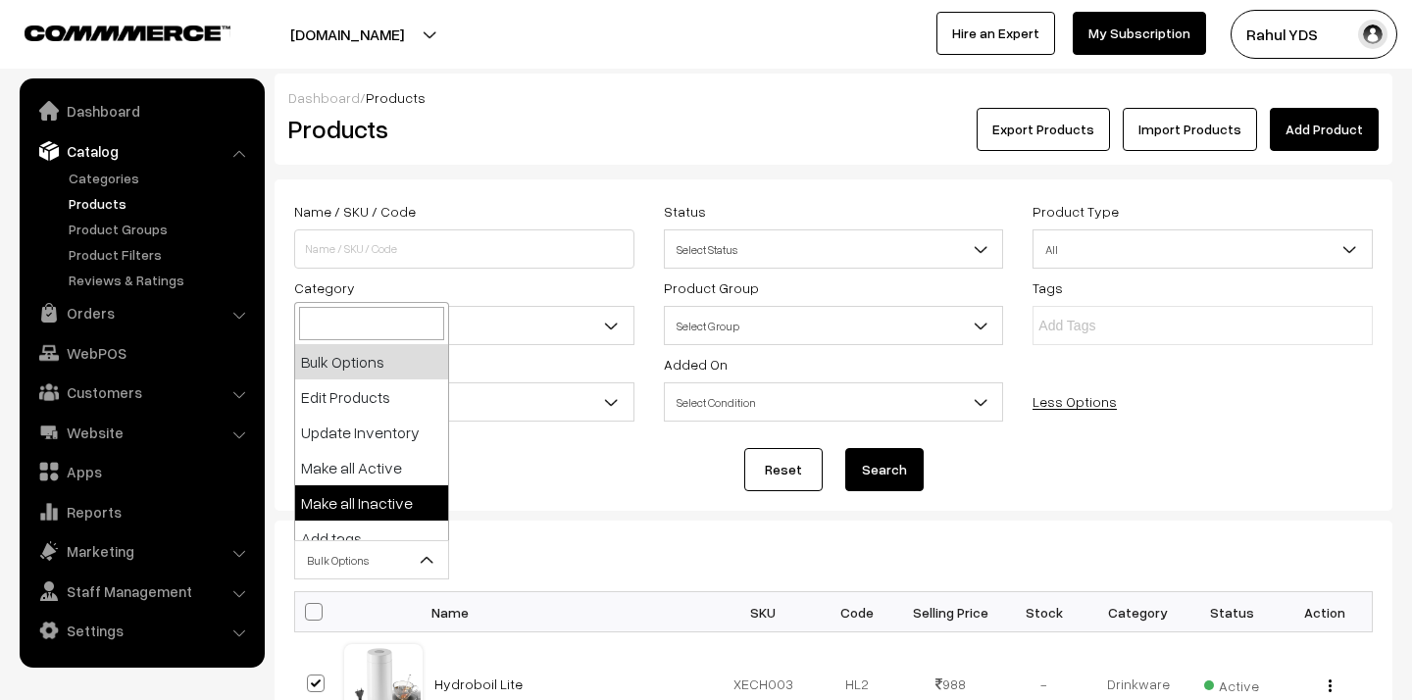
scroll to position [122, 0]
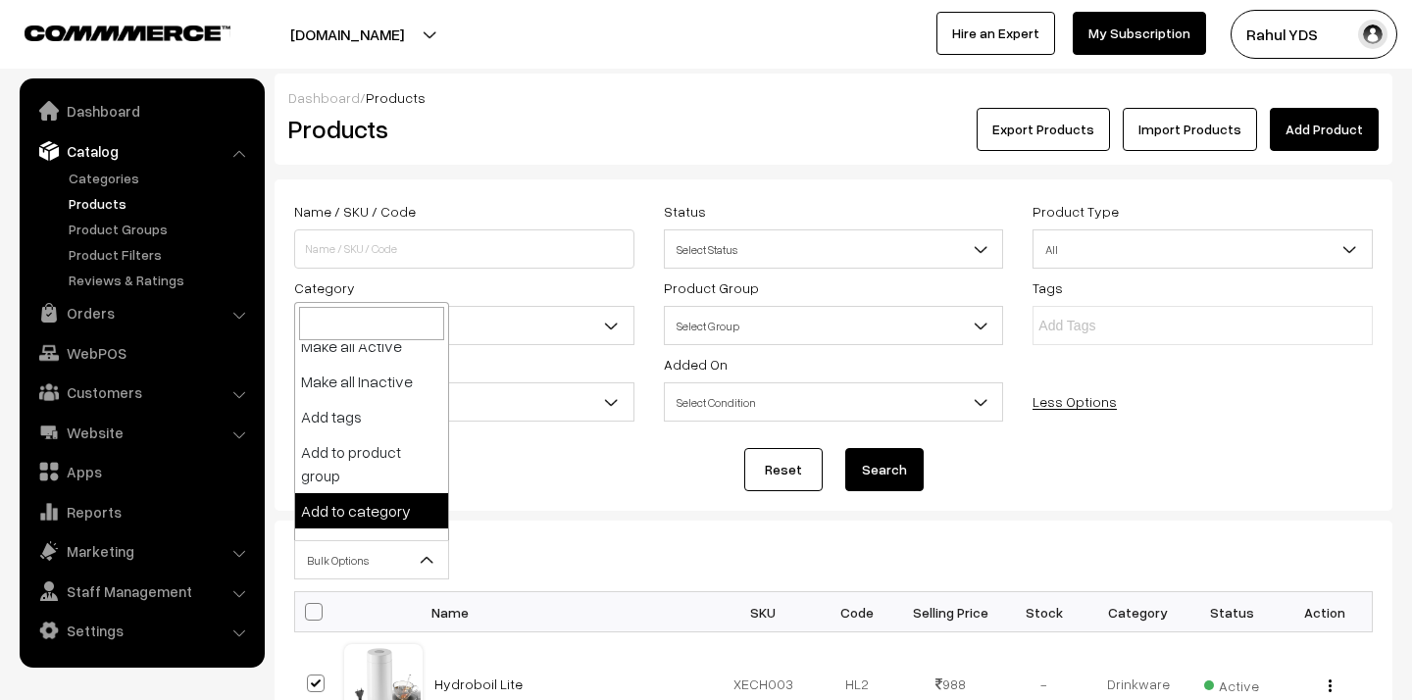
select select "category"
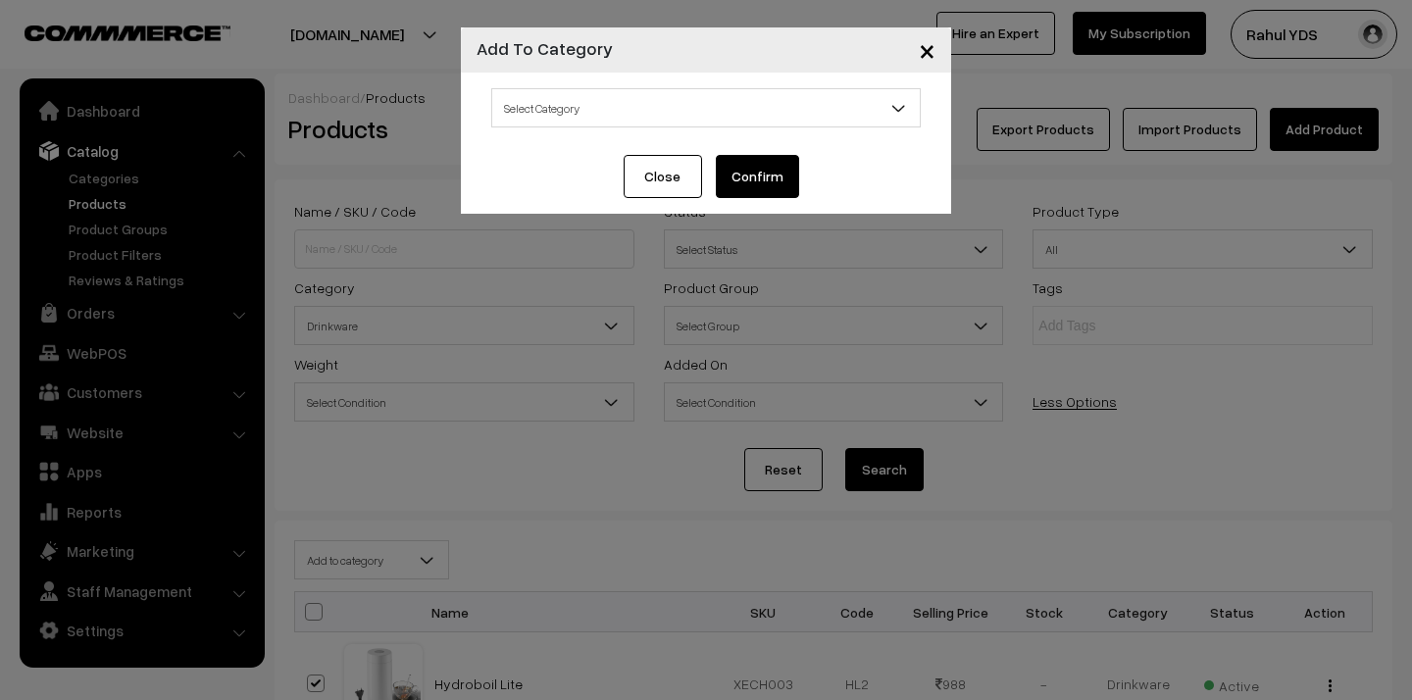
click at [618, 102] on span "Select Category" at bounding box center [705, 108] width 427 height 34
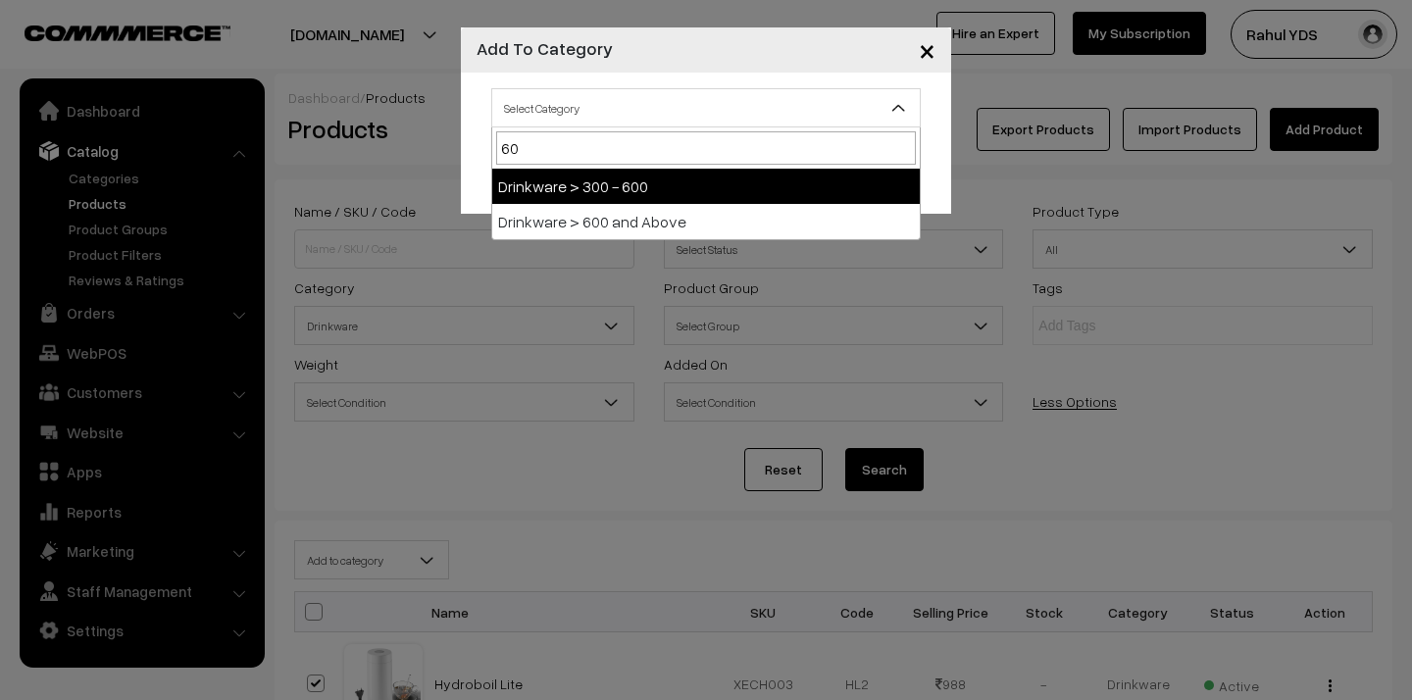
type input "600"
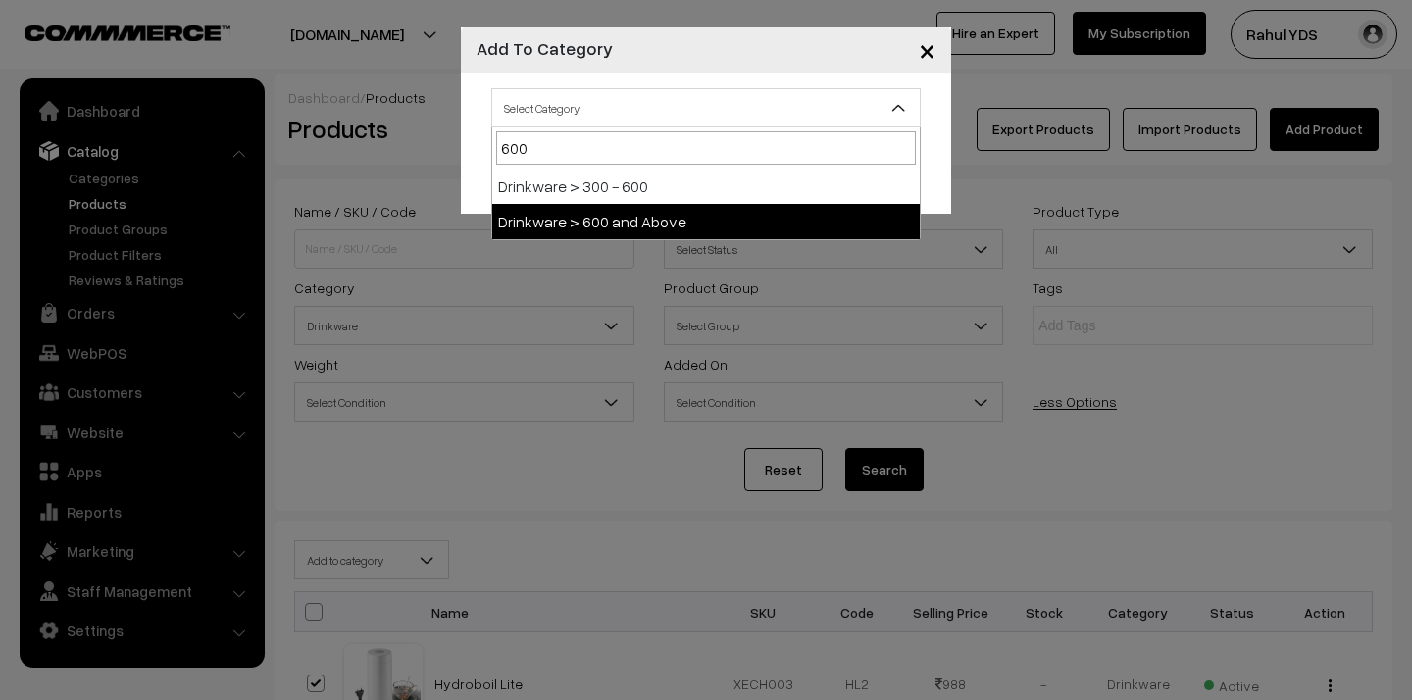
select select "131"
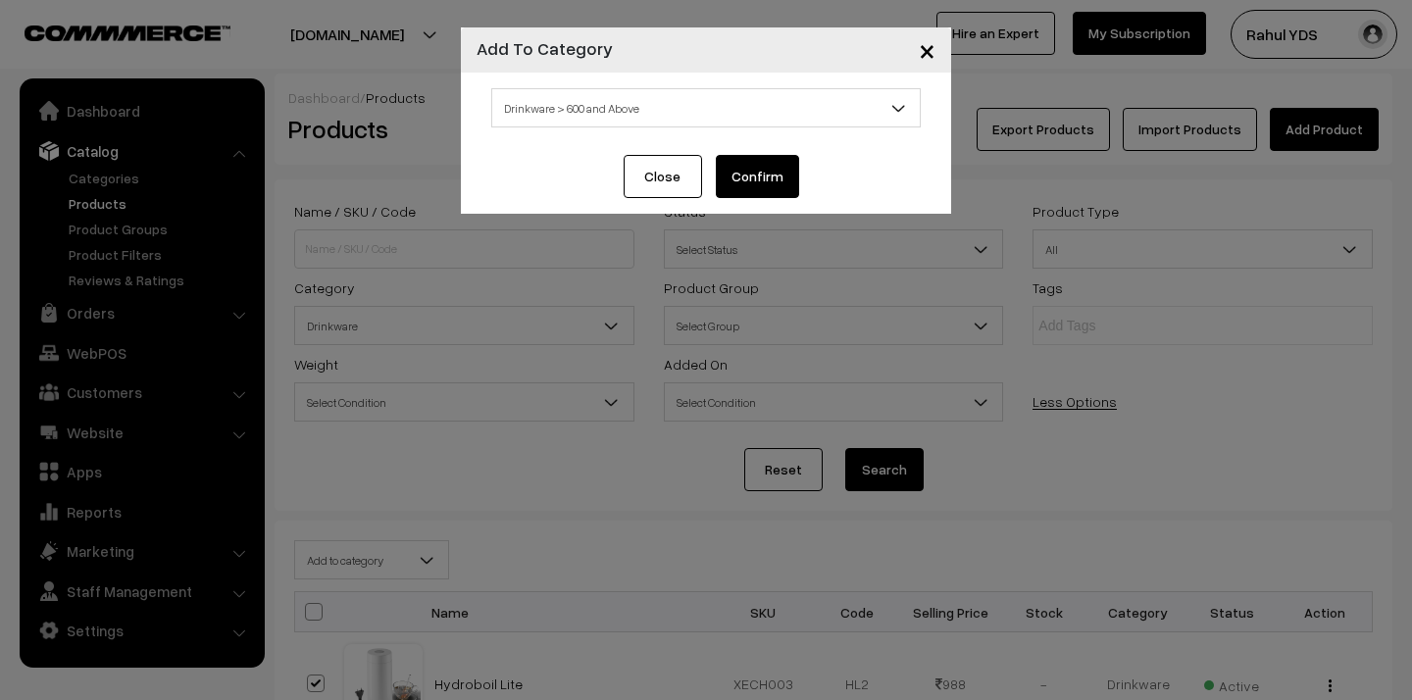
click at [744, 182] on button "Confirm" at bounding box center [757, 176] width 83 height 43
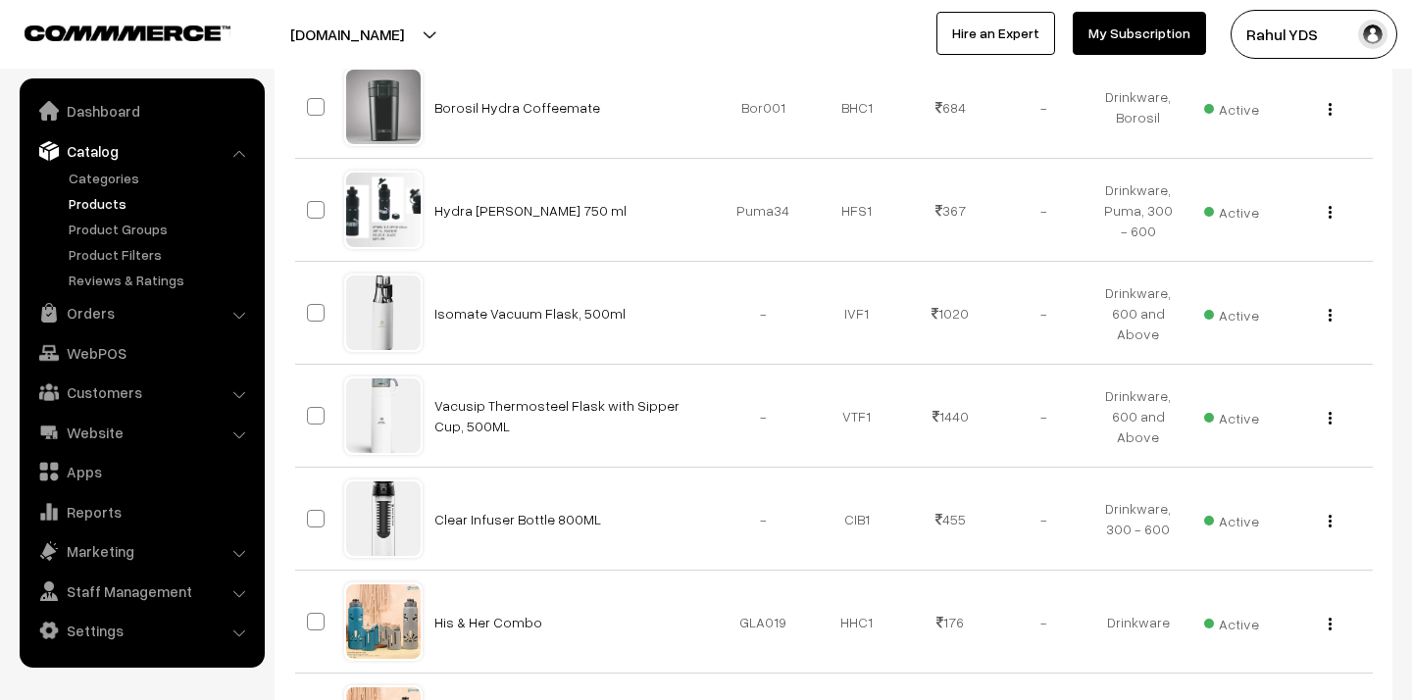
scroll to position [11208, 0]
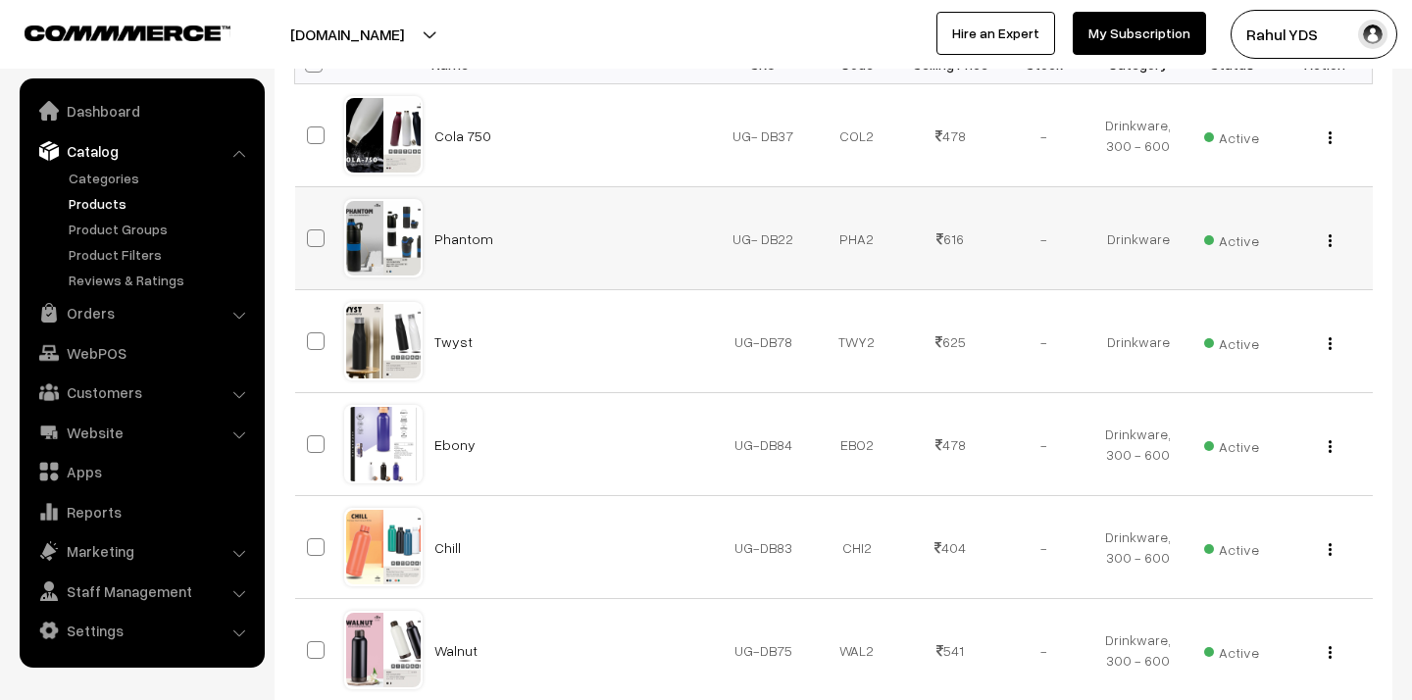
scroll to position [500, 0]
click at [312, 229] on span at bounding box center [316, 235] width 18 height 18
click at [310, 229] on input "checkbox" at bounding box center [303, 223] width 13 height 13
checkbox input "true"
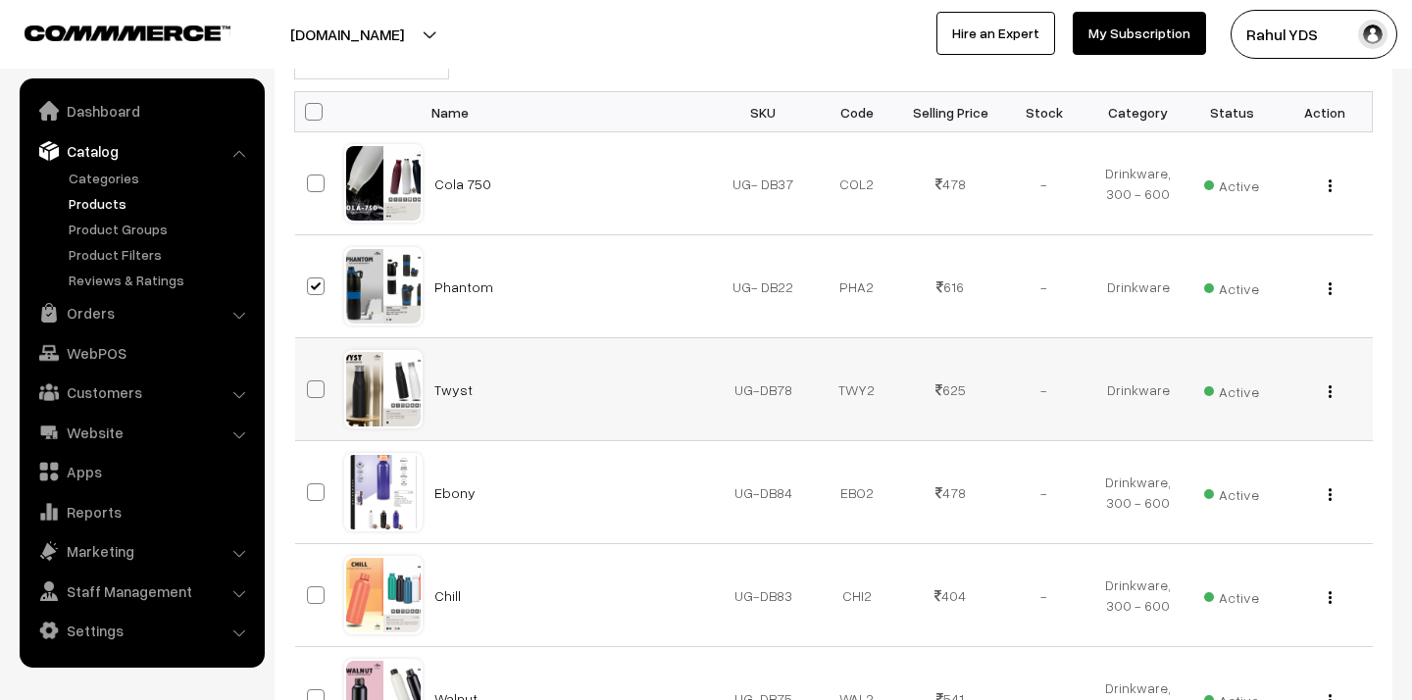
click at [313, 396] on span at bounding box center [316, 389] width 18 height 18
click at [310, 383] on input "checkbox" at bounding box center [303, 377] width 13 height 13
checkbox input "true"
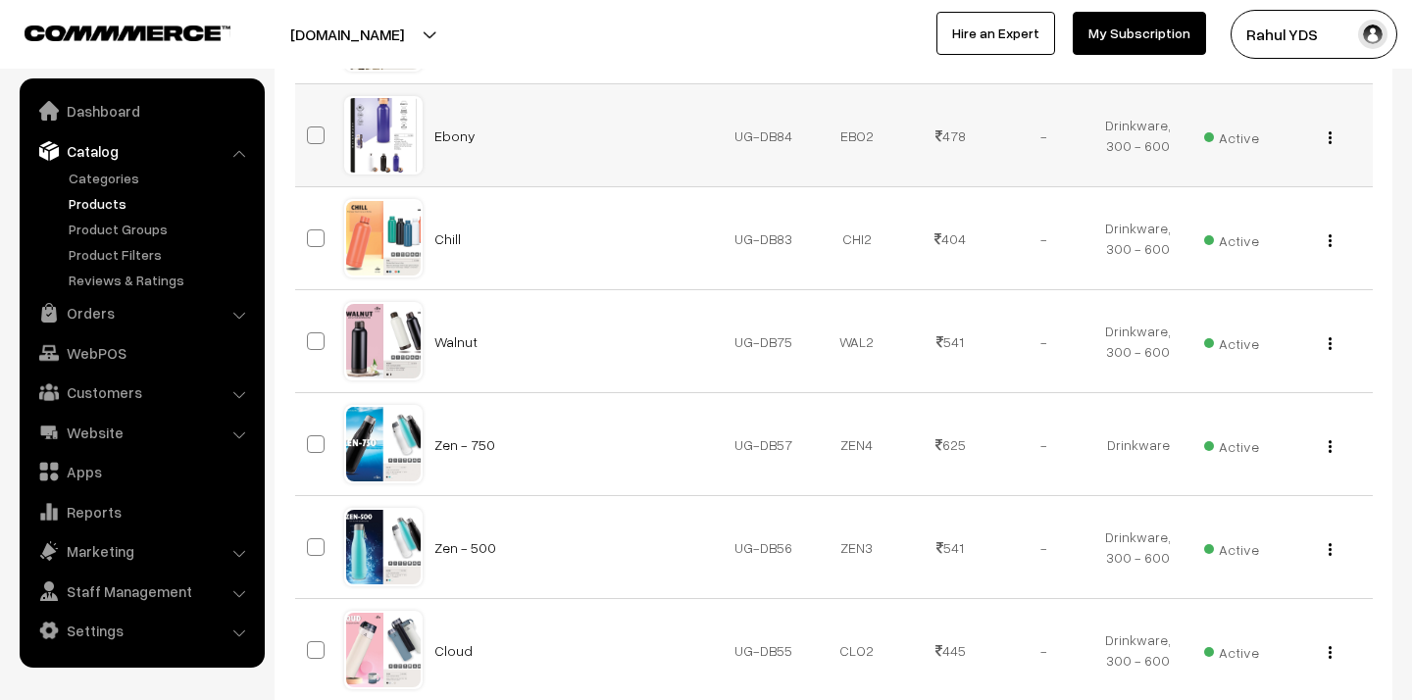
scroll to position [891, 0]
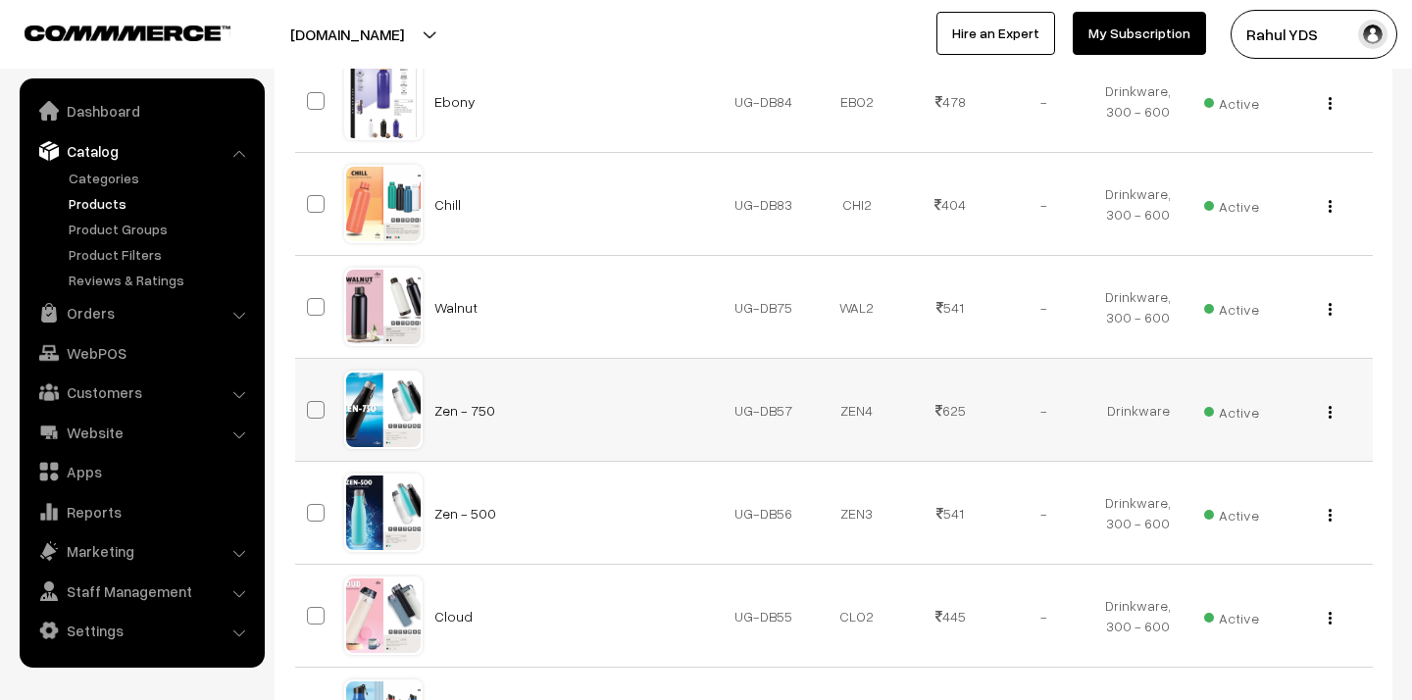
click at [321, 413] on span at bounding box center [316, 410] width 18 height 18
click at [310, 404] on input "checkbox" at bounding box center [303, 397] width 13 height 13
checkbox input "true"
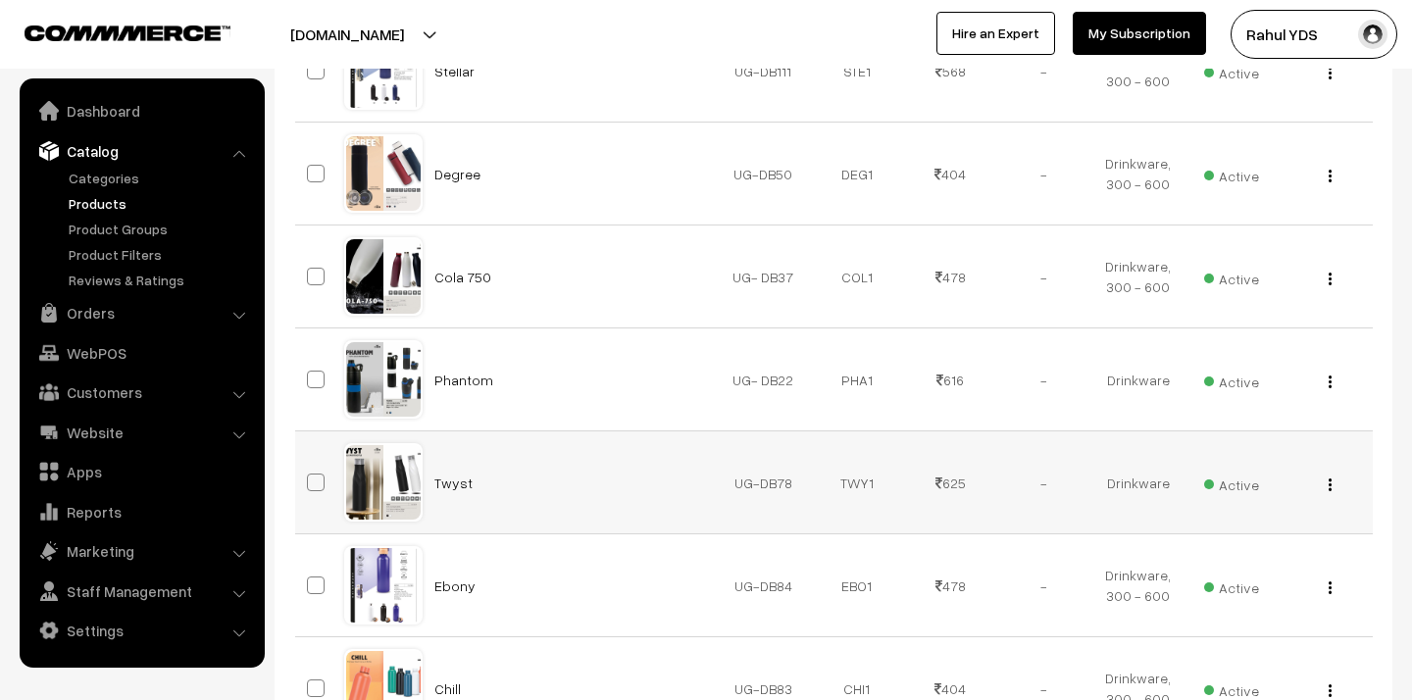
scroll to position [2385, 0]
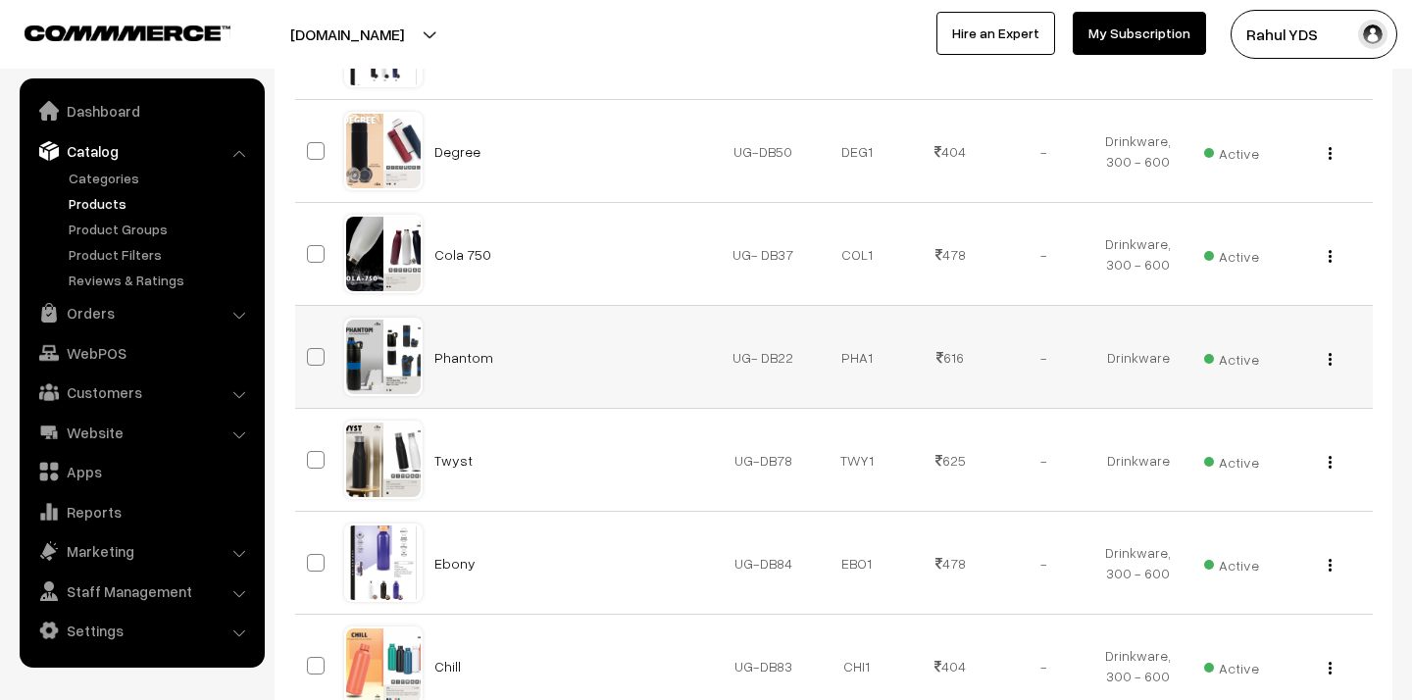
click at [321, 354] on span at bounding box center [316, 357] width 18 height 18
click at [310, 351] on input "checkbox" at bounding box center [303, 344] width 13 height 13
checkbox input "true"
click at [317, 465] on span at bounding box center [316, 460] width 18 height 18
click at [310, 454] on input "checkbox" at bounding box center [303, 447] width 13 height 13
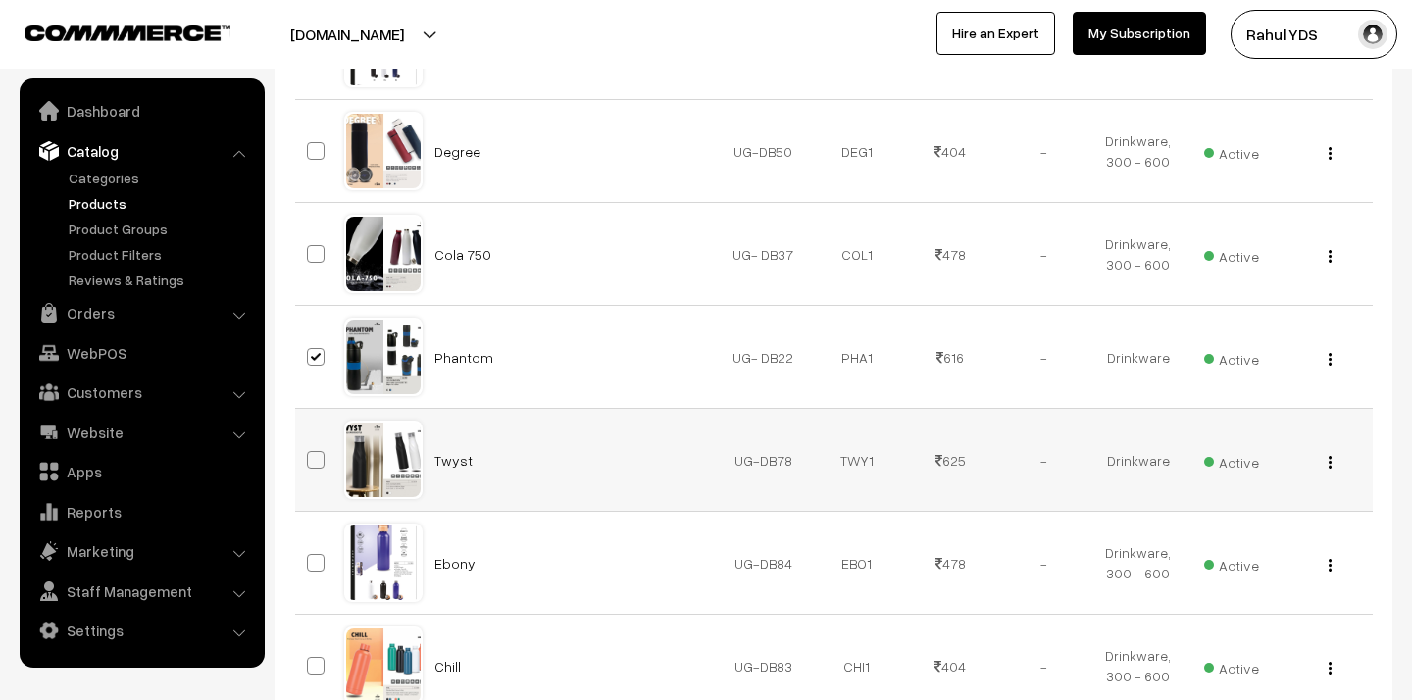
checkbox input "true"
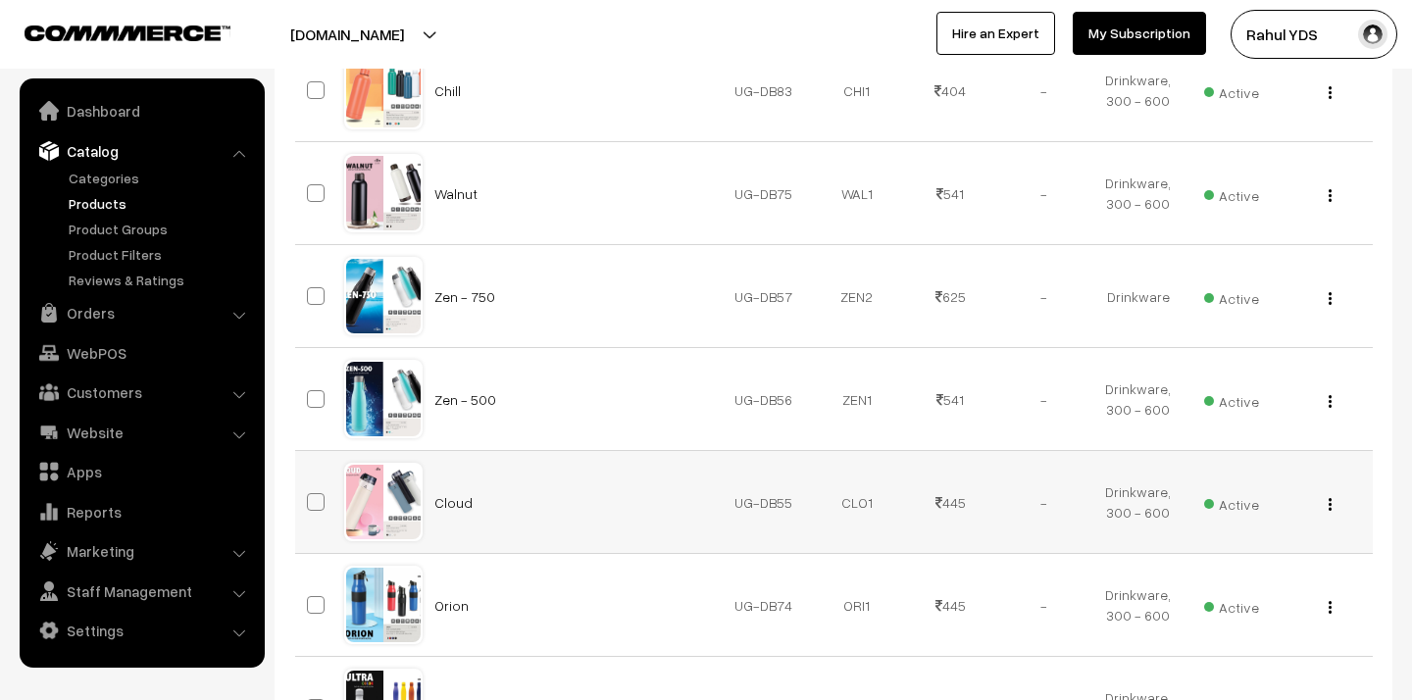
scroll to position [2988, 0]
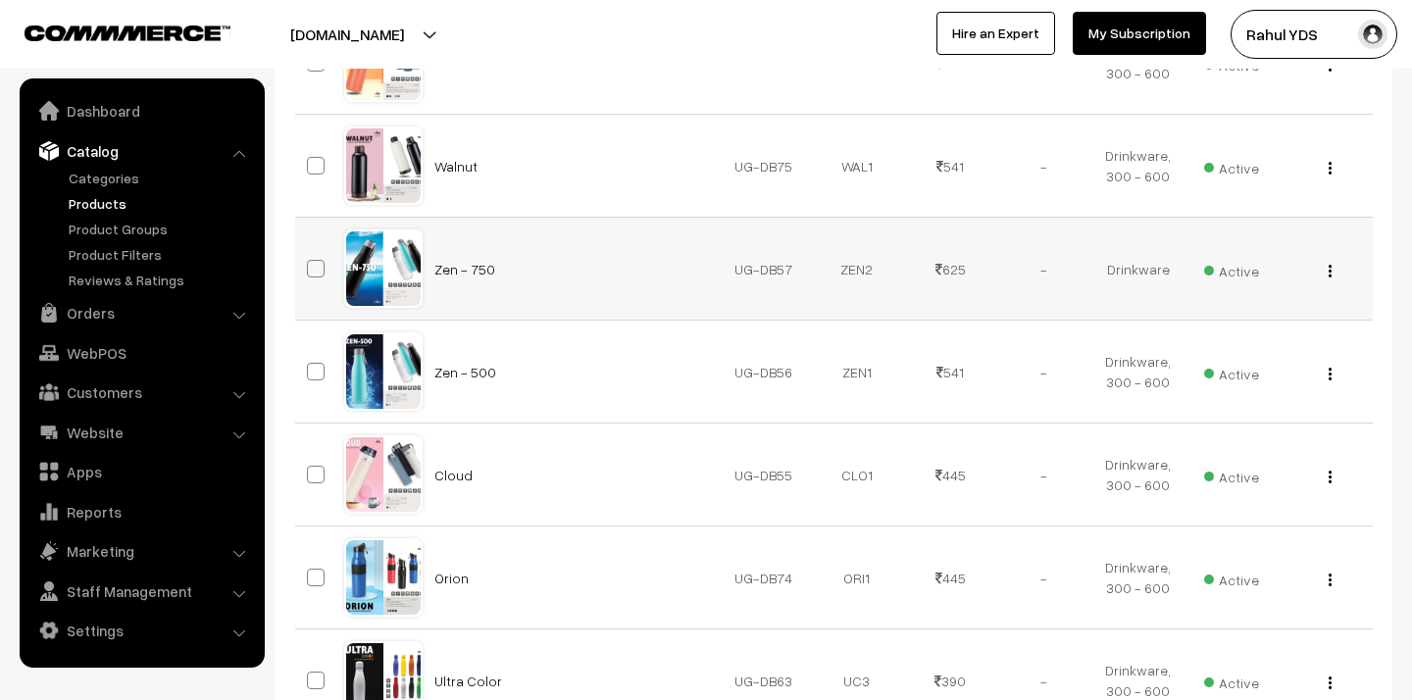
click at [305, 268] on td at bounding box center [319, 269] width 49 height 103
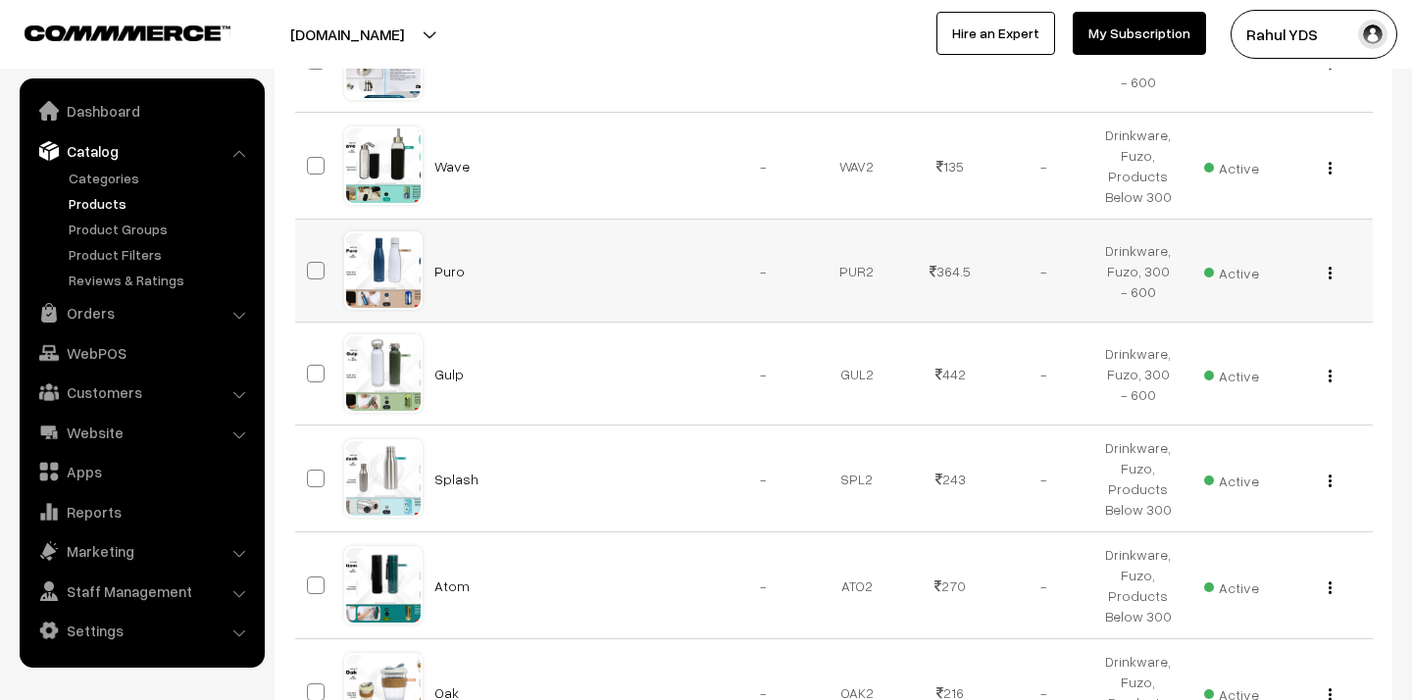
scroll to position [5487, 0]
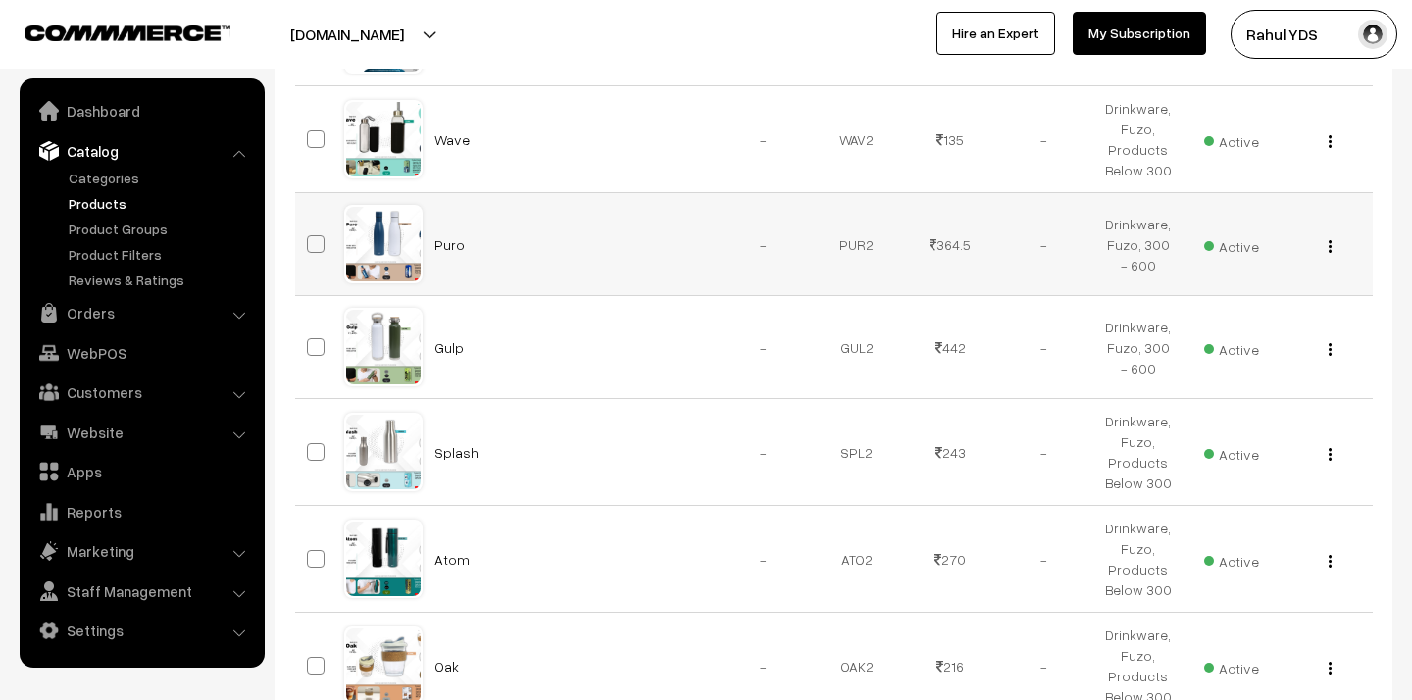
click at [312, 242] on span at bounding box center [316, 244] width 18 height 18
click at [310, 238] on input "checkbox" at bounding box center [303, 231] width 13 height 13
click at [312, 242] on span at bounding box center [316, 244] width 18 height 18
click at [310, 238] on input "checkbox" at bounding box center [303, 231] width 13 height 13
checkbox input "false"
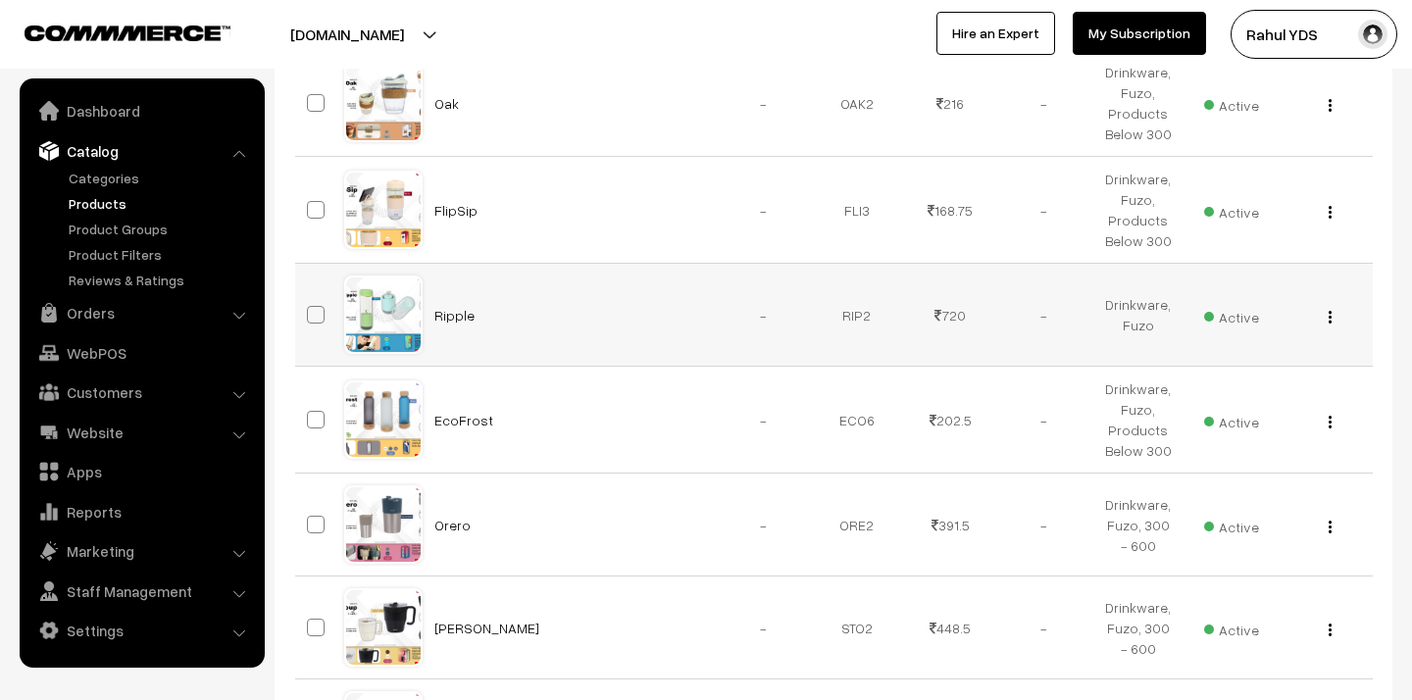
scroll to position [6073, 0]
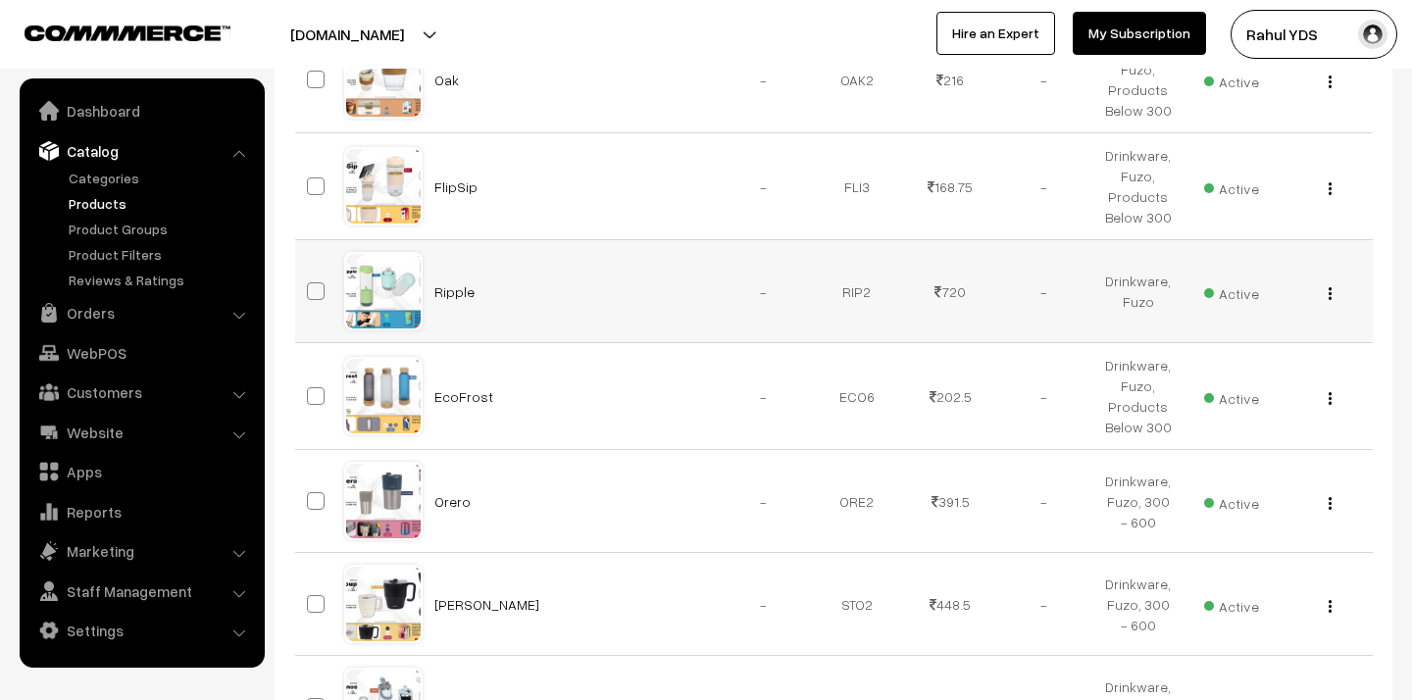
click at [312, 295] on span at bounding box center [316, 291] width 18 height 18
click at [310, 285] on input "checkbox" at bounding box center [303, 279] width 13 height 13
checkbox input "true"
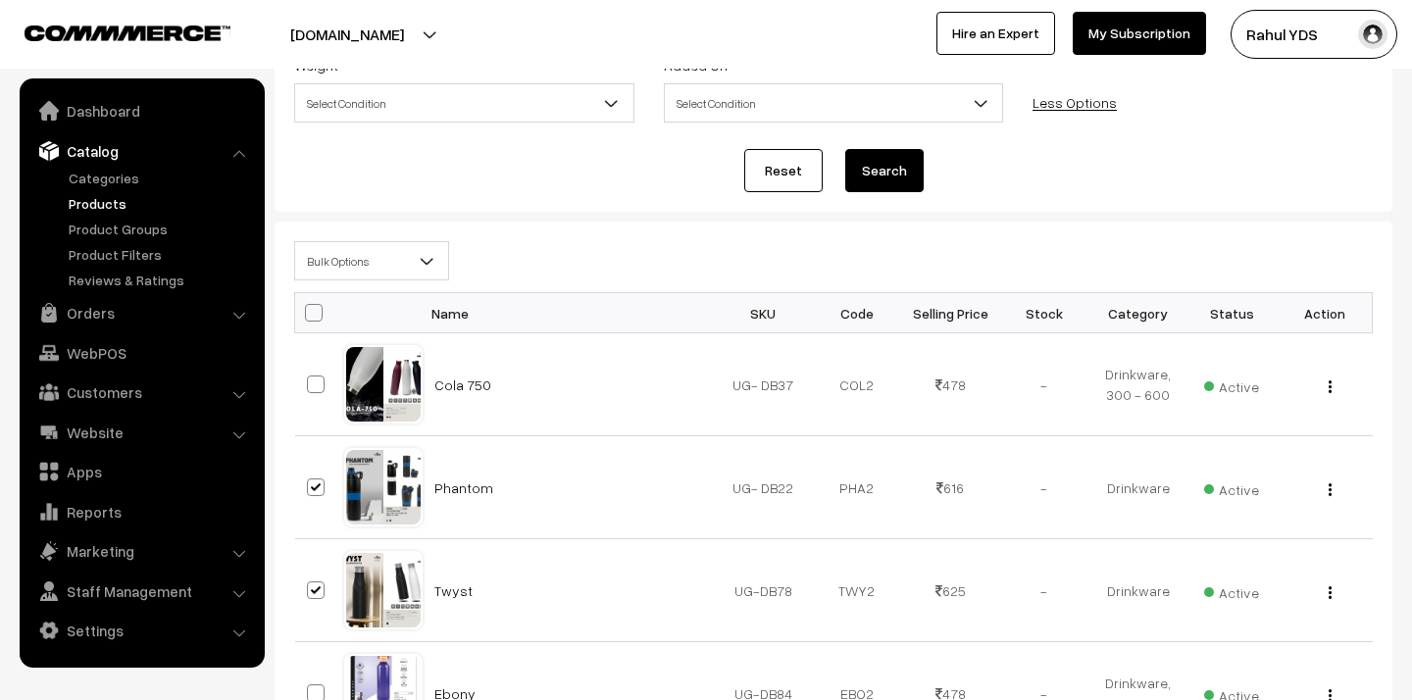
scroll to position [0, 0]
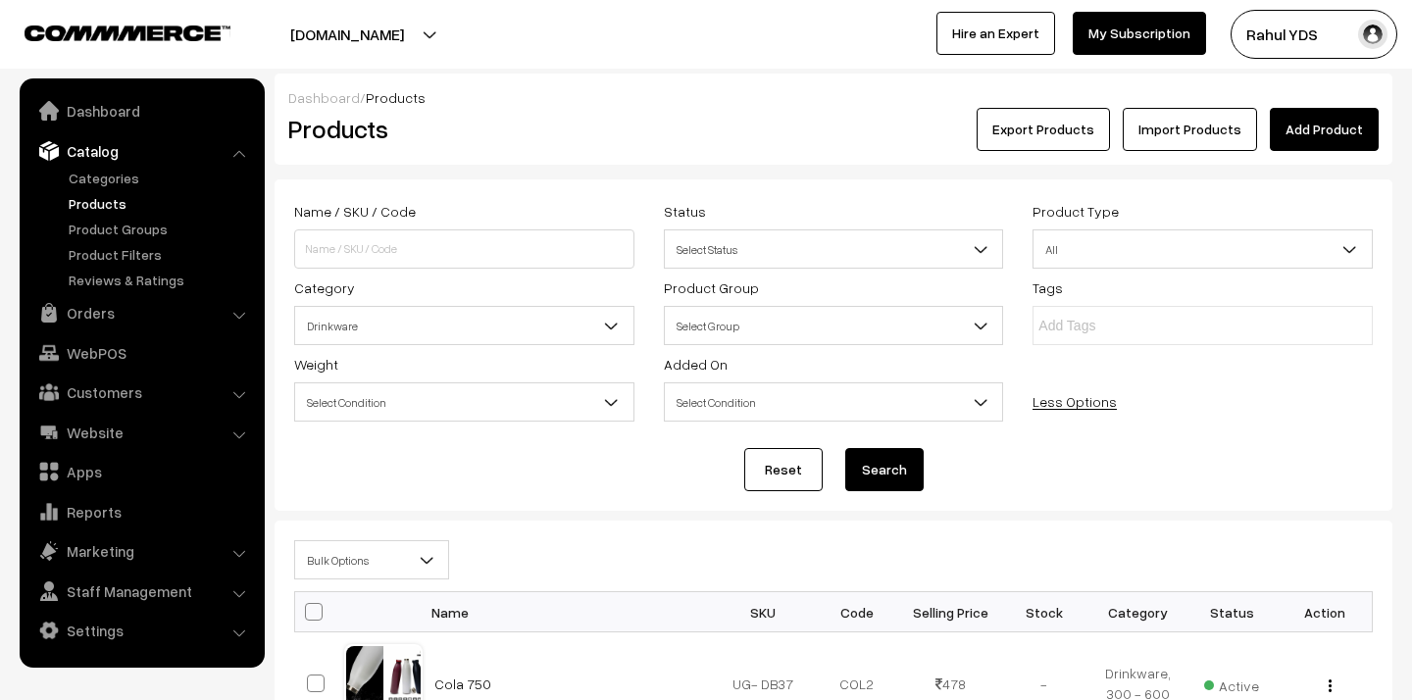
click at [371, 558] on span "Bulk Options" at bounding box center [371, 560] width 153 height 34
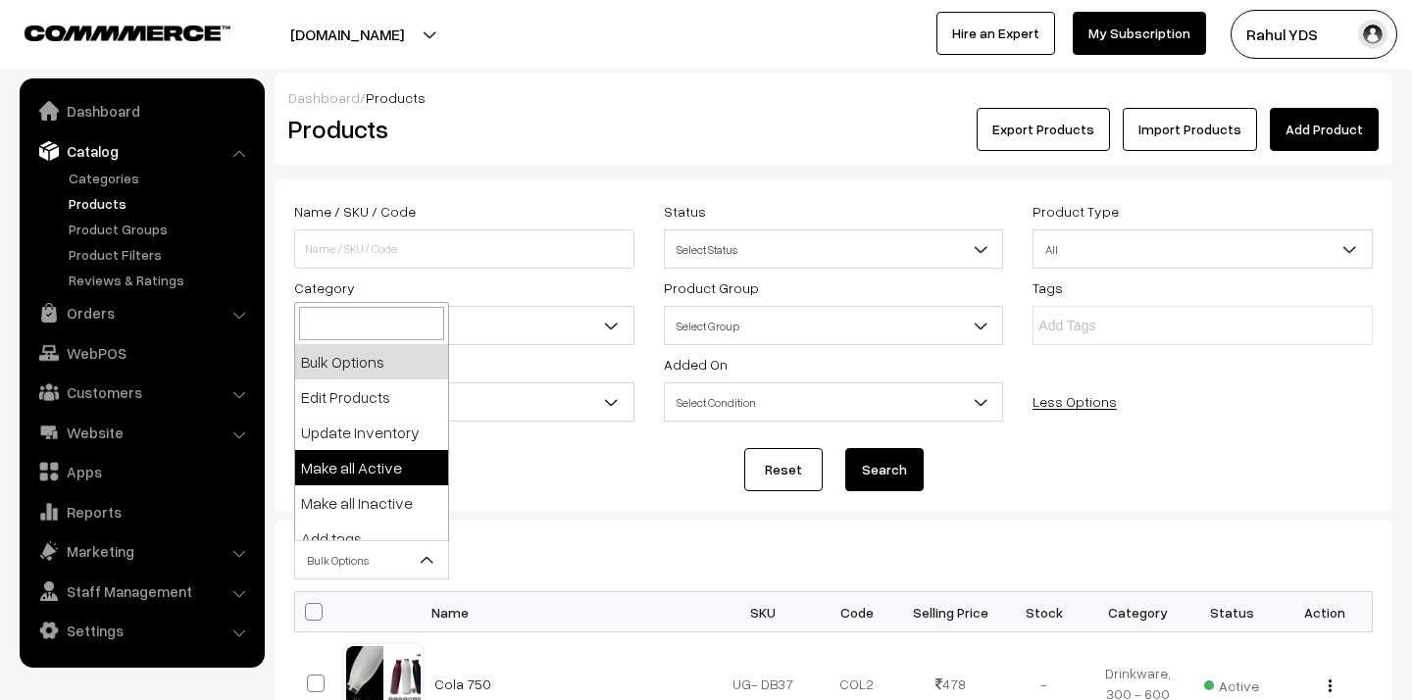
scroll to position [122, 0]
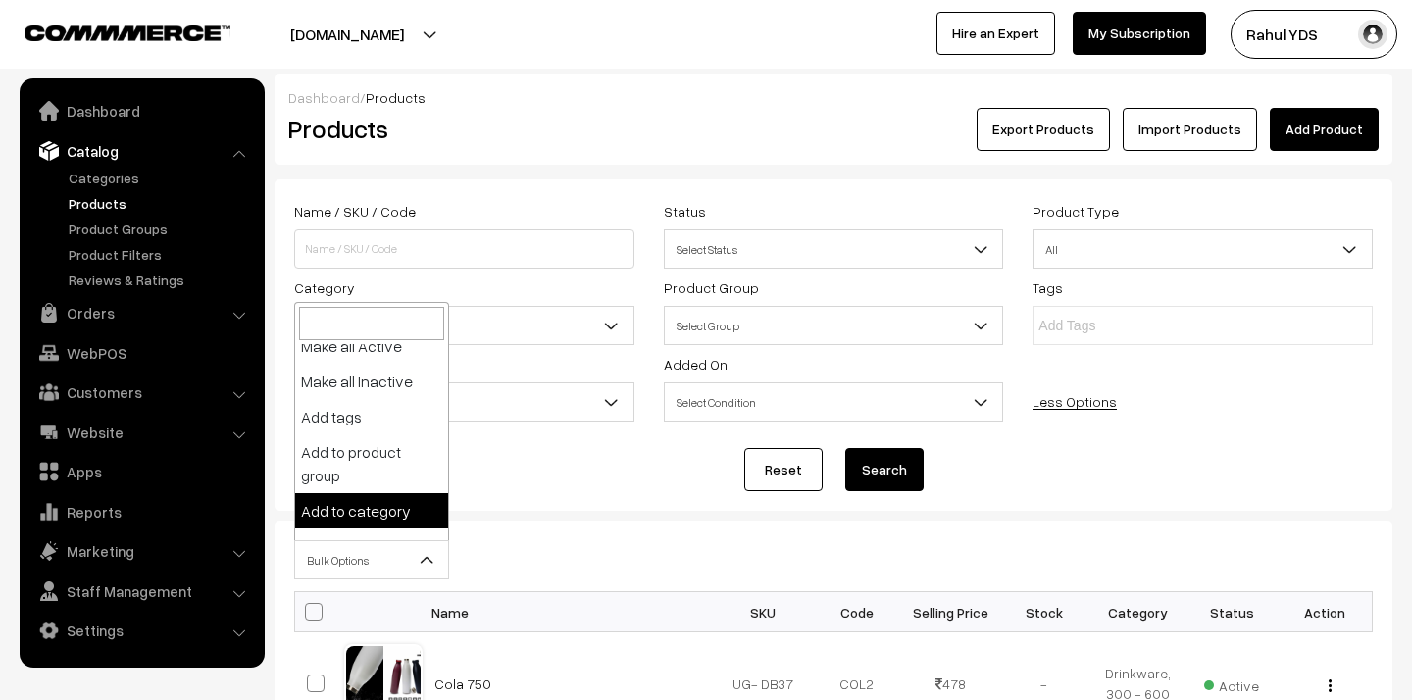
select select "category"
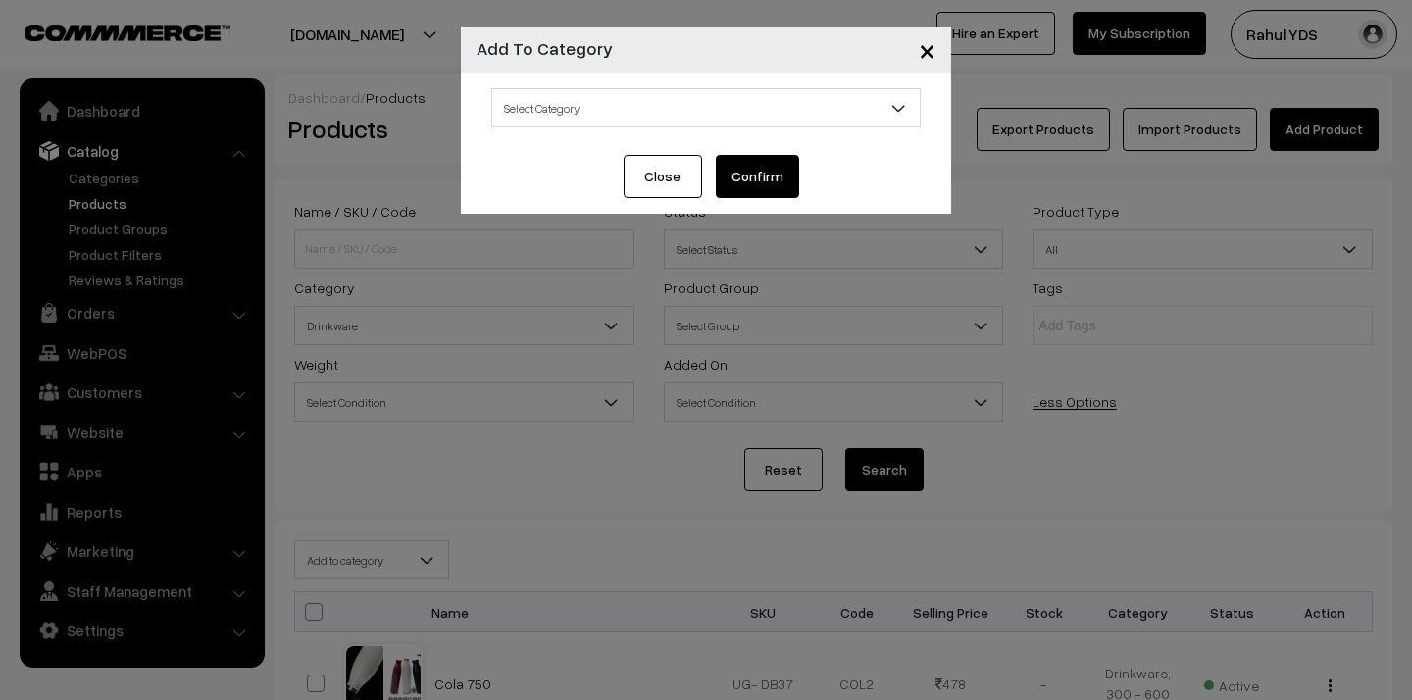
click at [639, 127] on div "Select Category Apparel Apparel > Caps Apparel > Polo T-Shirts Apparel > Polo T…" at bounding box center [706, 114] width 490 height 82
click at [633, 113] on span "Select Category" at bounding box center [705, 108] width 427 height 34
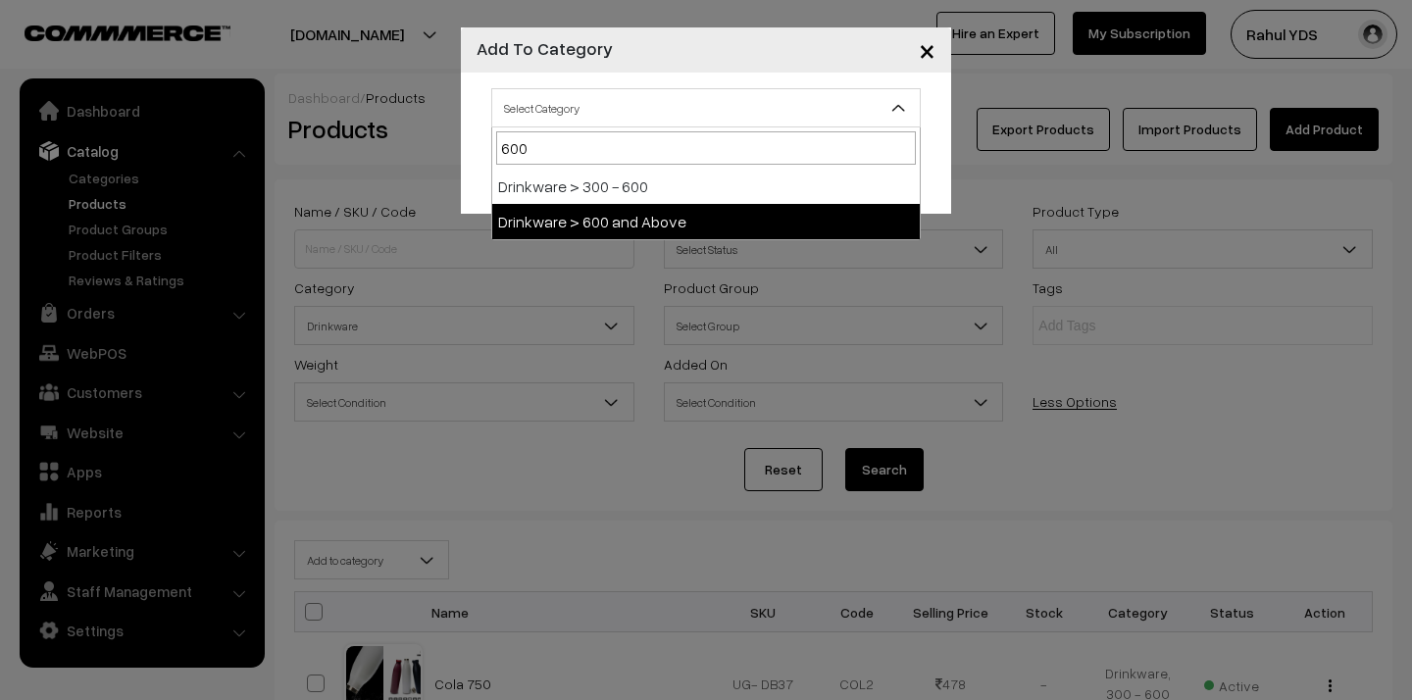
type input "600"
select select "131"
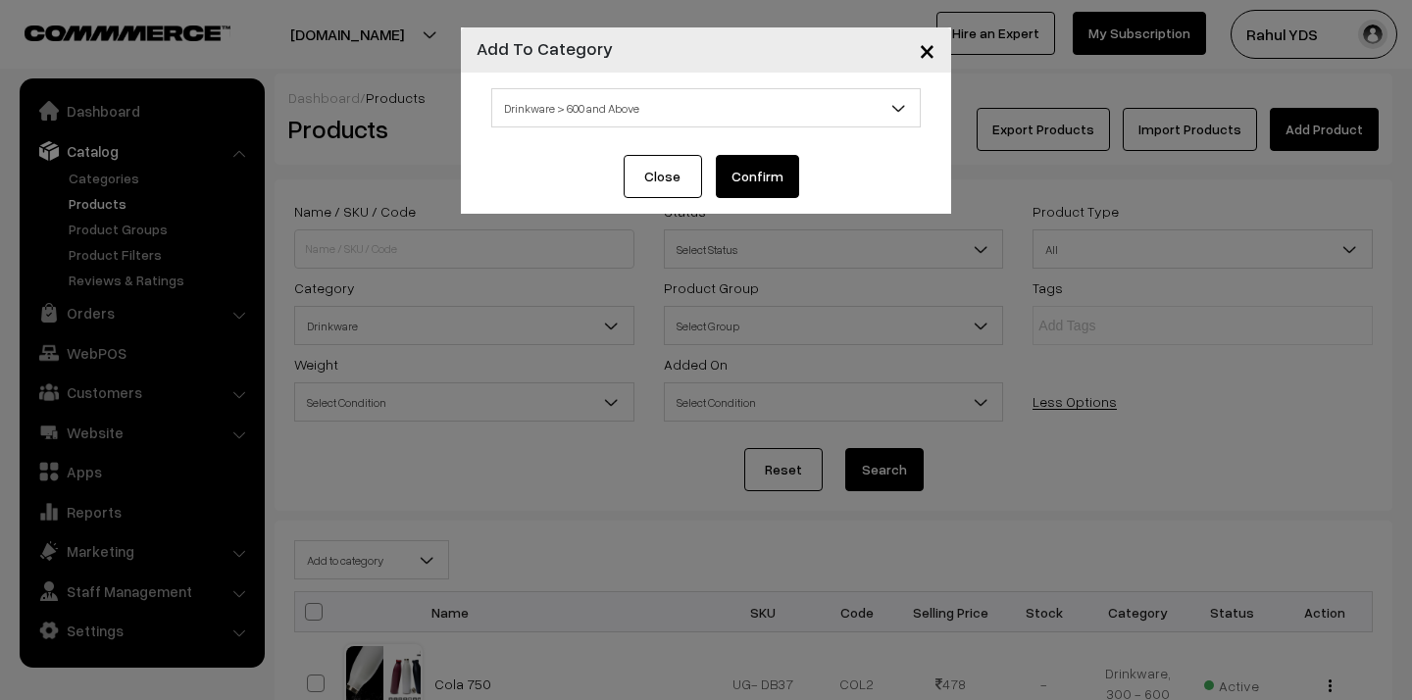
click at [731, 188] on button "Confirm" at bounding box center [757, 176] width 83 height 43
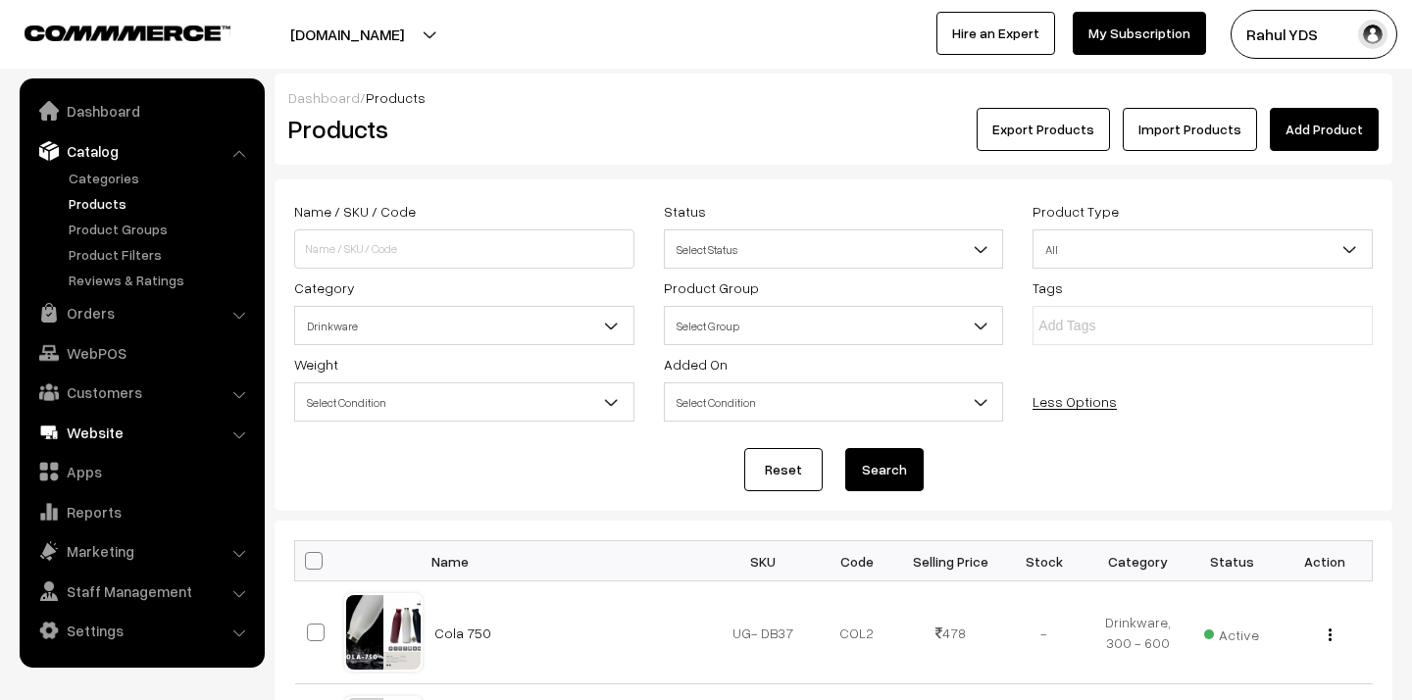
click at [127, 427] on link "Website" at bounding box center [141, 432] width 233 height 35
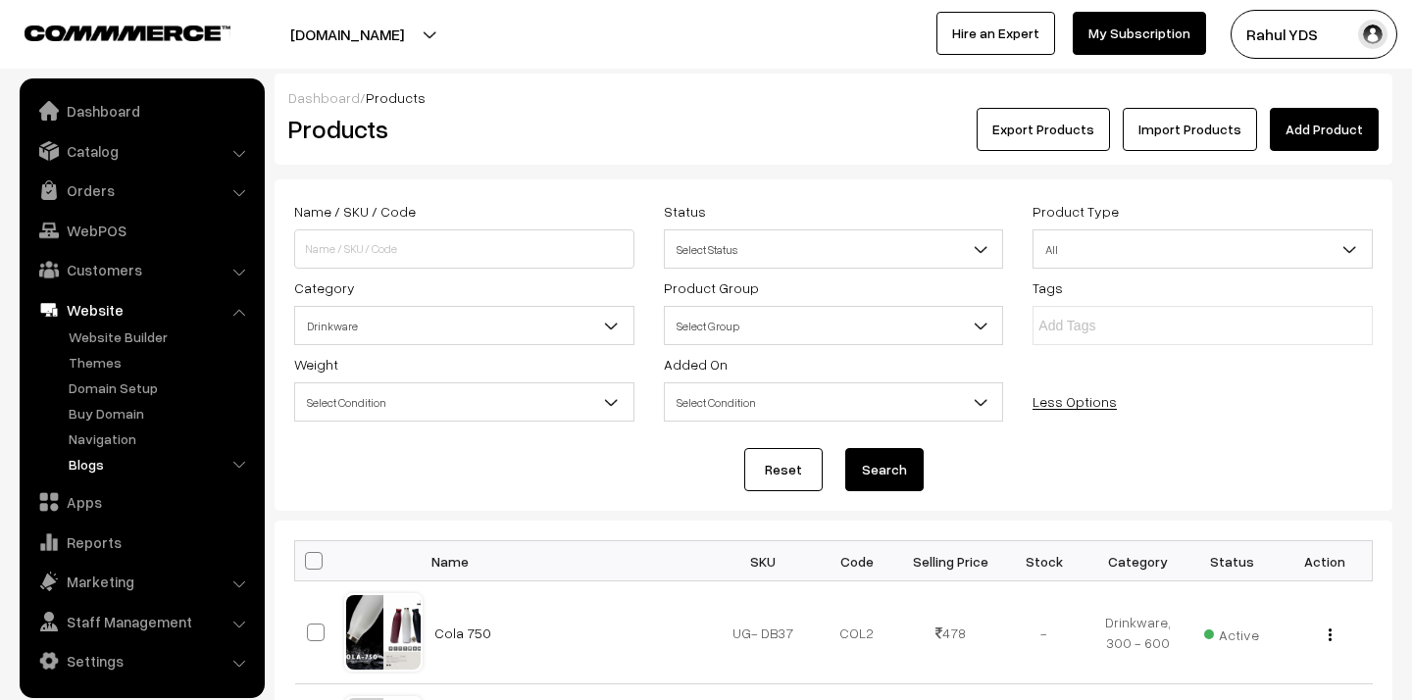
click at [90, 466] on link "Blogs" at bounding box center [161, 464] width 194 height 21
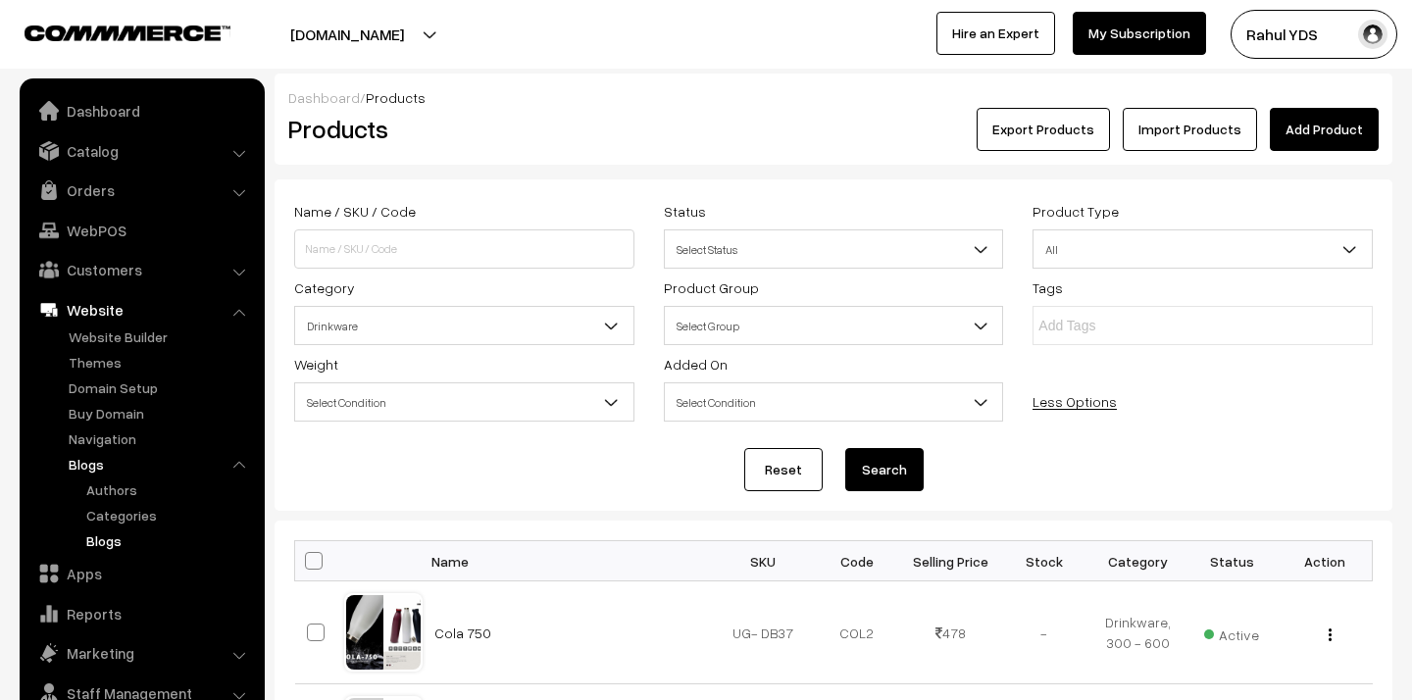
click at [103, 543] on link "Blogs" at bounding box center [169, 540] width 176 height 21
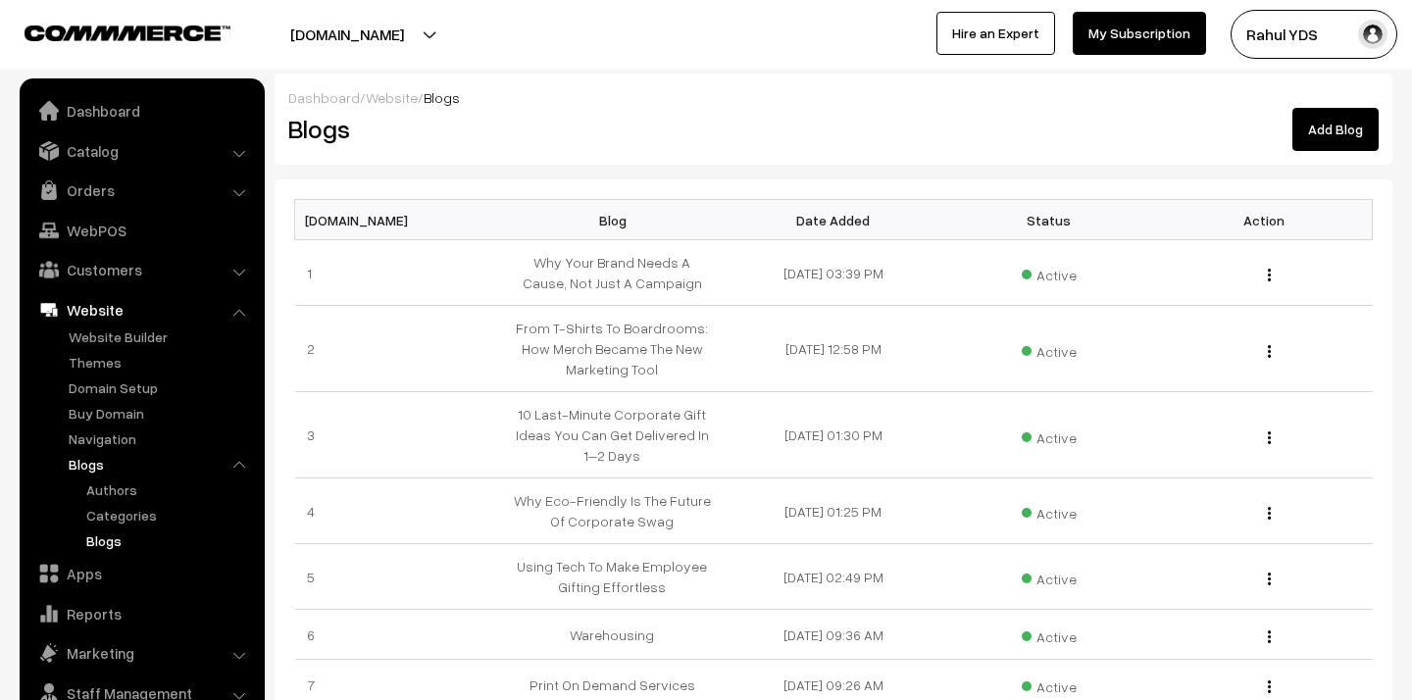
click at [1334, 126] on link "Add Blog" at bounding box center [1335, 129] width 86 height 43
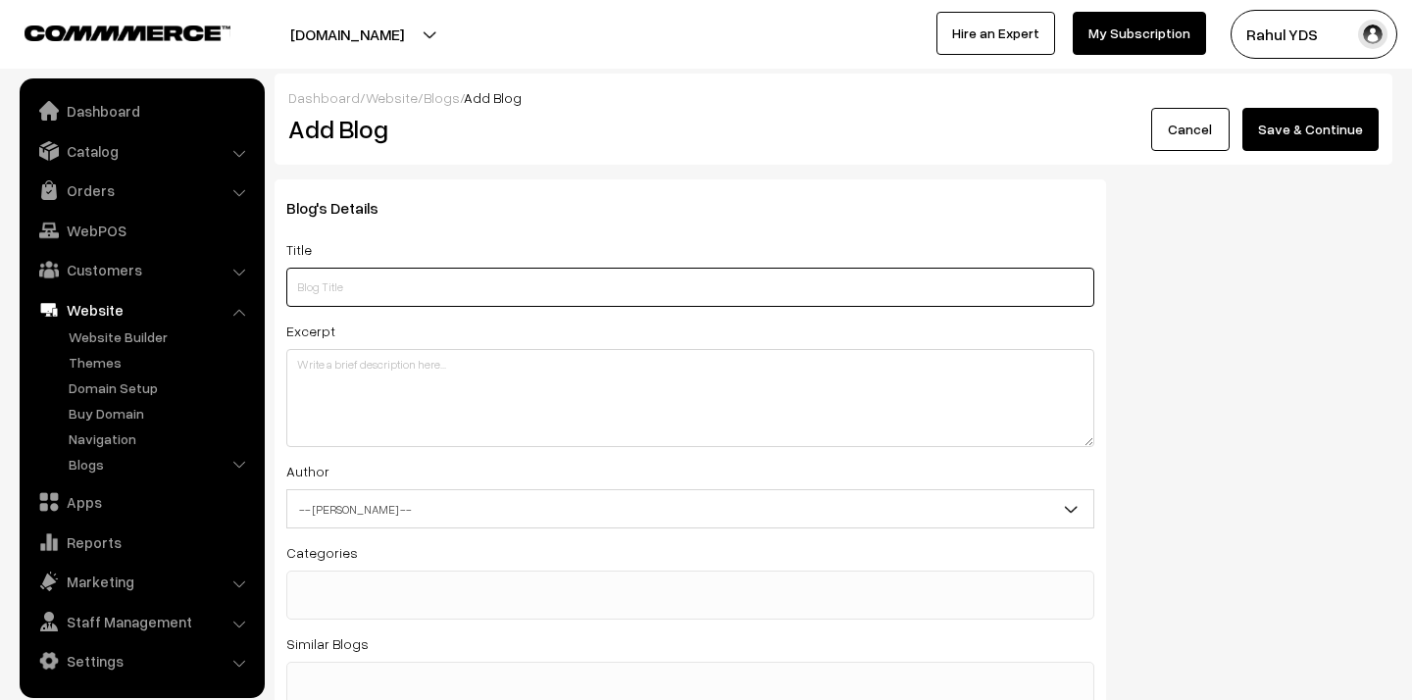
click at [399, 280] on input "text" at bounding box center [690, 287] width 808 height 39
paste input "The Future of Branding Isn’t About Products — It’s About Experiences"
type input "The Future of Branding Isn’t About Products — It’s About Experiences"
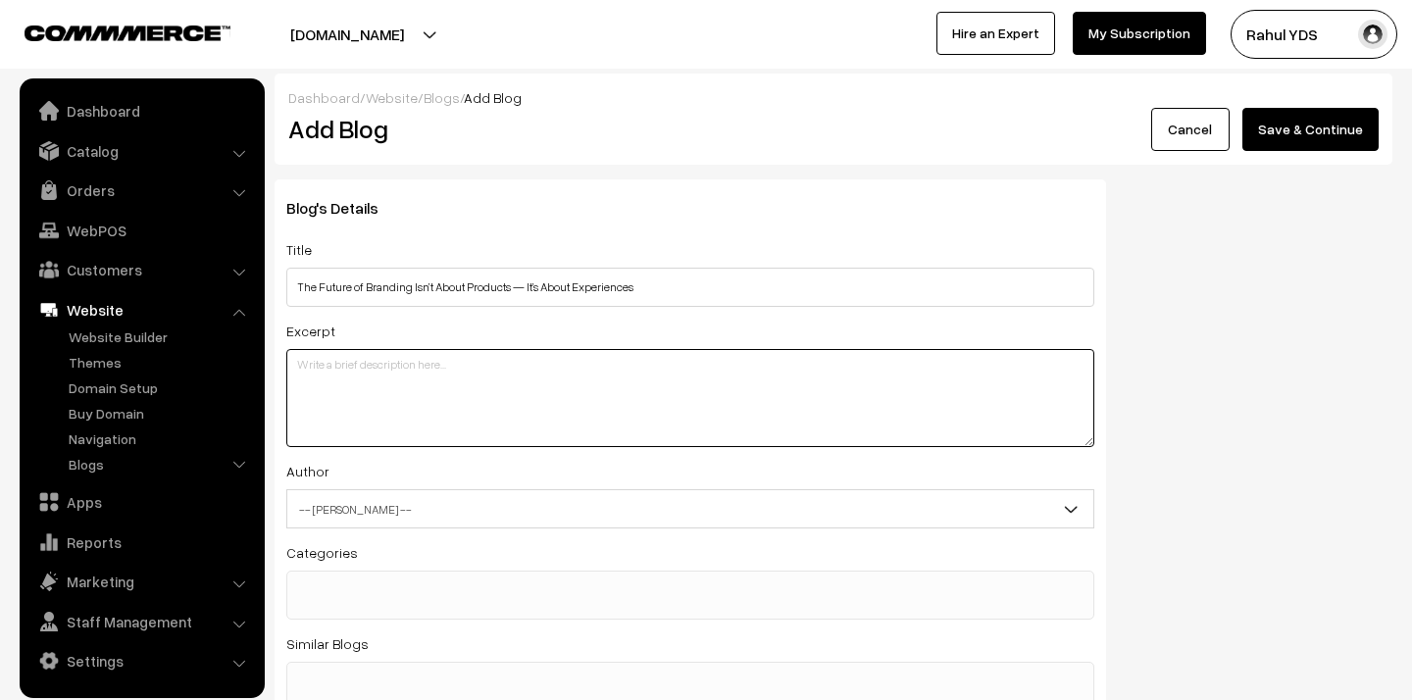
click at [372, 417] on textarea at bounding box center [690, 398] width 808 height 98
paste textarea ""Branding is no longer about selling products — it’s about creating experiences…"
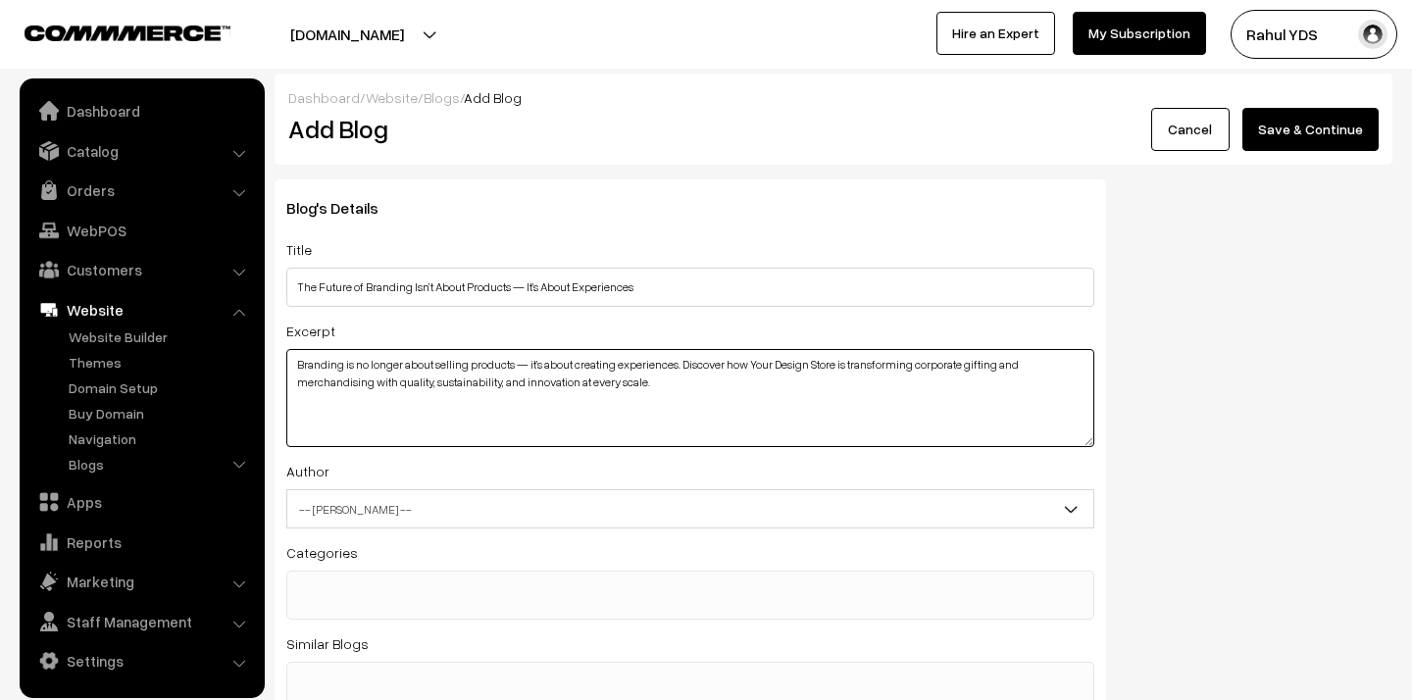
type textarea "Branding is no longer about selling products — it’s about creating experiences.…"
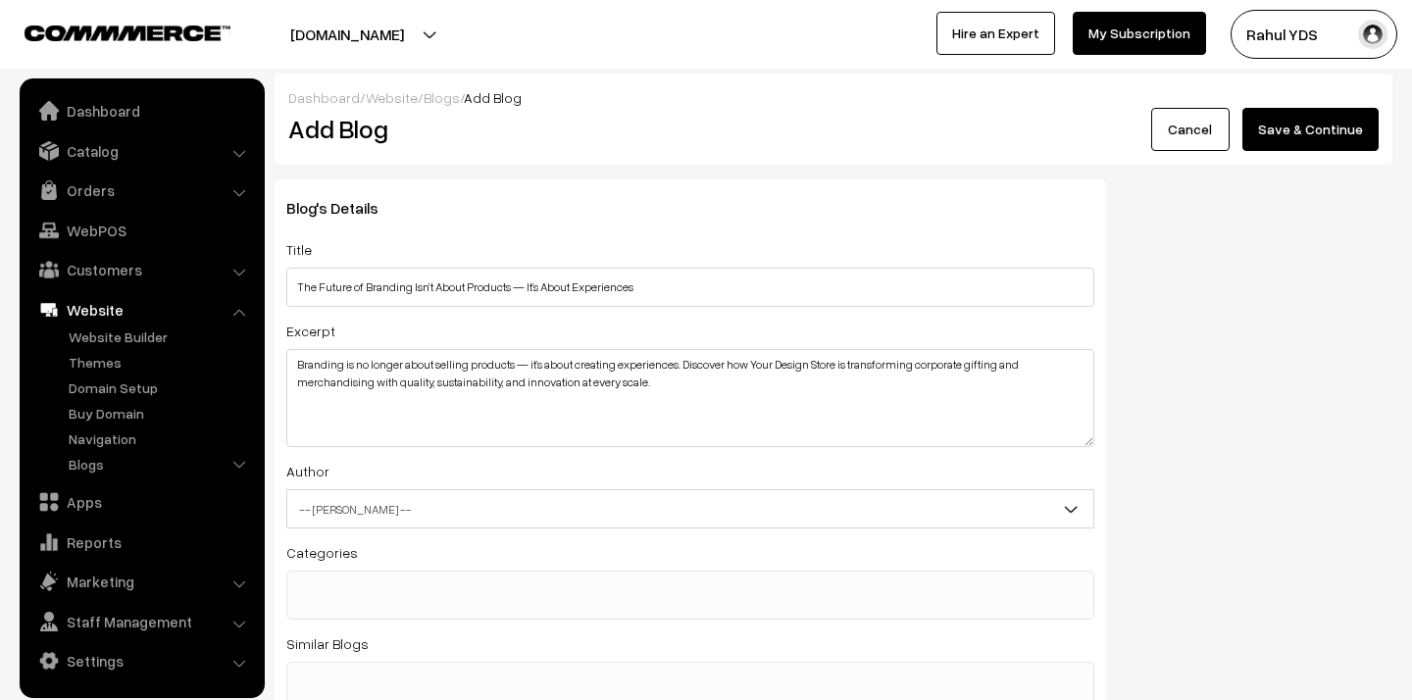
click at [673, 493] on span "-- [PERSON_NAME] --" at bounding box center [690, 509] width 806 height 34
select select "1"
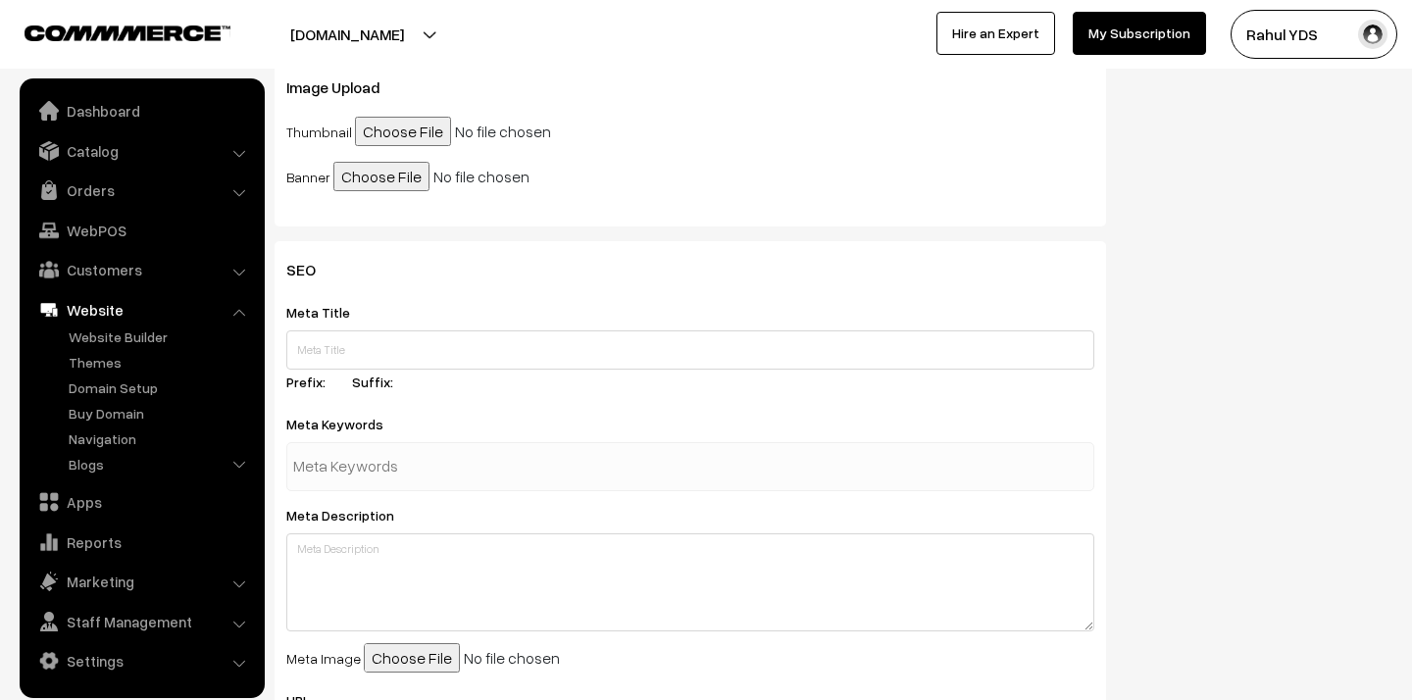
scroll to position [784, 0]
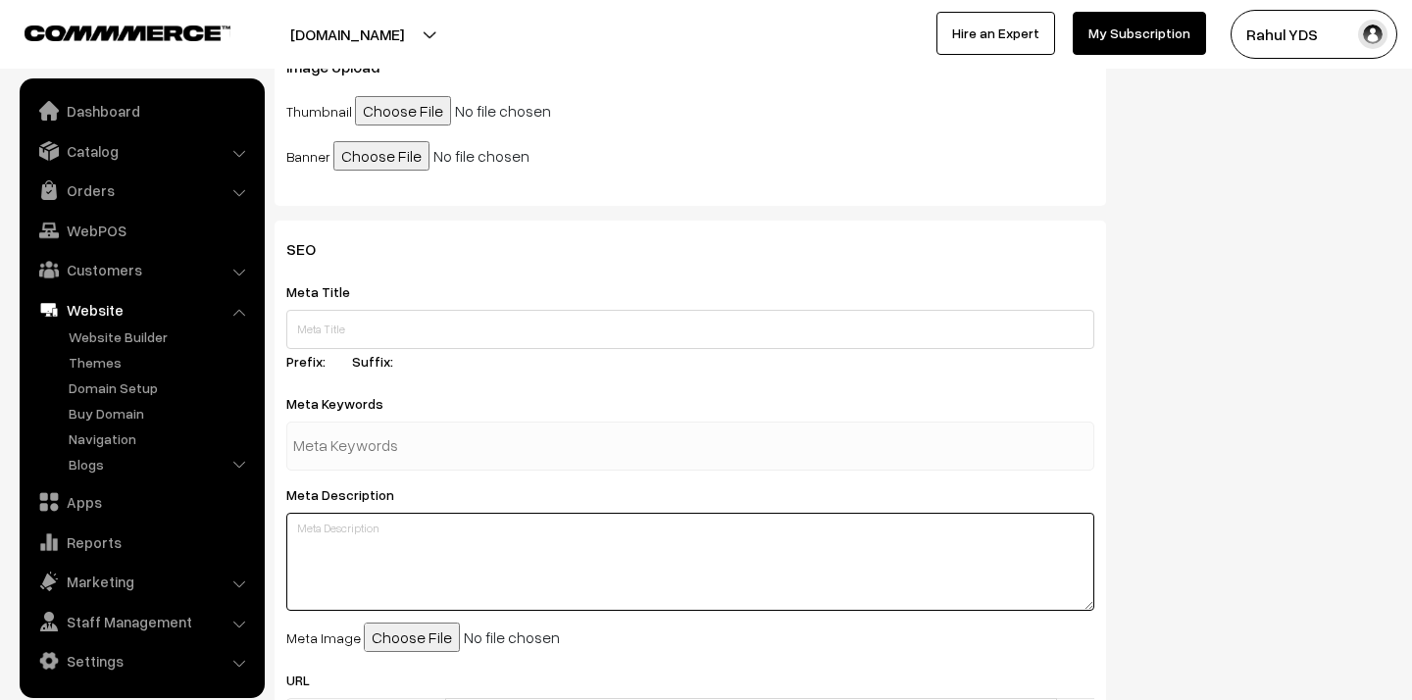
click at [471, 590] on textarea at bounding box center [690, 562] width 808 height 98
paste textarea ""Branding is no longer about selling products — it’s about creating experiences…"
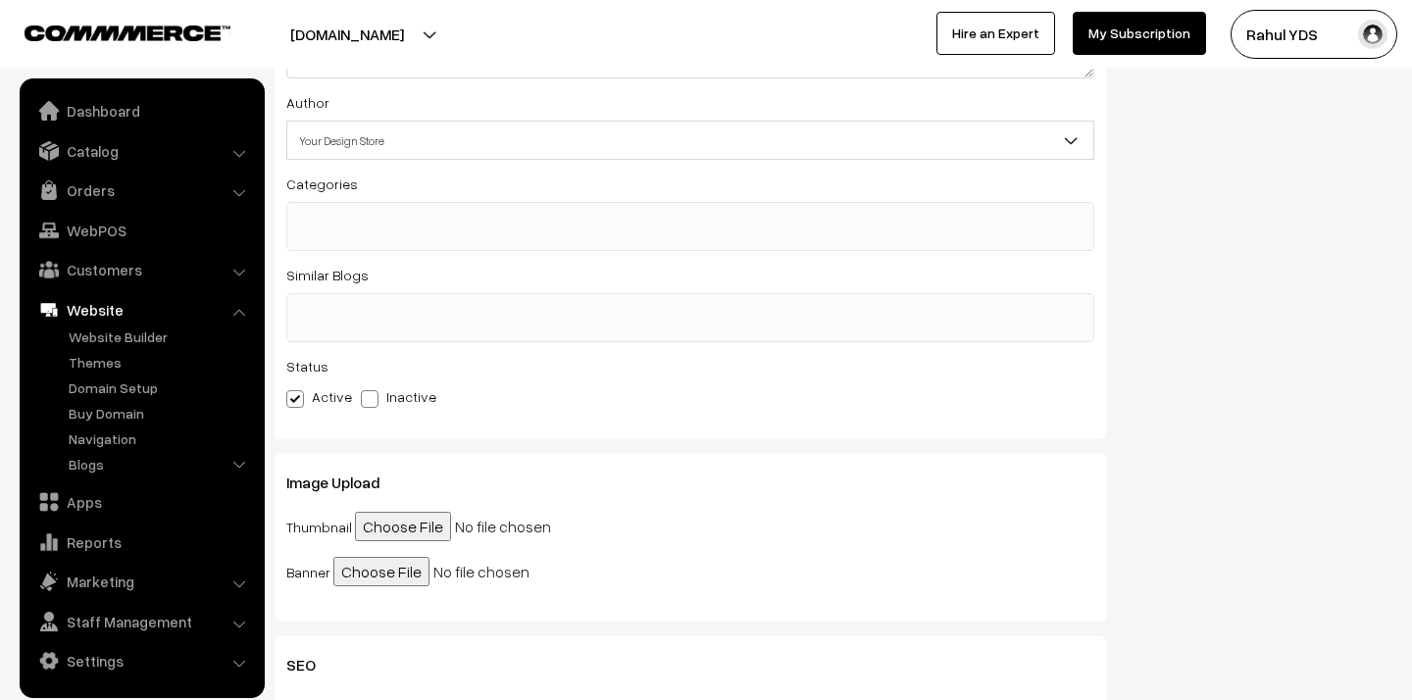
scroll to position [427, 0]
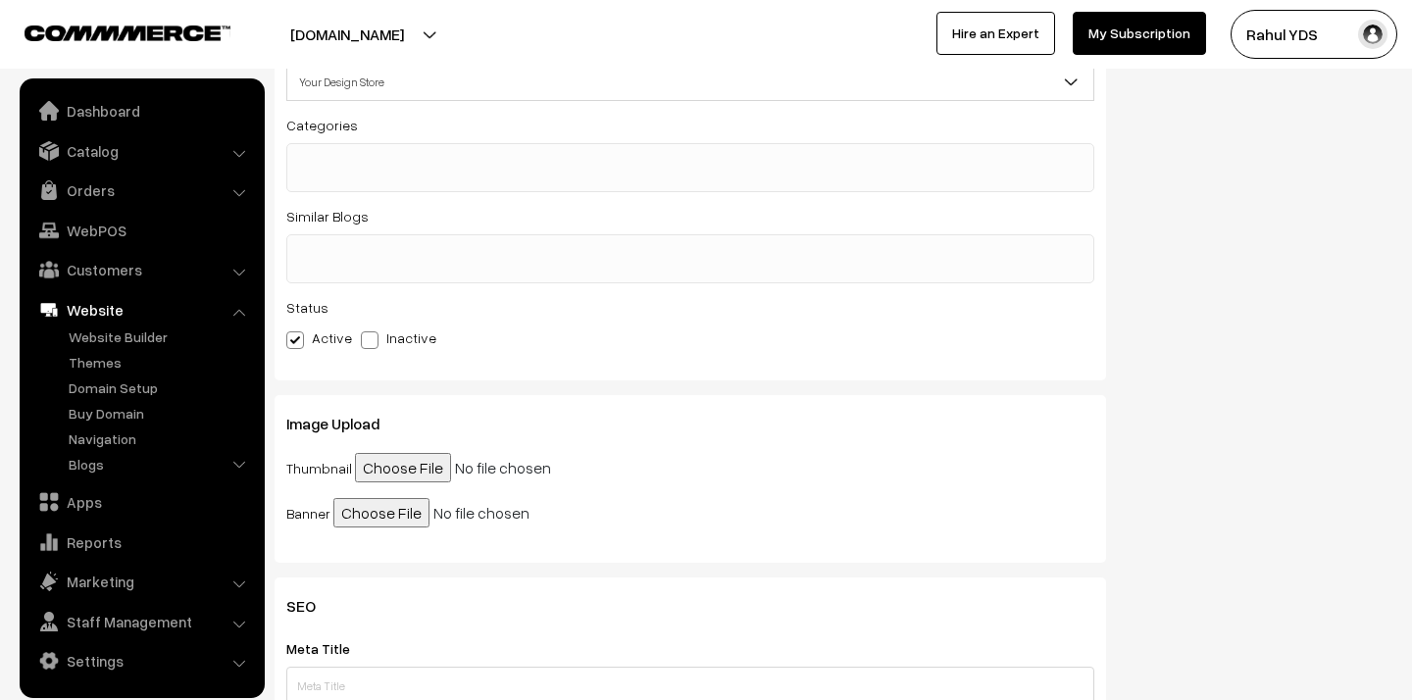
type textarea "Branding is no longer about selling products — it’s about creating experiences.…"
click at [400, 460] on input "file" at bounding box center [505, 467] width 300 height 29
type input "C:\fakepath\WhatsApp Image [DATE] 15.29.11.jpeg"
click at [392, 521] on input "file" at bounding box center [483, 512] width 300 height 29
type input "C:\fakepath\WhatsApp Image [DATE] 15.29.11.jpeg"
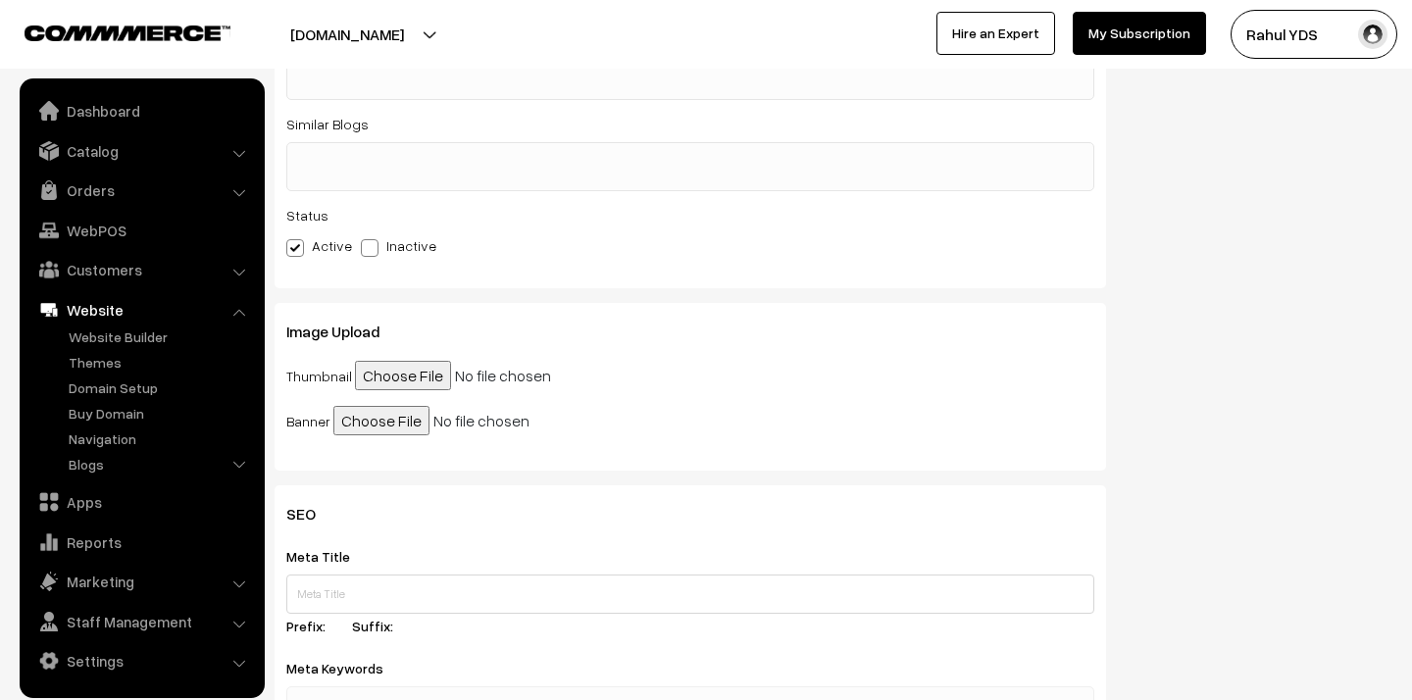
scroll to position [0, 0]
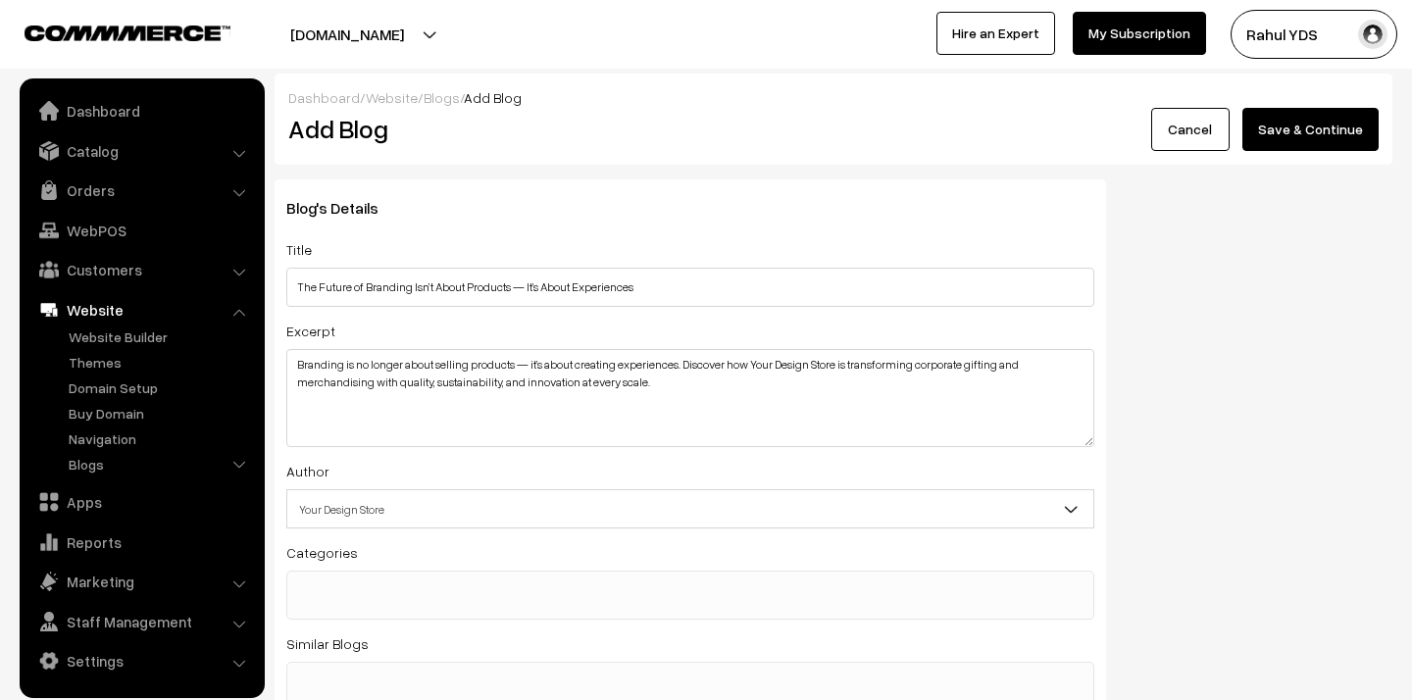
click at [1284, 138] on button "Save & Continue" at bounding box center [1310, 129] width 136 height 43
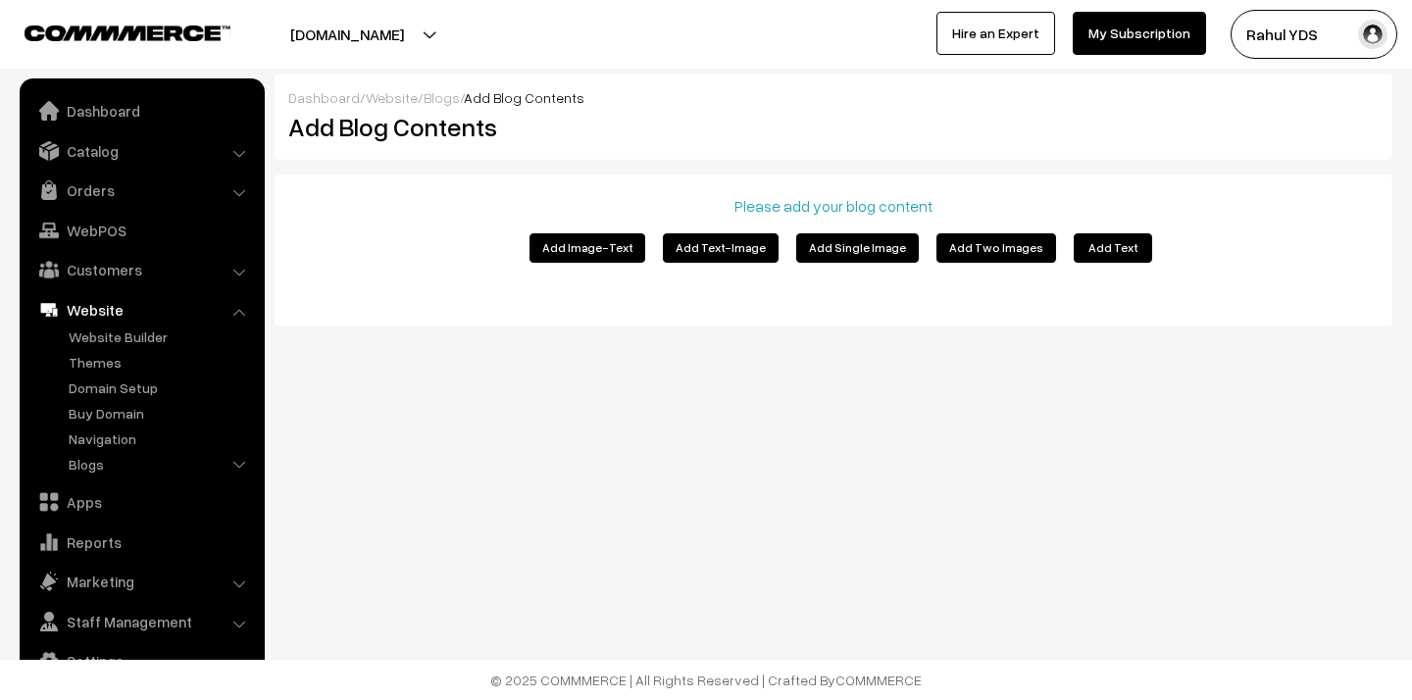
click at [716, 255] on button "Add Text-Image" at bounding box center [721, 247] width 116 height 29
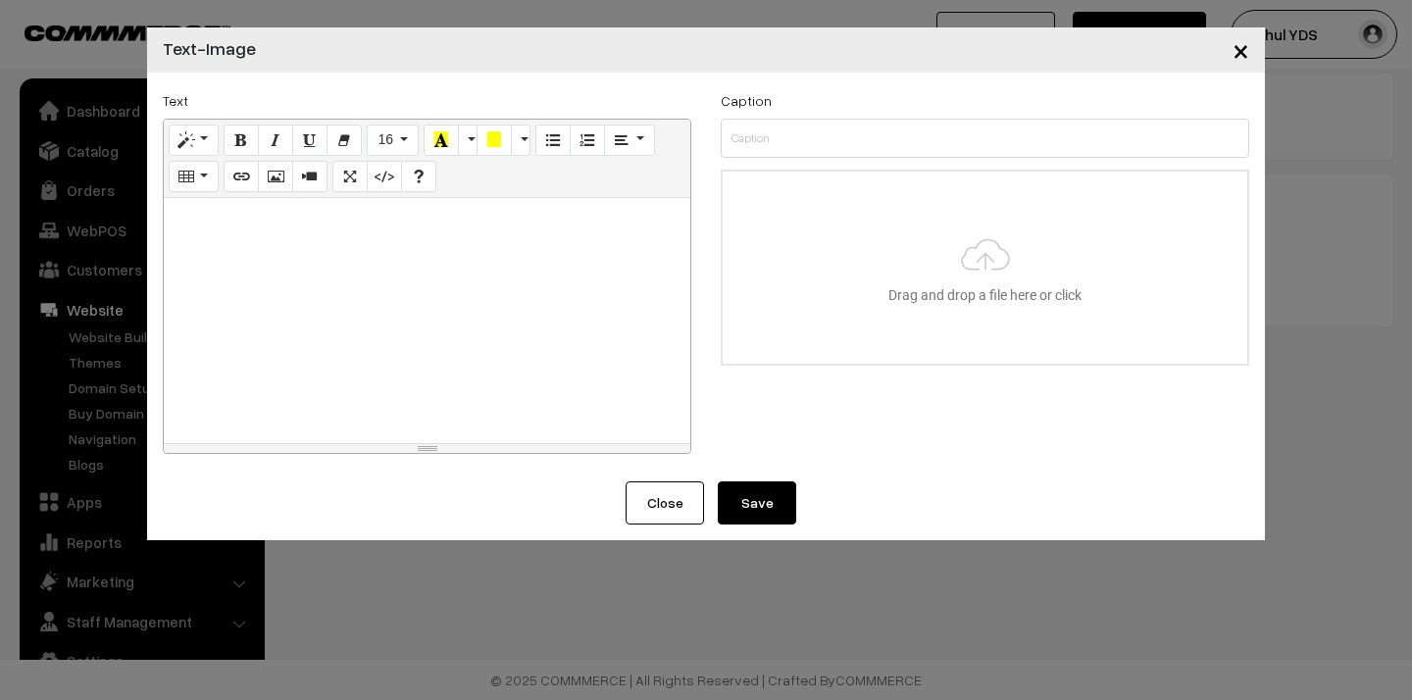
click at [447, 258] on div at bounding box center [427, 320] width 526 height 245
paste div
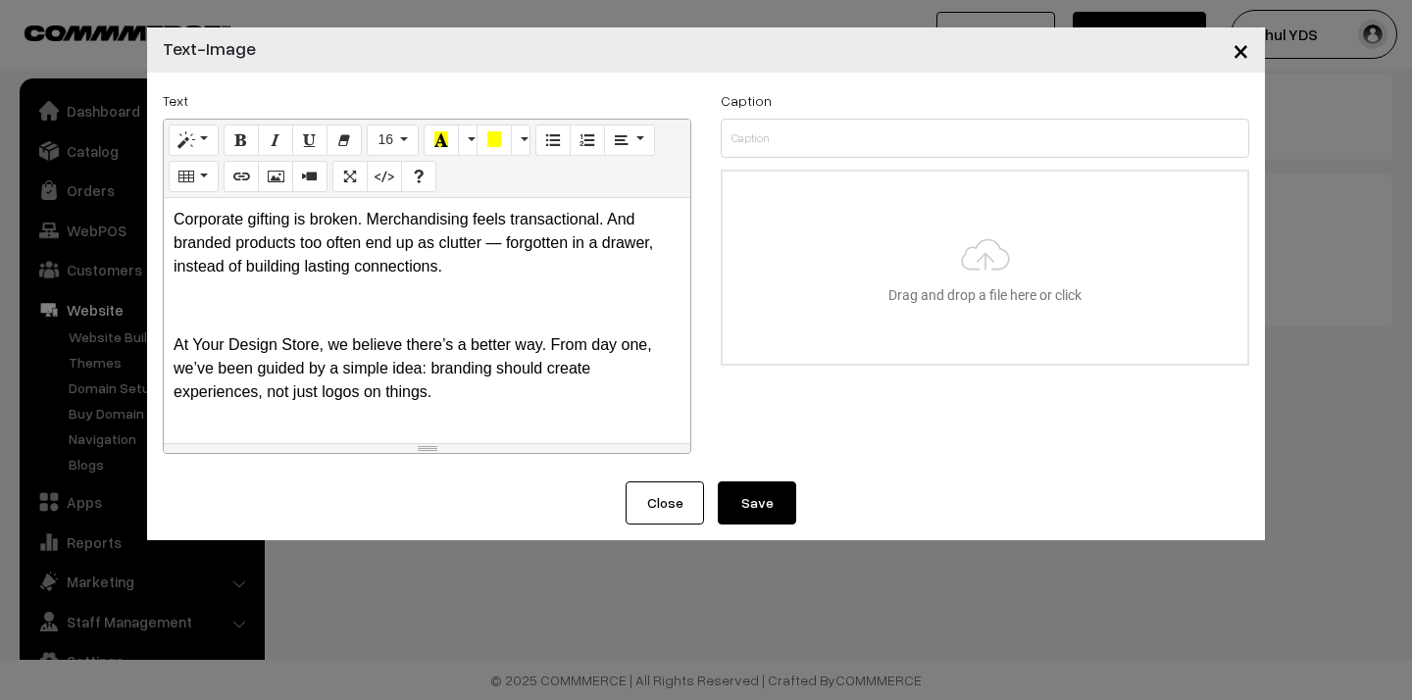
click at [340, 316] on p at bounding box center [427, 306] width 507 height 24
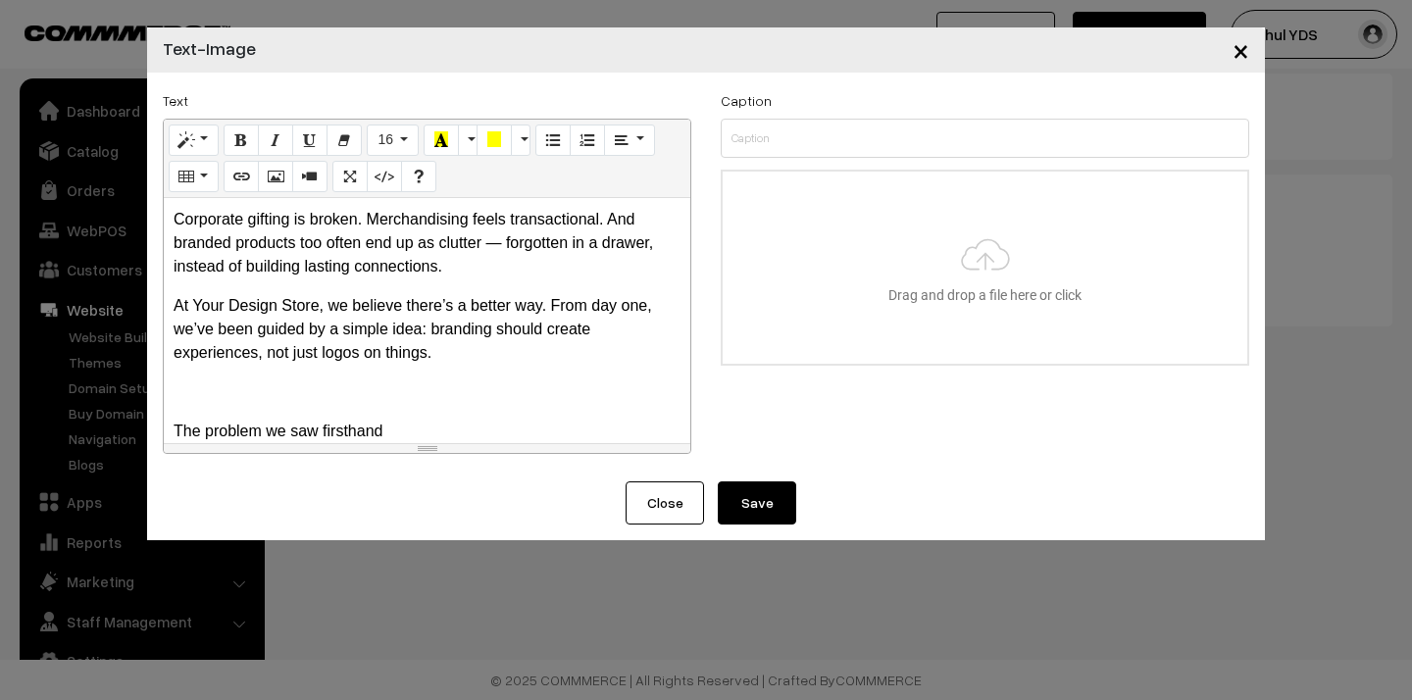
click at [294, 389] on p at bounding box center [427, 392] width 507 height 24
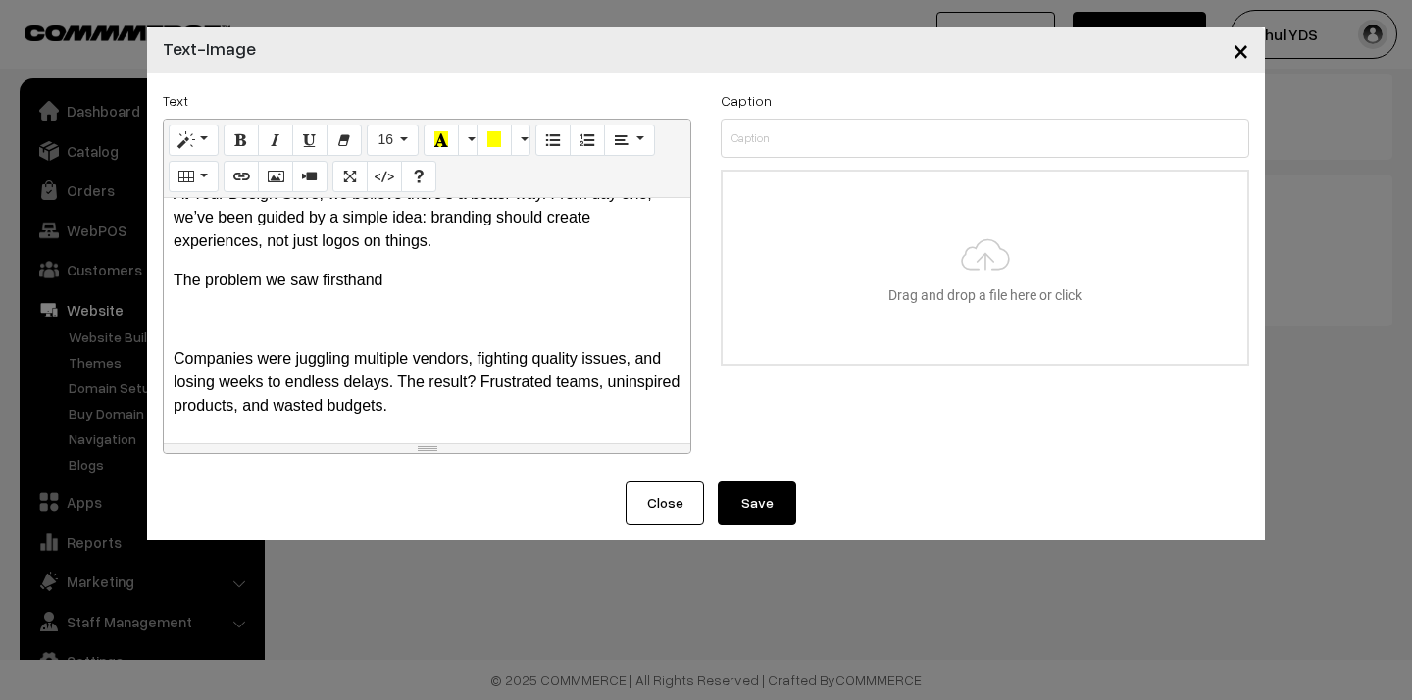
click at [237, 339] on div "Corporate gifting is broken. Merchandising feels transactional. And branded pro…" at bounding box center [427, 320] width 526 height 245
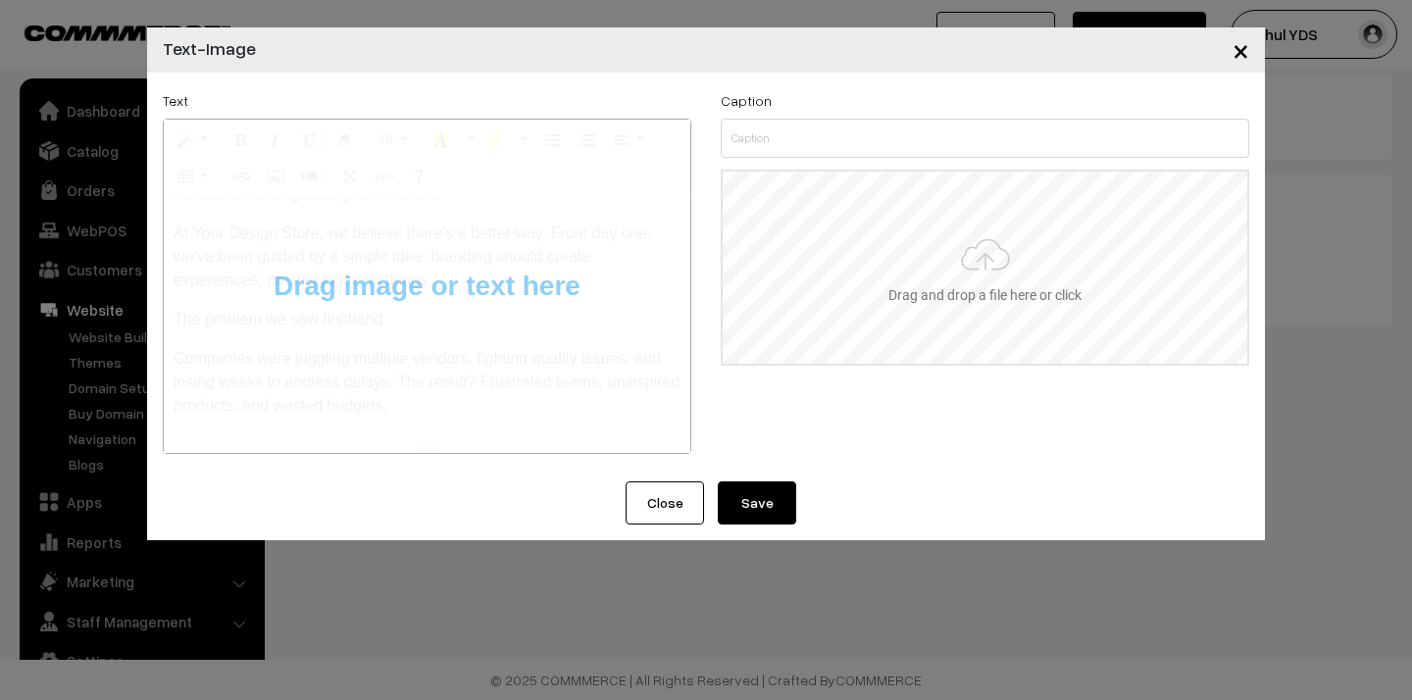
type input "C:\fakepath\WhatsApp Image [DATE] 15.29.19.jpeg"
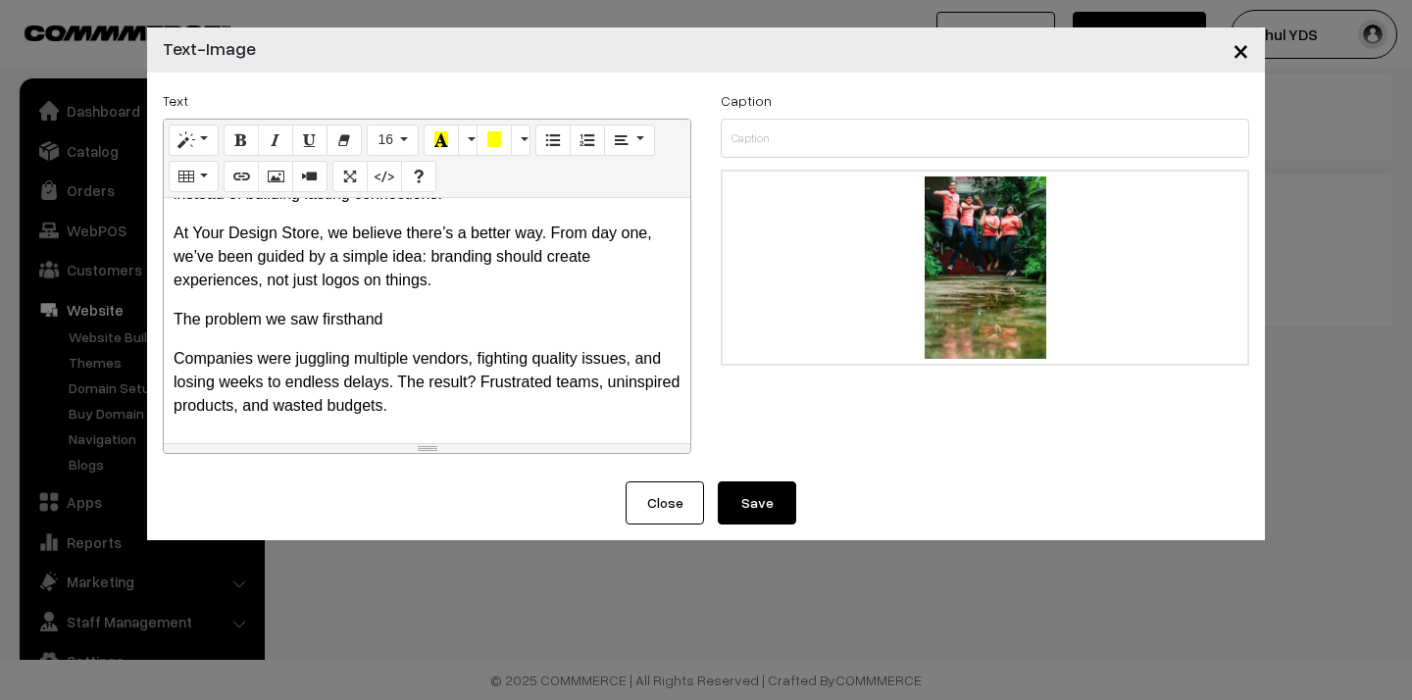
click at [755, 492] on button "Save" at bounding box center [757, 502] width 78 height 43
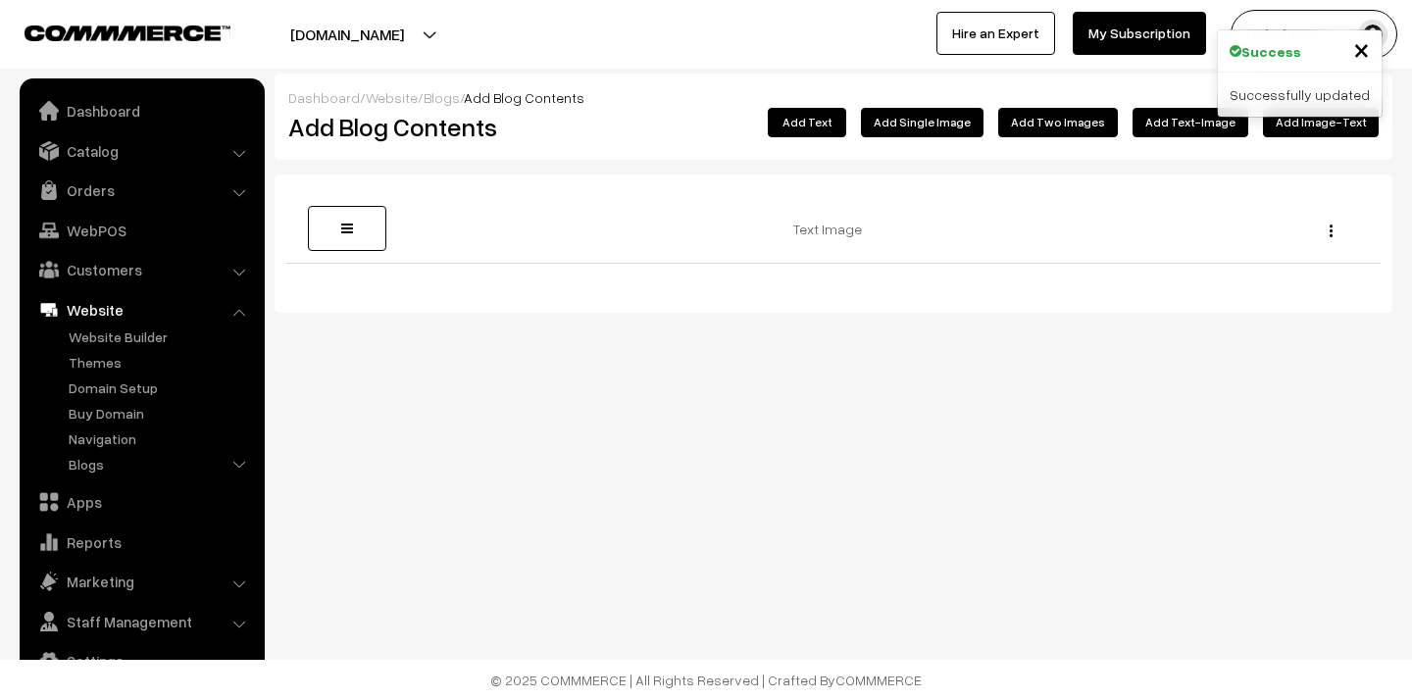
click at [829, 129] on button "Add Text" at bounding box center [807, 122] width 78 height 29
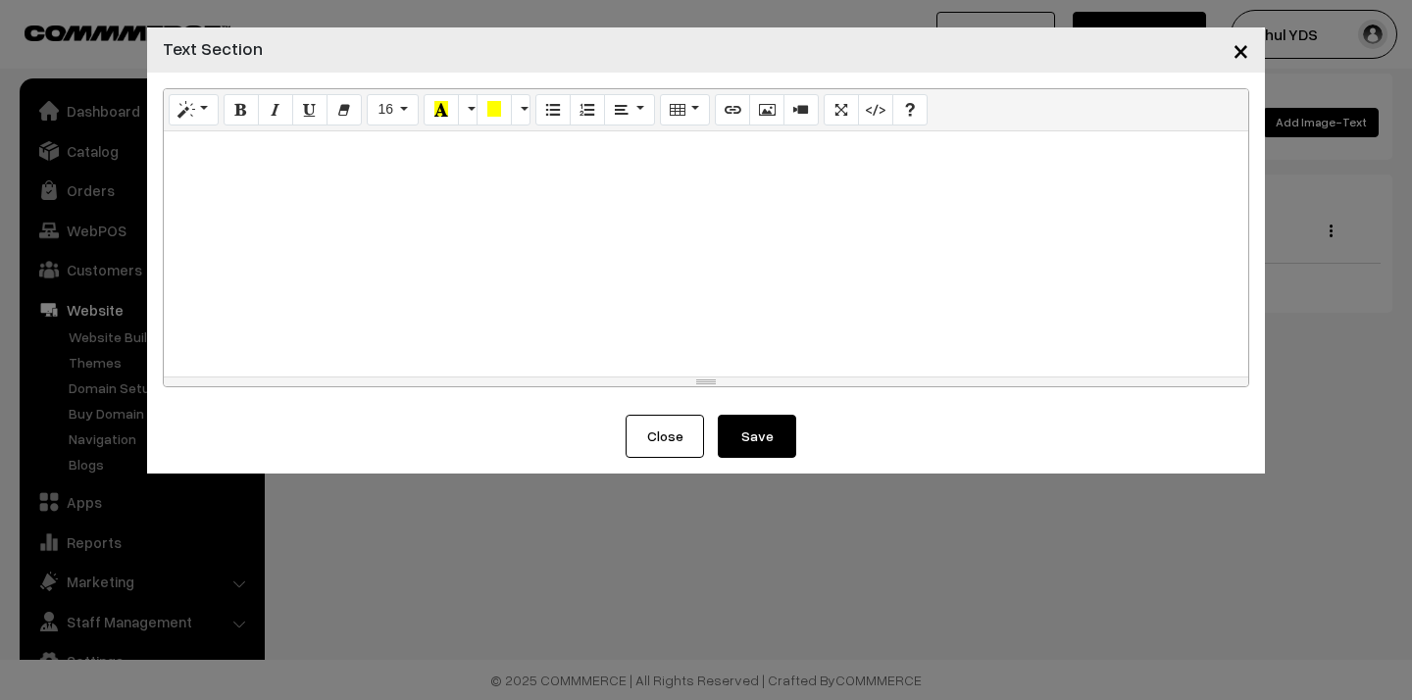
click at [601, 273] on div at bounding box center [706, 253] width 1084 height 245
paste div
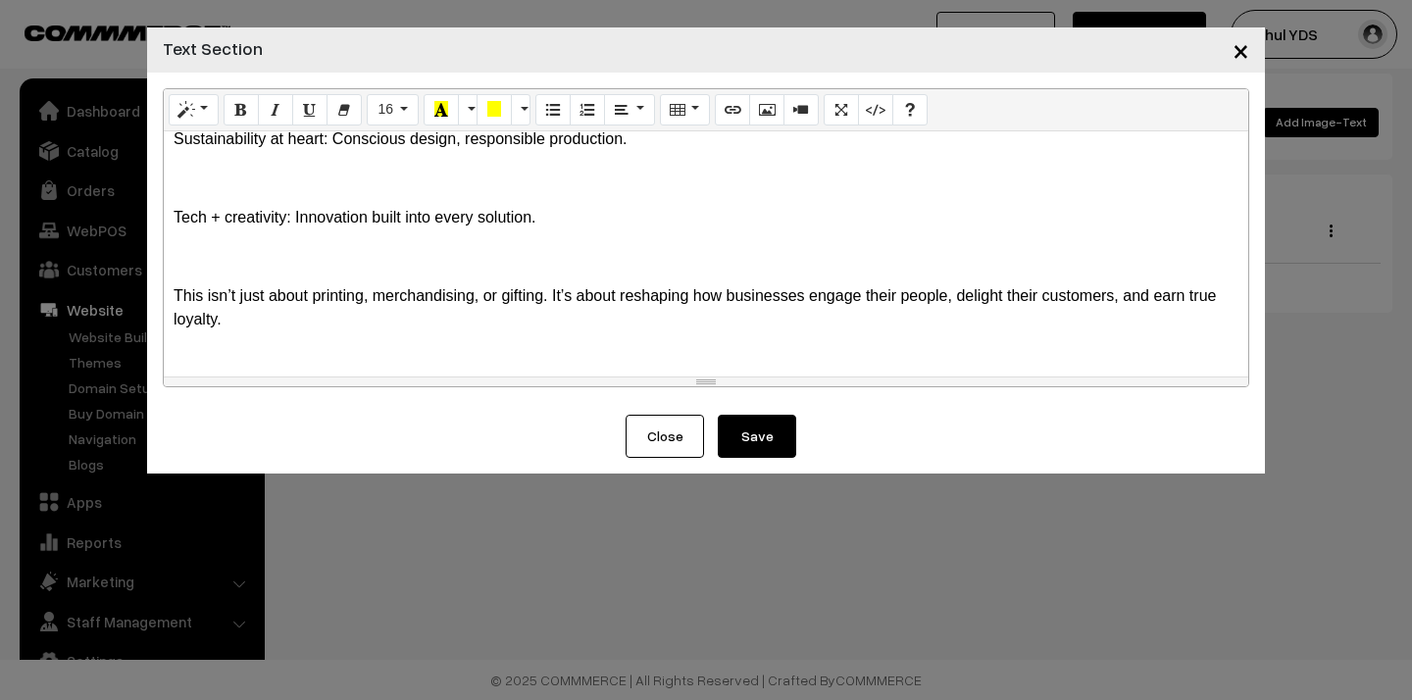
scroll to position [708, 0]
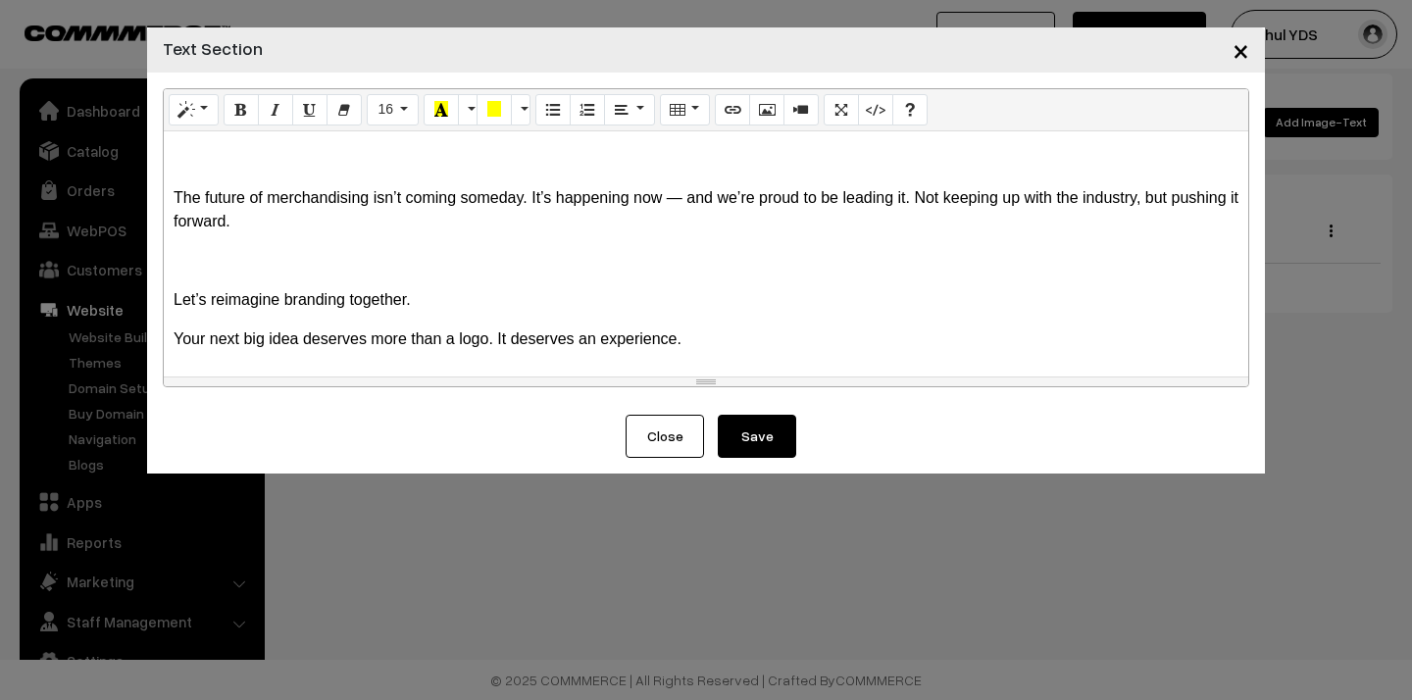
click at [751, 455] on button "Save" at bounding box center [757, 436] width 78 height 43
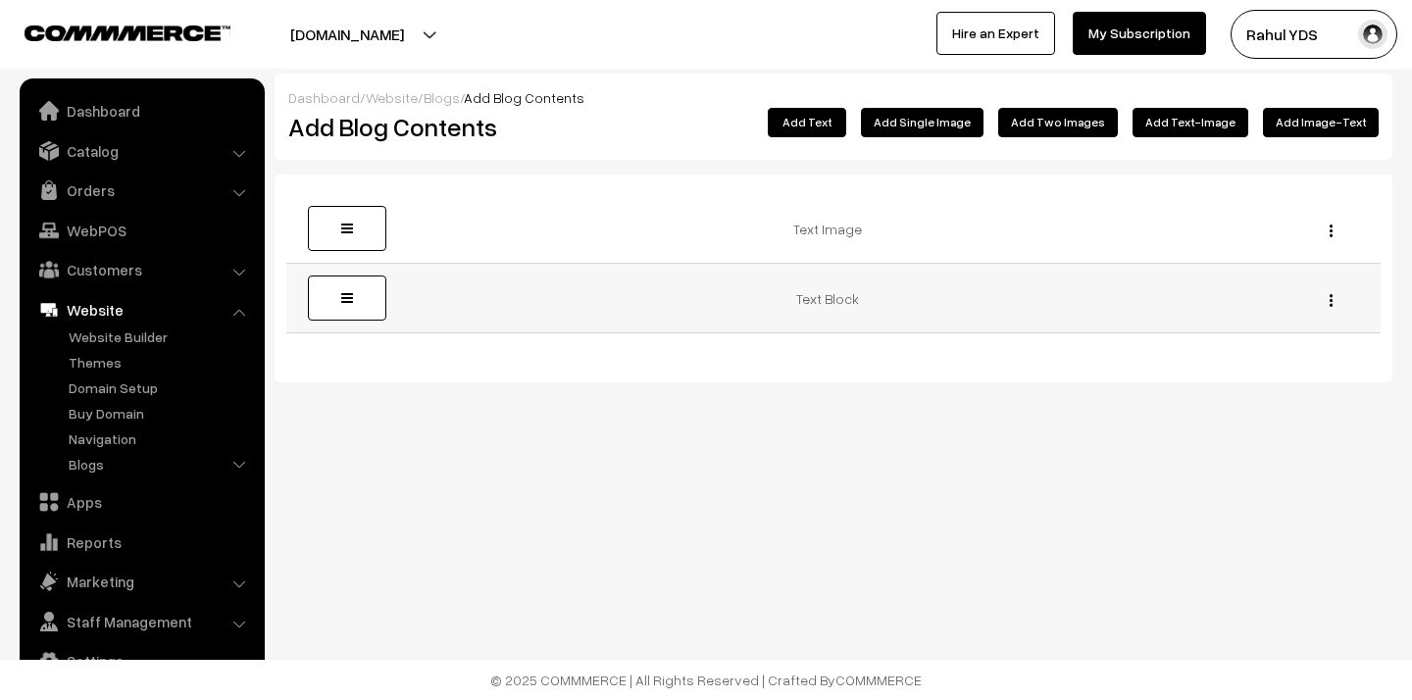
click at [1329, 298] on img "button" at bounding box center [1330, 300] width 3 height 13
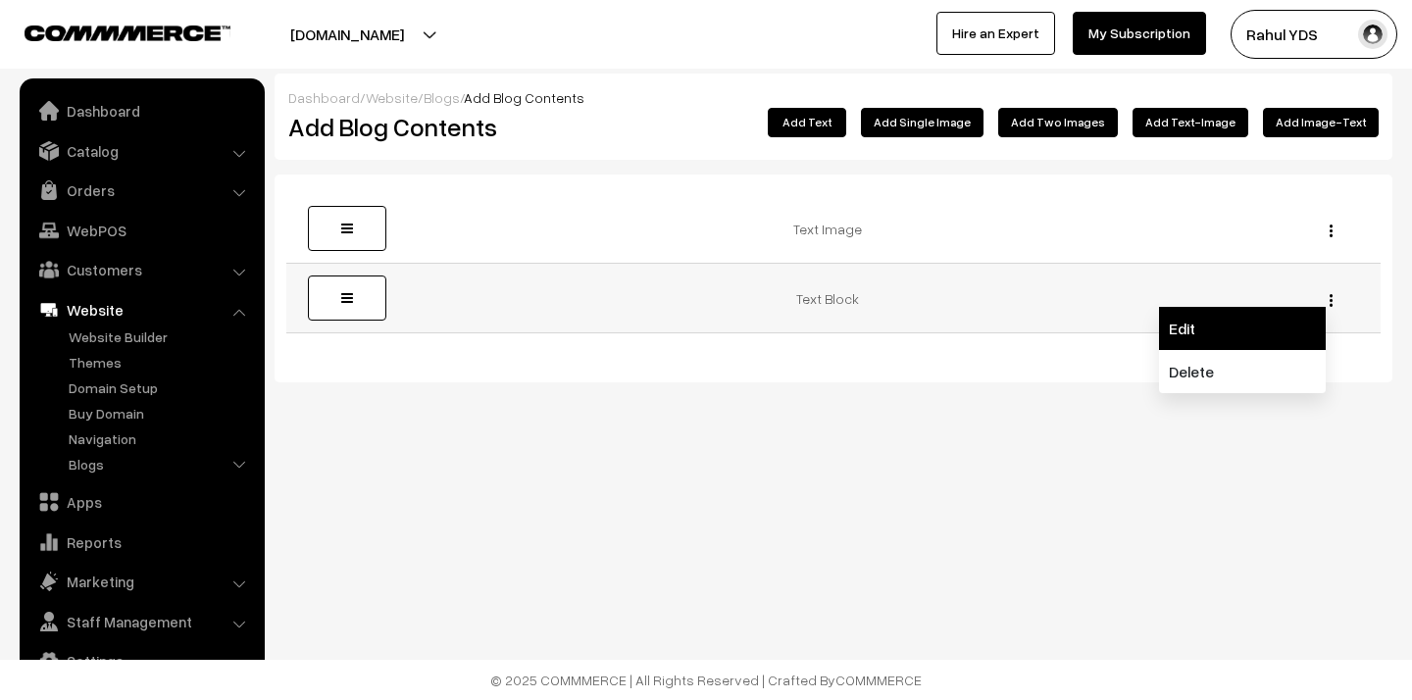
click at [1273, 330] on link "Edit" at bounding box center [1242, 328] width 167 height 43
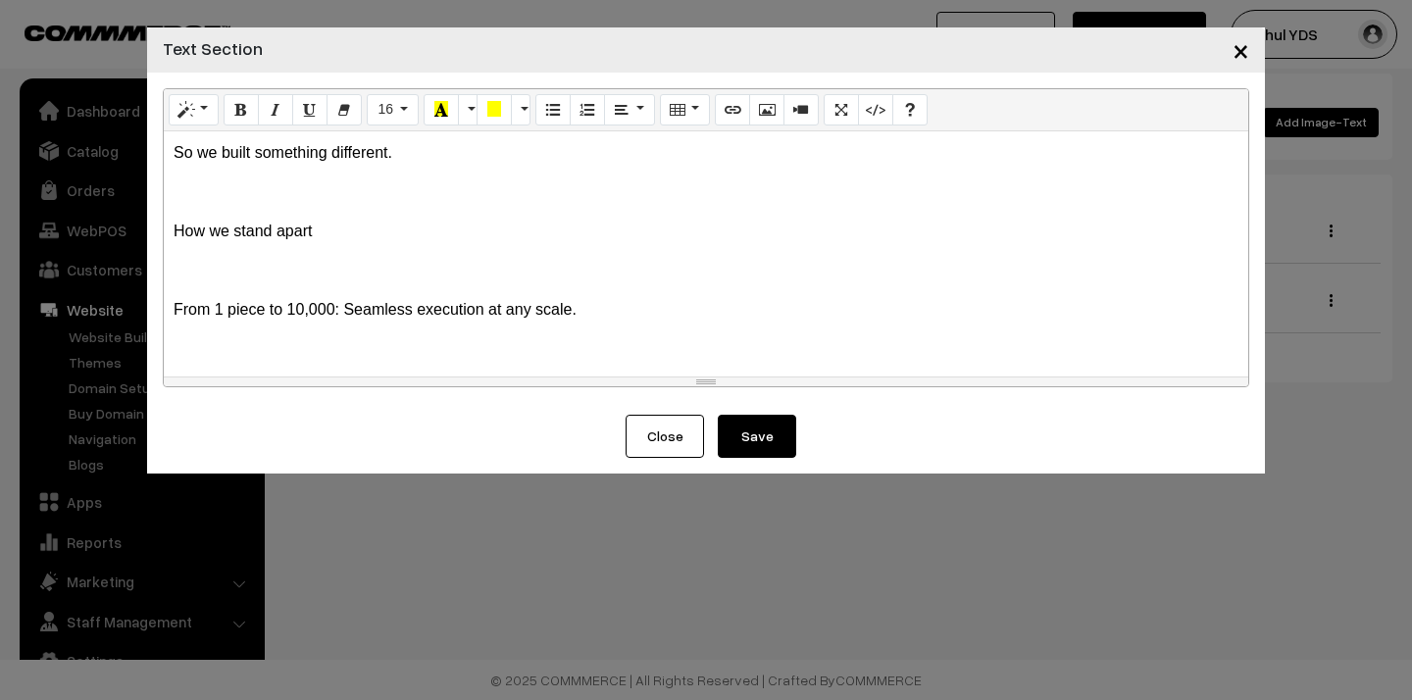
click at [387, 214] on div "So we built something different. How we stand apart From 1 piece to 10,000: Sea…" at bounding box center [706, 253] width 1084 height 245
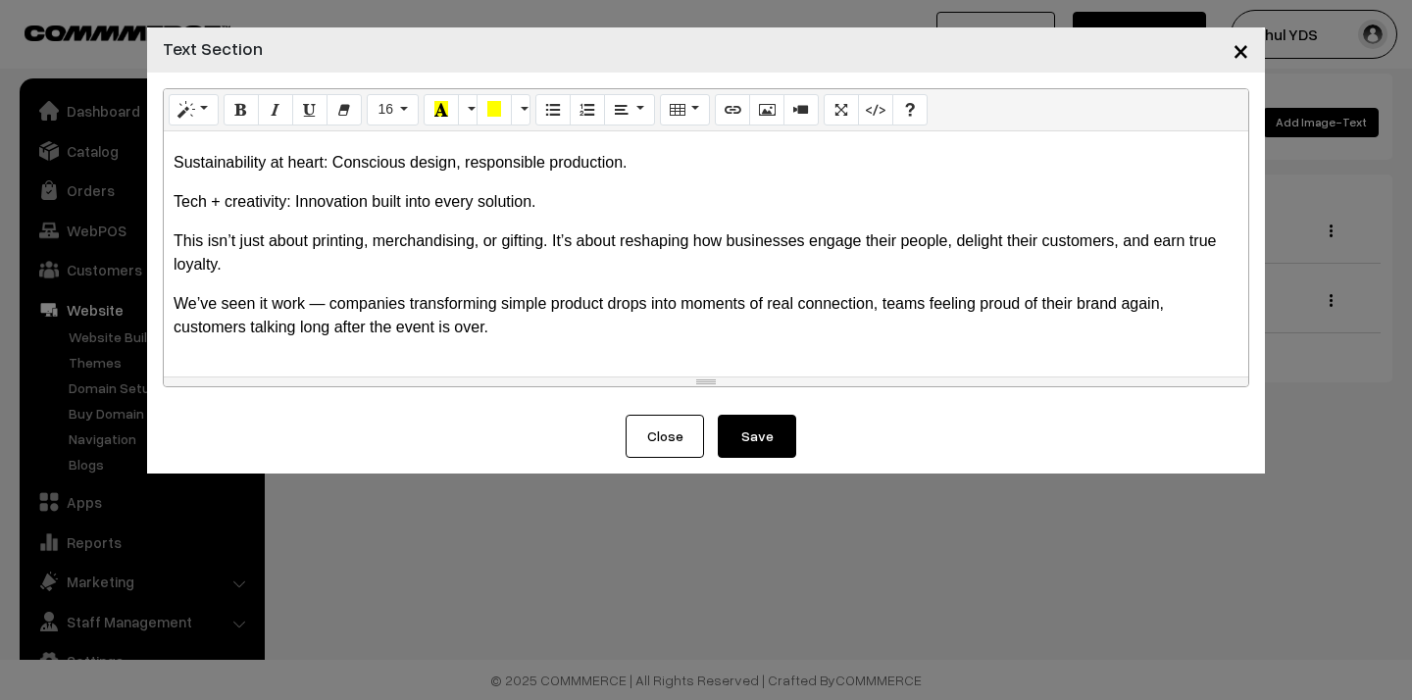
scroll to position [299, 0]
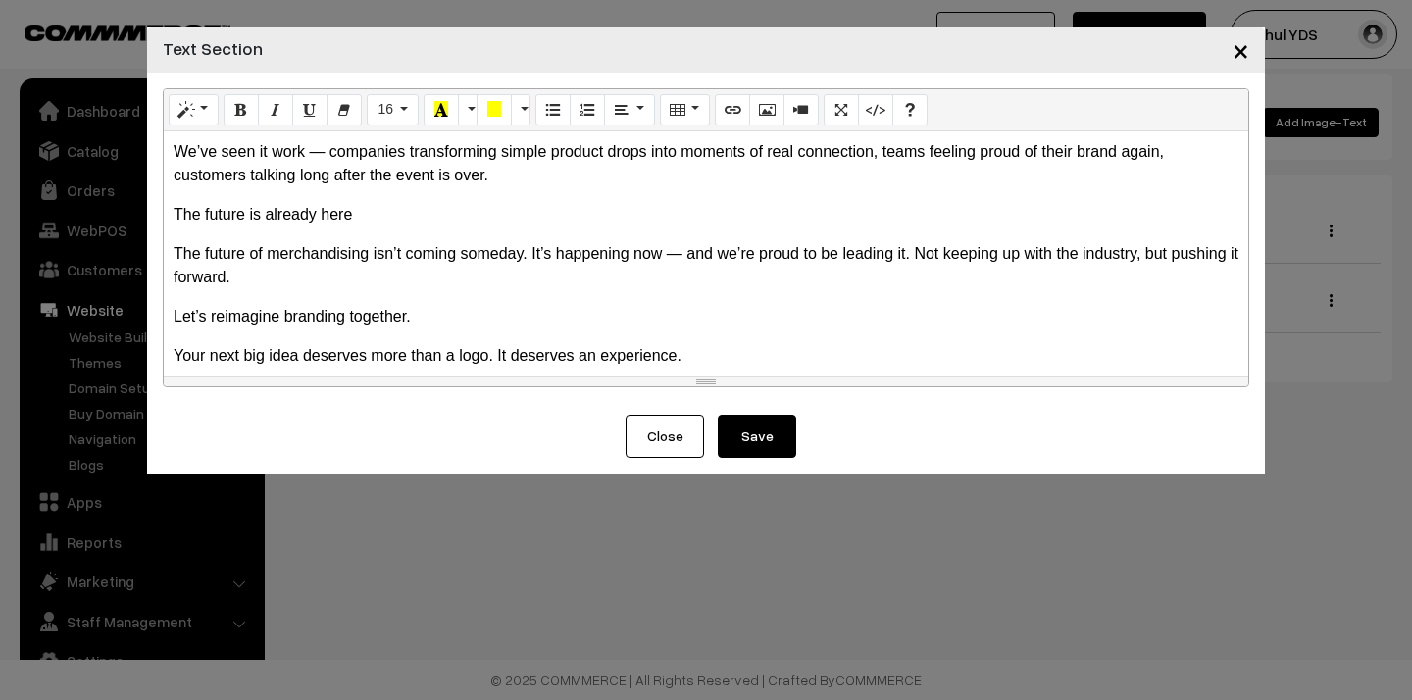
click at [751, 433] on button "Save" at bounding box center [757, 436] width 78 height 43
